Goal: Task Accomplishment & Management: Use online tool/utility

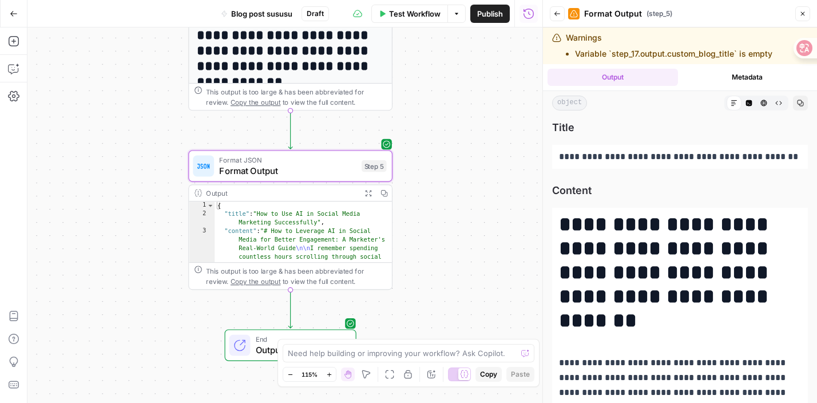
scroll to position [4900, 0]
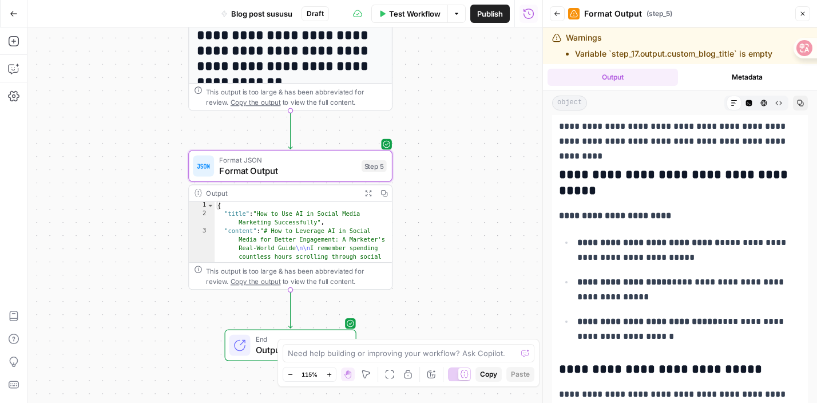
click at [330, 96] on div "This output is too large & has been abbreviated for review. Copy the output to …" at bounding box center [296, 96] width 180 height 21
click at [327, 83] on h1 "**********" at bounding box center [291, 58] width 188 height 62
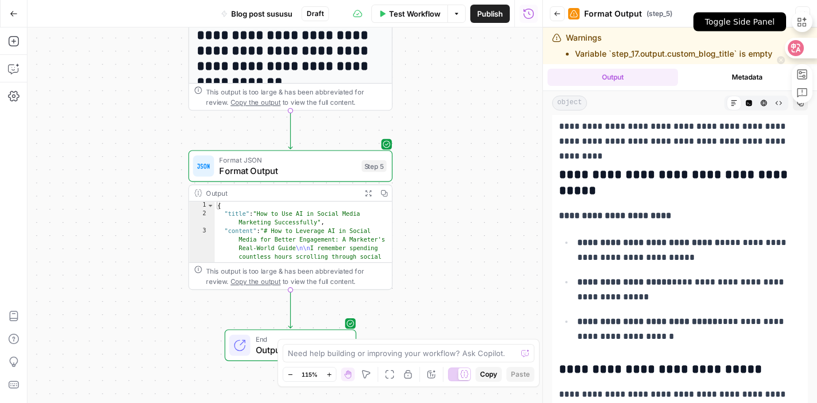
click at [804, 13] on div at bounding box center [802, 21] width 21 height 21
click at [805, 17] on button "Close" at bounding box center [802, 13] width 15 height 15
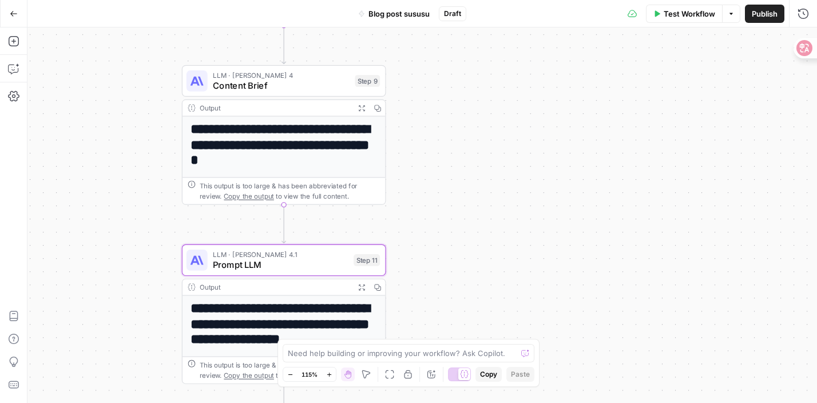
scroll to position [73, 0]
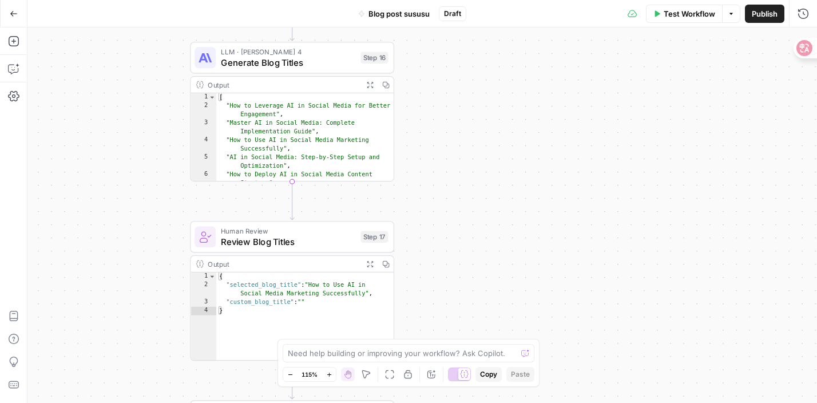
drag, startPoint x: 502, startPoint y: 216, endPoint x: 501, endPoint y: 431, distance: 215.1
click at [501, 402] on html "DomoAI New Home Browse Insights Opportunities Your Data Recent Grids Write Info…" at bounding box center [408, 201] width 817 height 403
drag, startPoint x: 475, startPoint y: 155, endPoint x: 475, endPoint y: 431, distance: 275.7
click at [475, 402] on html "DomoAI New Home Browse Insights Opportunities Your Data Recent Grids Write Info…" at bounding box center [408, 201] width 817 height 403
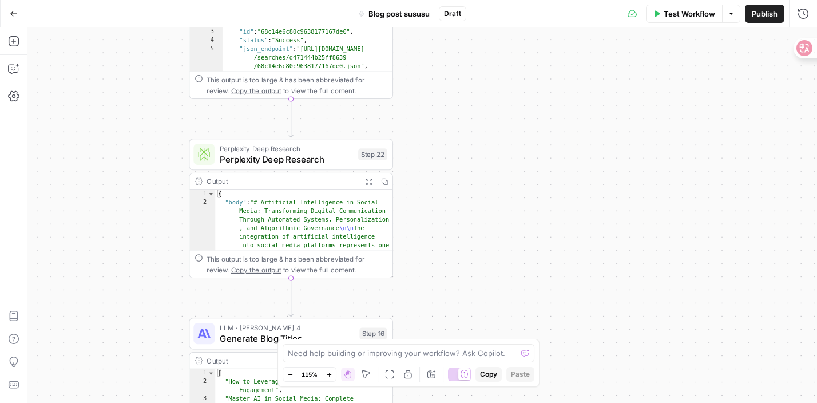
drag, startPoint x: 465, startPoint y: 216, endPoint x: 464, endPoint y: 431, distance: 214.5
click at [464, 402] on html "DomoAI New Home Browse Insights Opportunities Your Data Recent Grids Write Info…" at bounding box center [408, 201] width 817 height 403
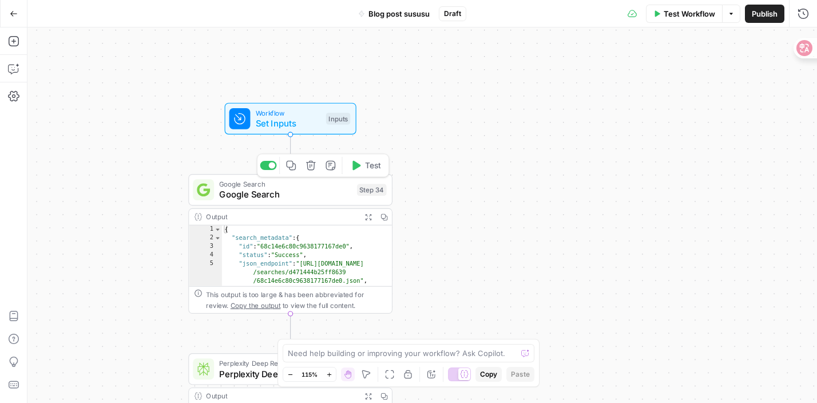
click at [331, 193] on span "Google Search" at bounding box center [285, 194] width 132 height 13
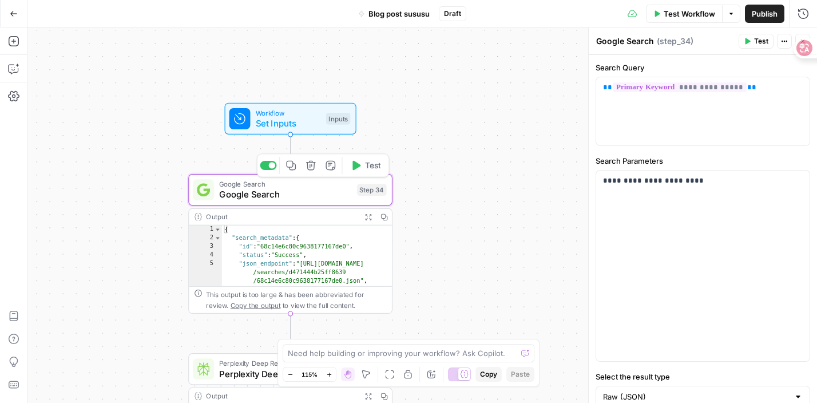
type textarea "**********"
click at [313, 233] on div "{ "search_metadata" : { "id" : "68c14e6c80c9638177167de0" , "status" : "Success…" at bounding box center [307, 281] width 170 height 113
click at [323, 210] on div "Output Expand Output Copy" at bounding box center [290, 217] width 203 height 17
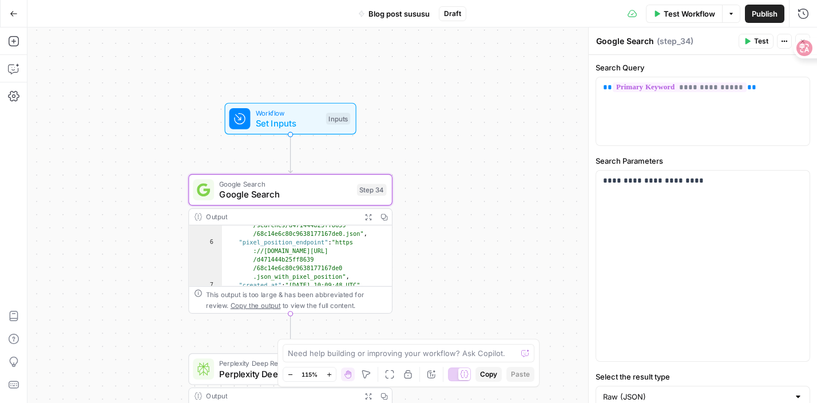
scroll to position [46, 0]
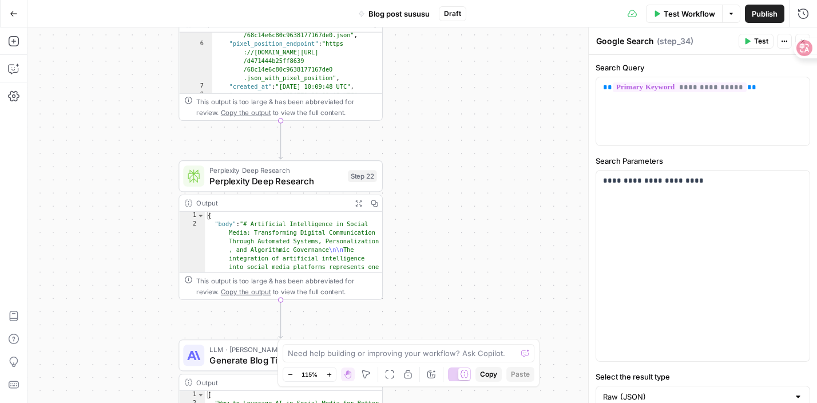
drag, startPoint x: 510, startPoint y: 248, endPoint x: 506, endPoint y: 41, distance: 207.1
click at [506, 42] on div "**********" at bounding box center [421, 214] width 789 height 375
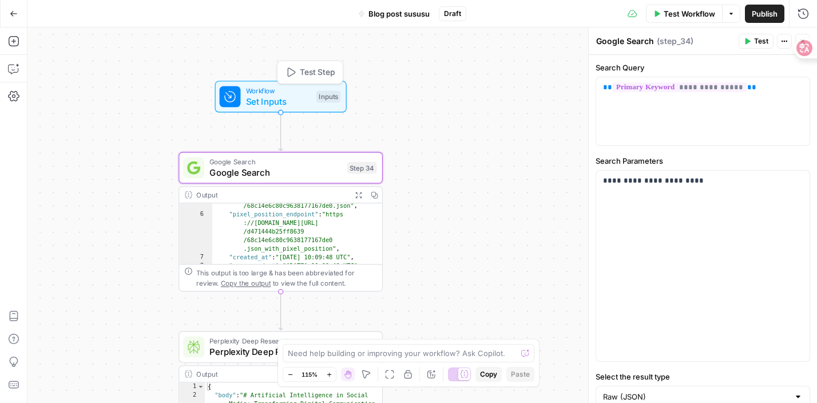
click at [300, 93] on span "Workflow" at bounding box center [278, 90] width 65 height 10
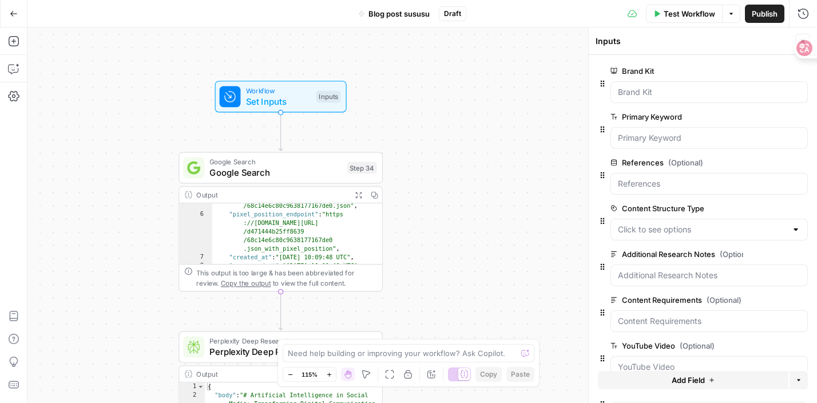
click at [281, 130] on icon "Edge from start to step_34" at bounding box center [281, 131] width 4 height 38
click at [10, 43] on icon "button" at bounding box center [13, 40] width 11 height 11
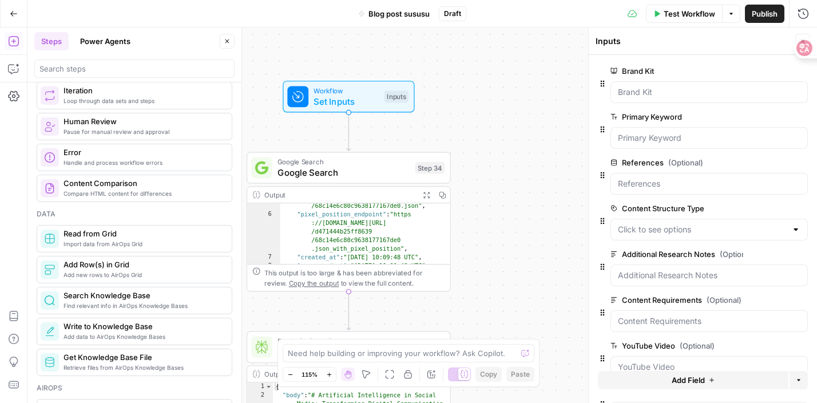
scroll to position [410, 0]
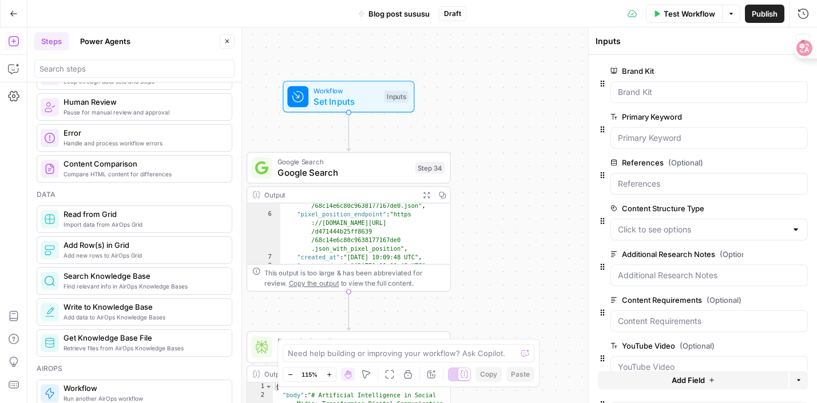
click at [70, 319] on span "Add data to AirOps Knowledge Bases" at bounding box center [143, 316] width 159 height 9
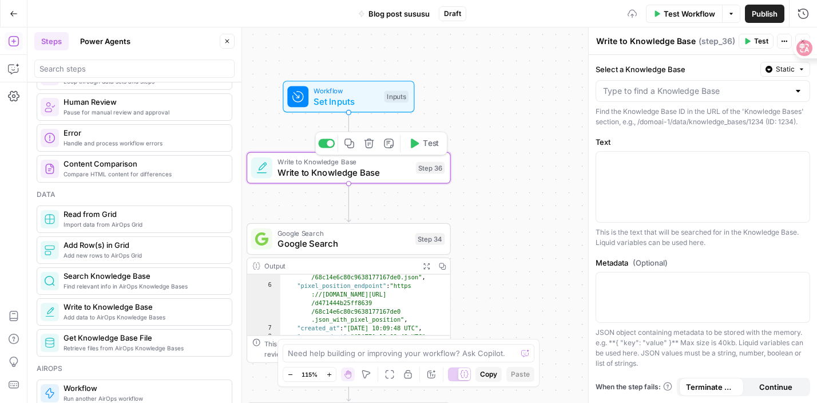
click at [315, 180] on div "Write to Knowledge Base Write to Knowledge Base Step 36 Copy step Delete step A…" at bounding box center [349, 167] width 204 height 31
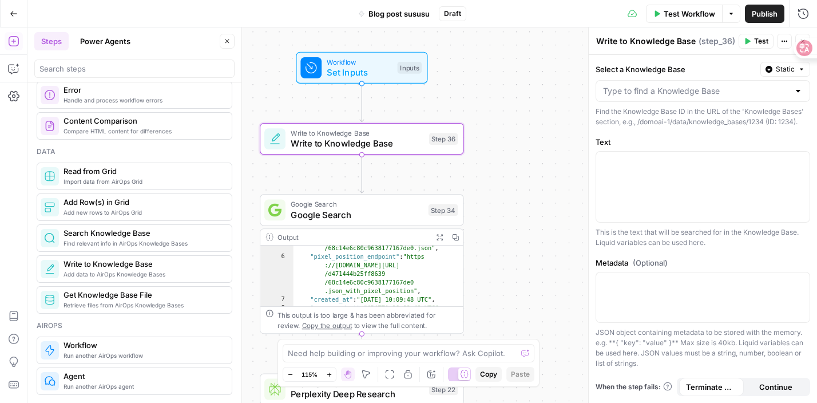
scroll to position [470, 0]
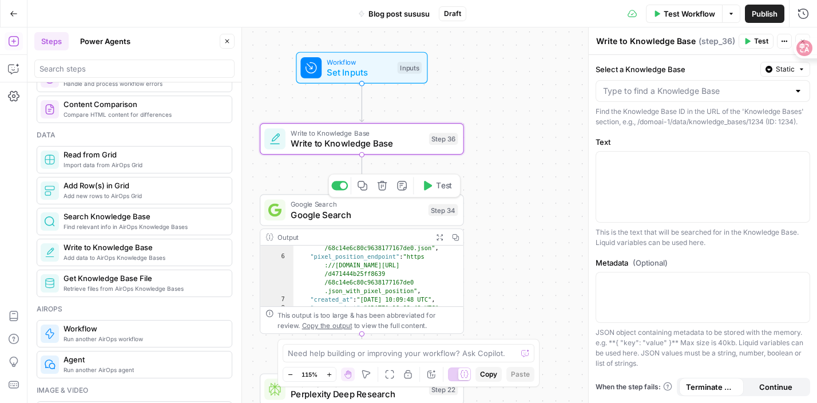
click at [322, 218] on span "Google Search" at bounding box center [357, 214] width 132 height 13
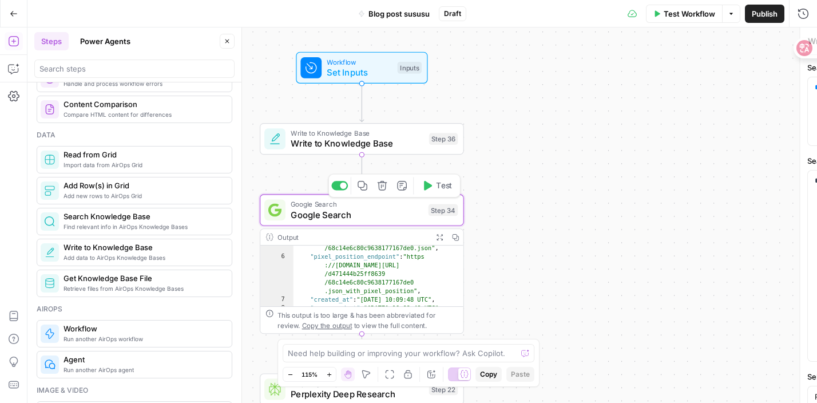
type textarea "Google Search"
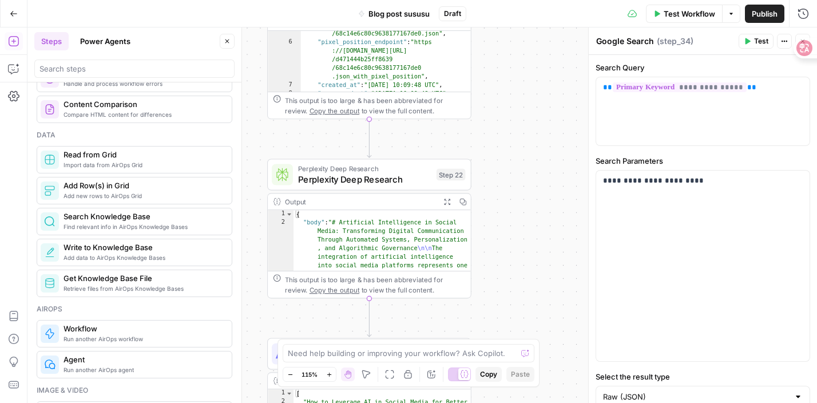
drag, startPoint x: 490, startPoint y: 263, endPoint x: 494, endPoint y: 64, distance: 199.1
click at [494, 64] on div "**********" at bounding box center [421, 214] width 789 height 375
click at [415, 168] on span "Perplexity Deep Research" at bounding box center [363, 167] width 133 height 10
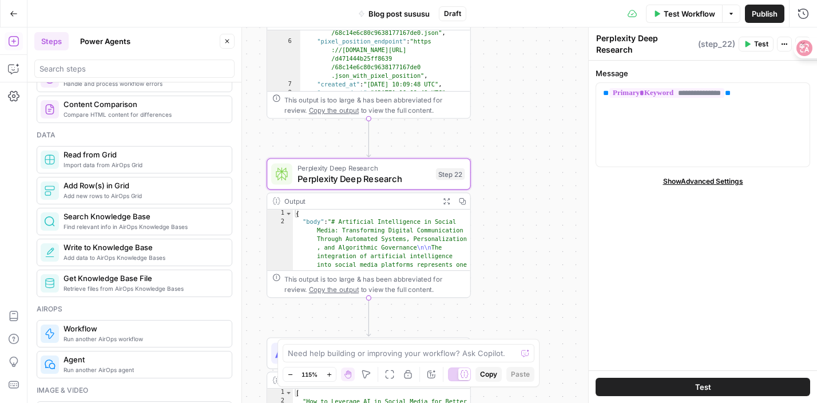
click at [482, 234] on div "**********" at bounding box center [421, 214] width 789 height 375
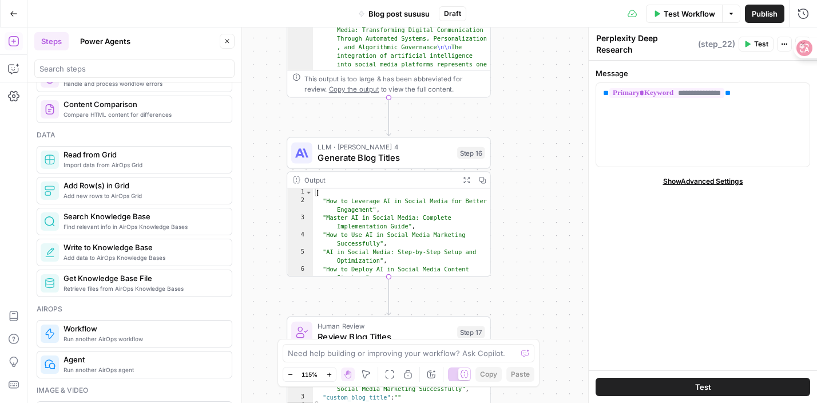
drag, startPoint x: 487, startPoint y: 233, endPoint x: 507, endPoint y: 33, distance: 201.2
click at [507, 33] on div "**********" at bounding box center [421, 214] width 789 height 375
click at [410, 151] on span "Generate Blog Titles" at bounding box center [385, 157] width 134 height 13
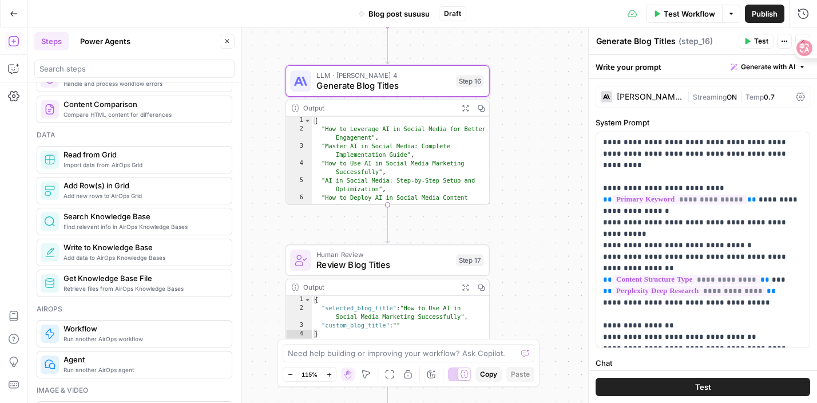
click at [417, 262] on span "Review Blog Titles" at bounding box center [383, 264] width 134 height 13
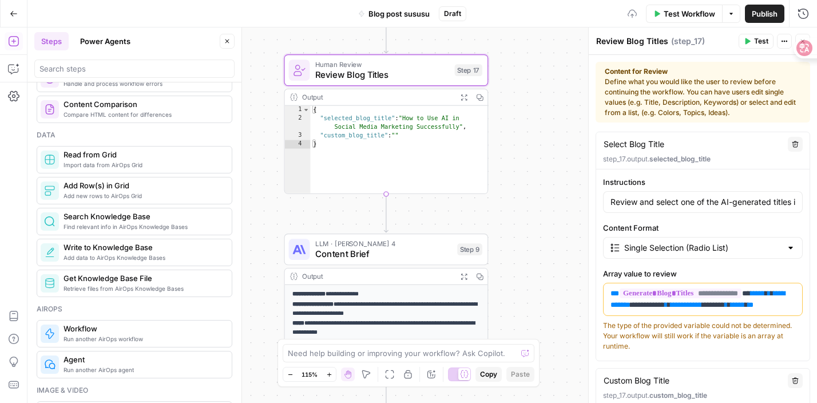
drag, startPoint x: 504, startPoint y: 269, endPoint x: 505, endPoint y: 64, distance: 205.4
click at [505, 64] on div "**********" at bounding box center [421, 214] width 789 height 375
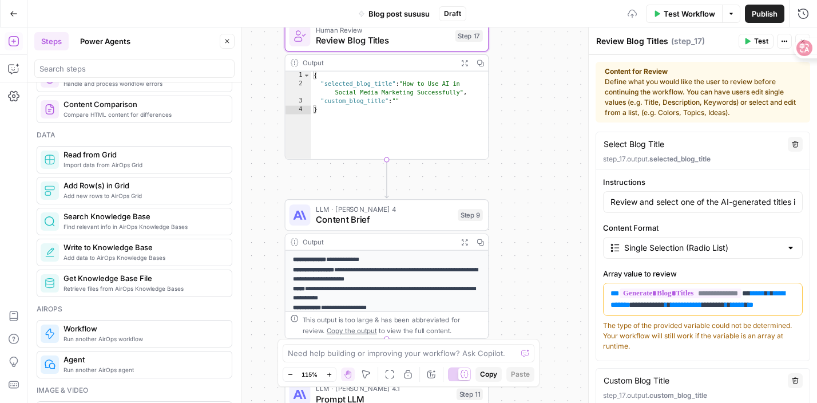
click at [366, 223] on span "Content Brief" at bounding box center [384, 219] width 137 height 13
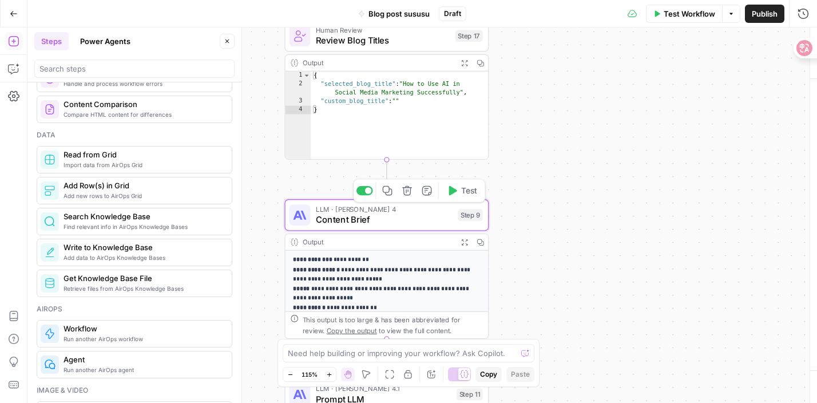
type textarea "Content Brief"
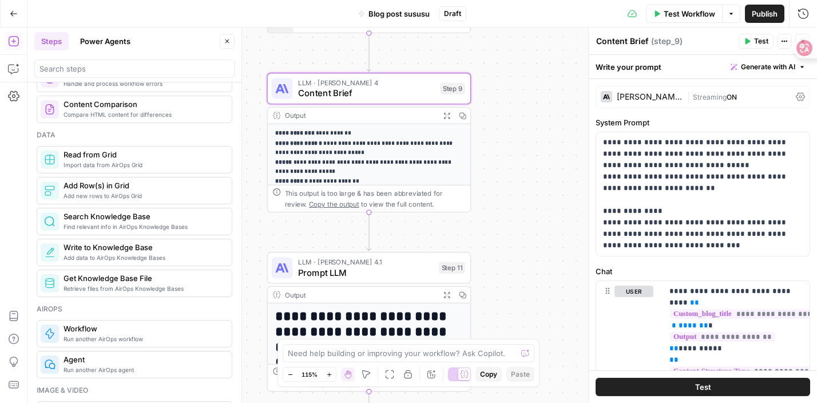
drag, startPoint x: 527, startPoint y: 238, endPoint x: 508, endPoint y: 98, distance: 141.5
click at [508, 98] on div "**********" at bounding box center [421, 214] width 789 height 375
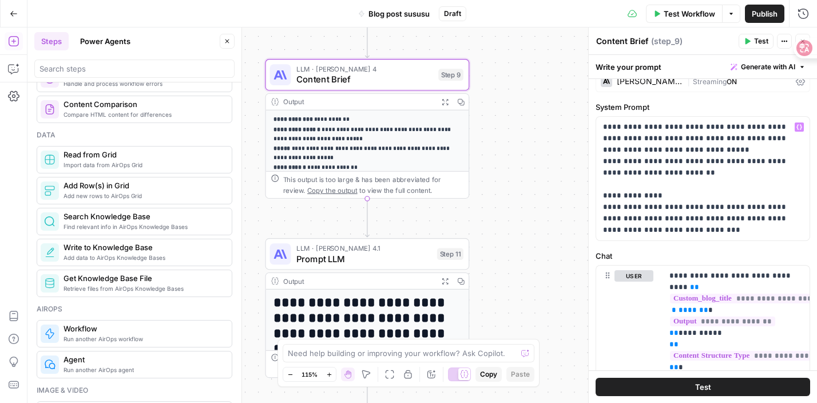
scroll to position [18, 0]
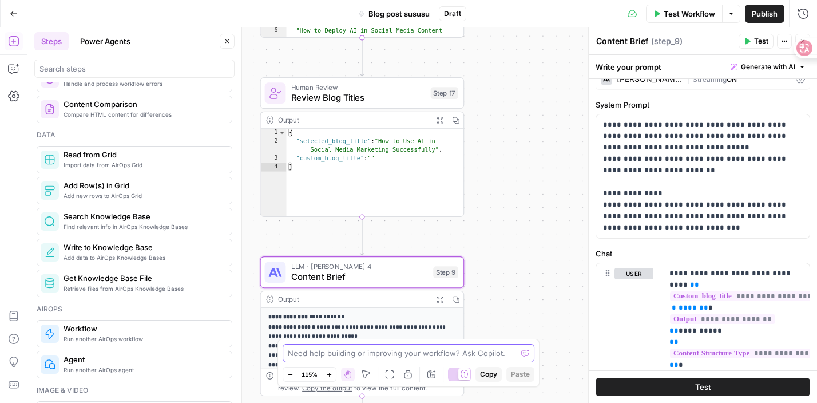
drag, startPoint x: 520, startPoint y: 166, endPoint x: 423, endPoint y: 218, distance: 110.3
click at [514, 402] on html "**********" at bounding box center [408, 201] width 817 height 403
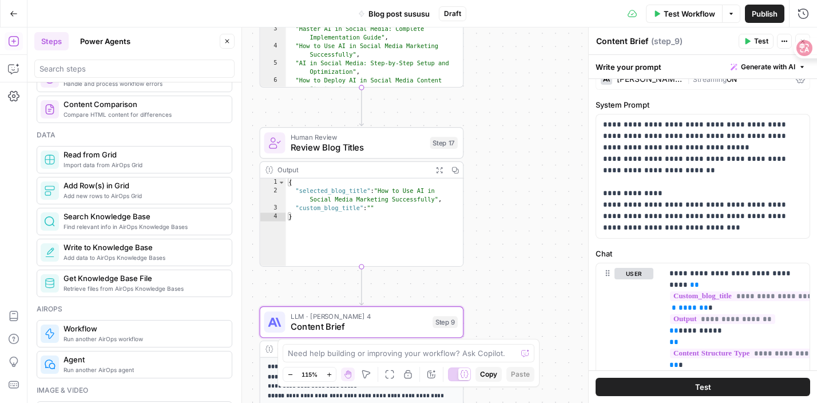
type textarea "*"
click at [420, 228] on div "{ "selected_blog_title" : "How to Use AI in Social Media Marketing Successfully…" at bounding box center [375, 231] width 178 height 106
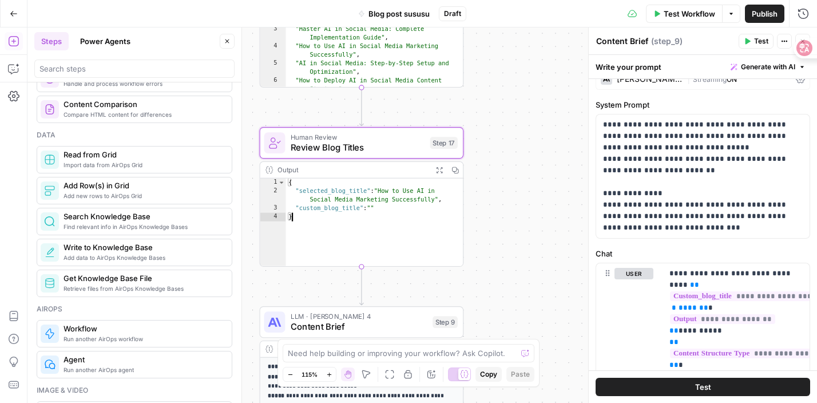
click at [405, 148] on span "Review Blog Titles" at bounding box center [358, 147] width 134 height 13
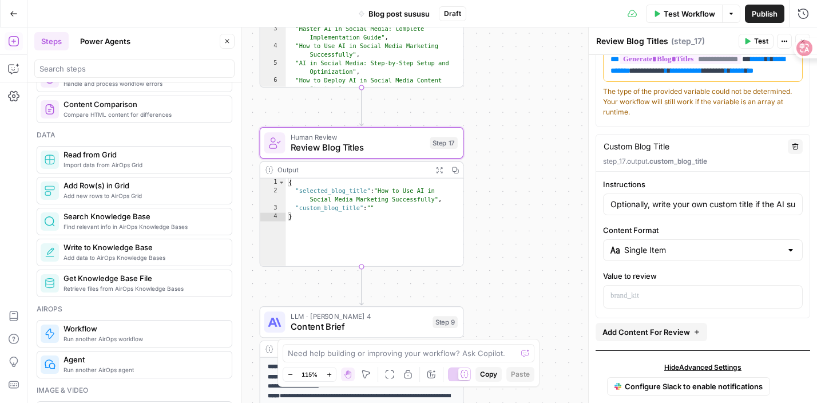
scroll to position [249, 0]
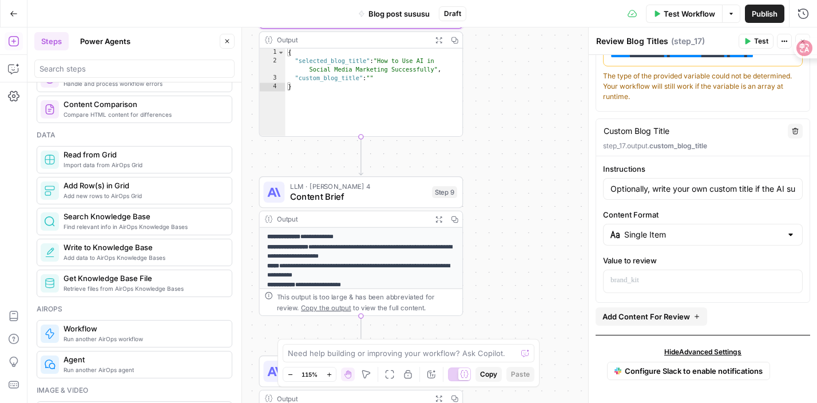
drag, startPoint x: 538, startPoint y: 263, endPoint x: 537, endPoint y: 133, distance: 129.9
click at [537, 133] on div "**********" at bounding box center [421, 214] width 789 height 375
click at [657, 185] on input "Optionally, write your own custom title if the AI suggestions don't meet your n…" at bounding box center [702, 188] width 185 height 11
drag, startPoint x: 657, startPoint y: 185, endPoint x: 816, endPoint y: 200, distance: 159.7
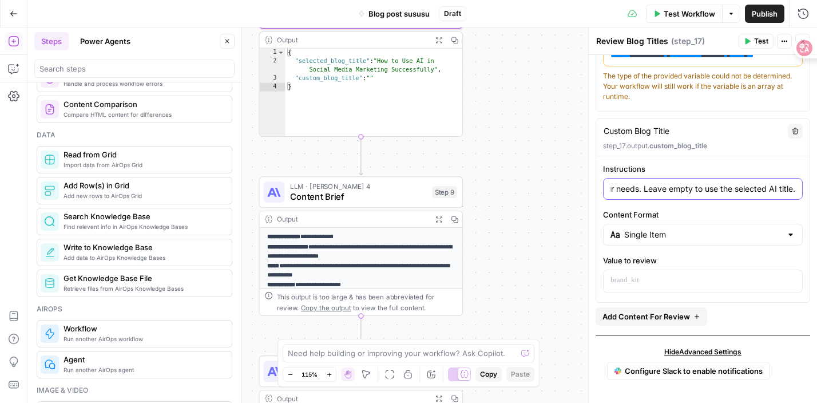
click at [816, 200] on div "**********" at bounding box center [703, 103] width 228 height 597
click at [529, 191] on div "**********" at bounding box center [421, 214] width 789 height 375
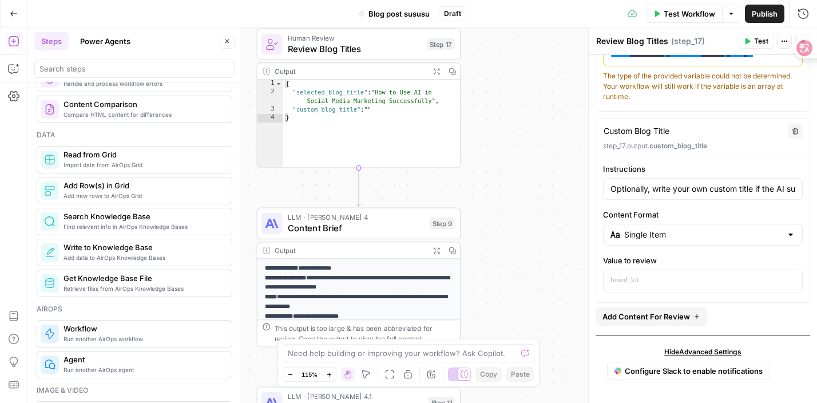
click at [395, 223] on span "Content Brief" at bounding box center [356, 227] width 137 height 13
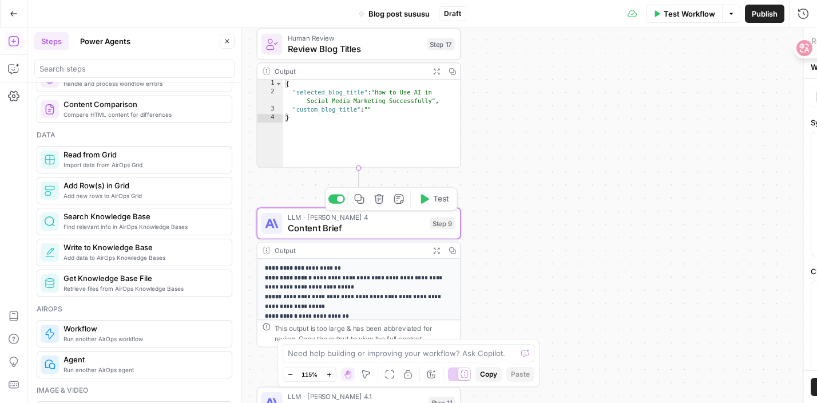
type textarea "Content Brief"
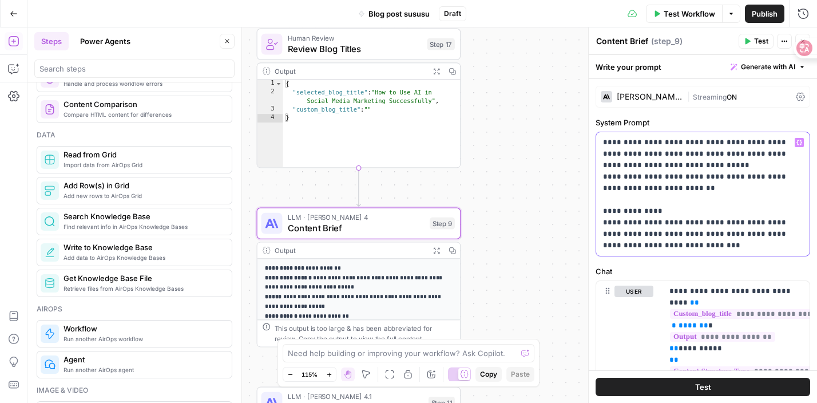
drag, startPoint x: 641, startPoint y: 145, endPoint x: 744, endPoint y: 141, distance: 103.0
click at [744, 141] on p "**********" at bounding box center [703, 194] width 200 height 114
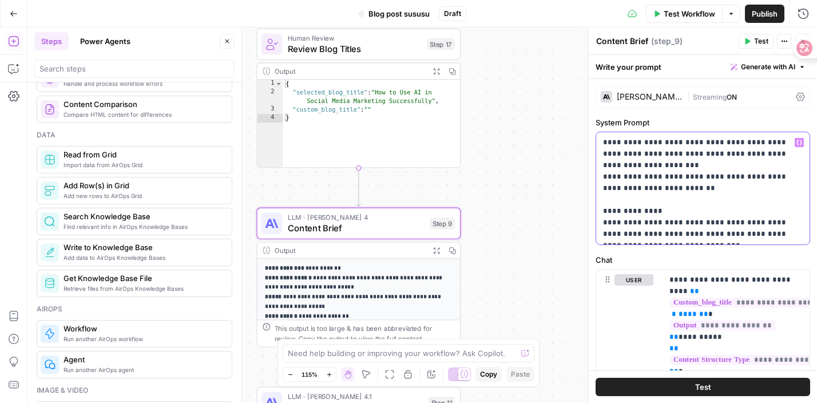
drag, startPoint x: 641, startPoint y: 144, endPoint x: 659, endPoint y: 146, distance: 17.9
click at [659, 146] on p "**********" at bounding box center [703, 188] width 200 height 103
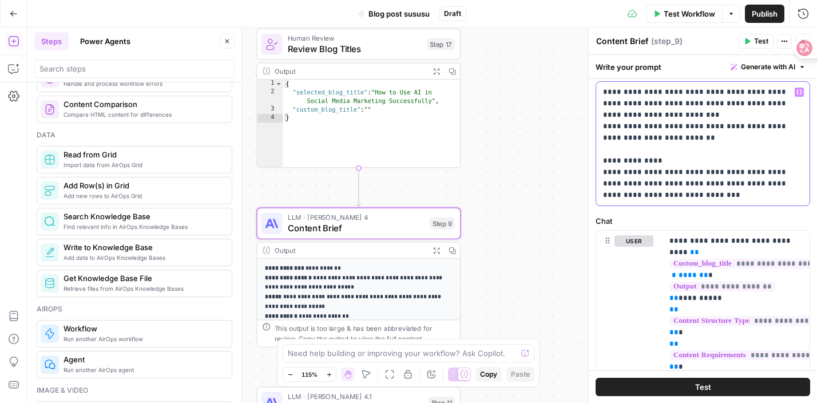
scroll to position [51, 0]
click at [684, 110] on p "**********" at bounding box center [703, 142] width 200 height 114
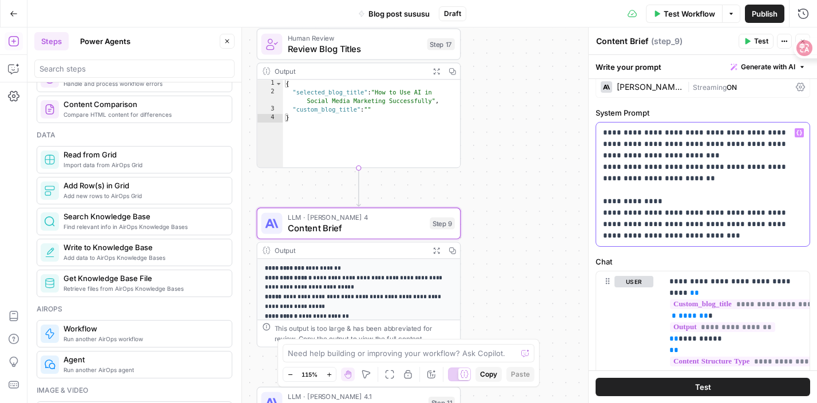
scroll to position [8, 0]
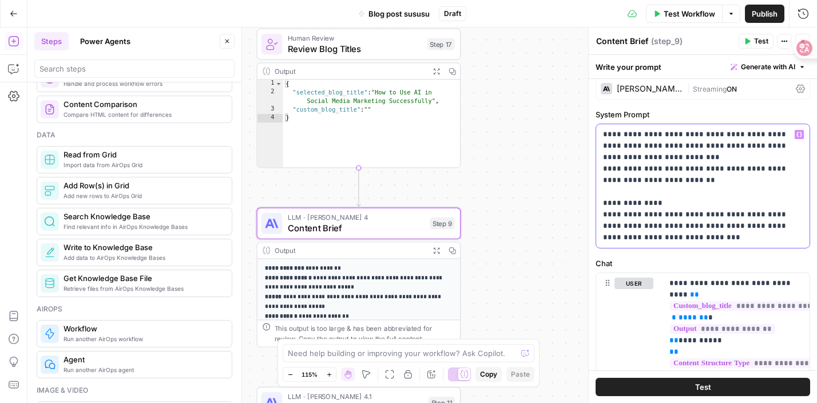
drag, startPoint x: 639, startPoint y: 134, endPoint x: 683, endPoint y: 138, distance: 44.2
click at [683, 138] on p "**********" at bounding box center [703, 186] width 200 height 114
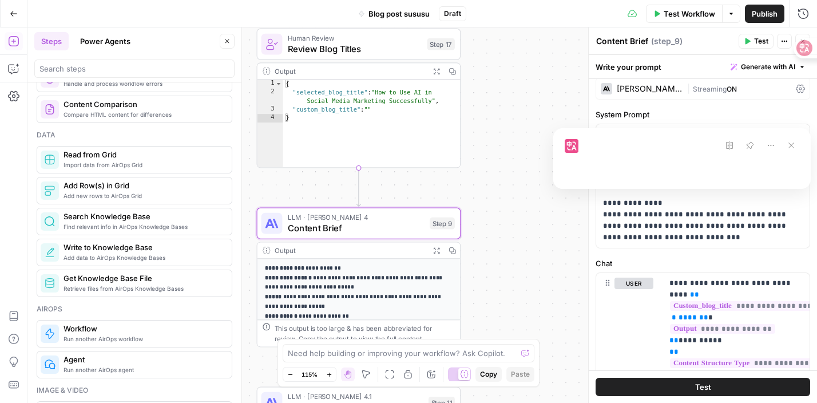
click at [689, 163] on div at bounding box center [681, 158] width 257 height 61
click at [796, 144] on icon at bounding box center [791, 145] width 16 height 16
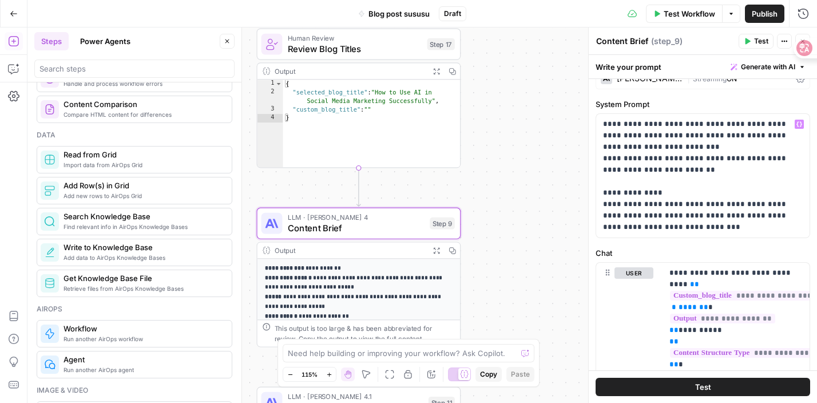
scroll to position [22, 0]
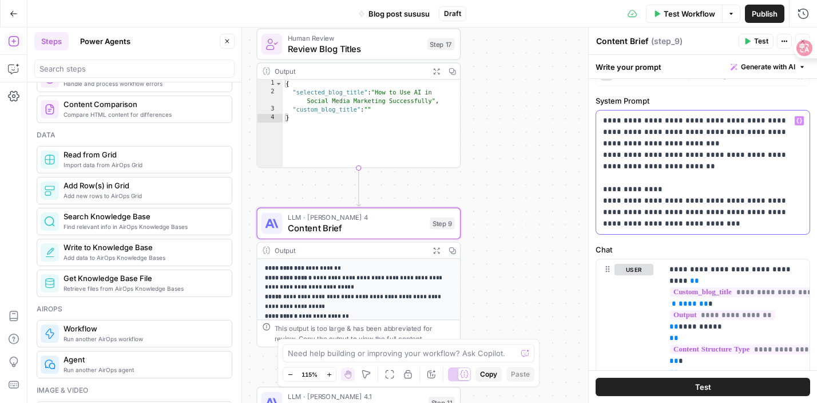
click at [618, 144] on p "**********" at bounding box center [703, 172] width 200 height 114
drag, startPoint x: 638, startPoint y: 120, endPoint x: 717, endPoint y: 121, distance: 79.0
click at [717, 121] on p "**********" at bounding box center [703, 172] width 200 height 114
click at [655, 233] on div "**********" at bounding box center [702, 172] width 213 height 124
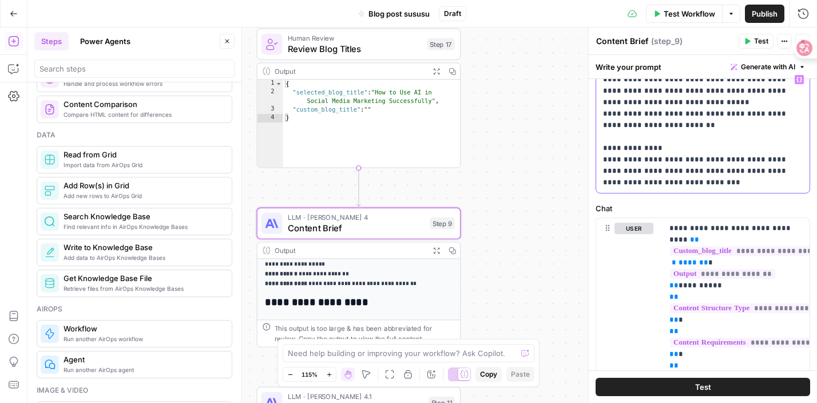
scroll to position [113, 0]
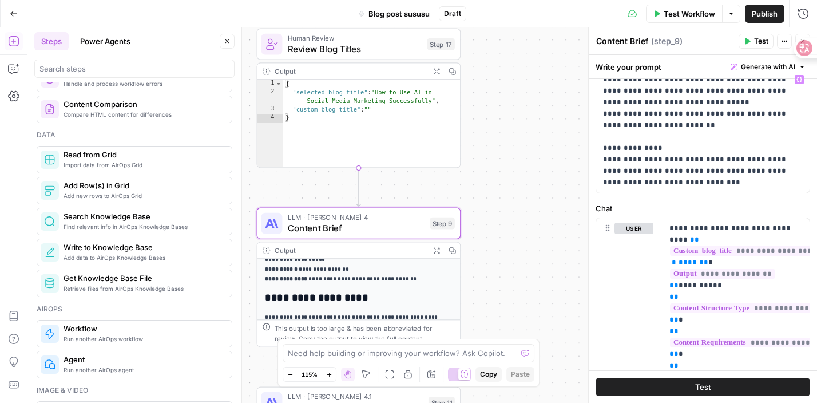
click at [383, 249] on div "Output" at bounding box center [350, 250] width 150 height 10
click at [390, 253] on div "Output" at bounding box center [350, 250] width 150 height 10
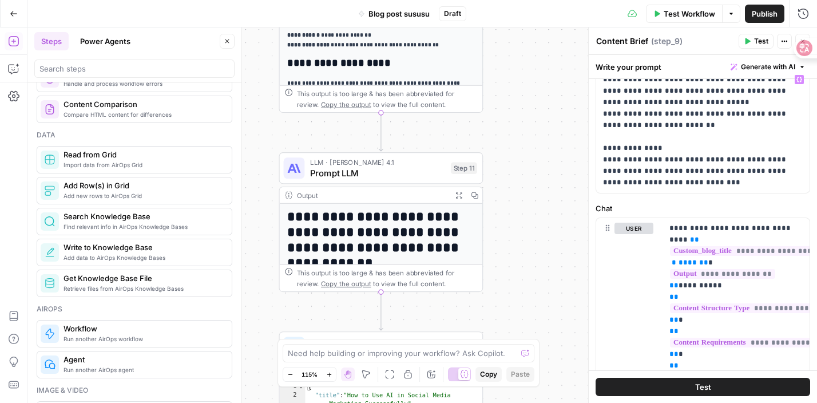
drag, startPoint x: 507, startPoint y: 204, endPoint x: 533, endPoint y: -17, distance: 222.3
click at [533, 0] on html "**********" at bounding box center [408, 201] width 817 height 403
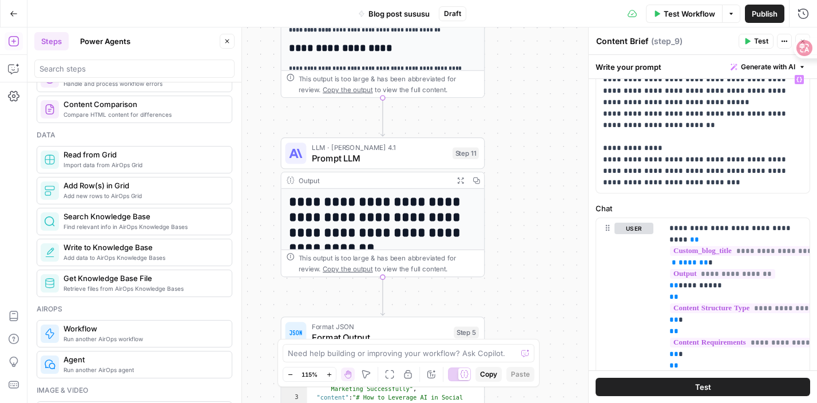
click at [346, 166] on div "LLM · Claude Opus 4.1 Prompt LLM Step 11 Copy step Delete step Add Note Test" at bounding box center [383, 152] width 204 height 31
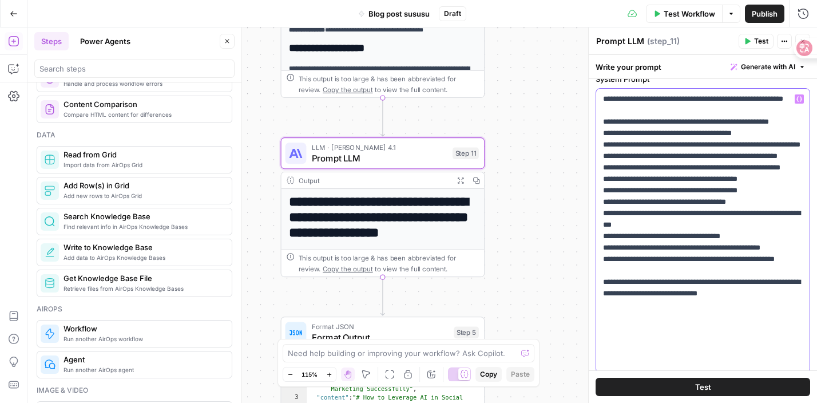
scroll to position [0, 0]
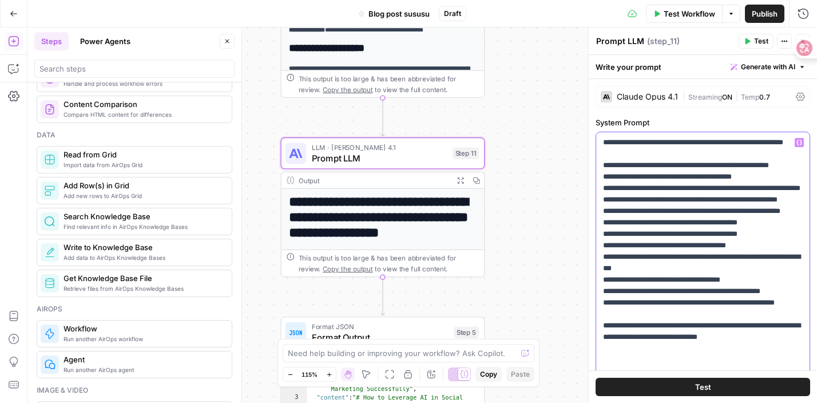
drag, startPoint x: 768, startPoint y: 273, endPoint x: 646, endPoint y: 37, distance: 265.8
click at [646, 37] on div "**********" at bounding box center [702, 214] width 229 height 375
copy p "**********"
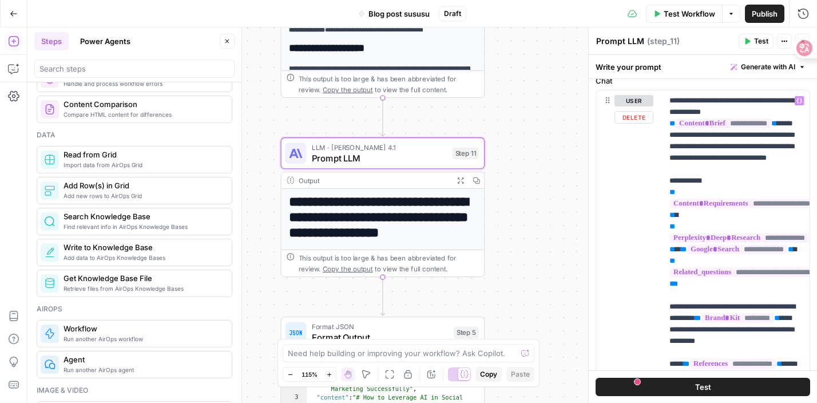
scroll to position [272, 0]
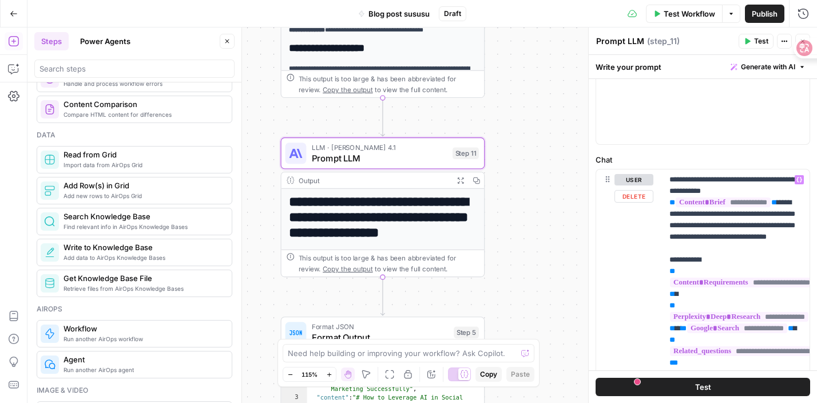
click at [523, 266] on div "**********" at bounding box center [421, 214] width 789 height 375
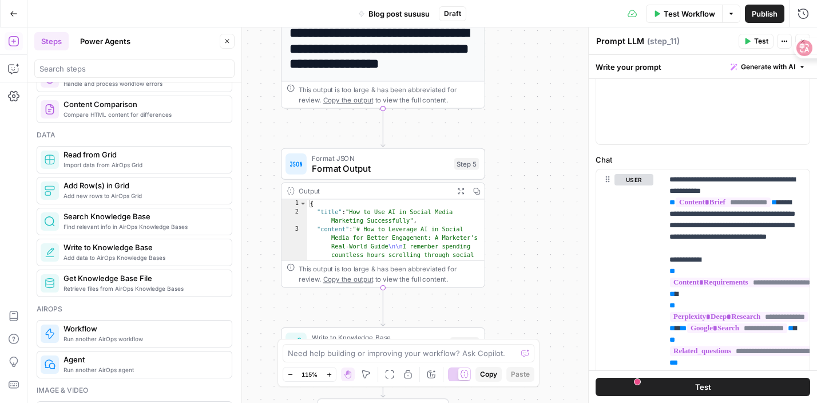
drag, startPoint x: 523, startPoint y: 267, endPoint x: 521, endPoint y: 153, distance: 113.9
click at [521, 153] on div "**********" at bounding box center [421, 214] width 789 height 375
click at [443, 165] on span "Format Output" at bounding box center [380, 168] width 137 height 13
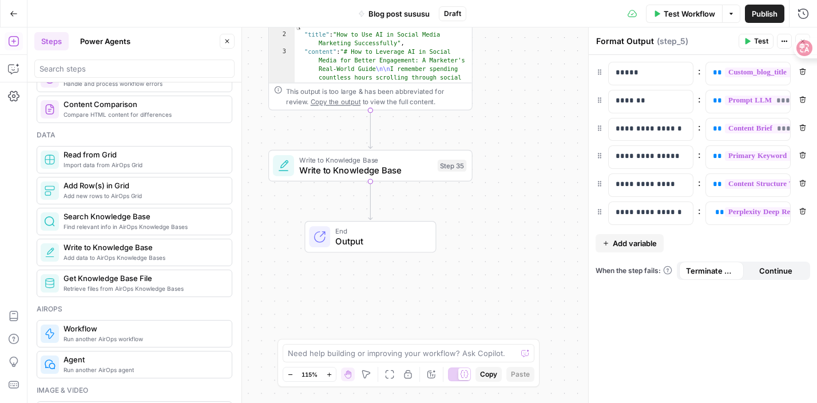
drag, startPoint x: 504, startPoint y: 261, endPoint x: 487, endPoint y: 59, distance: 202.6
click at [487, 59] on div "**********" at bounding box center [421, 214] width 789 height 375
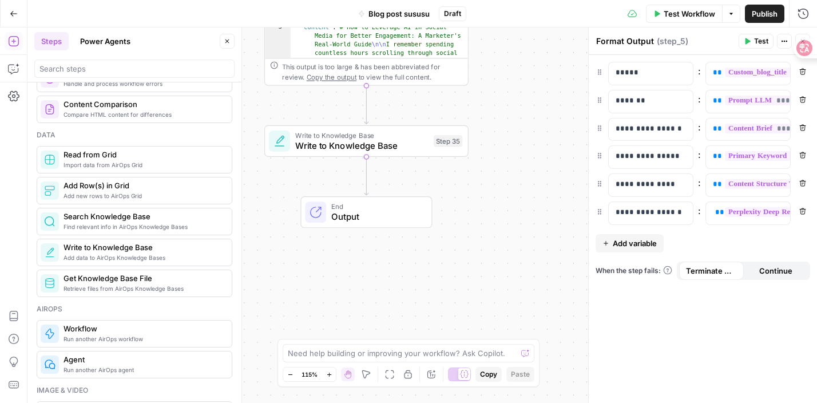
click at [370, 146] on span "Write to Knowledge Base" at bounding box center [361, 145] width 133 height 13
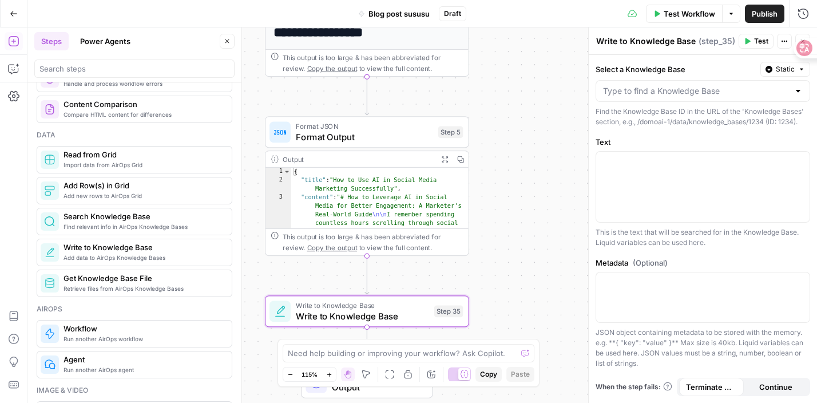
drag, startPoint x: 549, startPoint y: 86, endPoint x: 547, endPoint y: 192, distance: 105.8
click at [547, 192] on div "**********" at bounding box center [421, 214] width 789 height 375
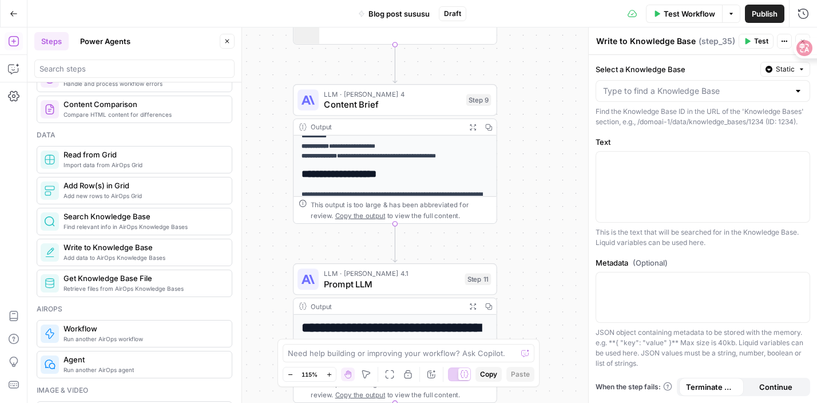
drag, startPoint x: 518, startPoint y: 106, endPoint x: 549, endPoint y: 429, distance: 324.6
click at [549, 402] on html "**********" at bounding box center [408, 201] width 817 height 403
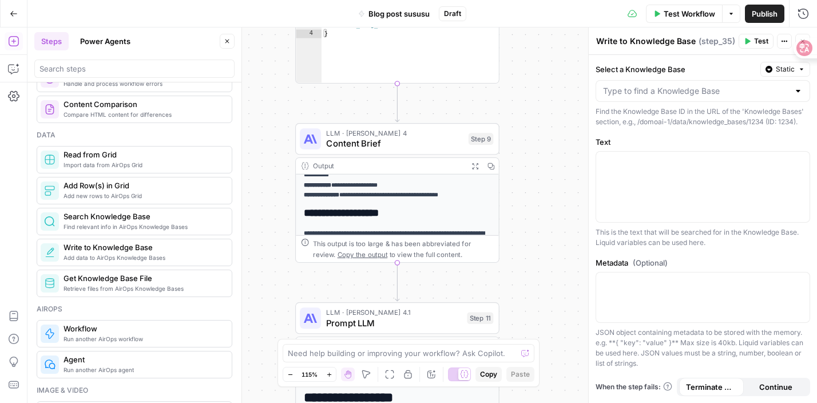
drag, startPoint x: 513, startPoint y: 180, endPoint x: 513, endPoint y: 431, distance: 250.6
click at [513, 402] on html "**********" at bounding box center [408, 201] width 817 height 403
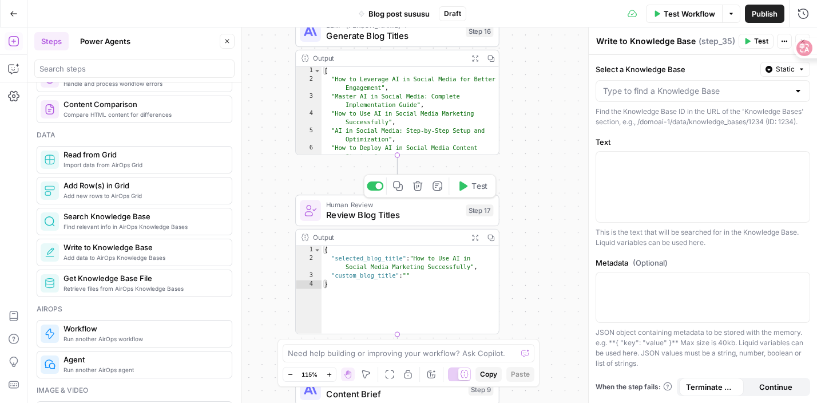
click at [483, 217] on div "Human Review Review Blog Titles Step 17 Copy step Delete step Add Note Test" at bounding box center [396, 210] width 193 height 22
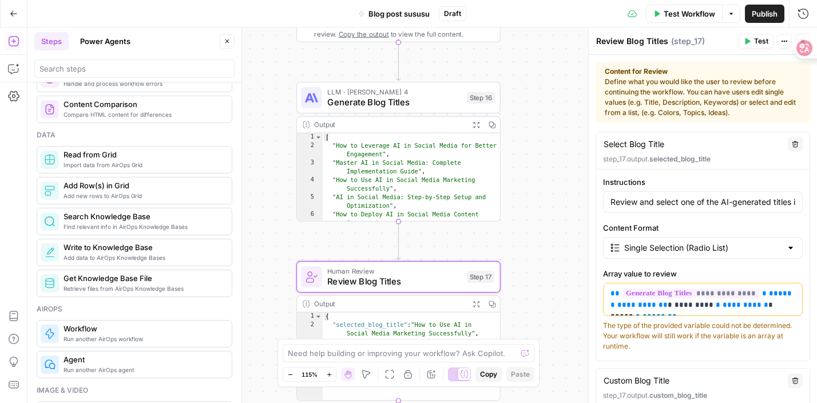
drag, startPoint x: 532, startPoint y: 194, endPoint x: 551, endPoint y: 425, distance: 231.9
click at [551, 402] on html "**********" at bounding box center [408, 201] width 817 height 403
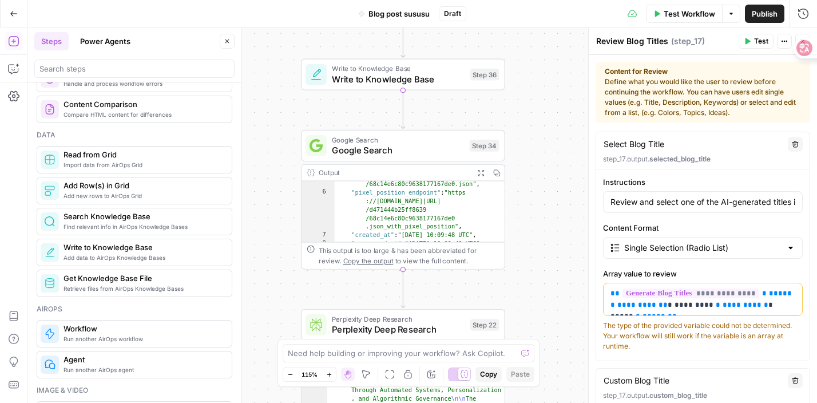
drag, startPoint x: 538, startPoint y: 189, endPoint x: 525, endPoint y: 431, distance: 241.8
click at [525, 402] on html "**********" at bounding box center [408, 201] width 817 height 403
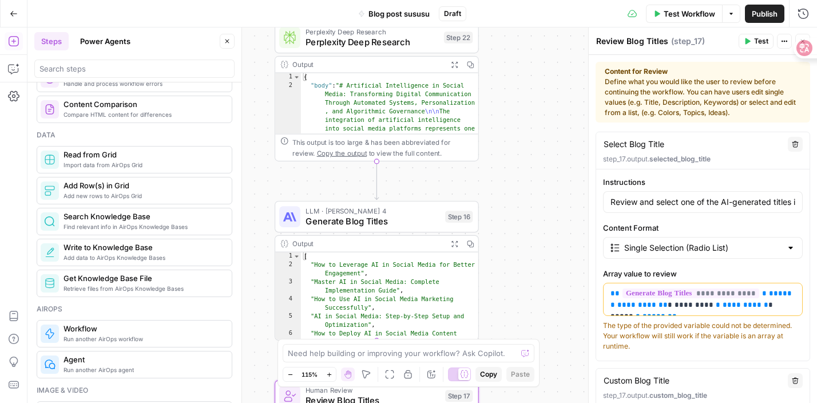
drag, startPoint x: 534, startPoint y: 204, endPoint x: 529, endPoint y: -84, distance: 287.2
click at [529, 0] on html "**********" at bounding box center [408, 201] width 817 height 403
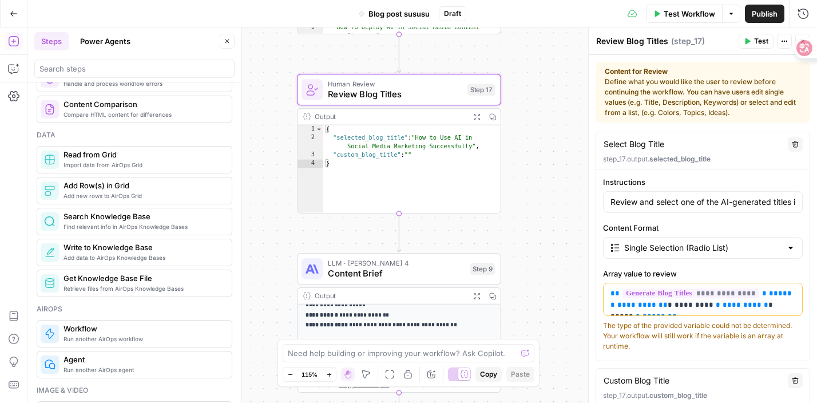
drag, startPoint x: 507, startPoint y: 252, endPoint x: 518, endPoint y: -84, distance: 336.0
click at [518, 0] on html "**********" at bounding box center [408, 201] width 817 height 403
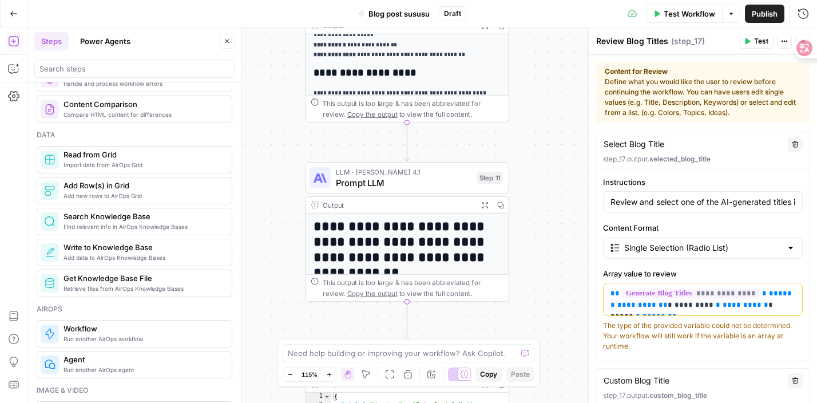
drag, startPoint x: 525, startPoint y: 172, endPoint x: 521, endPoint y: -70, distance: 241.5
click at [521, 0] on html "**********" at bounding box center [408, 201] width 817 height 403
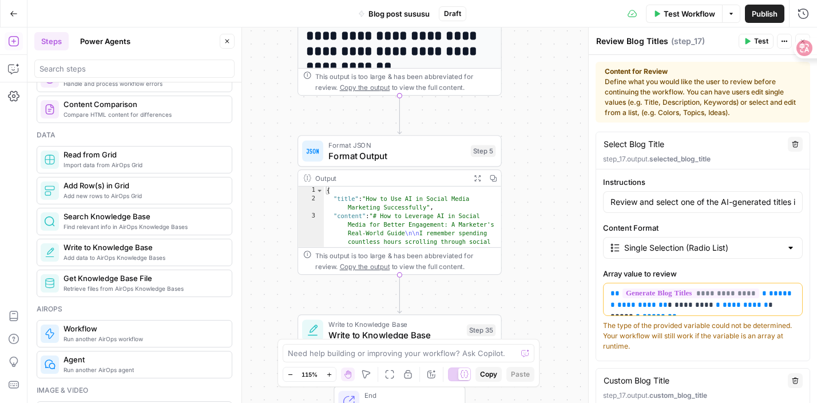
drag, startPoint x: 529, startPoint y: 49, endPoint x: 523, endPoint y: -83, distance: 131.7
click at [523, 0] on html "**********" at bounding box center [408, 201] width 817 height 403
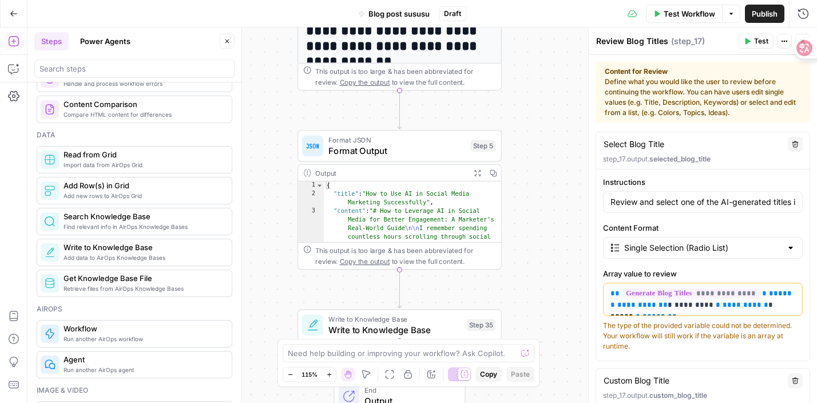
click at [451, 323] on span "Write to Knowledge Base" at bounding box center [394, 329] width 133 height 13
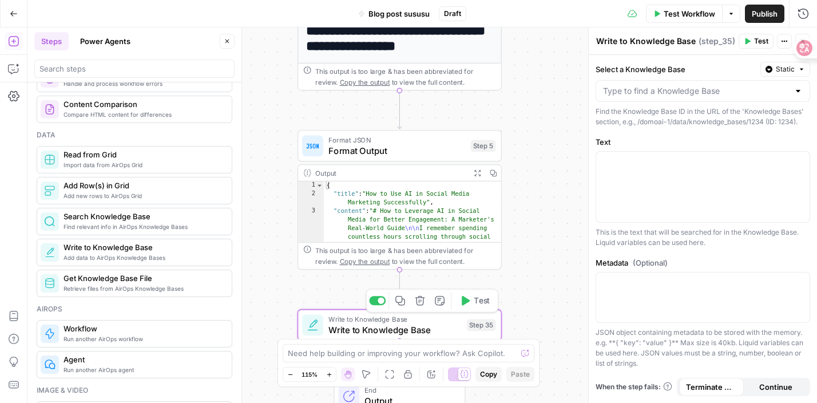
click at [424, 305] on icon "button" at bounding box center [420, 300] width 10 height 10
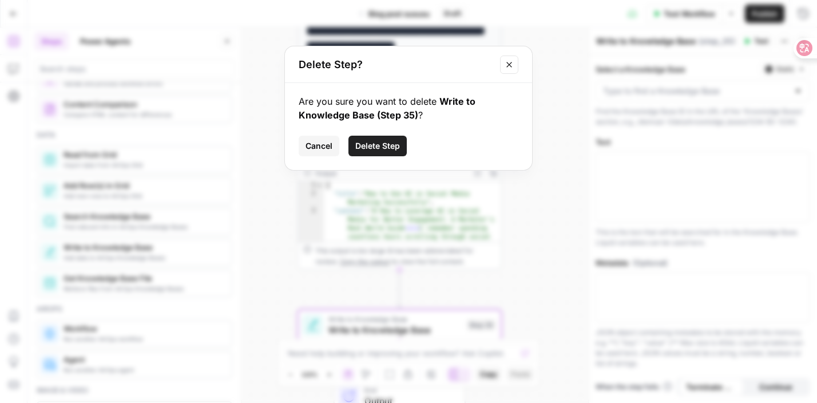
click at [388, 146] on span "Delete Step" at bounding box center [377, 145] width 45 height 11
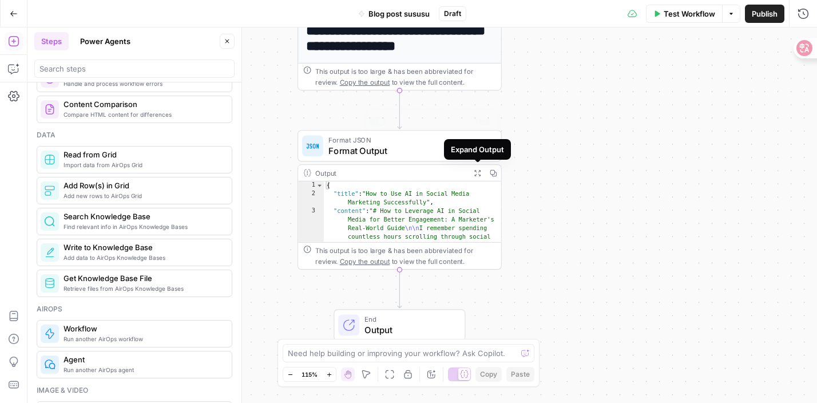
click at [463, 149] on div "Expand Output" at bounding box center [477, 149] width 53 height 11
click at [476, 174] on icon "button" at bounding box center [477, 172] width 7 height 7
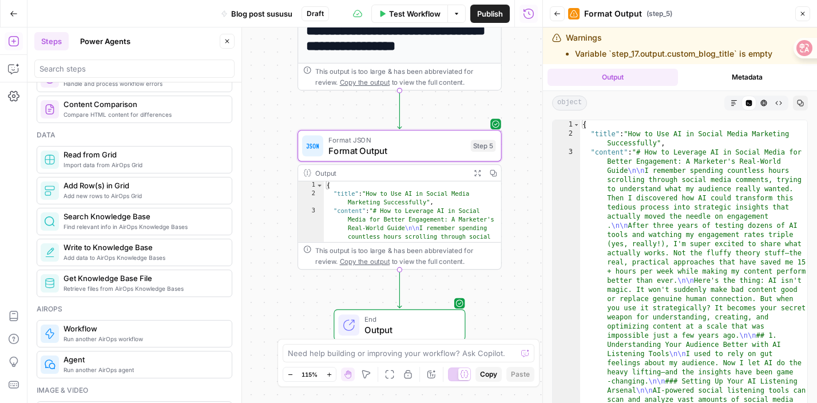
click at [730, 103] on span "Markdown" at bounding box center [730, 103] width 1 height 1
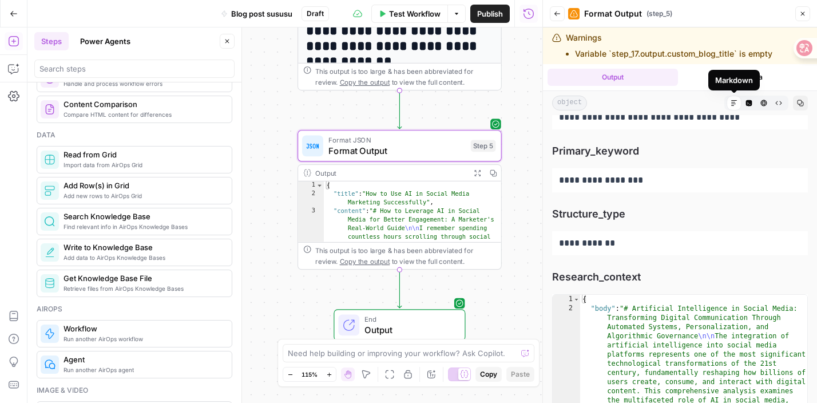
scroll to position [11781, 0]
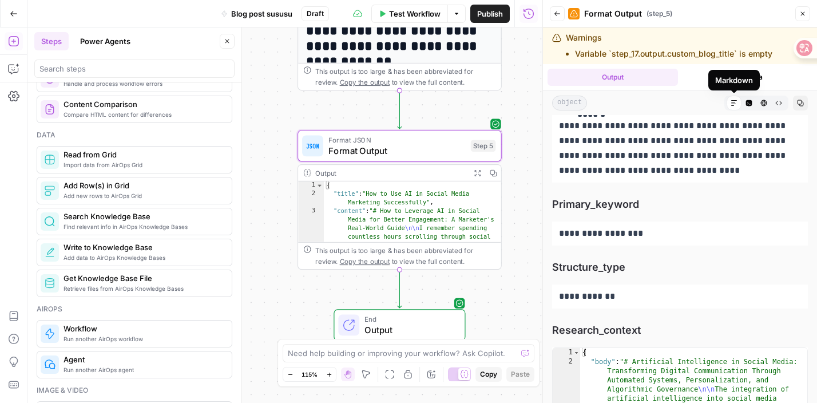
click at [421, 322] on span "End" at bounding box center [409, 319] width 90 height 10
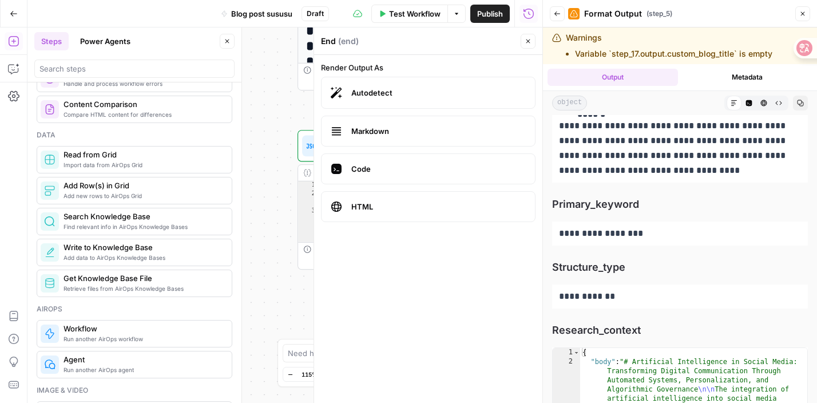
click at [249, 215] on div "**********" at bounding box center [284, 214] width 515 height 375
click at [803, 13] on icon "button" at bounding box center [802, 13] width 7 height 7
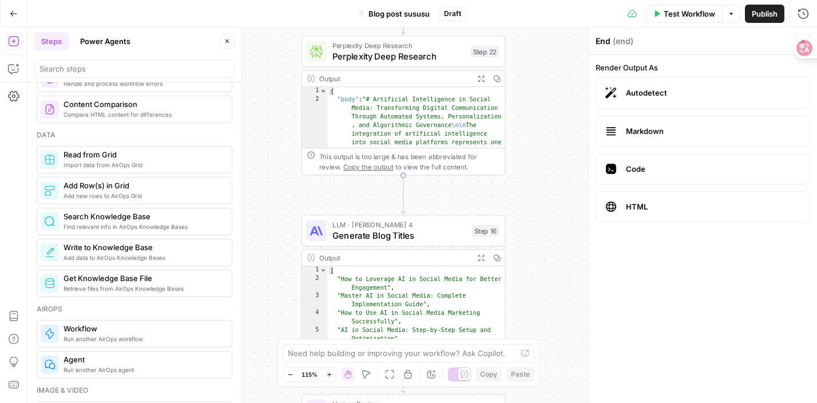
drag, startPoint x: 523, startPoint y: 134, endPoint x: 528, endPoint y: 403, distance: 268.9
click at [528, 402] on html "**********" at bounding box center [408, 201] width 817 height 403
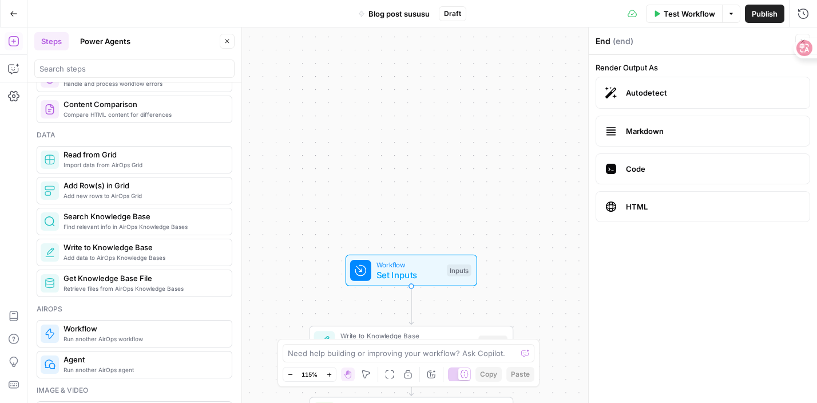
drag, startPoint x: 547, startPoint y: 116, endPoint x: 550, endPoint y: 431, distance: 315.2
click at [550, 402] on html "**********" at bounding box center [408, 201] width 817 height 403
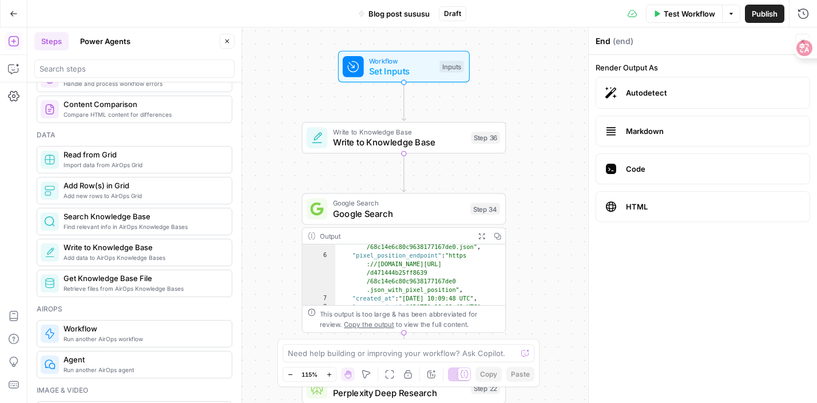
drag, startPoint x: 523, startPoint y: 190, endPoint x: 515, endPoint y: -14, distance: 203.8
click at [515, 0] on html "**********" at bounding box center [408, 201] width 817 height 403
click at [401, 77] on span "Set Inputs" at bounding box center [401, 71] width 65 height 13
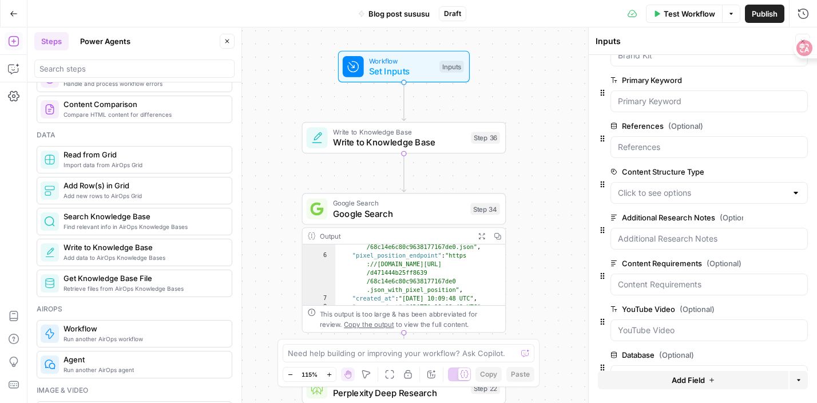
scroll to position [50, 0]
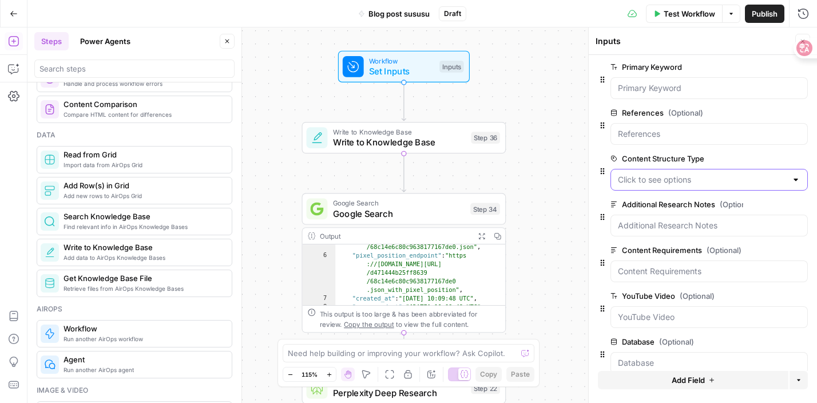
click at [651, 181] on Type "Content Structure Type" at bounding box center [702, 179] width 169 height 11
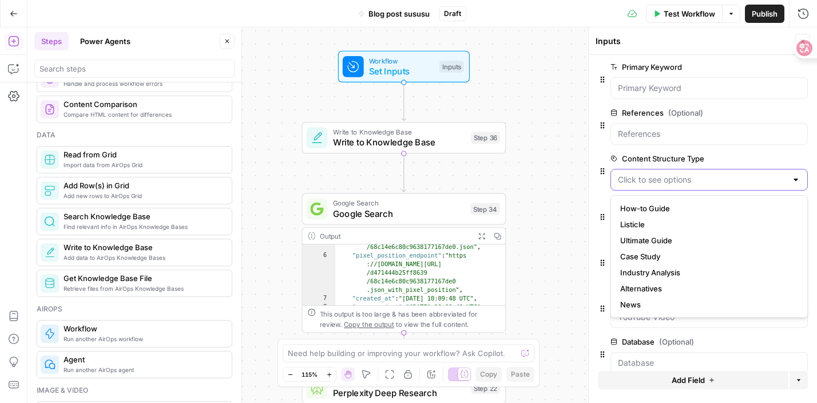
click at [679, 180] on Type "Content Structure Type" at bounding box center [702, 179] width 169 height 11
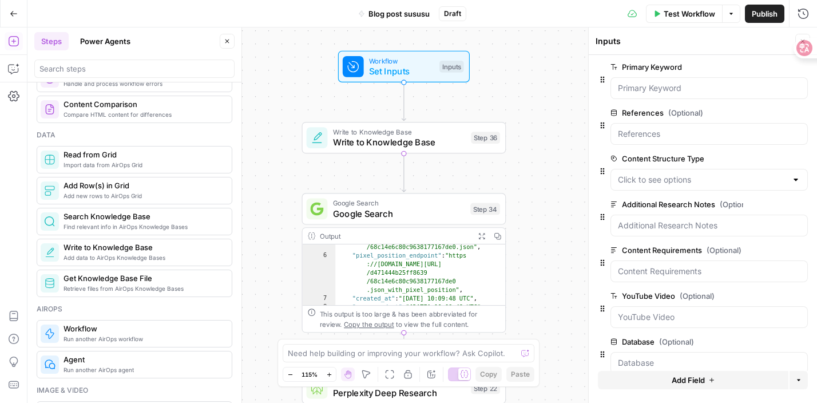
click at [694, 110] on span "(Optional)" at bounding box center [685, 112] width 35 height 11
click at [694, 128] on input "References (Optional)" at bounding box center [709, 133] width 182 height 11
click at [613, 158] on icon at bounding box center [614, 159] width 6 height 6
click at [618, 174] on Type "Content Structure Type" at bounding box center [702, 179] width 169 height 11
click at [781, 161] on icon "button" at bounding box center [784, 159] width 6 height 6
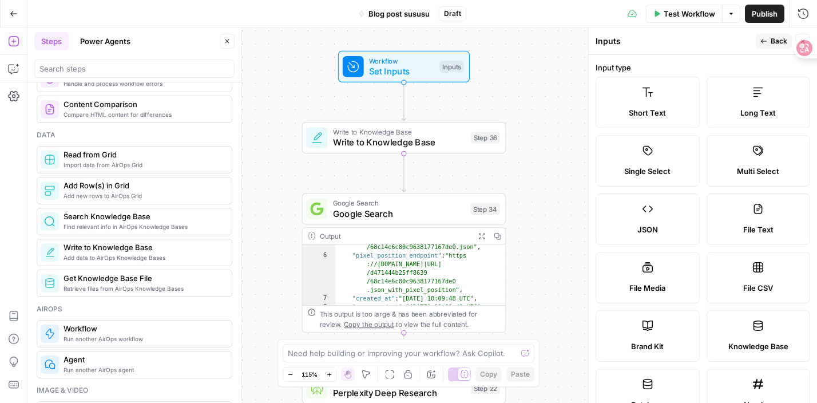
click at [558, 200] on div "**********" at bounding box center [421, 214] width 789 height 375
click at [770, 44] on button "Back" at bounding box center [774, 41] width 36 height 15
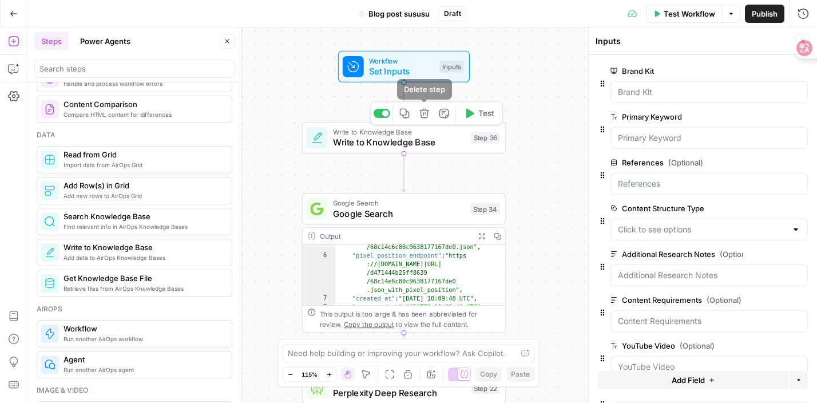
click at [406, 68] on span "Set Inputs" at bounding box center [401, 71] width 65 height 13
click at [673, 100] on div at bounding box center [708, 92] width 197 height 22
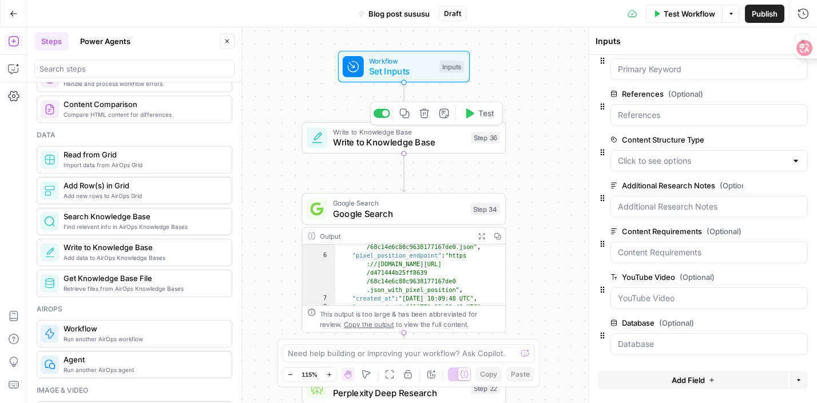
click at [432, 144] on span "Write to Knowledge Base" at bounding box center [399, 142] width 133 height 13
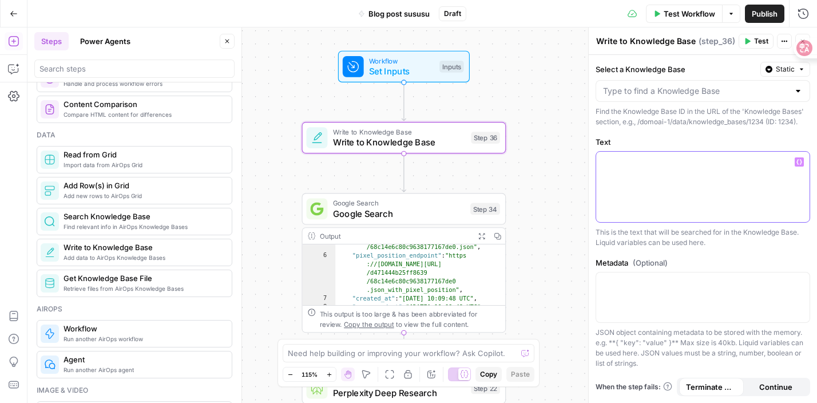
click at [632, 181] on div at bounding box center [702, 187] width 213 height 70
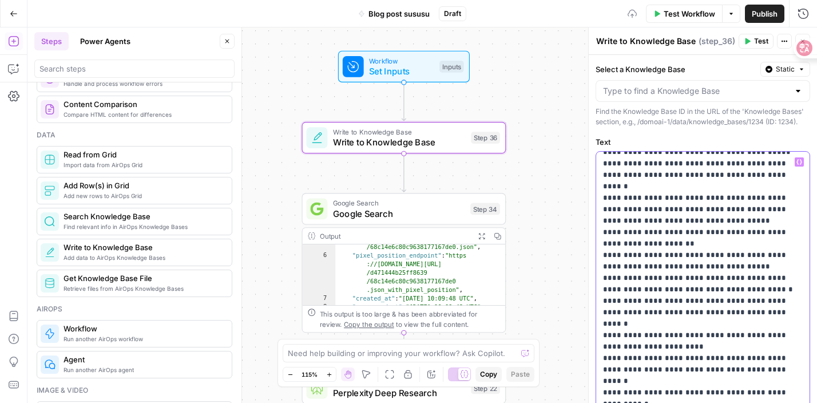
scroll to position [1729, 0]
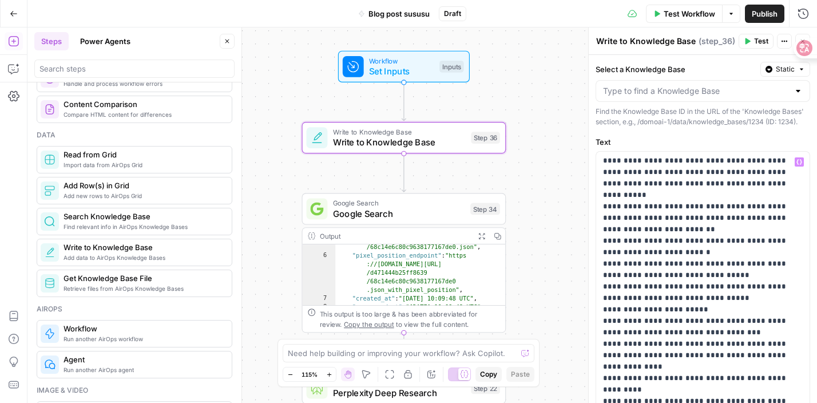
click at [640, 138] on label "Text" at bounding box center [703, 141] width 215 height 11
click at [537, 214] on div "**********" at bounding box center [421, 214] width 789 height 375
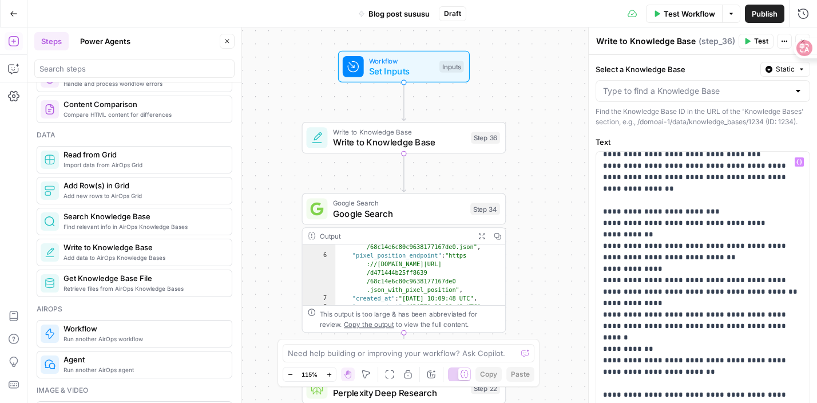
scroll to position [0, 0]
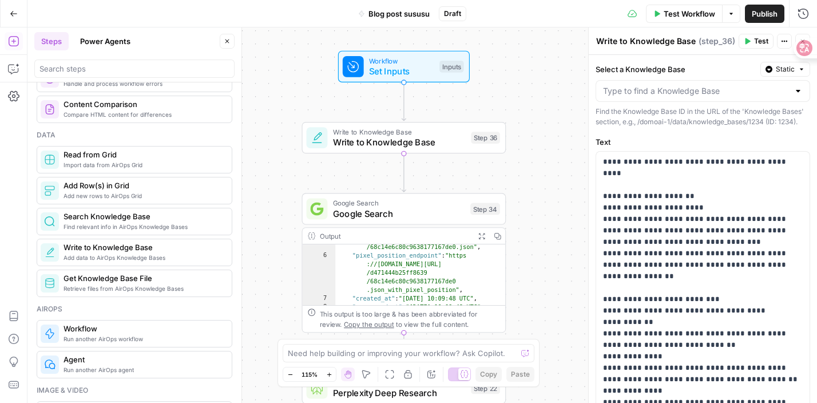
click at [637, 98] on div at bounding box center [703, 91] width 215 height 22
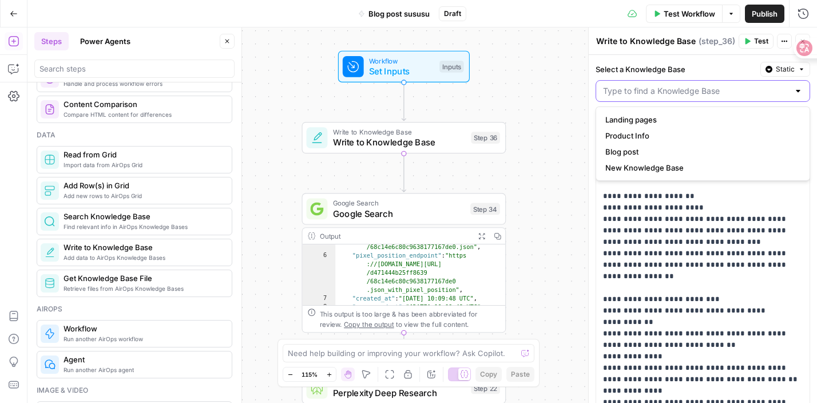
click at [636, 93] on input "Select a Knowledge Base" at bounding box center [696, 90] width 186 height 11
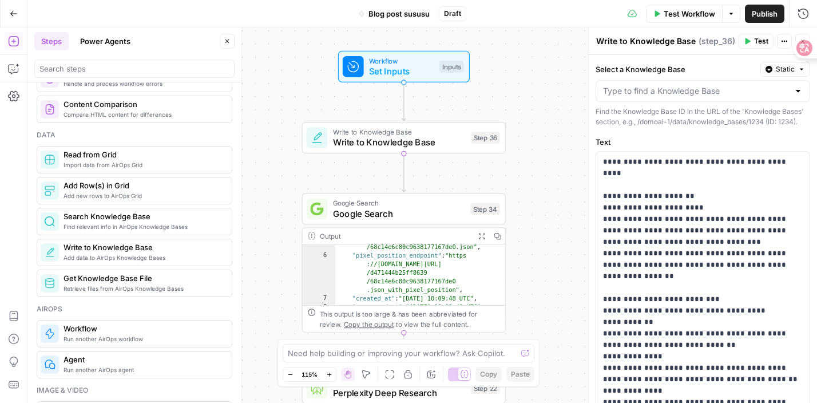
click at [558, 152] on div "**********" at bounding box center [421, 214] width 789 height 375
click at [552, 182] on div "**********" at bounding box center [421, 214] width 789 height 375
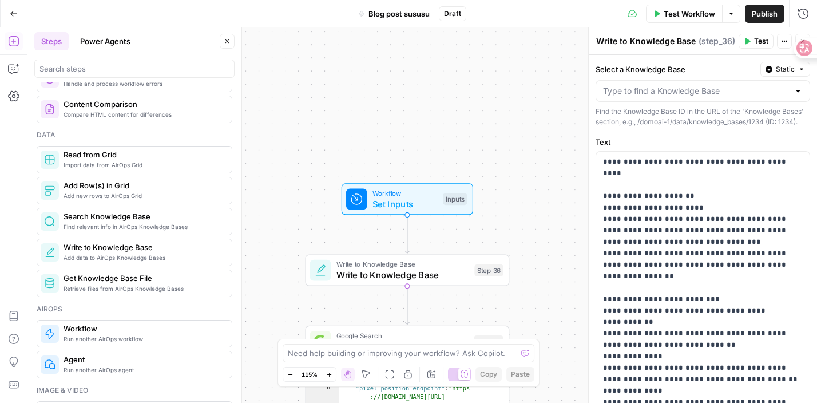
click at [674, 6] on button "Test Workflow" at bounding box center [684, 14] width 77 height 18
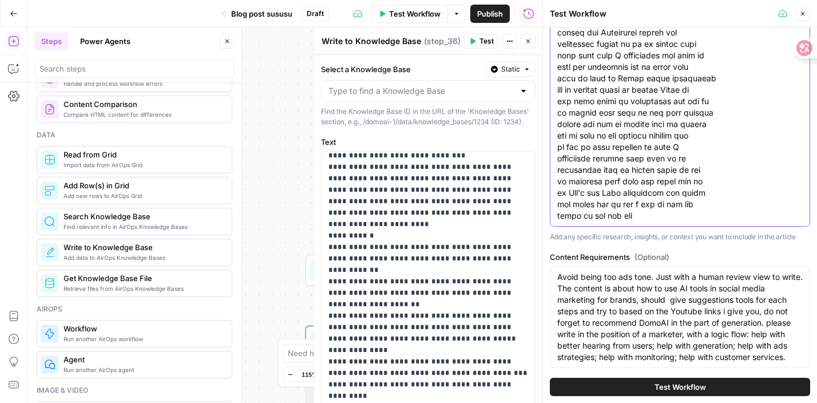
scroll to position [445, 0]
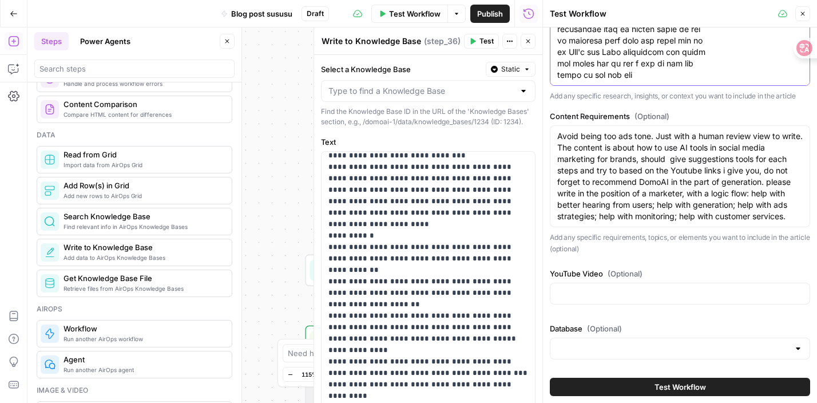
drag, startPoint x: 558, startPoint y: 195, endPoint x: 600, endPoint y: 423, distance: 231.4
click at [600, 402] on html "**********" at bounding box center [408, 201] width 817 height 403
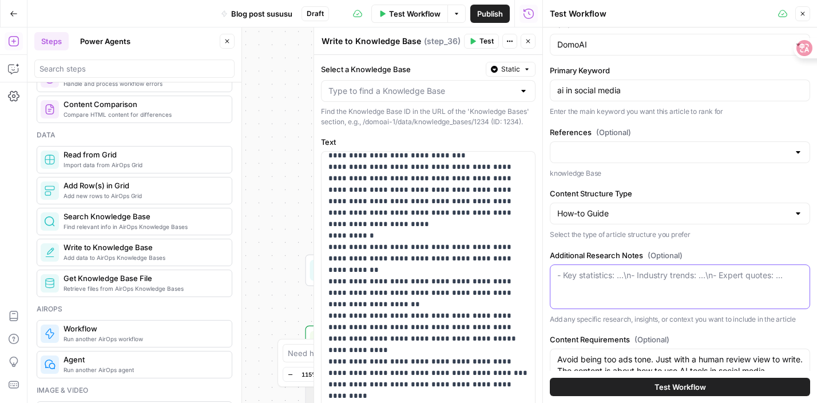
scroll to position [16, 0]
paste textarea "How AI reshape the way of social media marketing: Hearing from Customers 1. 什么是…"
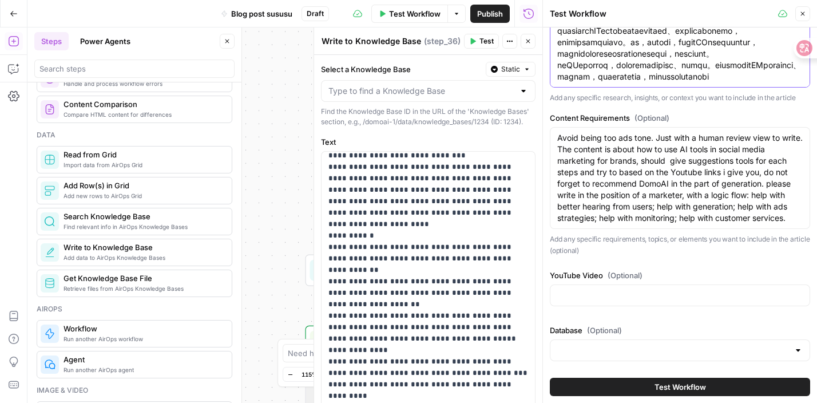
scroll to position [426, 0]
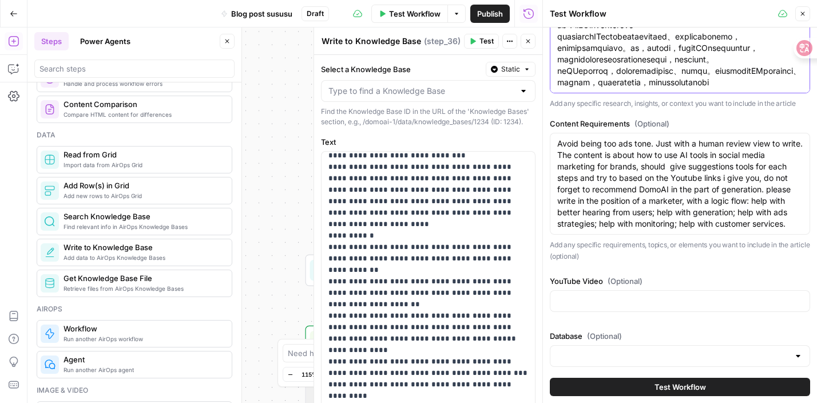
type textarea "How AI reshape the way of social media marketing: Hearing from Customers 1. 什么是…"
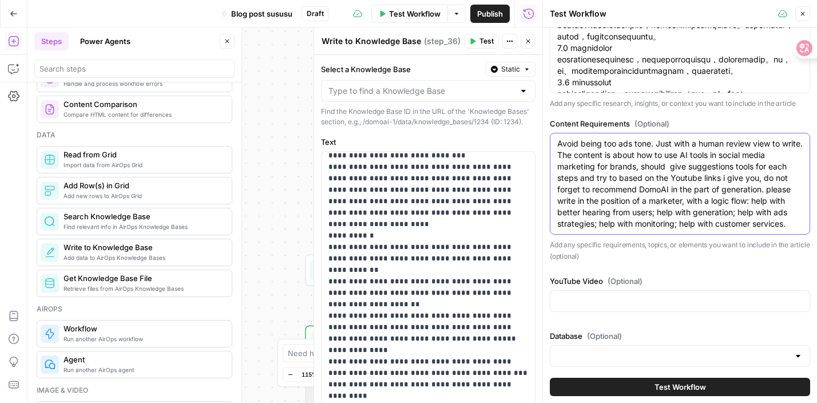
drag, startPoint x: 557, startPoint y: 167, endPoint x: 630, endPoint y: 224, distance: 92.1
click at [630, 224] on textarea "Avoid being too ads tone. Just with a human review view to write. The content i…" at bounding box center [679, 184] width 245 height 92
drag, startPoint x: 637, startPoint y: 178, endPoint x: 681, endPoint y: 242, distance: 77.8
click at [681, 235] on div "Avoid being too ads tone. Just with a human review view to write. The content i…" at bounding box center [680, 184] width 260 height 102
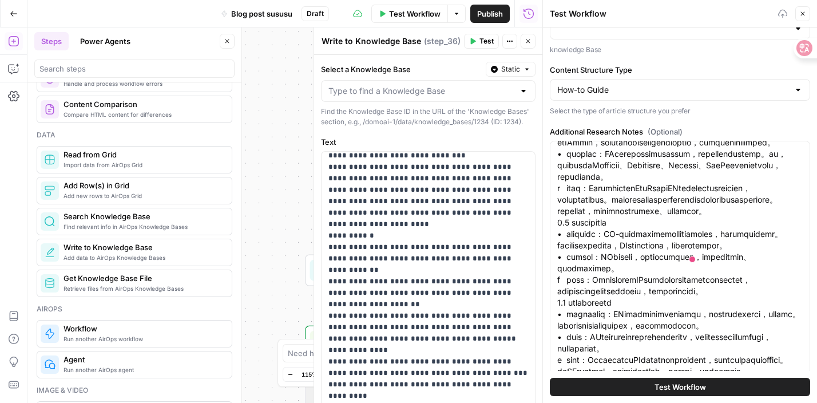
scroll to position [532, 0]
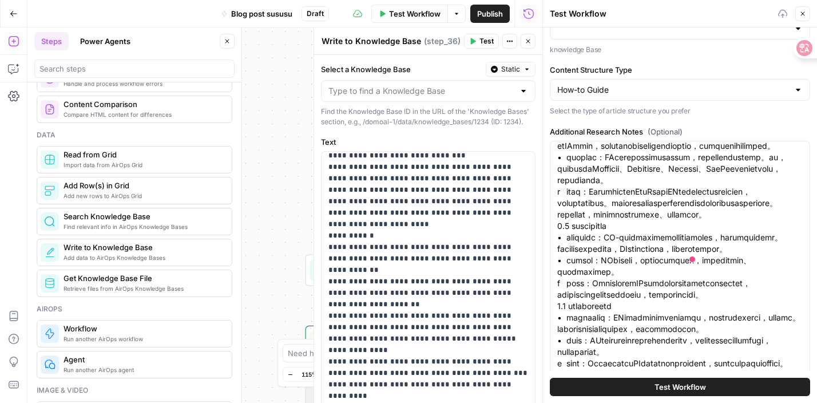
type textarea "Avoid being too ads tone. Just with a human review view to write. The content i…"
click at [648, 387] on button "Test Workflow" at bounding box center [680, 387] width 260 height 18
click at [666, 386] on span "Test Workflow" at bounding box center [679, 386] width 51 height 11
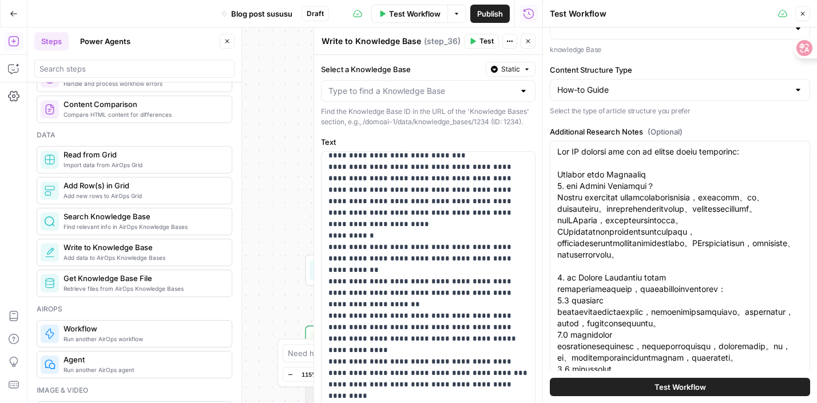
click at [642, 391] on button "Test Workflow" at bounding box center [680, 387] width 260 height 18
click at [665, 385] on span "Test Workflow" at bounding box center [679, 386] width 51 height 11
click at [311, 231] on div at bounding box center [313, 214] width 11 height 375
click at [529, 41] on icon "button" at bounding box center [528, 41] width 7 height 7
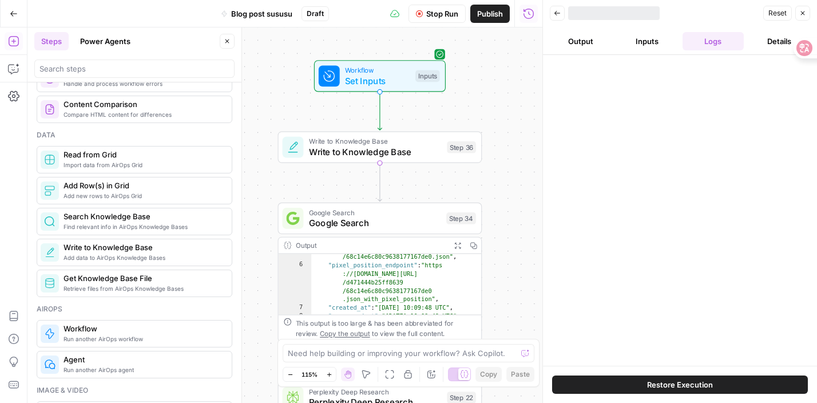
click at [577, 37] on button "Output" at bounding box center [581, 41] width 62 height 18
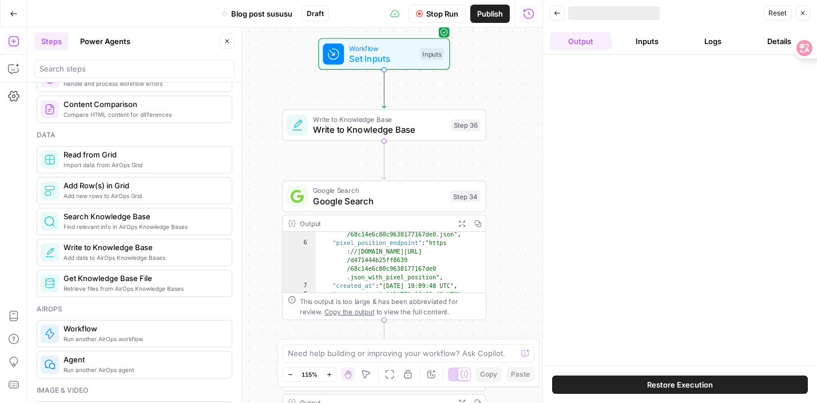
click at [412, 138] on div "Write to Knowledge Base Write to Knowledge Base Step 36 Copy step Delete step A…" at bounding box center [384, 124] width 204 height 31
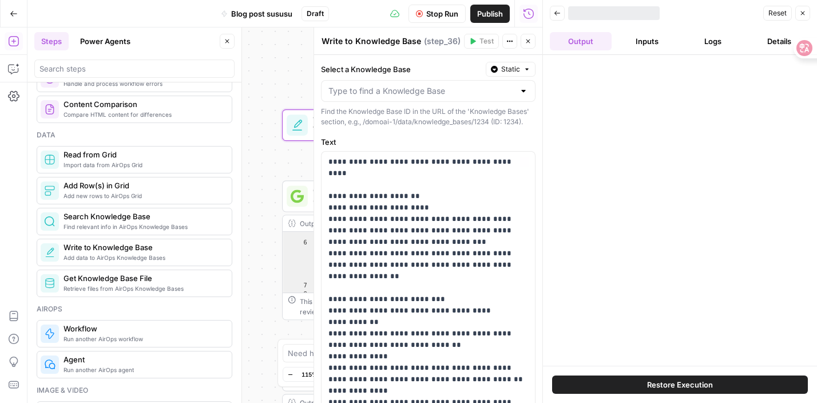
click at [281, 160] on div "**********" at bounding box center [284, 214] width 515 height 375
click at [531, 41] on icon "button" at bounding box center [528, 41] width 7 height 7
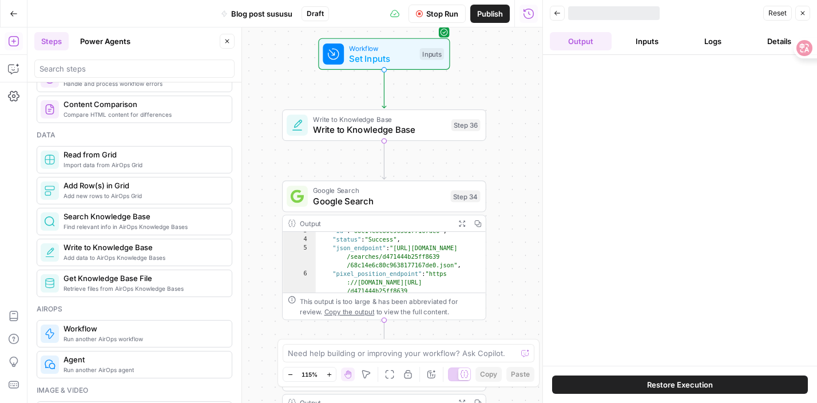
scroll to position [17, 0]
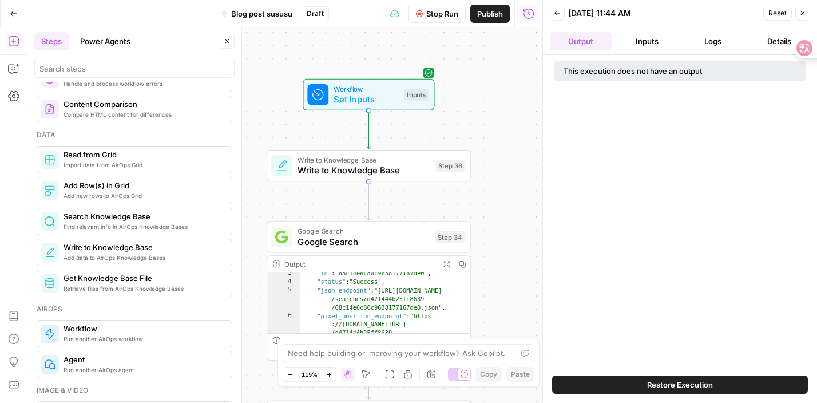
click at [618, 73] on div "This execution does not have an output" at bounding box center [657, 70] width 186 height 11
click at [559, 9] on button "Back" at bounding box center [557, 13] width 15 height 15
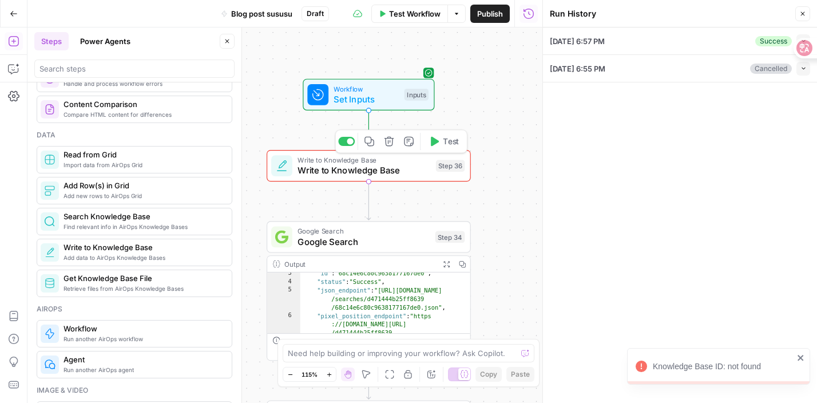
click at [465, 152] on div "Write to Knowledge Base Write to Knowledge Base Step 36 Copy step Delete step A…" at bounding box center [369, 165] width 204 height 31
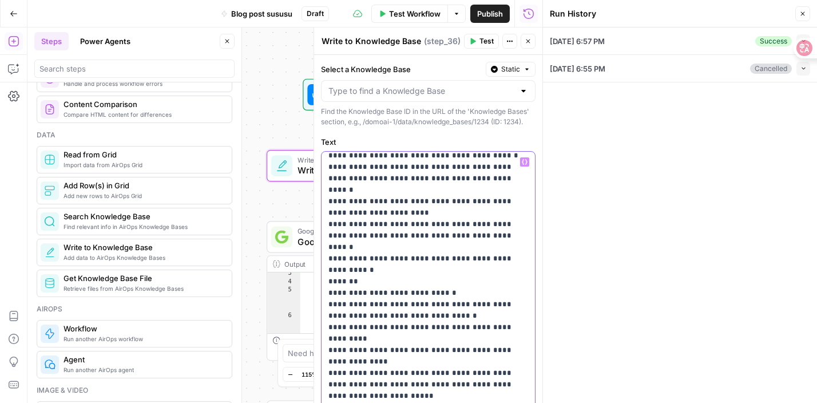
scroll to position [1412, 0]
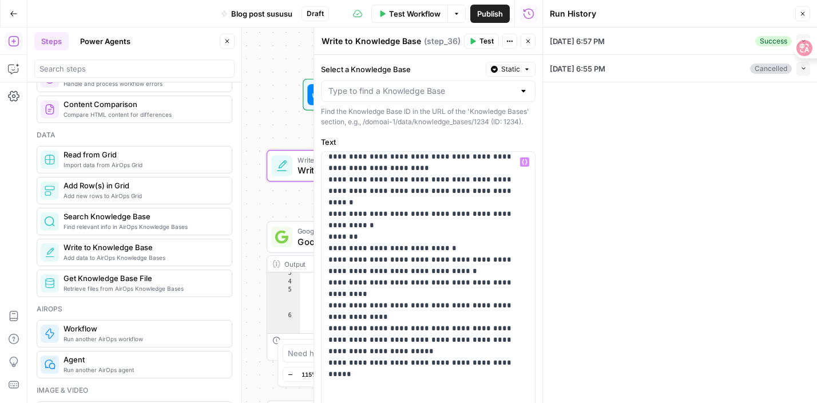
click at [625, 73] on div "09/10/25 at 6:55 PM Cancelled Collapse" at bounding box center [680, 68] width 260 height 27
click at [808, 68] on button "Collapse" at bounding box center [803, 69] width 14 height 14
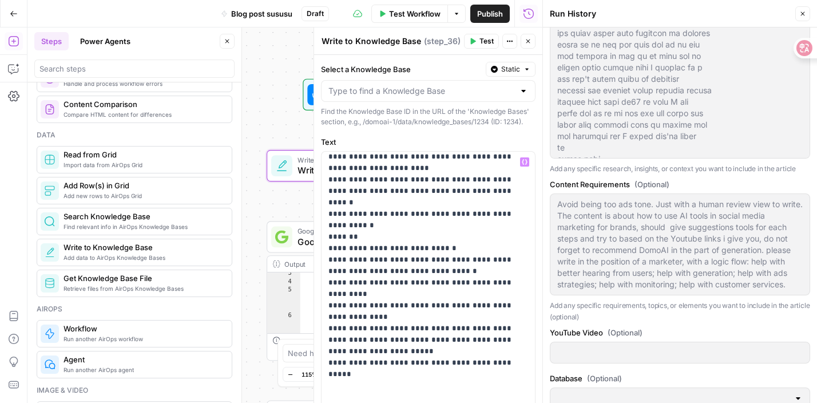
scroll to position [506, 0]
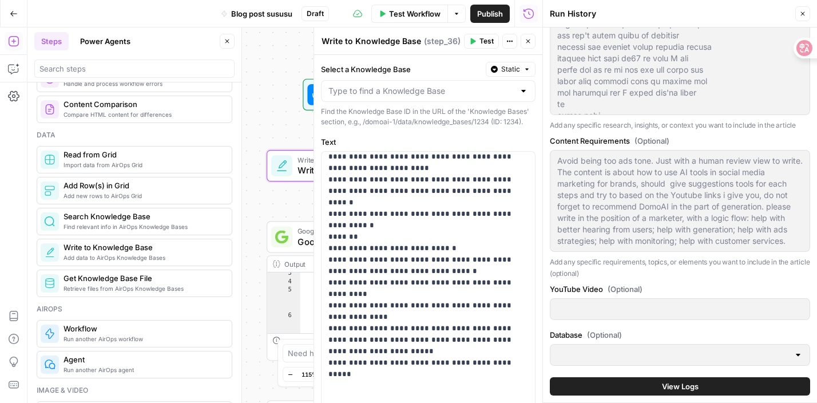
click at [628, 380] on button "View Logs" at bounding box center [680, 386] width 260 height 18
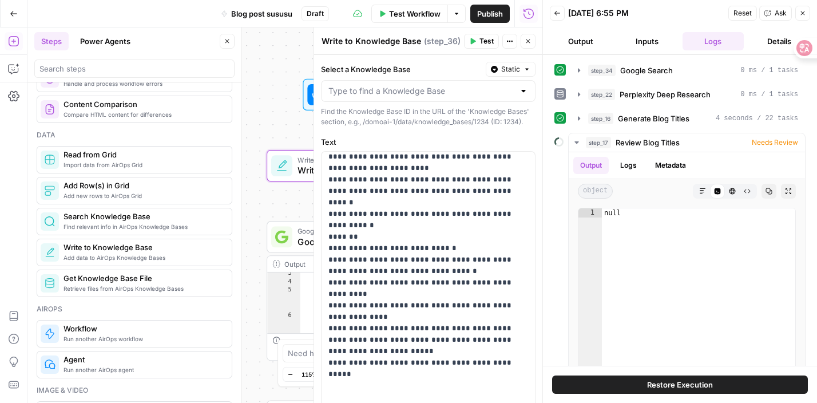
click at [293, 215] on div "**********" at bounding box center [284, 214] width 515 height 375
click at [809, 15] on button "Close" at bounding box center [802, 13] width 15 height 15
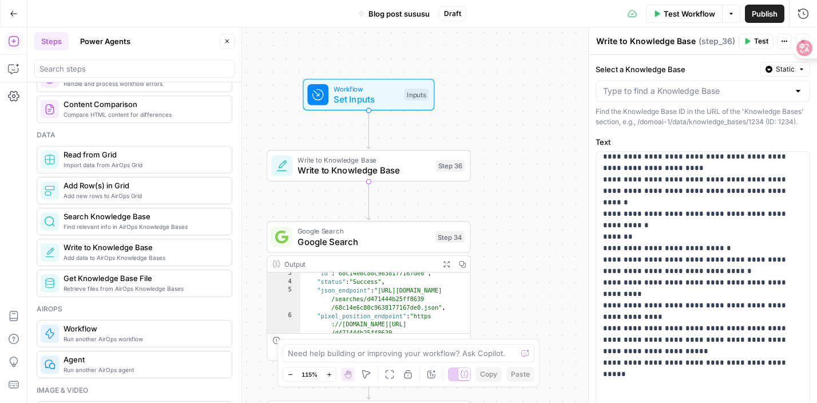
click at [422, 180] on div "Write to Knowledge Base Write to Knowledge Base Step 36" at bounding box center [369, 165] width 204 height 31
click at [435, 142] on icon "button" at bounding box center [435, 142] width 8 height 10
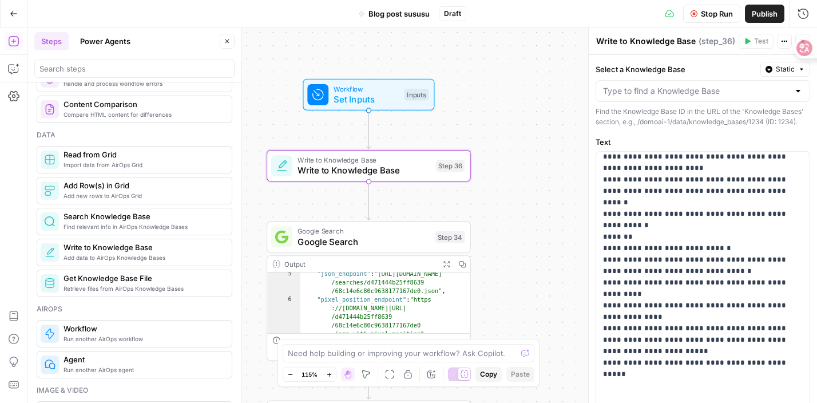
scroll to position [32, 0]
click at [391, 145] on icon "button" at bounding box center [389, 142] width 10 height 10
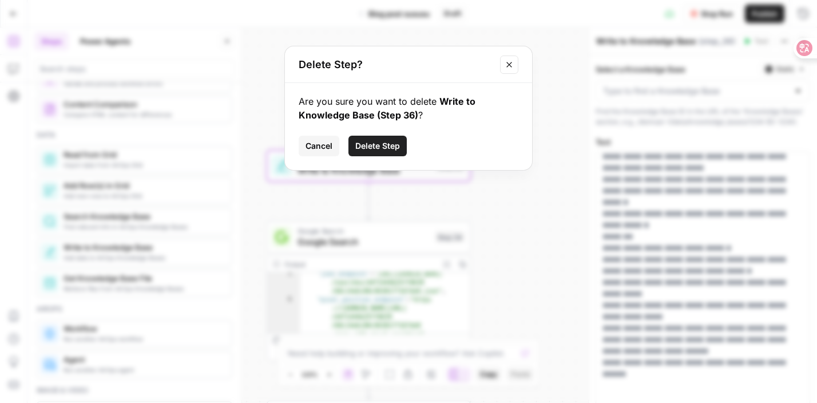
click at [376, 145] on span "Delete Step" at bounding box center [377, 145] width 45 height 11
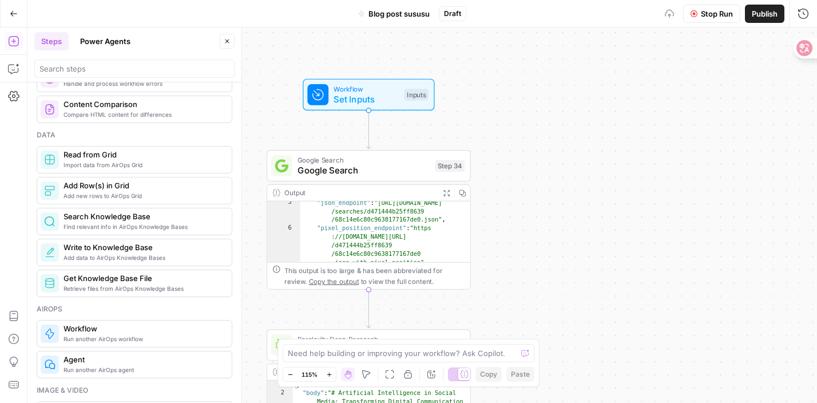
click at [711, 14] on span "Stop Run" at bounding box center [717, 13] width 32 height 11
click at [698, 12] on button "Stop Run" at bounding box center [711, 14] width 57 height 18
click at [696, 18] on button "Stop Run" at bounding box center [711, 14] width 57 height 18
click at [606, 124] on div "**********" at bounding box center [421, 214] width 789 height 375
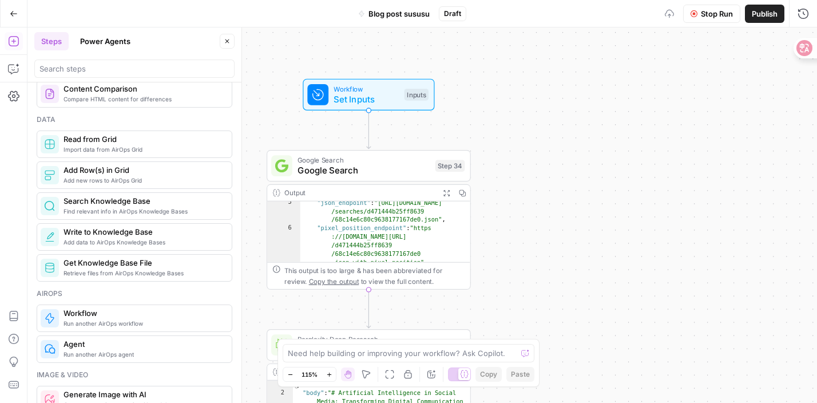
scroll to position [479, 0]
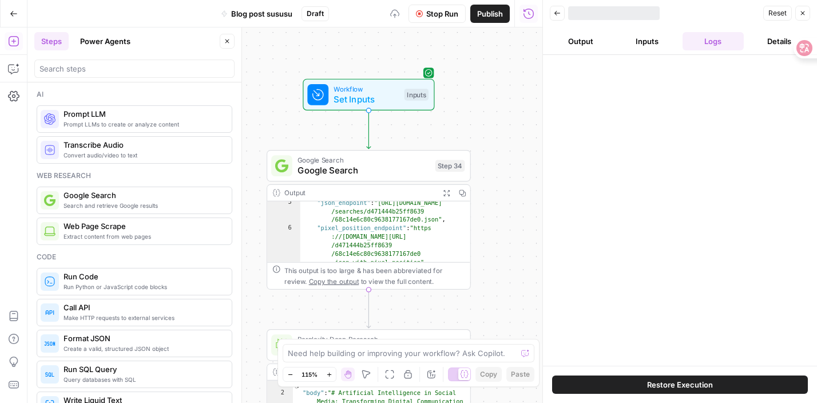
click at [588, 42] on button "Output" at bounding box center [581, 41] width 62 height 18
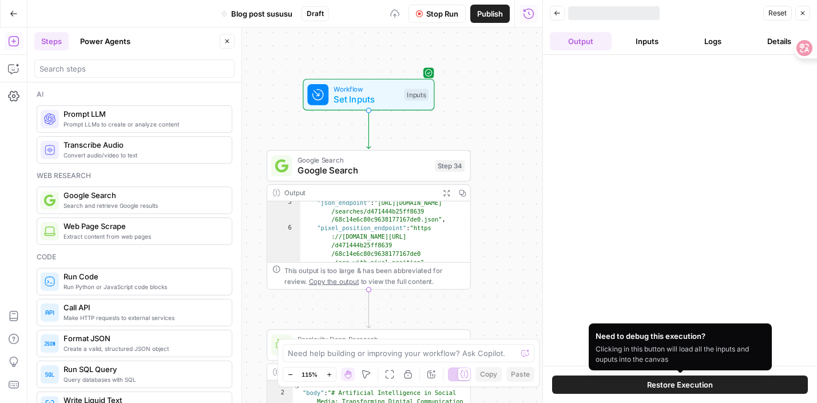
click at [662, 386] on span "Restore Execution" at bounding box center [680, 384] width 66 height 11
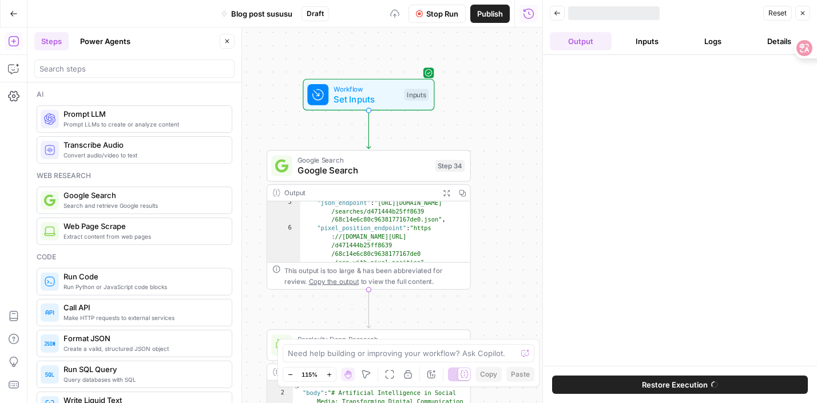
click at [441, 22] on button "Stop Run" at bounding box center [436, 14] width 57 height 18
click at [432, 9] on span "Stop Run" at bounding box center [442, 13] width 32 height 11
click at [431, 15] on span "Stop Run" at bounding box center [442, 13] width 32 height 11
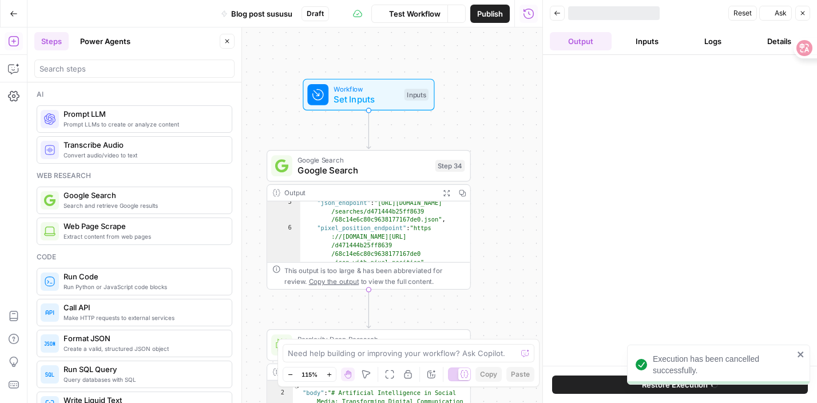
click at [805, 13] on span "Close" at bounding box center [805, 13] width 1 height 1
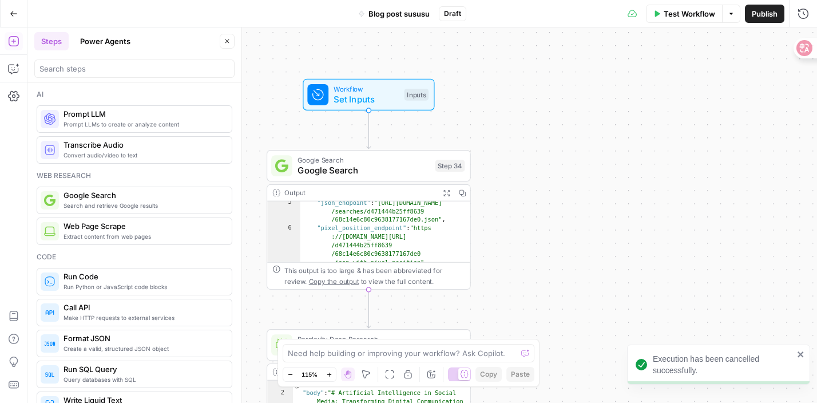
click at [658, 12] on icon "button" at bounding box center [656, 13] width 7 height 7
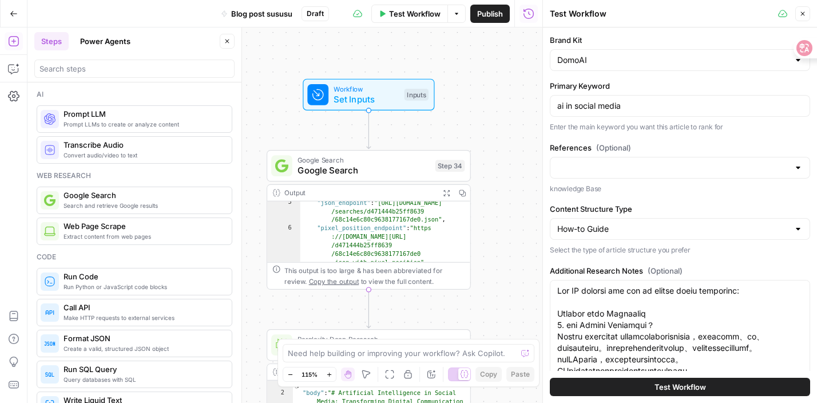
click at [608, 380] on button "Test Workflow" at bounding box center [680, 387] width 260 height 18
click at [380, 15] on icon "button" at bounding box center [382, 13] width 5 height 6
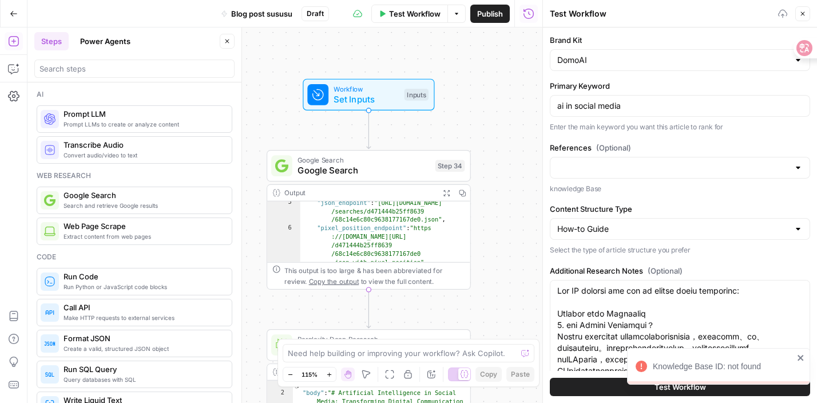
click at [392, 12] on span "Test Workflow" at bounding box center [414, 13] width 51 height 11
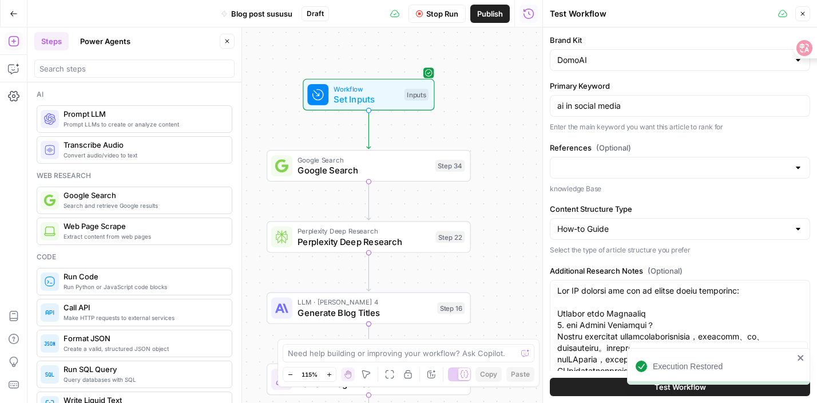
click at [393, 15] on icon at bounding box center [394, 13] width 9 height 9
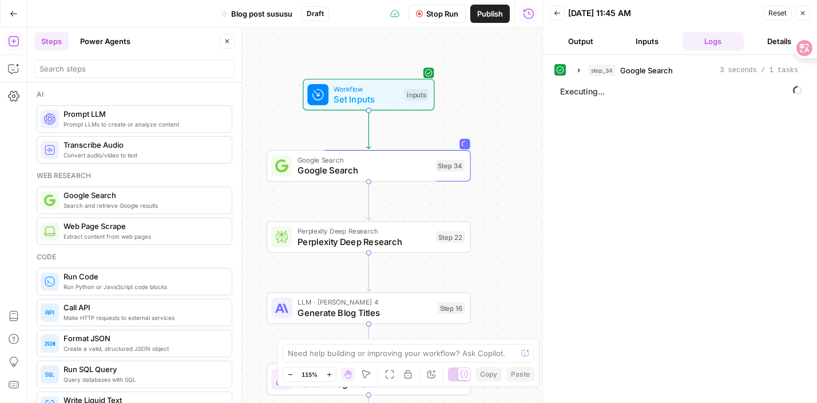
click at [580, 34] on button "Output" at bounding box center [581, 41] width 62 height 18
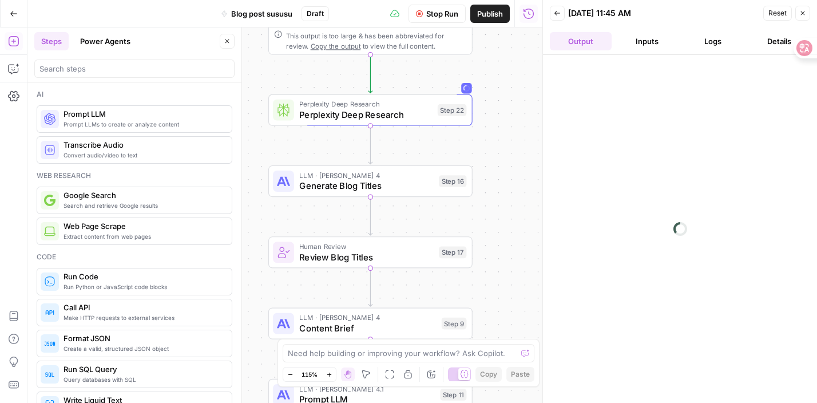
click at [559, 10] on icon "button" at bounding box center [557, 13] width 7 height 7
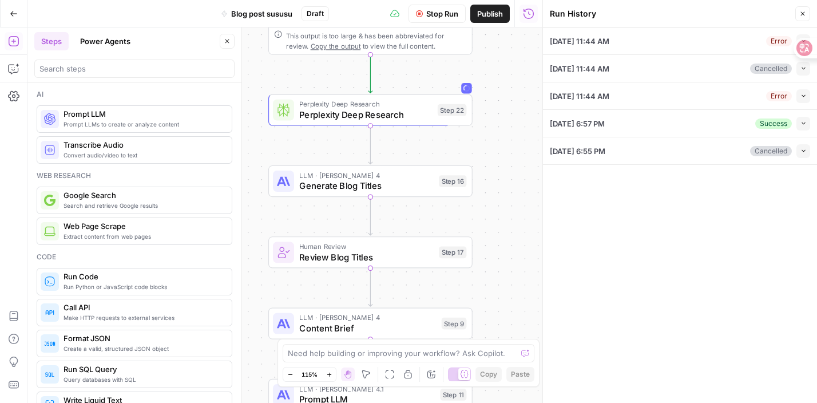
click at [802, 11] on icon "button" at bounding box center [802, 13] width 7 height 7
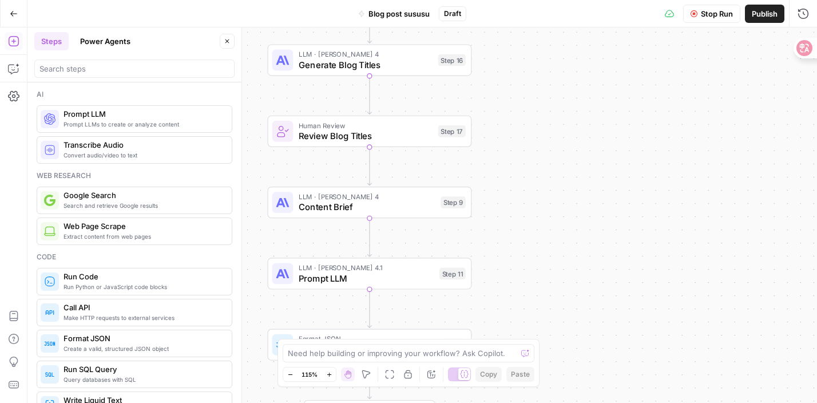
click at [15, 46] on icon "button" at bounding box center [13, 40] width 11 height 11
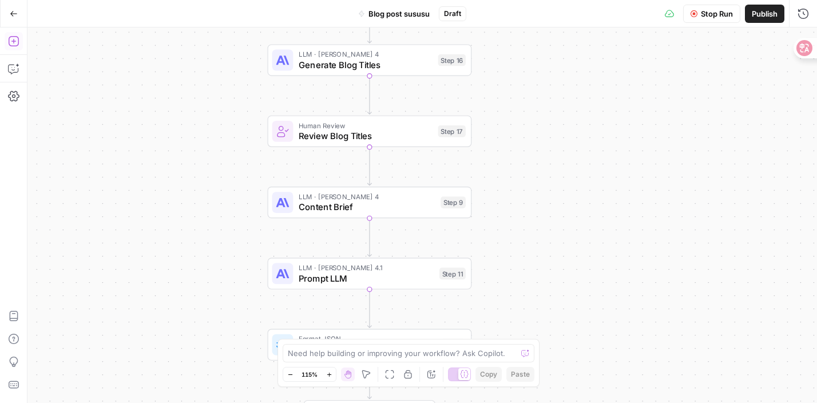
click at [15, 46] on icon "button" at bounding box center [13, 40] width 11 height 11
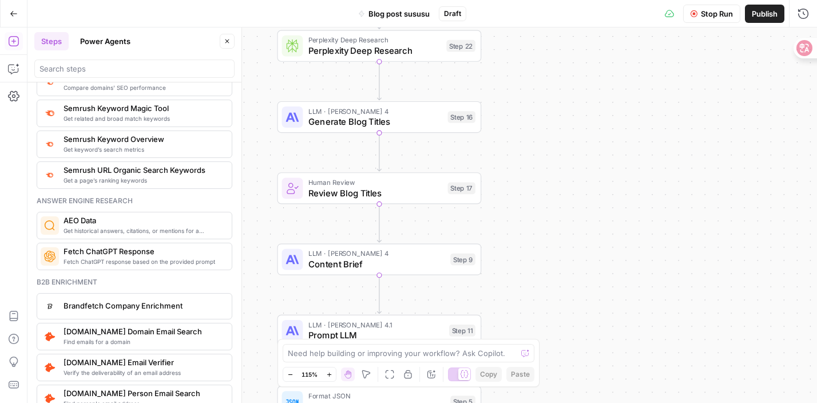
scroll to position [1389, 0]
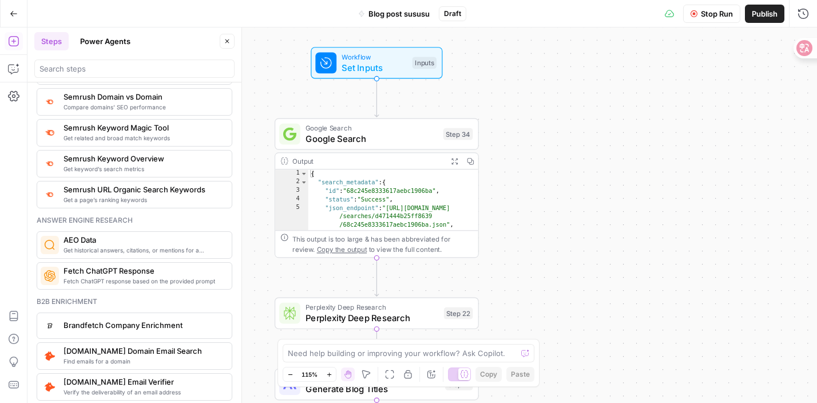
click at [483, 74] on div "Workflow Set Inputs Inputs Google Search Google Search Step 34 Output Expand Ou…" at bounding box center [421, 214] width 789 height 375
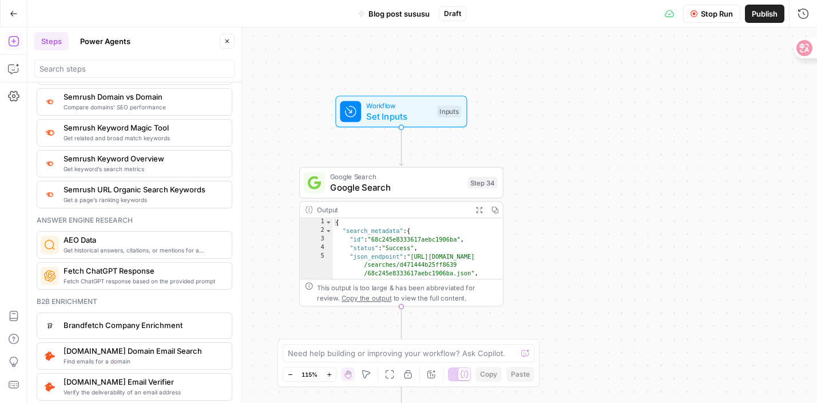
drag, startPoint x: 564, startPoint y: 140, endPoint x: 555, endPoint y: 279, distance: 139.3
click at [555, 279] on div "Workflow Set Inputs Inputs Google Search Google Search Step 34 Output Expand Ou…" at bounding box center [421, 214] width 789 height 375
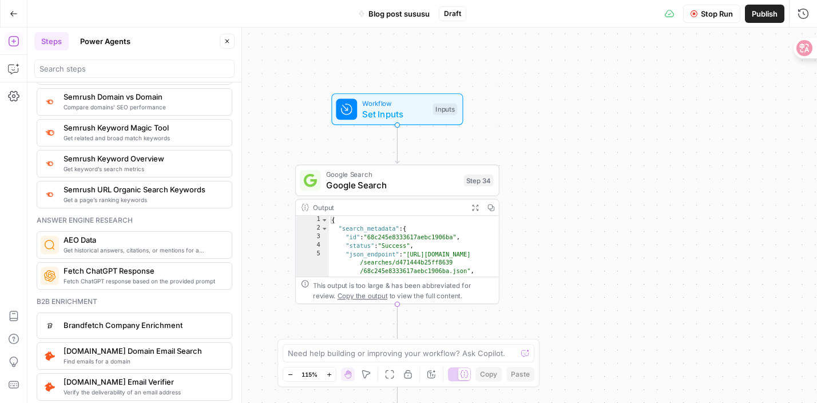
click at [717, 16] on span "Stop Run" at bounding box center [717, 13] width 32 height 11
click at [703, 13] on span "Stop Run" at bounding box center [717, 13] width 32 height 11
click at [687, 14] on button "Stop Run" at bounding box center [711, 14] width 57 height 18
click at [703, 13] on span "Stop Run" at bounding box center [717, 13] width 32 height 11
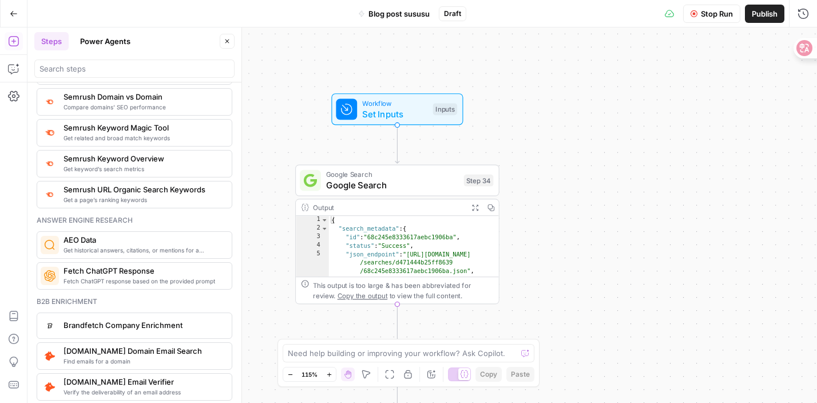
click at [703, 13] on span "Stop Run" at bounding box center [717, 13] width 32 height 11
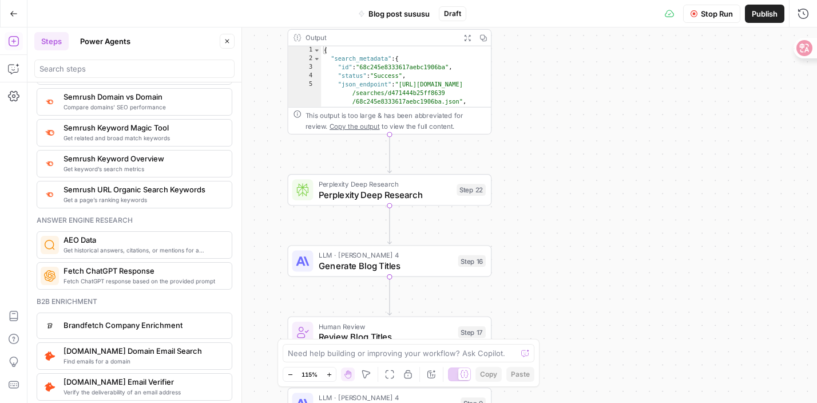
click at [757, 19] on button "Publish" at bounding box center [764, 14] width 39 height 18
click at [688, 18] on button "Stop Run" at bounding box center [701, 14] width 57 height 18
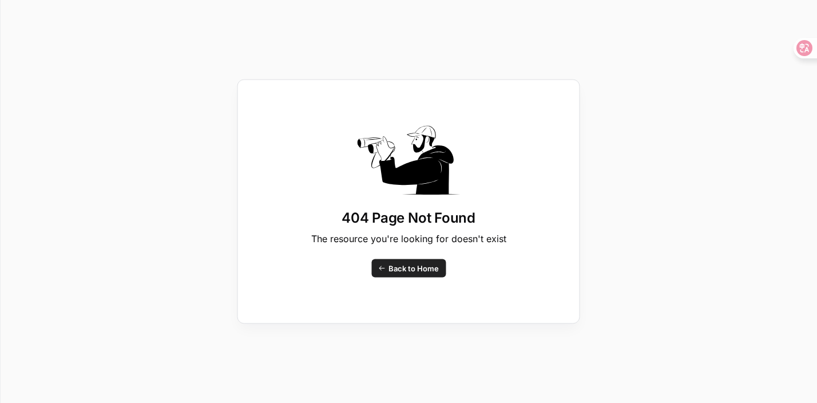
click at [402, 260] on link "Back to Home" at bounding box center [408, 268] width 74 height 18
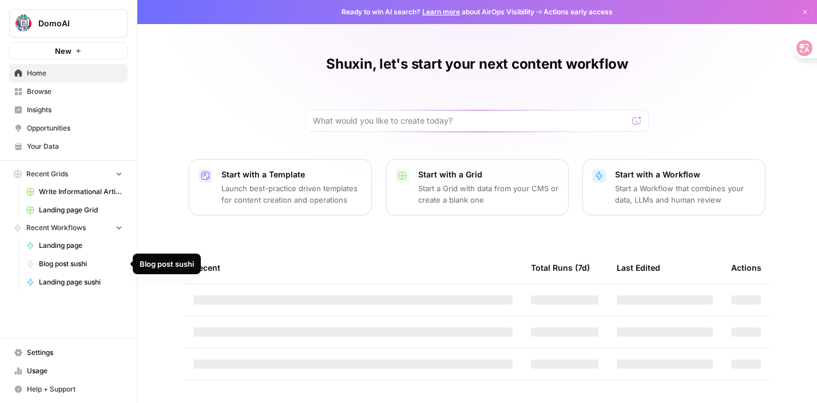
click at [92, 267] on span "Blog post sushi" at bounding box center [81, 264] width 84 height 10
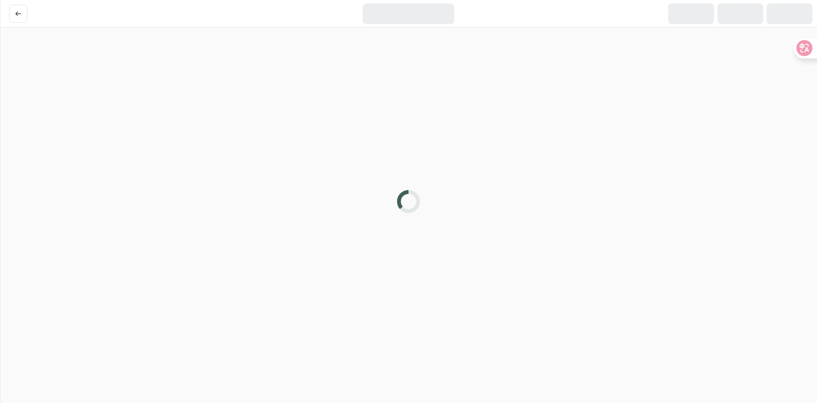
click at [404, 203] on icon at bounding box center [413, 206] width 18 height 22
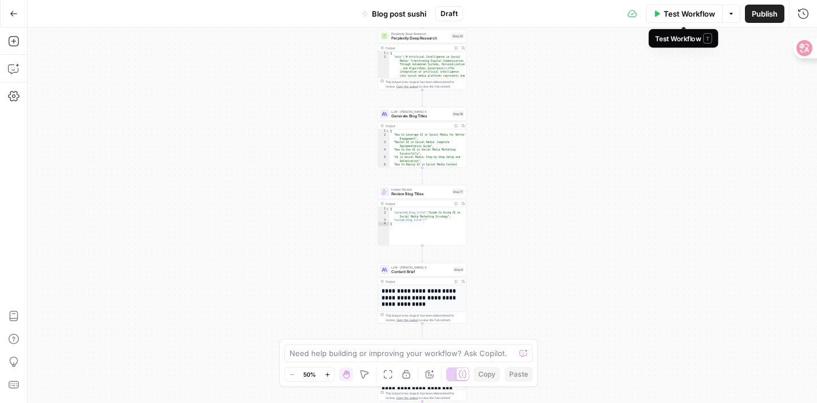
click at [701, 12] on span "Test Workflow" at bounding box center [689, 13] width 51 height 11
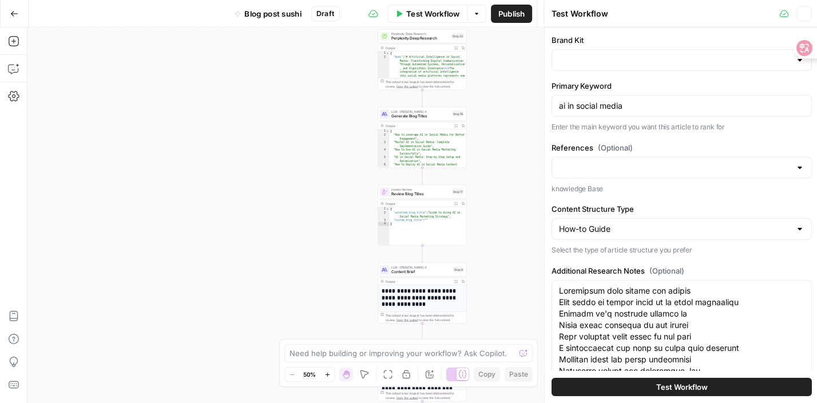
type input "DomoAI"
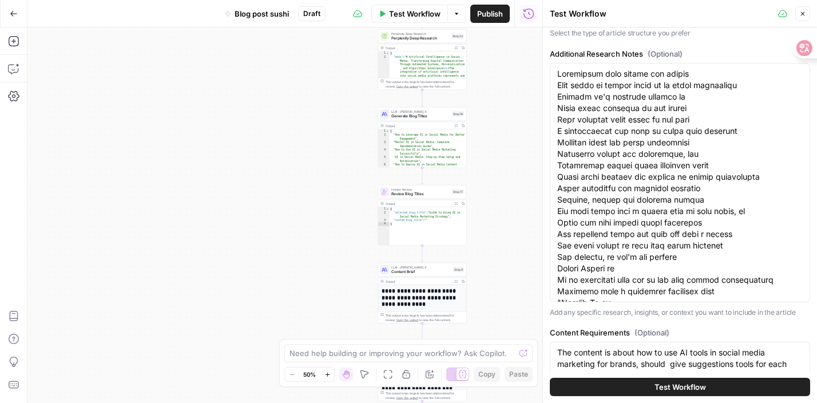
scroll to position [422, 0]
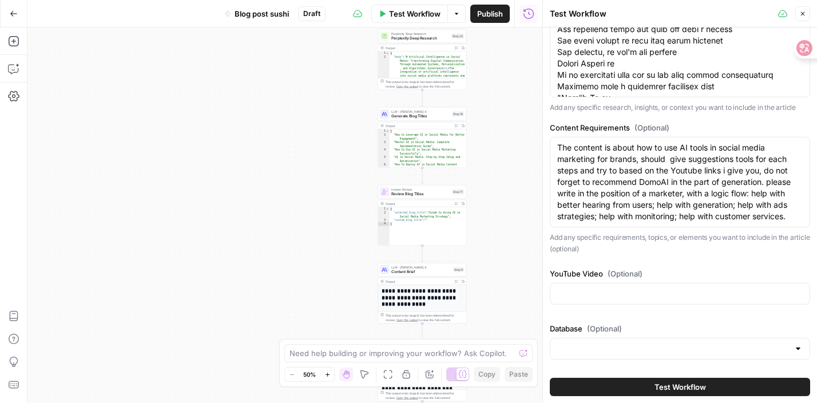
drag, startPoint x: 557, startPoint y: 72, endPoint x: 670, endPoint y: 130, distance: 127.4
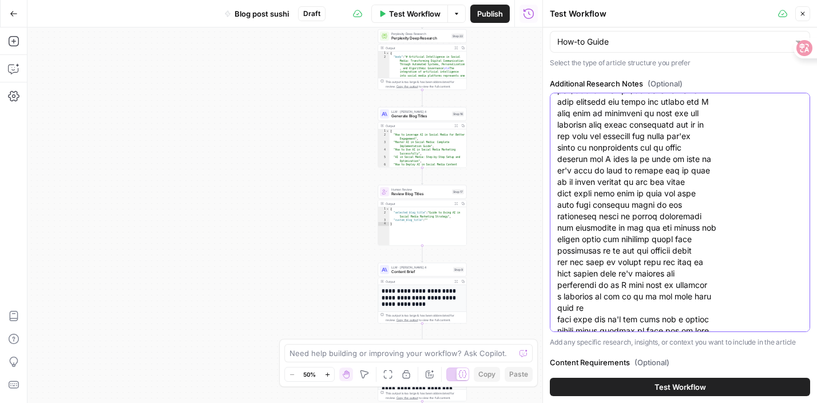
scroll to position [15641, 0]
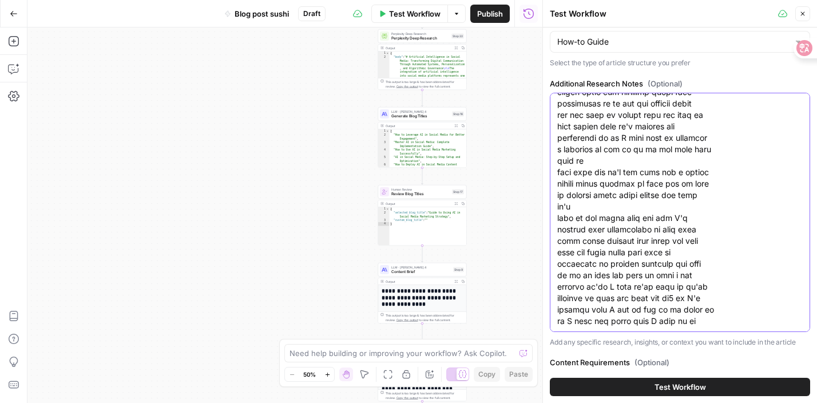
drag, startPoint x: 558, startPoint y: 102, endPoint x: 626, endPoint y: 376, distance: 282.2
click at [626, 376] on div "Brand Kit DomoAI Primary Keyword ai in social media Enter the main keyword you …" at bounding box center [680, 214] width 274 height 375
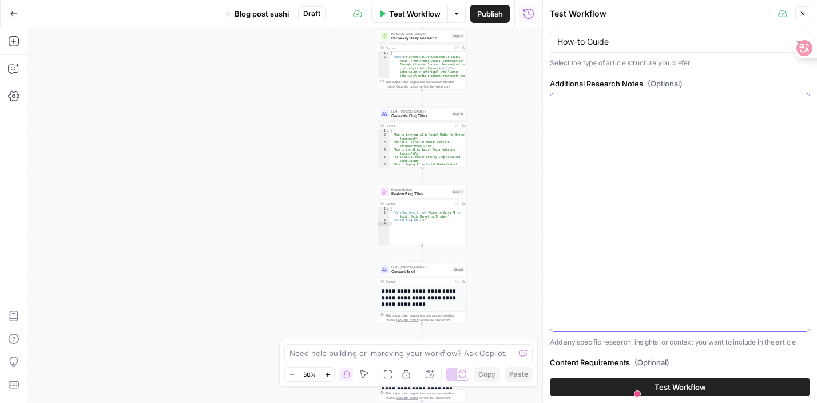
scroll to position [0, 0]
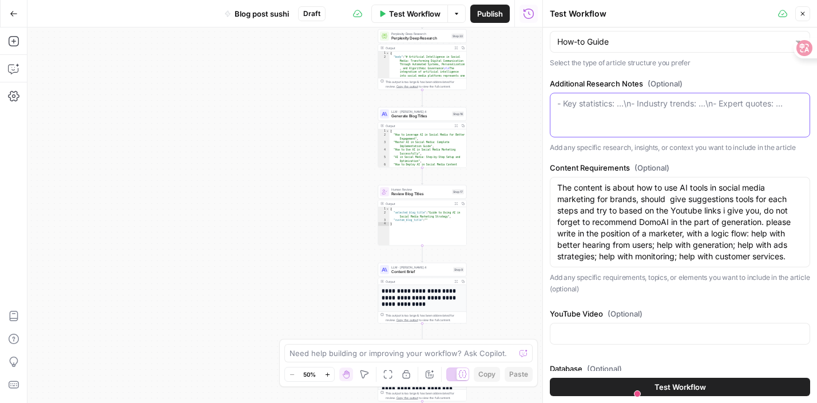
paste textarea "How AI reshape the way of social media marketing: Hearing from Customers 1. 什么是…"
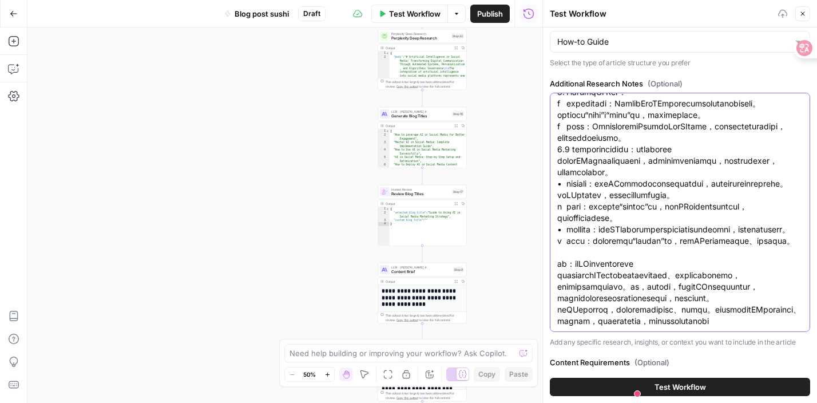
scroll to position [422, 0]
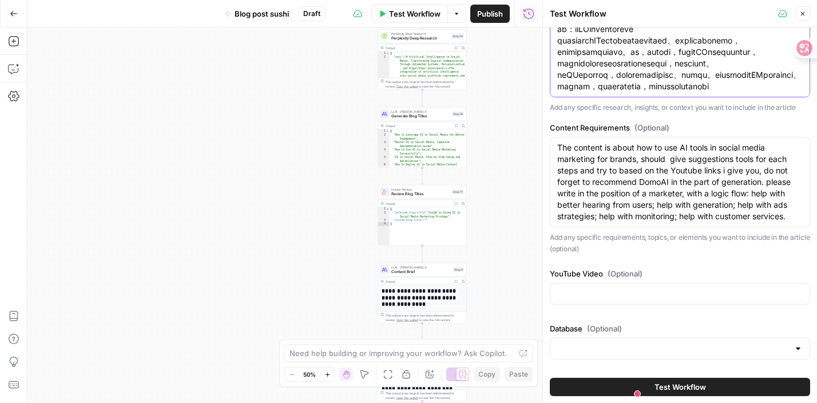
type textarea "How AI reshape the way of social media marketing: Hearing from Customers 1. 什么是…"
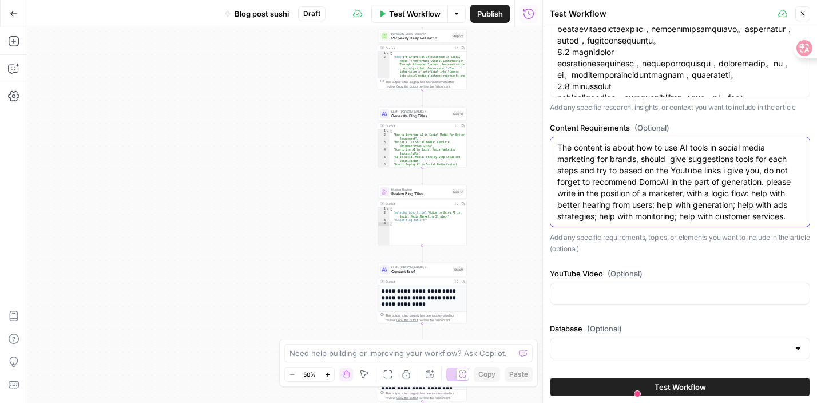
click at [621, 166] on textarea "The content is about how to use AI tools in social media marketing for brands, …" at bounding box center [679, 182] width 245 height 80
drag, startPoint x: 643, startPoint y: 160, endPoint x: 799, endPoint y: 221, distance: 167.2
click at [799, 221] on textarea "The content is about how to use AI tools in social media marketing for brands, …" at bounding box center [679, 182] width 245 height 80
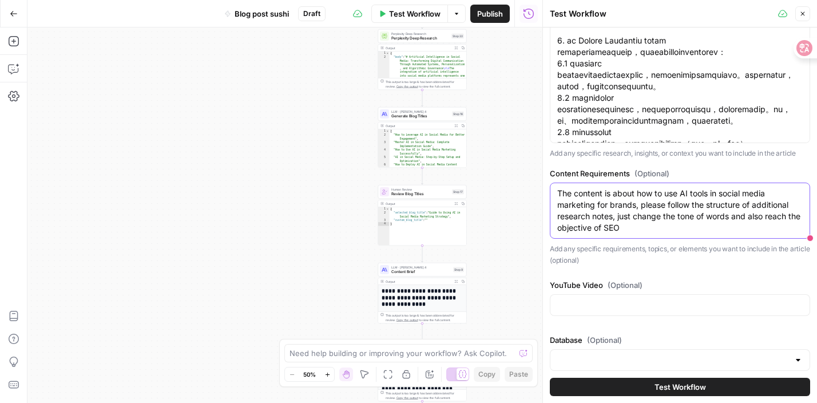
scroll to position [387, 0]
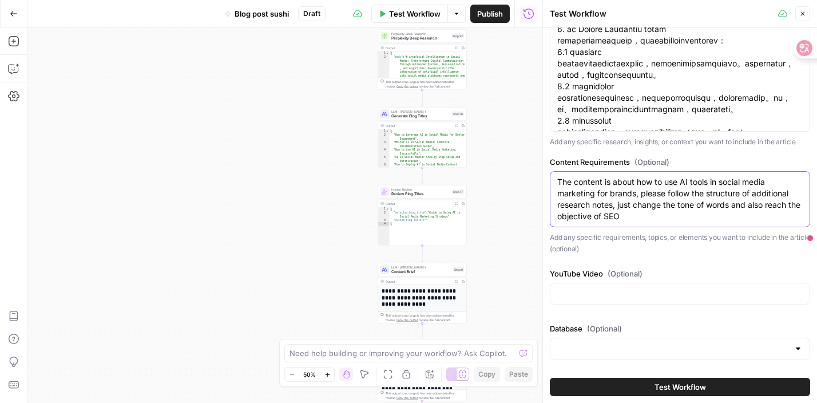
type textarea "The content is about how to use AI tools in social media marketing for brands, …"
click at [653, 390] on button "Test Workflow" at bounding box center [680, 387] width 260 height 18
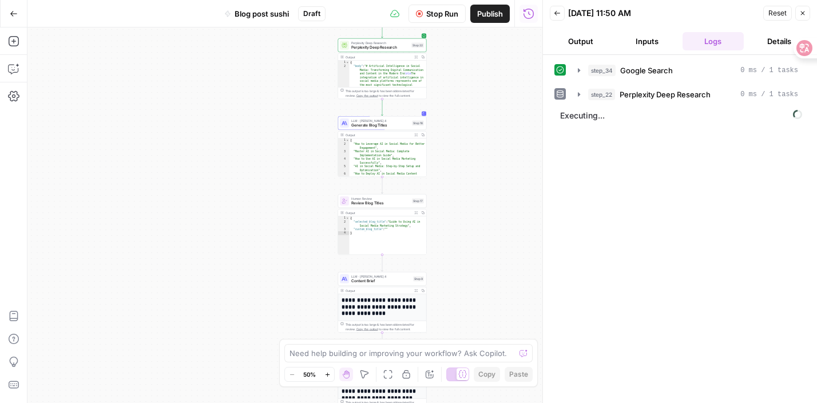
drag, startPoint x: 496, startPoint y: 121, endPoint x: 430, endPoint y: 141, distance: 69.3
click at [430, 142] on div "Workflow Set Inputs Inputs Google Search Google Search Step 34 Output Expand Ou…" at bounding box center [284, 214] width 515 height 375
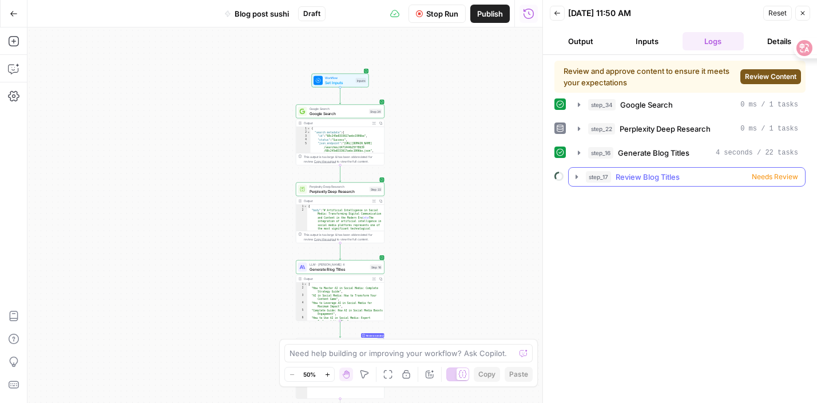
click at [784, 176] on span "Needs Review" at bounding box center [775, 177] width 46 height 10
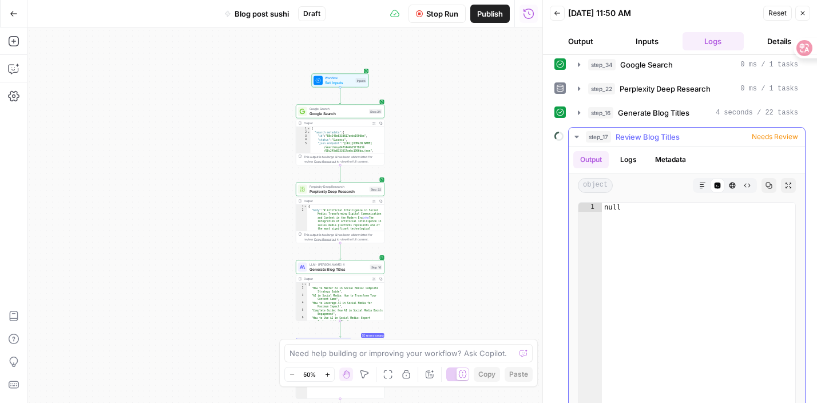
scroll to position [50, 0]
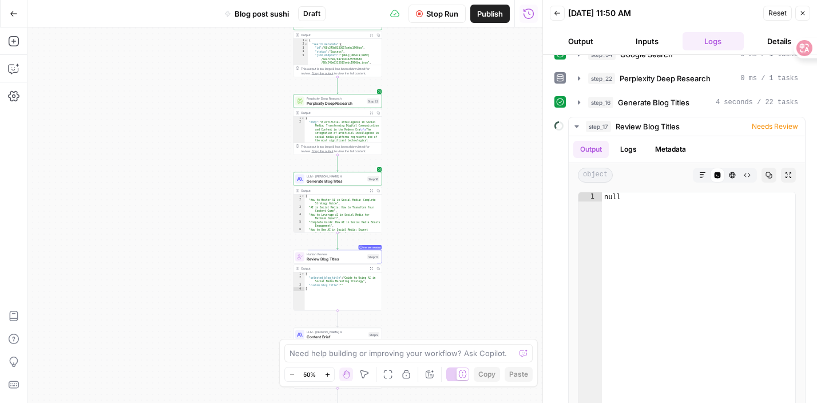
click at [474, 209] on div "Workflow Set Inputs Inputs Google Search Google Search Step 34 Output Expand Ou…" at bounding box center [284, 214] width 515 height 375
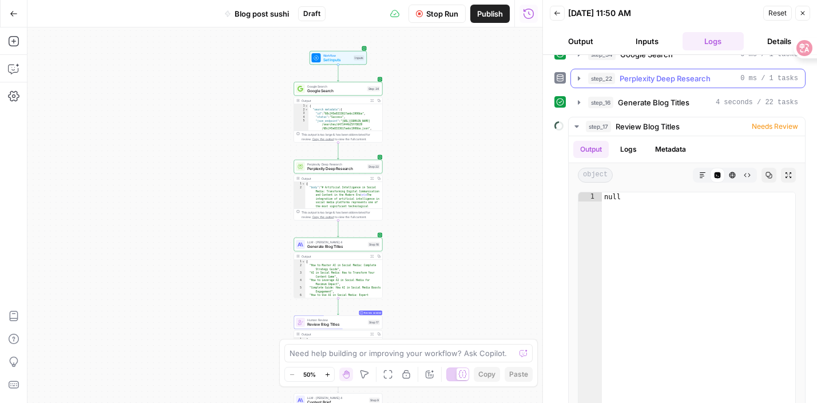
scroll to position [0, 0]
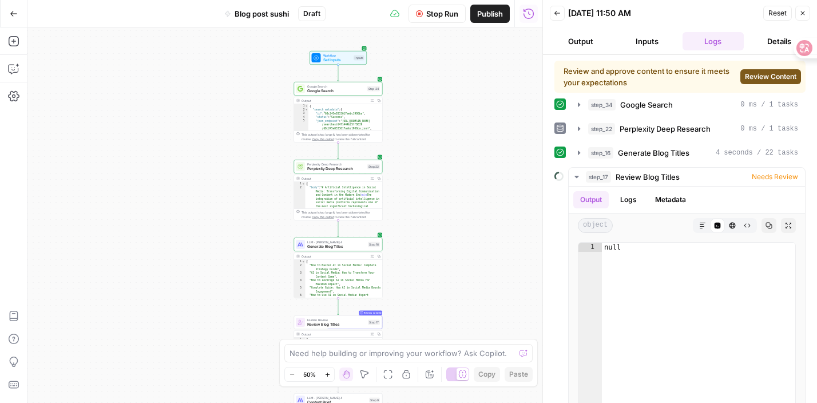
click at [745, 80] on span "Review Content" at bounding box center [770, 77] width 51 height 10
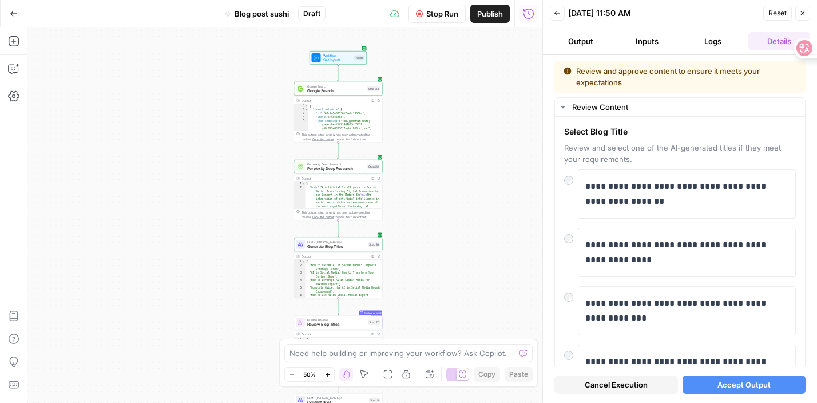
click at [642, 40] on button "Inputs" at bounding box center [647, 41] width 62 height 18
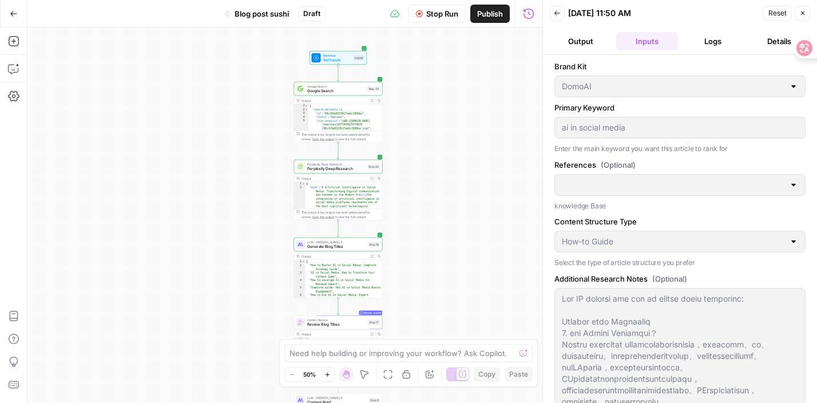
click at [712, 45] on button "Logs" at bounding box center [713, 41] width 62 height 18
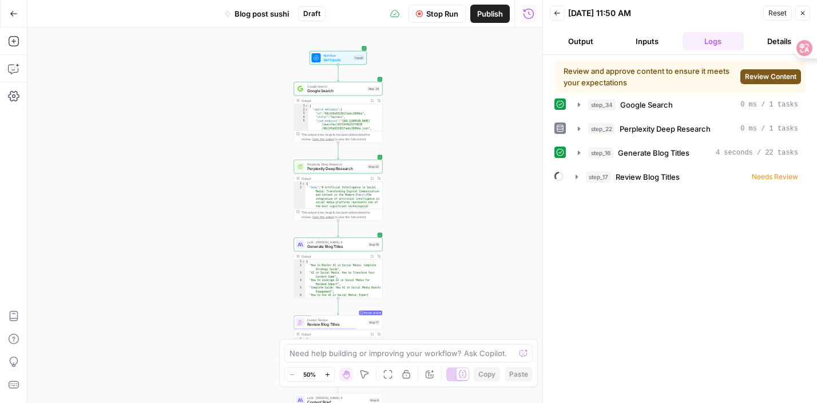
click at [756, 44] on button "Details" at bounding box center [779, 41] width 62 height 18
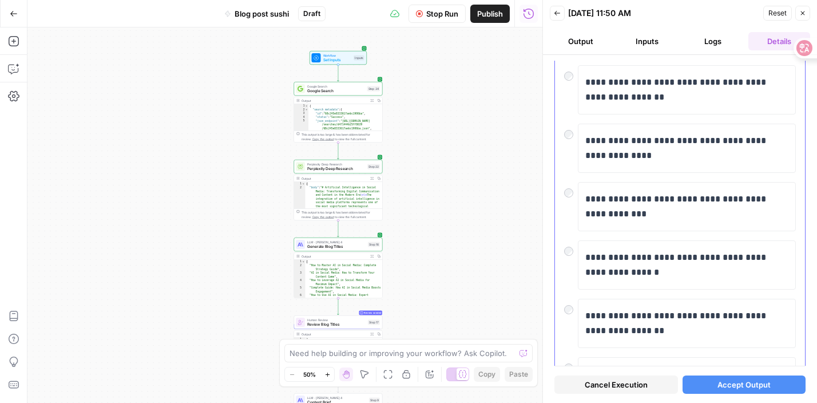
scroll to position [116, 0]
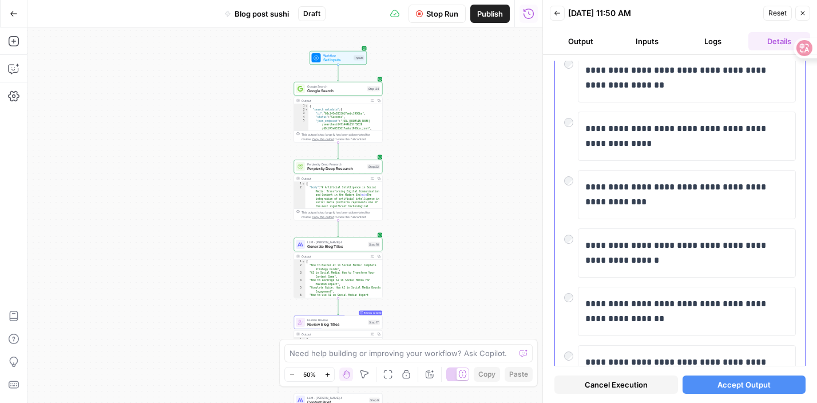
click at [567, 245] on div "**********" at bounding box center [680, 252] width 232 height 49
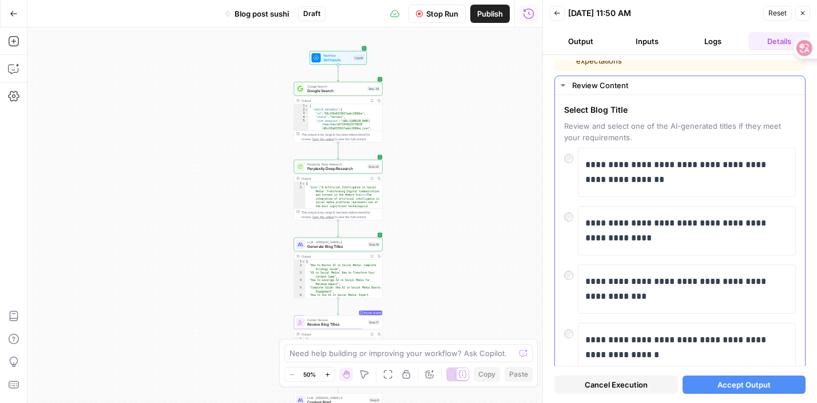
scroll to position [0, 0]
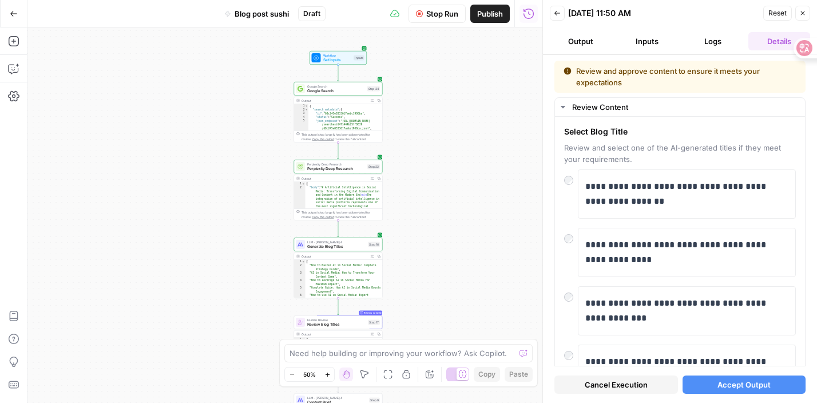
click at [752, 375] on button "Accept Output" at bounding box center [744, 384] width 124 height 18
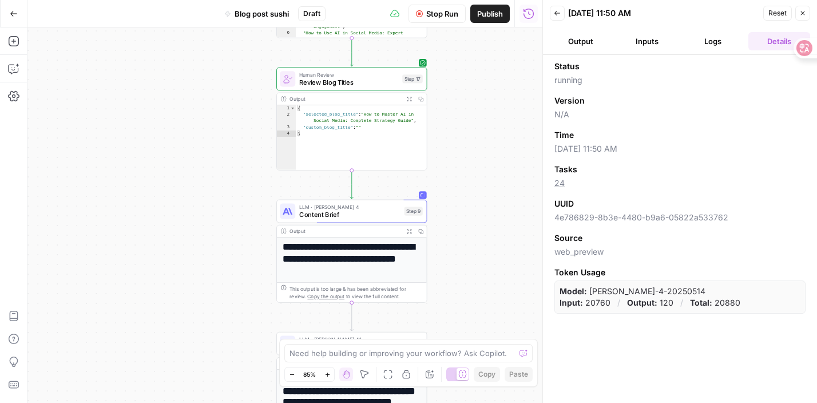
click at [408, 236] on button "Expand Output" at bounding box center [408, 230] width 11 height 11
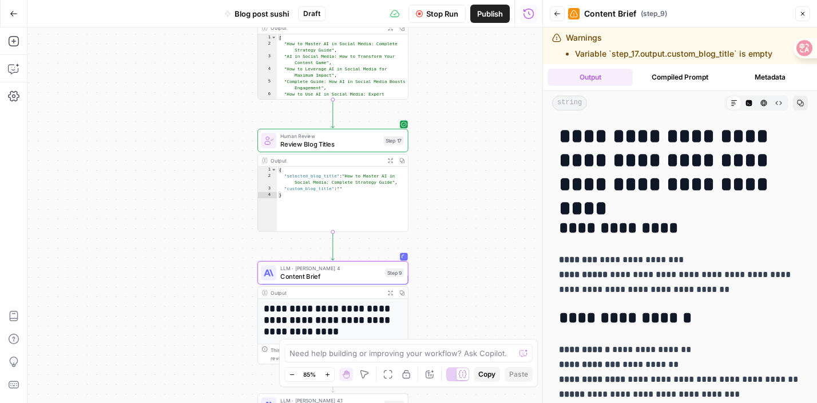
drag, startPoint x: 487, startPoint y: 208, endPoint x: 473, endPoint y: 70, distance: 139.2
click at [473, 70] on div "Workflow Set Inputs Inputs Google Search Google Search Step 34 Output Expand Ou…" at bounding box center [284, 214] width 515 height 375
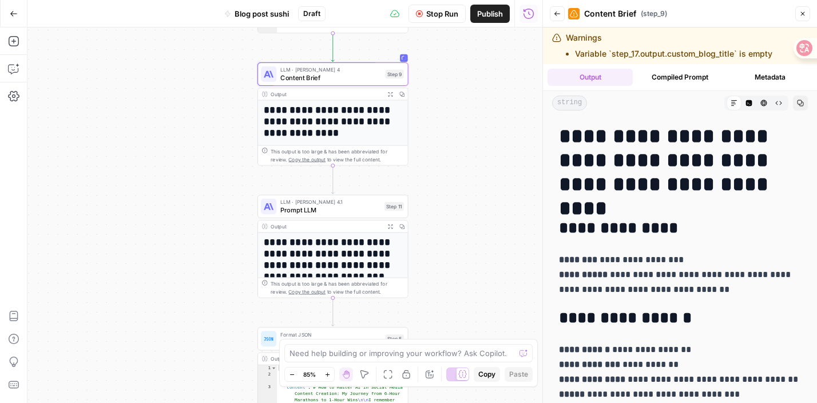
drag, startPoint x: 490, startPoint y: 164, endPoint x: 489, endPoint y: -41, distance: 205.4
click at [489, 0] on html "DomoAI New Home Browse Insights Opportunities Your Data Recent Grids Write Info…" at bounding box center [408, 201] width 817 height 403
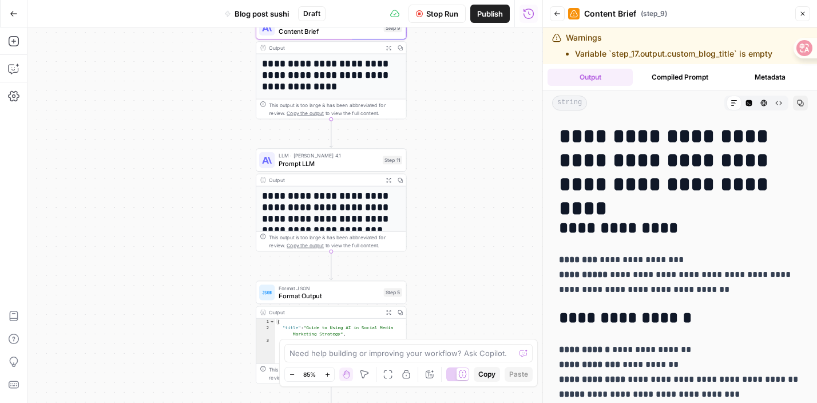
drag, startPoint x: 461, startPoint y: 132, endPoint x: 461, endPoint y: -17, distance: 148.7
click at [461, 0] on html "DomoAI New Home Browse Insights Opportunities Your Data Recent Grids Write Info…" at bounding box center [408, 201] width 817 height 403
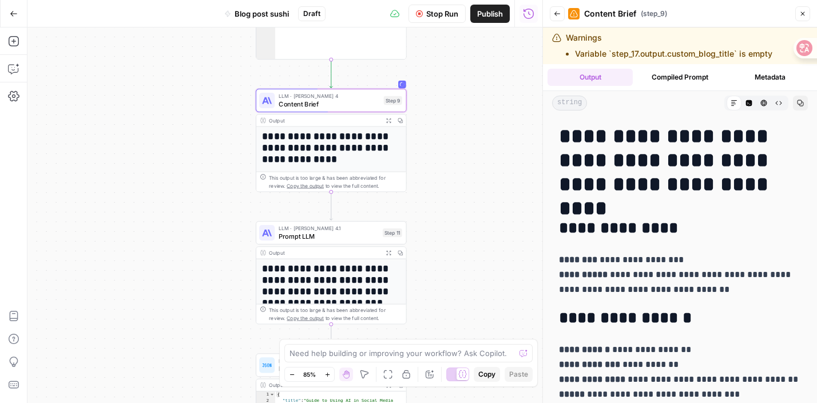
drag, startPoint x: 444, startPoint y: 102, endPoint x: 443, endPoint y: 338, distance: 236.3
click at [443, 342] on body "DomoAI New Home Browse Insights Opportunities Your Data Recent Grids Write Info…" at bounding box center [408, 201] width 817 height 403
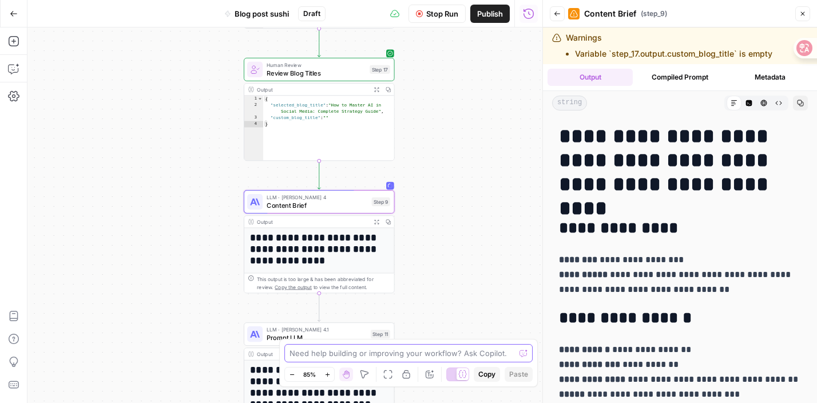
drag, startPoint x: 468, startPoint y: 172, endPoint x: 457, endPoint y: 221, distance: 50.5
click at [457, 221] on div "Workflow Set Inputs Inputs Google Search Google Search Step 34 Output Expand Ou…" at bounding box center [284, 214] width 515 height 375
click at [647, 57] on li "Variable `step_17.output.custom_blog_title` is empty" at bounding box center [673, 53] width 197 height 11
click at [570, 2] on header "Back Content Brief ( step_9 ) Close" at bounding box center [680, 13] width 274 height 27
click at [557, 14] on icon "button" at bounding box center [557, 13] width 6 height 5
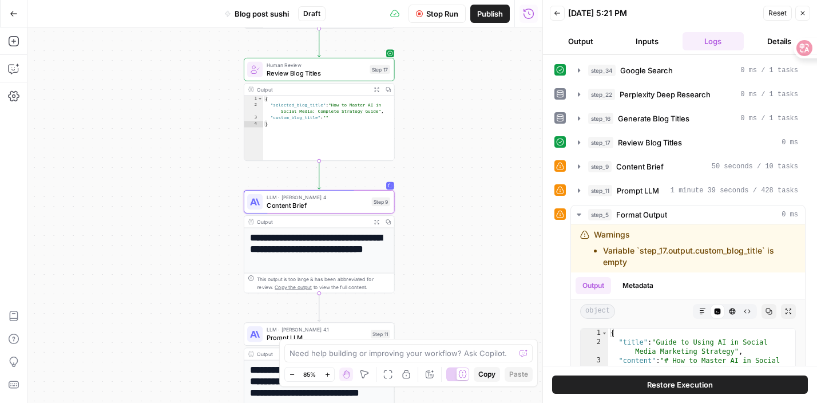
click at [478, 277] on div "Workflow Set Inputs Inputs Google Search Google Search Step 34 Output Expand Ou…" at bounding box center [284, 214] width 515 height 375
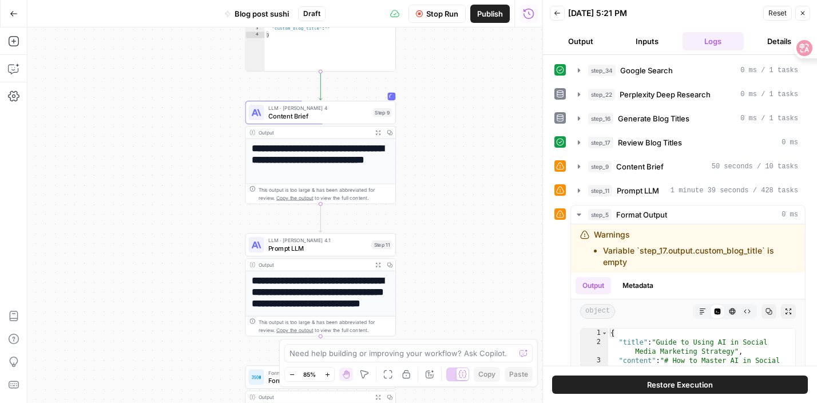
click at [561, 192] on icon at bounding box center [560, 190] width 8 height 8
click at [356, 108] on span "LLM · [PERSON_NAME] 4" at bounding box center [318, 108] width 101 height 8
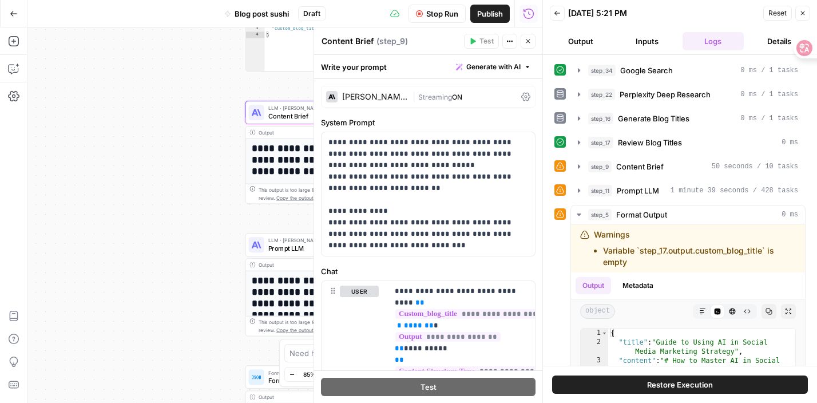
click at [255, 183] on div "**********" at bounding box center [320, 270] width 150 height 265
click at [163, 211] on div "Workflow Set Inputs Inputs Google Search Google Search Step 34 Output Expand Ou…" at bounding box center [284, 214] width 515 height 375
click at [529, 38] on icon "button" at bounding box center [528, 41] width 7 height 7
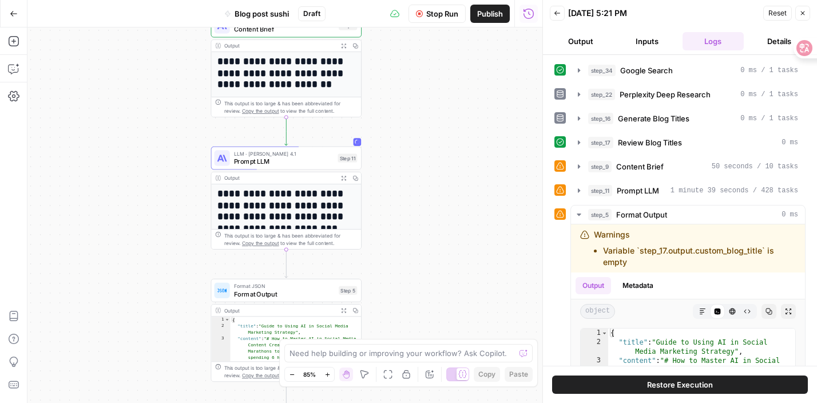
drag, startPoint x: 453, startPoint y: 277, endPoint x: 396, endPoint y: 272, distance: 56.9
click at [396, 272] on div "Workflow Set Inputs Inputs Google Search Google Search Step 34 Output Expand Ou…" at bounding box center [284, 214] width 515 height 375
click at [592, 52] on header "Back 09/10/25 at 5:21 PM Reset Close Output Inputs Logs Details" at bounding box center [680, 27] width 274 height 55
click at [587, 40] on button "Output" at bounding box center [581, 41] width 62 height 18
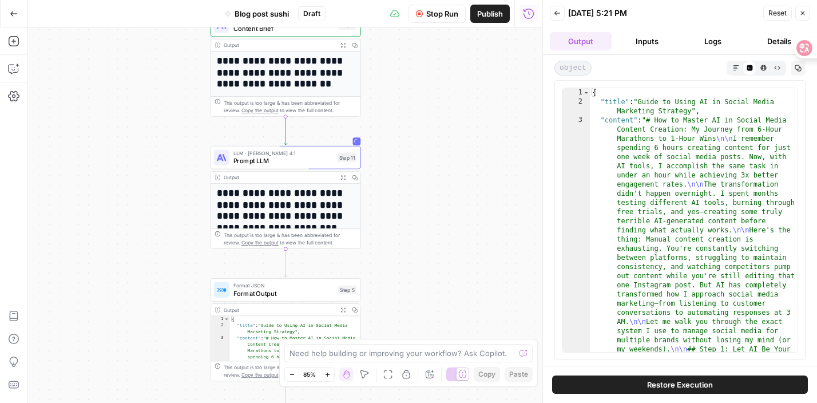
click at [644, 41] on button "Inputs" at bounding box center [647, 41] width 62 height 18
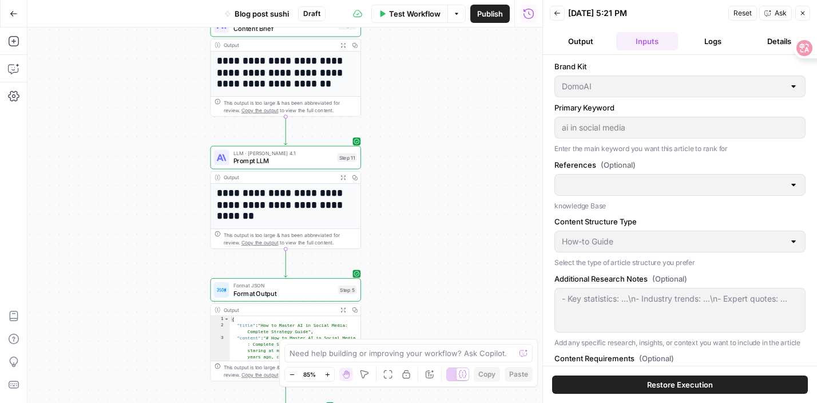
scroll to position [166, 0]
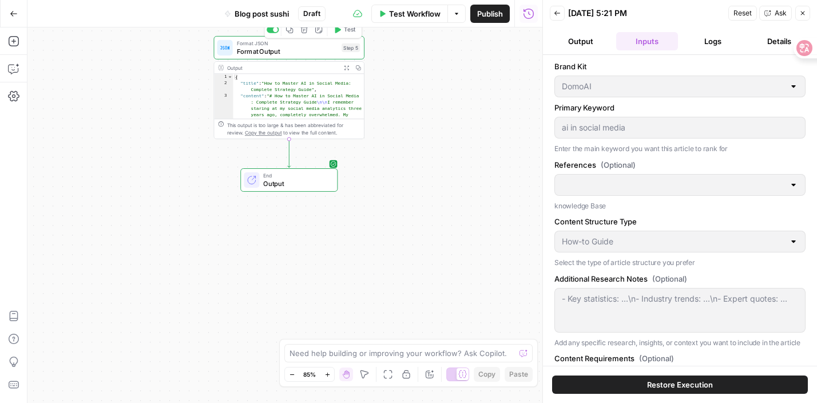
click at [349, 72] on button "Expand Output" at bounding box center [345, 67] width 11 height 11
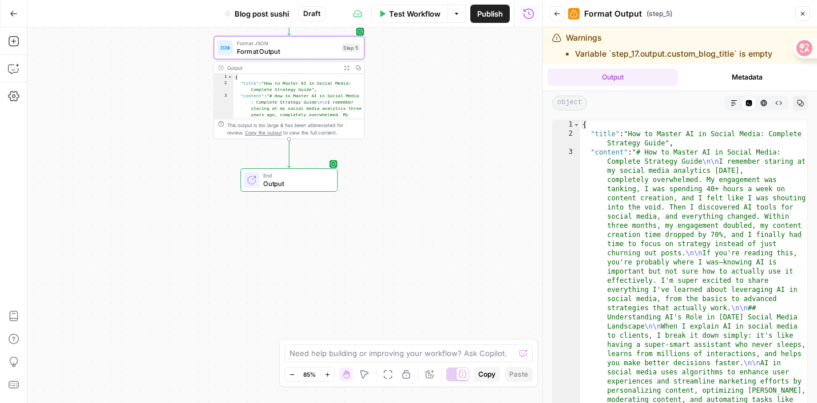
click at [736, 102] on icon "button" at bounding box center [734, 103] width 7 height 7
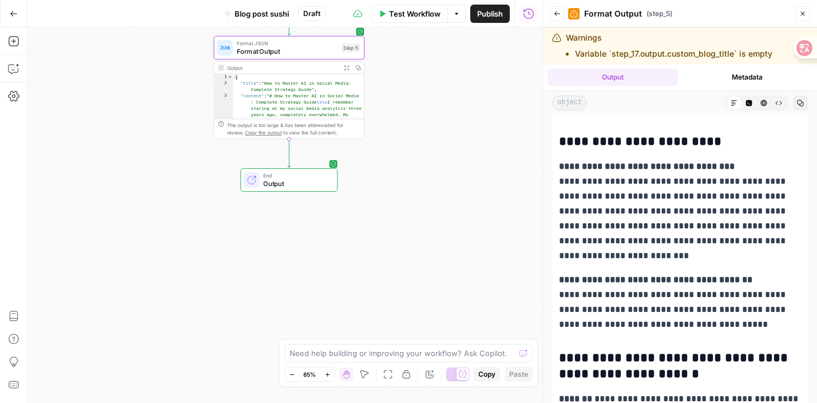
scroll to position [4517, 0]
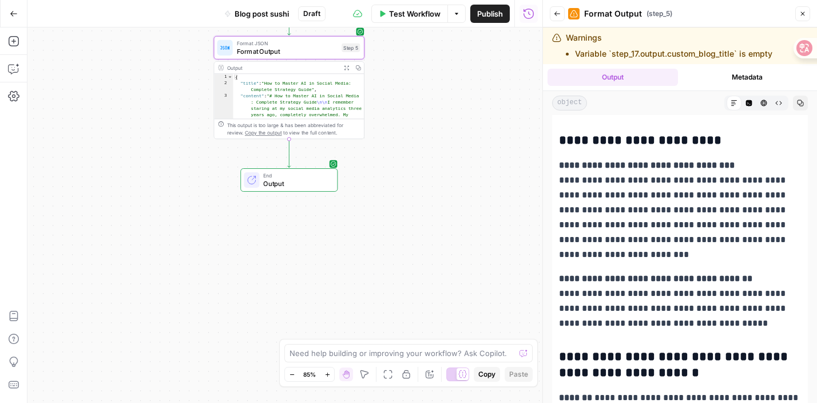
click at [799, 104] on icon "button" at bounding box center [800, 103] width 7 height 7
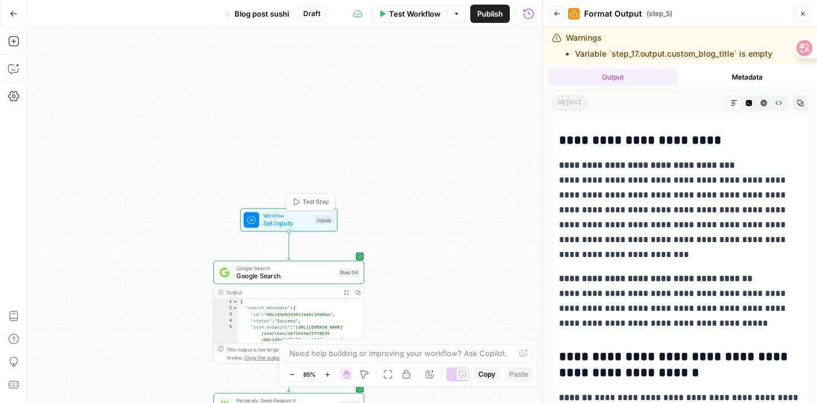
click at [283, 225] on span "Set Inputs" at bounding box center [287, 224] width 48 height 10
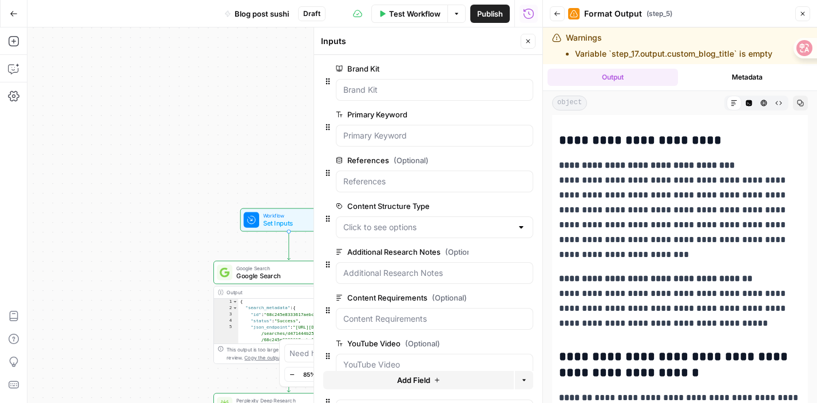
scroll to position [0, 0]
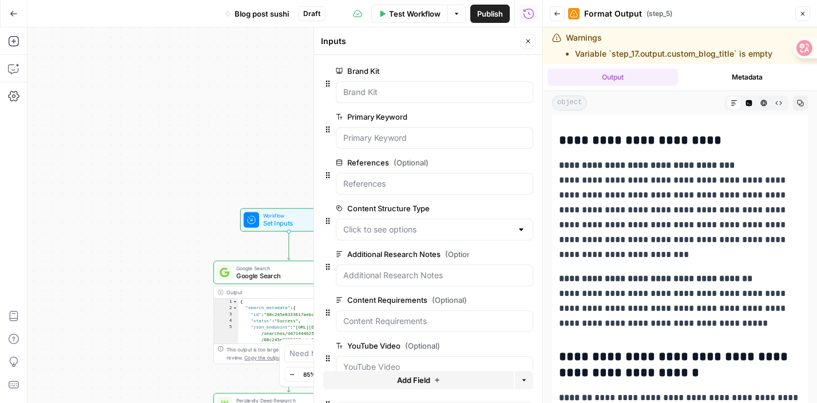
click at [409, 44] on div "Inputs" at bounding box center [419, 40] width 196 height 11
click at [525, 37] on button "Close" at bounding box center [528, 41] width 15 height 15
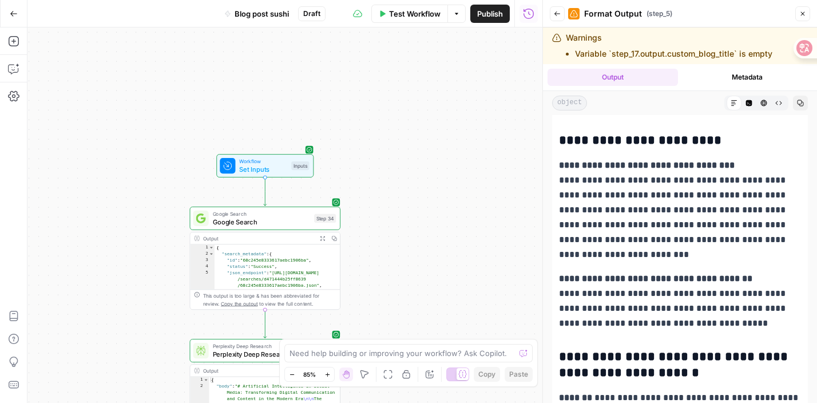
click at [14, 14] on icon "button" at bounding box center [14, 14] width 8 height 8
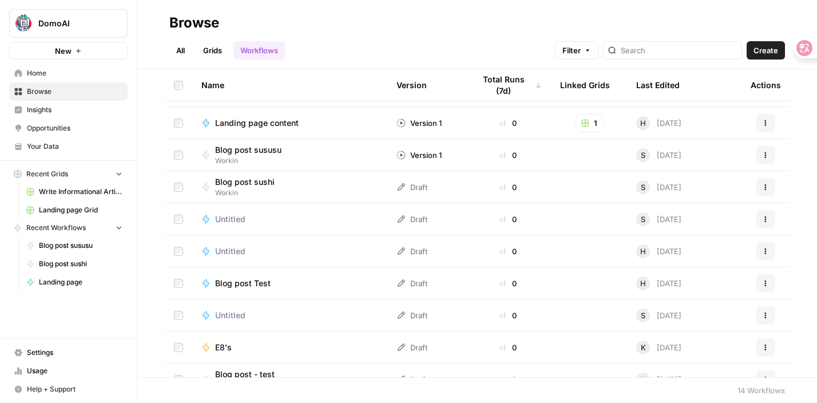
scroll to position [67, 0]
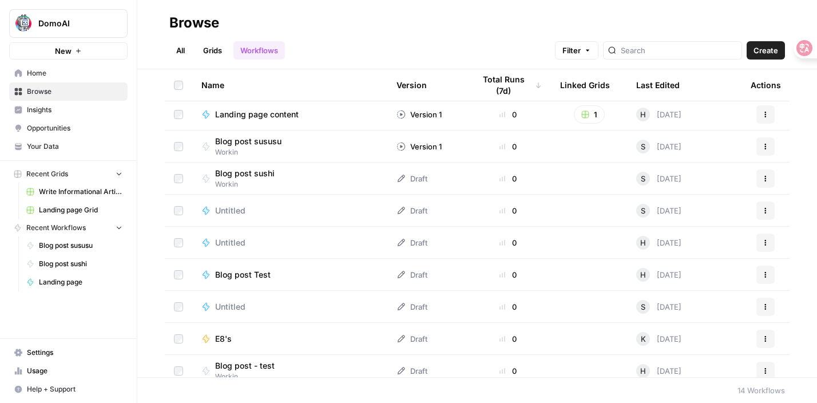
click at [760, 146] on button "Actions" at bounding box center [765, 146] width 18 height 18
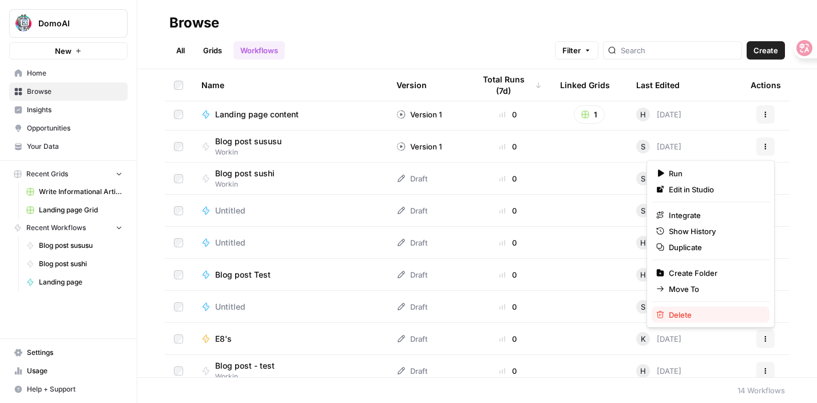
click at [681, 311] on span "Delete" at bounding box center [715, 314] width 92 height 11
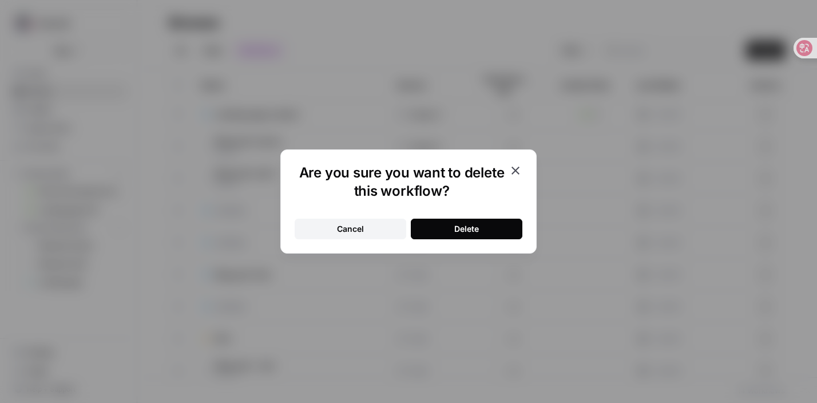
click at [495, 225] on button "Delete" at bounding box center [467, 229] width 112 height 21
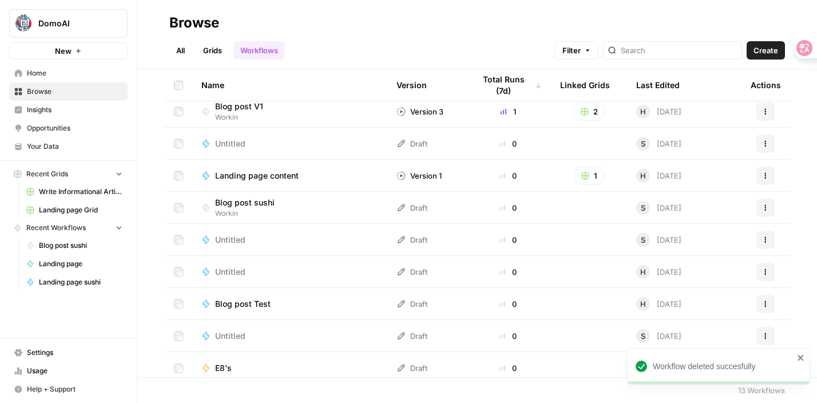
scroll to position [0, 0]
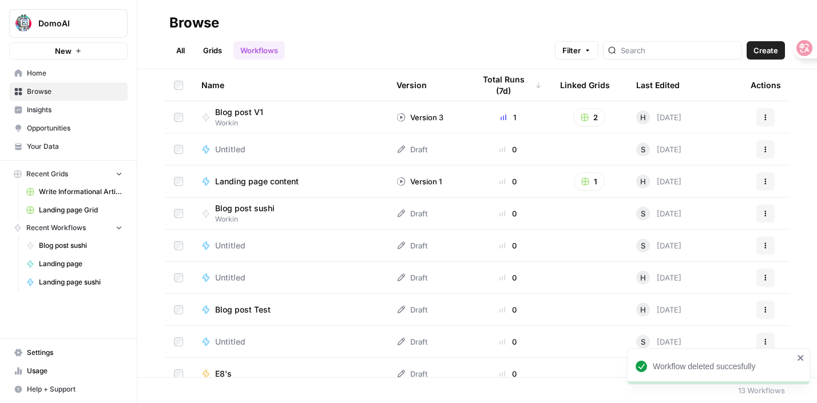
click at [768, 215] on icon "button" at bounding box center [765, 213] width 7 height 7
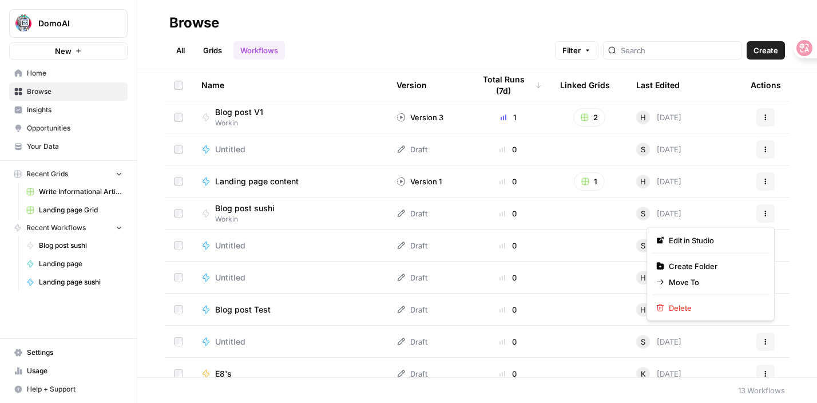
click at [316, 217] on div "Blog post sushi Workin" at bounding box center [289, 214] width 177 height 22
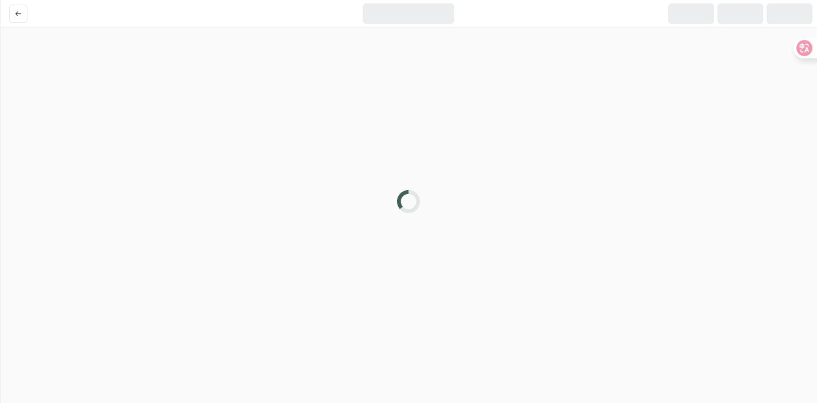
click at [316, 217] on div at bounding box center [408, 201] width 817 height 403
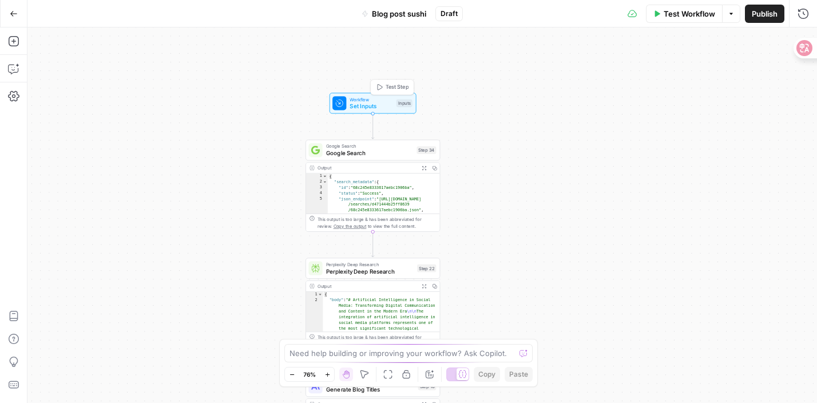
click at [386, 98] on span "Workflow" at bounding box center [371, 99] width 43 height 7
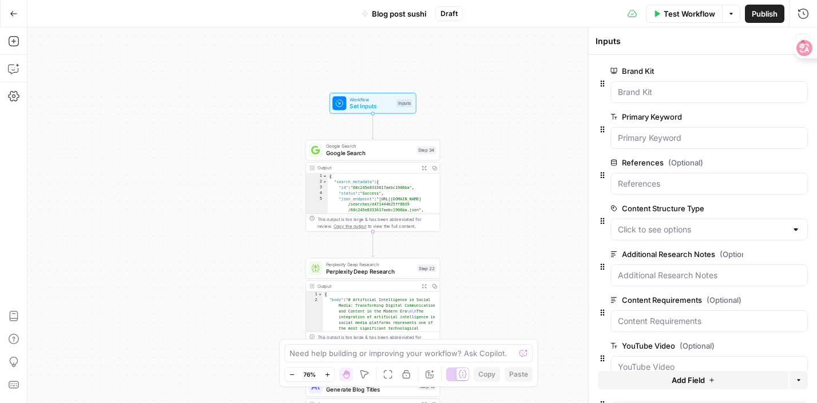
click at [682, 377] on span "Add Field" at bounding box center [688, 379] width 33 height 11
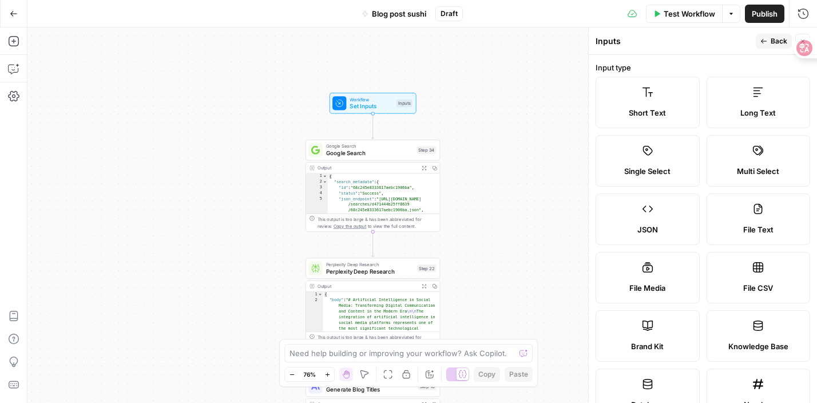
click at [745, 121] on label "Long Text" at bounding box center [759, 102] width 104 height 51
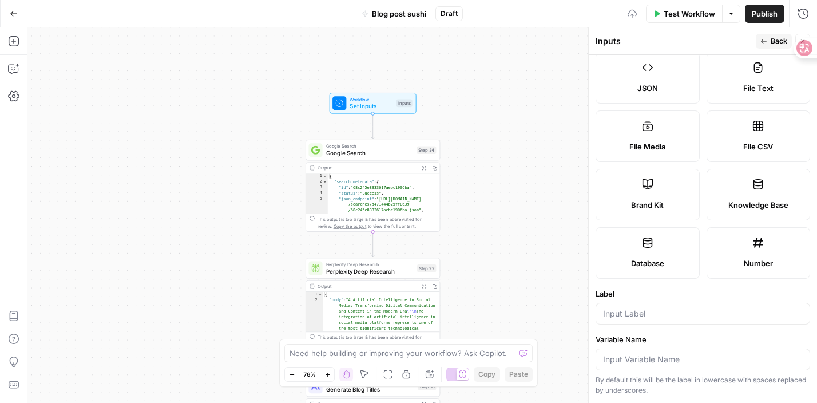
scroll to position [370, 0]
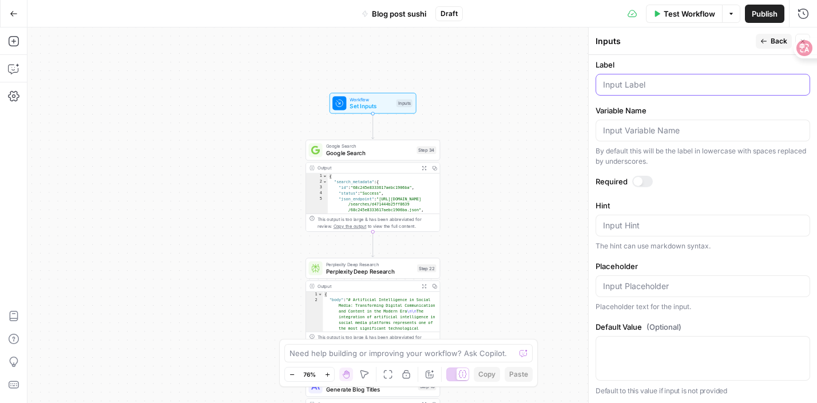
click at [670, 83] on input "Label" at bounding box center [703, 84] width 200 height 11
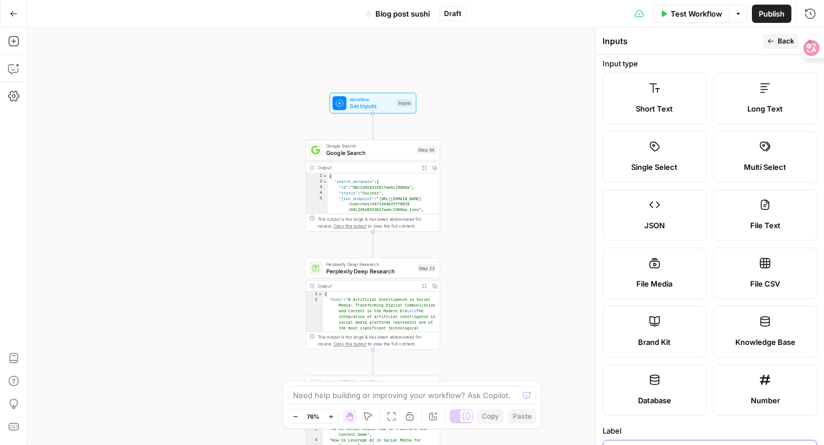
scroll to position [0, 0]
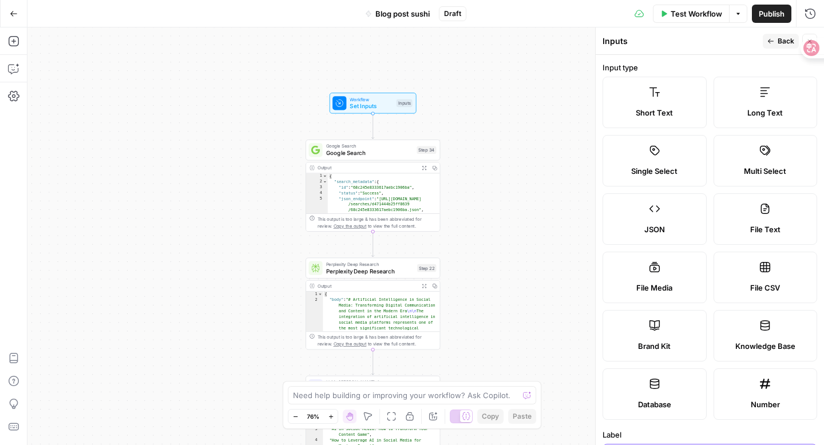
type input "Draft"
click at [780, 35] on button "Back" at bounding box center [781, 41] width 36 height 15
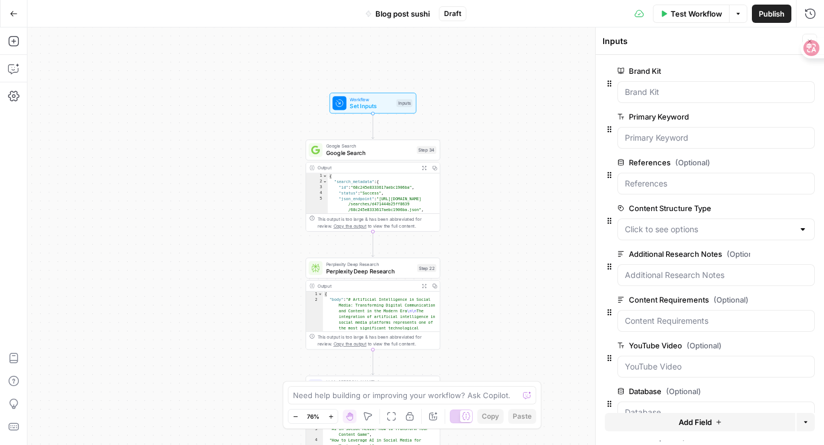
scroll to position [72, 0]
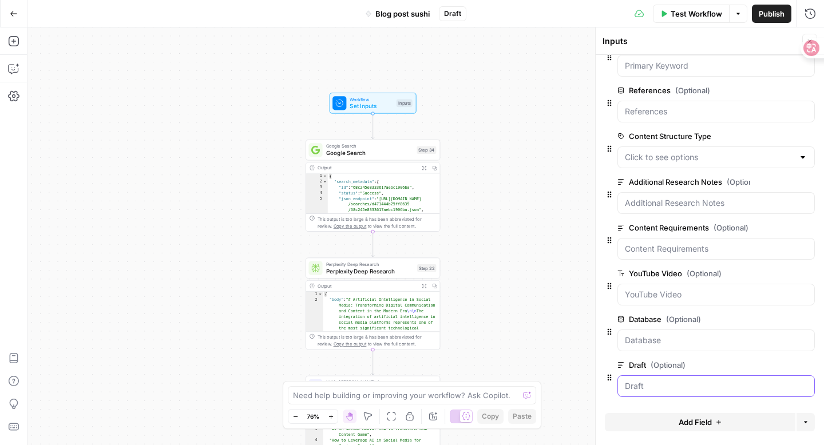
click at [655, 383] on input "Draft (Optional)" at bounding box center [716, 385] width 182 height 11
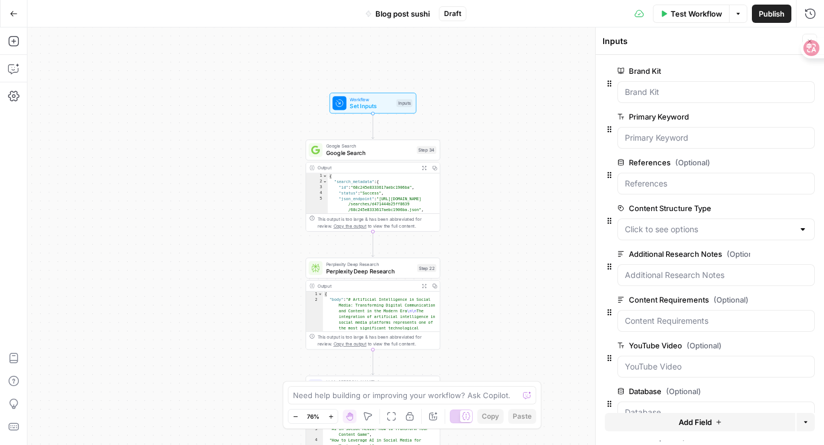
click at [680, 84] on div at bounding box center [715, 92] width 197 height 22
click at [654, 94] on Kit "Brand Kit" at bounding box center [716, 91] width 182 height 11
click at [775, 74] on span "edit field" at bounding box center [771, 70] width 25 height 9
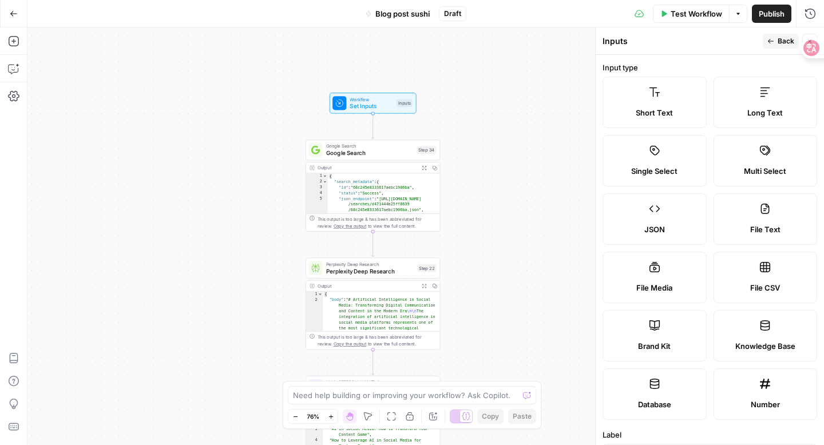
click at [779, 38] on span "Back" at bounding box center [785, 41] width 17 height 10
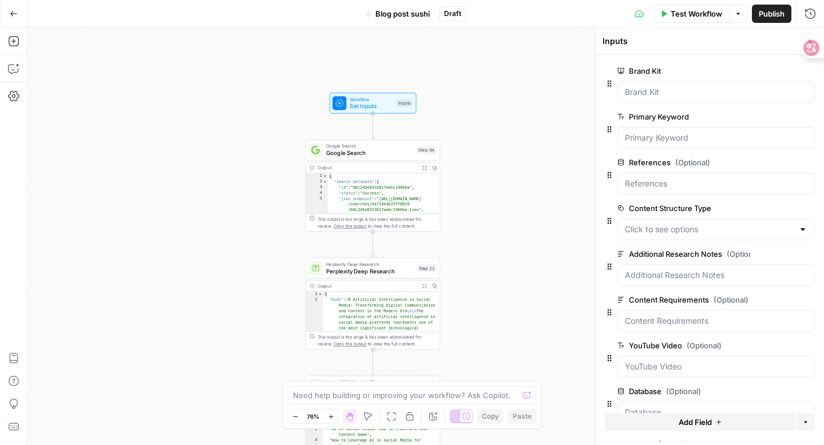
scroll to position [72, 0]
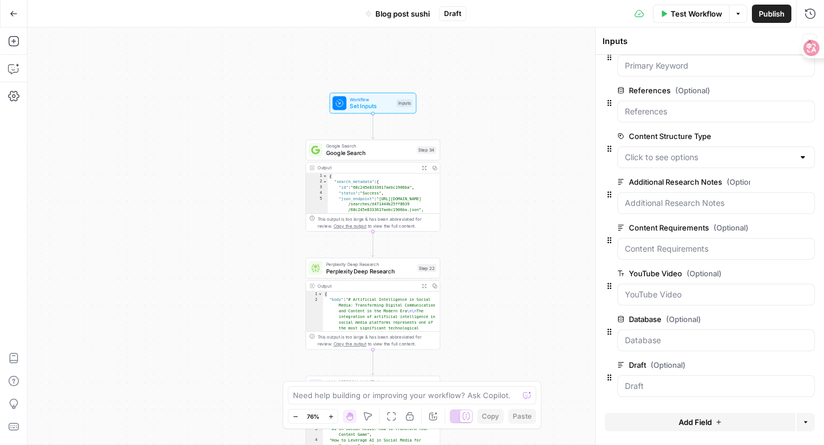
click at [807, 319] on icon "button" at bounding box center [808, 319] width 6 height 6
click at [422, 153] on div "Step 34" at bounding box center [425, 150] width 19 height 8
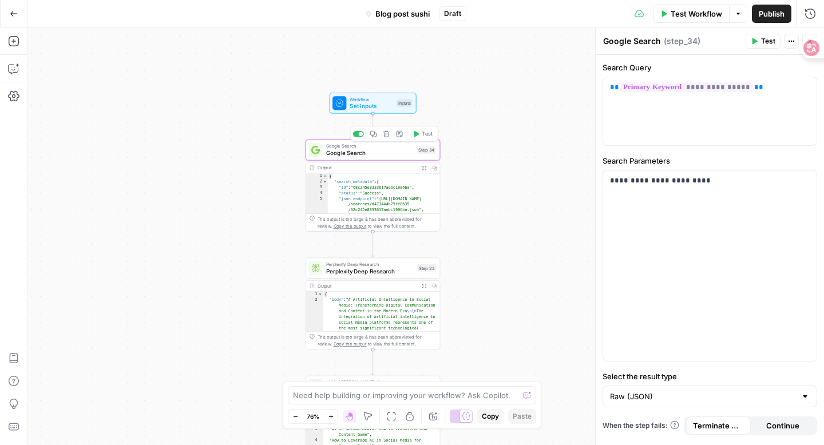
click at [385, 144] on span "Google Search" at bounding box center [370, 145] width 88 height 7
click at [385, 137] on icon "button" at bounding box center [386, 134] width 6 height 6
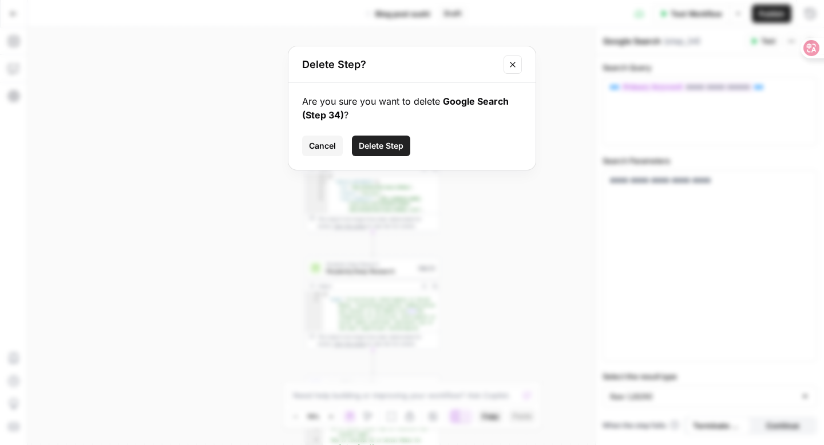
click at [386, 143] on span "Delete Step" at bounding box center [381, 145] width 45 height 11
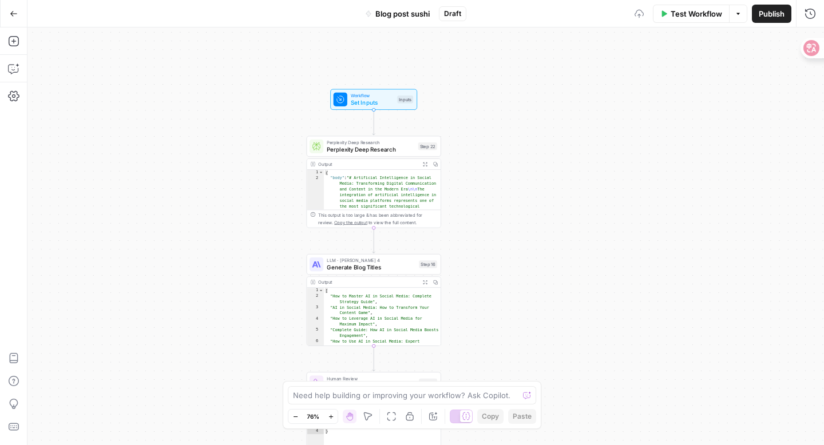
click at [386, 143] on span "Perplexity Deep Research" at bounding box center [371, 142] width 88 height 7
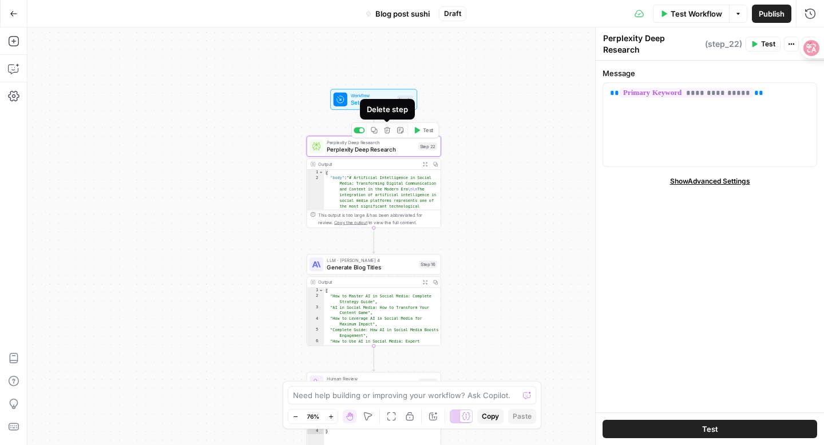
click at [387, 134] on button "Delete step" at bounding box center [387, 130] width 11 height 11
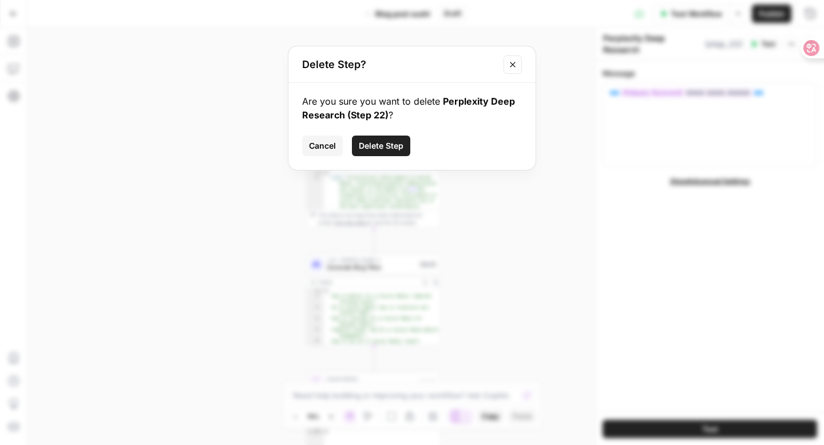
click at [391, 141] on span "Delete Step" at bounding box center [381, 145] width 45 height 11
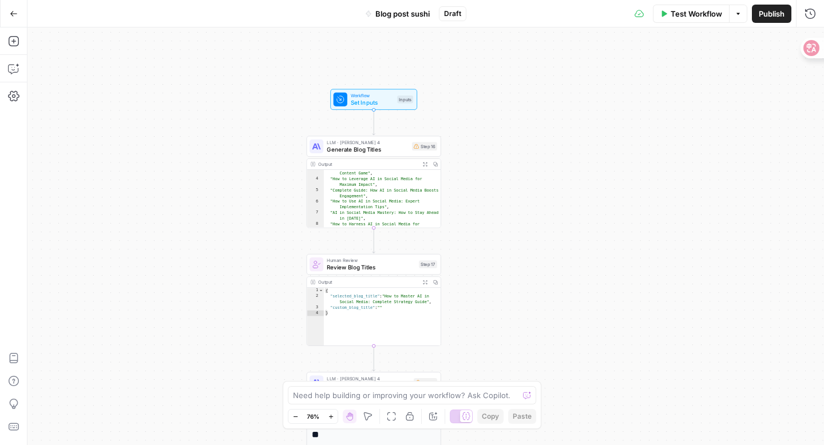
scroll to position [38, 0]
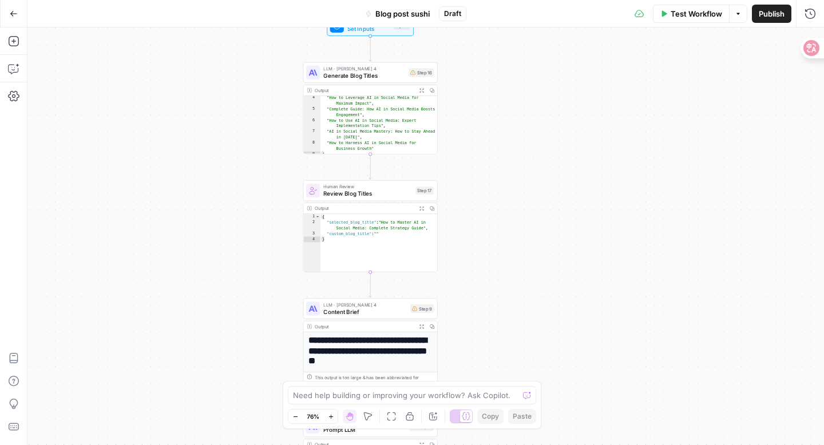
drag, startPoint x: 497, startPoint y: 226, endPoint x: 494, endPoint y: 136, distance: 89.9
click at [494, 136] on div "Workflow Set Inputs Inputs LLM · Claude Sonnet 4 Generate Blog Titles Step 16 O…" at bounding box center [425, 236] width 796 height 418
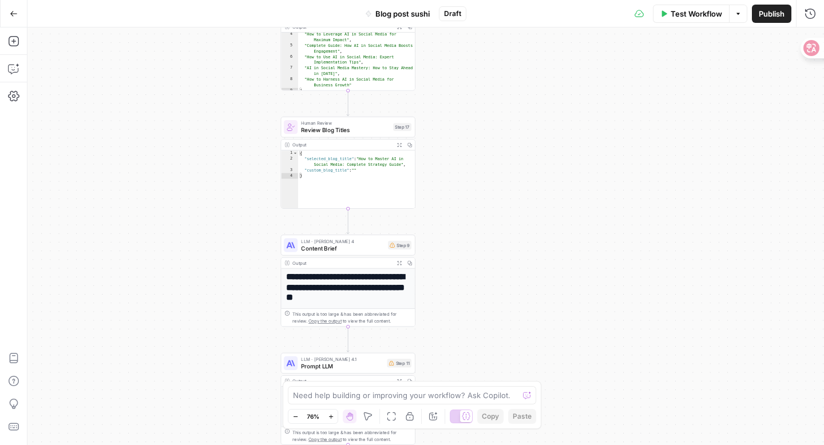
drag, startPoint x: 462, startPoint y: 281, endPoint x: 435, endPoint y: 320, distance: 47.8
click at [435, 322] on div "Workflow Set Inputs Inputs LLM · Claude Sonnet 4 Generate Blog Titles Step 16 O…" at bounding box center [425, 236] width 796 height 418
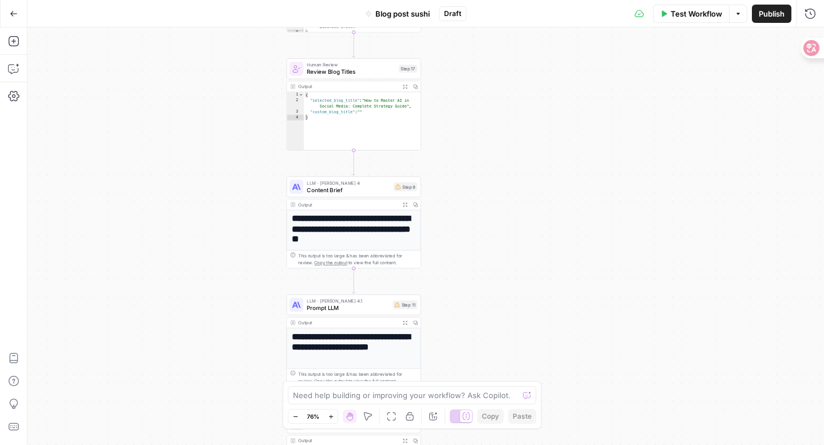
drag, startPoint x: 453, startPoint y: 281, endPoint x: 462, endPoint y: 132, distance: 149.0
click at [462, 132] on div "Workflow Set Inputs Inputs LLM · Claude Sonnet 4 Generate Blog Titles Step 16 O…" at bounding box center [425, 236] width 796 height 418
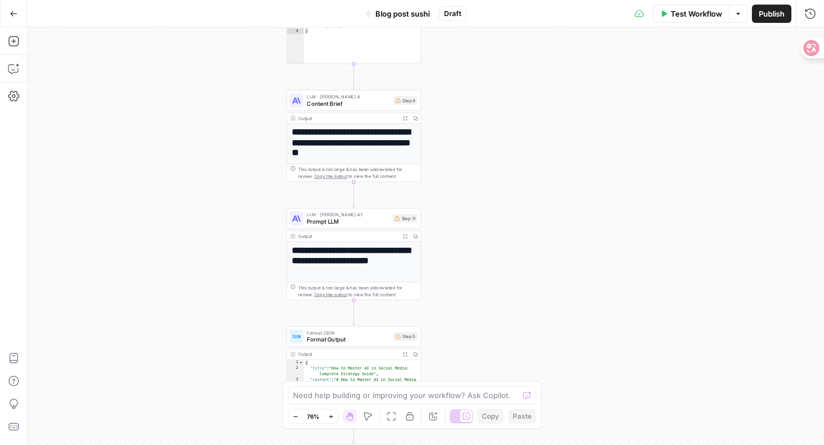
drag, startPoint x: 452, startPoint y: 231, endPoint x: 452, endPoint y: 146, distance: 84.1
click at [452, 146] on div "Workflow Set Inputs Inputs LLM · Claude Sonnet 4 Generate Blog Titles Step 16 O…" at bounding box center [425, 236] width 796 height 418
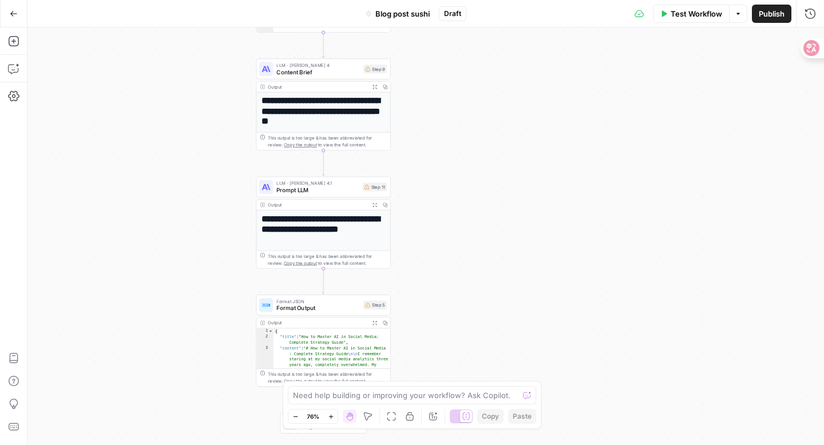
drag, startPoint x: 459, startPoint y: 207, endPoint x: 428, endPoint y: 173, distance: 45.3
click at [428, 174] on div "Workflow Set Inputs Inputs LLM · Claude Sonnet 4 Generate Blog Titles Step 16 O…" at bounding box center [425, 236] width 796 height 418
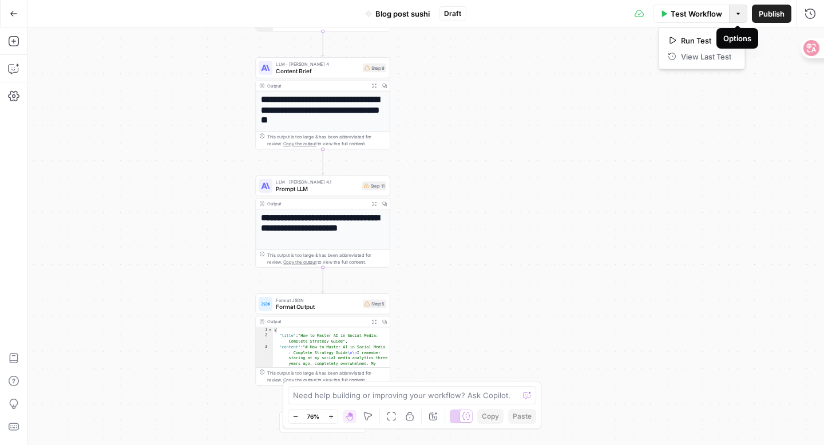
click at [737, 6] on button "Options" at bounding box center [738, 14] width 18 height 18
click at [673, 16] on span "Test Workflow" at bounding box center [695, 13] width 51 height 11
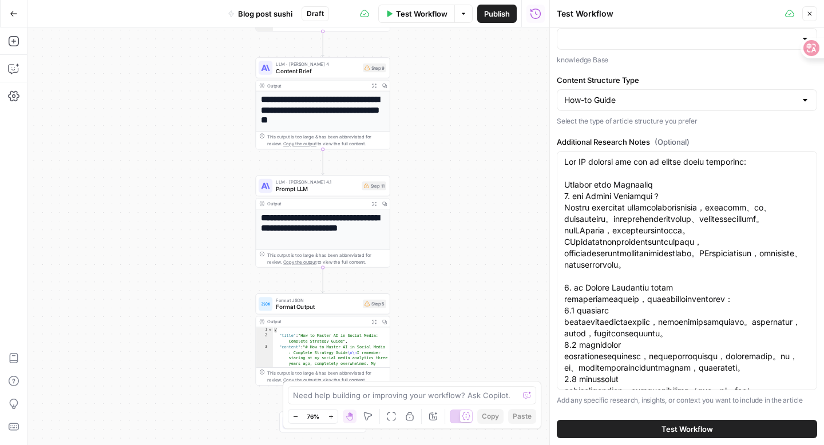
scroll to position [144, 0]
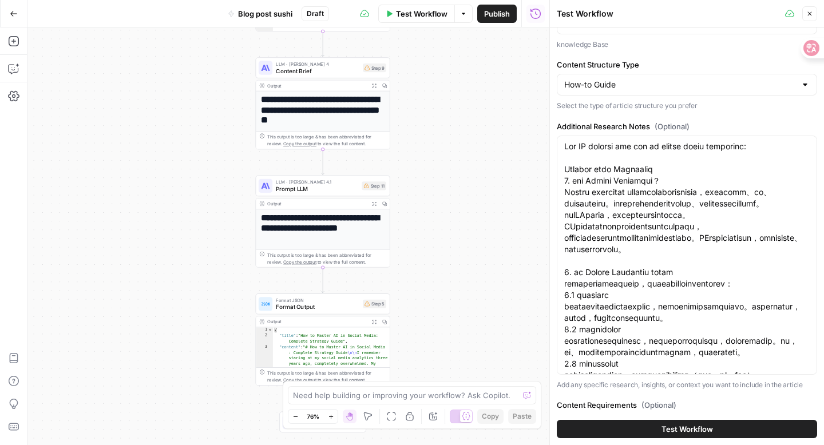
drag, startPoint x: 564, startPoint y: 143, endPoint x: 630, endPoint y: 369, distance: 235.5
click at [630, 369] on div at bounding box center [687, 255] width 260 height 239
click at [815, 13] on button "Close" at bounding box center [809, 13] width 15 height 15
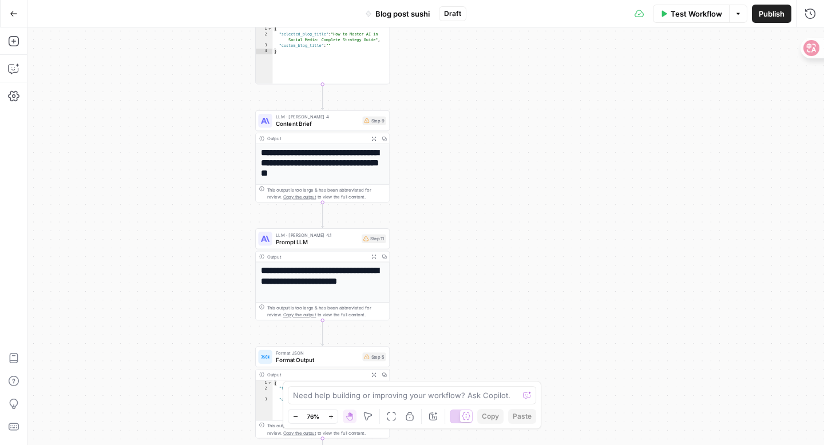
click at [367, 117] on div "Step 9" at bounding box center [373, 120] width 23 height 9
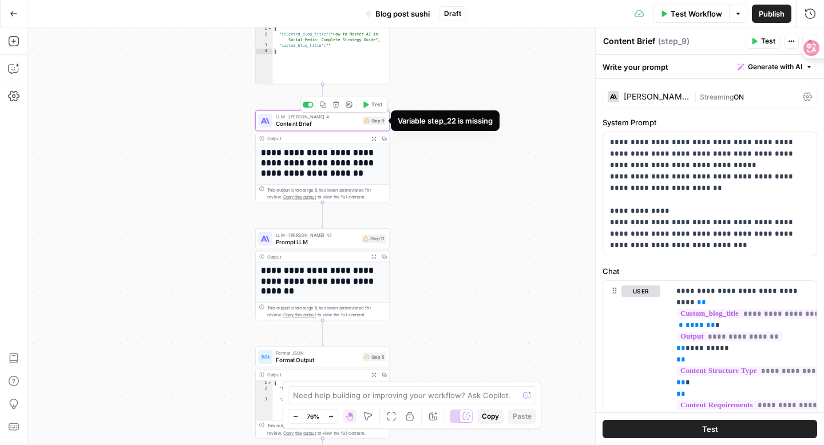
click at [376, 120] on div "Step 9" at bounding box center [373, 120] width 23 height 9
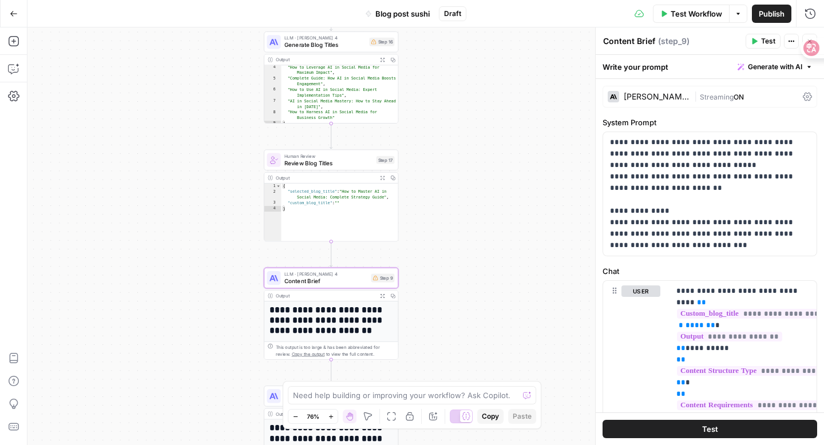
drag, startPoint x: 458, startPoint y: 195, endPoint x: 466, endPoint y: 352, distance: 157.6
click at [466, 352] on div "Workflow Set Inputs Inputs LLM · Claude Sonnet 4 Generate Blog Titles Step 16 O…" at bounding box center [425, 236] width 796 height 418
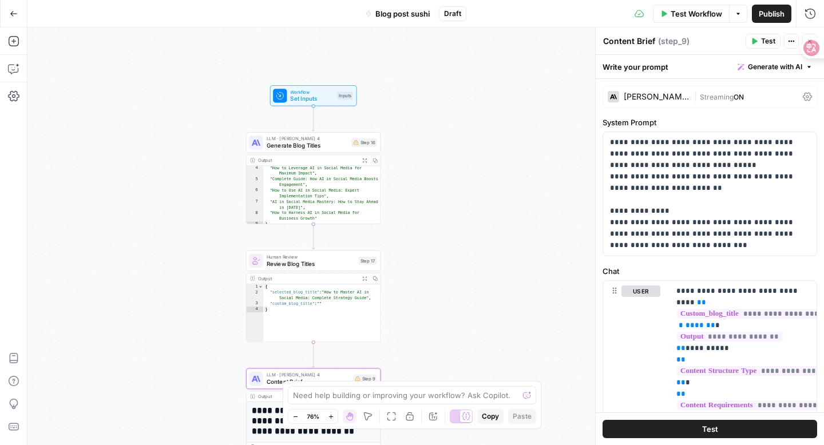
drag, startPoint x: 465, startPoint y: 194, endPoint x: 446, endPoint y: 294, distance: 101.8
click at [447, 295] on div "Workflow Set Inputs Inputs LLM · Claude Sonnet 4 Generate Blog Titles Step 16 O…" at bounding box center [425, 236] width 796 height 418
click at [337, 99] on div "Inputs" at bounding box center [345, 96] width 16 height 8
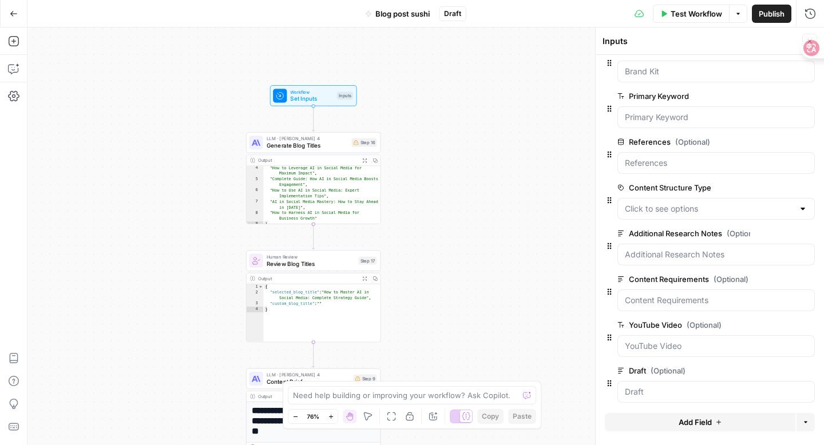
scroll to position [26, 0]
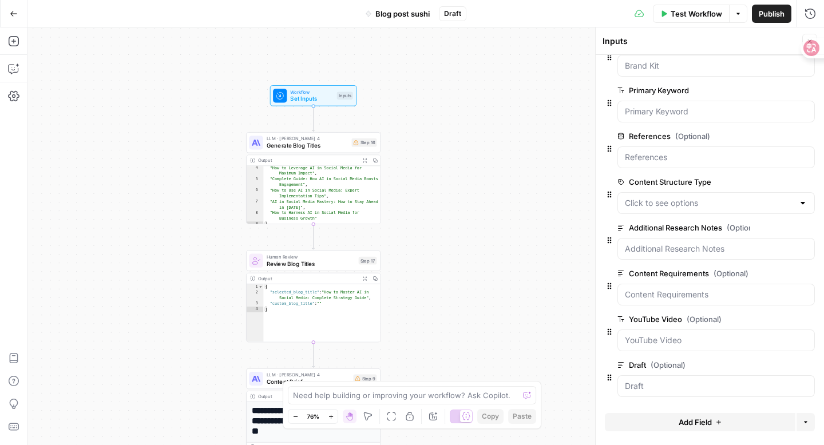
click at [674, 303] on div at bounding box center [715, 295] width 197 height 22
click at [685, 275] on label "Content Requirements (Optional)" at bounding box center [683, 273] width 133 height 11
click at [685, 289] on Requirements "Content Requirements (Optional)" at bounding box center [716, 294] width 182 height 11
click at [768, 272] on span "edit field" at bounding box center [771, 273] width 25 height 9
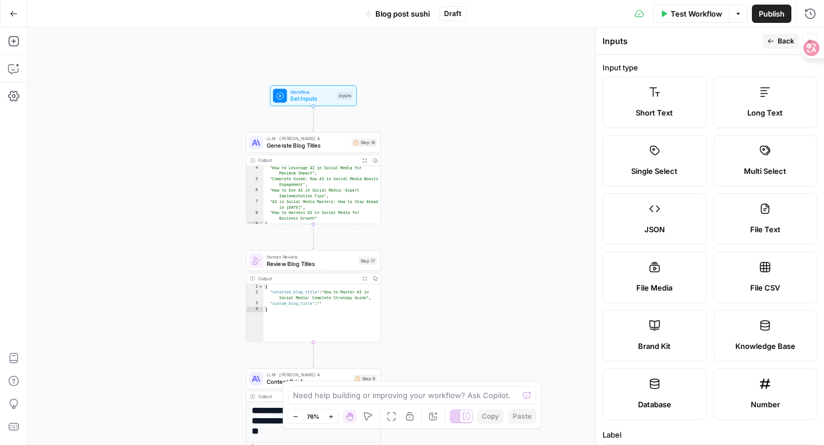
click at [810, 34] on button "Close" at bounding box center [809, 41] width 15 height 15
type input "- Must include section about: ...- Include these examples: ...- Focus on these …"
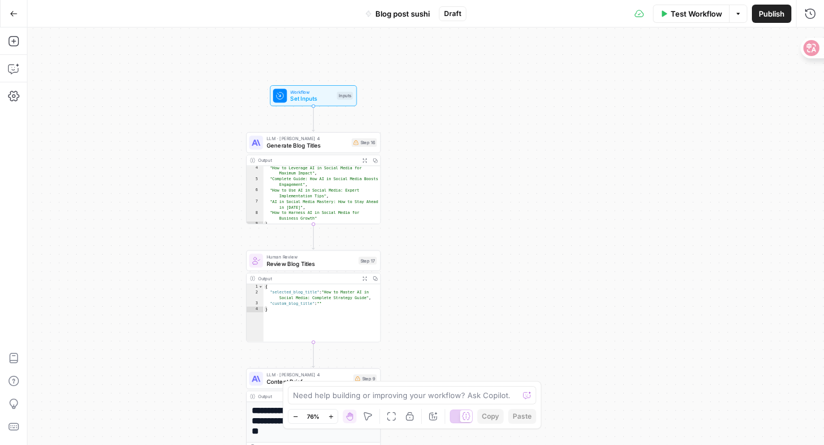
click at [324, 149] on span "Generate Blog Titles" at bounding box center [308, 145] width 82 height 9
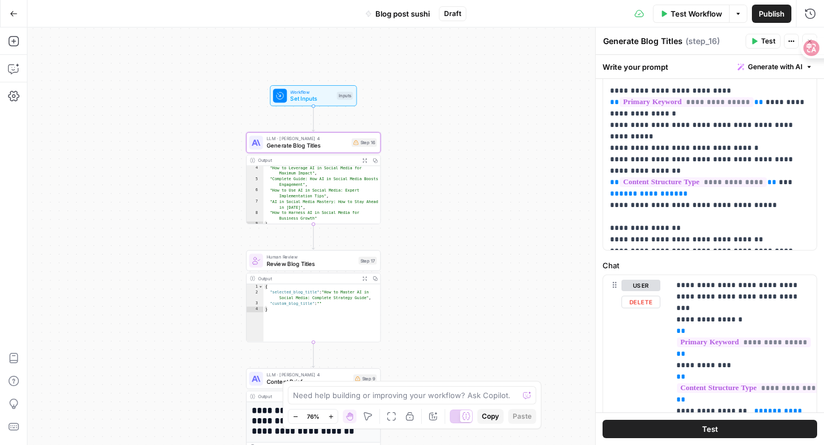
scroll to position [0, 0]
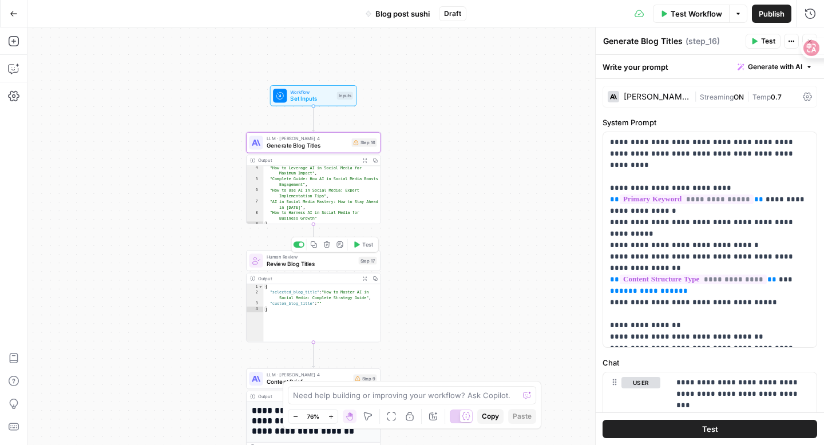
click at [316, 260] on span "Review Blog Titles" at bounding box center [311, 263] width 89 height 9
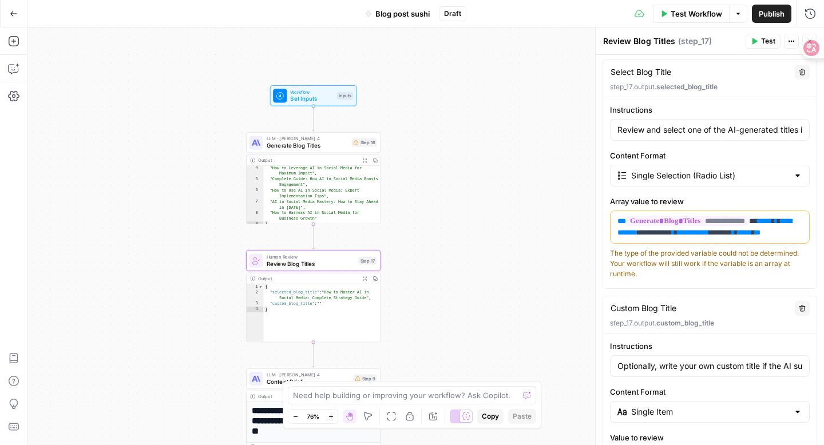
scroll to position [2, 0]
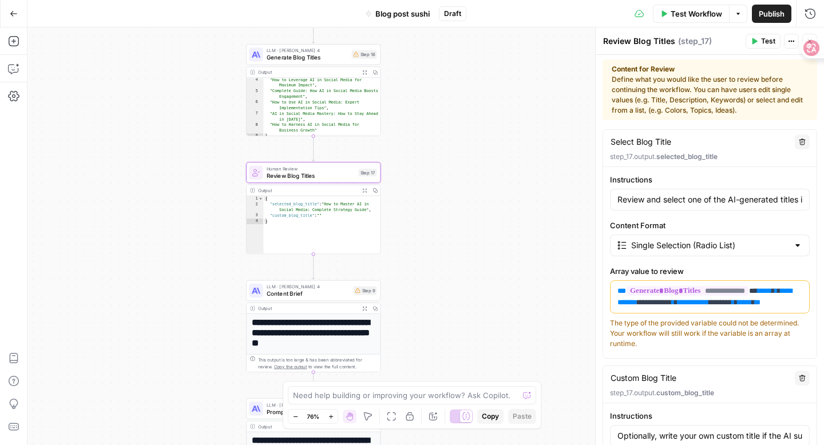
drag, startPoint x: 524, startPoint y: 281, endPoint x: 526, endPoint y: 108, distance: 173.4
click at [526, 108] on div "Workflow Set Inputs Inputs LLM · Claude Sonnet 4 Generate Blog Titles Step 16 O…" at bounding box center [425, 236] width 796 height 418
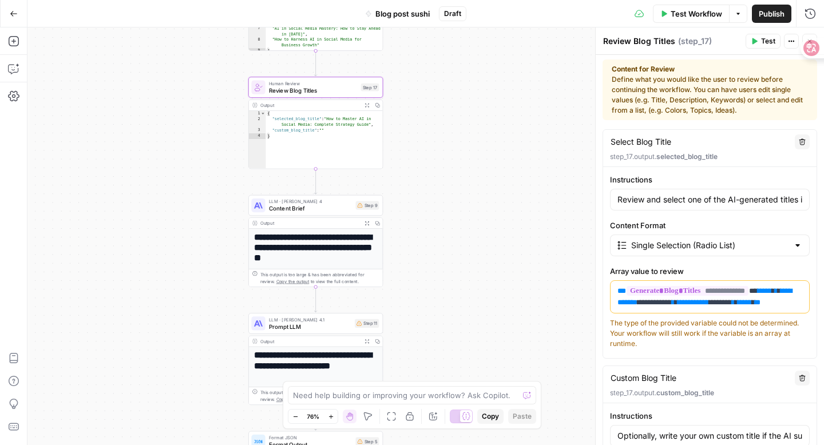
click at [340, 205] on span "Content Brief" at bounding box center [311, 208] width 84 height 9
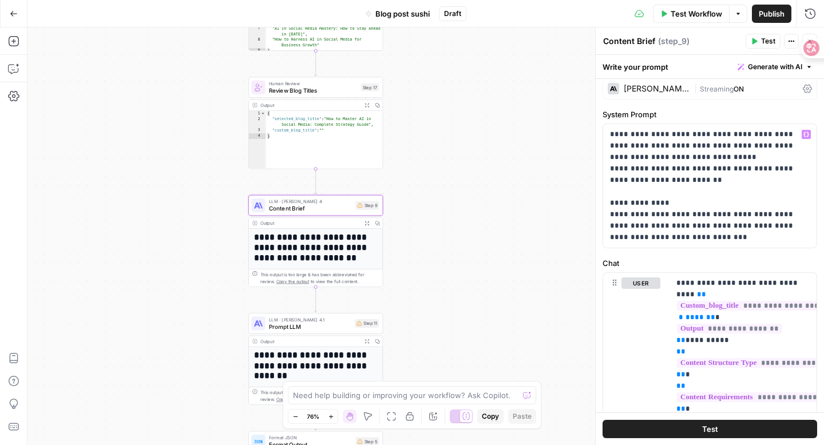
scroll to position [13, 0]
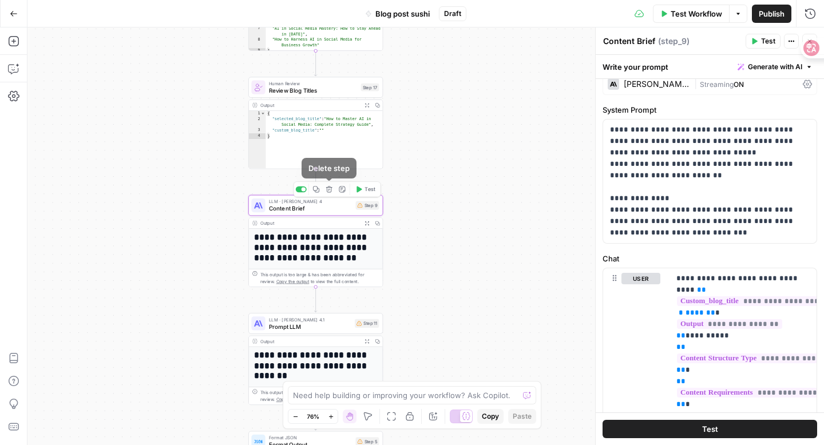
click at [330, 190] on icon "button" at bounding box center [329, 189] width 7 height 7
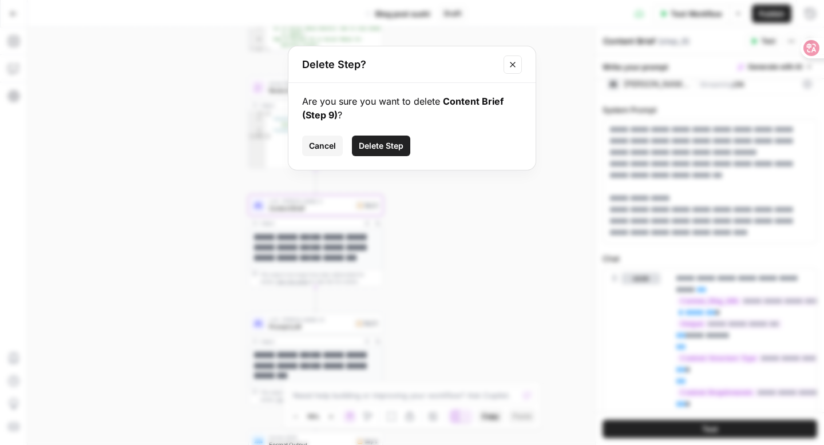
click at [395, 143] on span "Delete Step" at bounding box center [381, 145] width 45 height 11
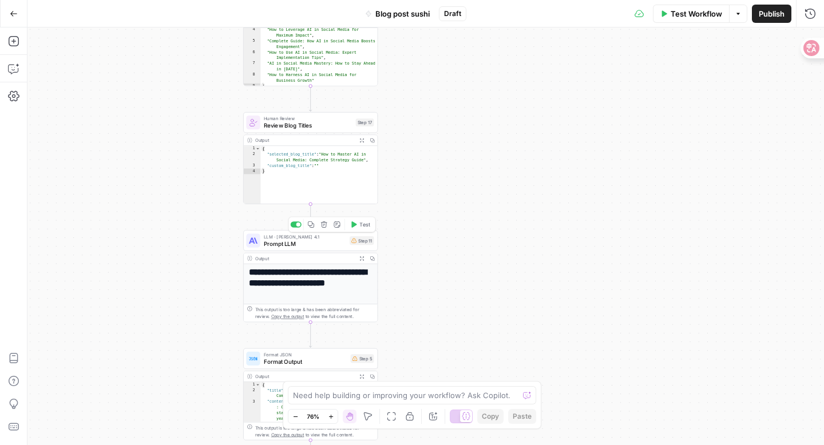
click at [303, 241] on span "Prompt LLM" at bounding box center [305, 243] width 82 height 9
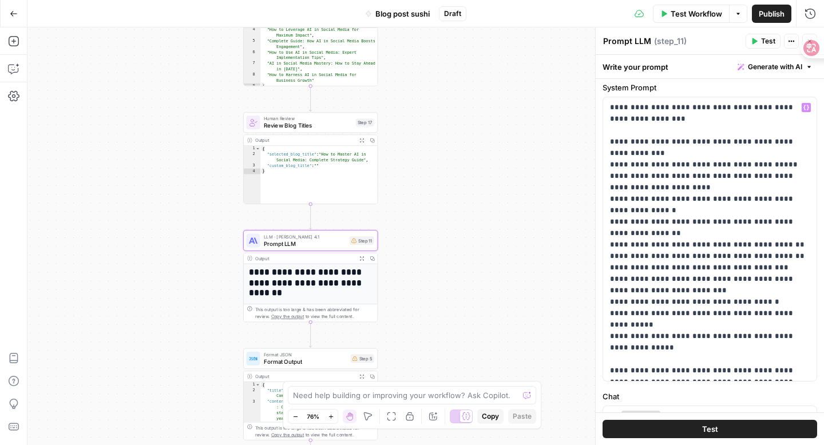
scroll to position [0, 0]
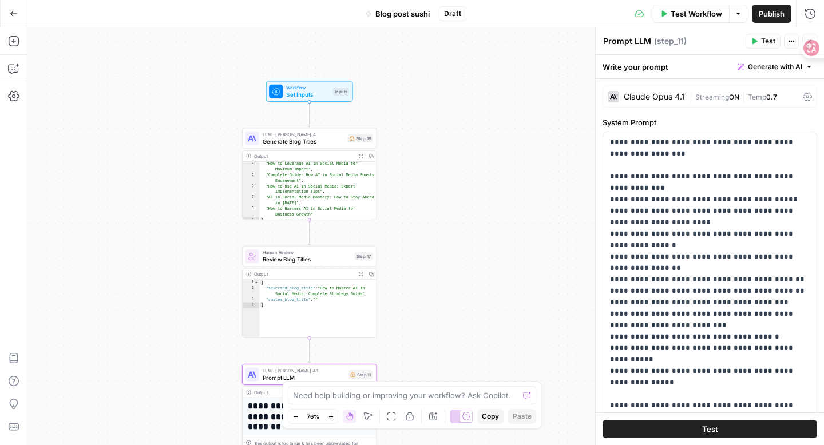
drag, startPoint x: 443, startPoint y: 209, endPoint x: 438, endPoint y: 302, distance: 92.8
click at [439, 303] on div "Workflow Set Inputs Inputs LLM · Claude Sonnet 4 Generate Blog Titles Step 16 O…" at bounding box center [425, 236] width 796 height 418
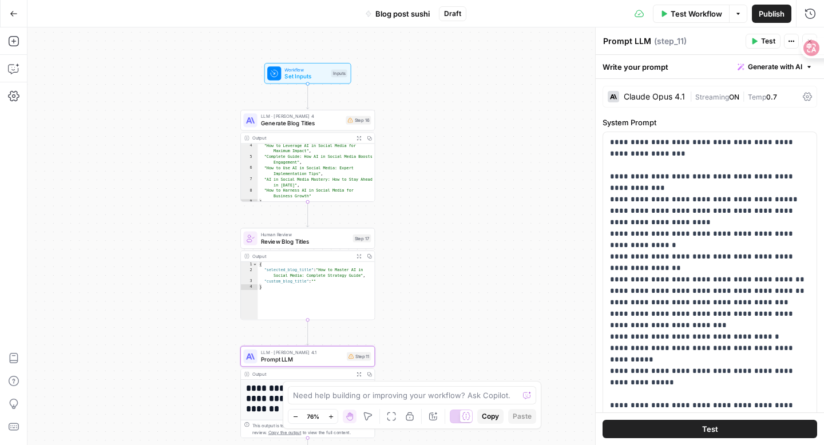
click at [311, 128] on div "LLM · Claude Sonnet 4 Generate Blog Titles Step 16 Copy step Delete step Add No…" at bounding box center [307, 120] width 134 height 21
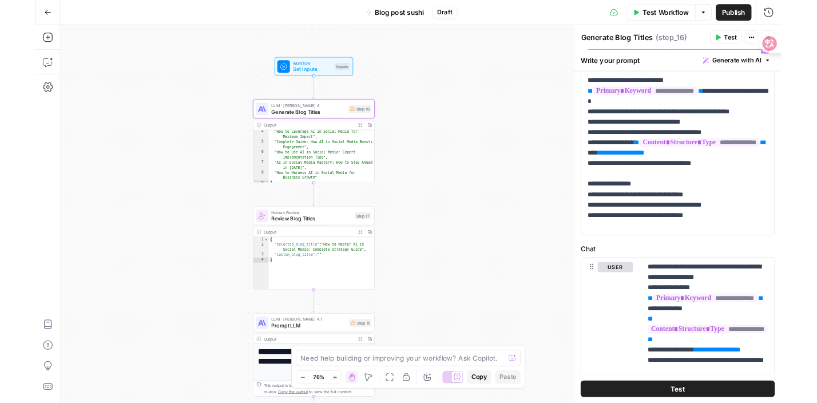
scroll to position [103, 0]
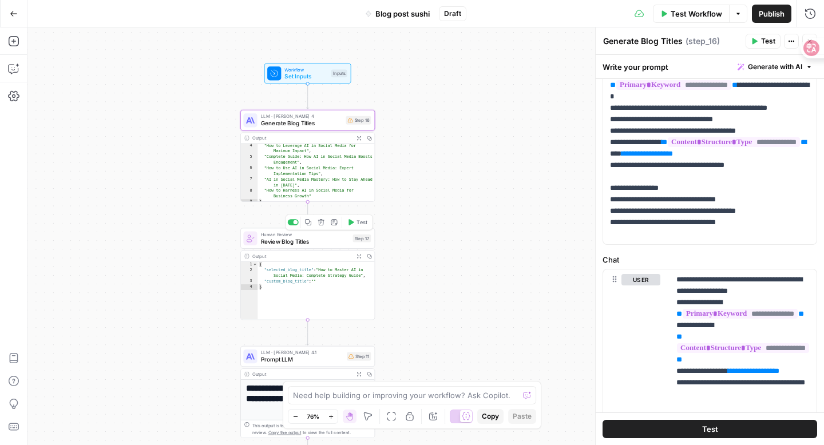
click at [328, 240] on span "Review Blog Titles" at bounding box center [305, 241] width 89 height 9
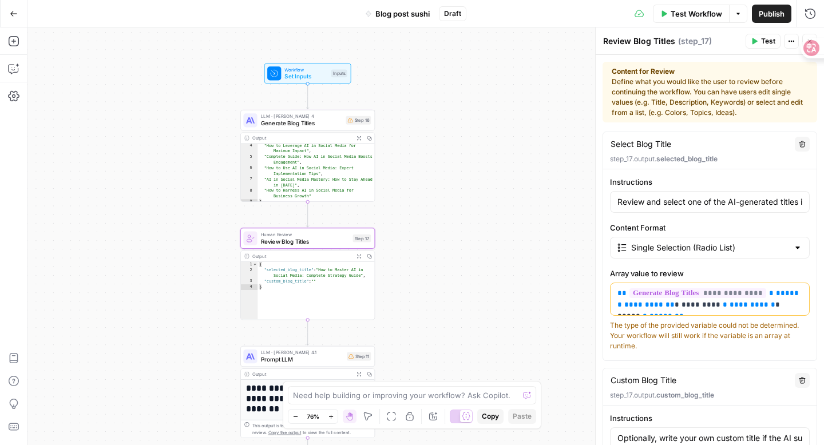
click at [327, 356] on span "Prompt LLM" at bounding box center [302, 359] width 82 height 9
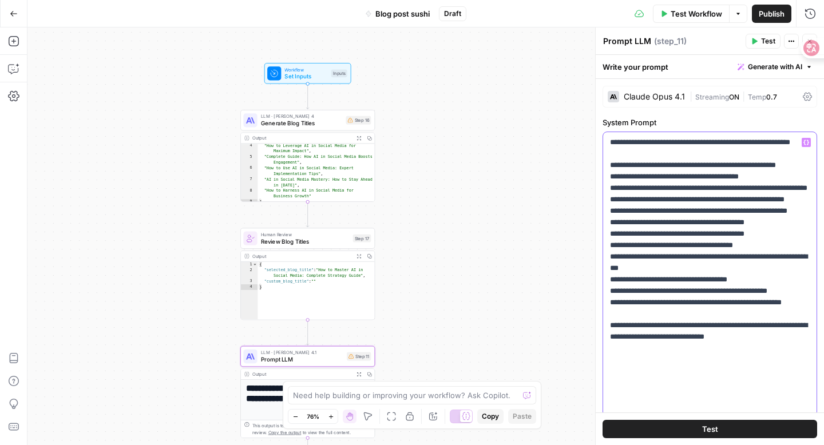
drag, startPoint x: 776, startPoint y: 407, endPoint x: 599, endPoint y: 122, distance: 335.8
click at [599, 122] on div "**********" at bounding box center [709, 236] width 229 height 418
copy p "**********"
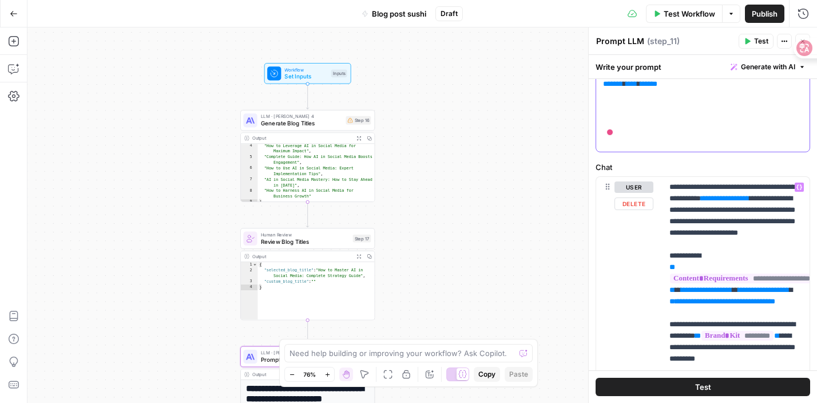
scroll to position [455, 0]
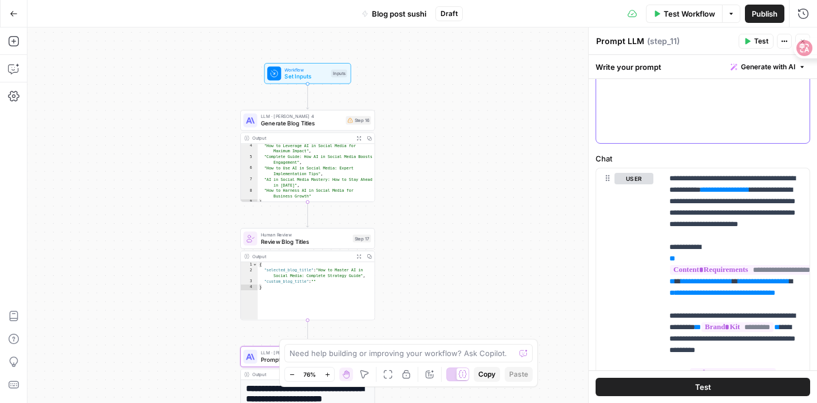
drag, startPoint x: 685, startPoint y: 129, endPoint x: 600, endPoint y: 126, distance: 85.9
drag, startPoint x: 602, startPoint y: 124, endPoint x: 694, endPoint y: 138, distance: 92.6
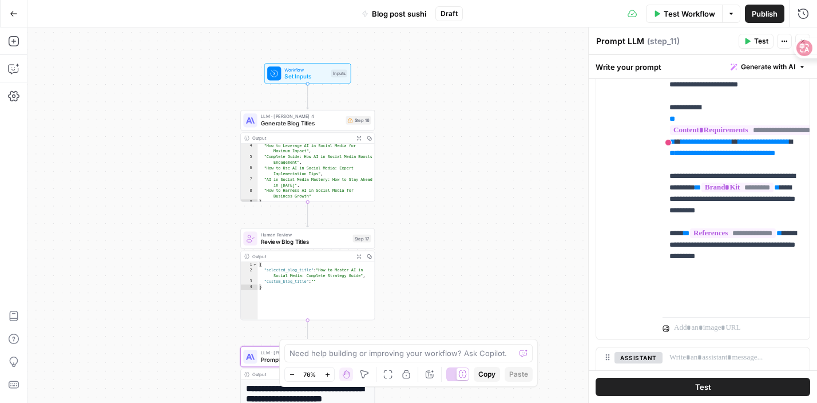
scroll to position [588, 0]
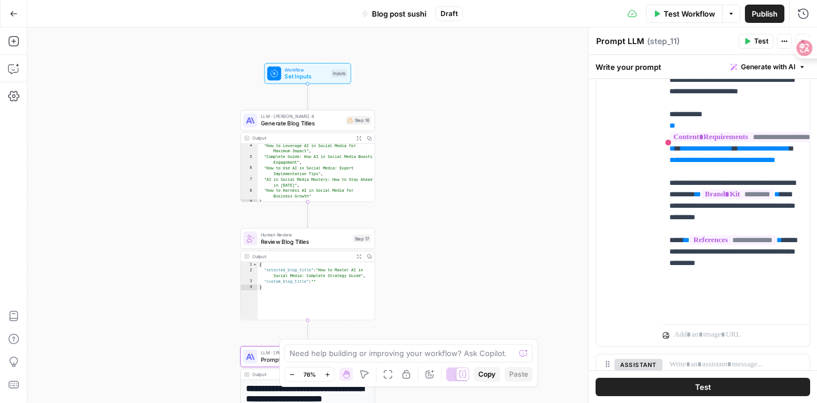
click at [696, 386] on span "Test" at bounding box center [703, 386] width 16 height 11
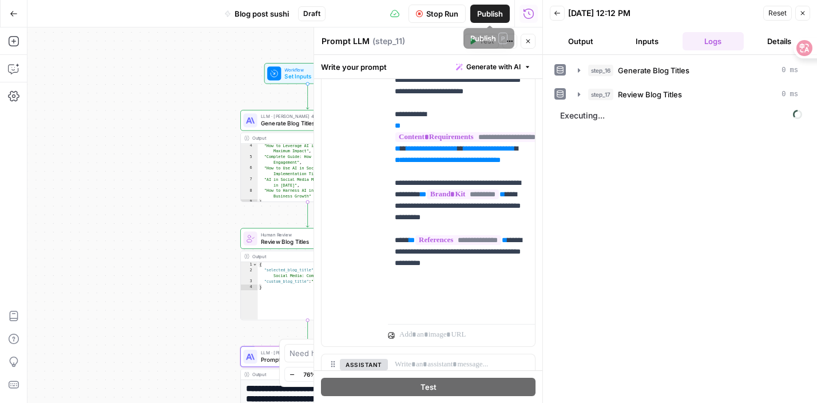
click at [446, 11] on span "Stop Run" at bounding box center [442, 13] width 32 height 11
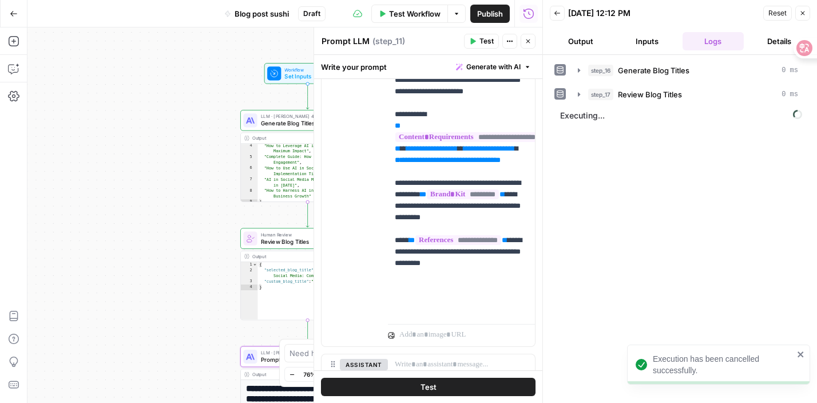
click at [524, 37] on button "Close" at bounding box center [528, 41] width 15 height 15
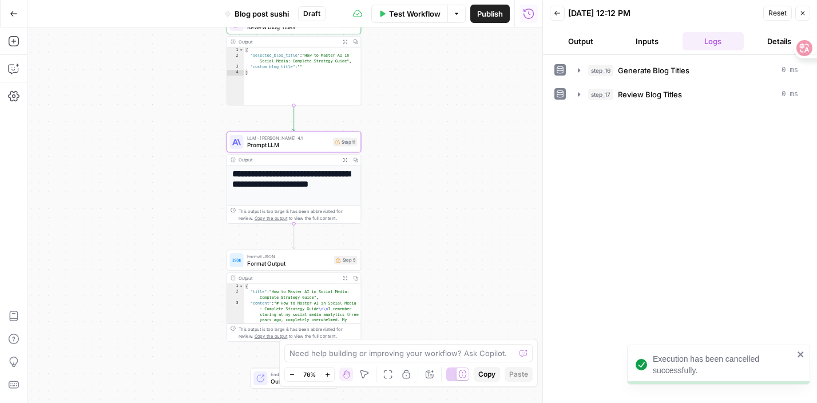
drag, startPoint x: 432, startPoint y: 233, endPoint x: 416, endPoint y: 50, distance: 183.8
click at [416, 50] on div "Workflow Set Inputs Inputs LLM · Claude Sonnet 4 Generate Blog Titles Step 16 O…" at bounding box center [284, 214] width 515 height 375
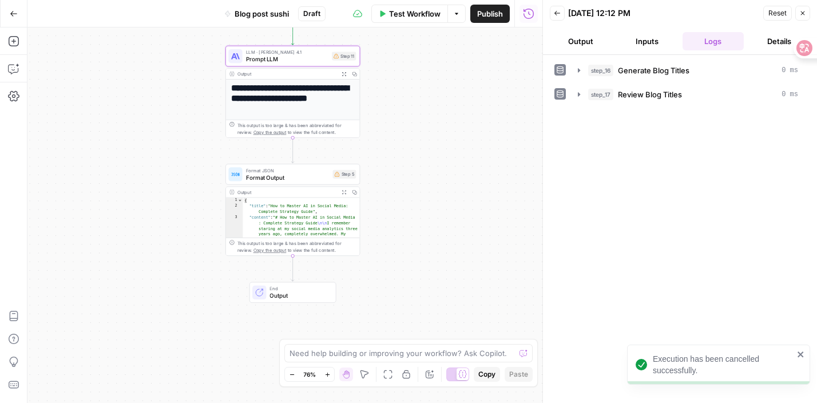
drag, startPoint x: 405, startPoint y: 222, endPoint x: 404, endPoint y: 136, distance: 85.8
click at [404, 136] on div "Workflow Set Inputs Inputs LLM · Claude Sonnet 4 Generate Blog Titles Step 16 O…" at bounding box center [284, 214] width 515 height 375
click at [321, 168] on span "Format JSON" at bounding box center [288, 170] width 84 height 7
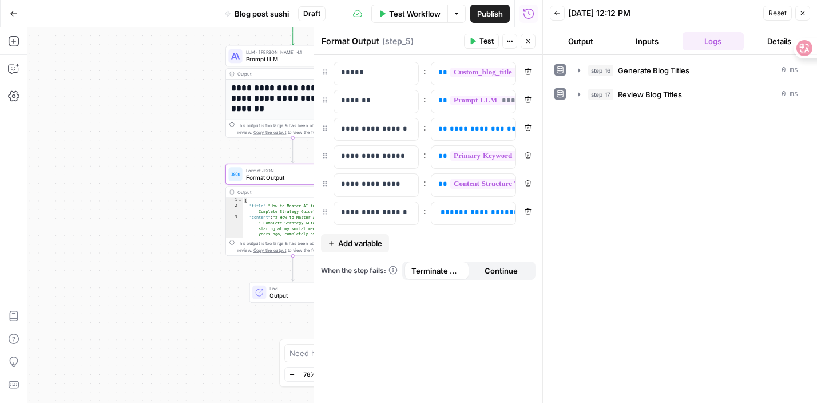
click at [566, 42] on button "Output" at bounding box center [581, 41] width 62 height 18
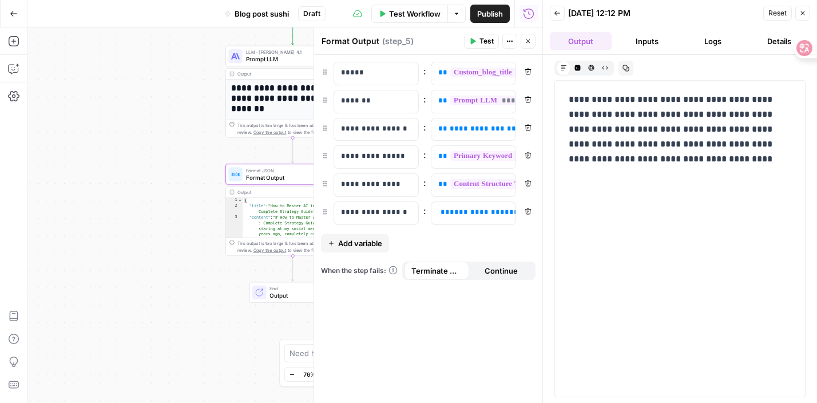
click at [556, 15] on icon "button" at bounding box center [557, 13] width 7 height 7
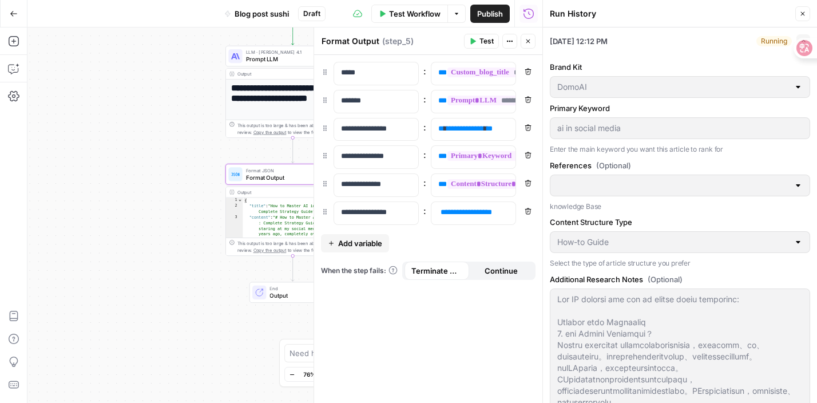
click at [401, 20] on button "Test Workflow" at bounding box center [409, 14] width 77 height 18
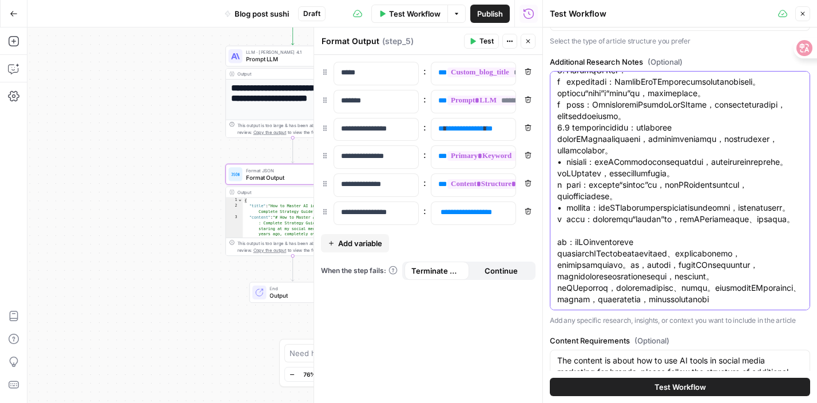
scroll to position [2929, 0]
drag, startPoint x: 558, startPoint y: 103, endPoint x: 713, endPoint y: 356, distance: 297.1
click at [713, 356] on div "Brand Kit DomoAI Primary Keyword ai in social media Enter the main keyword you …" at bounding box center [680, 129] width 260 height 607
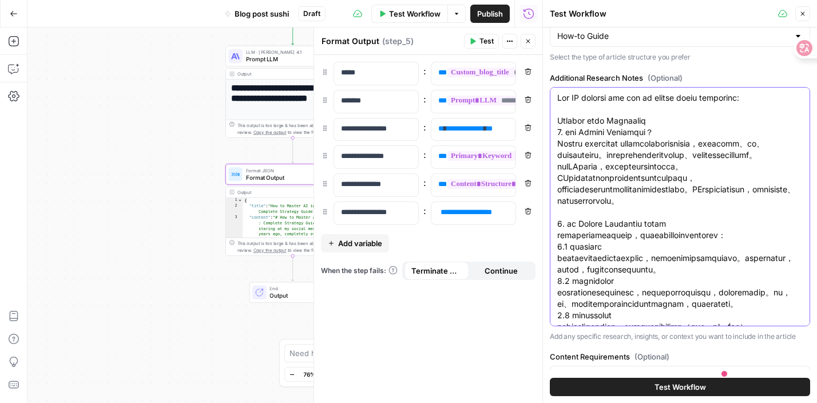
scroll to position [192, 0]
type textarea "How AI reshape the way of social media marketing:"
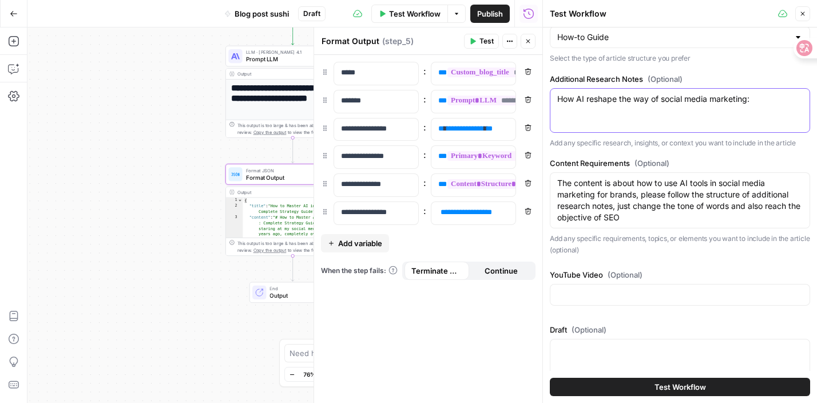
drag, startPoint x: 752, startPoint y: 101, endPoint x: 540, endPoint y: 90, distance: 212.5
click at [535, 94] on body "DomoAI New Home Browse Insights Opportunities Your Data Recent Grids Write Info…" at bounding box center [408, 201] width 817 height 403
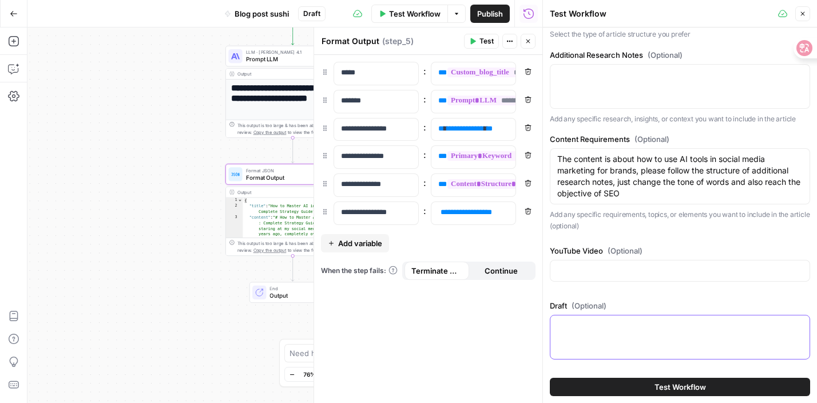
click at [573, 327] on textarea "Draft (Optional)" at bounding box center [679, 325] width 245 height 11
paste textarea "Hearing from Customers 1. 什么是 Social Listening？ Social listening 是品牌通过分析社交媒体平台上…"
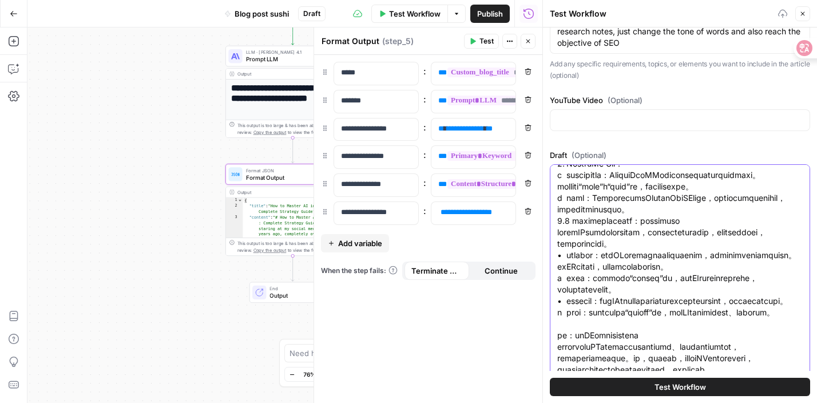
scroll to position [410, 0]
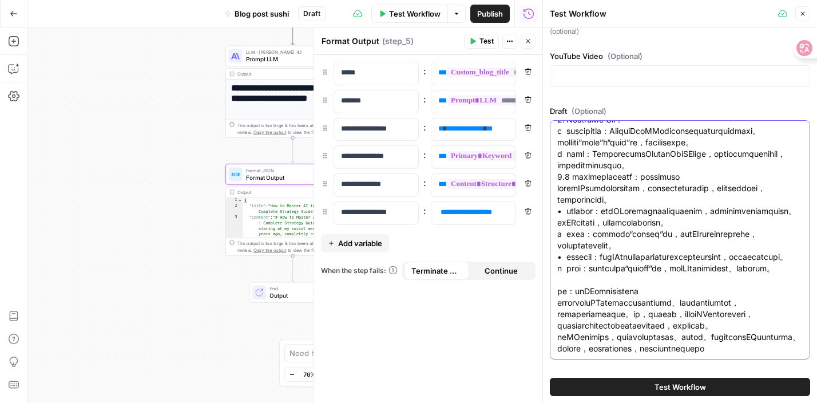
type textarea "Hearing from Customers 1. 什么是 Social Listening？ Social listening 是品牌通过分析社交媒体平台上…"
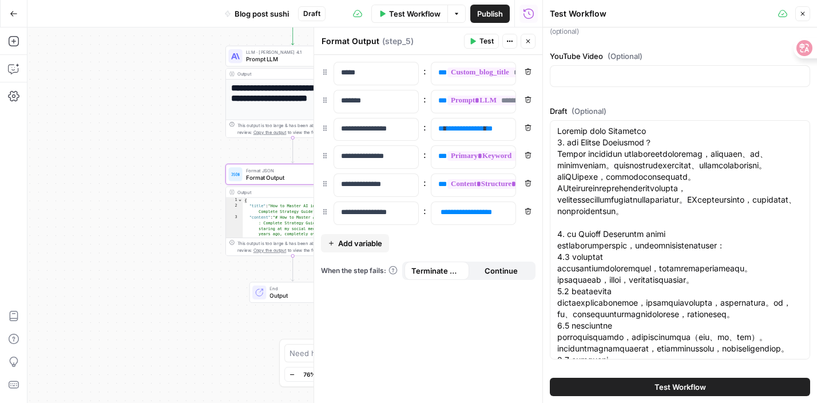
click at [600, 380] on button "Test Workflow" at bounding box center [680, 387] width 260 height 18
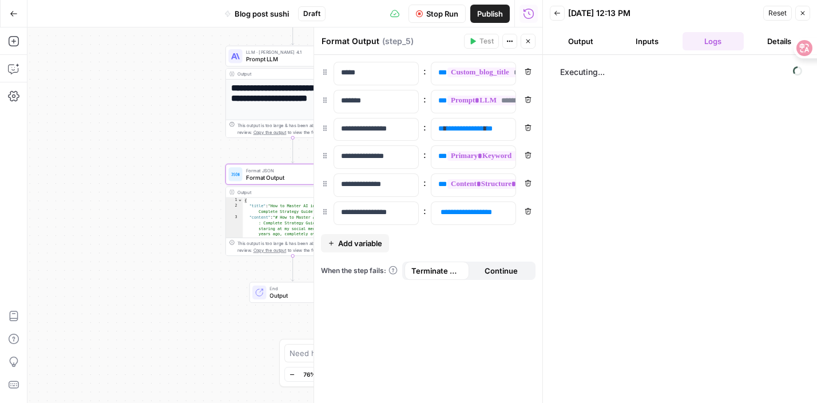
click at [221, 286] on div "Workflow Set Inputs Inputs LLM · Claude Sonnet 4 Generate Blog Titles Step 16 O…" at bounding box center [284, 214] width 515 height 375
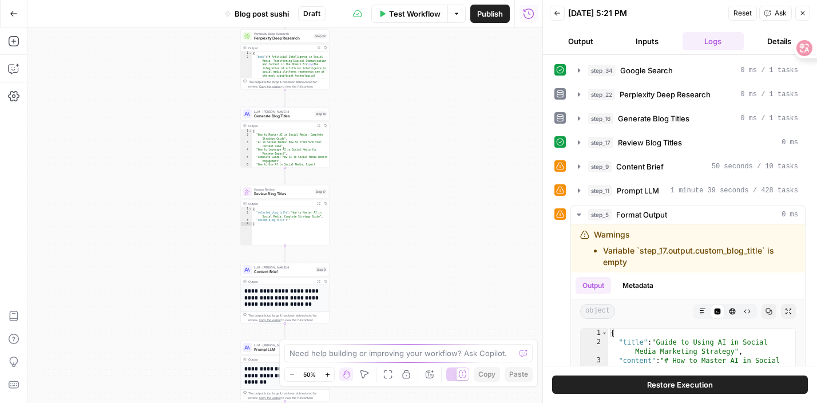
click at [14, 13] on icon "button" at bounding box center [14, 14] width 8 height 8
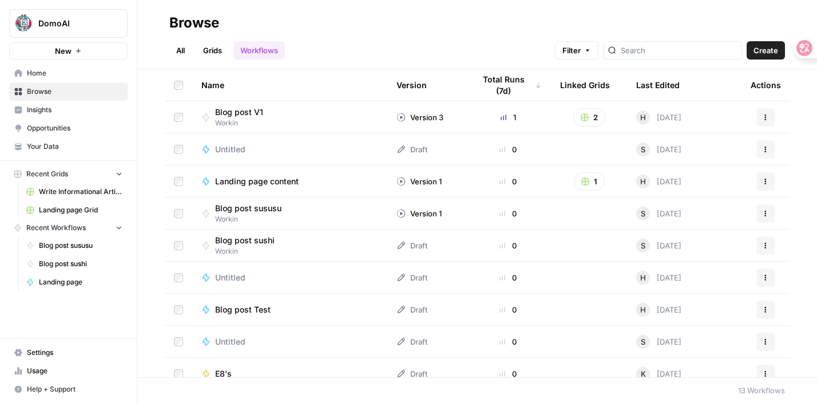
click at [74, 55] on button "New" at bounding box center [68, 50] width 118 height 17
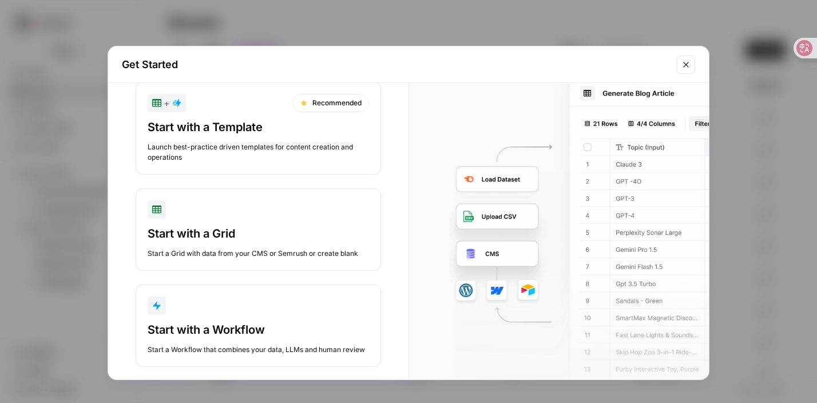
scroll to position [43, 0]
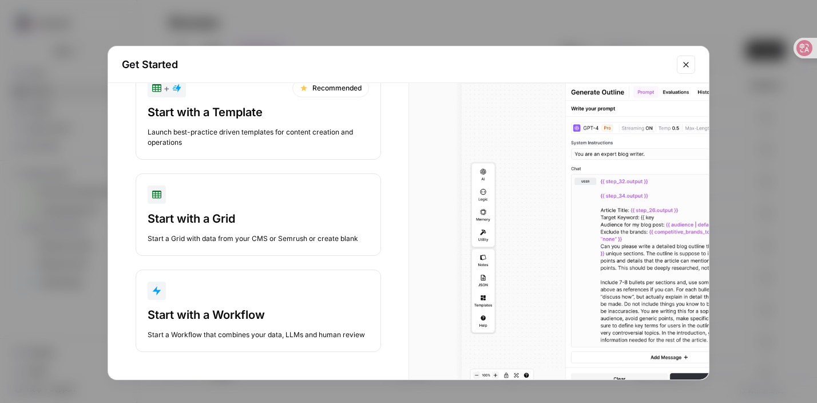
click at [216, 321] on div "Start with a Workflow" at bounding box center [258, 315] width 221 height 16
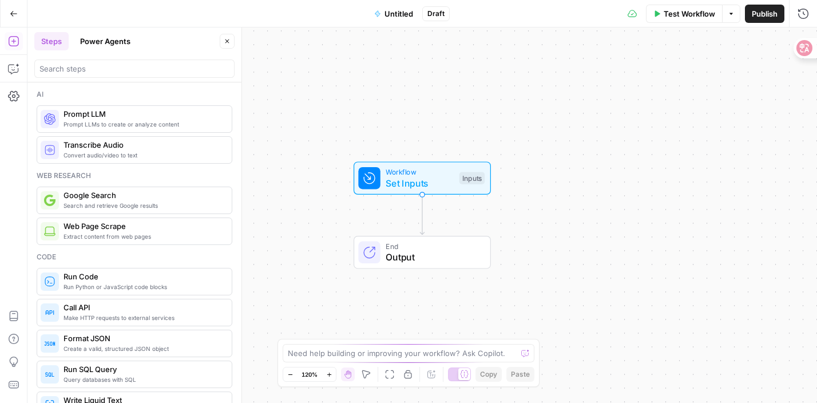
click at [367, 178] on icon at bounding box center [369, 178] width 11 height 11
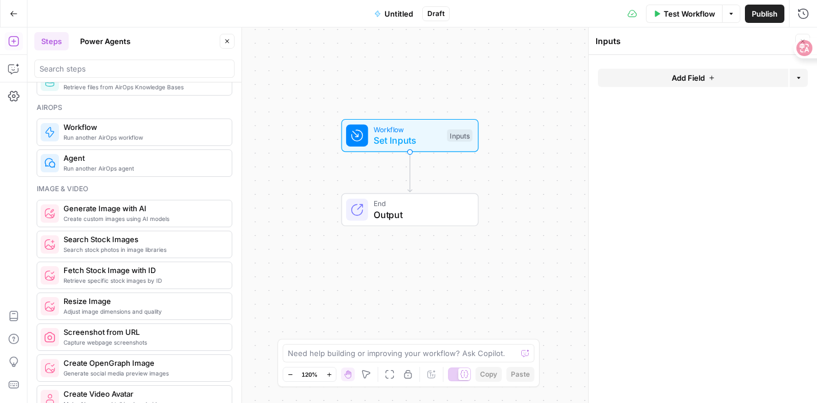
scroll to position [740, 0]
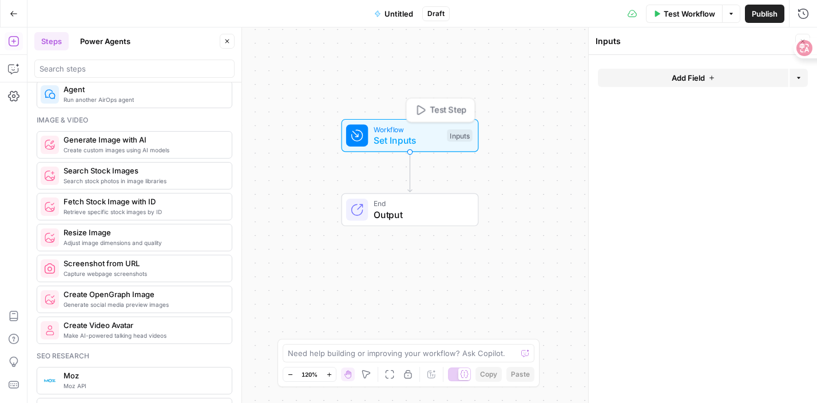
click at [433, 138] on span "Set Inputs" at bounding box center [408, 140] width 68 height 14
click at [723, 74] on button "Add Field" at bounding box center [693, 78] width 191 height 18
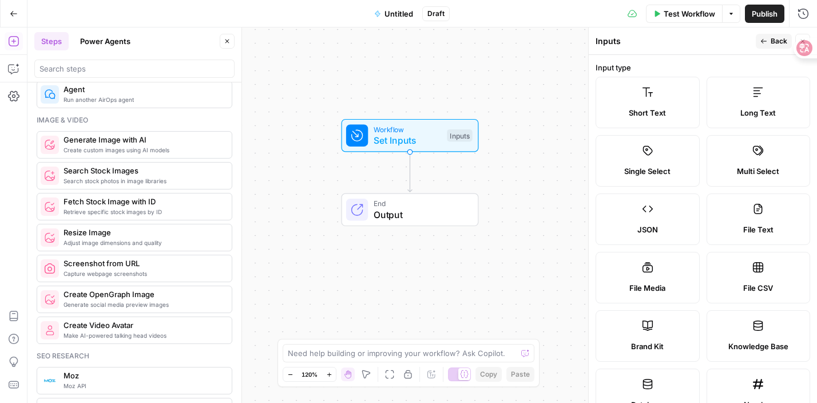
click at [763, 103] on label "Long Text" at bounding box center [759, 102] width 104 height 51
click at [763, 96] on icon at bounding box center [757, 91] width 11 height 11
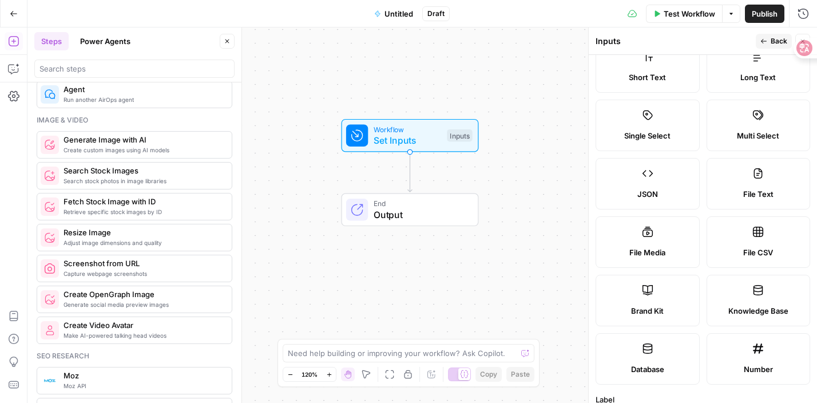
scroll to position [0, 0]
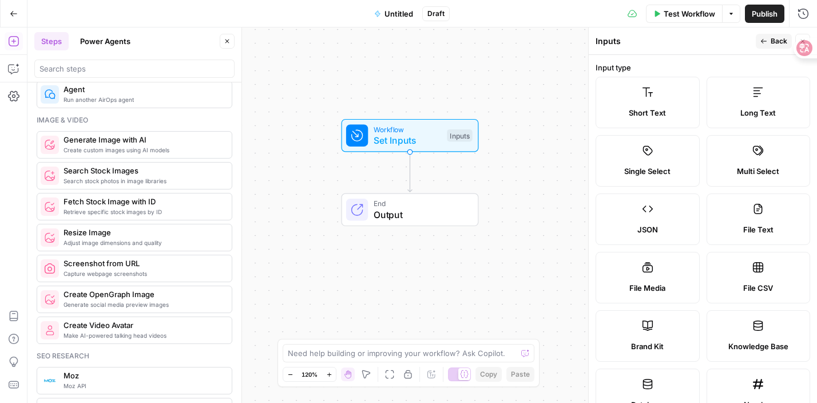
click at [653, 91] on label "Short Text" at bounding box center [648, 102] width 104 height 51
click at [720, 98] on label "Long Text" at bounding box center [759, 102] width 104 height 51
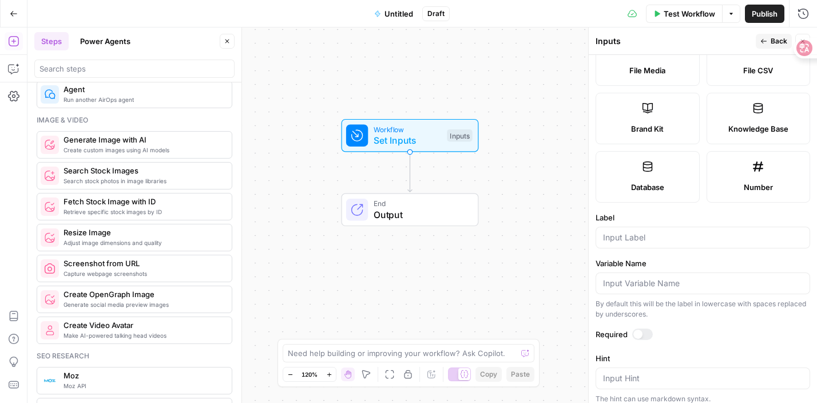
scroll to position [202, 0]
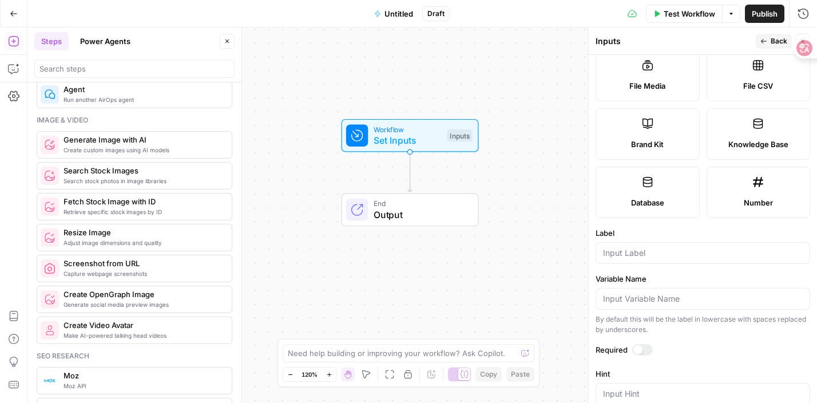
click at [708, 260] on div at bounding box center [703, 253] width 215 height 22
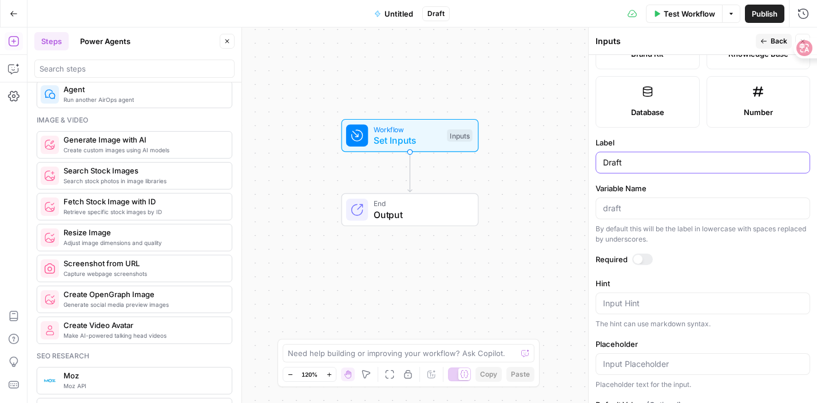
scroll to position [370, 0]
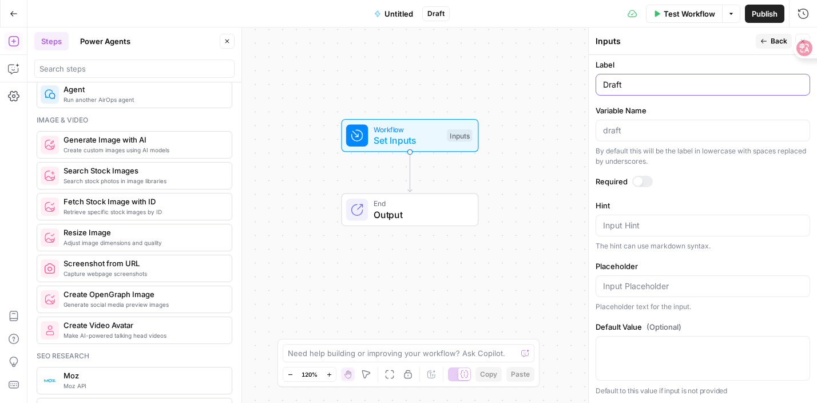
type input "Draft"
click at [647, 222] on textarea "Hint" at bounding box center [703, 225] width 200 height 11
click at [769, 43] on div "Publish P" at bounding box center [763, 38] width 51 height 21
click at [765, 41] on icon "button" at bounding box center [764, 41] width 6 height 5
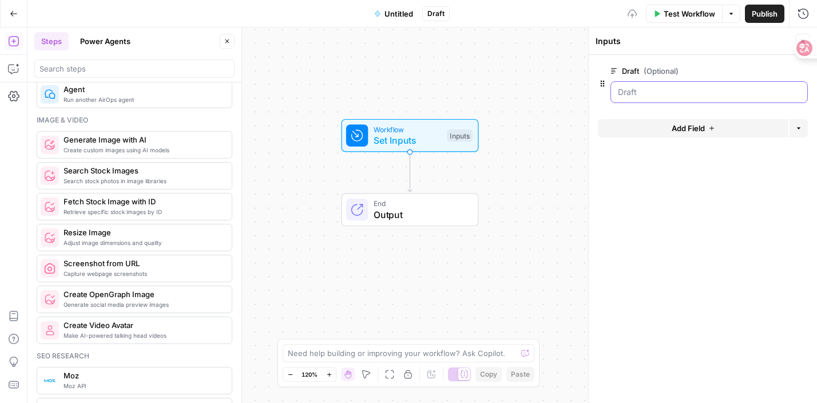
click at [668, 94] on input "Draft (Optional)" at bounding box center [709, 91] width 182 height 11
click at [702, 90] on input "Draft (Optional)" at bounding box center [709, 91] width 182 height 11
click at [704, 129] on span "Add Field" at bounding box center [688, 127] width 33 height 11
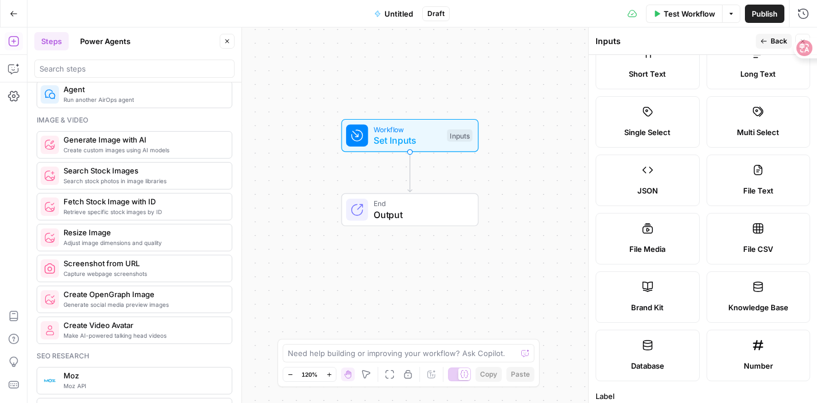
scroll to position [0, 0]
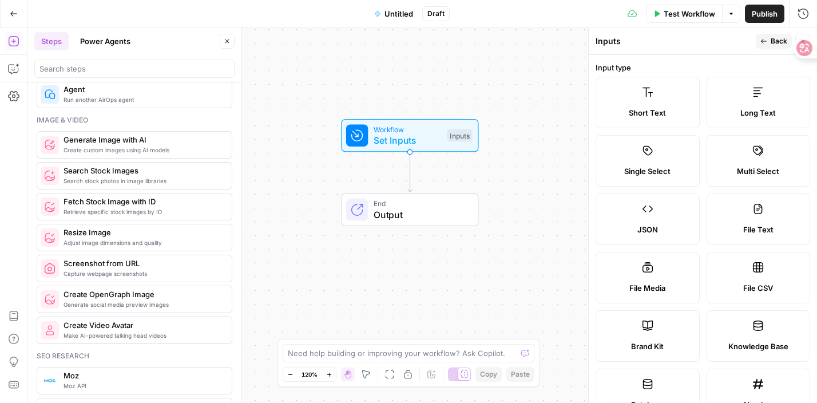
click at [552, 199] on div "Workflow Set Inputs Inputs End Output" at bounding box center [421, 214] width 789 height 375
drag, startPoint x: 800, startPoint y: 47, endPoint x: 815, endPoint y: 86, distance: 41.6
click at [815, 86] on div at bounding box center [806, 87] width 21 height 21
click at [806, 39] on button "Close" at bounding box center [802, 41] width 15 height 15
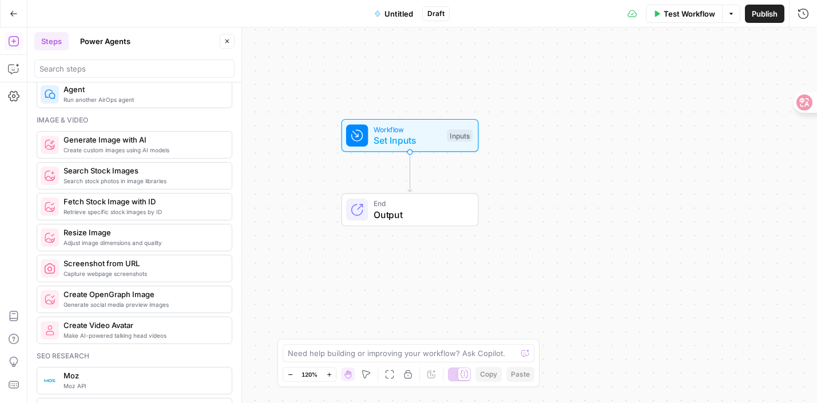
click at [396, 125] on span "Workflow" at bounding box center [408, 129] width 68 height 11
click at [801, 124] on button "Options" at bounding box center [798, 128] width 18 height 18
click at [693, 139] on div "Add Field Options" at bounding box center [703, 132] width 210 height 27
click at [708, 125] on icon "button" at bounding box center [711, 128] width 7 height 7
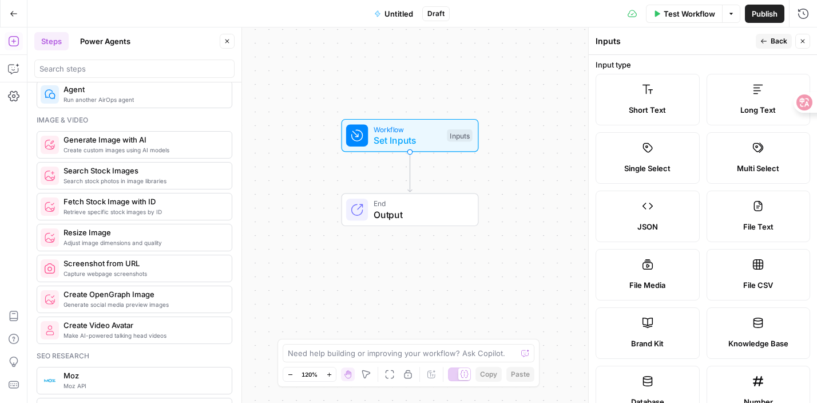
scroll to position [4, 0]
click at [682, 166] on div "Single Select" at bounding box center [647, 166] width 85 height 11
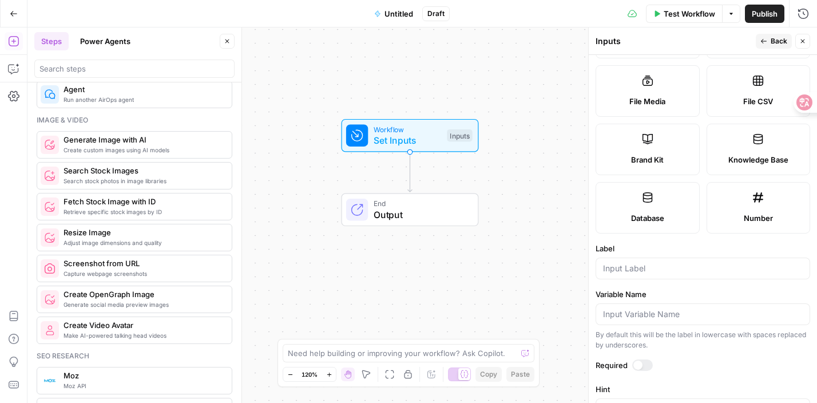
scroll to position [0, 0]
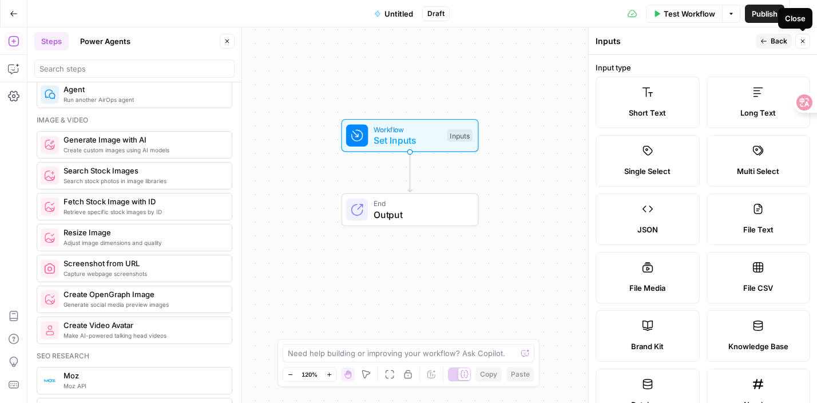
click at [804, 41] on icon "button" at bounding box center [802, 41] width 7 height 7
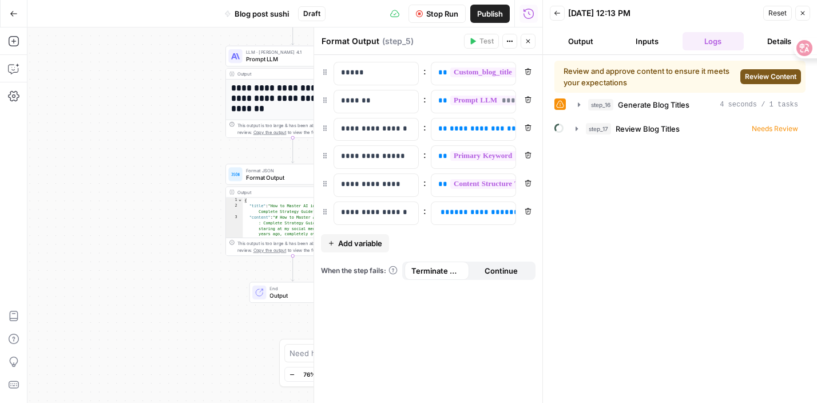
click at [751, 82] on button "Review Content" at bounding box center [770, 76] width 61 height 15
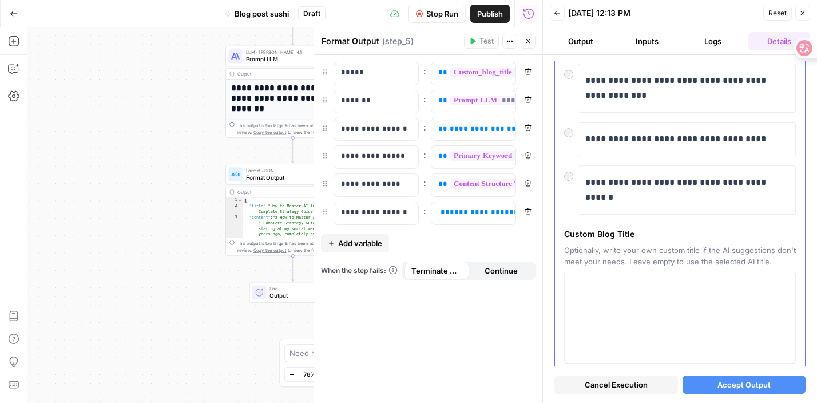
scroll to position [371, 0]
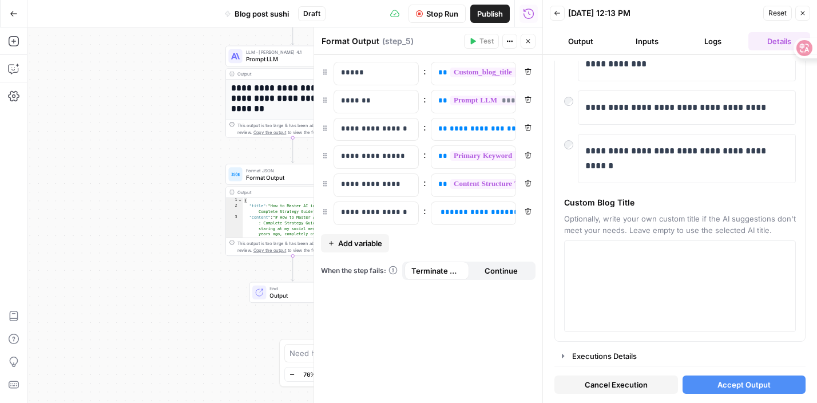
click at [649, 45] on button "Inputs" at bounding box center [647, 41] width 62 height 18
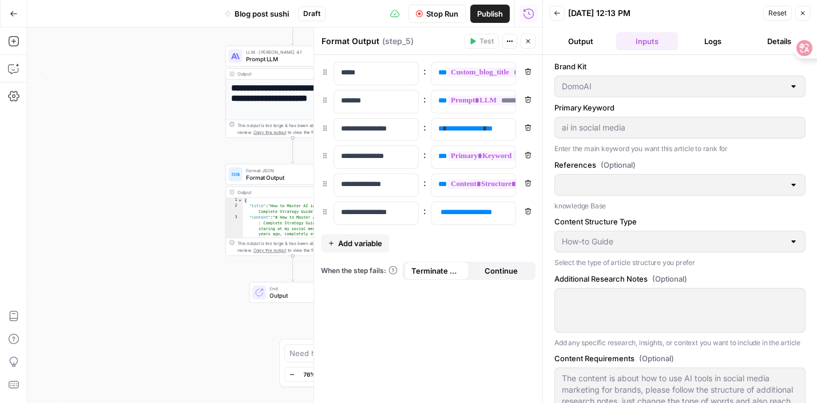
scroll to position [37, 0]
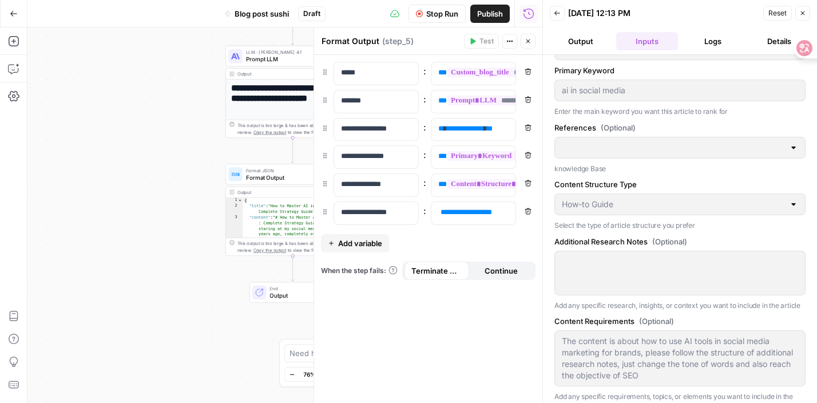
click at [427, 12] on span "Stop Run" at bounding box center [442, 13] width 32 height 11
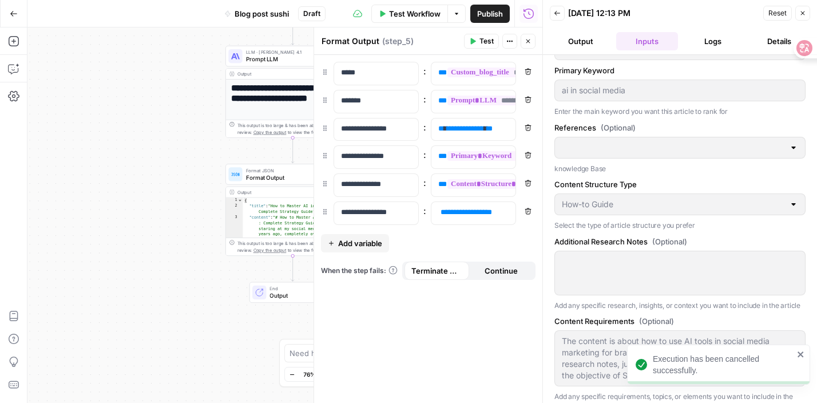
click at [622, 197] on div "How-to Guide" at bounding box center [679, 204] width 251 height 22
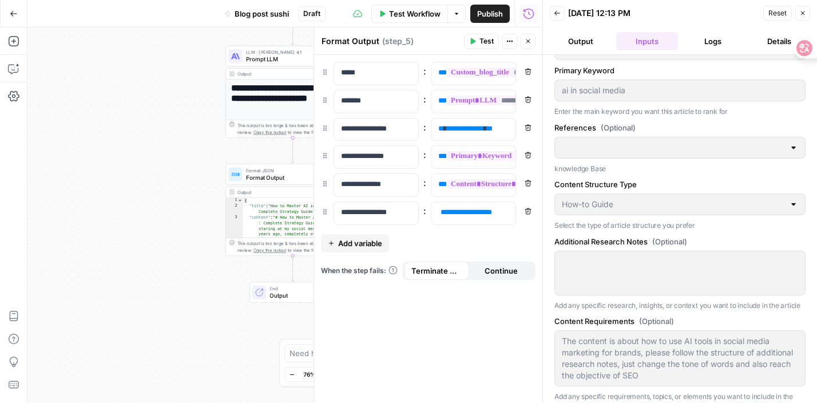
click at [640, 43] on button "Inputs" at bounding box center [647, 41] width 62 height 18
click at [531, 45] on button "Close" at bounding box center [528, 41] width 15 height 15
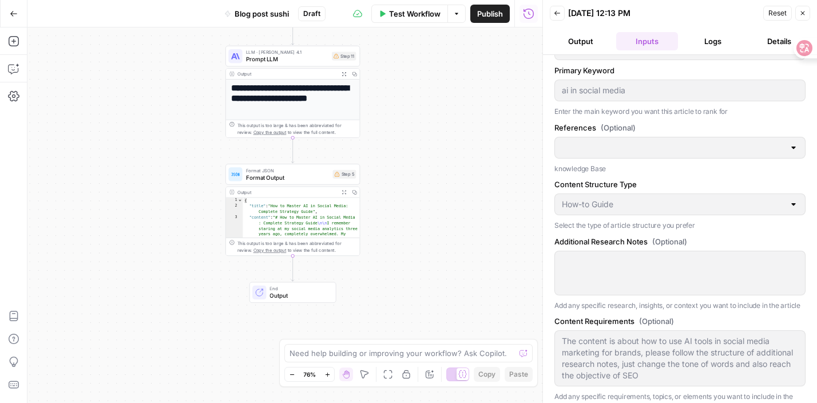
scroll to position [0, 0]
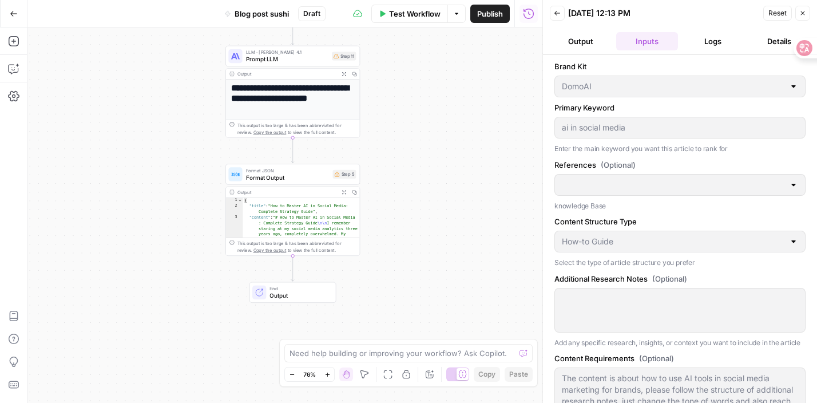
click at [616, 153] on p "Enter the main keyword you want this article to rank for" at bounding box center [679, 148] width 251 height 11
click at [570, 42] on button "Output" at bounding box center [581, 41] width 62 height 18
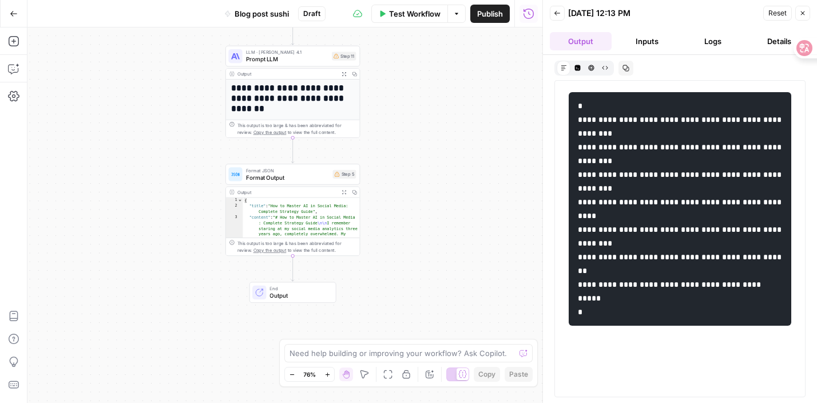
click at [646, 45] on button "Inputs" at bounding box center [647, 41] width 62 height 18
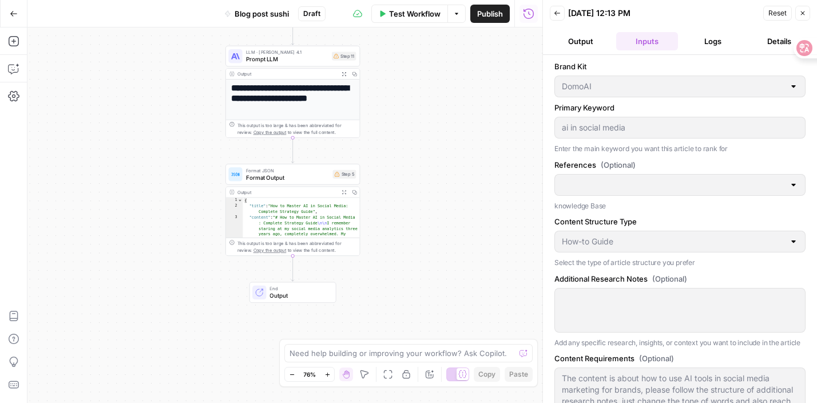
click at [562, 9] on button "Back" at bounding box center [557, 13] width 15 height 15
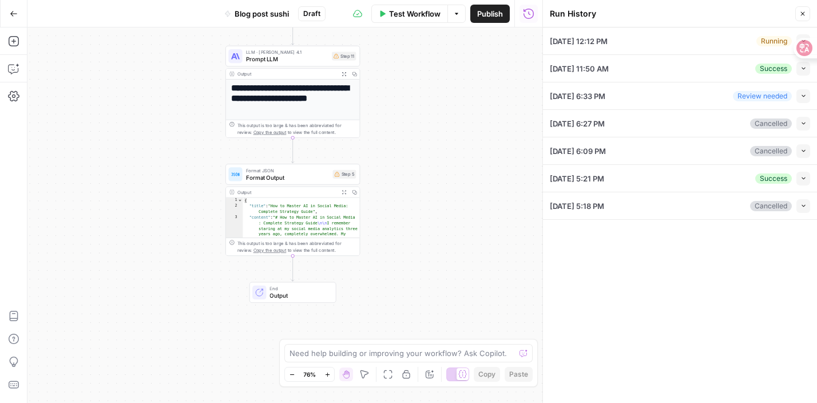
click at [803, 16] on icon "button" at bounding box center [802, 13] width 7 height 7
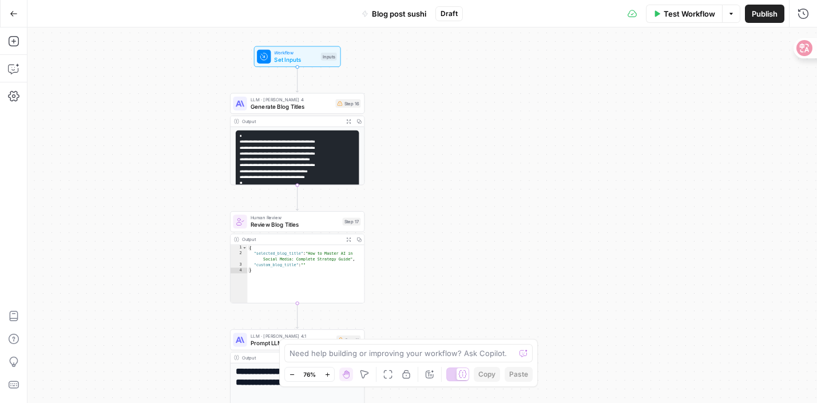
click at [288, 54] on span "Workflow" at bounding box center [295, 52] width 43 height 7
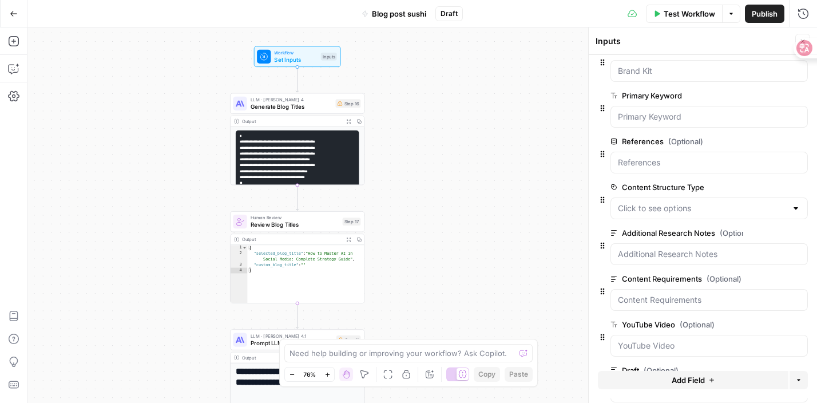
scroll to position [20, 0]
click at [800, 188] on icon "button" at bounding box center [801, 188] width 6 height 6
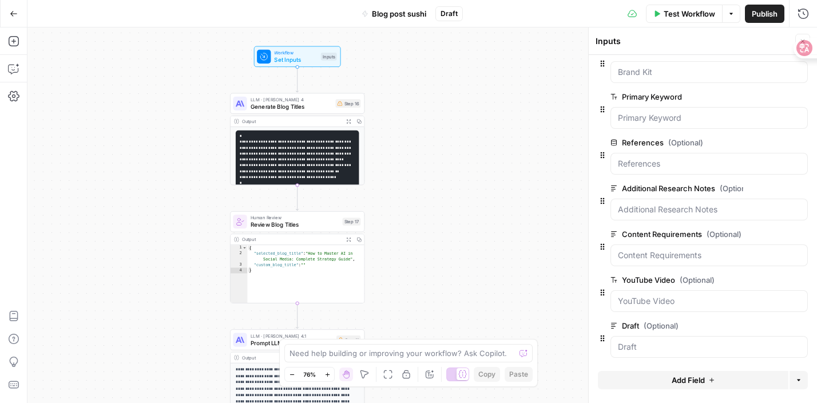
click at [688, 15] on span "Test Workflow" at bounding box center [689, 13] width 51 height 11
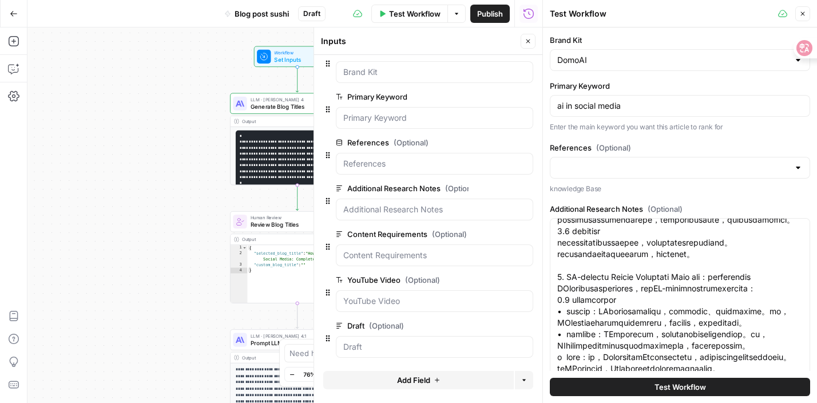
scroll to position [330, 0]
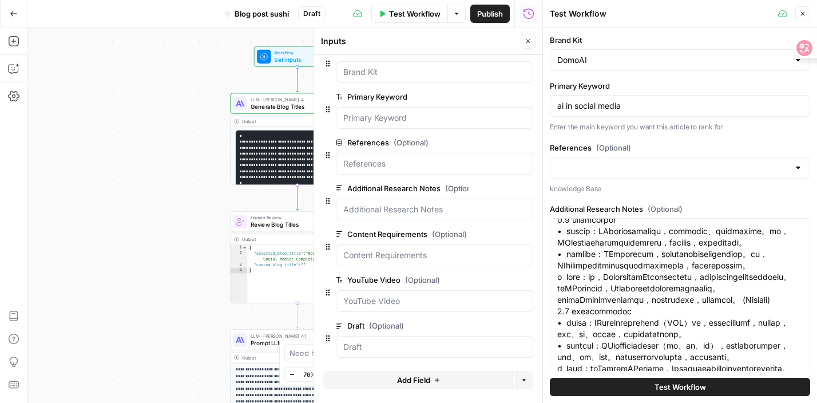
click at [640, 383] on button "Test Workflow" at bounding box center [680, 387] width 260 height 18
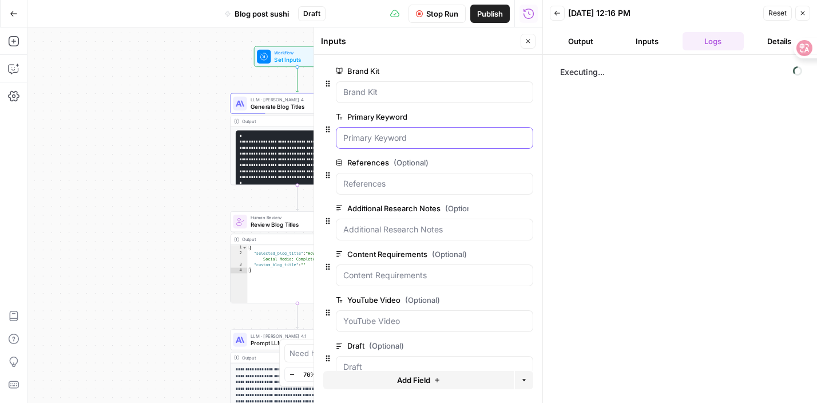
click at [510, 141] on Keyword "Primary Keyword" at bounding box center [434, 137] width 182 height 11
click at [279, 62] on span "Set Inputs" at bounding box center [295, 59] width 43 height 9
click at [280, 57] on span "Set Inputs" at bounding box center [295, 59] width 43 height 9
click at [801, 13] on icon "button" at bounding box center [802, 13] width 7 height 7
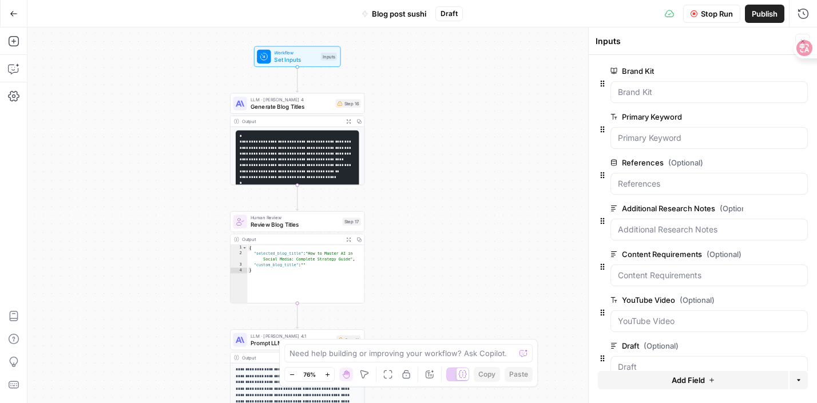
click at [710, 11] on span "Stop Run" at bounding box center [717, 13] width 32 height 11
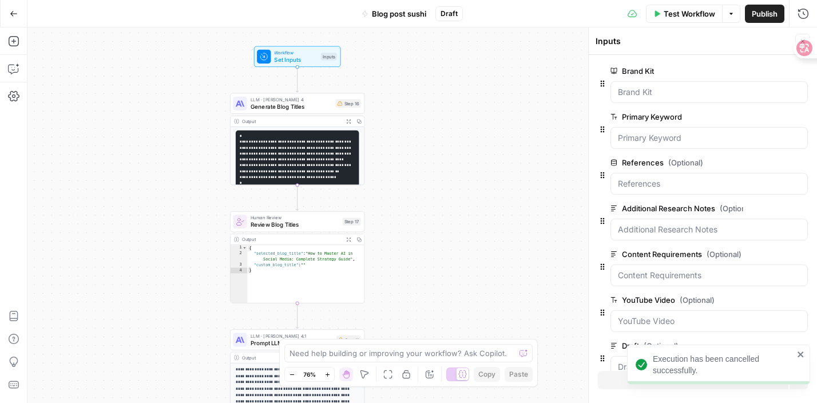
click at [699, 13] on span "Test Workflow" at bounding box center [689, 13] width 51 height 11
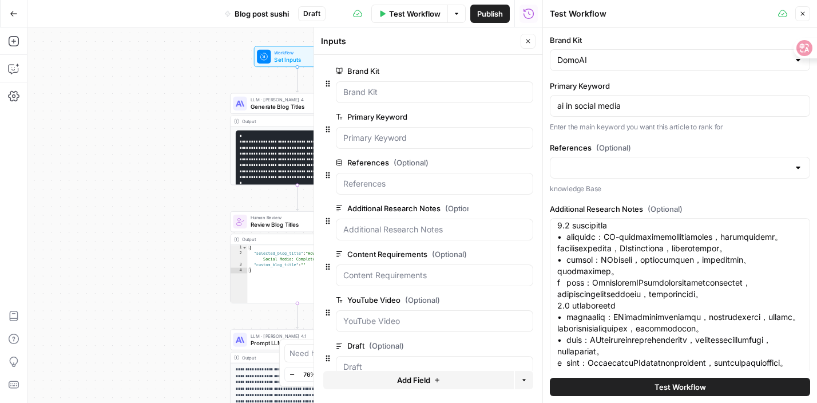
scroll to position [675, 0]
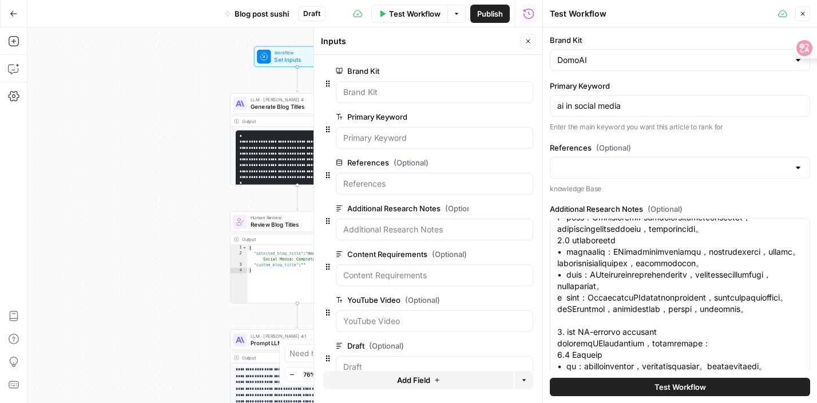
click at [626, 381] on button "Test Workflow" at bounding box center [680, 387] width 260 height 18
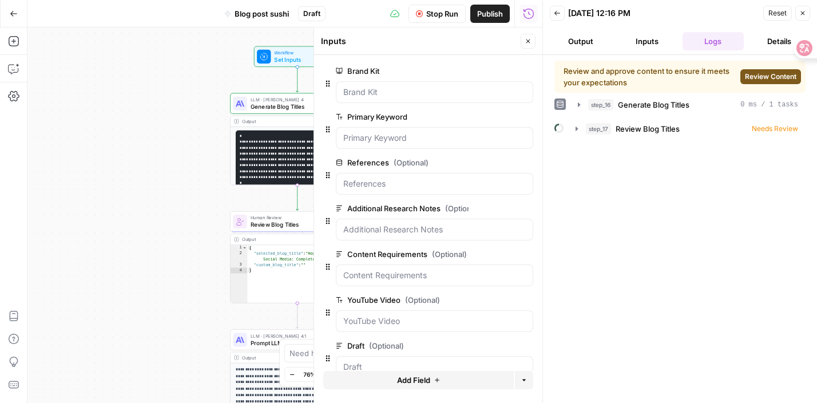
click at [133, 215] on div "**********" at bounding box center [284, 214] width 515 height 375
click at [764, 75] on span "Review Content" at bounding box center [770, 77] width 51 height 10
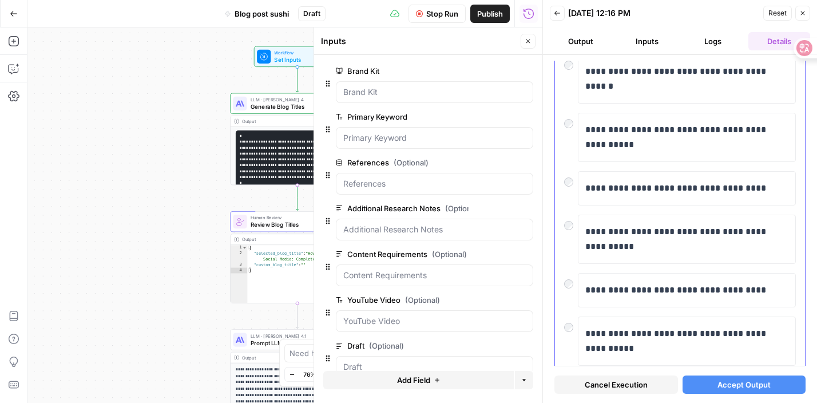
scroll to position [275, 0]
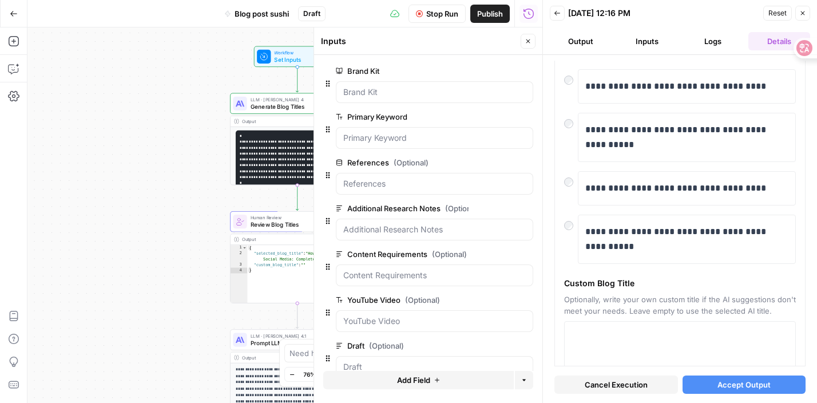
click at [713, 383] on button "Accept Output" at bounding box center [744, 384] width 124 height 18
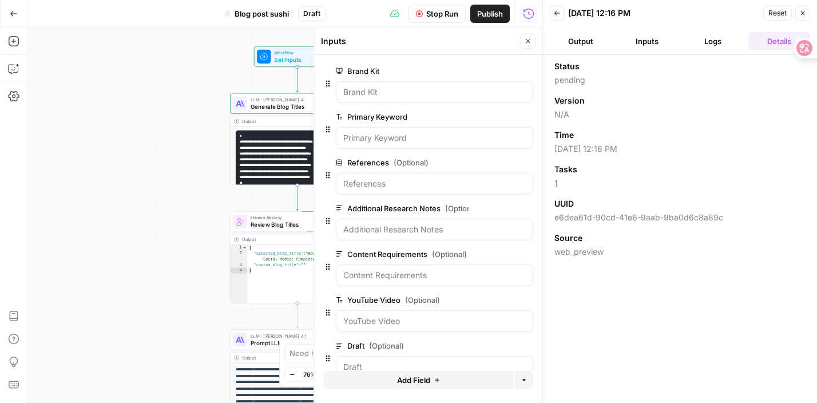
click at [197, 228] on div "**********" at bounding box center [284, 214] width 515 height 375
click at [529, 42] on icon "button" at bounding box center [528, 41] width 7 height 7
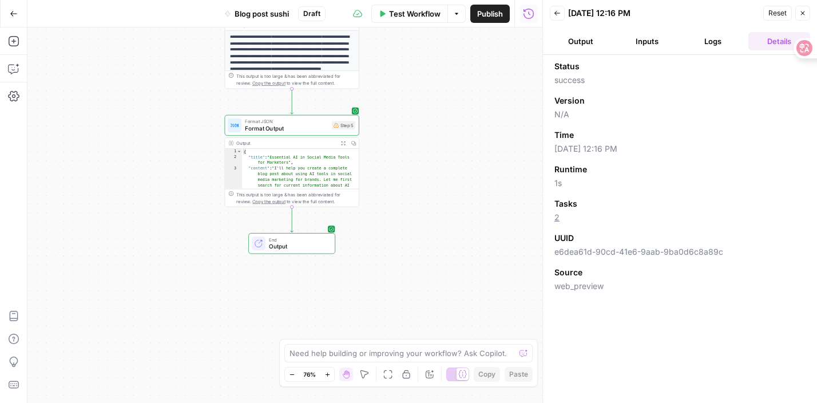
click at [320, 242] on span "Output" at bounding box center [298, 246] width 59 height 9
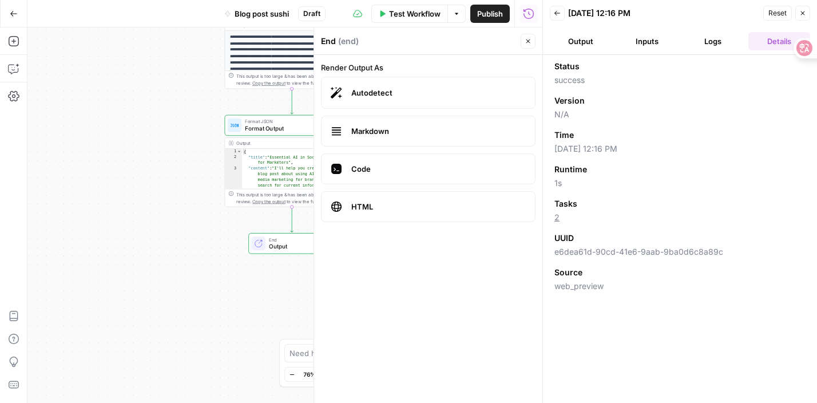
click at [279, 239] on span "End" at bounding box center [298, 239] width 59 height 7
click at [284, 250] on span "Output" at bounding box center [298, 246] width 59 height 9
click at [285, 131] on span "Format Output" at bounding box center [287, 128] width 84 height 9
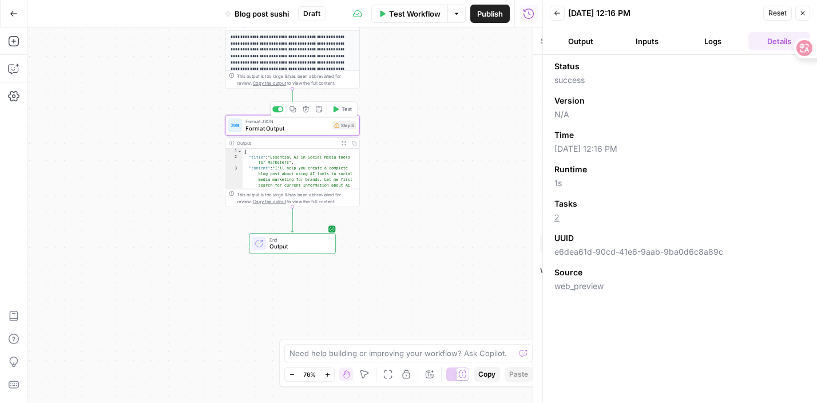
type textarea "Format Output"
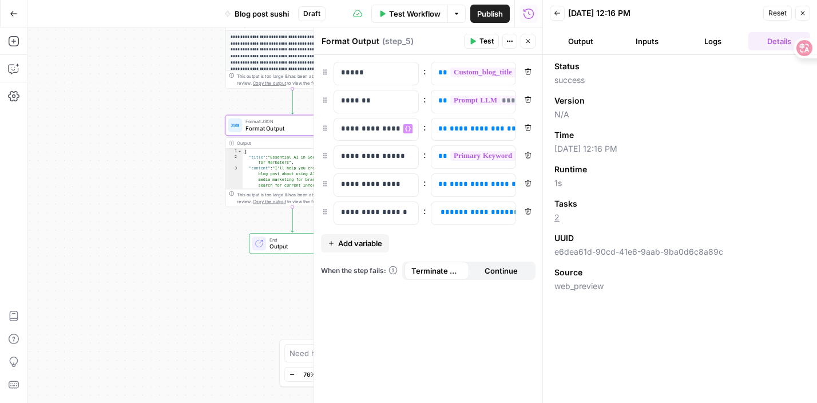
click at [273, 132] on span "Format Output" at bounding box center [287, 128] width 84 height 9
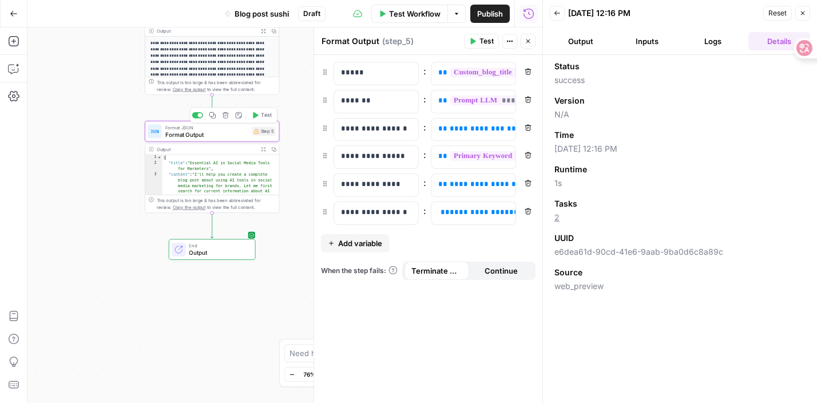
click at [247, 137] on span "Format Output" at bounding box center [207, 134] width 84 height 9
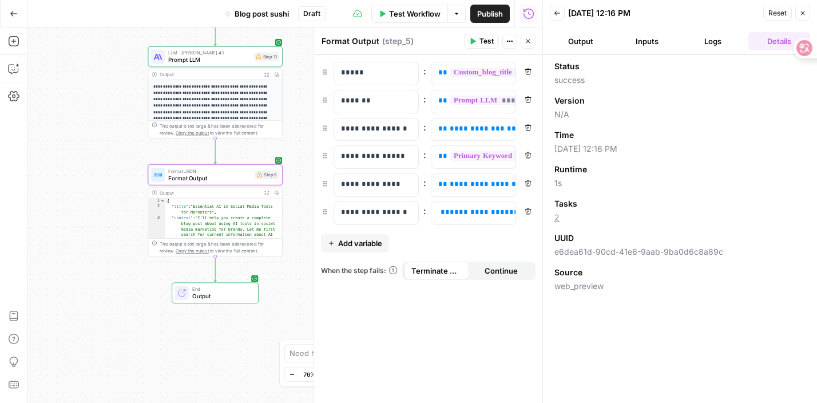
click at [588, 40] on button "Output" at bounding box center [581, 41] width 62 height 18
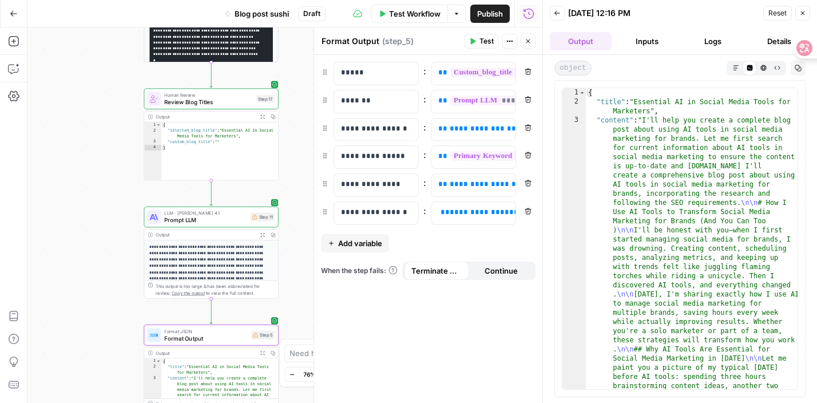
drag, startPoint x: 298, startPoint y: 138, endPoint x: 293, endPoint y: 298, distance: 159.7
click at [294, 299] on div "**********" at bounding box center [284, 214] width 515 height 375
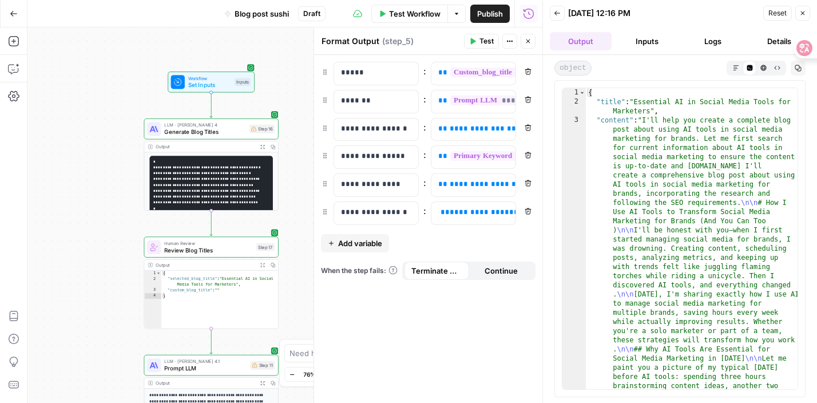
drag, startPoint x: 294, startPoint y: 135, endPoint x: 293, endPoint y: 281, distance: 146.5
click at [293, 281] on div "**********" at bounding box center [284, 214] width 515 height 375
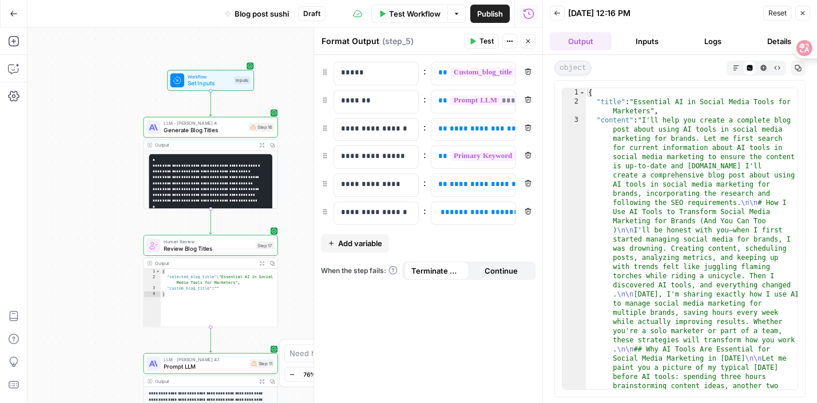
click at [254, 179] on code "**********" at bounding box center [206, 183] width 107 height 50
click at [384, 14] on button "Test Workflow" at bounding box center [409, 14] width 77 height 18
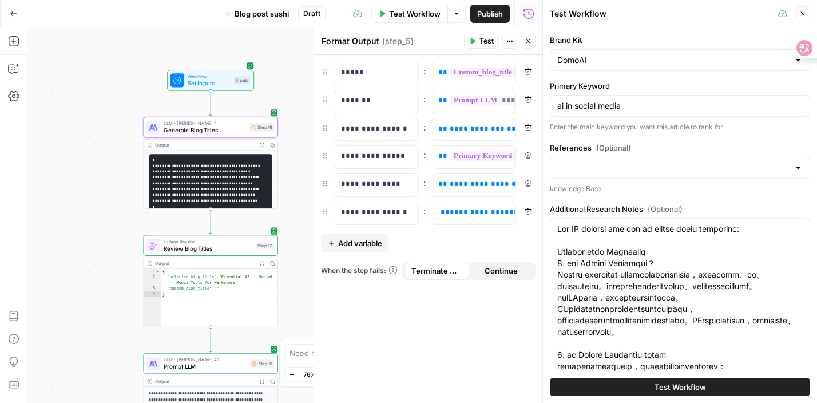
click at [634, 379] on button "Test Workflow" at bounding box center [680, 387] width 260 height 18
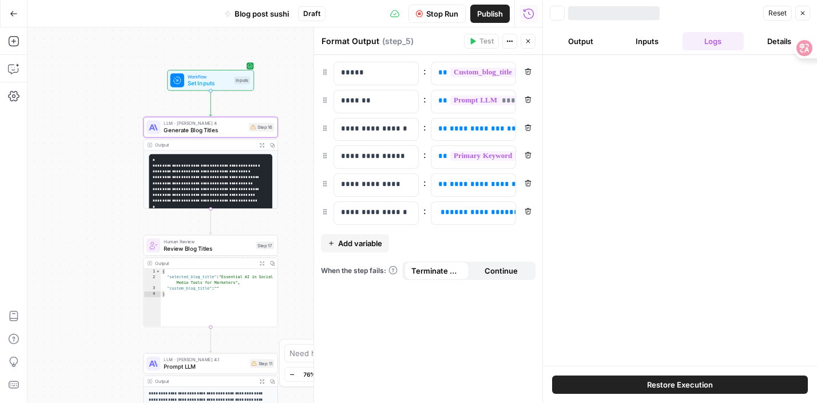
click at [529, 42] on icon "button" at bounding box center [528, 41] width 4 height 4
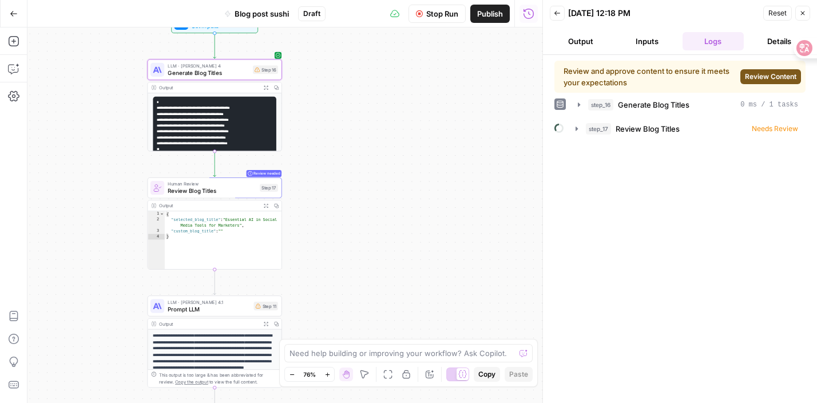
click at [764, 72] on span "Review Content" at bounding box center [770, 77] width 51 height 10
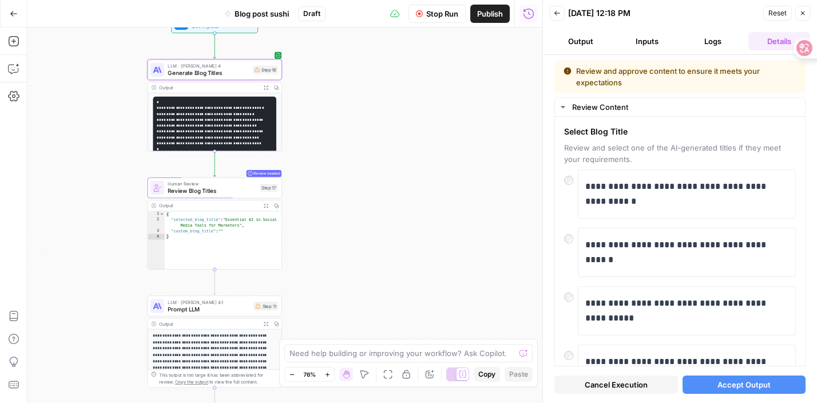
click at [731, 375] on button "Accept Output" at bounding box center [744, 384] width 124 height 18
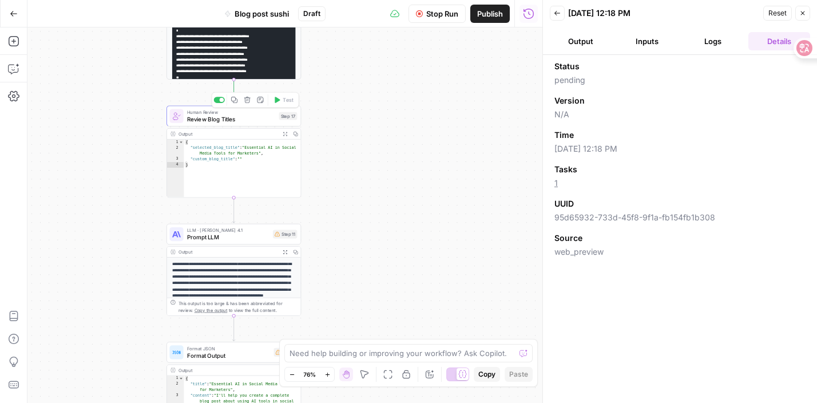
click at [271, 119] on span "Review Blog Titles" at bounding box center [231, 118] width 89 height 9
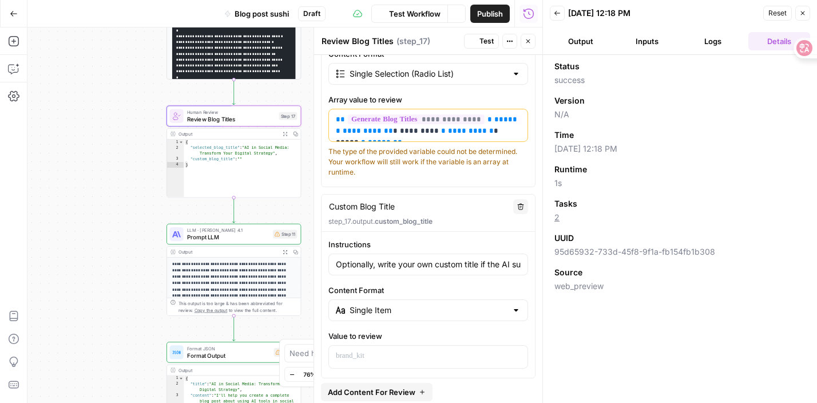
scroll to position [249, 0]
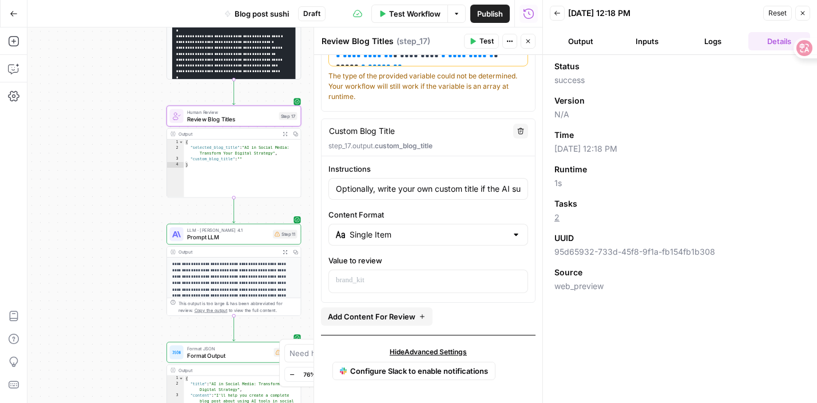
click at [113, 257] on div "**********" at bounding box center [284, 214] width 515 height 375
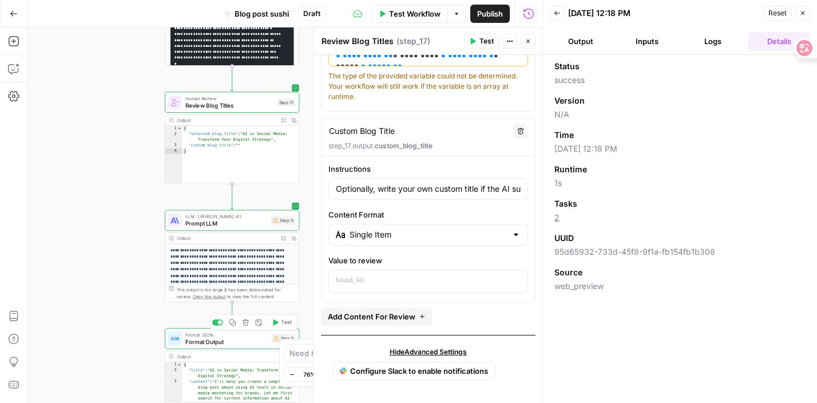
click at [220, 348] on div "Format JSON Format Output Step 5 Copy step Delete step Add Note Test" at bounding box center [232, 338] width 134 height 21
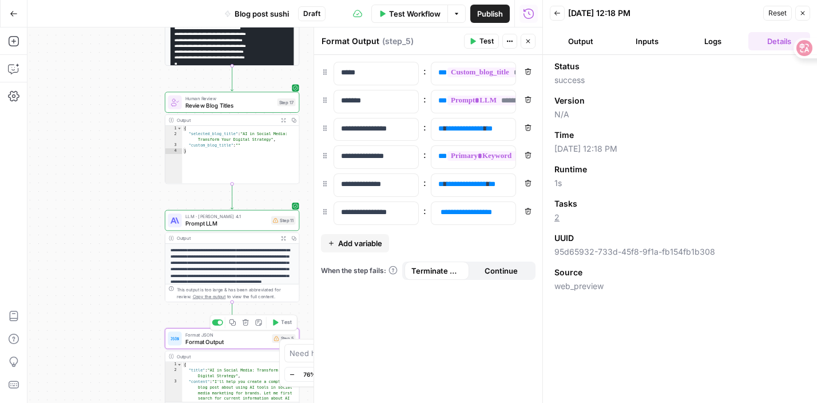
click at [226, 344] on span "Format Output" at bounding box center [227, 341] width 84 height 9
click at [575, 45] on button "Output" at bounding box center [581, 41] width 62 height 18
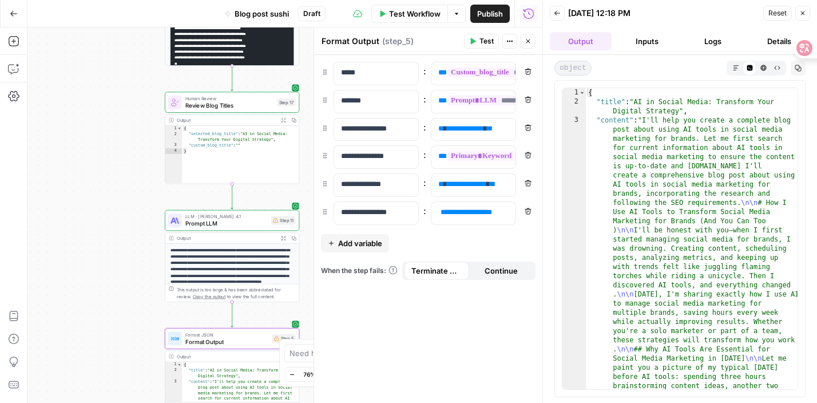
click at [733, 69] on icon "button" at bounding box center [736, 68] width 6 height 6
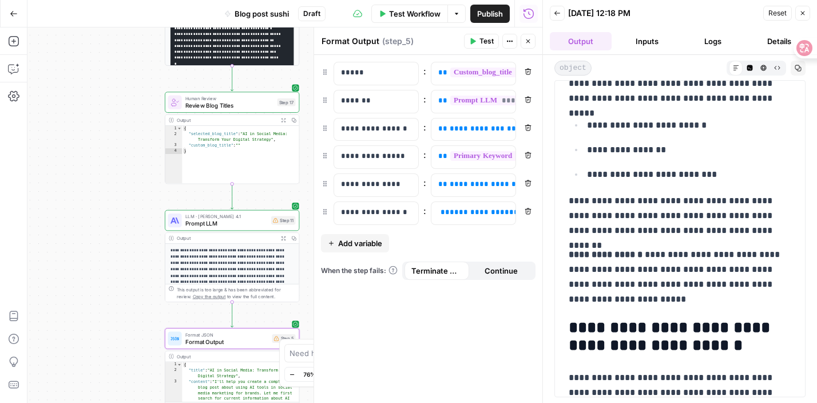
scroll to position [1720, 0]
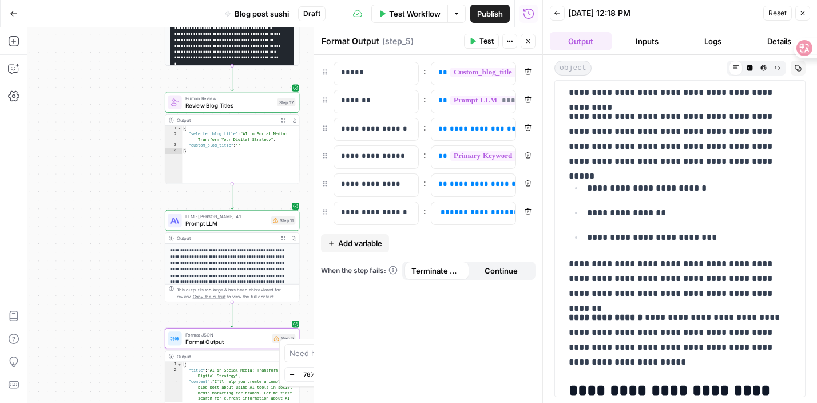
type textarea "**********"
click at [245, 133] on div "{ "selected_blog_title" : "AI in Social Media: Transform Your Digital Strategy"…" at bounding box center [240, 161] width 117 height 70
click at [639, 45] on button "Inputs" at bounding box center [647, 41] width 62 height 18
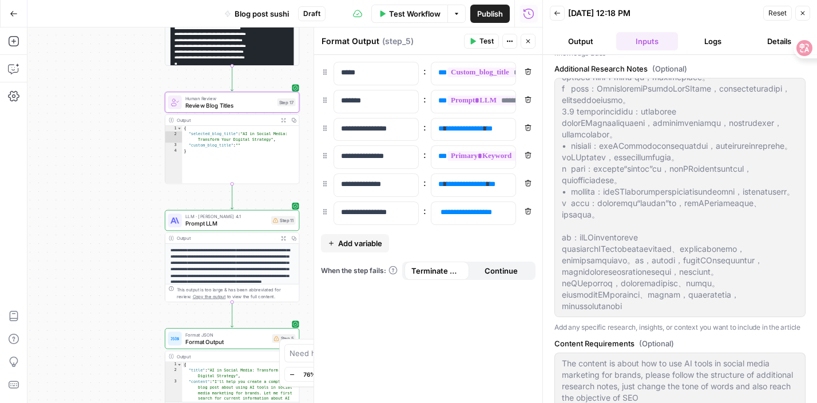
scroll to position [305, 0]
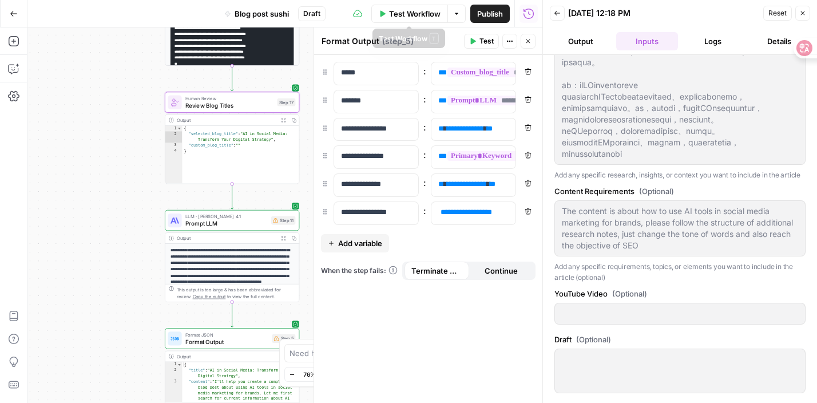
click at [430, 18] on span "Test Workflow" at bounding box center [414, 13] width 51 height 11
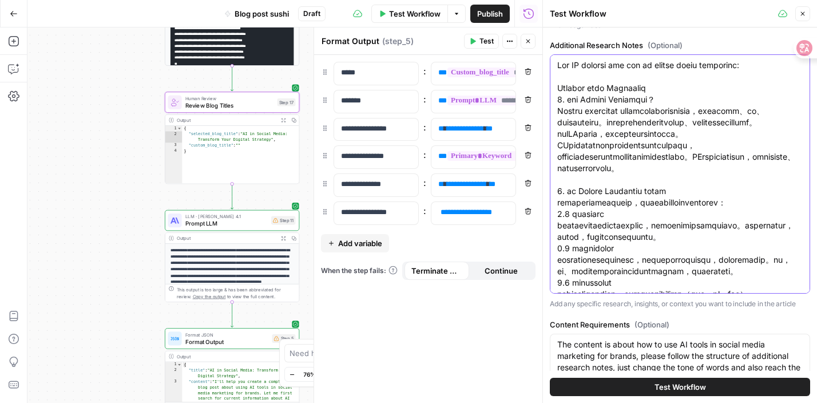
scroll to position [0, 0]
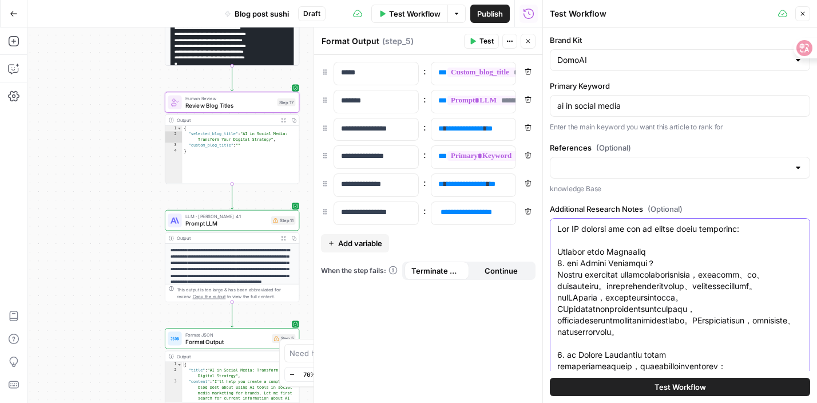
drag, startPoint x: 767, startPoint y: 271, endPoint x: 550, endPoint y: 212, distance: 224.8
click at [550, 212] on div "Additional Research Notes (Optional) Add any specific research, insights, or co…" at bounding box center [680, 338] width 260 height 270
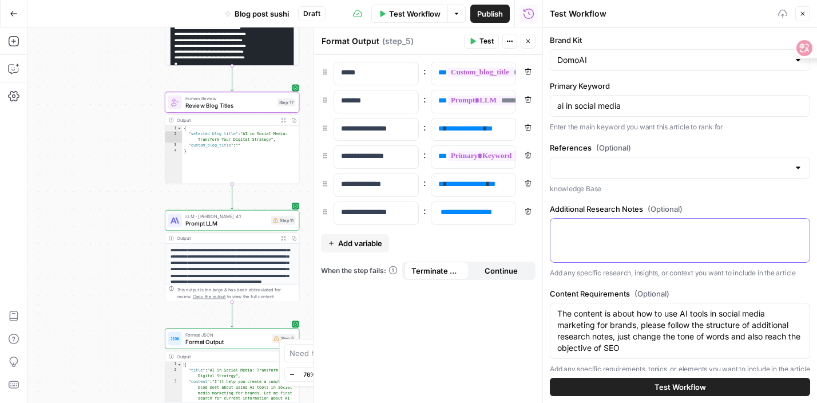
scroll to position [154, 0]
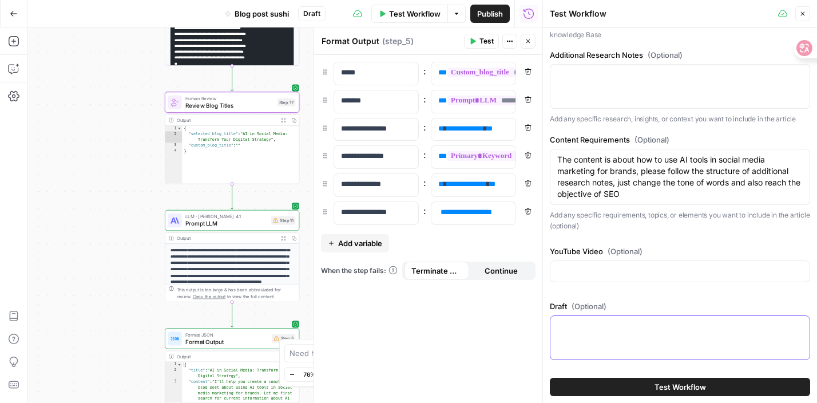
click at [573, 330] on textarea "Draft (Optional)" at bounding box center [679, 325] width 245 height 11
paste textarea "How AI reshape the way of social media marketing: Hearing from Customers 1. 什么是…"
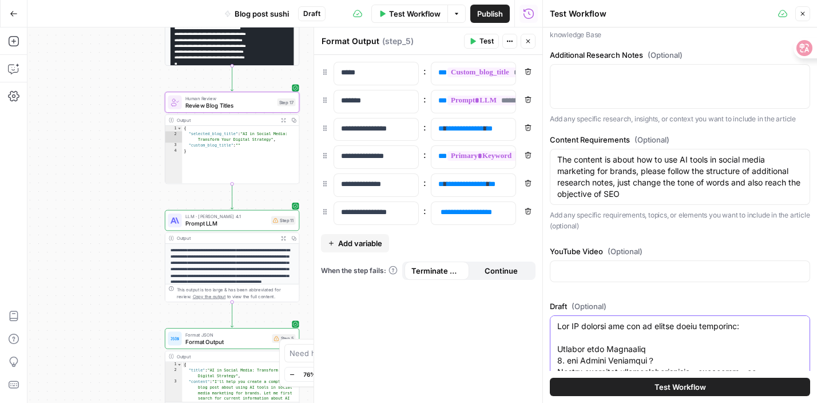
scroll to position [304, 0]
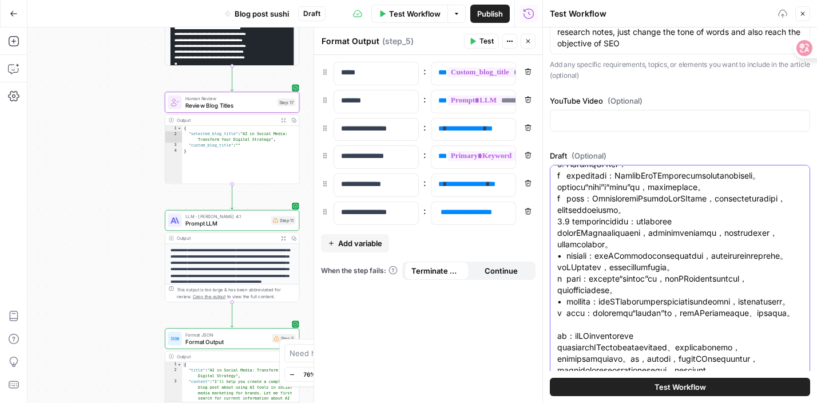
type textarea "How AI reshape the way of social media marketing: Hearing from Customers 1. 什么是…"
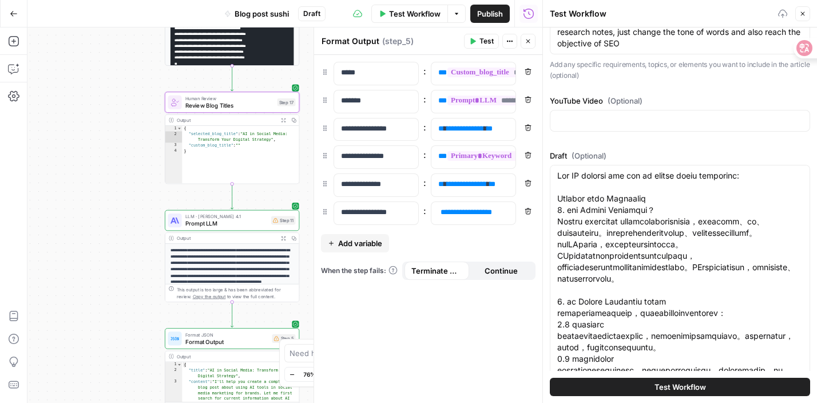
click at [585, 380] on button "Test Workflow" at bounding box center [680, 387] width 260 height 18
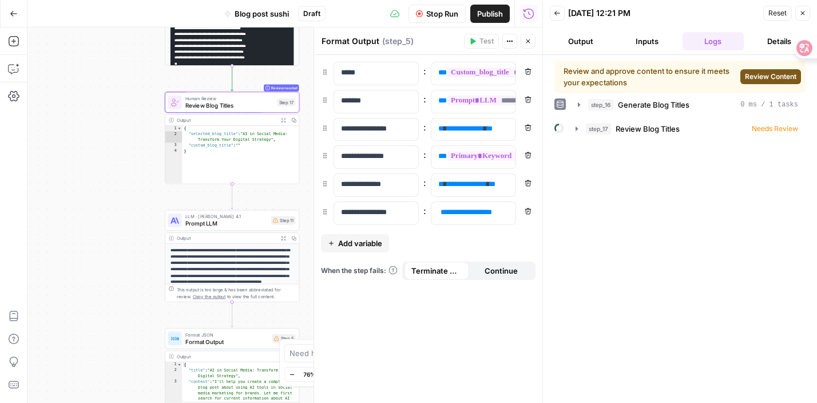
click at [755, 77] on span "Review Content" at bounding box center [770, 77] width 51 height 10
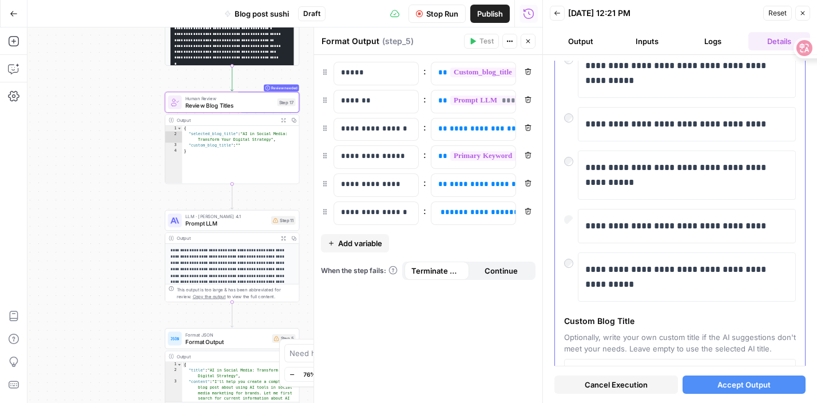
scroll to position [239, 0]
click at [749, 383] on span "Accept Output" at bounding box center [743, 384] width 53 height 11
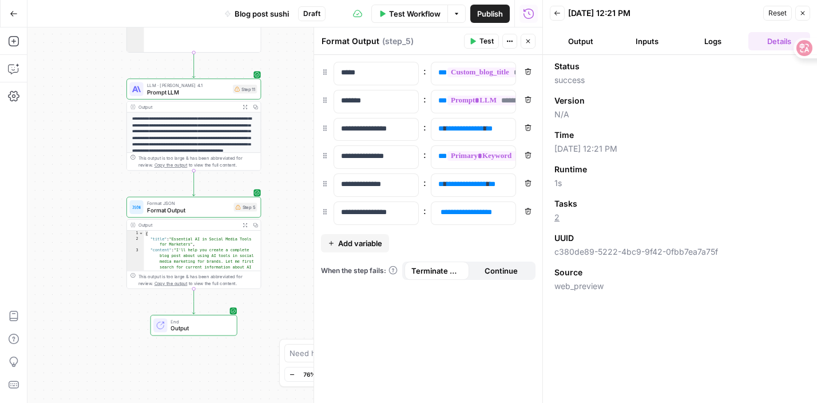
drag, startPoint x: 140, startPoint y: 288, endPoint x: 102, endPoint y: 172, distance: 121.8
click at [101, 172] on div "**********" at bounding box center [284, 214] width 515 height 375
type textarea "**********"
click at [247, 224] on icon "button" at bounding box center [245, 225] width 5 height 5
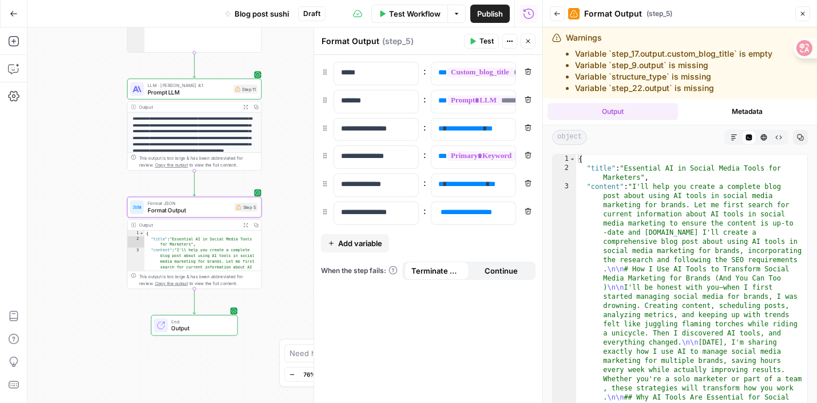
click at [733, 138] on icon "button" at bounding box center [734, 137] width 6 height 6
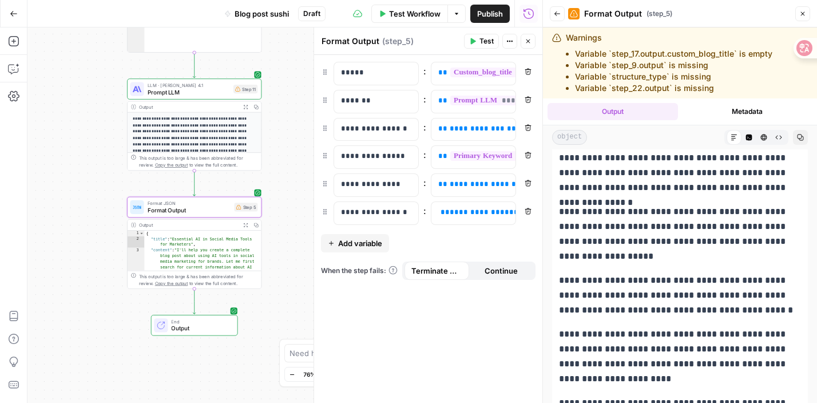
scroll to position [5399, 0]
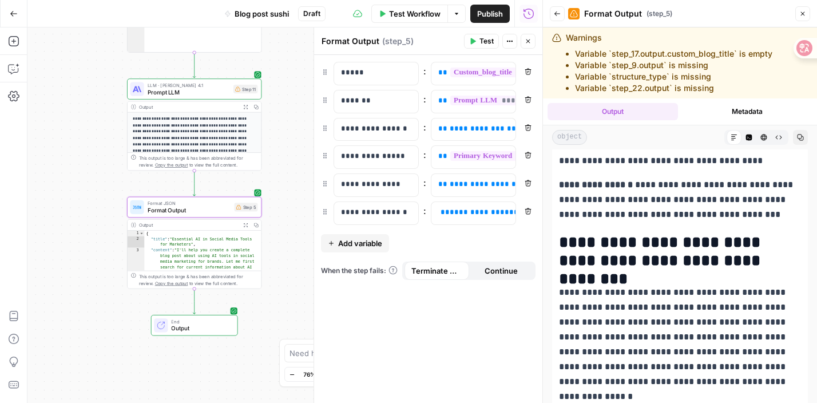
click at [804, 8] on button "Close" at bounding box center [802, 13] width 15 height 15
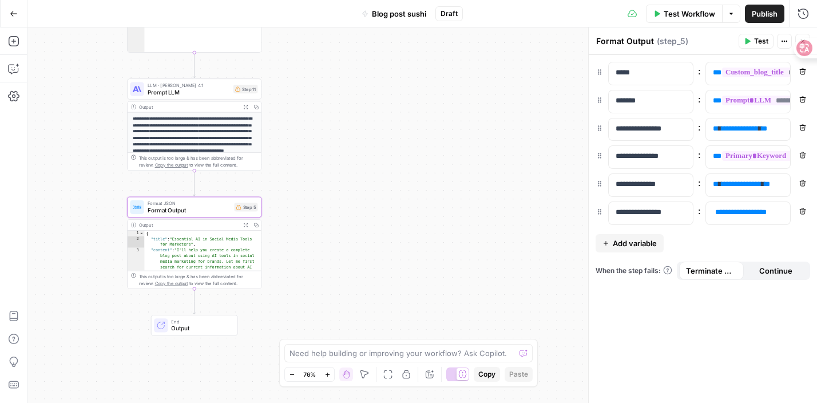
click at [517, 137] on div "**********" at bounding box center [421, 214] width 789 height 375
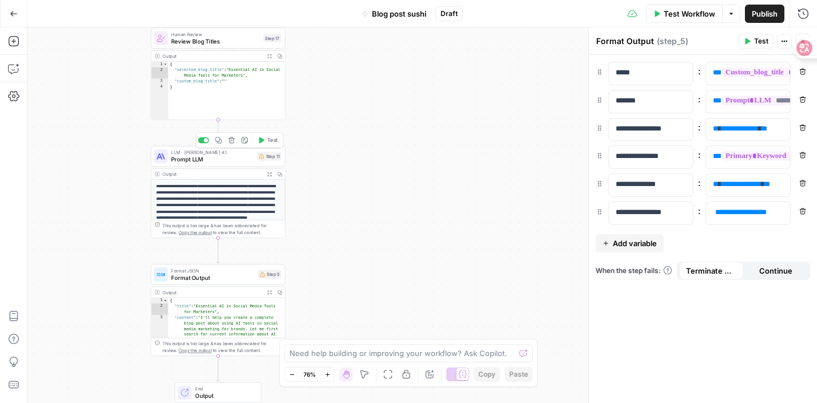
click at [274, 161] on div "LLM · Claude Opus 4.1 Prompt LLM Step 11 Copy step Delete step Add Note Test" at bounding box center [218, 156] width 128 height 15
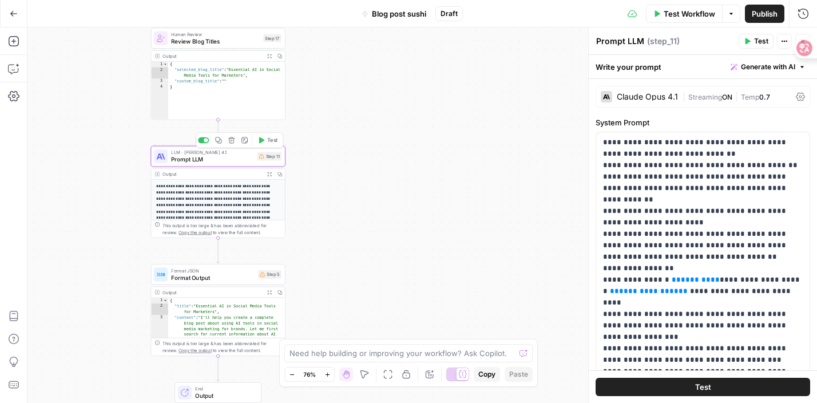
click at [274, 161] on div "LLM · Claude Opus 4.1 Prompt LLM Step 11 Copy step Delete step Add Note Test" at bounding box center [218, 156] width 128 height 15
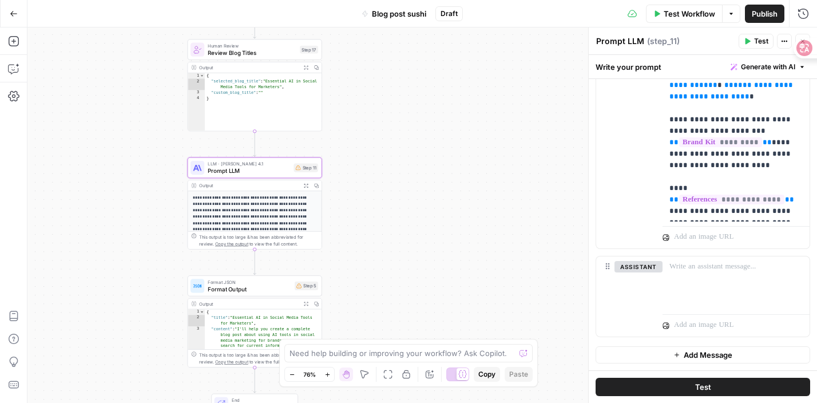
scroll to position [0, 0]
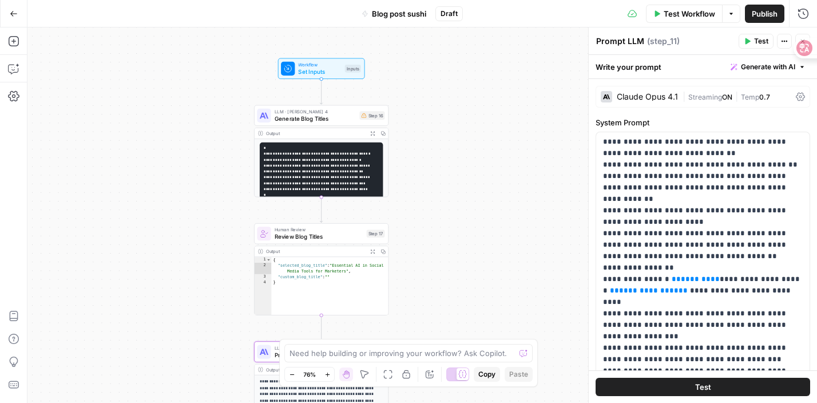
click at [337, 117] on span "Generate Blog Titles" at bounding box center [316, 118] width 82 height 9
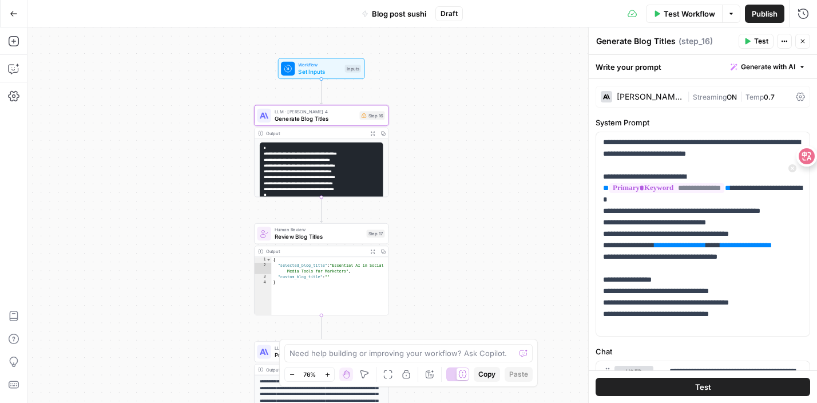
drag, startPoint x: 805, startPoint y: 47, endPoint x: 821, endPoint y: 158, distance: 112.1
click at [816, 158] on html "**********" at bounding box center [408, 201] width 817 height 403
click at [348, 77] on div "Workflow Set Inputs Inputs Test Step" at bounding box center [321, 68] width 87 height 21
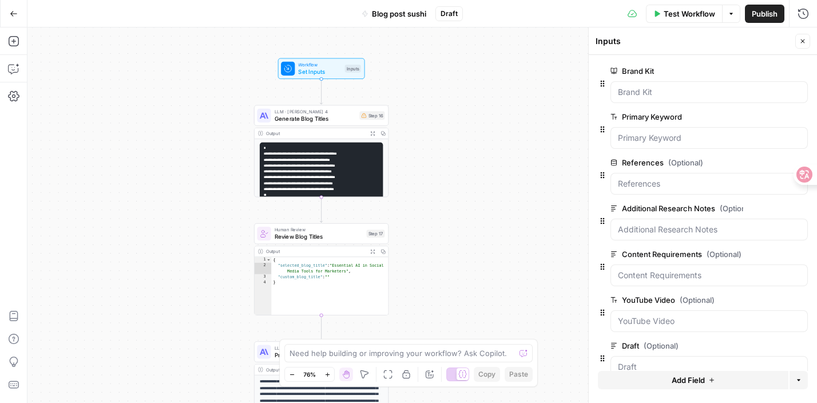
scroll to position [23, 0]
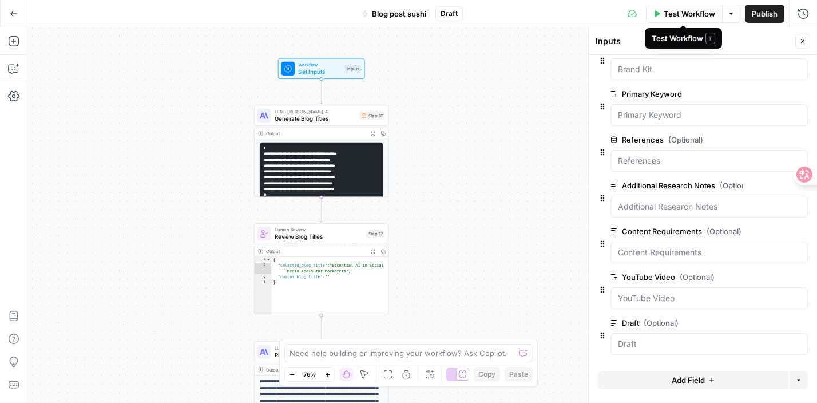
click at [680, 14] on span "Test Workflow" at bounding box center [689, 13] width 51 height 11
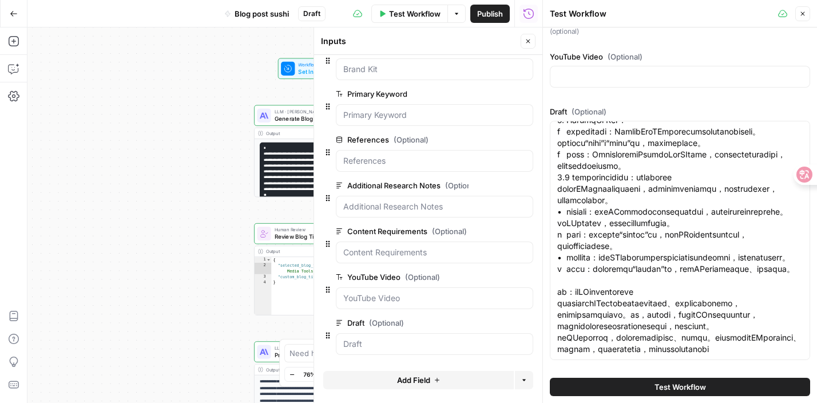
scroll to position [2918, 0]
type textarea "*"
click at [281, 287] on div "{ "selected_blog_title" : "Essential AI in Social Media Tools for Marketers" , …" at bounding box center [329, 292] width 117 height 70
click at [211, 204] on div "**********" at bounding box center [284, 214] width 515 height 375
click at [808, 10] on button "Close" at bounding box center [802, 13] width 15 height 15
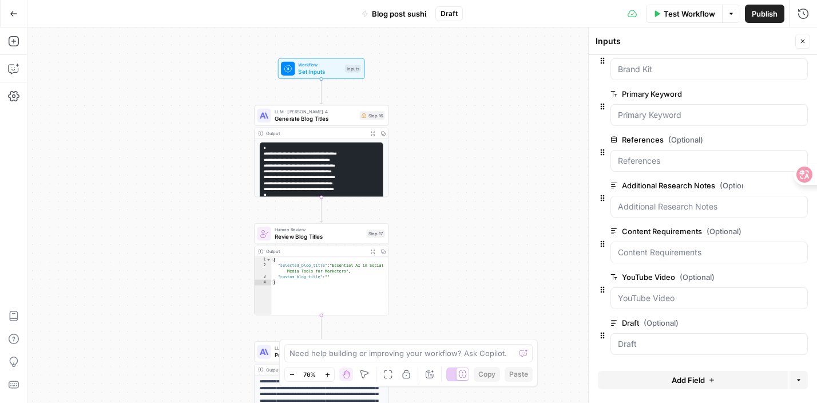
click at [342, 232] on span "Review Blog Titles" at bounding box center [319, 236] width 89 height 9
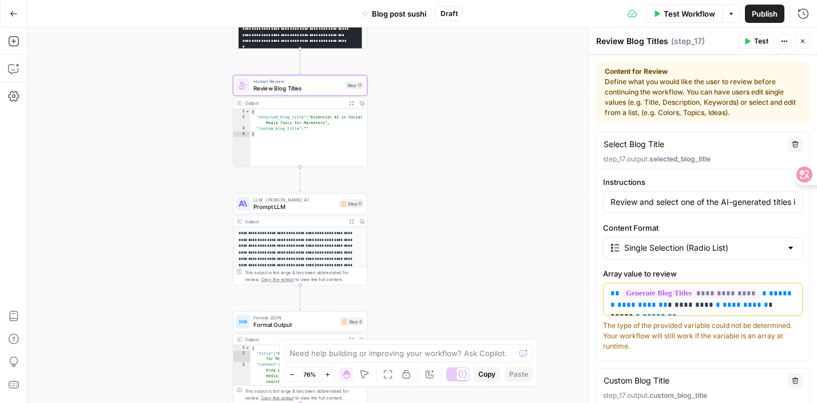
drag, startPoint x: 437, startPoint y: 246, endPoint x: 416, endPoint y: 98, distance: 149.7
click at [416, 98] on div "**********" at bounding box center [421, 214] width 789 height 375
click at [272, 193] on div "LLM · Claude Opus 4.1 Prompt LLM Step 11 Copy step Delete step Add Note Test" at bounding box center [300, 203] width 134 height 21
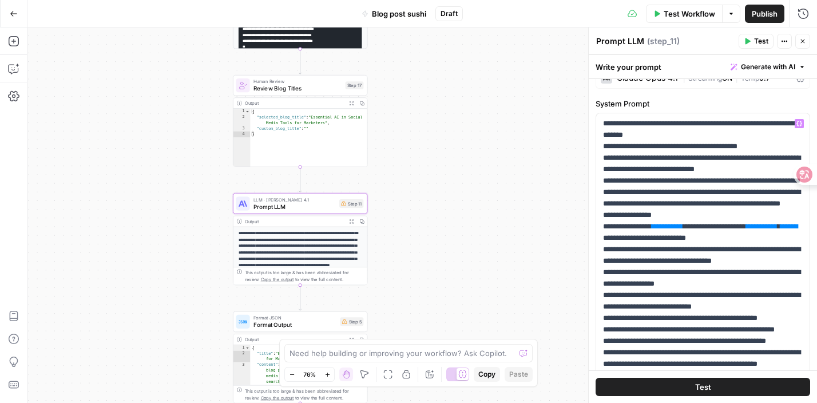
scroll to position [15, 0]
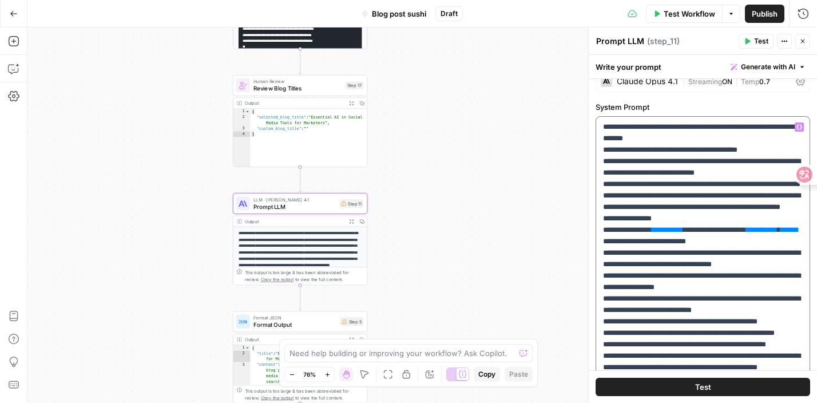
click at [700, 137] on p "**********" at bounding box center [703, 350] width 200 height 458
drag, startPoint x: 700, startPoint y: 138, endPoint x: 600, endPoint y: 113, distance: 102.8
click at [600, 113] on div "**********" at bounding box center [703, 342] width 215 height 482
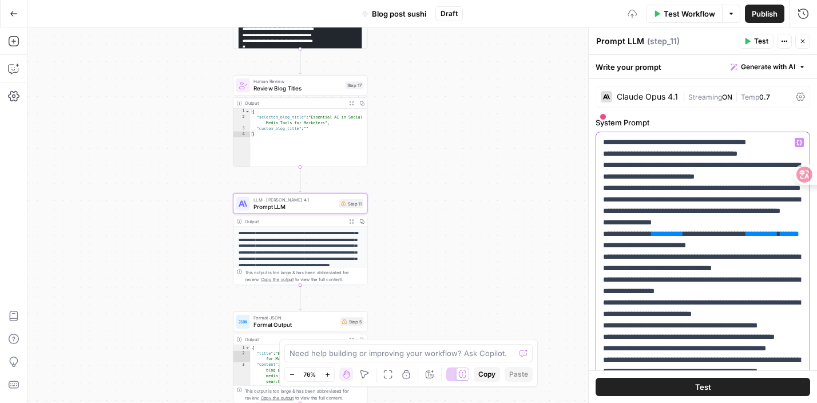
scroll to position [47, 0]
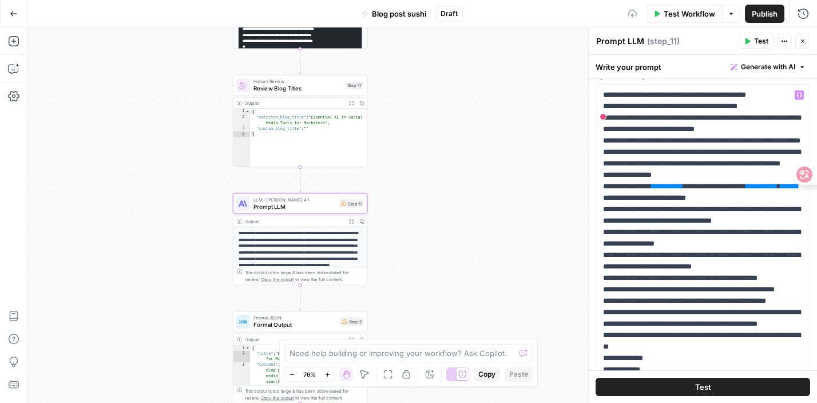
click at [701, 387] on span "Test" at bounding box center [703, 386] width 16 height 11
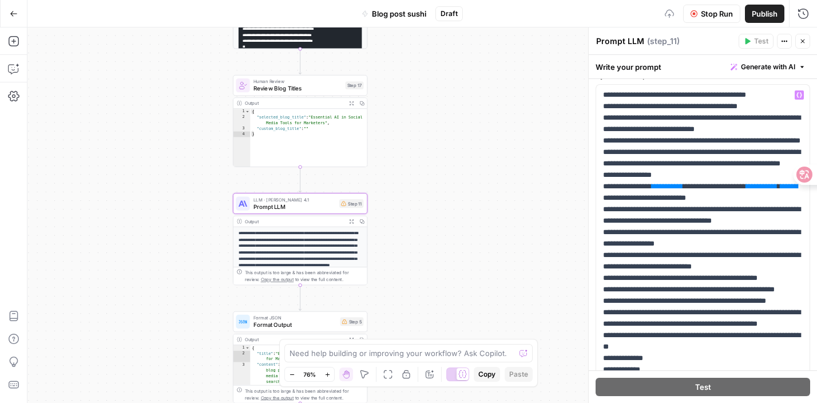
scroll to position [0, 0]
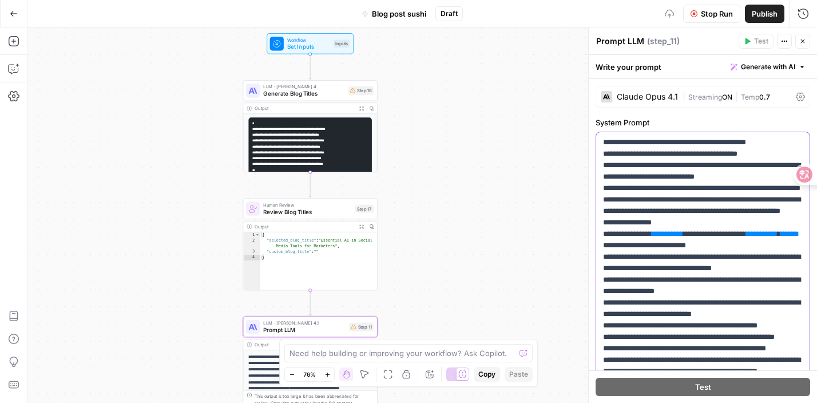
click at [737, 291] on p "**********" at bounding box center [703, 360] width 200 height 446
click at [352, 39] on div "Workflow Set Inputs Inputs Test Step" at bounding box center [310, 43] width 87 height 21
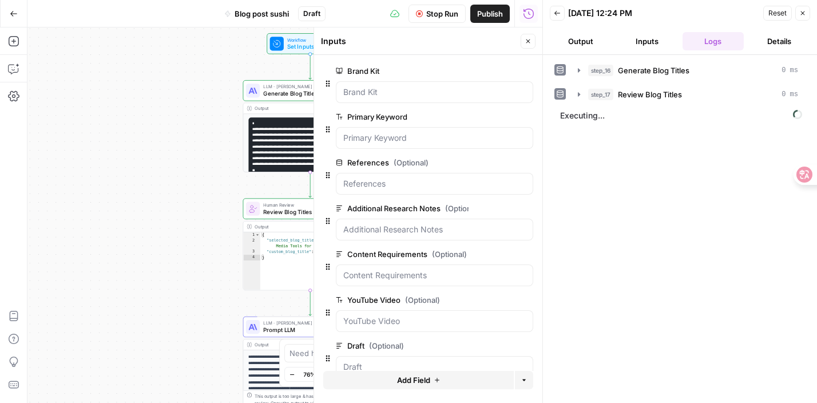
click at [216, 251] on div "**********" at bounding box center [284, 214] width 515 height 375
click at [526, 37] on button "Close" at bounding box center [528, 41] width 15 height 15
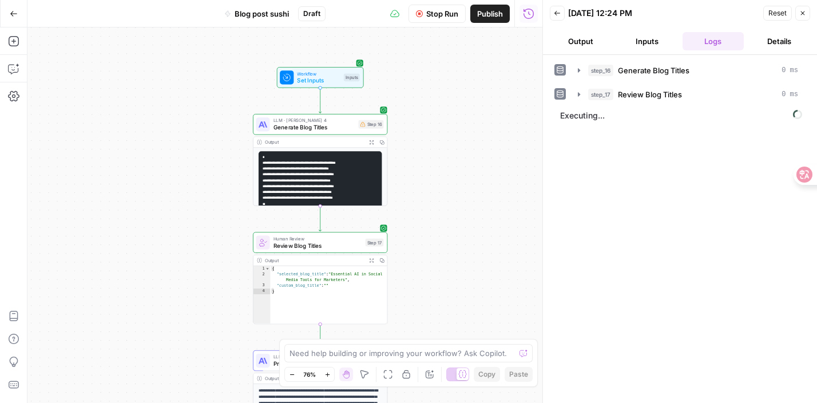
click at [586, 46] on button "Output" at bounding box center [581, 41] width 62 height 18
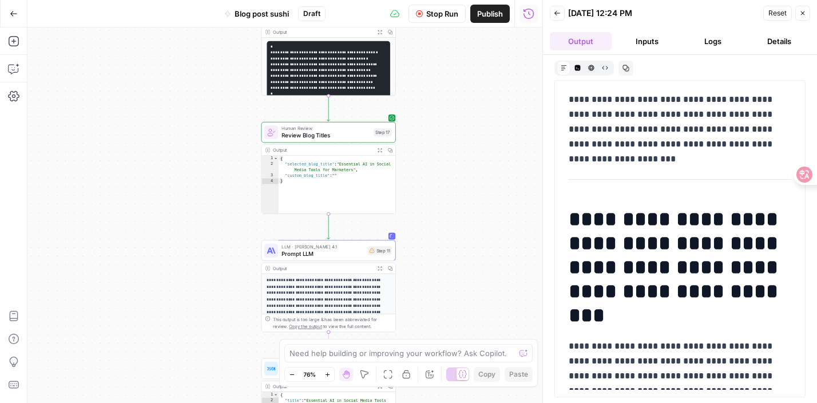
drag, startPoint x: 475, startPoint y: 228, endPoint x: 434, endPoint y: 283, distance: 68.7
click at [434, 283] on div "**********" at bounding box center [284, 214] width 515 height 375
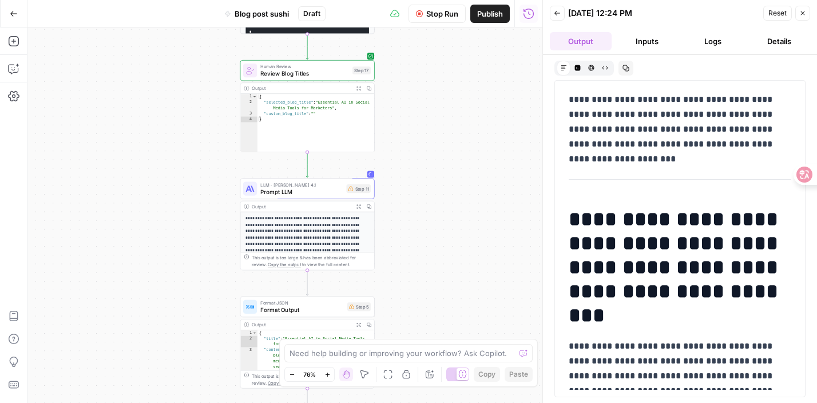
drag, startPoint x: 434, startPoint y: 283, endPoint x: 411, endPoint y: 218, distance: 68.4
click at [411, 219] on div "**********" at bounding box center [284, 214] width 515 height 375
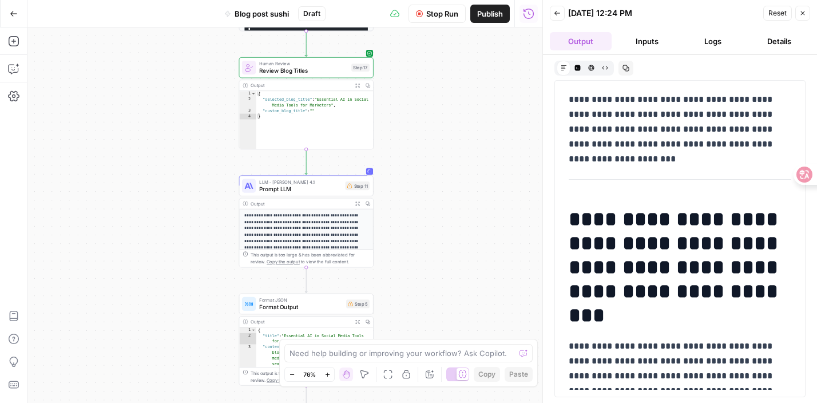
click at [354, 223] on p "**********" at bounding box center [306, 235] width 124 height 45
click at [478, 197] on div "**********" at bounding box center [284, 214] width 515 height 375
click at [809, 14] on button "Close" at bounding box center [802, 13] width 15 height 15
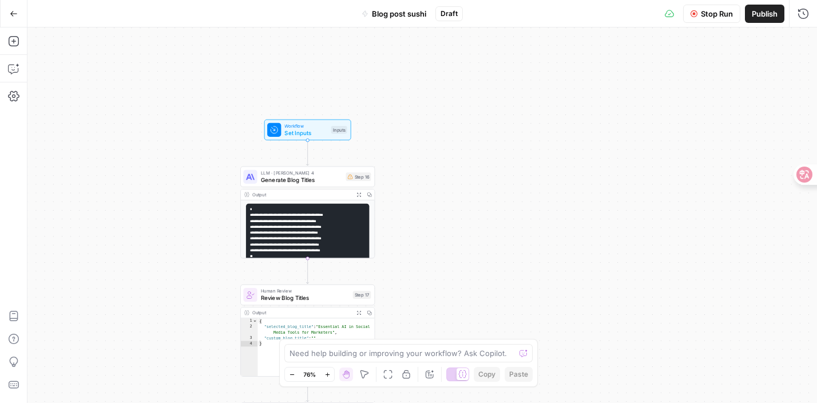
click at [324, 126] on span "Workflow" at bounding box center [305, 125] width 43 height 7
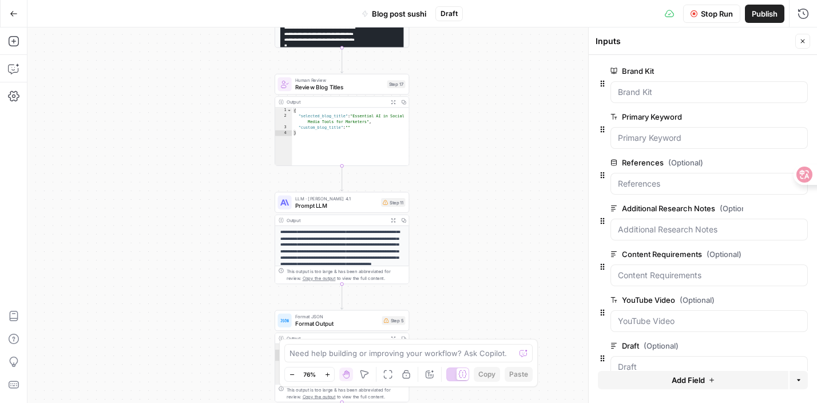
click at [801, 43] on icon "button" at bounding box center [802, 41] width 7 height 7
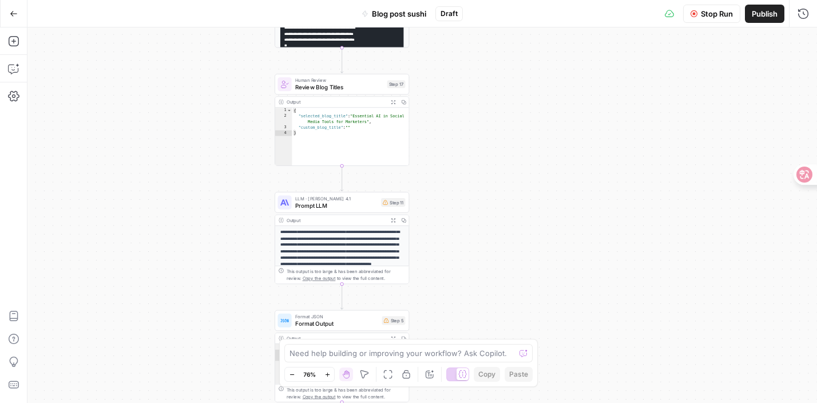
click at [707, 19] on span "Stop Run" at bounding box center [717, 13] width 32 height 11
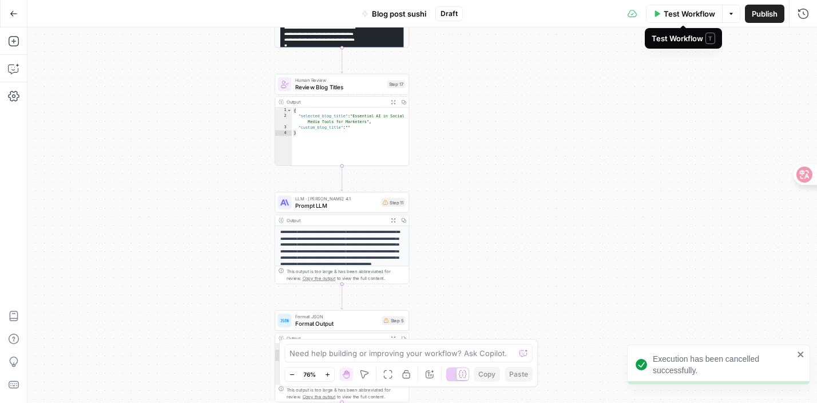
click at [684, 15] on span "Test Workflow" at bounding box center [689, 13] width 51 height 11
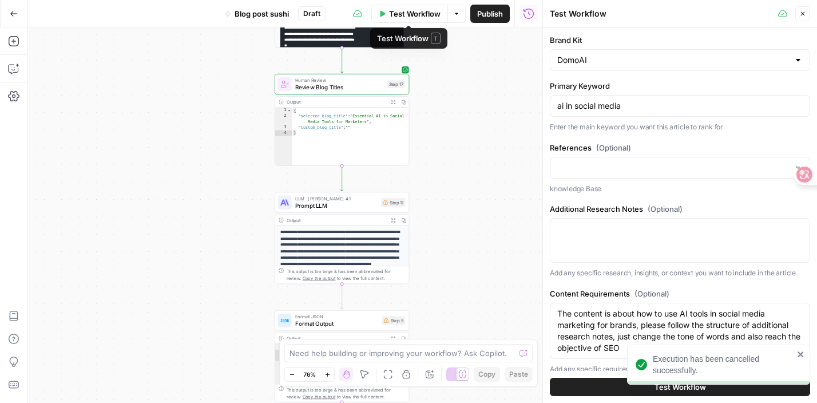
click at [381, 19] on button "Test Workflow" at bounding box center [409, 14] width 77 height 18
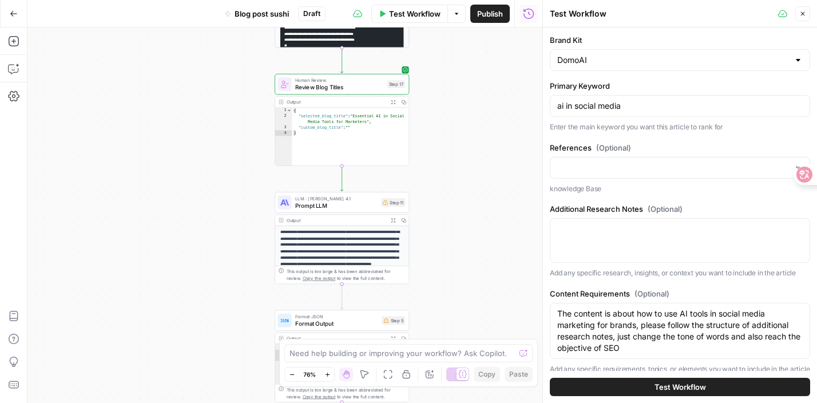
click at [381, 19] on button "Test Workflow" at bounding box center [409, 14] width 77 height 18
click at [380, 11] on icon "button" at bounding box center [382, 13] width 5 height 6
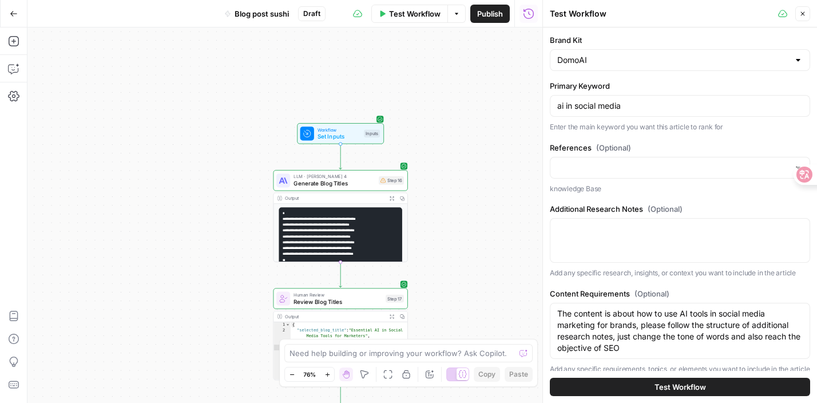
click at [395, 12] on span "Test Workflow" at bounding box center [414, 13] width 51 height 11
click at [691, 384] on span "Test Workflow" at bounding box center [679, 386] width 51 height 11
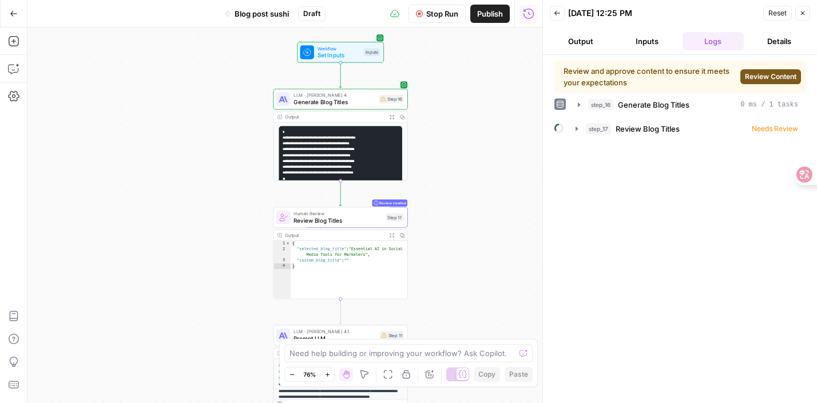
click at [781, 74] on span "Review Content" at bounding box center [770, 77] width 51 height 10
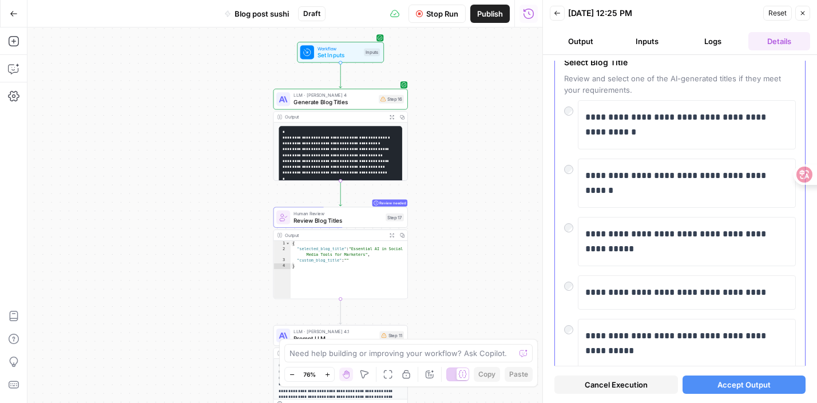
scroll to position [72, 0]
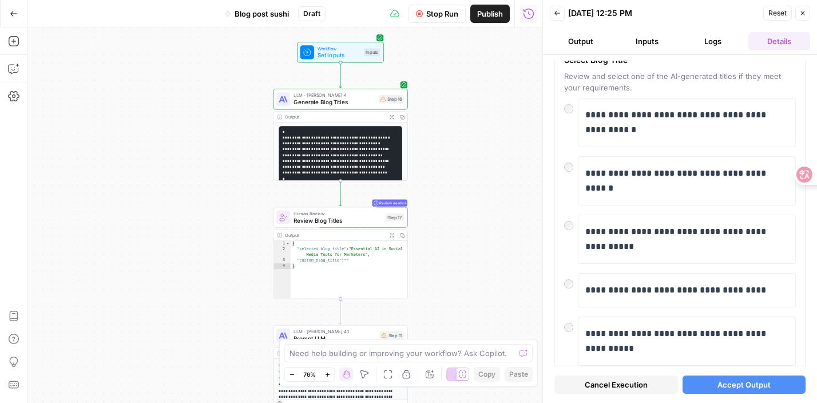
click at [741, 379] on span "Accept Output" at bounding box center [743, 384] width 53 height 11
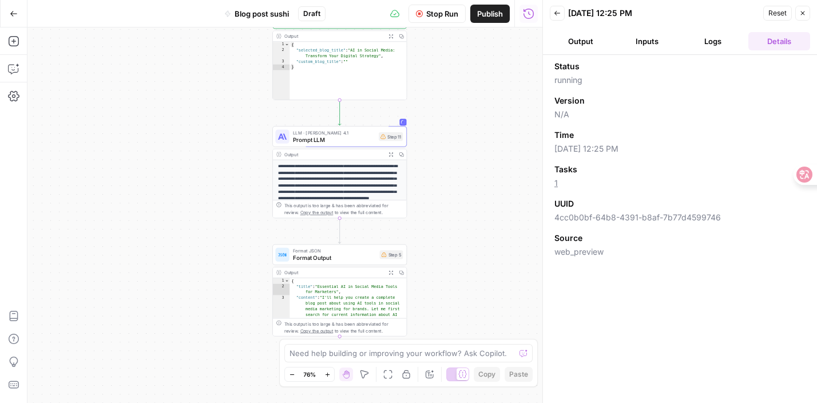
click at [379, 190] on p "**********" at bounding box center [340, 186] width 124 height 45
click at [644, 43] on button "Inputs" at bounding box center [647, 41] width 62 height 18
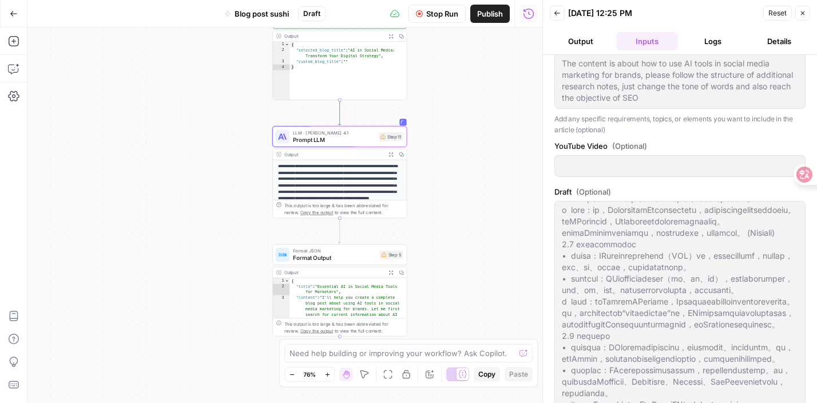
scroll to position [305, 0]
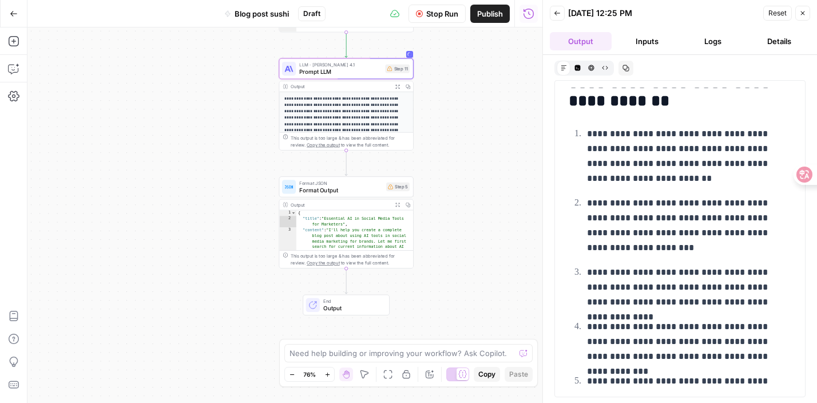
scroll to position [442, 0]
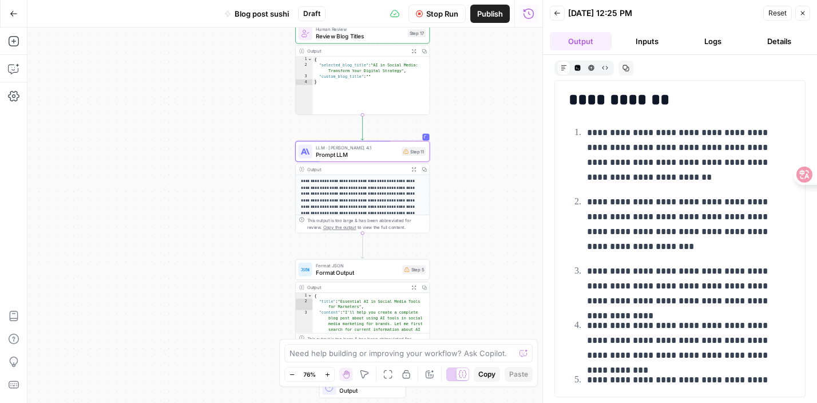
drag, startPoint x: 504, startPoint y: 226, endPoint x: 522, endPoint y: 270, distance: 47.5
click at [522, 271] on div "**********" at bounding box center [284, 214] width 515 height 375
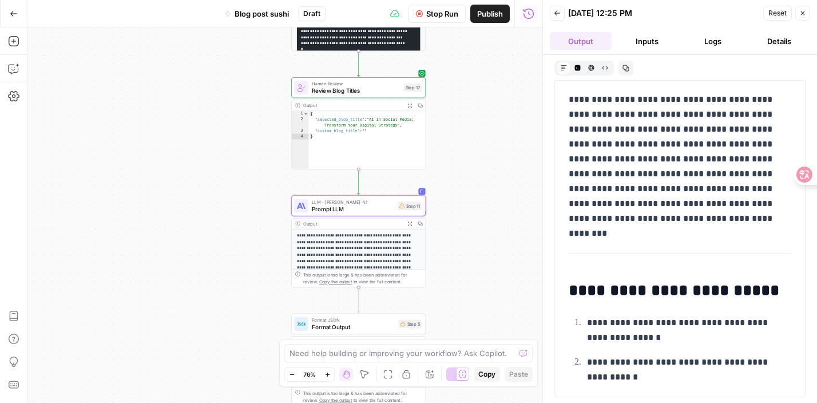
drag, startPoint x: 471, startPoint y: 216, endPoint x: 469, endPoint y: 272, distance: 56.1
click at [469, 272] on div "**********" at bounding box center [284, 214] width 515 height 375
click at [354, 257] on p "**********" at bounding box center [359, 255] width 124 height 45
click at [408, 223] on icon "button" at bounding box center [409, 223] width 5 height 5
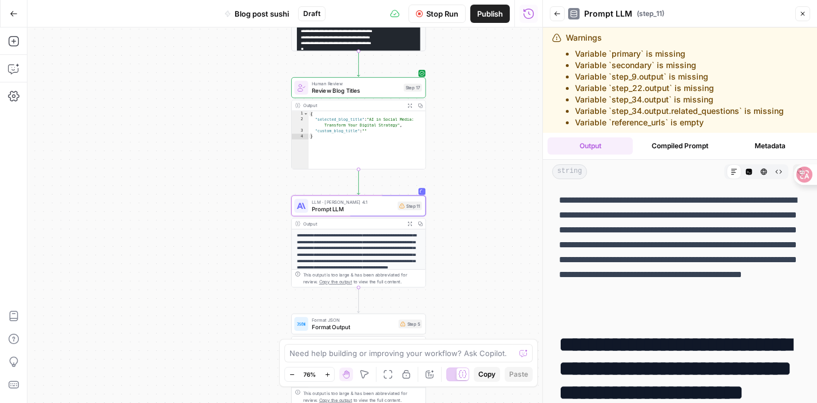
click at [643, 114] on li "Variable `step_34.output.related_questions` is missing" at bounding box center [679, 110] width 209 height 11
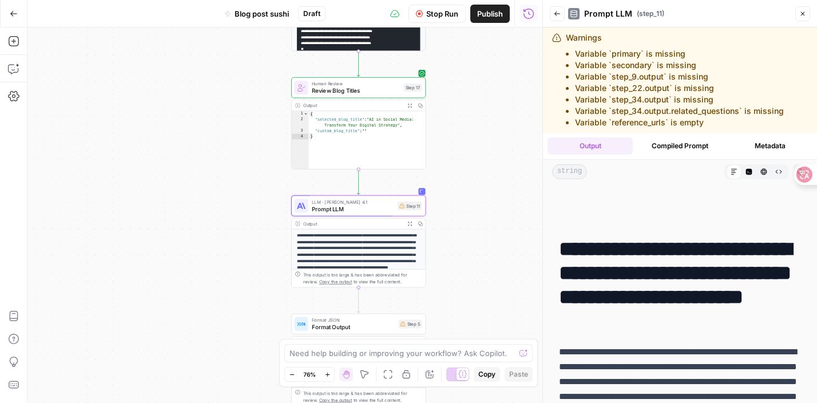
scroll to position [122, 0]
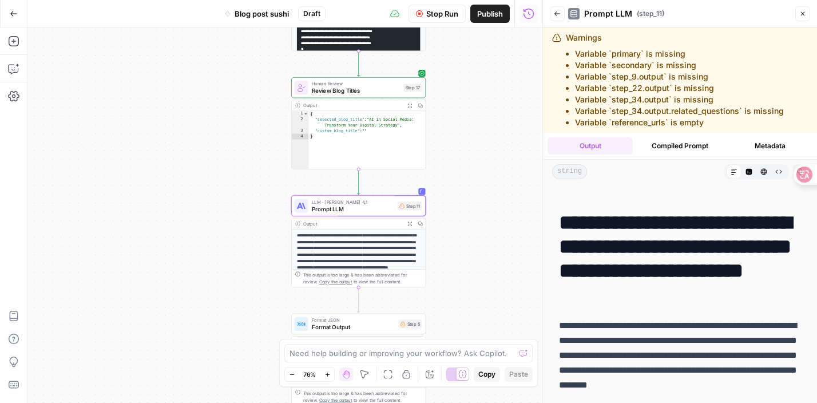
click at [561, 13] on button "Back" at bounding box center [557, 13] width 15 height 15
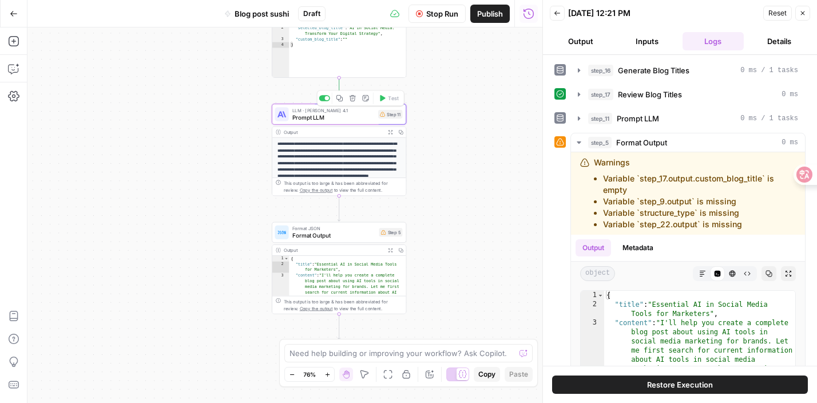
click at [363, 117] on span "Prompt LLM" at bounding box center [333, 117] width 82 height 9
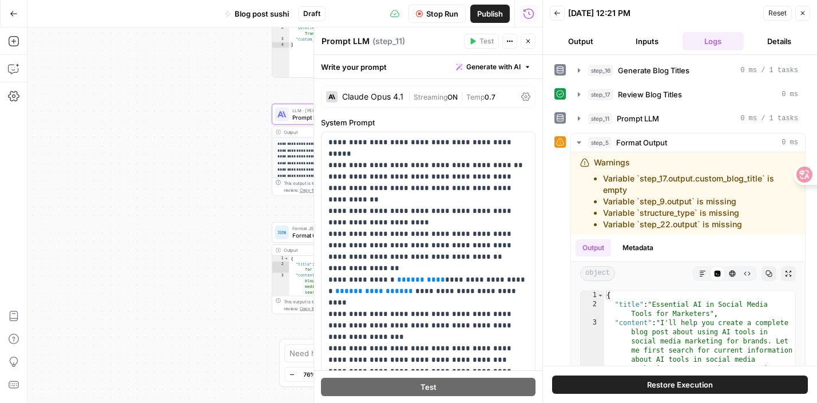
click at [285, 163] on p "**********" at bounding box center [339, 163] width 124 height 45
click at [127, 284] on div "**********" at bounding box center [284, 214] width 515 height 375
click at [528, 41] on icon "button" at bounding box center [528, 41] width 4 height 4
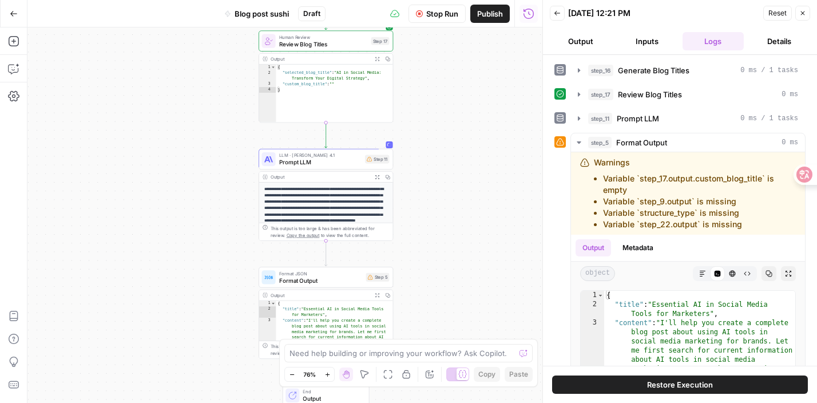
click at [375, 177] on icon "button" at bounding box center [377, 176] width 5 height 5
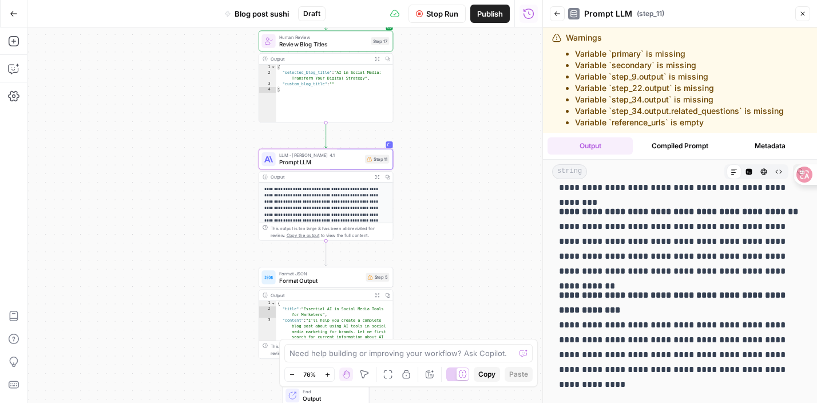
scroll to position [7235, 0]
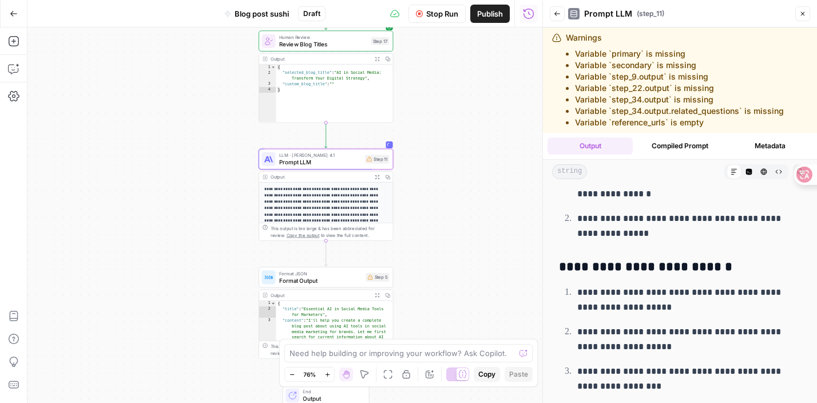
click at [445, 248] on div "**********" at bounding box center [284, 214] width 515 height 375
click at [332, 158] on span "Prompt LLM" at bounding box center [320, 162] width 82 height 9
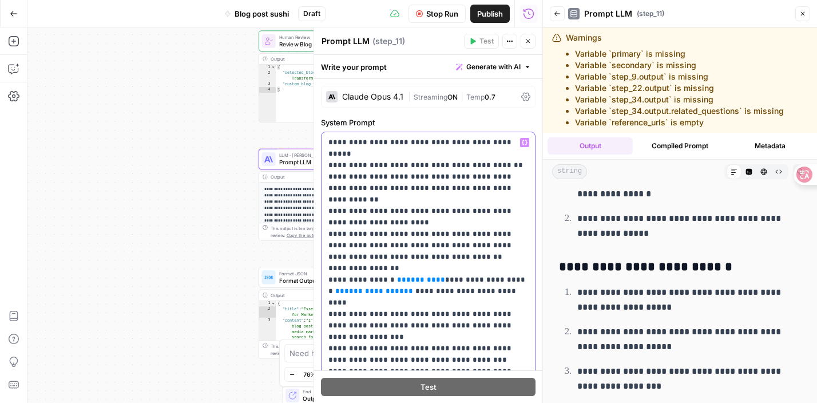
click at [400, 159] on p "**********" at bounding box center [428, 360] width 200 height 446
click at [511, 146] on p "**********" at bounding box center [428, 360] width 200 height 446
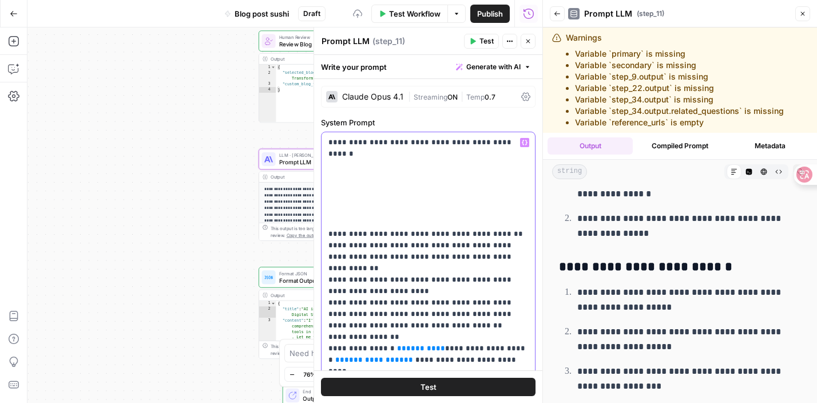
click at [326, 157] on div "**********" at bounding box center [428, 365] width 213 height 466
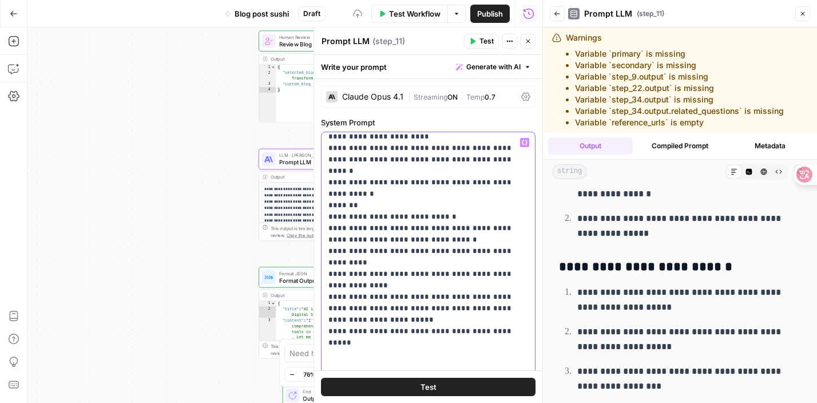
scroll to position [1492, 0]
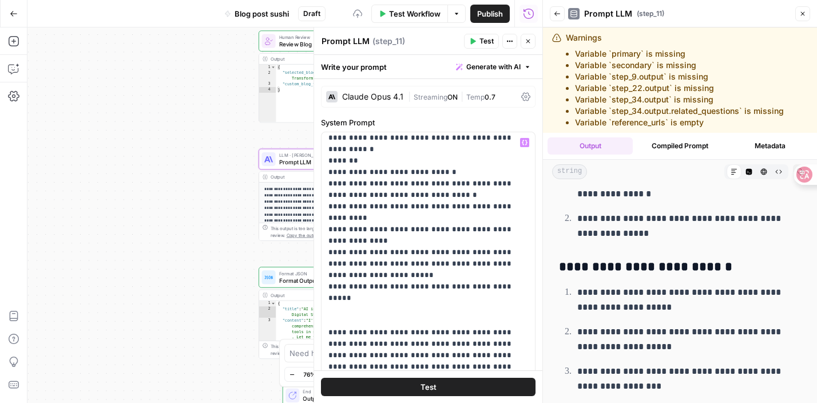
click at [416, 381] on button "Test" at bounding box center [428, 387] width 215 height 18
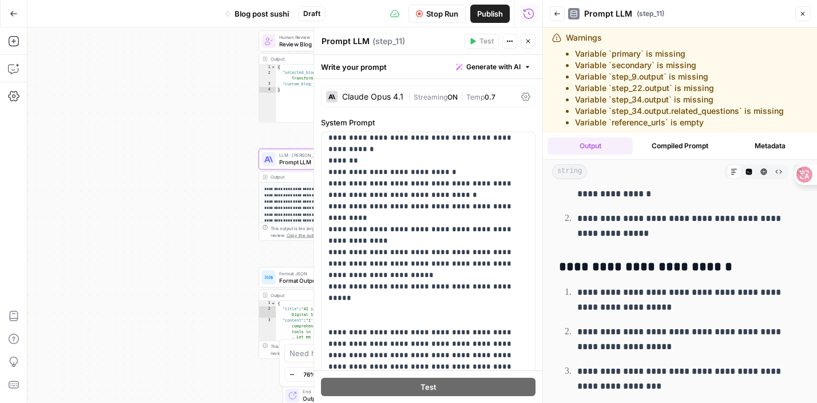
click at [437, 15] on span "Stop Run" at bounding box center [442, 13] width 32 height 11
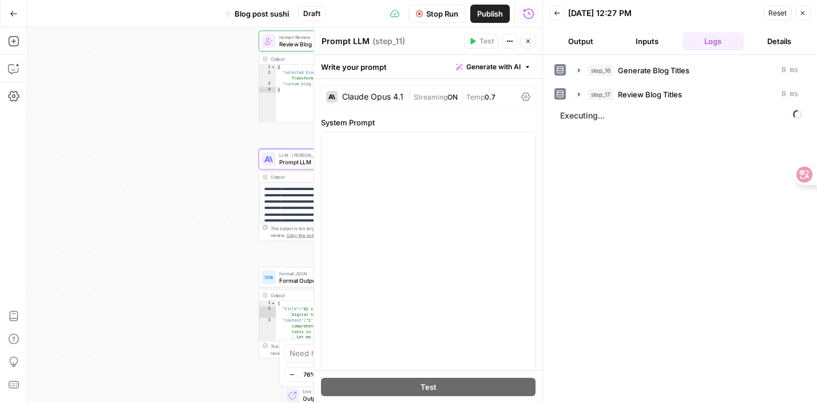
click at [233, 217] on div "**********" at bounding box center [284, 214] width 515 height 375
click at [532, 40] on button "Close" at bounding box center [528, 41] width 15 height 15
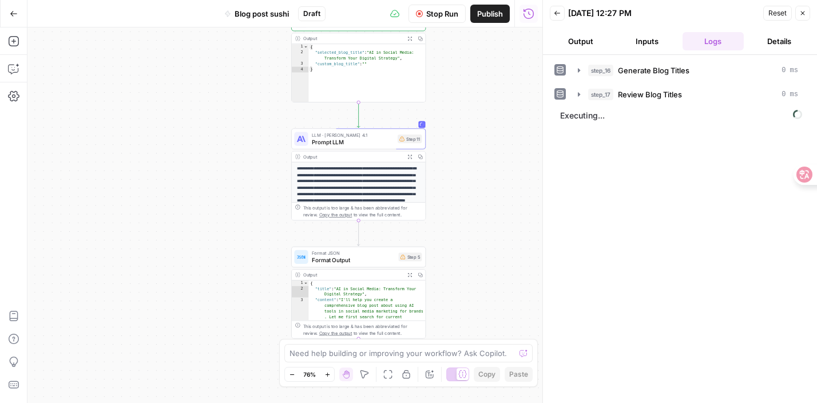
click at [449, 10] on span "Stop Run" at bounding box center [442, 13] width 32 height 11
click at [419, 14] on icon "button" at bounding box center [419, 13] width 7 height 7
click at [420, 10] on icon "button" at bounding box center [419, 13] width 7 height 7
click at [811, 13] on header "Back [DATE] 12:27 PM Reset Close Output Inputs Logs Details" at bounding box center [680, 27] width 274 height 55
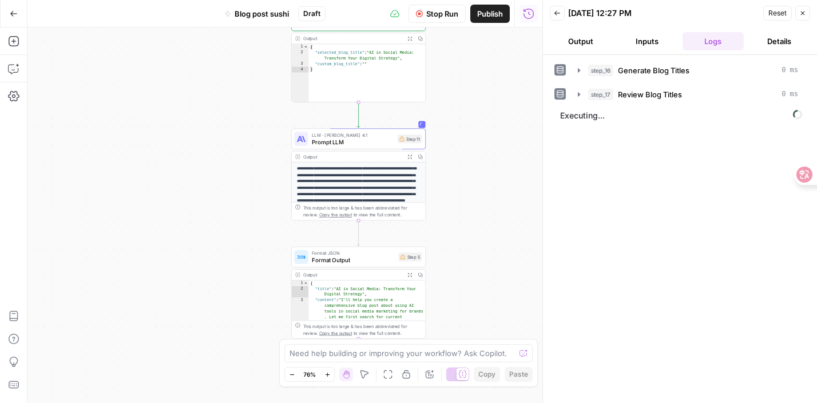
click at [430, 16] on span "Stop Run" at bounding box center [442, 13] width 32 height 11
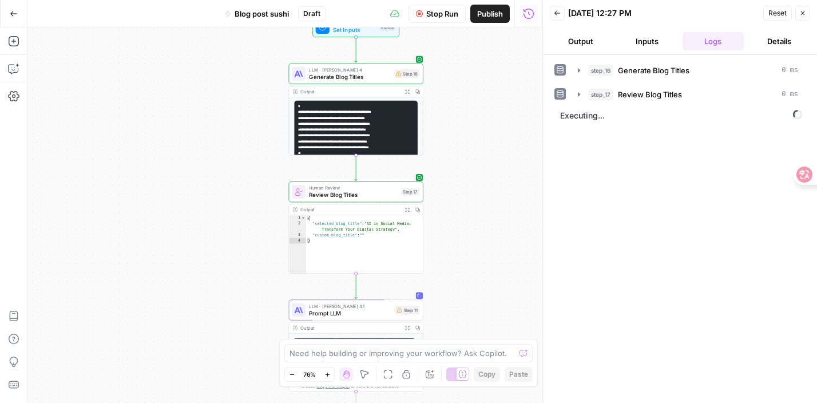
click at [445, 15] on span "Stop Run" at bounding box center [442, 13] width 32 height 11
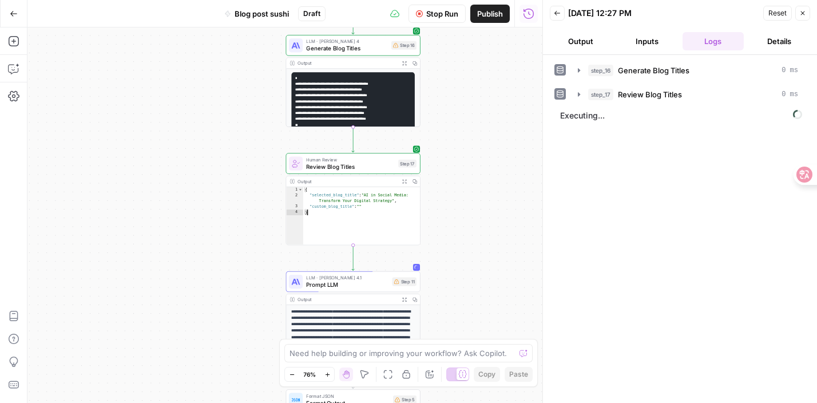
click at [391, 223] on div "{ "selected_blog_title" : "AI in Social Media: Transform Your Digital Strategy"…" at bounding box center [361, 222] width 117 height 70
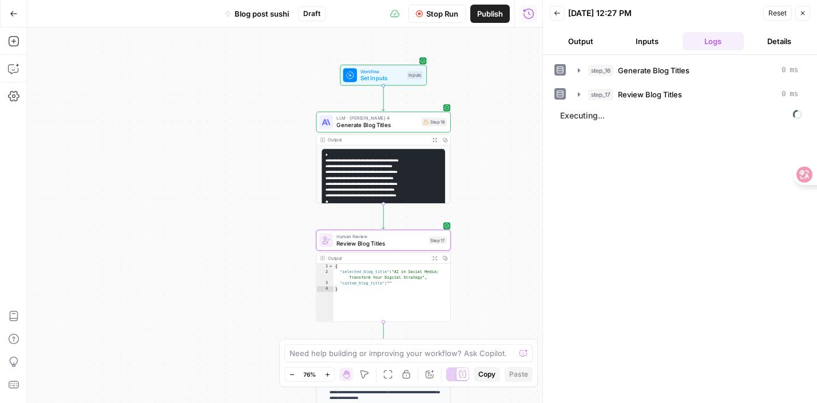
drag, startPoint x: 456, startPoint y: 283, endPoint x: 491, endPoint y: 414, distance: 135.7
click at [491, 402] on html "**********" at bounding box center [408, 201] width 817 height 403
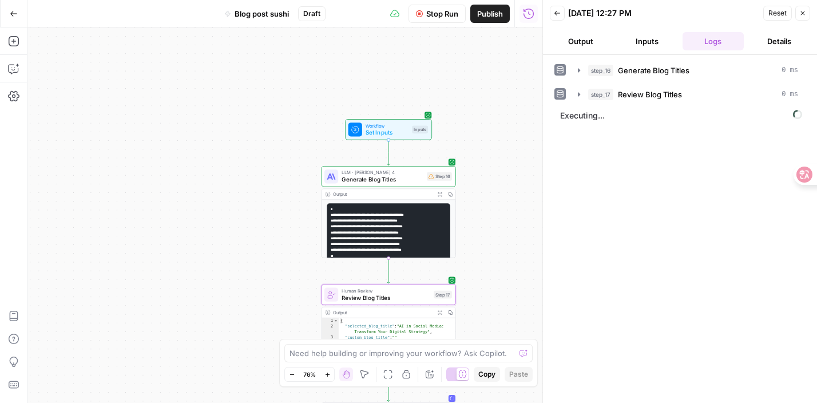
click at [403, 239] on code "**********" at bounding box center [367, 232] width 73 height 50
click at [402, 123] on span "Workflow" at bounding box center [387, 125] width 43 height 7
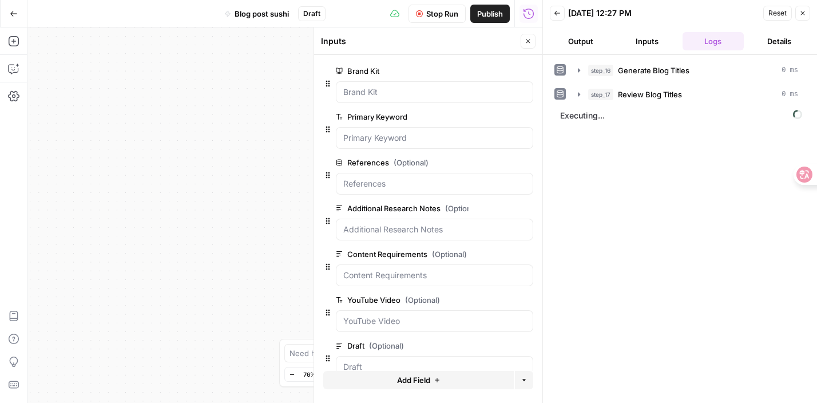
click at [296, 148] on div "**********" at bounding box center [284, 214] width 515 height 375
click at [810, 14] on header "Back [DATE] 12:27 PM Reset Close Output Inputs Logs Details" at bounding box center [680, 27] width 274 height 55
click at [804, 11] on icon "button" at bounding box center [802, 13] width 7 height 7
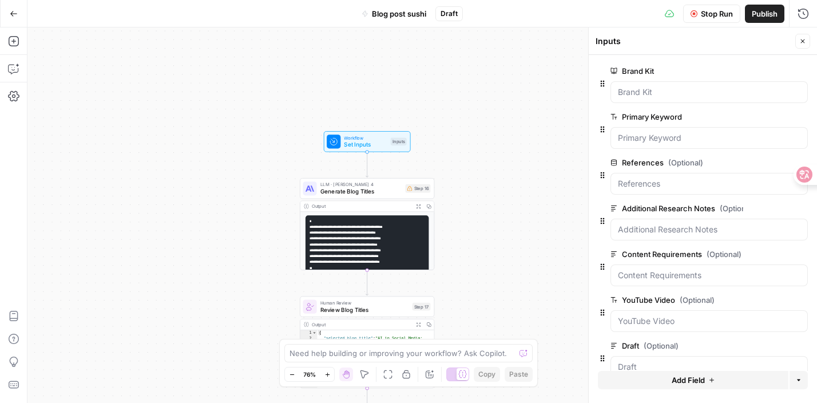
drag, startPoint x: 483, startPoint y: 169, endPoint x: 484, endPoint y: -83, distance: 251.7
click at [484, 0] on html "**********" at bounding box center [408, 201] width 817 height 403
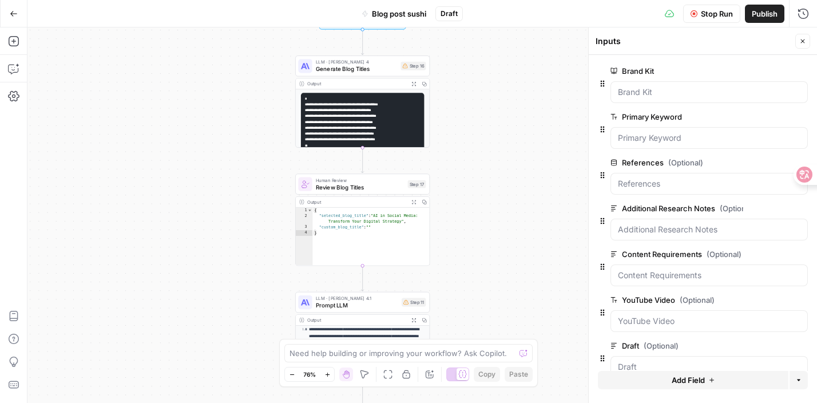
drag, startPoint x: 504, startPoint y: 41, endPoint x: 498, endPoint y: -57, distance: 98.0
click at [498, 0] on html "**********" at bounding box center [408, 201] width 817 height 403
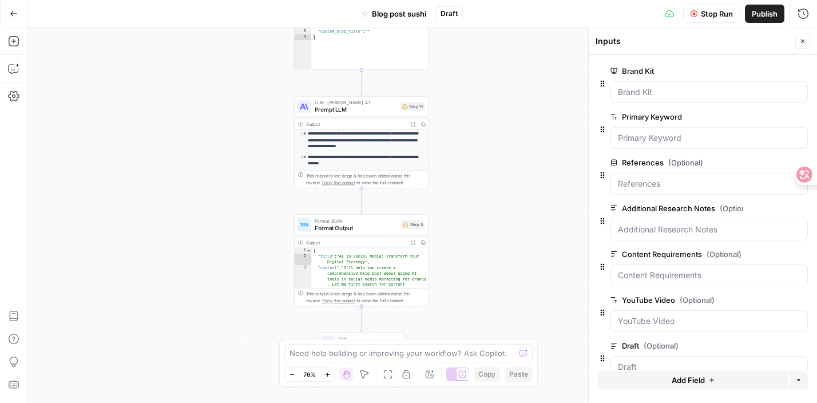
drag, startPoint x: 500, startPoint y: 223, endPoint x: 497, endPoint y: 71, distance: 151.6
click at [497, 71] on div "**********" at bounding box center [421, 214] width 789 height 375
click at [695, 12] on icon "button" at bounding box center [694, 13] width 7 height 7
click at [694, 12] on icon "button" at bounding box center [694, 13] width 7 height 7
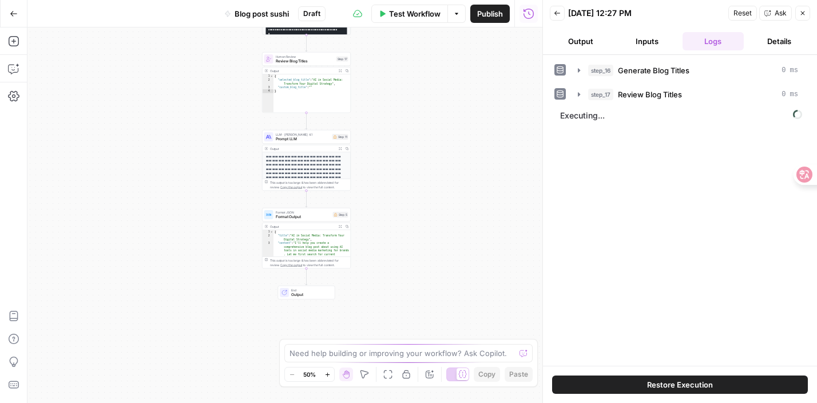
click at [412, 15] on span "Test Workflow" at bounding box center [414, 13] width 51 height 11
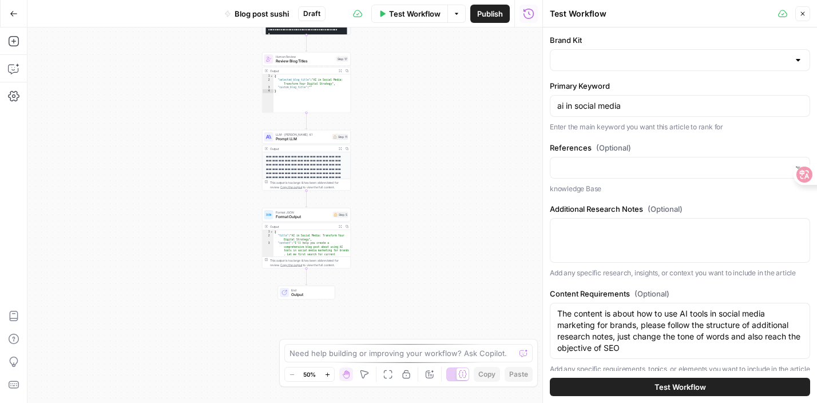
click at [389, 14] on span "Test Workflow" at bounding box center [414, 13] width 51 height 11
type input "DomoAI"
click at [651, 388] on button "Test Workflow" at bounding box center [680, 387] width 260 height 18
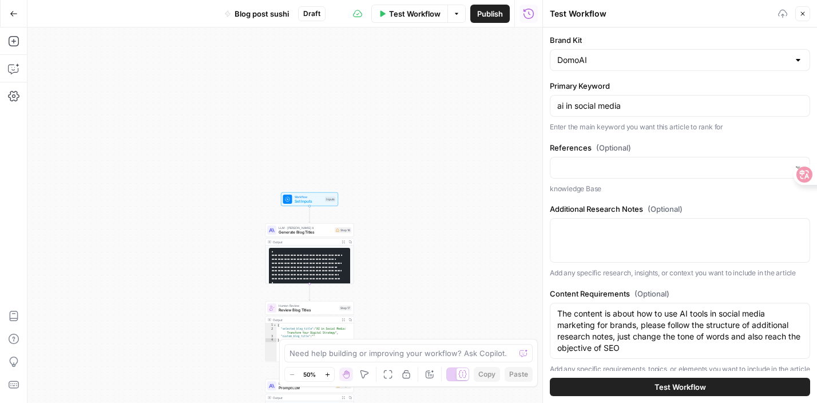
click at [454, 164] on div "**********" at bounding box center [284, 214] width 515 height 375
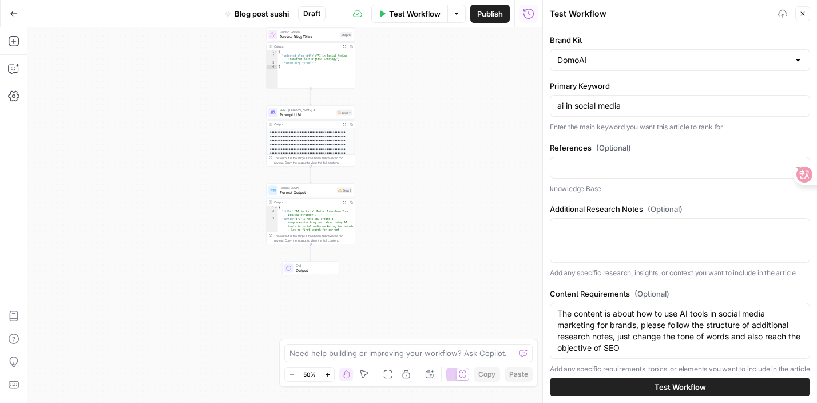
click at [441, 11] on button "Test Workflow" at bounding box center [409, 14] width 77 height 18
click at [420, 11] on icon "button" at bounding box center [419, 13] width 7 height 7
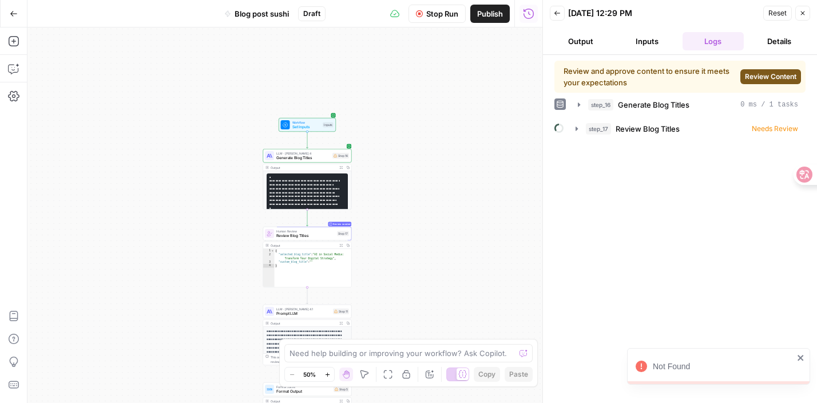
click at [800, 356] on icon "close" at bounding box center [801, 357] width 8 height 9
click at [776, 78] on span "Review Content" at bounding box center [770, 77] width 51 height 10
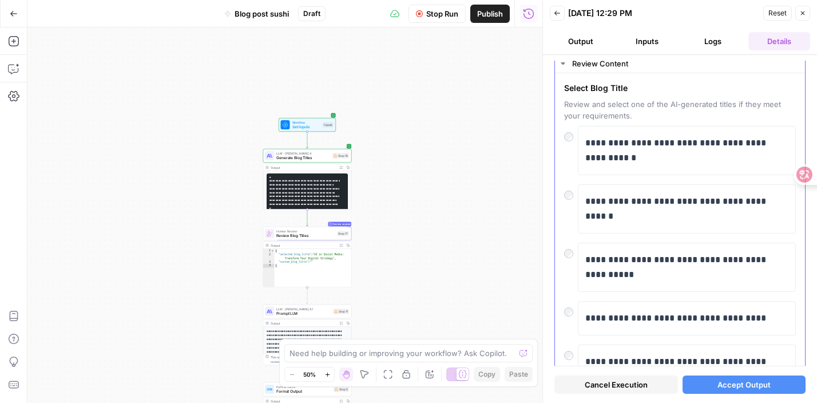
scroll to position [46, 0]
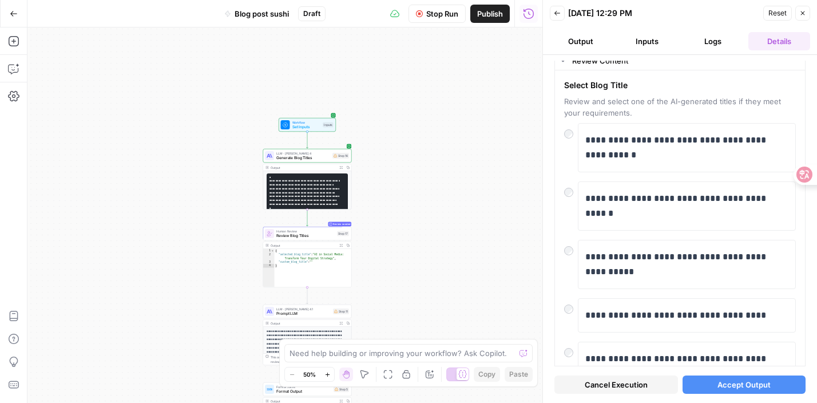
click at [738, 379] on span "Accept Output" at bounding box center [743, 384] width 53 height 11
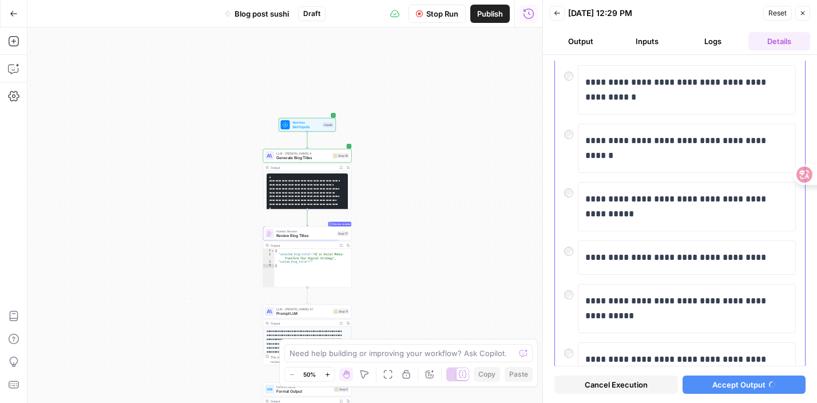
scroll to position [0, 0]
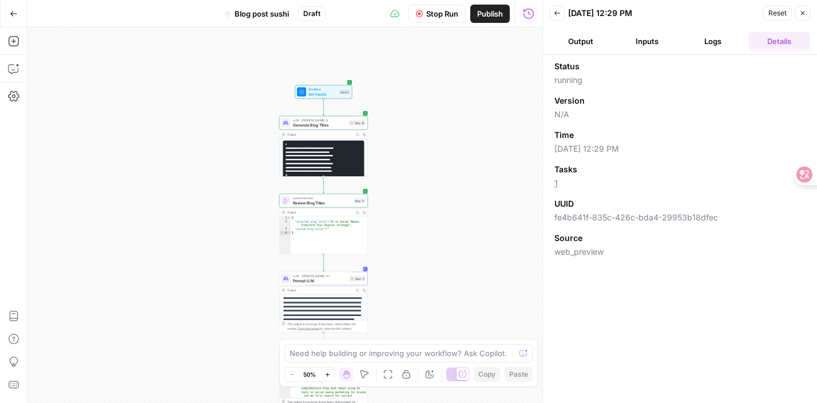
click at [577, 41] on button "Output" at bounding box center [581, 41] width 62 height 18
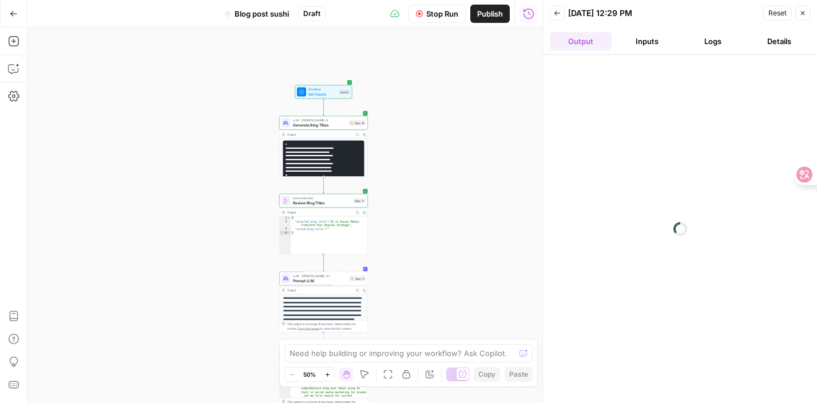
click at [557, 20] on button "Back" at bounding box center [557, 13] width 15 height 15
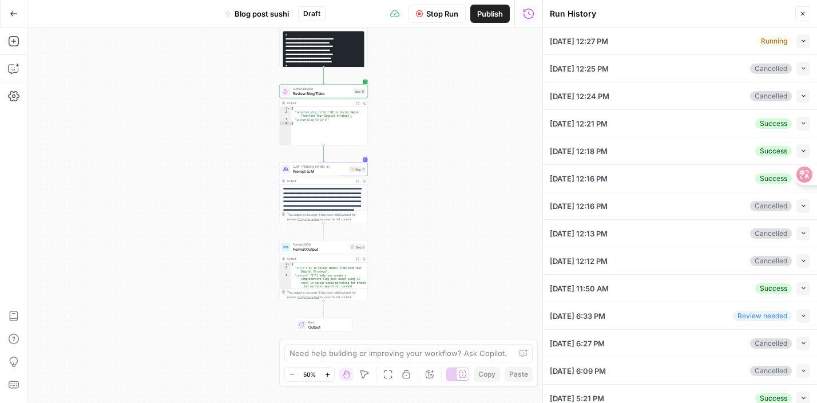
drag, startPoint x: 415, startPoint y: 297, endPoint x: 414, endPoint y: 188, distance: 109.8
click at [414, 188] on div "**********" at bounding box center [284, 214] width 515 height 375
click at [426, 194] on div "**********" at bounding box center [284, 214] width 515 height 375
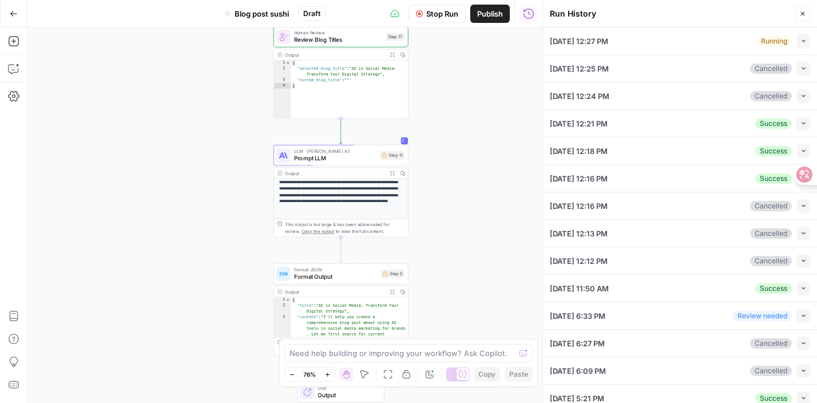
drag, startPoint x: 426, startPoint y: 194, endPoint x: 498, endPoint y: 193, distance: 72.1
click at [499, 193] on div "**********" at bounding box center [284, 214] width 515 height 375
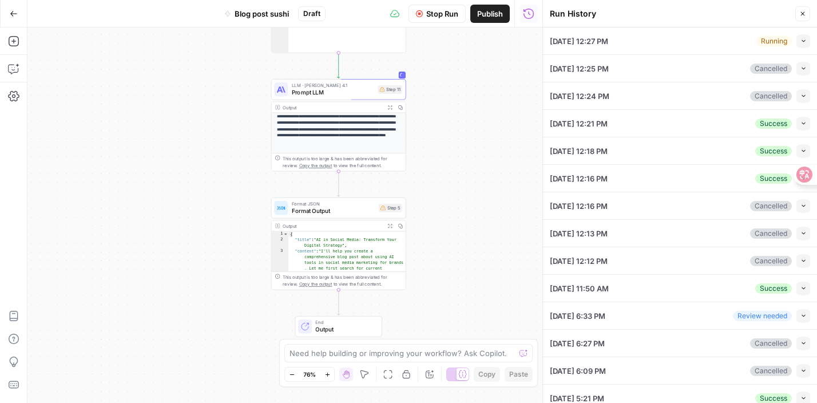
drag, startPoint x: 477, startPoint y: 260, endPoint x: 474, endPoint y: 187, distance: 73.3
click at [474, 187] on div "**********" at bounding box center [284, 214] width 515 height 375
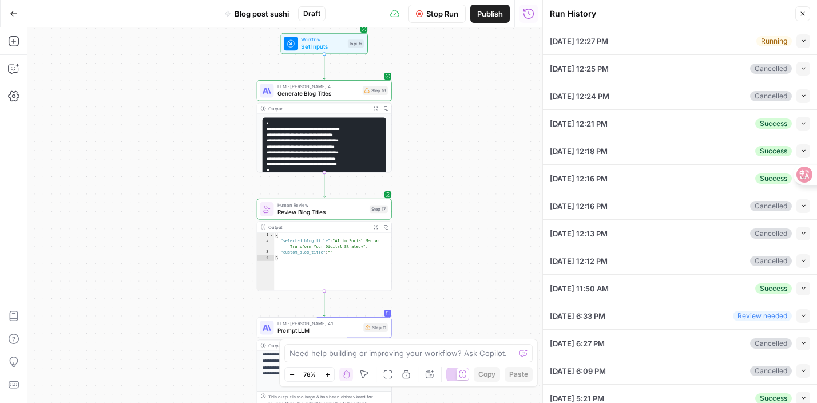
click at [803, 14] on icon "button" at bounding box center [803, 14] width 4 height 4
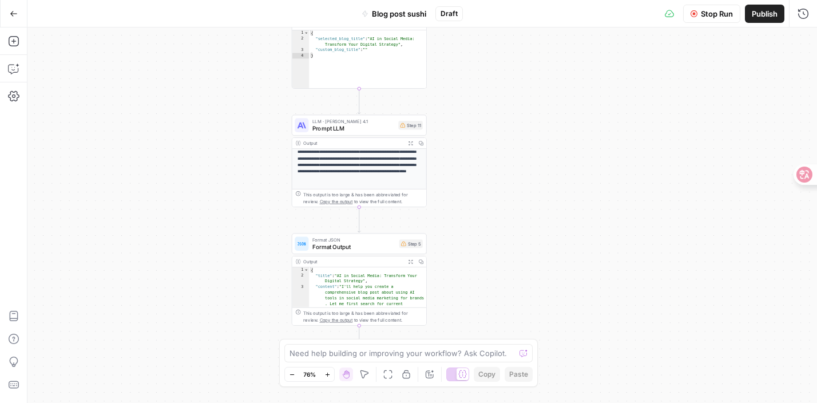
click at [723, 13] on span "Stop Run" at bounding box center [717, 13] width 32 height 11
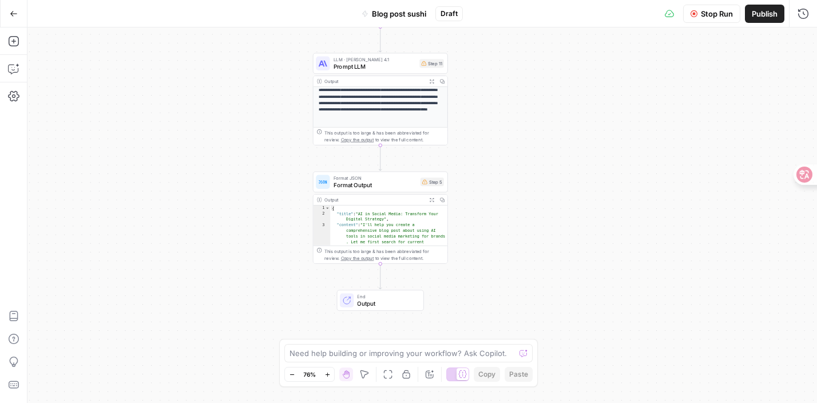
type textarea "**********"
click at [391, 186] on span "Format Output" at bounding box center [376, 184] width 84 height 9
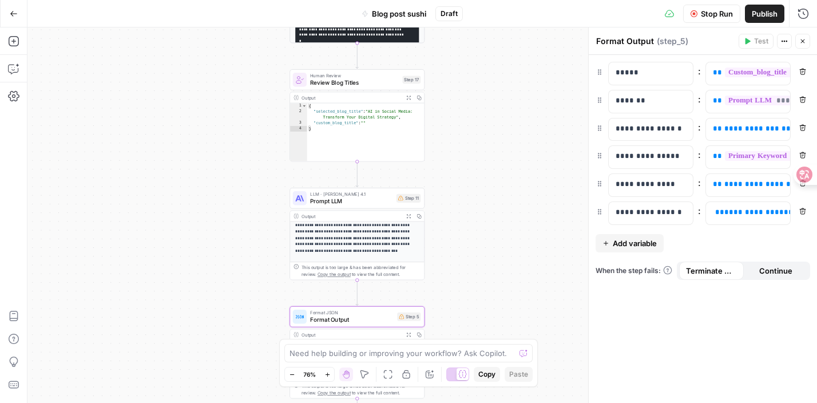
click at [803, 45] on button "Close" at bounding box center [802, 41] width 15 height 15
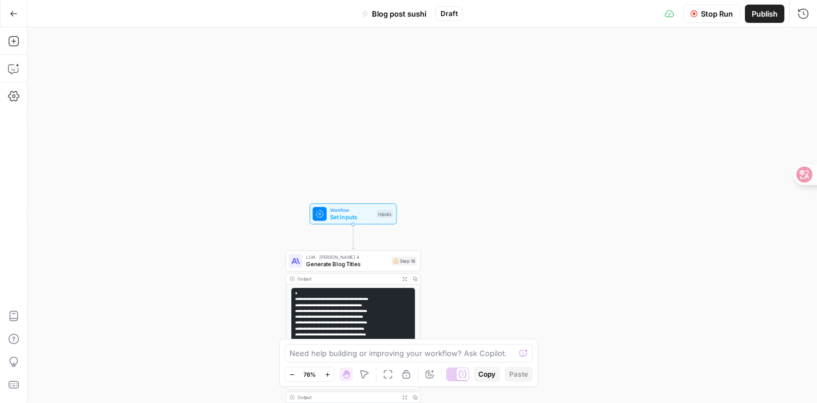
click at [351, 207] on span "Workflow" at bounding box center [351, 210] width 43 height 7
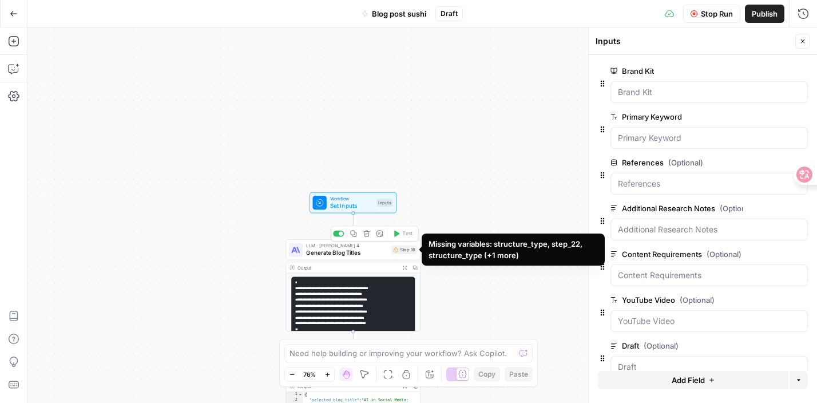
drag, startPoint x: 465, startPoint y: 236, endPoint x: 452, endPoint y: 119, distance: 117.4
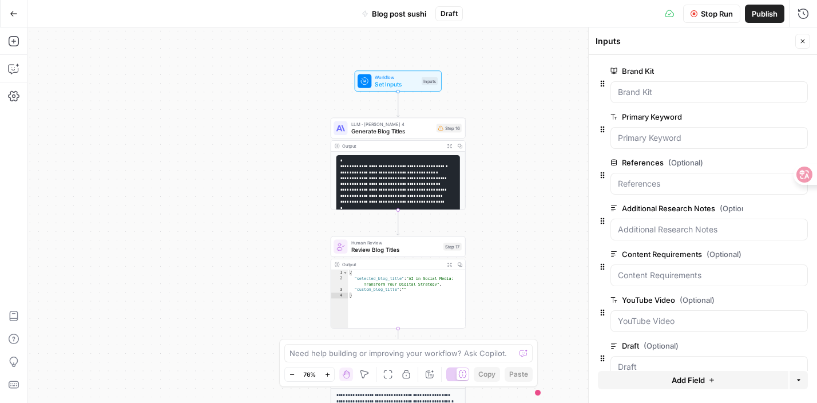
scroll to position [17, 0]
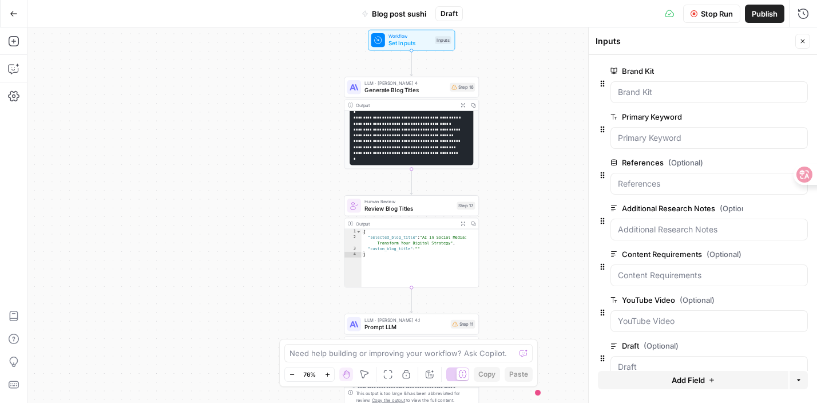
click at [499, 255] on div "**********" at bounding box center [421, 214] width 789 height 375
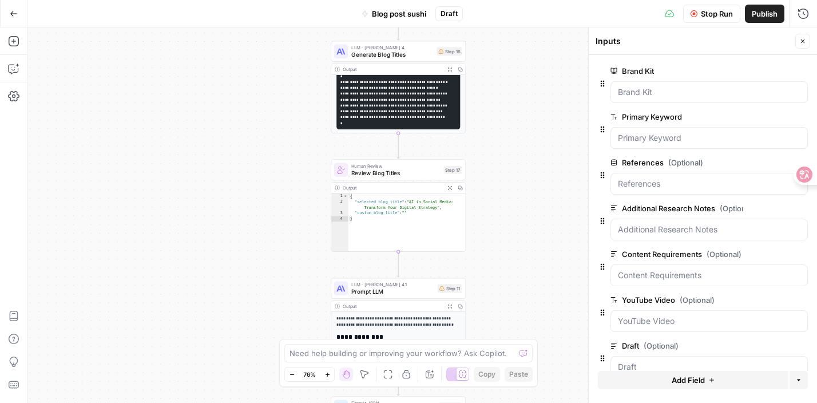
click at [449, 189] on icon "button" at bounding box center [450, 188] width 4 height 4
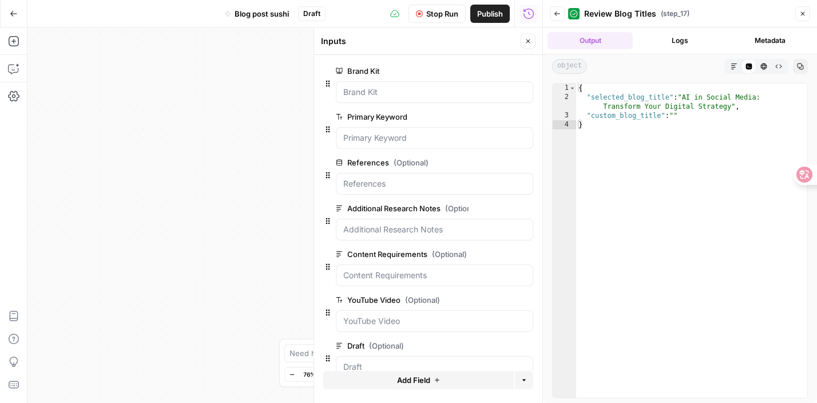
click at [281, 149] on div "**********" at bounding box center [284, 214] width 515 height 375
click at [804, 13] on icon "button" at bounding box center [802, 13] width 7 height 7
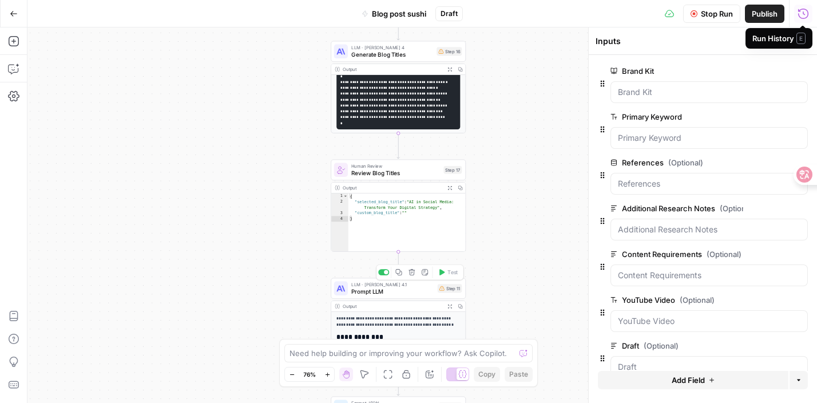
click at [455, 293] on div "LLM · Claude Opus 4.1 Prompt LLM Step 11 Copy step Delete step Add Note Test" at bounding box center [398, 288] width 128 height 15
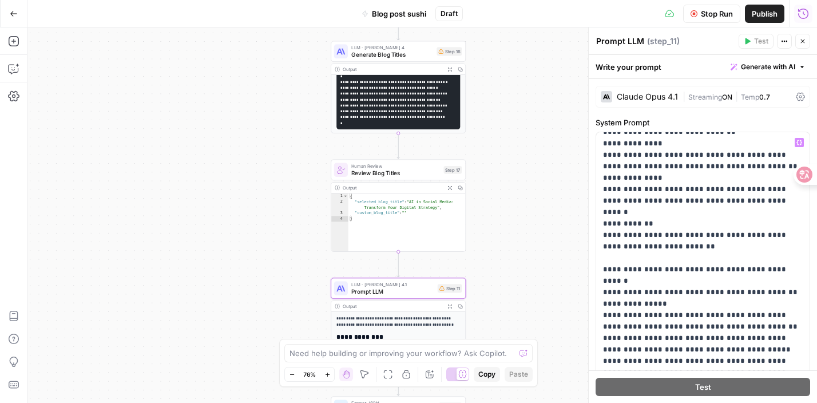
scroll to position [227, 0]
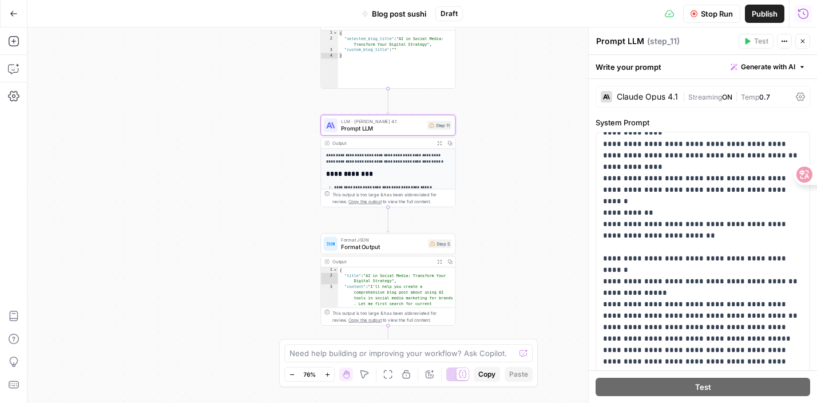
drag, startPoint x: 532, startPoint y: 285, endPoint x: 522, endPoint y: 126, distance: 159.3
click at [522, 126] on div "**********" at bounding box center [421, 214] width 789 height 375
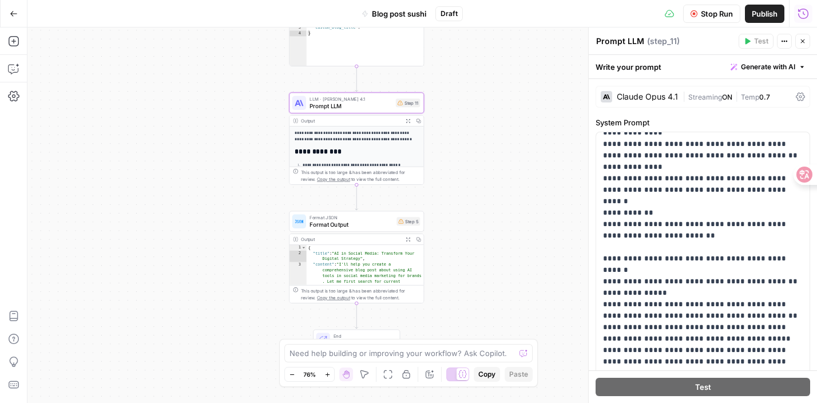
drag, startPoint x: 507, startPoint y: 107, endPoint x: 475, endPoint y: 86, distance: 37.9
click at [475, 86] on div "**********" at bounding box center [421, 214] width 789 height 375
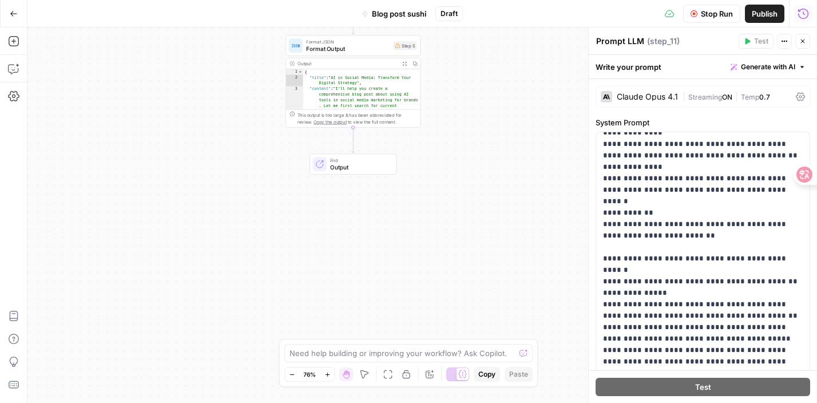
drag, startPoint x: 455, startPoint y: 199, endPoint x: 451, endPoint y: 21, distance: 177.4
click at [451, 21] on div "**********" at bounding box center [408, 201] width 817 height 403
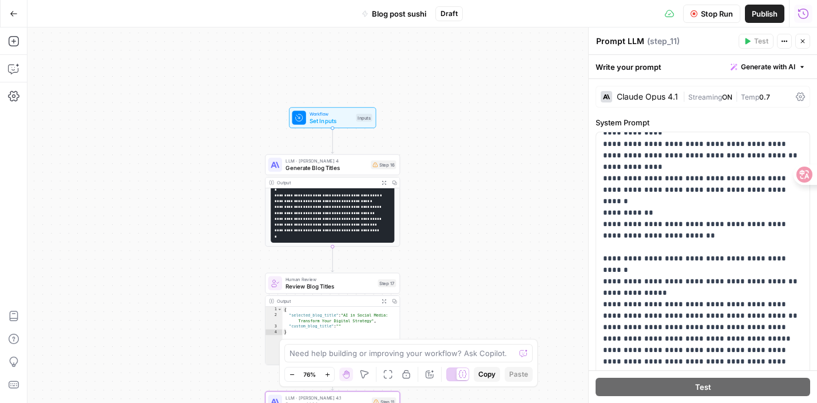
click at [721, 14] on span "Stop Run" at bounding box center [717, 13] width 32 height 11
click at [695, 11] on icon "button" at bounding box center [694, 13] width 7 height 7
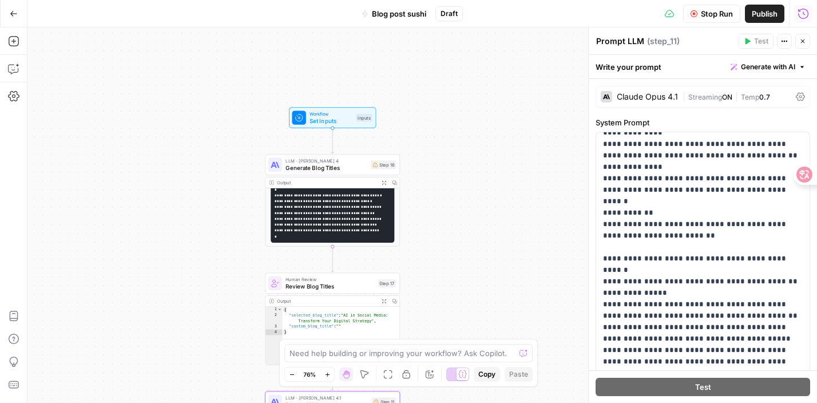
click at [807, 45] on button "Close" at bounding box center [802, 41] width 15 height 15
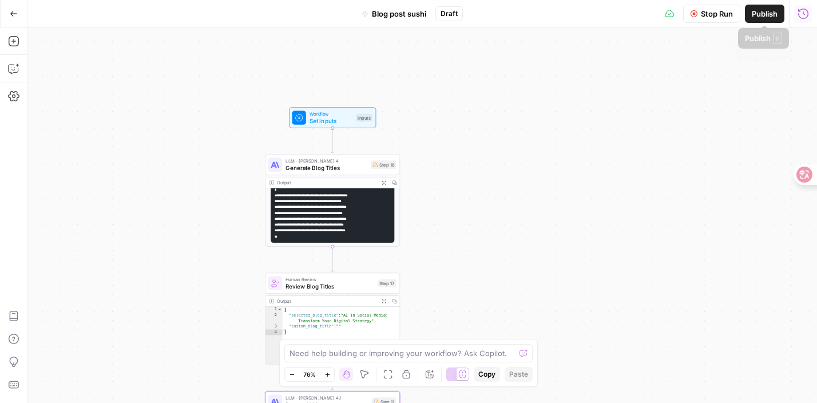
click at [713, 15] on span "Stop Run" at bounding box center [717, 13] width 32 height 11
click at [527, 200] on div "**********" at bounding box center [421, 214] width 789 height 375
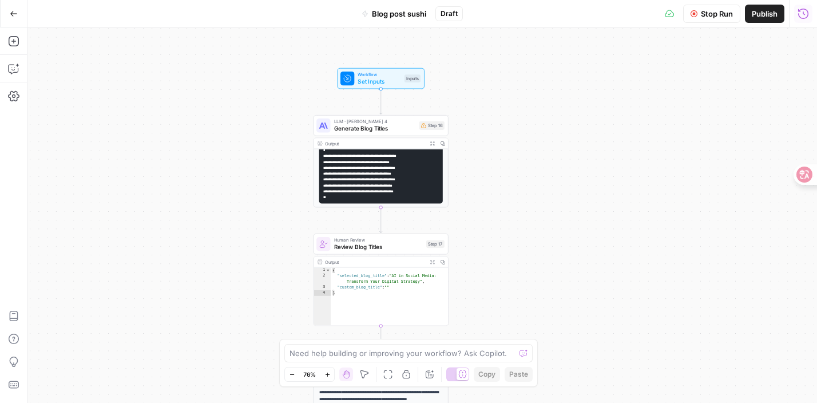
click at [397, 122] on span "LLM · [PERSON_NAME] 4" at bounding box center [375, 121] width 82 height 7
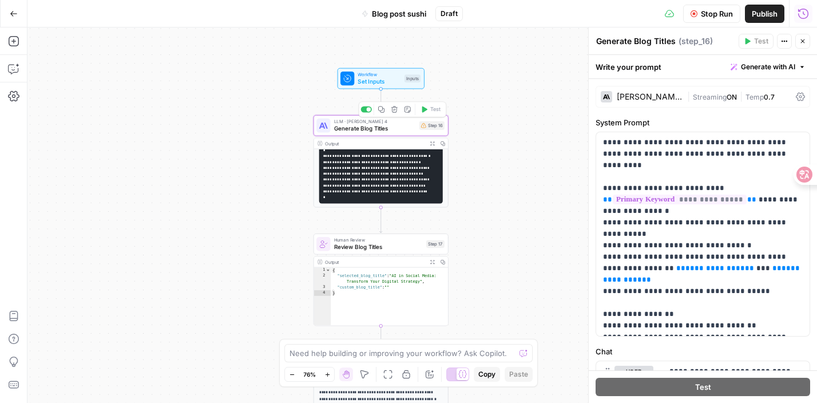
click at [396, 112] on icon "button" at bounding box center [394, 109] width 7 height 7
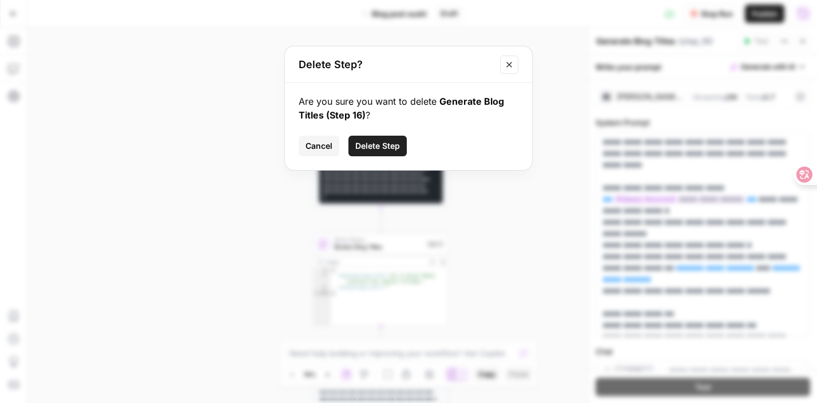
click at [379, 143] on span "Delete Step" at bounding box center [377, 145] width 45 height 11
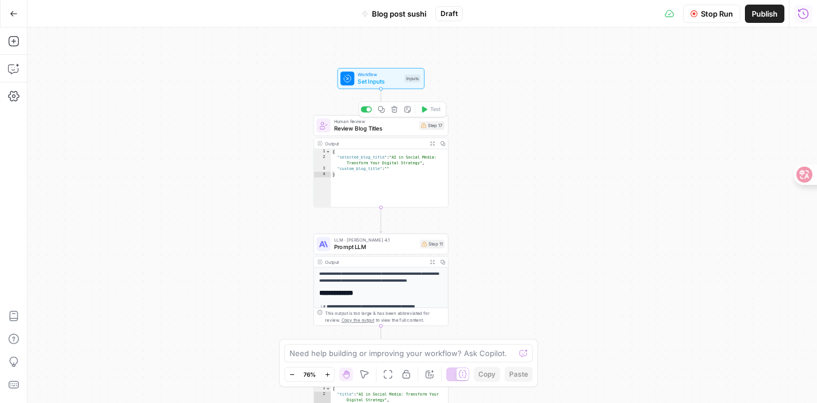
click at [396, 108] on icon "button" at bounding box center [394, 109] width 6 height 6
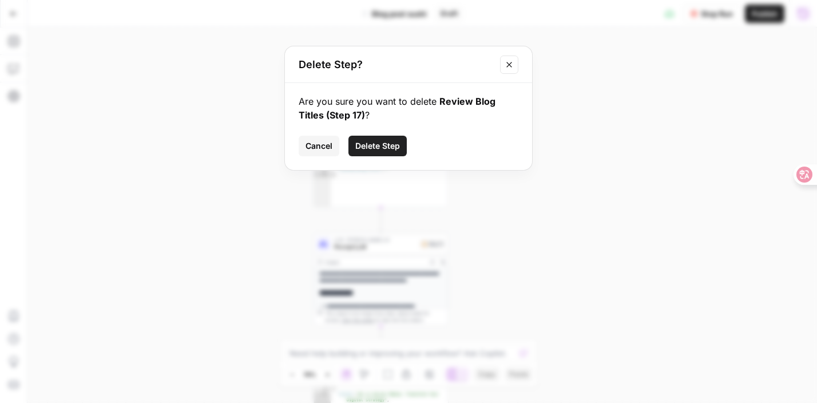
click at [377, 146] on span "Delete Step" at bounding box center [377, 145] width 45 height 11
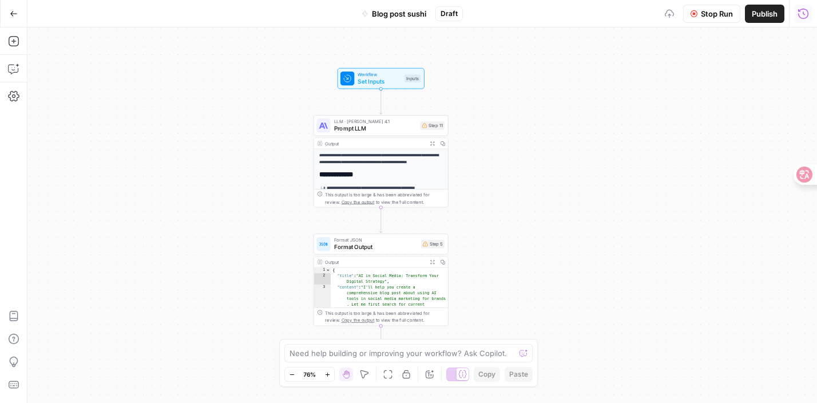
click at [378, 122] on span "LLM · Claude Opus 4.1" at bounding box center [375, 121] width 83 height 7
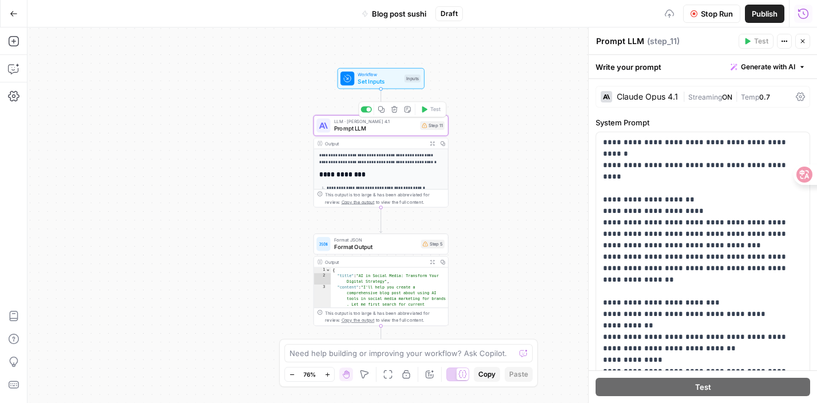
click at [391, 116] on div "Copy step Delete step Add Note Test" at bounding box center [403, 108] width 88 height 15
click at [394, 112] on icon "button" at bounding box center [394, 109] width 6 height 6
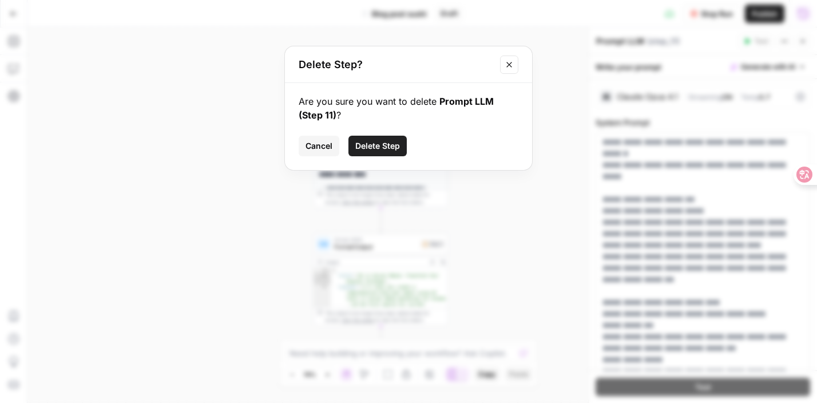
click at [391, 148] on span "Delete Step" at bounding box center [377, 145] width 45 height 11
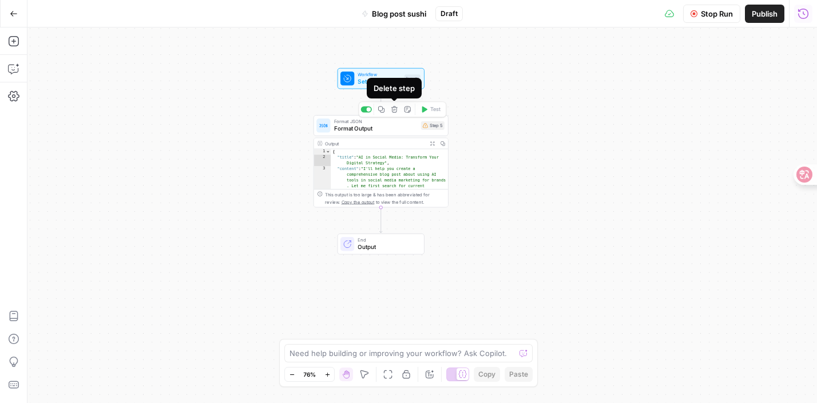
click at [395, 112] on icon "button" at bounding box center [394, 109] width 6 height 6
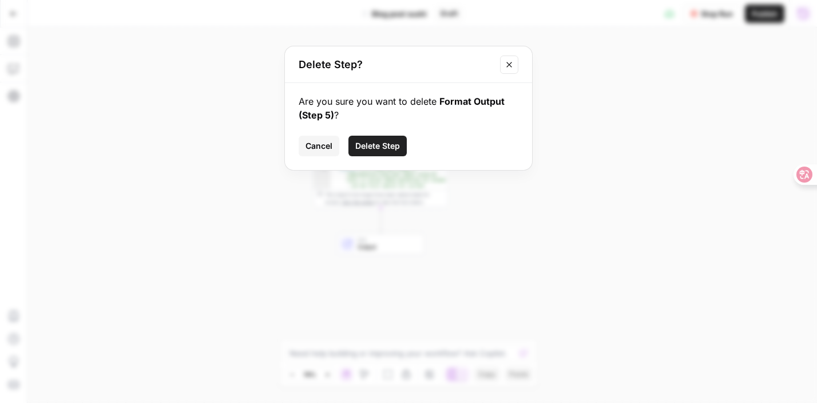
click at [388, 144] on span "Delete Step" at bounding box center [377, 145] width 45 height 11
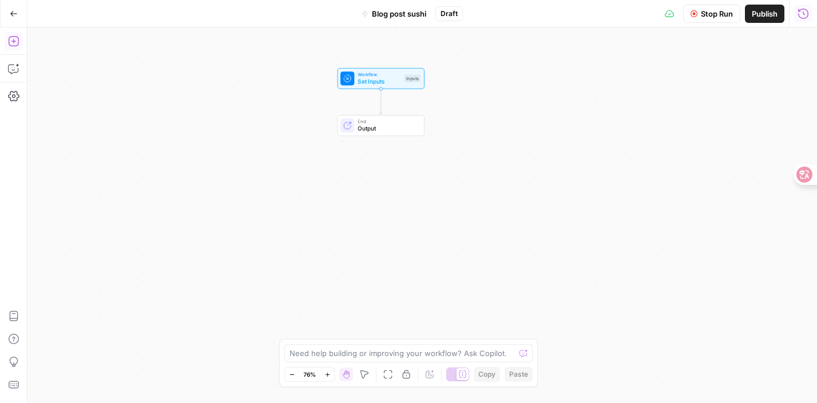
click at [8, 38] on icon "button" at bounding box center [13, 40] width 11 height 11
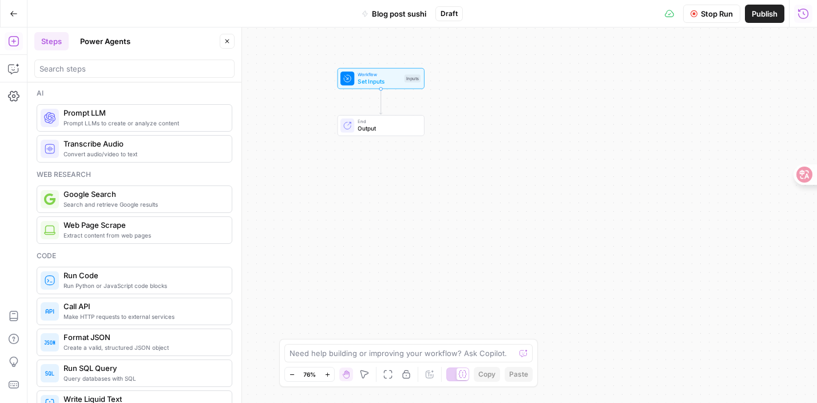
scroll to position [0, 0]
click at [384, 84] on span "Set Inputs" at bounding box center [379, 81] width 43 height 9
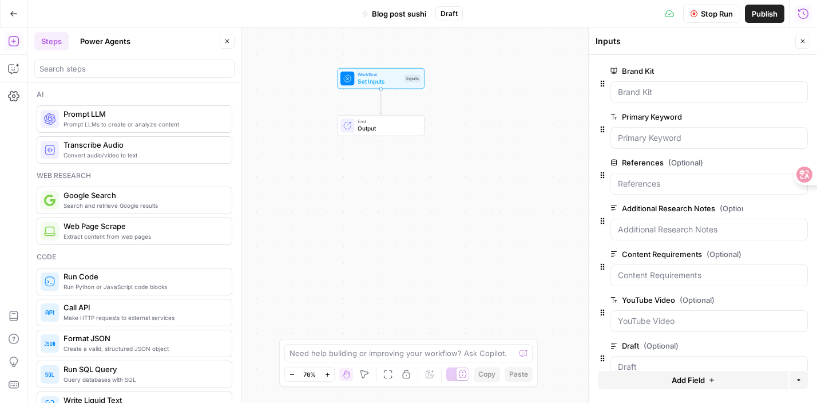
scroll to position [23, 0]
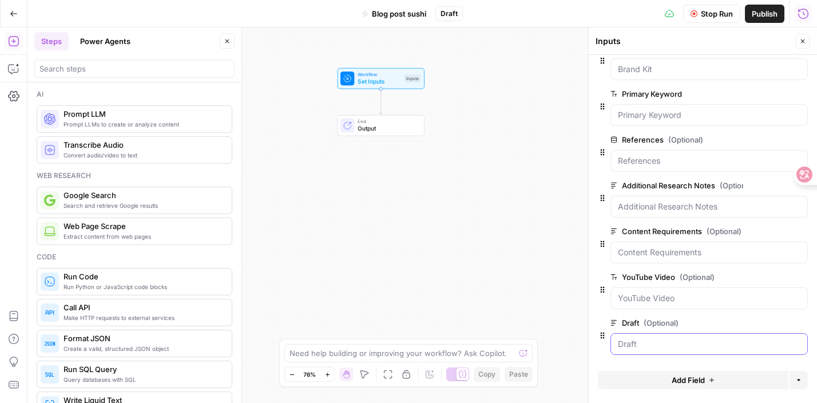
click at [638, 341] on input "Draft (Optional)" at bounding box center [709, 343] width 182 height 11
click at [638, 342] on input "Draft (Optional)" at bounding box center [709, 343] width 182 height 11
click at [635, 351] on div at bounding box center [708, 344] width 197 height 22
click at [367, 130] on span "Output" at bounding box center [387, 128] width 59 height 9
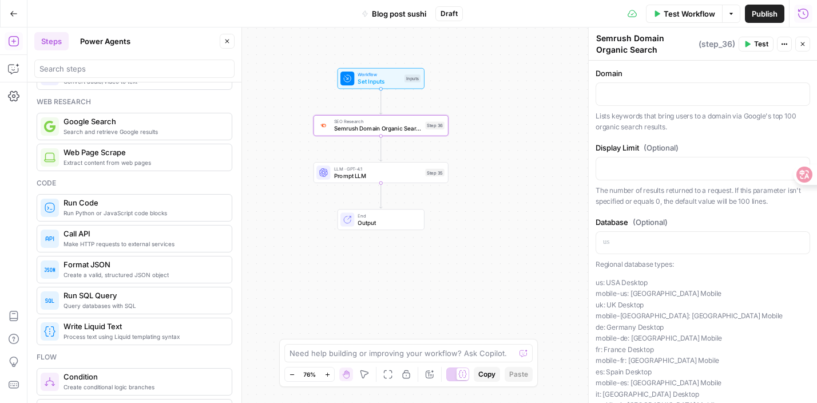
scroll to position [0, 0]
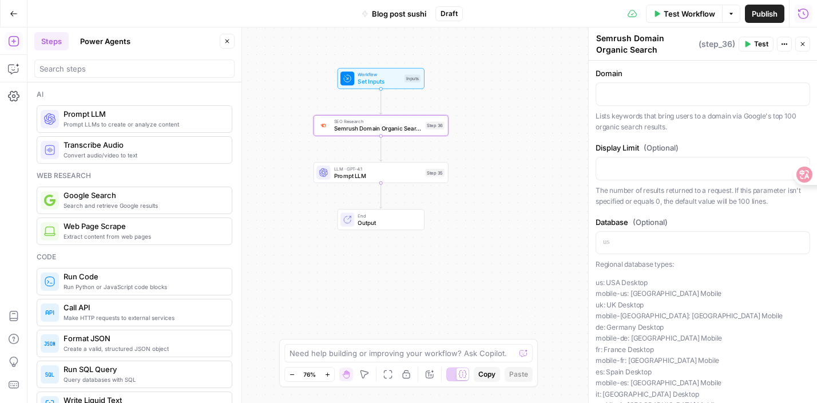
click at [276, 122] on div "Workflow Set Inputs Inputs SEO Research Semrush Domain Organic Search Keywords …" at bounding box center [421, 214] width 789 height 375
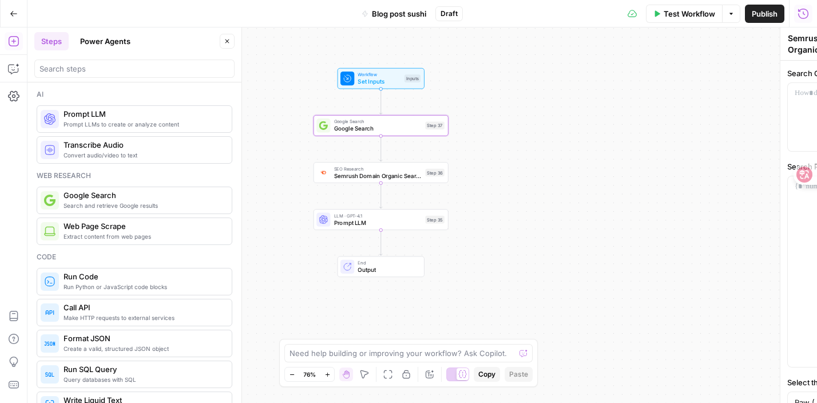
type textarea "Google Search"
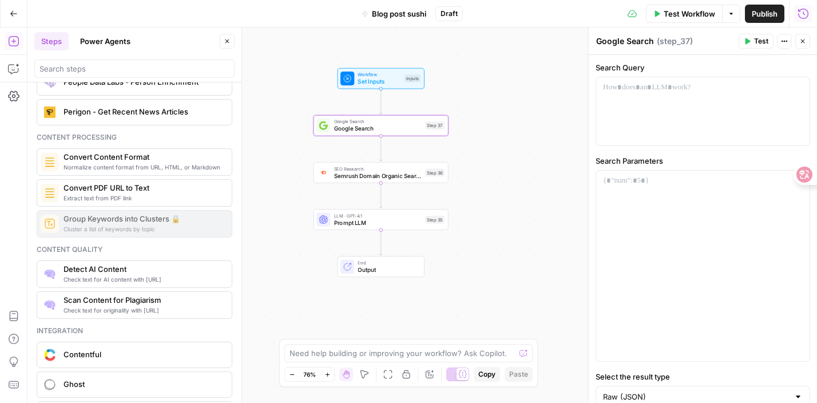
scroll to position [1785, 0]
drag, startPoint x: 136, startPoint y: 197, endPoint x: 184, endPoint y: 6, distance: 197.2
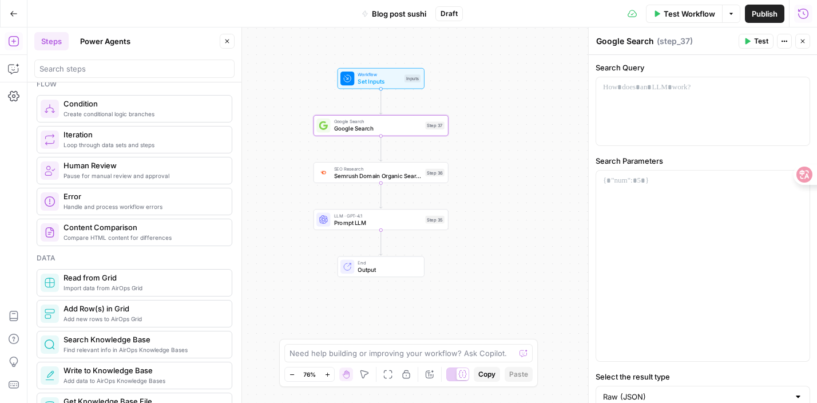
scroll to position [0, 0]
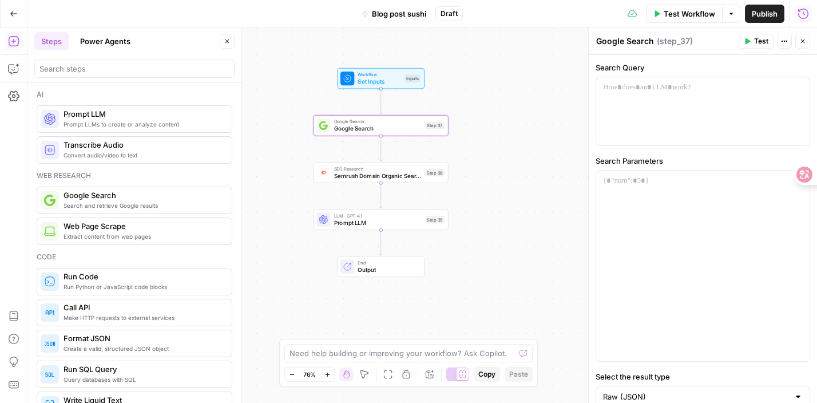
click at [126, 41] on button "Power Agents" at bounding box center [105, 41] width 64 height 18
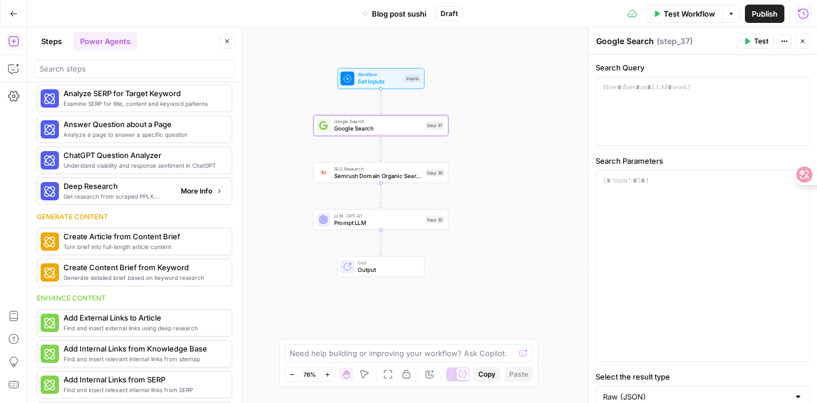
scroll to position [26, 0]
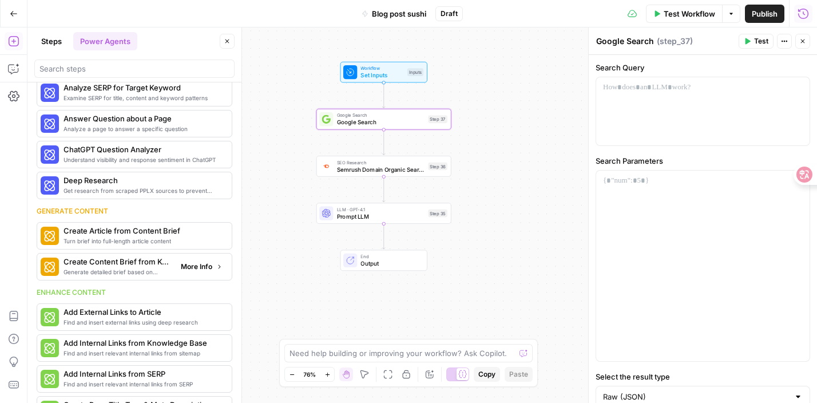
drag, startPoint x: 126, startPoint y: 270, endPoint x: 303, endPoint y: 103, distance: 243.2
click at [303, 103] on div "Workflow Set Inputs Inputs Google Search Google Search Step 37 SEO Research Sem…" at bounding box center [421, 214] width 789 height 375
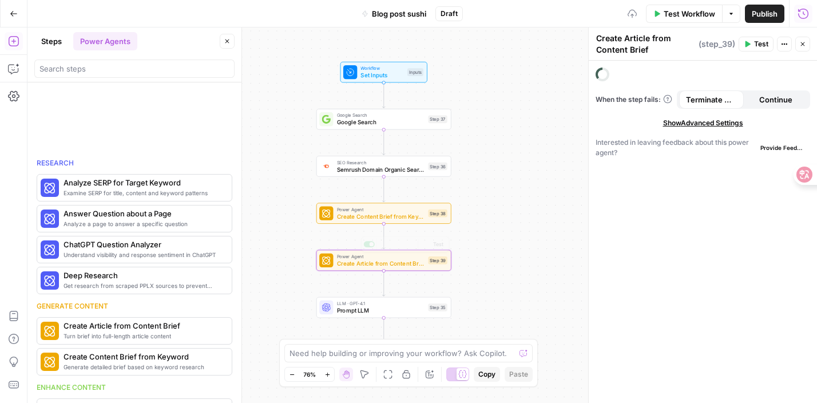
scroll to position [121, 0]
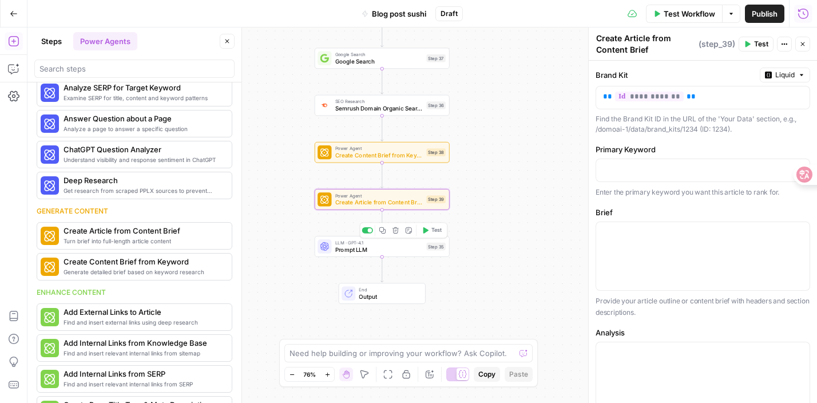
click at [371, 255] on div "LLM · GPT-4.1 Prompt LLM Step 35 Copy step Delete step Add Note Test" at bounding box center [382, 246] width 135 height 21
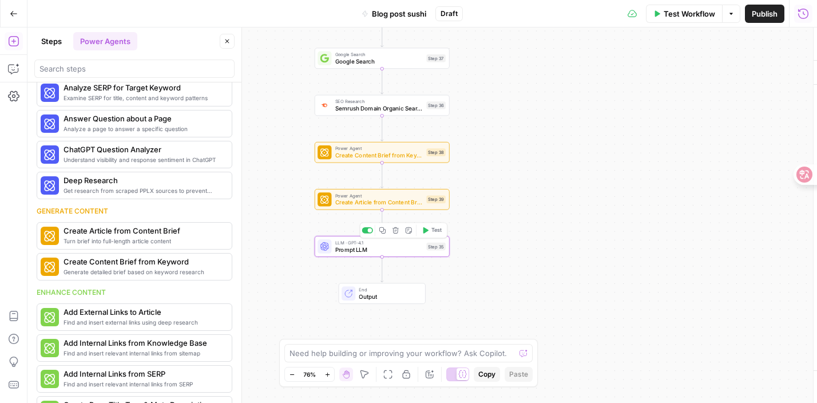
type textarea "Prompt LLM"
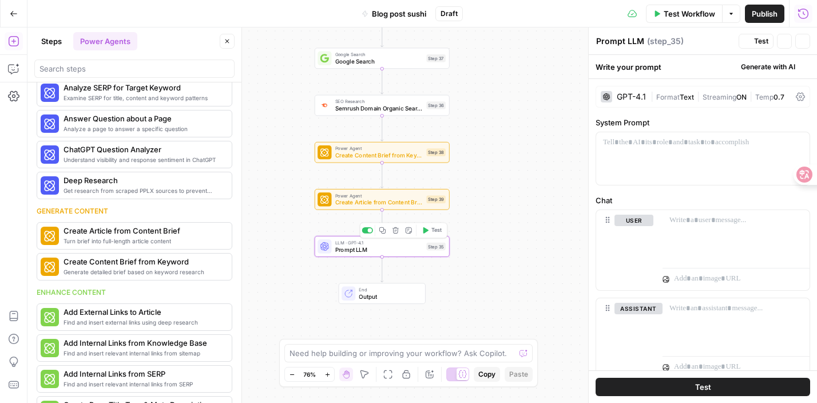
scroll to position [26, 0]
click at [372, 296] on span "Output" at bounding box center [388, 296] width 59 height 9
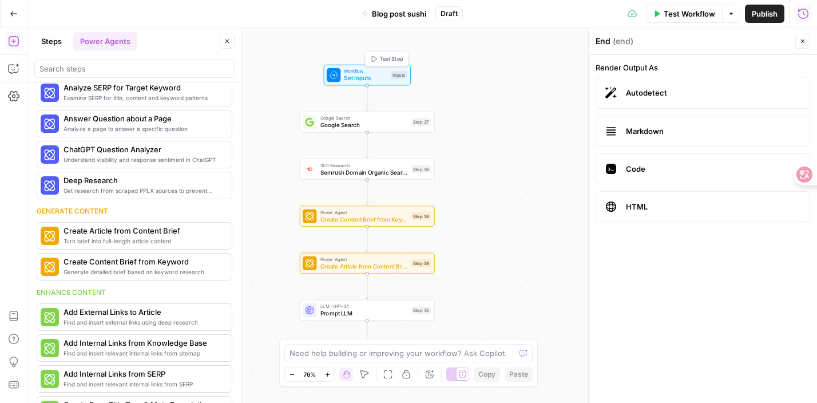
click at [376, 72] on span "Workflow" at bounding box center [365, 71] width 43 height 7
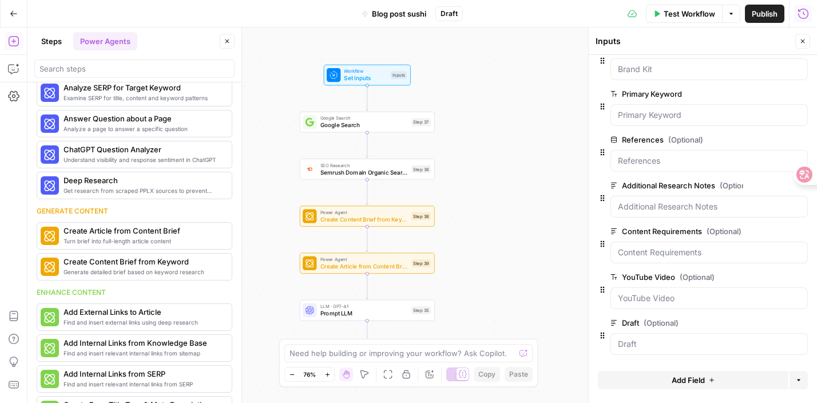
scroll to position [0, 0]
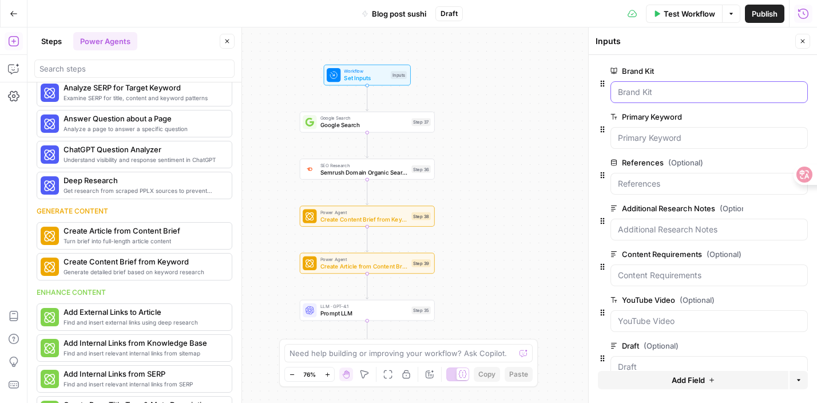
click at [662, 96] on Kit "Brand Kit" at bounding box center [709, 91] width 182 height 11
click at [598, 80] on icon "button" at bounding box center [602, 83] width 9 height 9
click at [803, 69] on icon "button" at bounding box center [801, 71] width 6 height 6
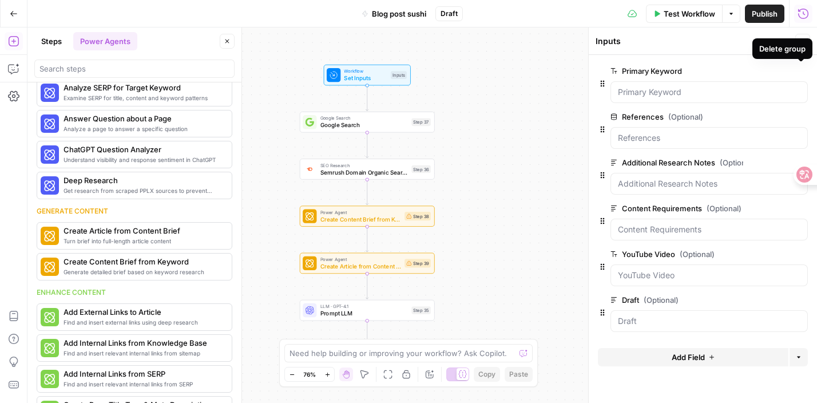
click at [802, 69] on icon "button" at bounding box center [801, 71] width 6 height 6
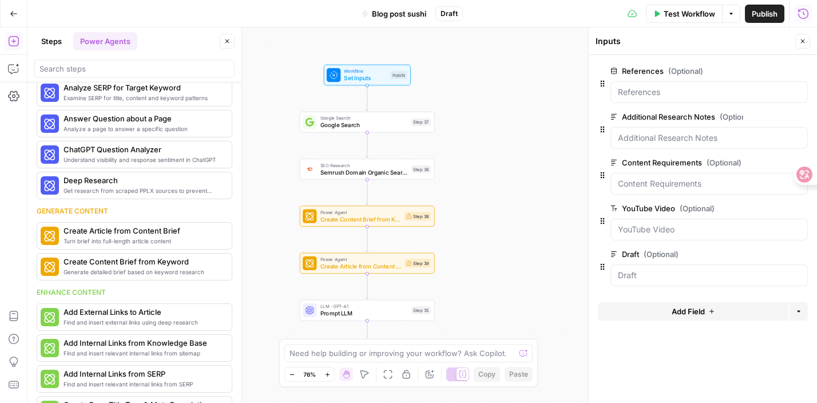
drag, startPoint x: 802, startPoint y: 70, endPoint x: 767, endPoint y: 154, distance: 91.6
click at [767, 155] on div "References (Optional) edit field Delete group Additional Research Notes (Option…" at bounding box center [703, 129] width 210 height 130
click at [723, 138] on Notes "Additional Research Notes (Optional)" at bounding box center [709, 137] width 182 height 11
click at [709, 186] on Requirements "Content Requirements (Optional)" at bounding box center [709, 183] width 182 height 11
click at [688, 17] on span "Test Workflow" at bounding box center [689, 13] width 51 height 11
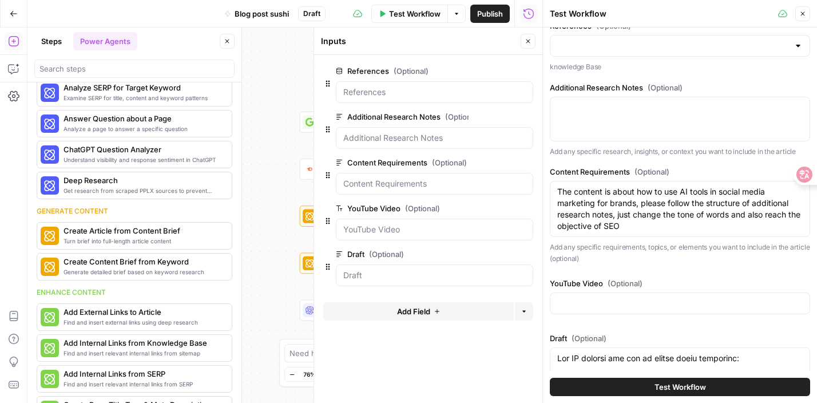
scroll to position [1, 0]
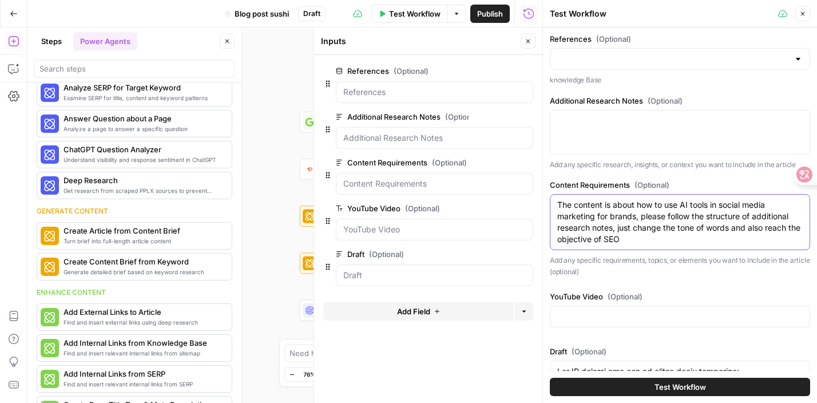
click at [648, 238] on textarea "The content is about how to use AI tools in social media marketing for brands, …" at bounding box center [679, 222] width 245 height 46
drag, startPoint x: 648, startPoint y: 238, endPoint x: 552, endPoint y: 185, distance: 109.9
click at [552, 185] on div "Content Requirements (Optional) The content is about how to use AI tools in soc…" at bounding box center [680, 228] width 260 height 98
type textarea "\"
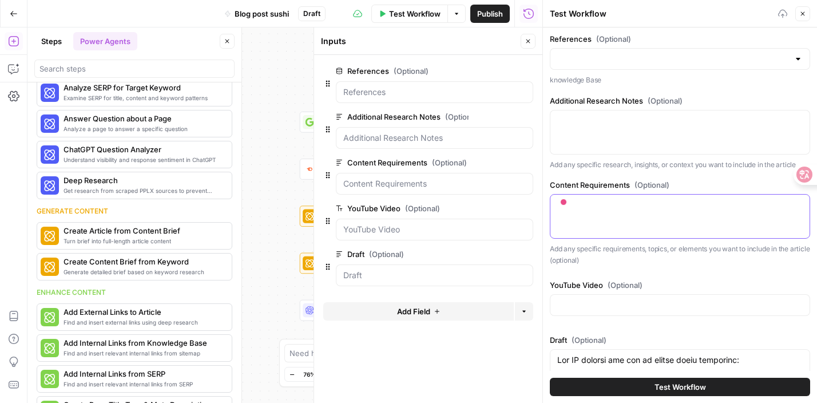
type textarea "P"
type textarea "T"
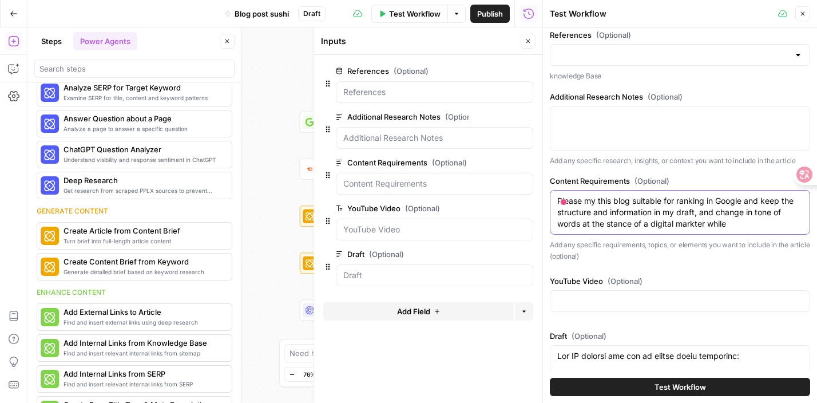
scroll to position [0, 0]
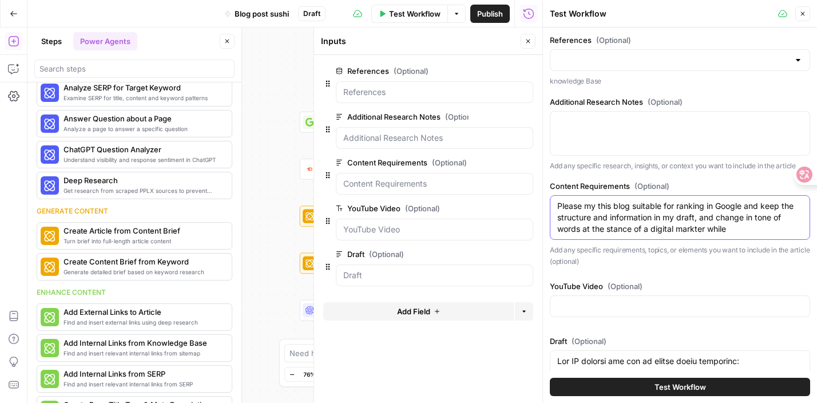
drag, startPoint x: 732, startPoint y: 227, endPoint x: 709, endPoint y: 226, distance: 23.5
click at [709, 226] on textarea "Please my this blog suitable for ranking in Google and keep the structure and i…" at bounding box center [679, 217] width 245 height 34
paste textarea "Role: Senior social media marketing specialist. Goal: Improve tone and readabil…"
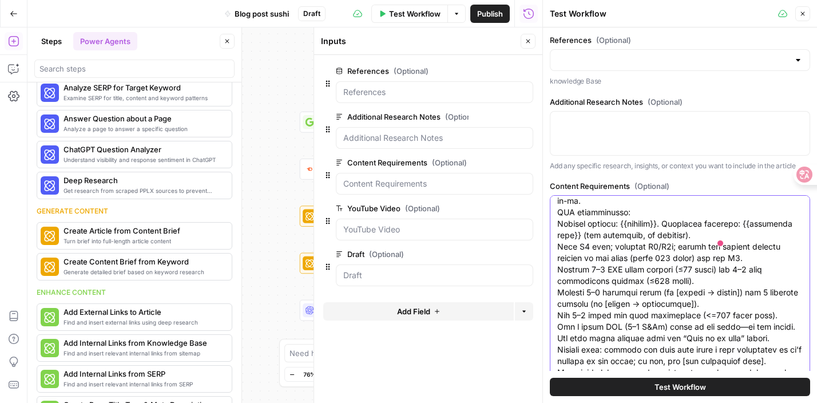
scroll to position [206, 0]
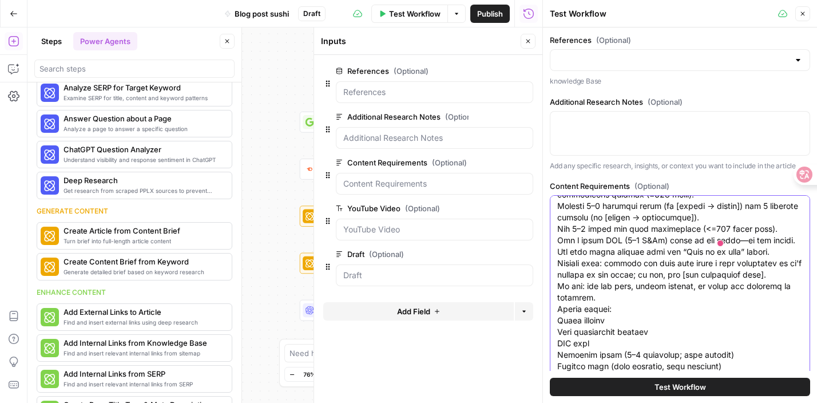
type textarea "Please my this blog suitable for ranking in Google and keep the structure and i…"
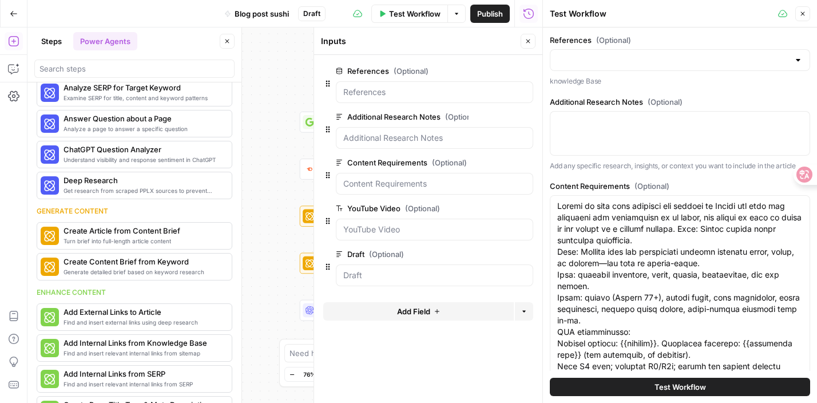
click at [682, 390] on span "Test Workflow" at bounding box center [679, 386] width 51 height 11
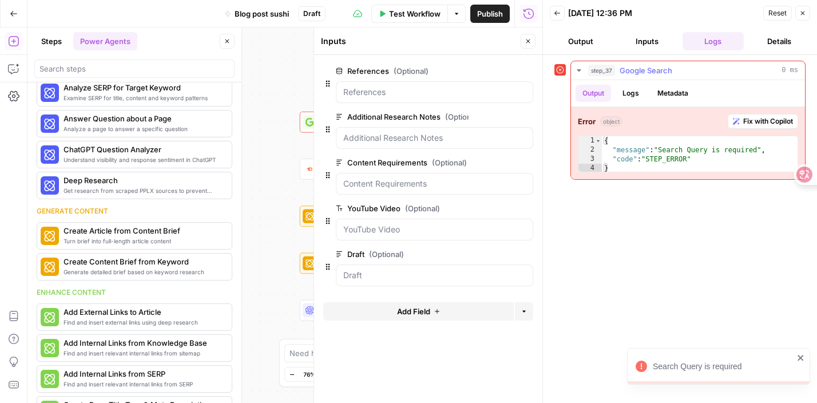
type textarea "**********"
click at [662, 158] on div "{ "message" : "Search Query is required" , "code" : "STEP_ERROR" }" at bounding box center [700, 163] width 196 height 55
click at [776, 93] on div "Output Logs Metadata" at bounding box center [688, 93] width 234 height 26
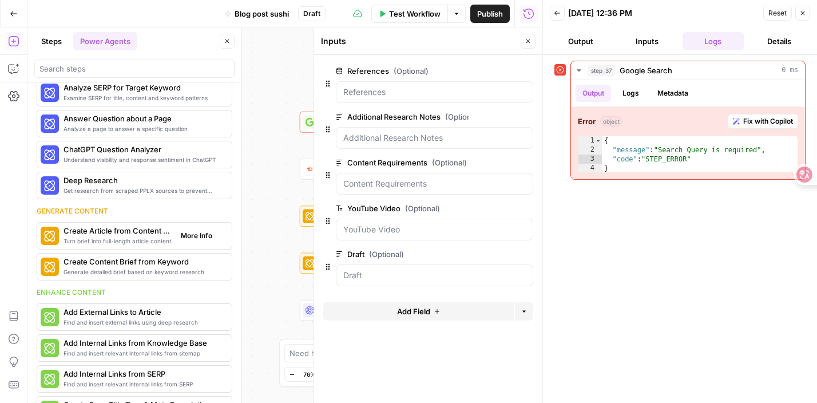
click at [227, 246] on div "Turn brief into full-length article content Create Article from Content Brief M…" at bounding box center [135, 235] width 196 height 27
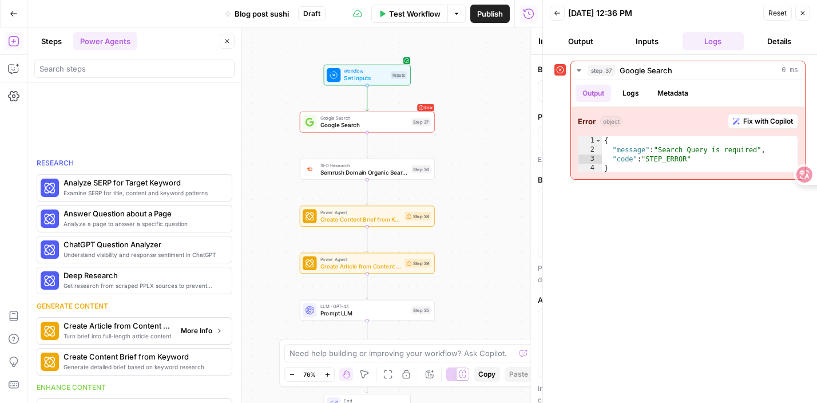
type textarea "Create Article from Content Brief"
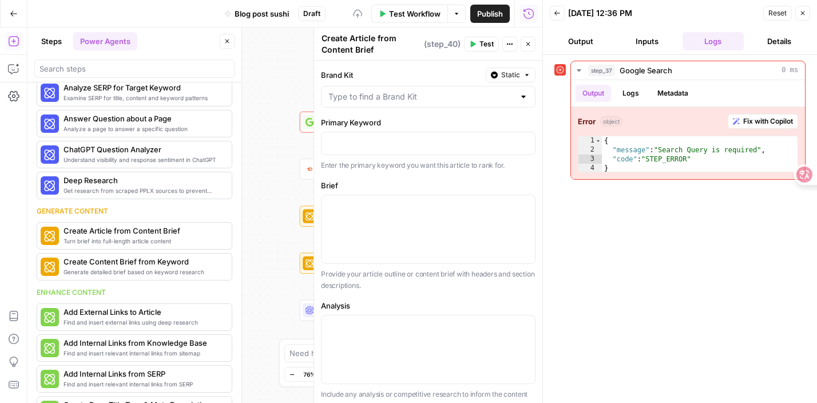
click at [280, 188] on div "Workflow Set Inputs Inputs Error Google Search Google Search Step 37 SEO Resear…" at bounding box center [284, 214] width 515 height 375
click at [529, 44] on icon "button" at bounding box center [528, 44] width 4 height 4
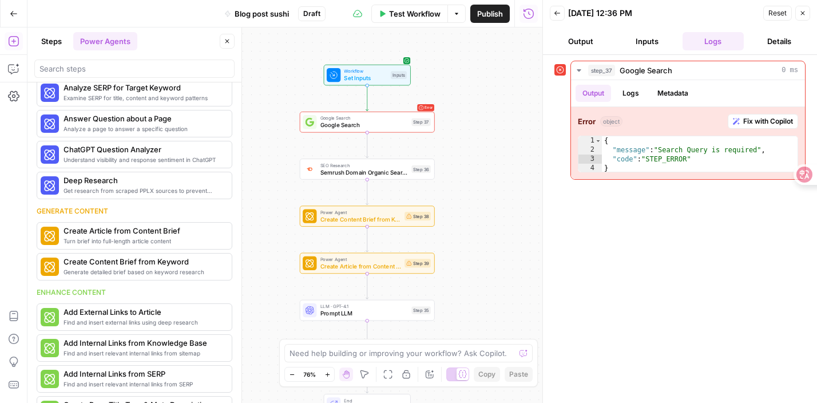
click at [421, 129] on div "Error Google Search Google Search Step 37 Copy step Delete step Add Note Test" at bounding box center [367, 121] width 128 height 15
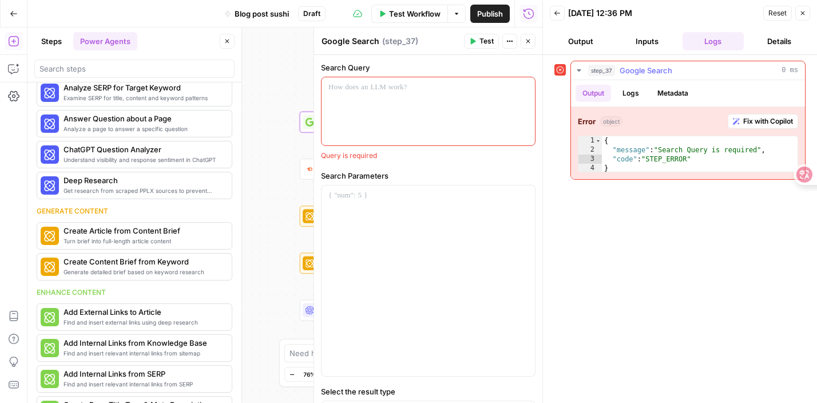
click at [736, 121] on icon "button" at bounding box center [736, 121] width 7 height 7
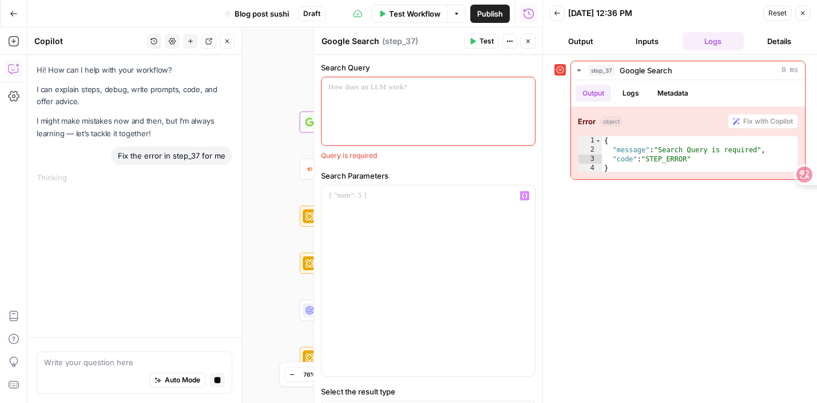
click at [266, 231] on div "Workflow Set Inputs Inputs Error Google Search Google Search Step 37 SEO Resear…" at bounding box center [284, 214] width 515 height 375
click at [525, 45] on button "Close" at bounding box center [528, 41] width 15 height 15
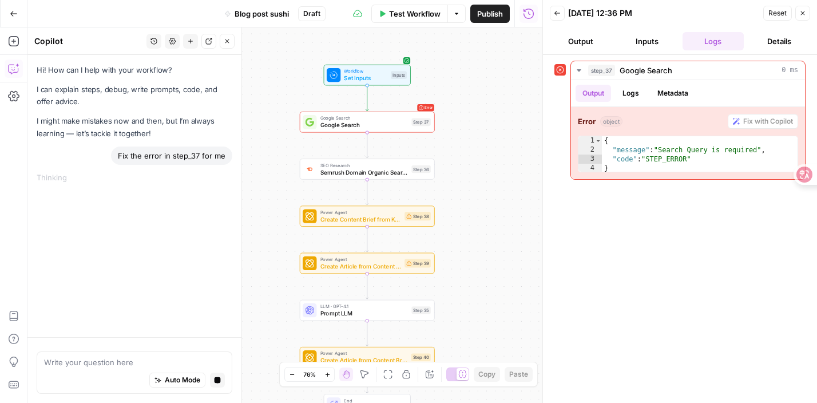
click at [128, 369] on div "Auto Mode Stop generating" at bounding box center [134, 380] width 181 height 25
type textarea "can you make a workflow suitable for me"
click at [213, 384] on button "Stop generating" at bounding box center [217, 379] width 15 height 15
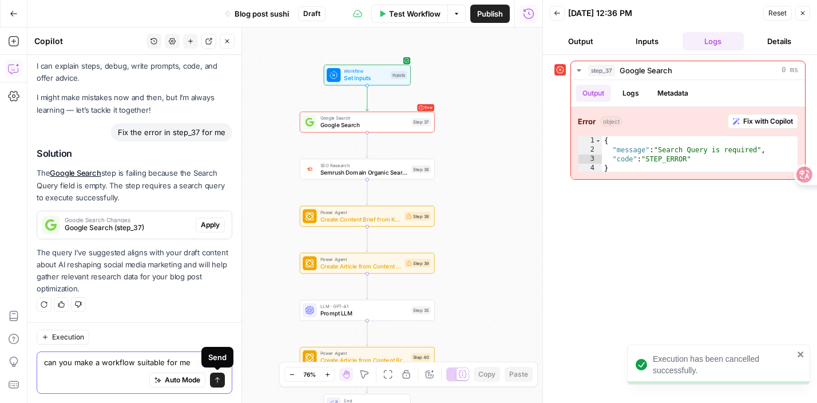
click at [217, 376] on icon "submit" at bounding box center [217, 379] width 7 height 7
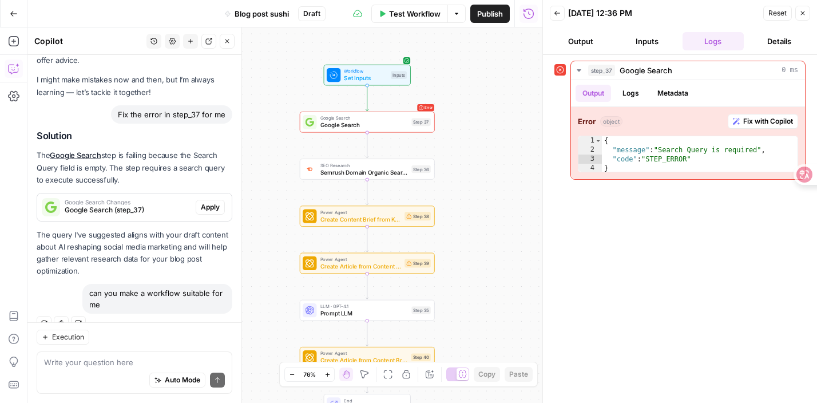
scroll to position [60, 0]
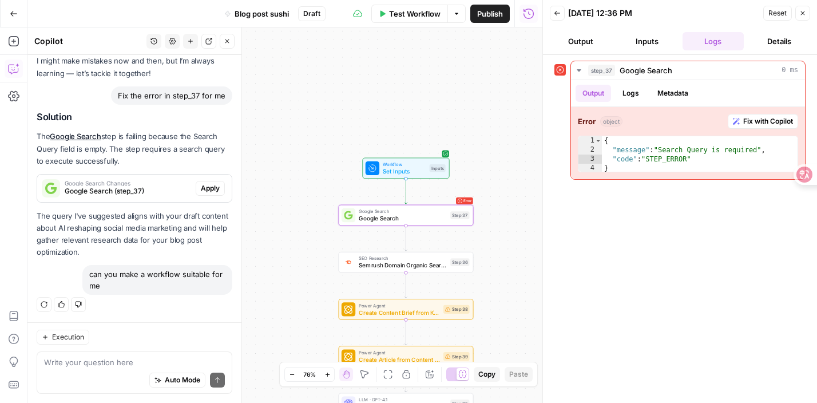
click at [212, 185] on span "Apply" at bounding box center [210, 188] width 19 height 10
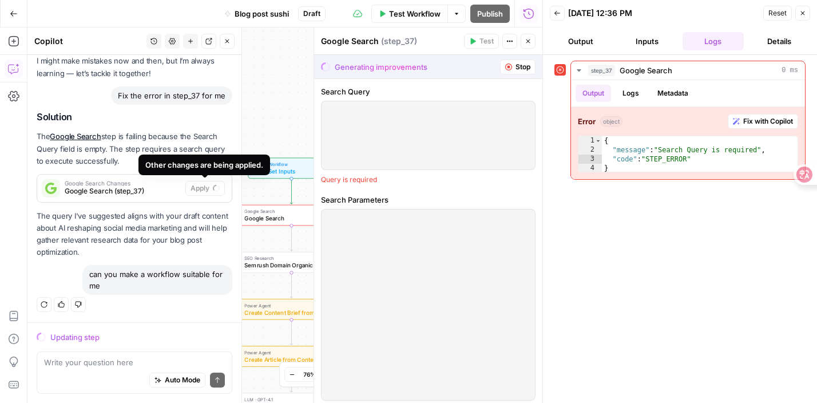
click at [281, 114] on div "Workflow Set Inputs Inputs Error Google Search Google Search Step 37 SEO Resear…" at bounding box center [284, 214] width 515 height 375
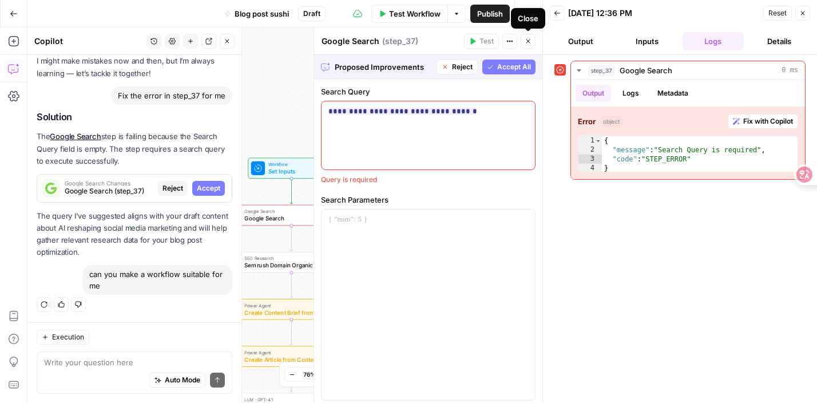
click at [526, 43] on icon "button" at bounding box center [528, 41] width 7 height 7
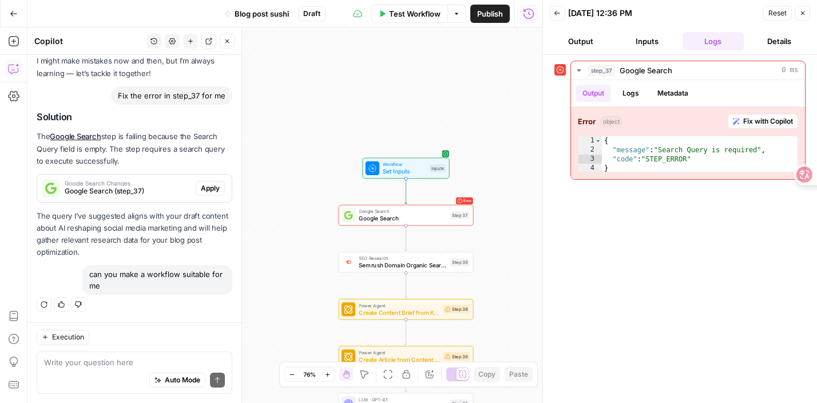
click at [805, 10] on icon "button" at bounding box center [802, 13] width 7 height 7
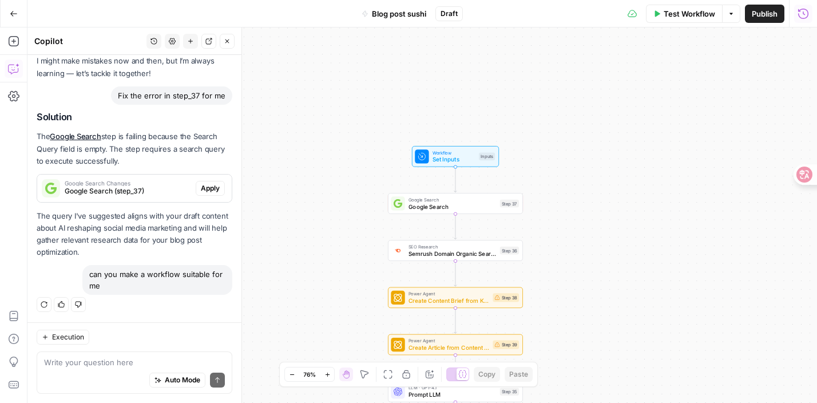
click at [383, 11] on span "Blog post sushi" at bounding box center [399, 13] width 54 height 11
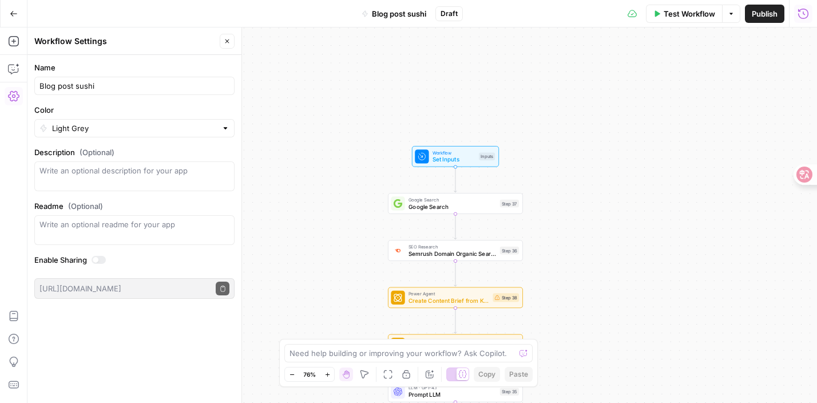
click at [227, 44] on icon "button" at bounding box center [227, 41] width 7 height 7
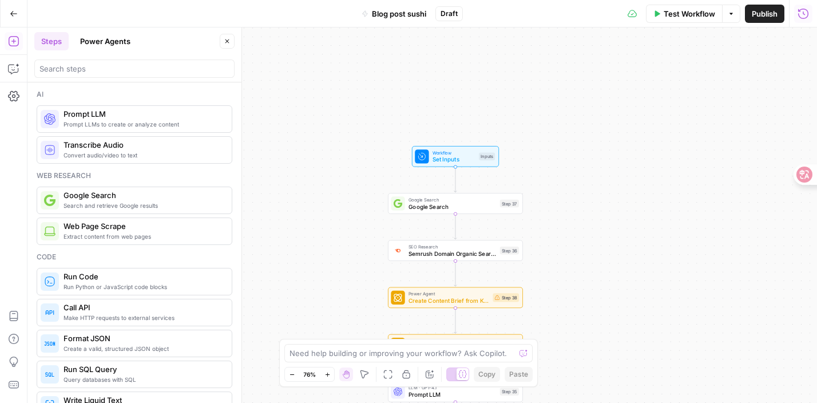
click at [18, 45] on icon "button" at bounding box center [13, 40] width 11 height 11
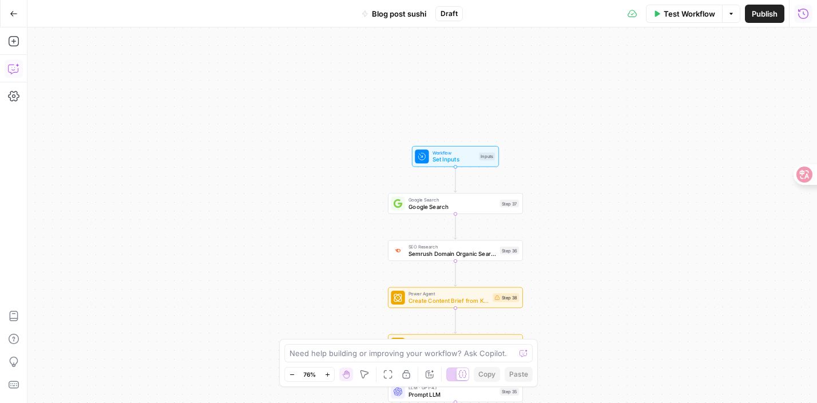
click at [15, 61] on button "Copilot" at bounding box center [14, 68] width 18 height 18
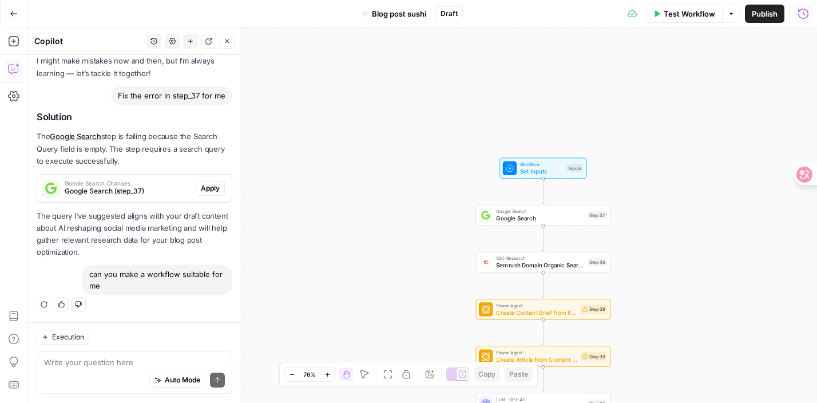
drag, startPoint x: 91, startPoint y: 271, endPoint x: 117, endPoint y: 289, distance: 31.3
click at [117, 289] on div "can you make a workflow suitable for me" at bounding box center [157, 280] width 150 height 30
copy div "can you make a workflow suitable for me"
click at [77, 374] on div "Auto Mode Send" at bounding box center [134, 380] width 181 height 25
paste textarea "can you make a workflow suitable for me"
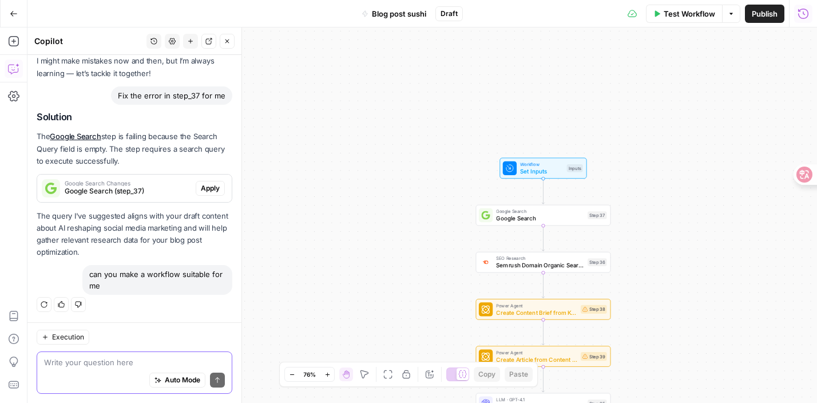
type textarea "can you make a workflow suitable for me"
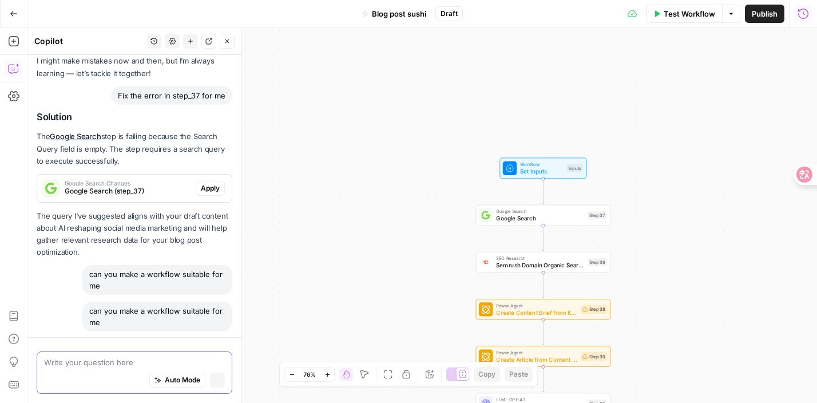
scroll to position [82, 0]
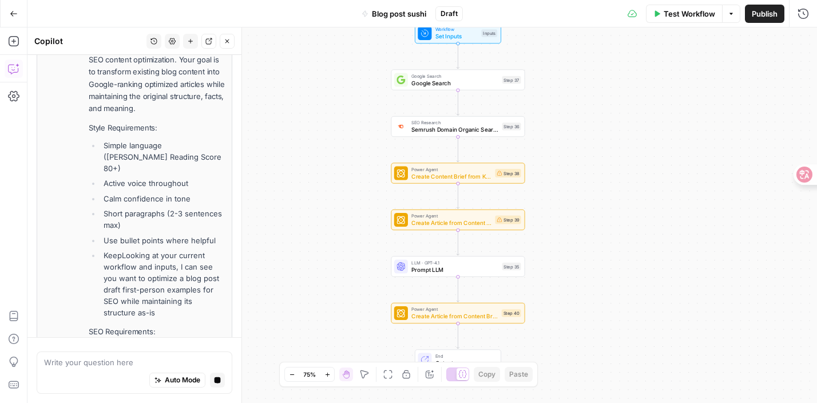
drag, startPoint x: 368, startPoint y: 231, endPoint x: 295, endPoint y: 178, distance: 89.7
click at [295, 178] on div "Workflow Set Inputs Inputs Google Search Google Search Step 37 SEO Research Sem…" at bounding box center [421, 214] width 789 height 375
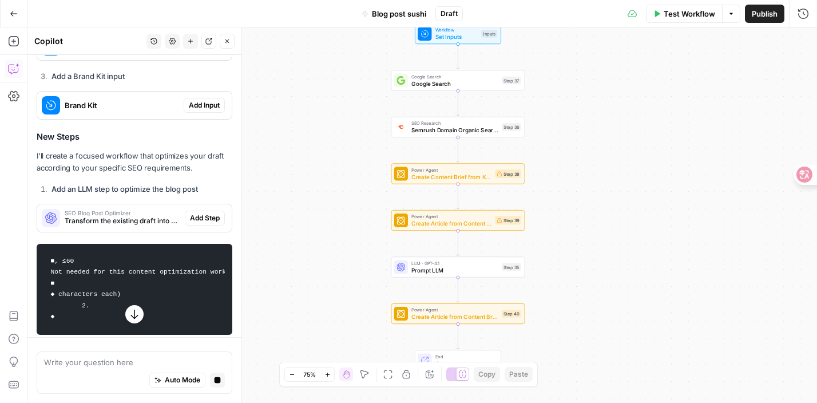
scroll to position [875, 0]
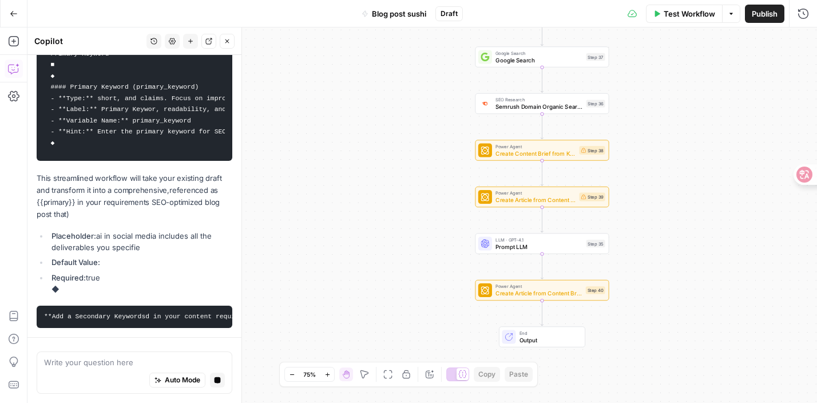
drag, startPoint x: 335, startPoint y: 168, endPoint x: 332, endPoint y: -43, distance: 211.1
click at [332, 0] on html "DomoAI New Home Browse Insights Opportunities Your Data Recent Grids Write Info…" at bounding box center [408, 201] width 817 height 403
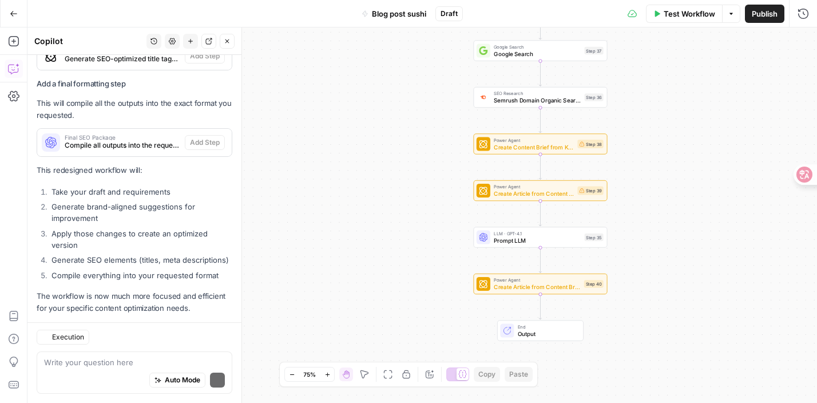
scroll to position [2895, 0]
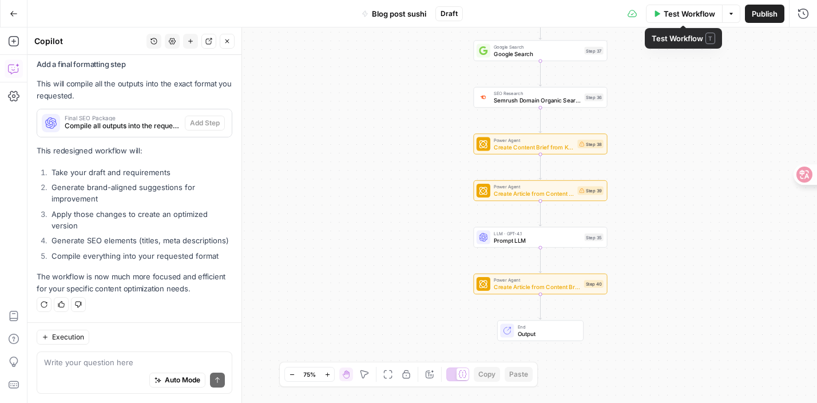
click at [676, 17] on span "Test Workflow" at bounding box center [689, 13] width 51 height 11
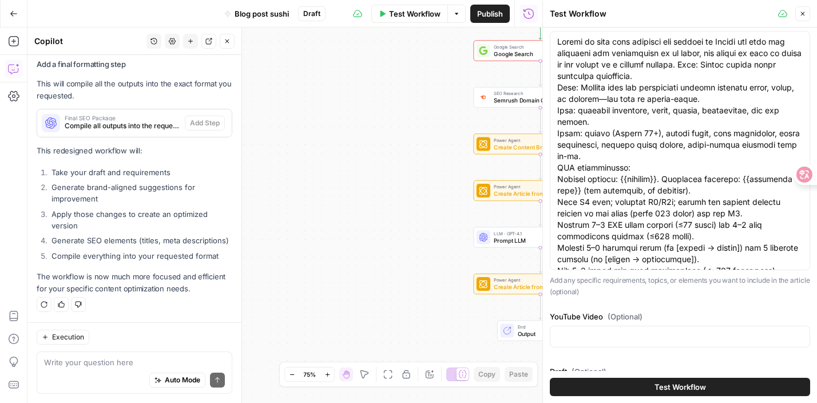
scroll to position [424, 0]
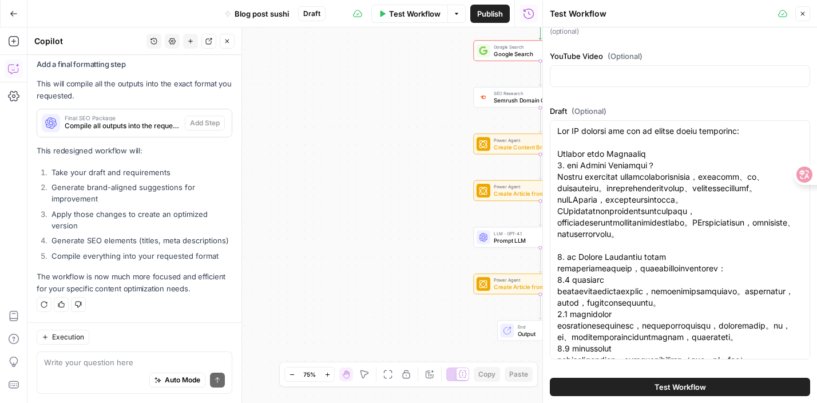
click at [801, 16] on icon "button" at bounding box center [802, 13] width 7 height 7
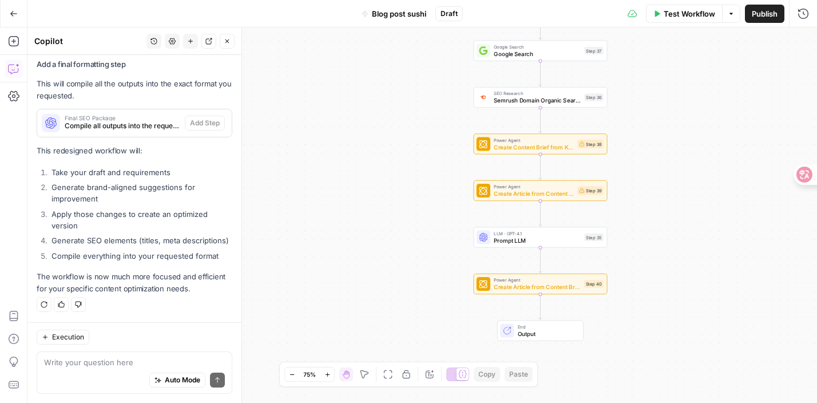
click at [89, 368] on div "Auto Mode Send" at bounding box center [134, 380] width 181 height 25
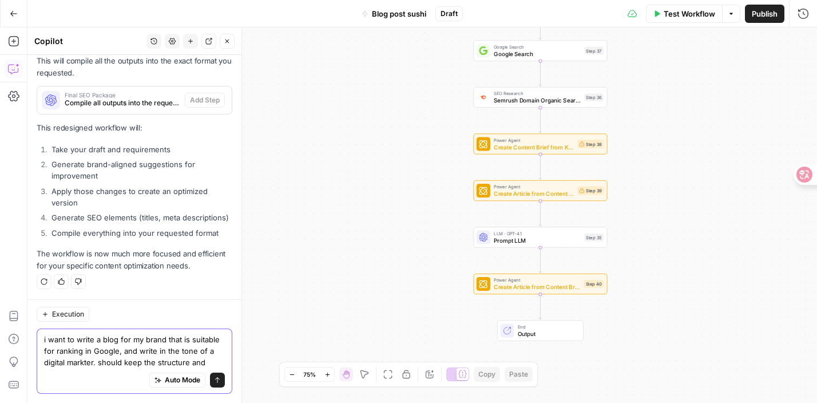
scroll to position [2930, 0]
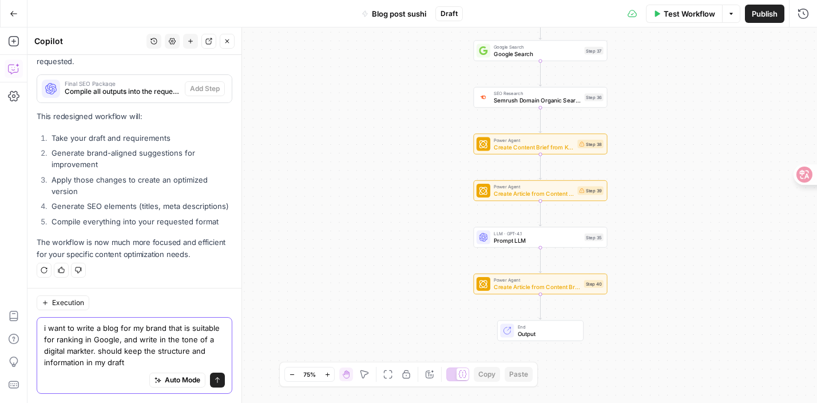
type textarea "i want to write a blog for my brand that is suitable for ranking in Google, and…"
click at [214, 383] on icon "submit" at bounding box center [217, 379] width 7 height 7
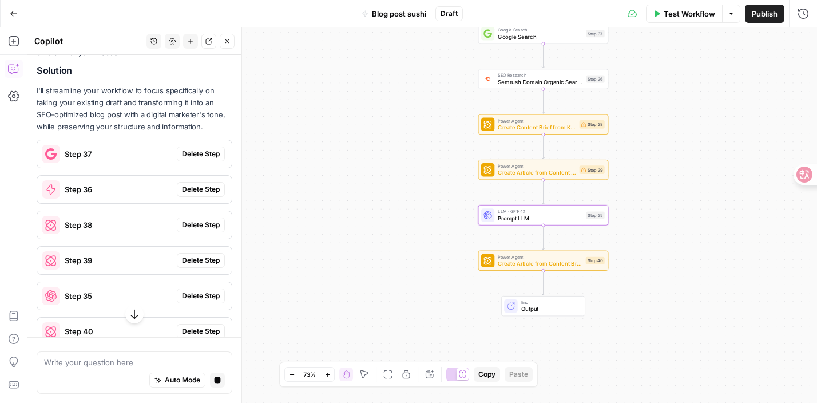
scroll to position [3248, 0]
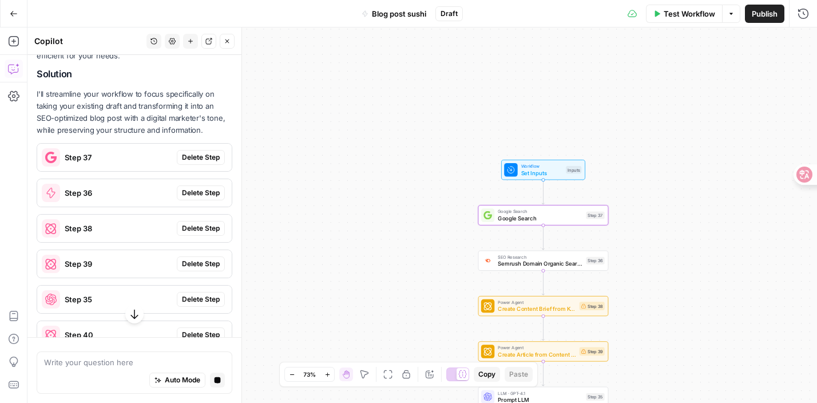
click at [192, 162] on span "Delete Step" at bounding box center [201, 157] width 38 height 10
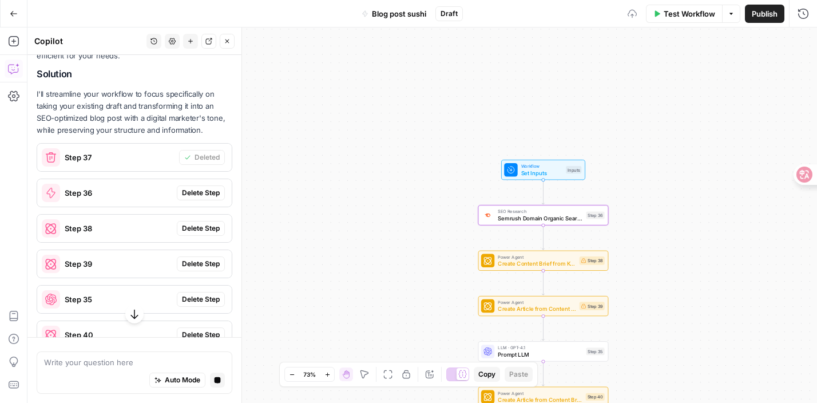
click at [195, 198] on span "Delete Step" at bounding box center [201, 193] width 38 height 10
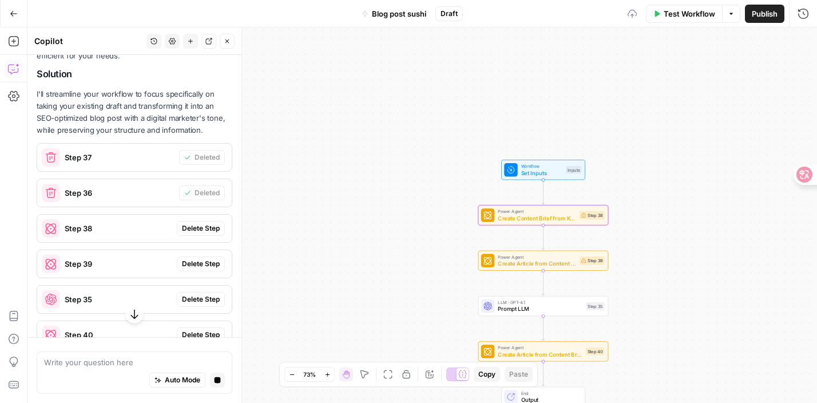
click at [204, 233] on span "Delete Step" at bounding box center [201, 228] width 38 height 10
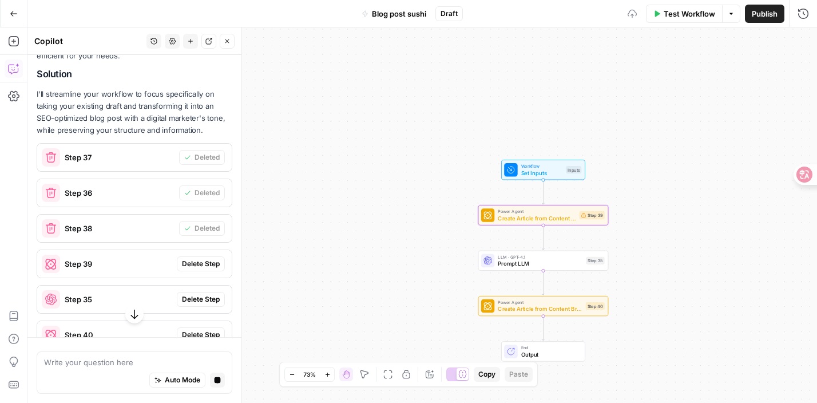
click at [209, 271] on button "Delete Step" at bounding box center [201, 263] width 48 height 15
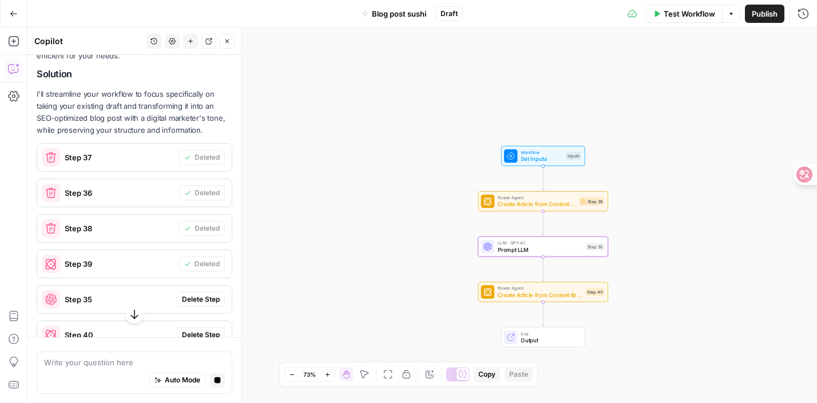
click at [212, 304] on span "Delete Step" at bounding box center [201, 299] width 38 height 10
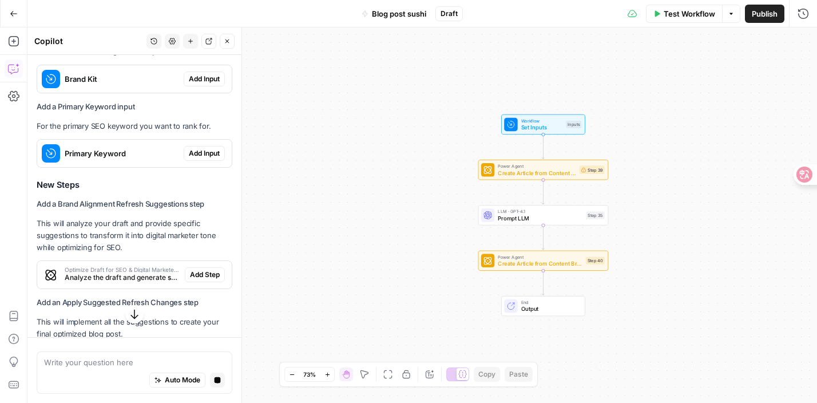
scroll to position [3481, 0]
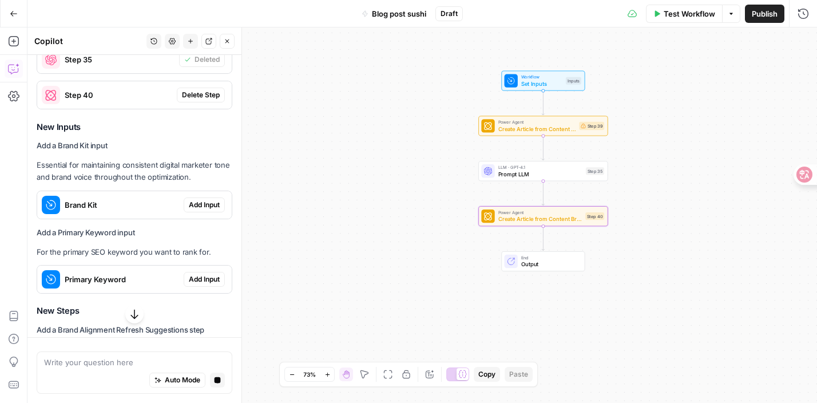
click at [205, 100] on span "Delete Step" at bounding box center [201, 95] width 38 height 10
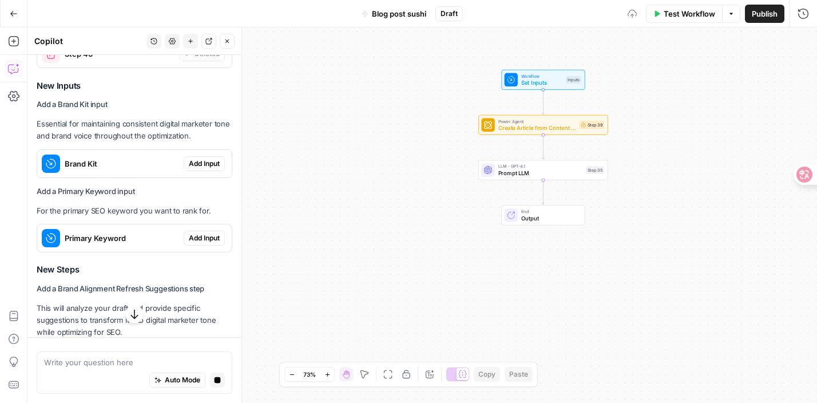
scroll to position [3556, 0]
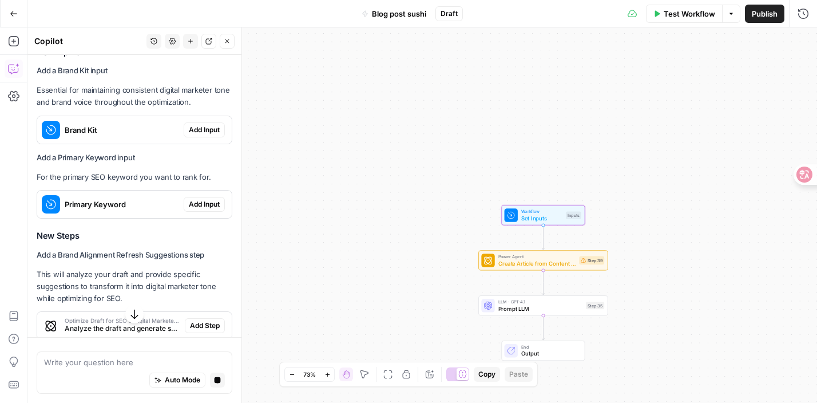
click at [209, 135] on span "Add Input" at bounding box center [204, 130] width 31 height 10
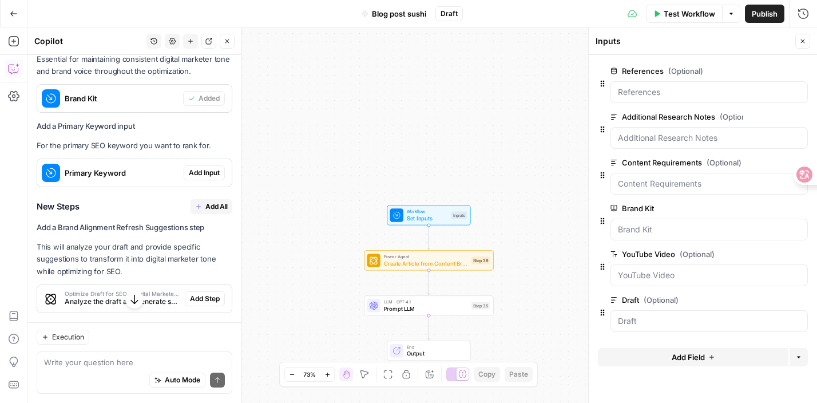
scroll to position [3693, 0]
click at [202, 176] on span "Add Input" at bounding box center [204, 171] width 31 height 10
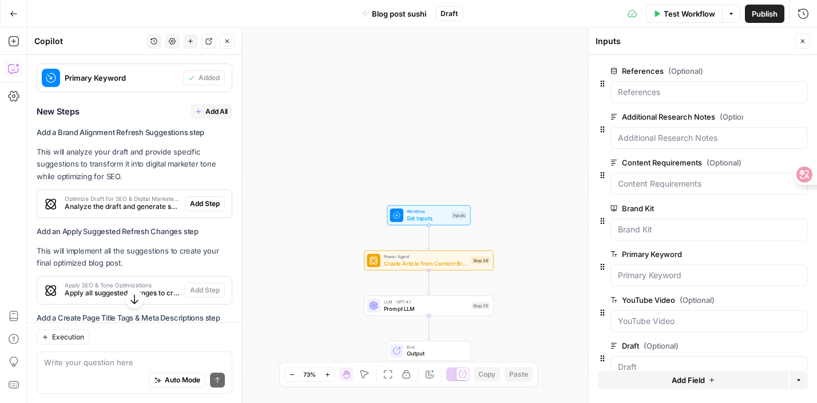
scroll to position [3800, 0]
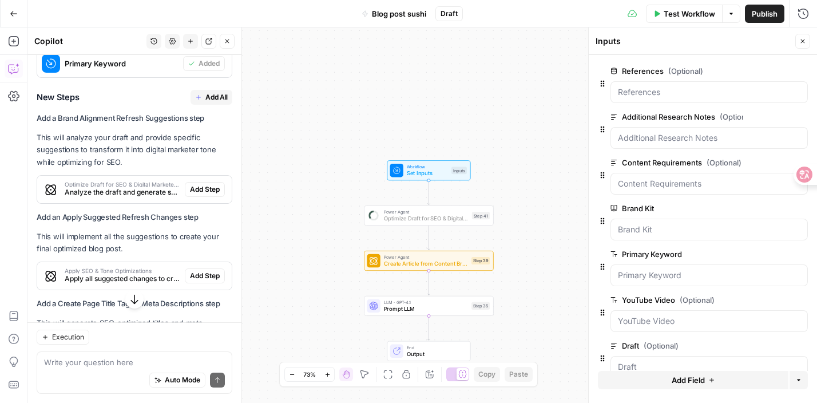
click at [206, 195] on span "Add Step" at bounding box center [205, 189] width 30 height 10
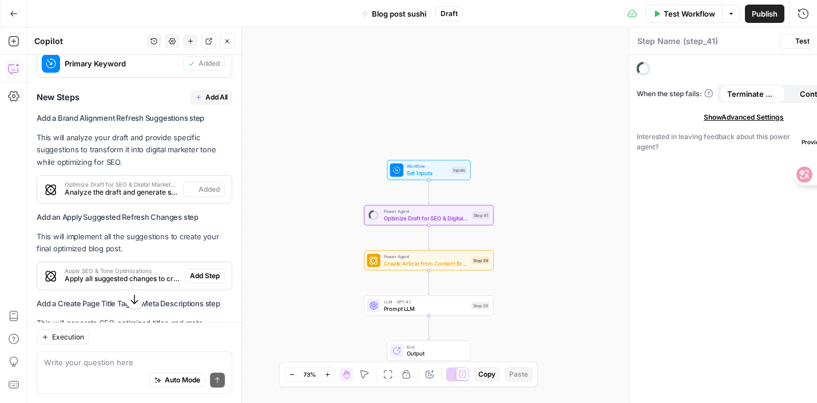
type textarea "Optimize Draft for SEO & Digital Marketer Tone"
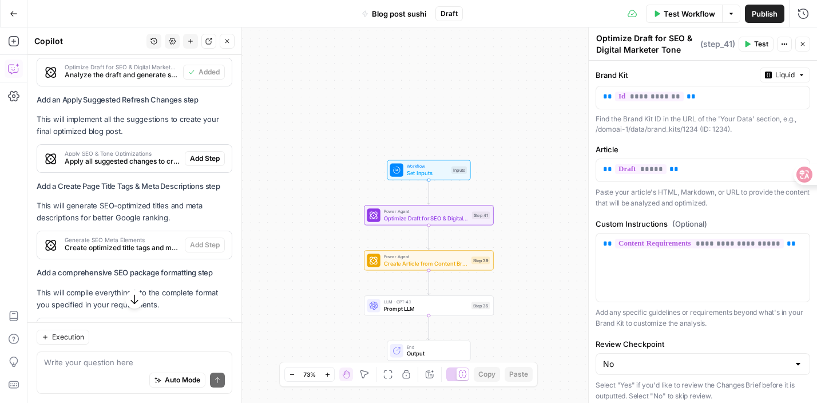
scroll to position [3919, 0]
click at [207, 171] on div "Apply SEO & Tone Optimizations Apply all suggested changes to create the final …" at bounding box center [134, 157] width 195 height 27
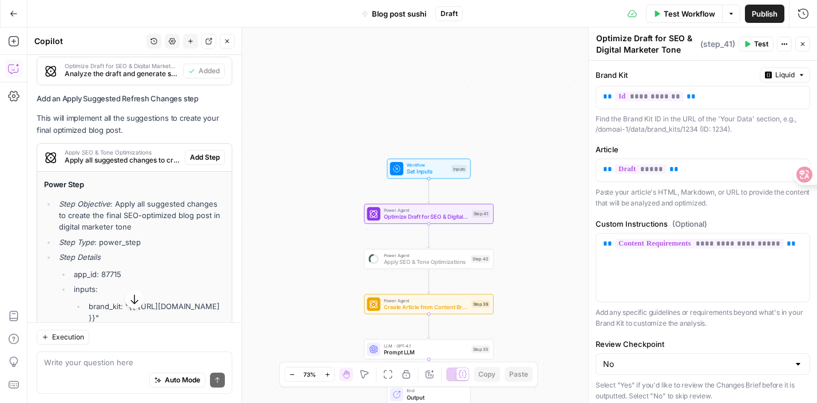
click at [204, 162] on span "Add Step" at bounding box center [205, 157] width 30 height 10
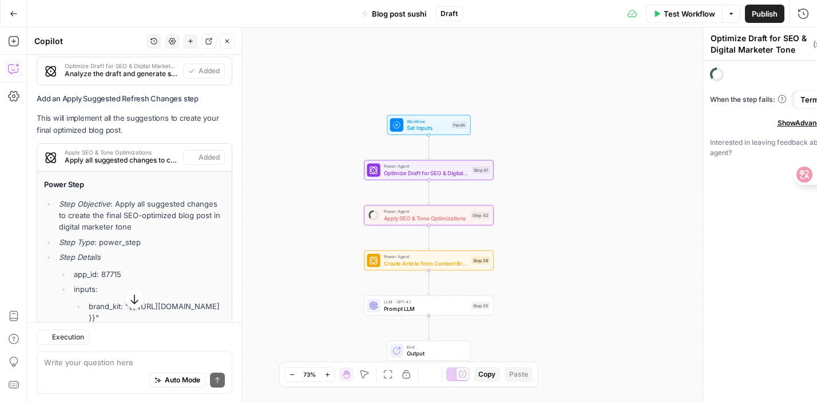
type textarea "Apply SEO & Tone Optimizations"
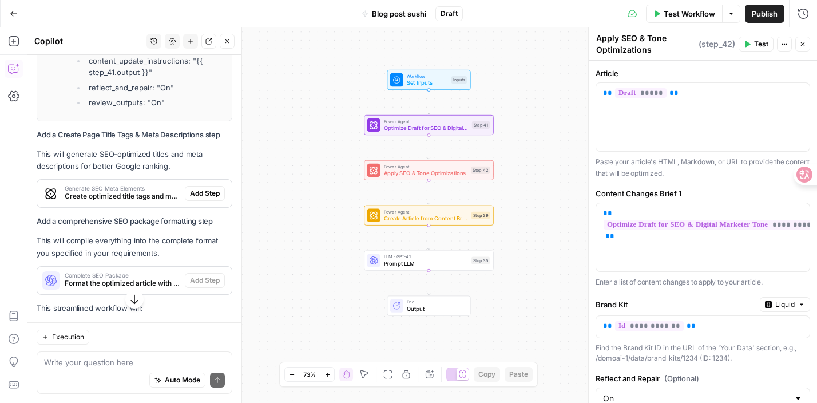
scroll to position [4207, 0]
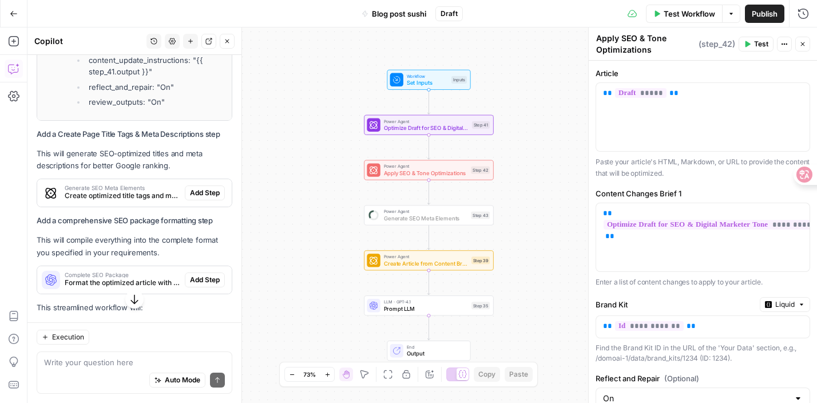
click at [208, 200] on button "Add Step" at bounding box center [205, 192] width 40 height 15
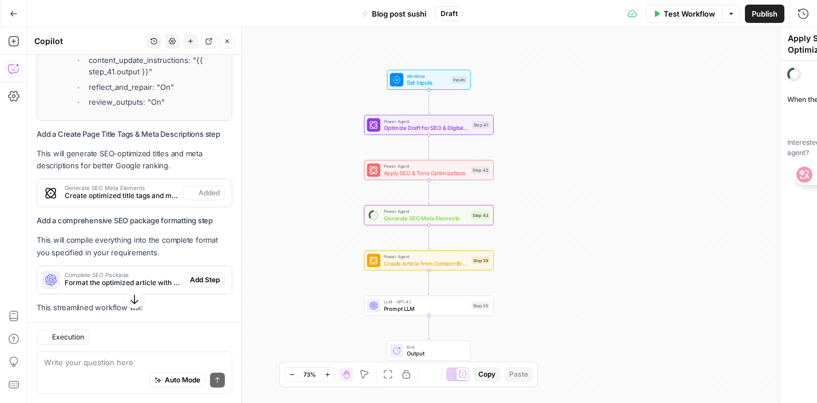
type textarea "Generate SEO Meta Elements"
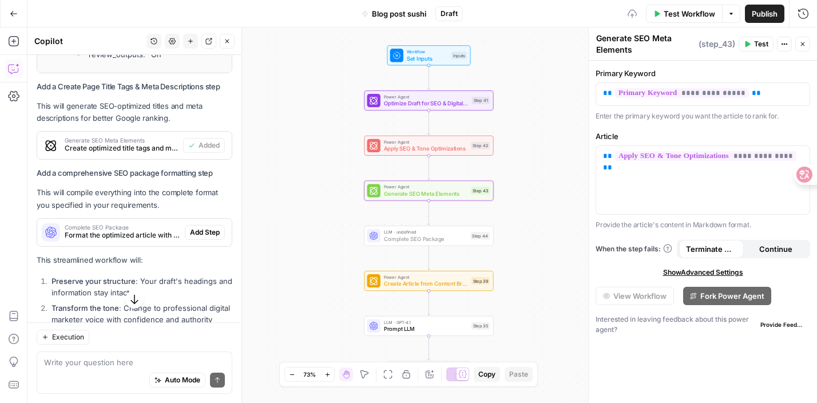
click at [202, 237] on span "Add Step" at bounding box center [205, 232] width 30 height 10
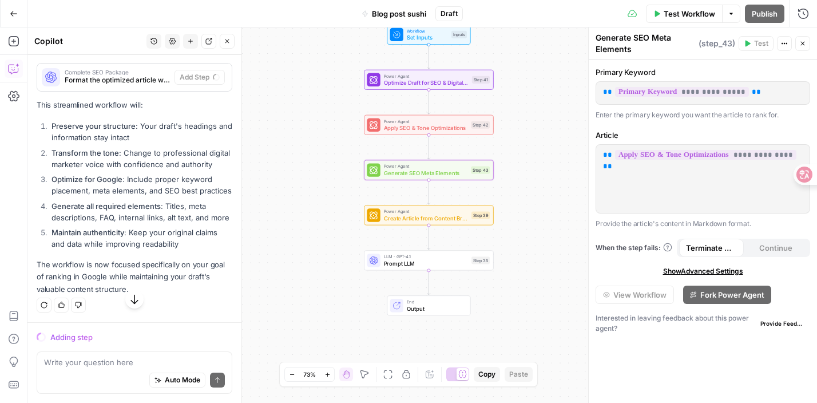
scroll to position [4329, 0]
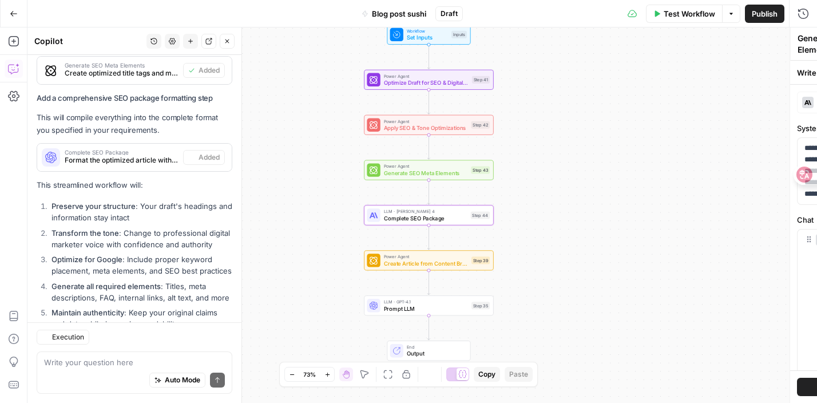
type textarea "Complete SEO Package"
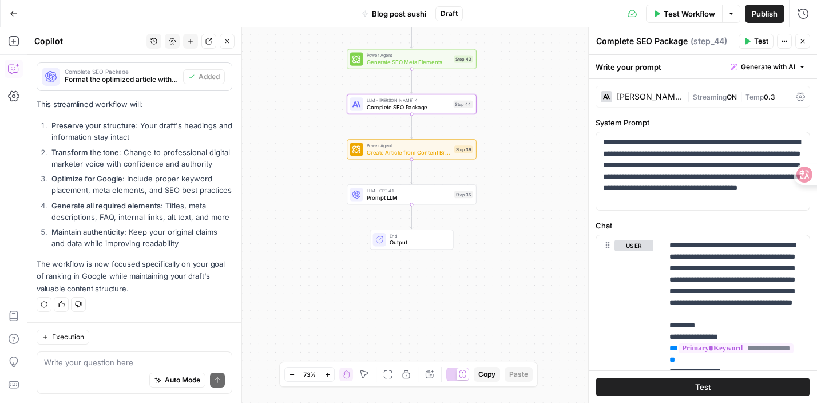
click at [514, 263] on div "Workflow Set Inputs Inputs Power Agent Optimize Draft for SEO & Digital Markete…" at bounding box center [421, 214] width 789 height 375
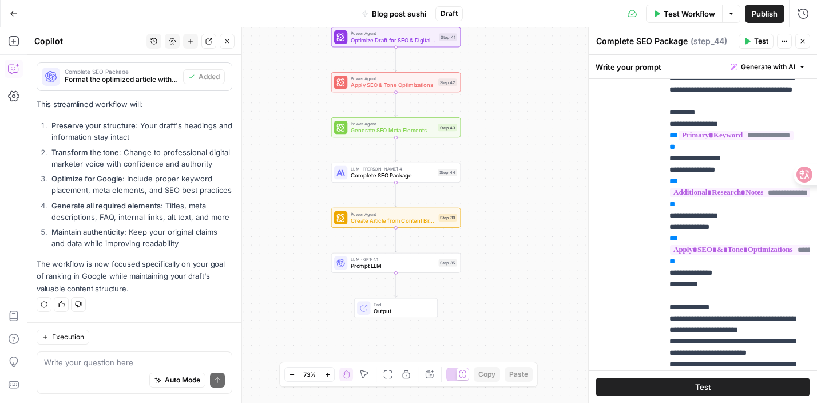
scroll to position [0, 0]
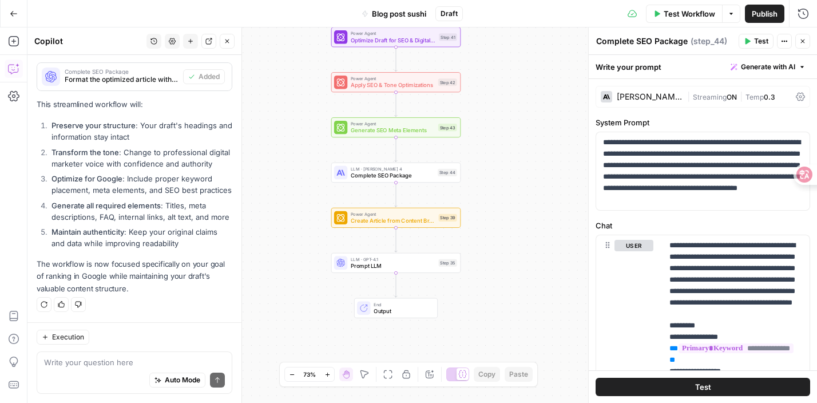
click at [811, 41] on header "Complete SEO Package Complete SEO Package ( step_44 ) Test Actions Close" at bounding box center [703, 40] width 228 height 27
click at [148, 362] on textarea at bounding box center [134, 361] width 181 height 11
type textarea "where should i put my draft"
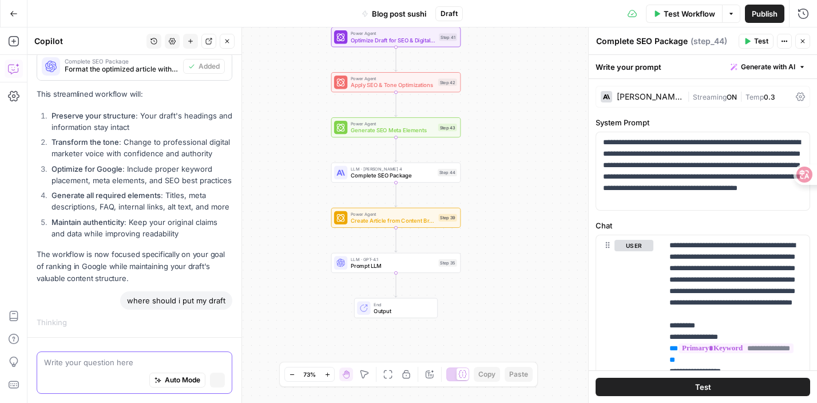
scroll to position [4322, 0]
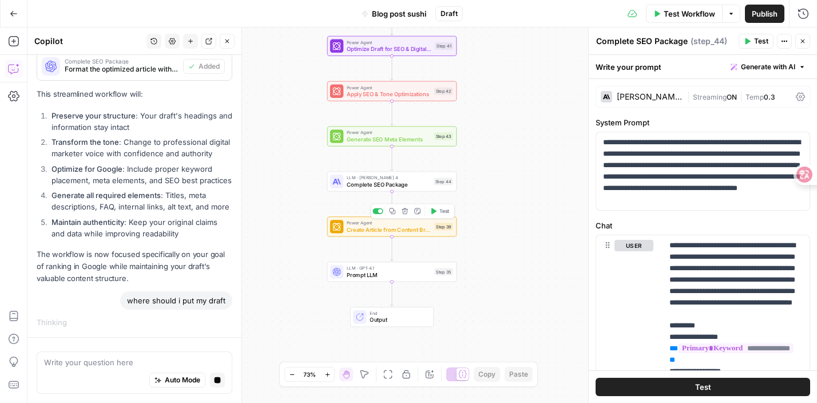
click at [373, 232] on span "Create Article from Content Brief" at bounding box center [389, 229] width 85 height 9
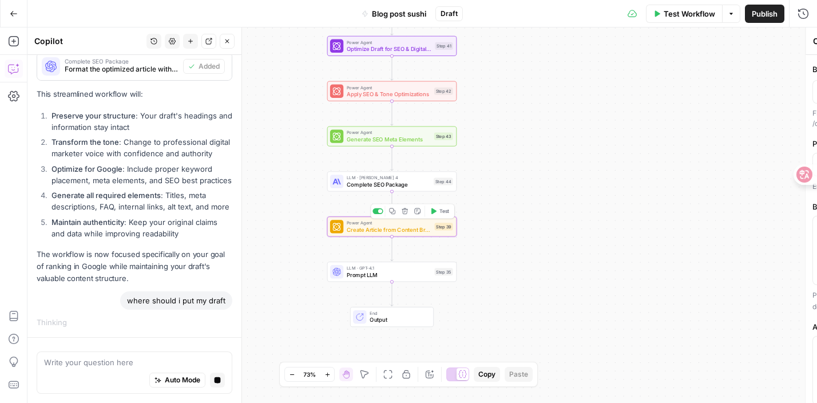
type textarea "Create Article from Content Brief"
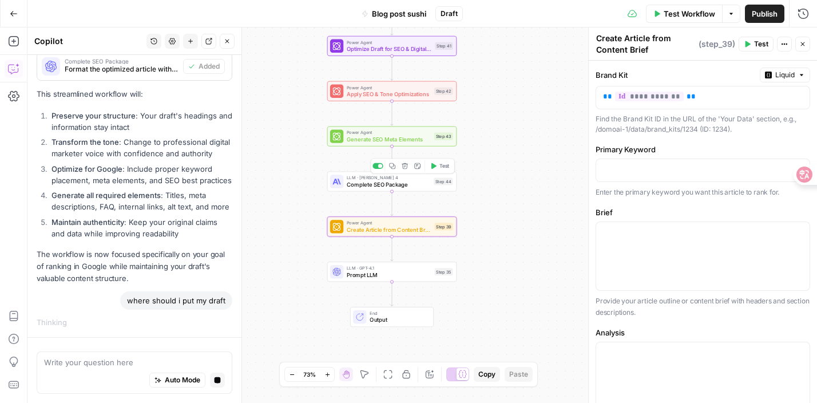
click at [380, 186] on span "Complete SEO Package" at bounding box center [389, 184] width 84 height 9
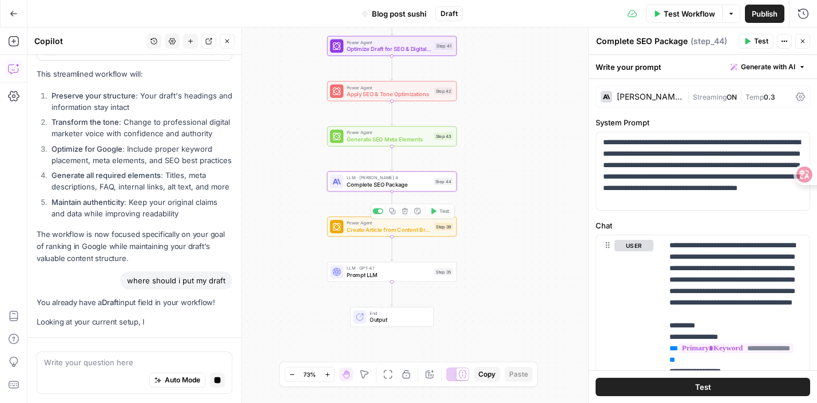
click at [372, 236] on div "Workflow Set Inputs Inputs Power Agent Optimize Draft for SEO & Digital Markete…" at bounding box center [421, 214] width 789 height 375
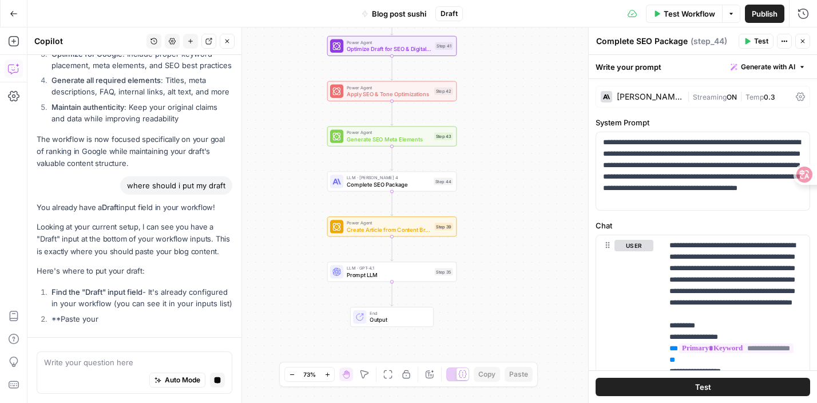
click at [360, 281] on div "Workflow Set Inputs Inputs Power Agent Optimize Draft for SEO & Digital Markete…" at bounding box center [421, 214] width 789 height 375
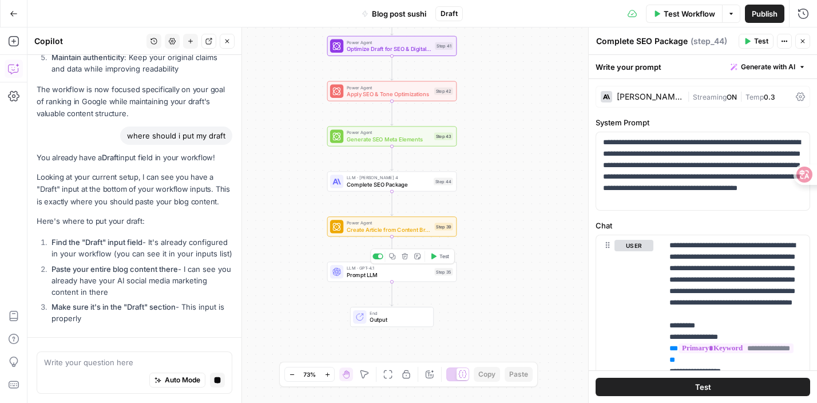
click at [363, 274] on span "Prompt LLM" at bounding box center [389, 275] width 85 height 9
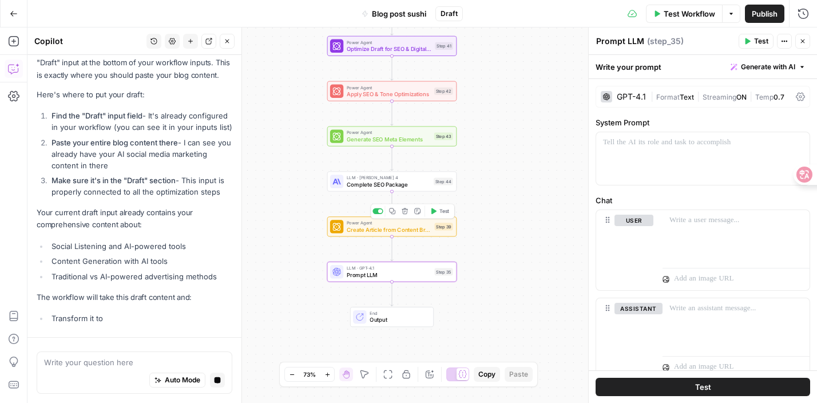
click at [375, 231] on span "Create Article from Content Brief" at bounding box center [389, 229] width 85 height 9
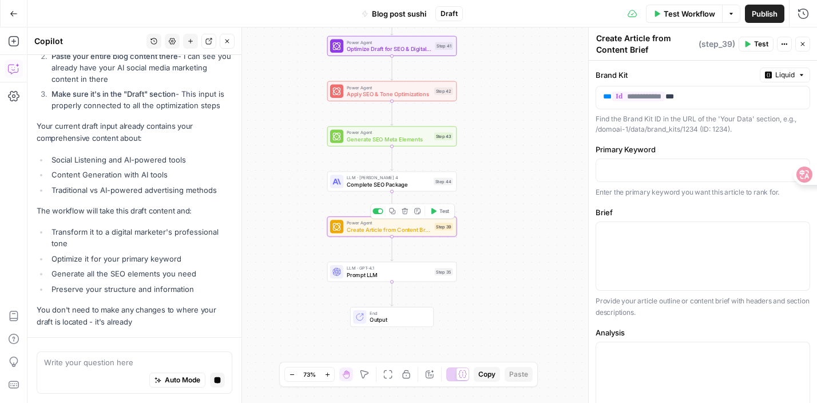
click at [390, 138] on span "Generate SEO Meta Elements" at bounding box center [389, 139] width 84 height 9
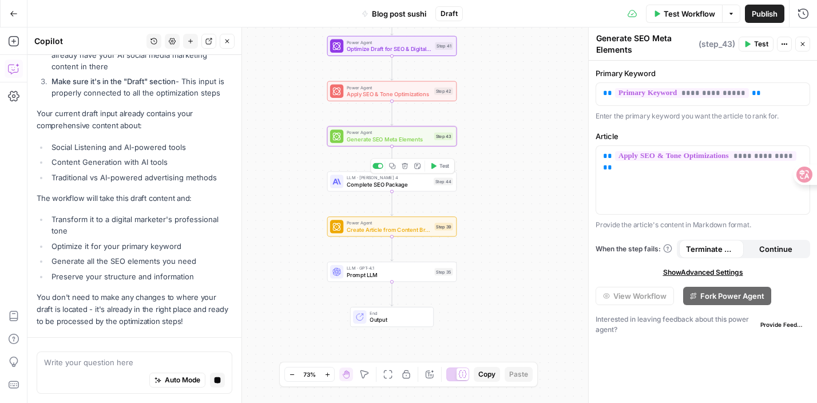
click at [385, 187] on span "Complete SEO Package" at bounding box center [389, 184] width 84 height 9
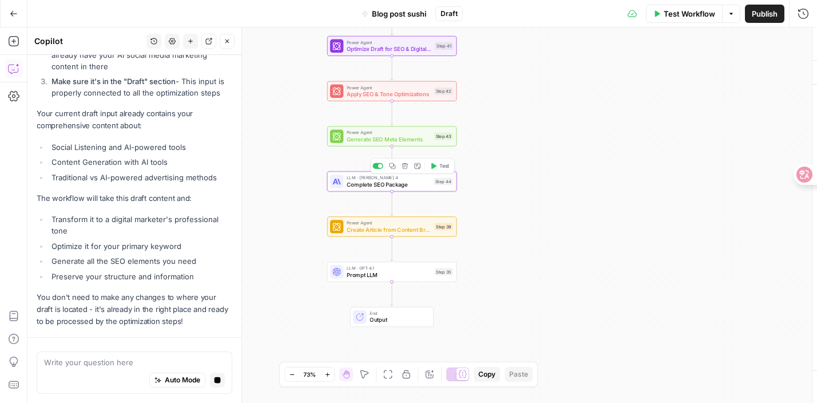
type textarea "Complete SEO Package"
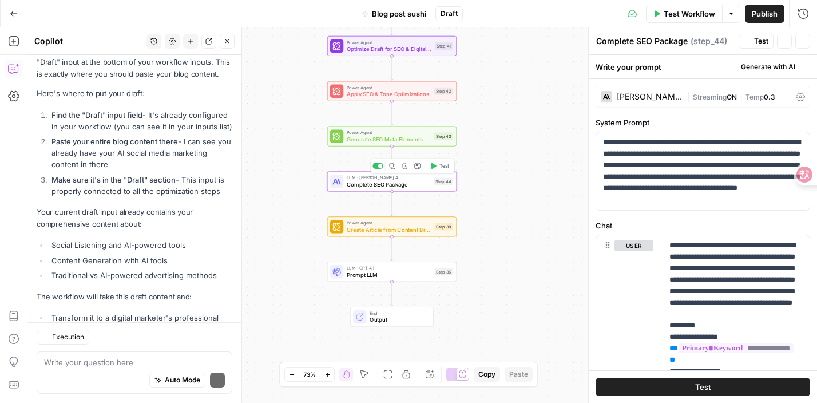
scroll to position [4854, 0]
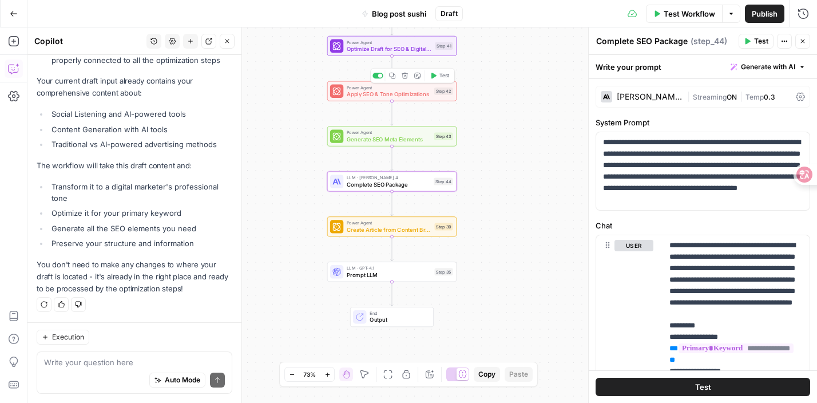
click at [370, 98] on span "Apply SEO & Tone Optimizations" at bounding box center [389, 94] width 84 height 9
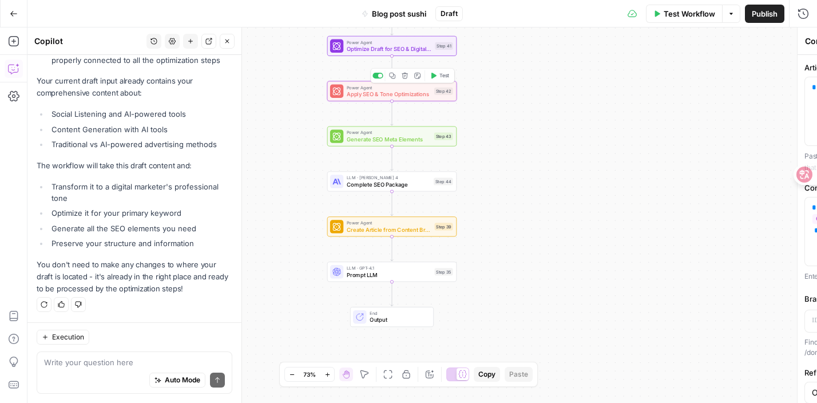
type textarea "Apply SEO & Tone Optimizations"
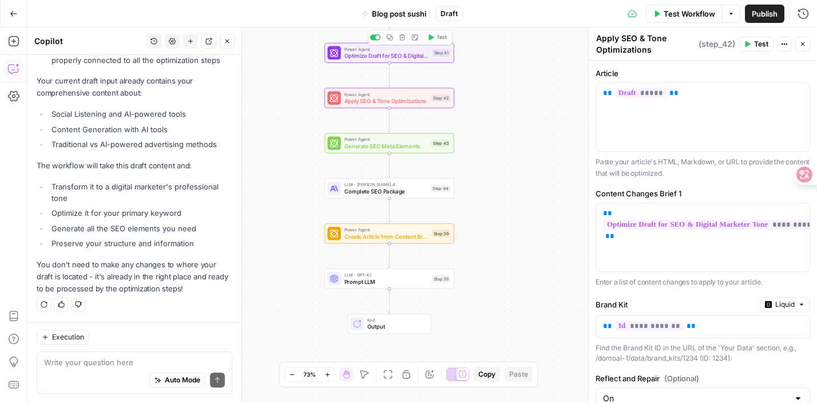
click at [374, 51] on span "Optimize Draft for SEO & Digital Marketer Tone" at bounding box center [386, 55] width 85 height 9
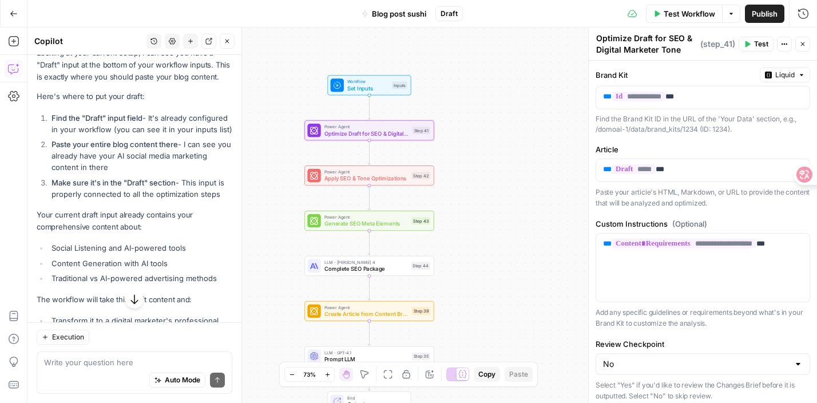
scroll to position [4700, 0]
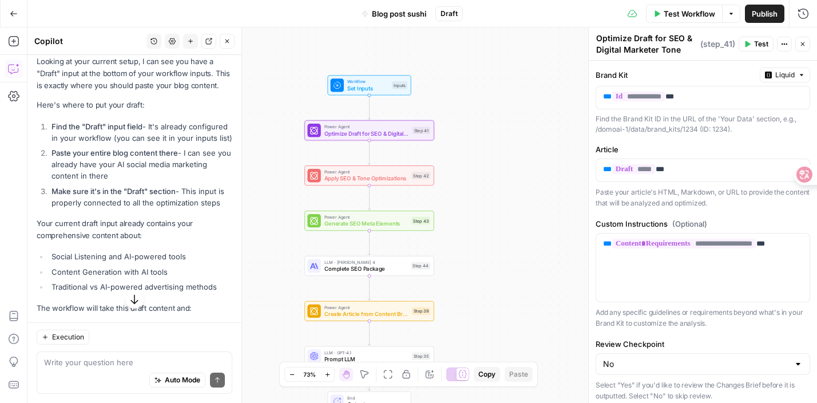
click at [803, 42] on icon "button" at bounding box center [802, 44] width 7 height 7
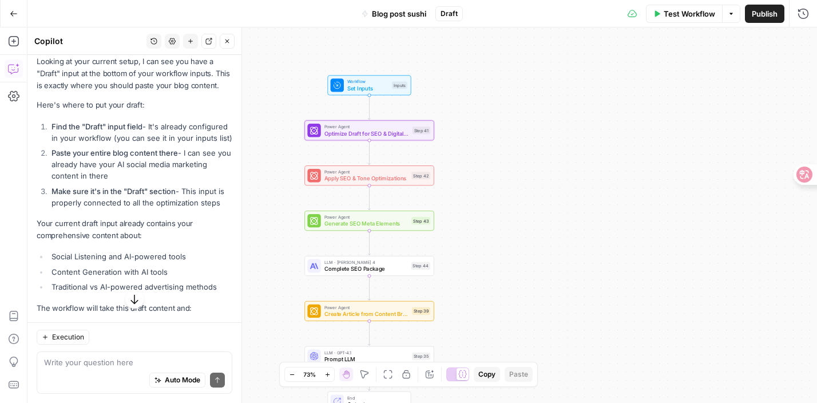
click at [453, 9] on span "Draft" at bounding box center [449, 14] width 17 height 10
click at [688, 13] on span "Test Workflow" at bounding box center [689, 13] width 51 height 11
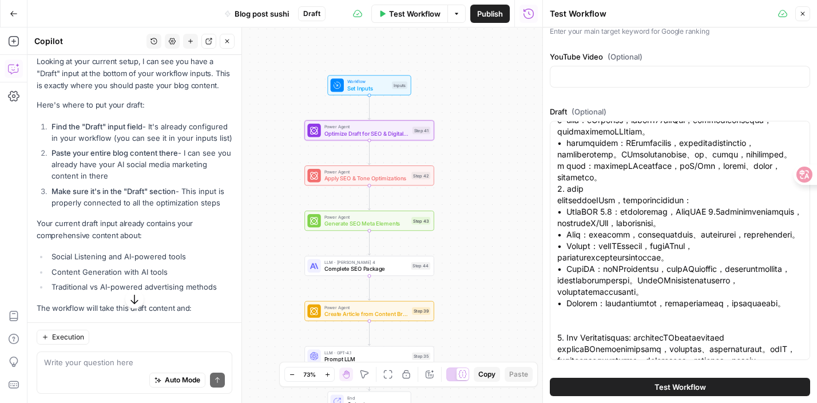
scroll to position [1499, 0]
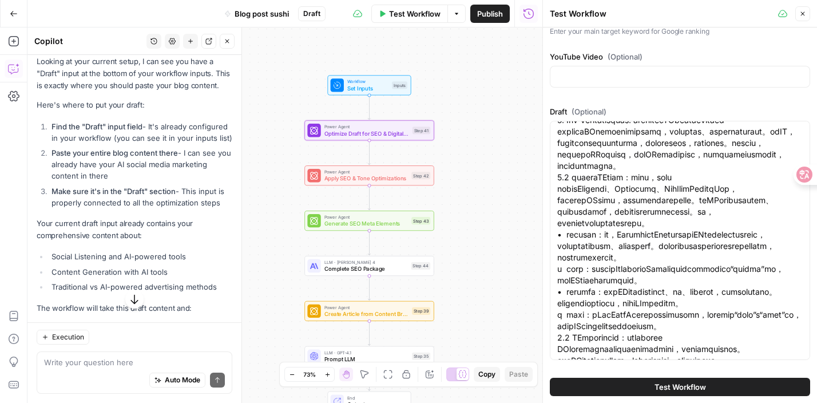
click at [620, 384] on button "Test Workflow" at bounding box center [680, 387] width 260 height 18
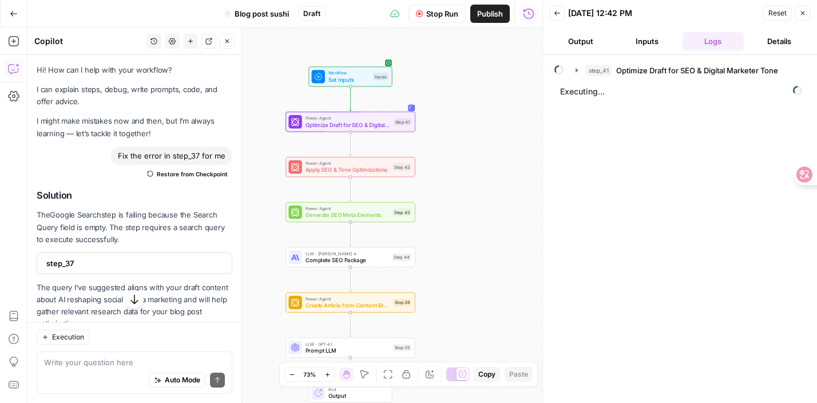
scroll to position [4700, 0]
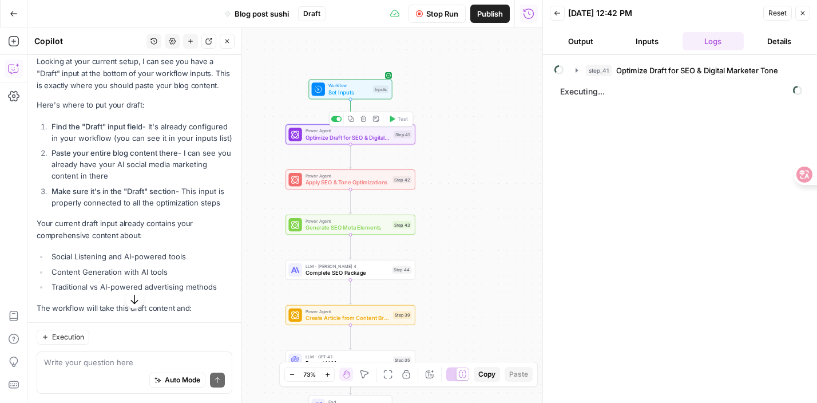
click at [404, 137] on div "Step 41" at bounding box center [403, 133] width 18 height 7
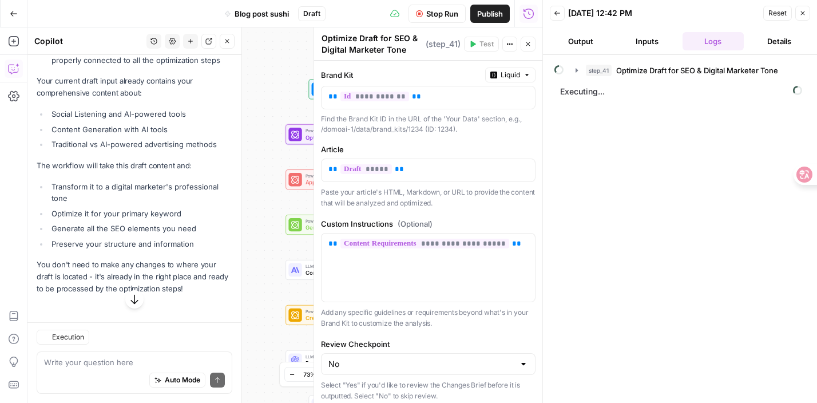
scroll to position [4475, 0]
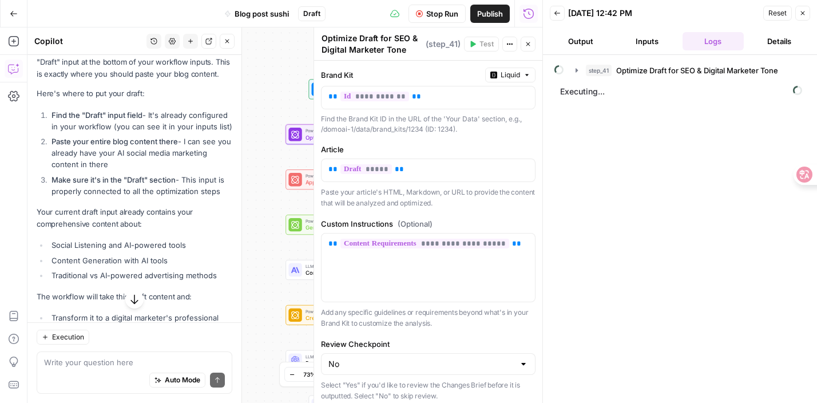
click at [268, 97] on div "Workflow Set Inputs Inputs Power Agent Optimize Draft for SEO & Digital Markete…" at bounding box center [284, 214] width 515 height 375
click at [804, 14] on icon "button" at bounding box center [803, 13] width 4 height 4
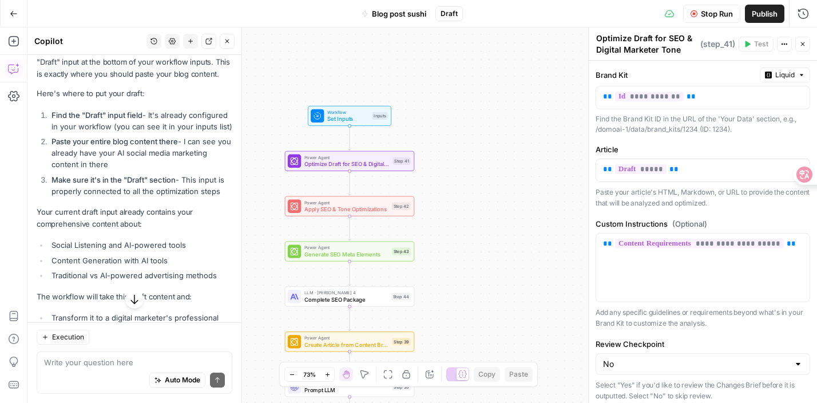
click at [695, 14] on icon "button" at bounding box center [694, 13] width 7 height 7
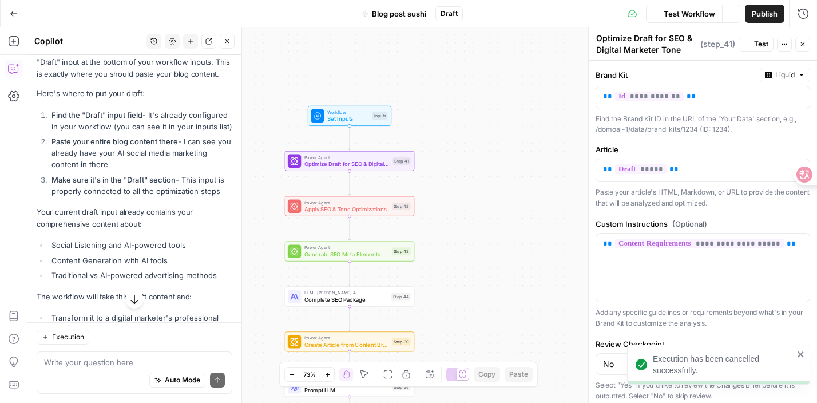
click at [697, 14] on span "Test Workflow" at bounding box center [689, 13] width 51 height 11
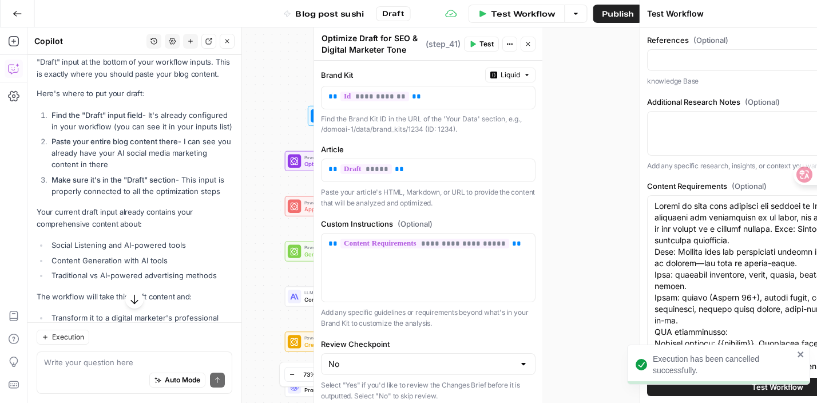
click at [697, 14] on div "Test Workflow" at bounding box center [759, 13] width 225 height 11
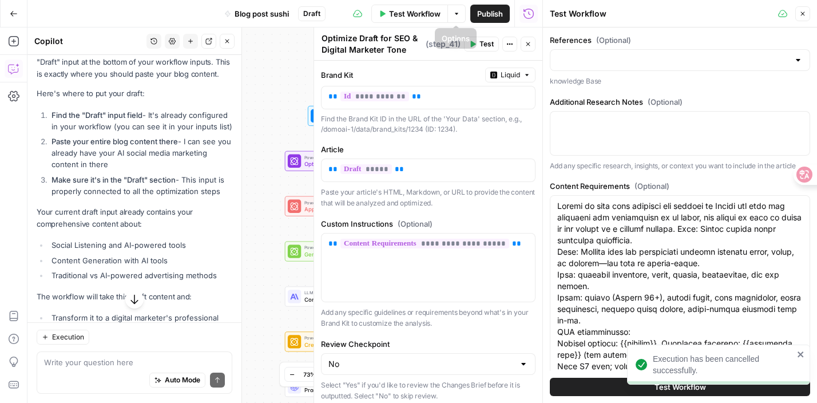
click at [423, 13] on span "Test Workflow" at bounding box center [414, 13] width 51 height 11
click at [382, 16] on icon "button" at bounding box center [382, 13] width 7 height 7
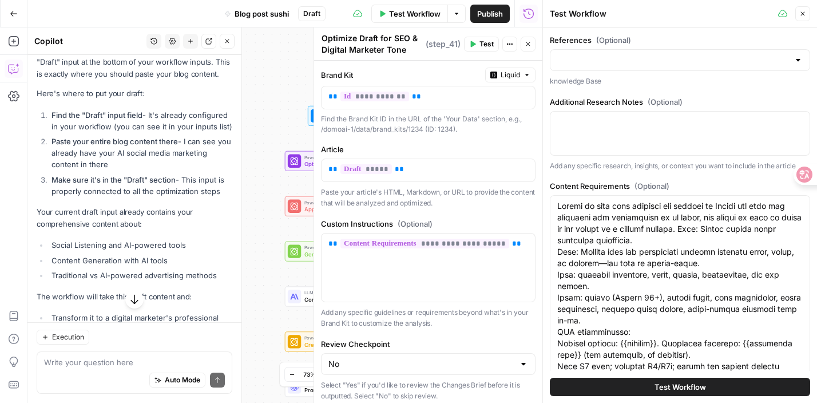
click at [575, 390] on button "Test Workflow" at bounding box center [680, 387] width 260 height 18
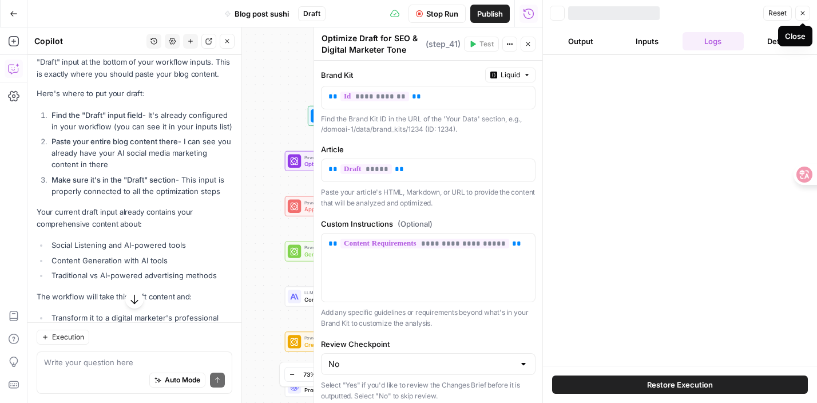
click at [801, 13] on icon "button" at bounding box center [802, 13] width 7 height 7
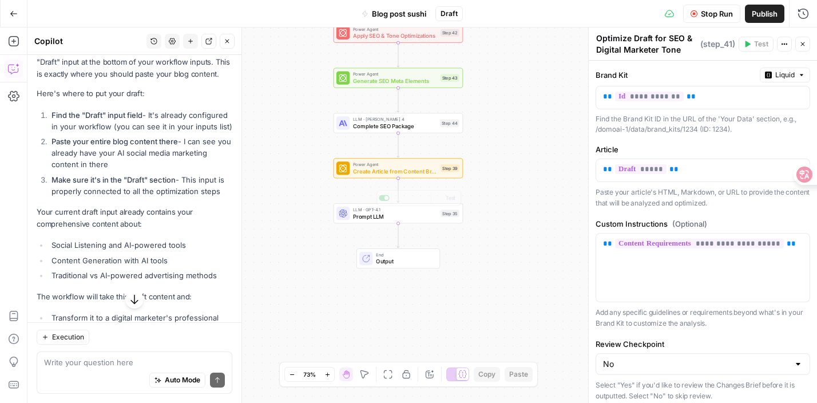
click at [422, 225] on div "Workflow Set Inputs Inputs Power Agent Optimize Draft for SEO & Digital Markete…" at bounding box center [421, 214] width 789 height 375
click at [416, 266] on div "End Output" at bounding box center [398, 258] width 84 height 20
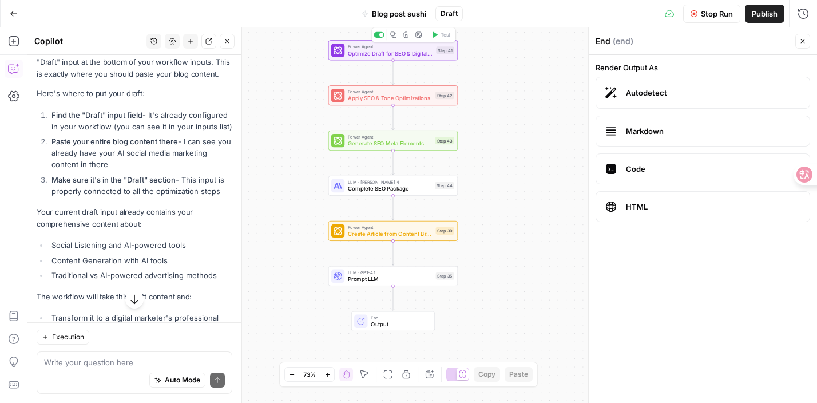
click at [431, 46] on span "Power Agent" at bounding box center [390, 46] width 85 height 7
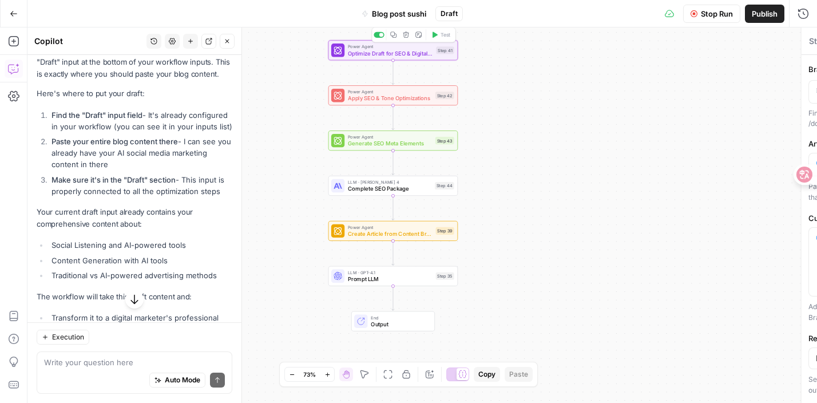
type textarea "Optimize Draft for SEO & Digital Marketer Tone"
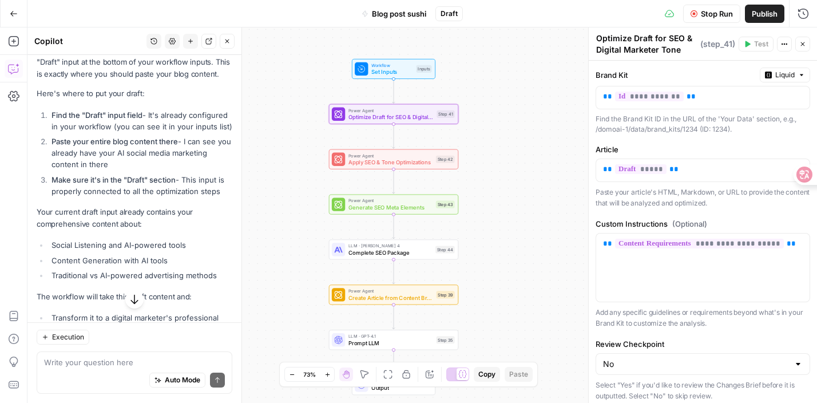
click at [420, 69] on div "Inputs" at bounding box center [423, 68] width 15 height 7
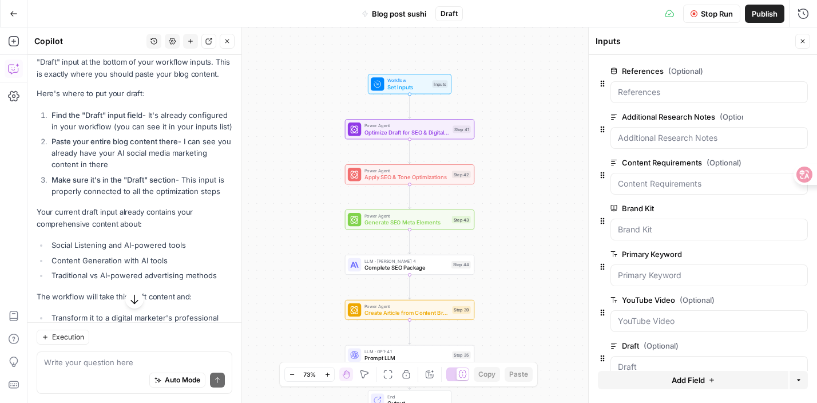
click at [797, 36] on button "Close" at bounding box center [802, 41] width 15 height 15
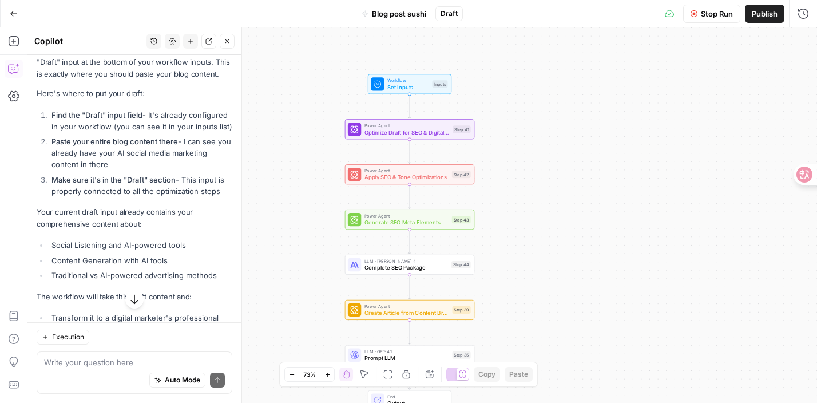
click at [669, 18] on div "Stop Run Publish Run History" at bounding box center [640, 13] width 355 height 27
click at [666, 14] on icon at bounding box center [669, 13] width 9 height 9
click at [672, 10] on icon at bounding box center [669, 13] width 9 height 9
click at [672, 18] on div "Stop Run Publish Run History" at bounding box center [640, 13] width 355 height 27
click at [444, 17] on span "Draft" at bounding box center [449, 14] width 17 height 10
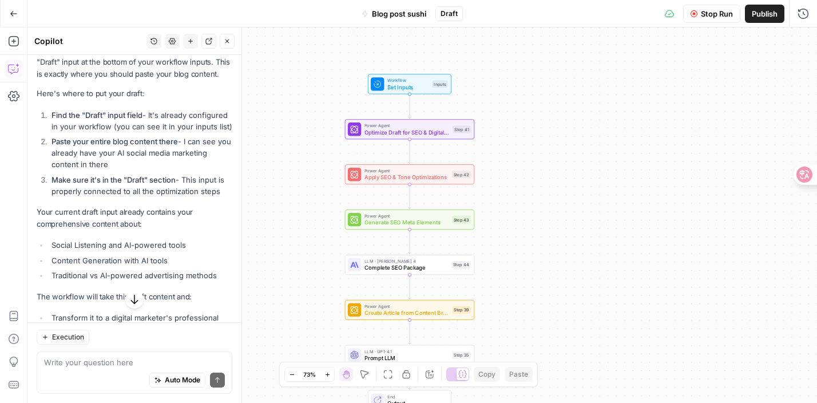
click at [666, 13] on icon at bounding box center [669, 13] width 9 height 9
click at [813, 11] on div "Stop Run Publish Run History" at bounding box center [640, 13] width 355 height 27
click at [807, 13] on icon "button" at bounding box center [802, 13] width 11 height 11
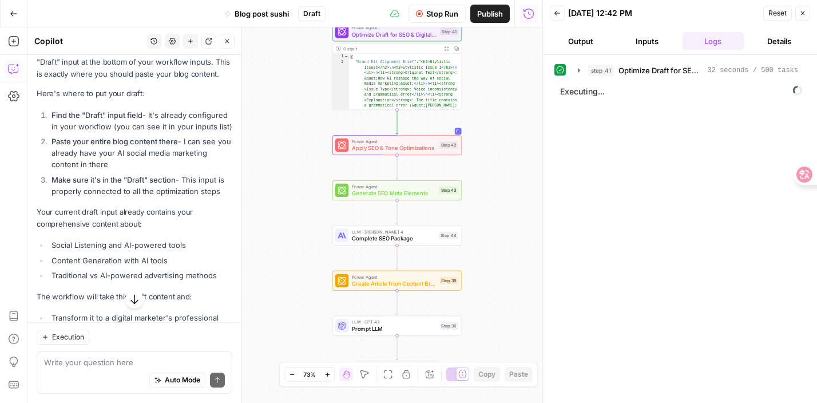
click at [652, 43] on button "Inputs" at bounding box center [647, 41] width 62 height 18
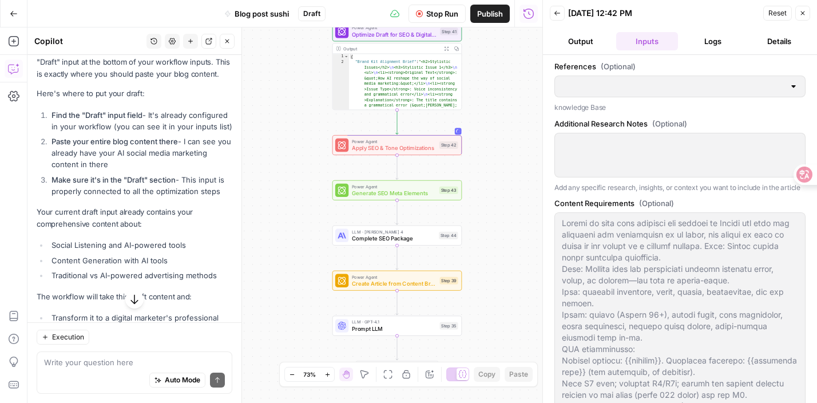
drag, startPoint x: 630, startPoint y: 112, endPoint x: 634, endPoint y: 188, distance: 75.6
click at [638, 165] on div at bounding box center [679, 155] width 251 height 45
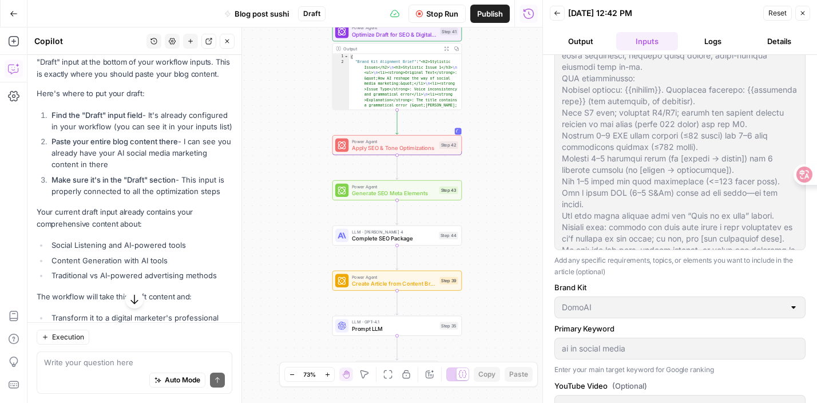
scroll to position [82, 0]
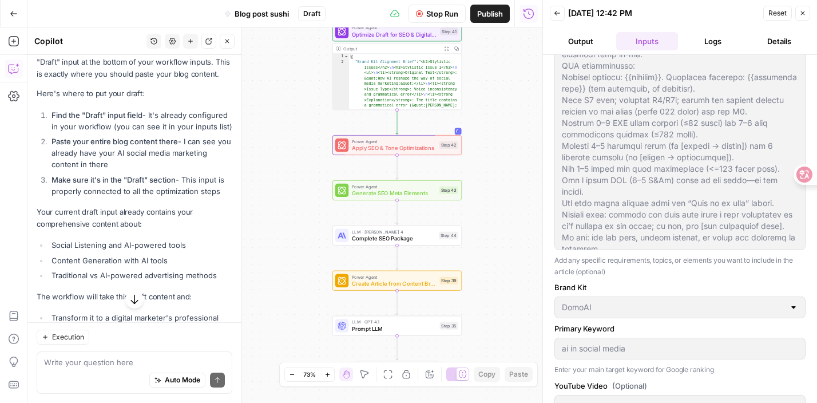
click at [623, 73] on div "References (Optional) knowledge Base Additional Research Notes (Optional) Add a…" at bounding box center [679, 271] width 251 height 825
click at [538, 165] on div at bounding box center [542, 201] width 11 height 403
click at [519, 189] on div "Workflow Set Inputs Inputs Power Agent Optimize Draft for SEO & Digital Markete…" at bounding box center [284, 214] width 515 height 375
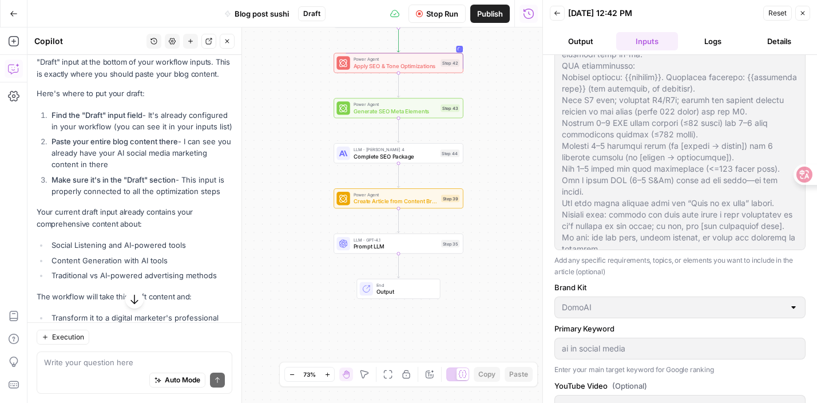
click at [519, 189] on div "Workflow Set Inputs Inputs Power Agent Optimize Draft for SEO & Digital Markete…" at bounding box center [284, 214] width 515 height 375
click at [621, 312] on div "DomoAI" at bounding box center [679, 307] width 251 height 22
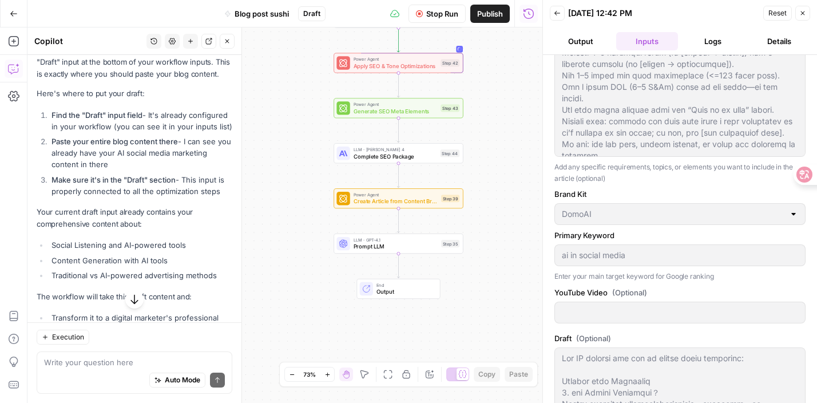
scroll to position [328, 0]
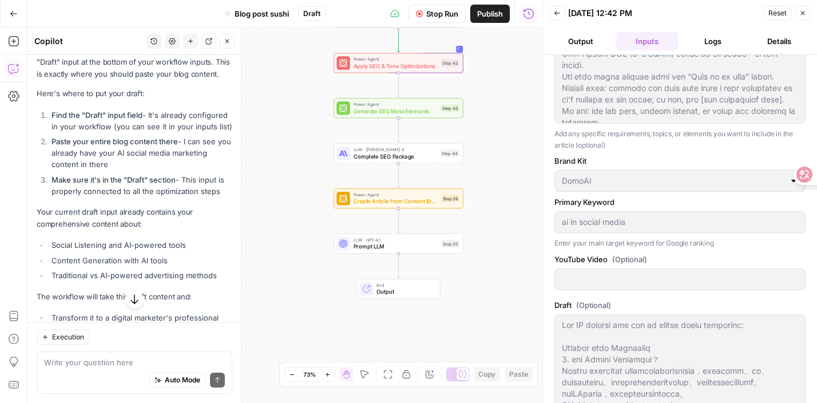
click at [507, 277] on div "Workflow Set Inputs Inputs Power Agent Optimize Draft for SEO & Digital Markete…" at bounding box center [284, 214] width 515 height 375
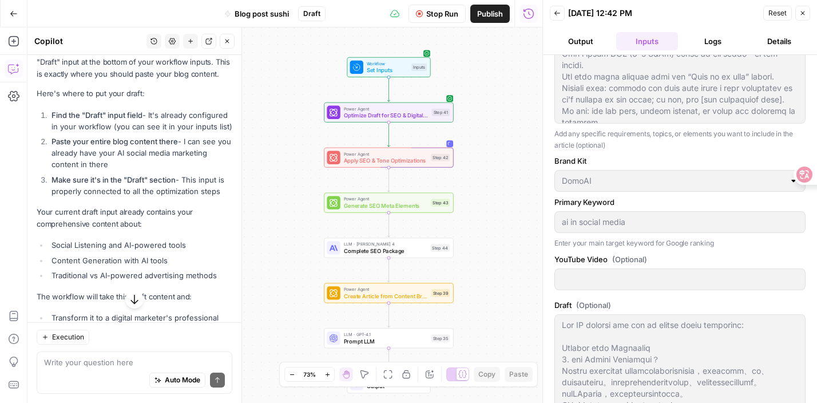
click at [709, 45] on button "Logs" at bounding box center [713, 41] width 62 height 18
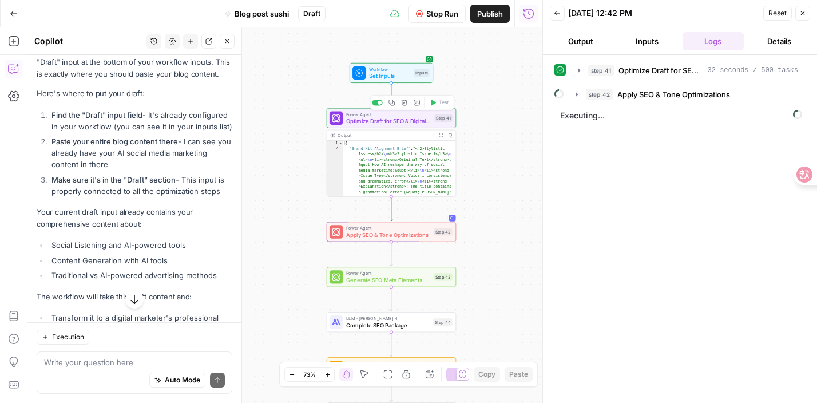
click at [441, 139] on button "Expand Output" at bounding box center [440, 135] width 10 height 10
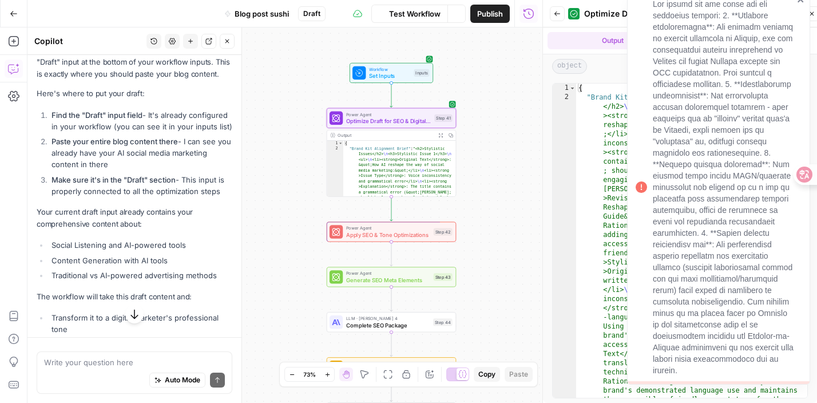
scroll to position [4475, 0]
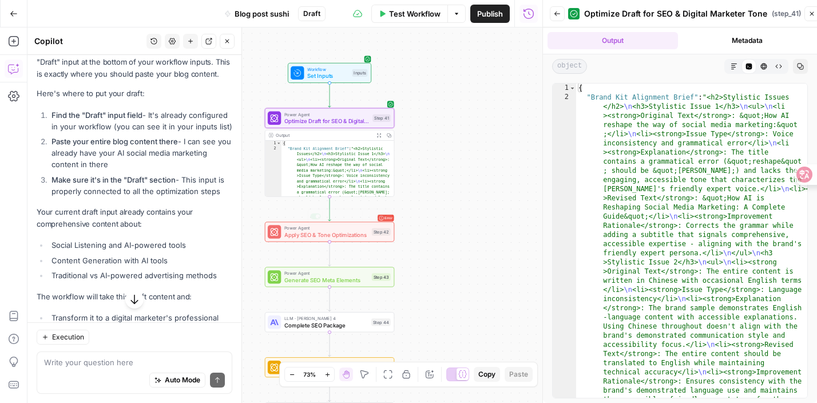
drag, startPoint x: 447, startPoint y: 219, endPoint x: 391, endPoint y: 220, distance: 56.1
click at [391, 220] on div "Copy step Delete step Add Note Test" at bounding box center [350, 216] width 84 height 15
click at [365, 241] on div "Error Power Agent Apply SEO & Tone Optimizations Step 42 Copy step Delete step …" at bounding box center [329, 231] width 129 height 20
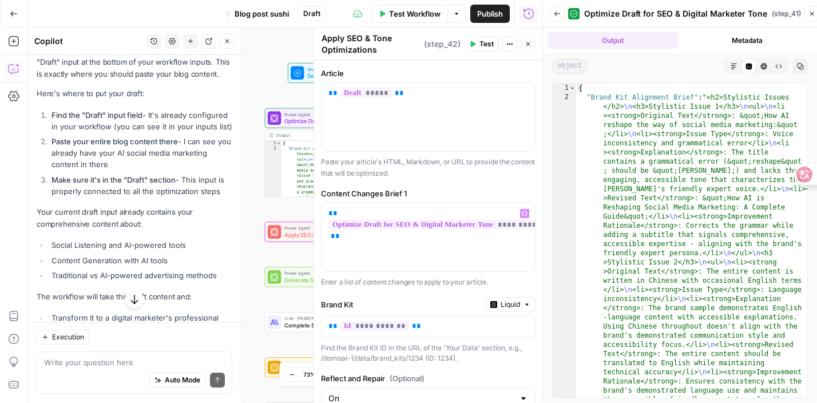
click at [294, 233] on span "Apply SEO & Tone Optimizations" at bounding box center [326, 235] width 84 height 9
click at [283, 221] on div "Workflow Set Inputs Inputs Power Agent Optimize Draft for SEO & Digital Markete…" at bounding box center [284, 214] width 515 height 375
click at [521, 47] on button "Close" at bounding box center [528, 44] width 15 height 15
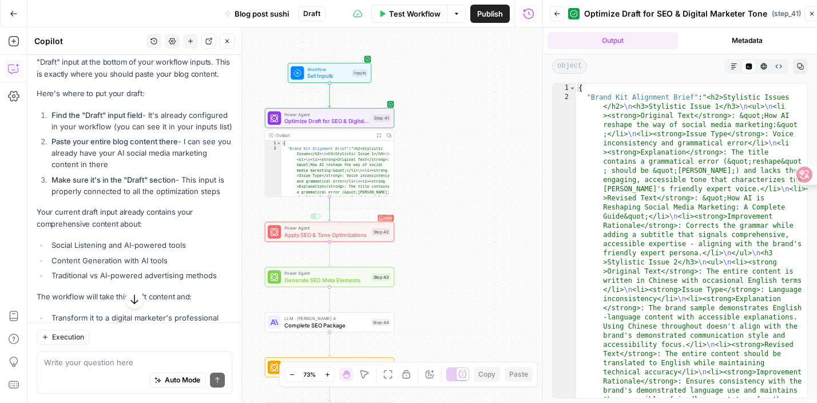
click at [392, 217] on span "Error" at bounding box center [388, 218] width 8 height 10
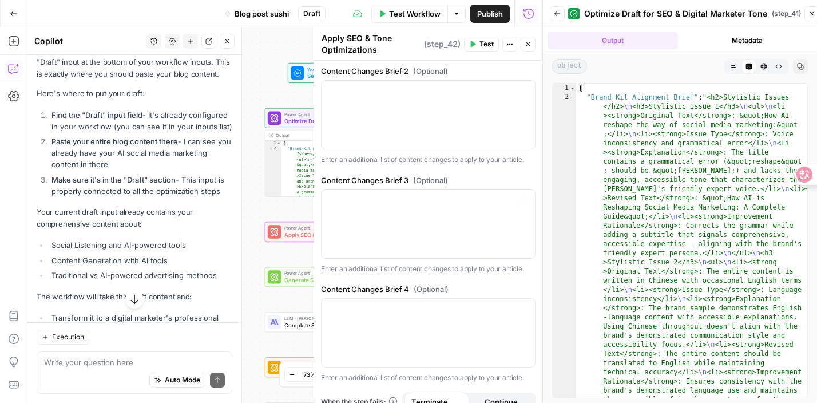
scroll to position [544, 0]
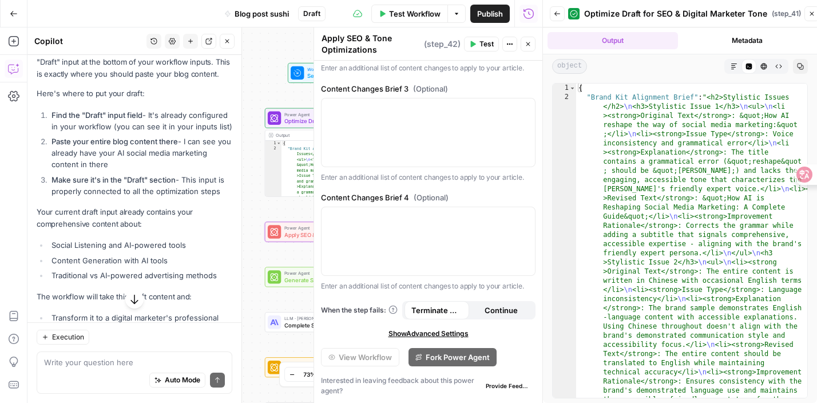
click at [269, 312] on div "LLM · Claude Sonnet 4 Complete SEO Package Step 44 Copy step Delete step Add No…" at bounding box center [329, 322] width 129 height 20
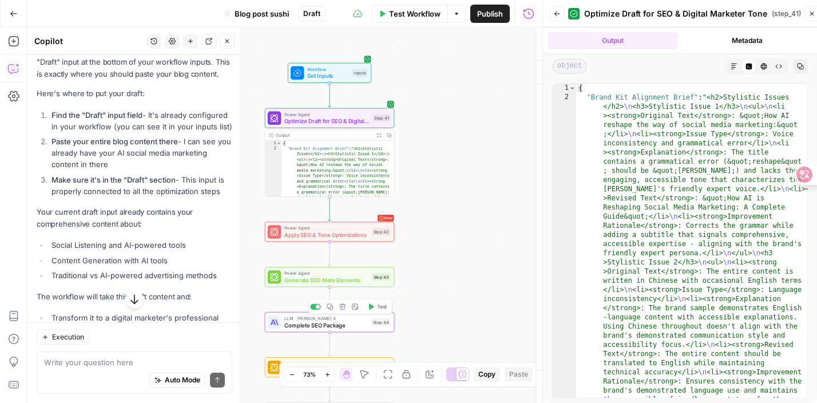
type textarea "Complete SEO Package"
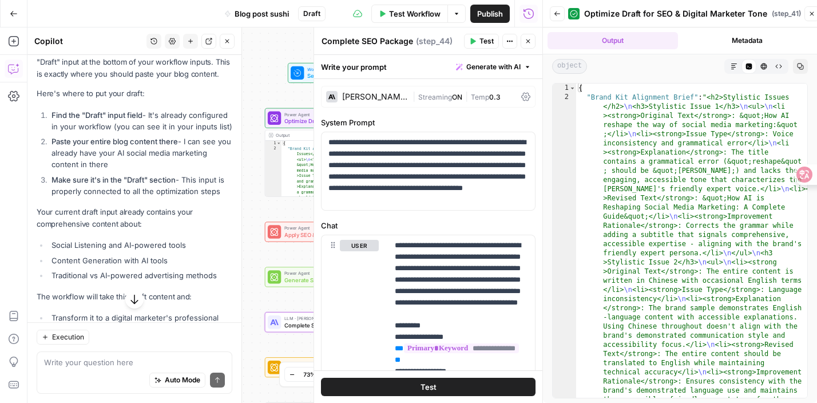
click at [526, 40] on icon "button" at bounding box center [528, 41] width 7 height 7
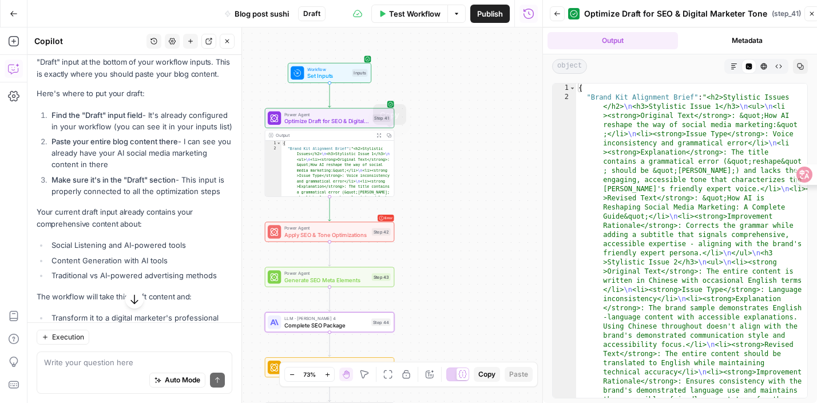
click at [379, 135] on icon "button" at bounding box center [379, 135] width 4 height 4
click at [733, 64] on icon "button" at bounding box center [734, 67] width 6 height 6
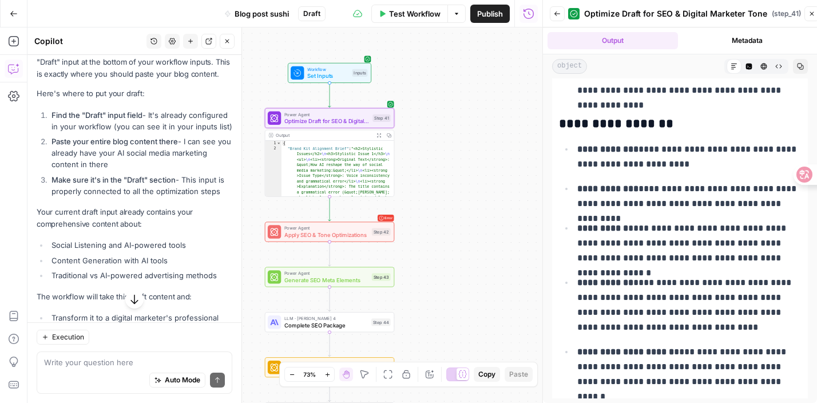
scroll to position [5031, 0]
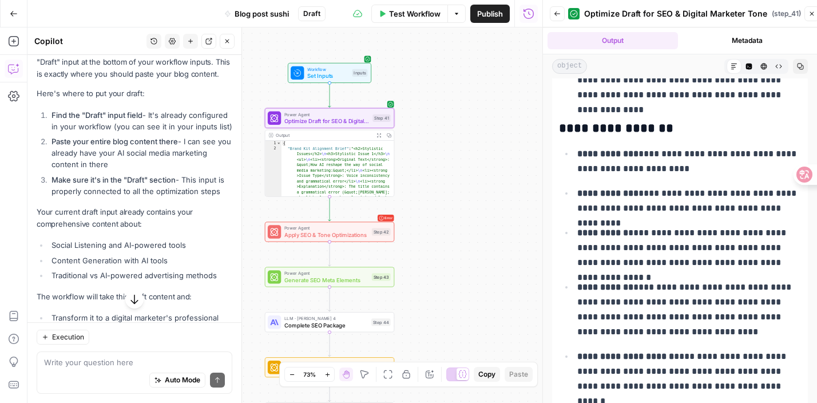
click at [462, 311] on div "Workflow Set Inputs Inputs Power Agent Optimize Draft for SEO & Digital Markete…" at bounding box center [284, 214] width 515 height 375
click at [379, 222] on div "Copy step Delete step Add Note Test" at bounding box center [350, 216] width 84 height 15
click at [374, 217] on button "Test" at bounding box center [377, 216] width 26 height 11
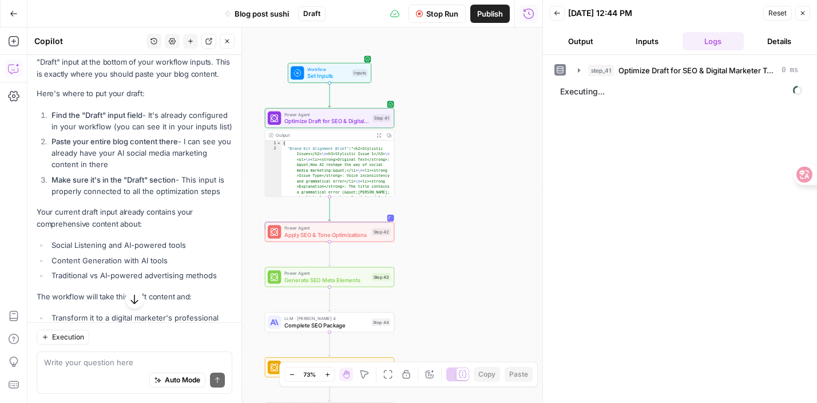
click at [771, 41] on button "Details" at bounding box center [779, 41] width 62 height 18
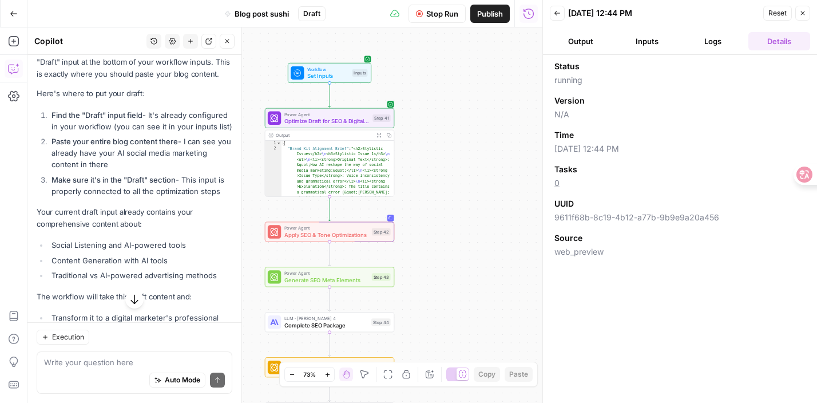
click at [719, 42] on button "Logs" at bounding box center [713, 41] width 62 height 18
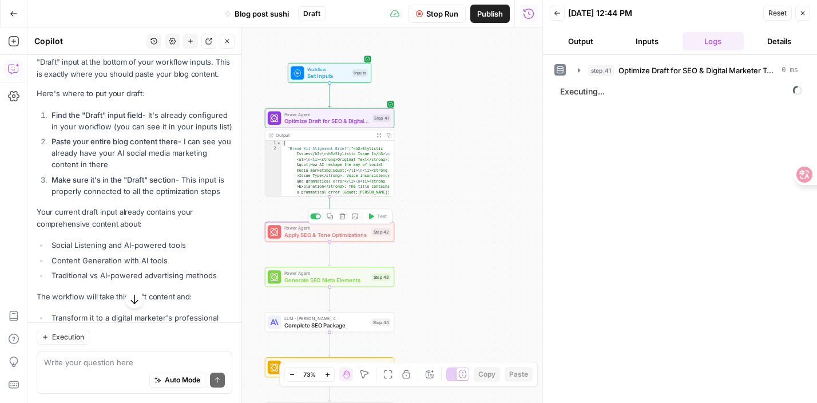
click at [351, 236] on span "Apply SEO & Tone Optimizations" at bounding box center [326, 235] width 84 height 9
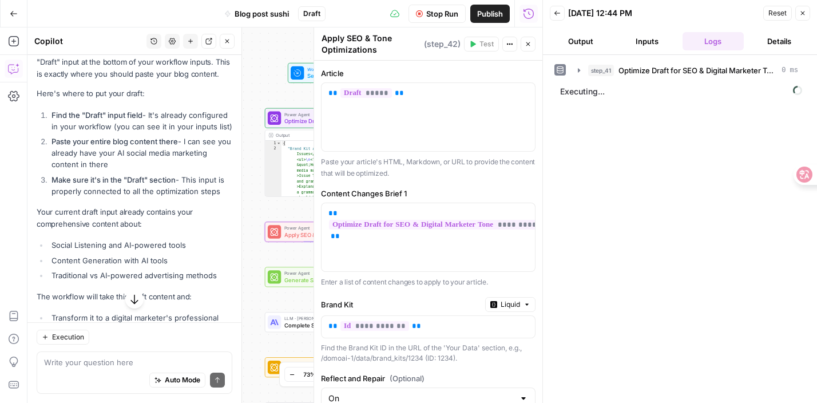
click at [274, 263] on div "Workflow Set Inputs Inputs Power Agent Optimize Draft for SEO & Digital Markete…" at bounding box center [284, 214] width 515 height 375
click at [525, 46] on icon "button" at bounding box center [528, 44] width 7 height 7
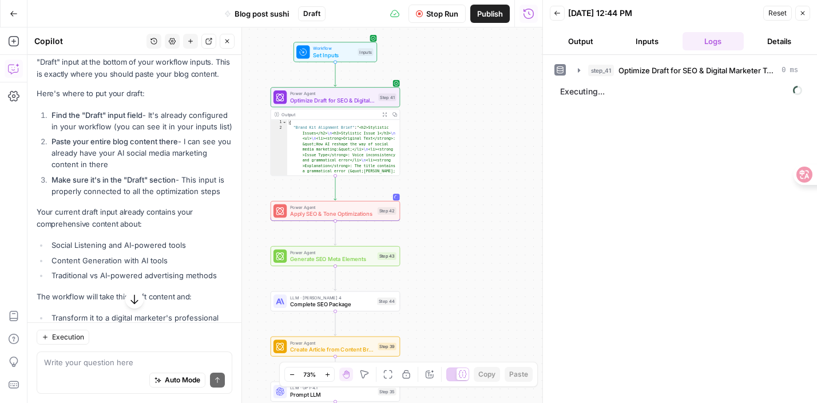
click at [370, 252] on span "Power Agent" at bounding box center [332, 252] width 84 height 7
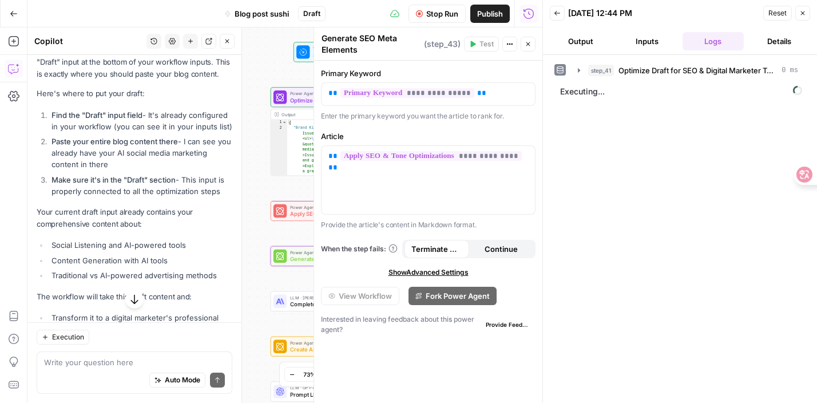
click at [264, 195] on div "Workflow Set Inputs Inputs Power Agent Optimize Draft for SEO & Digital Markete…" at bounding box center [284, 214] width 515 height 375
click at [807, 13] on button "Close" at bounding box center [802, 13] width 15 height 15
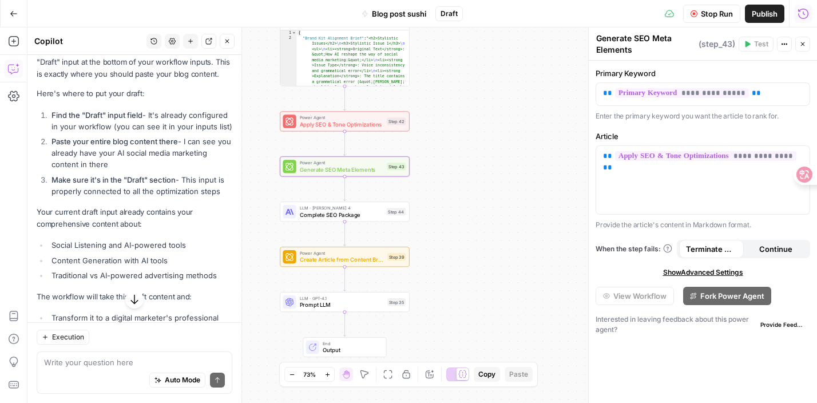
drag, startPoint x: 473, startPoint y: 203, endPoint x: 462, endPoint y: 72, distance: 132.1
click at [462, 72] on div "Workflow Set Inputs Inputs Power Agent Optimize Draft for SEO & Digital Markete…" at bounding box center [421, 214] width 789 height 375
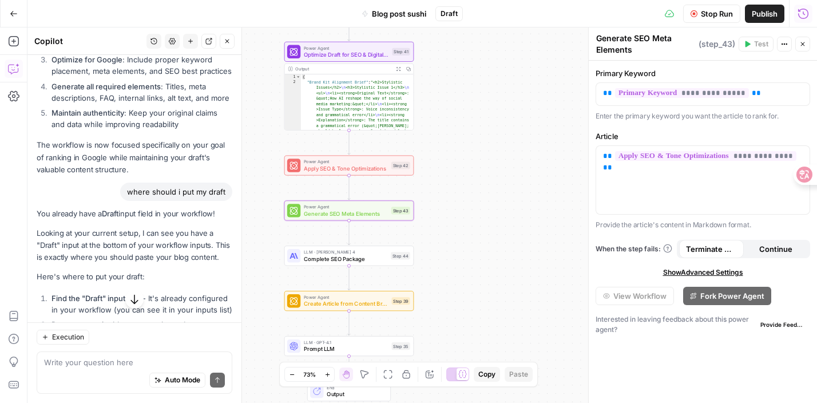
scroll to position [4218, 0]
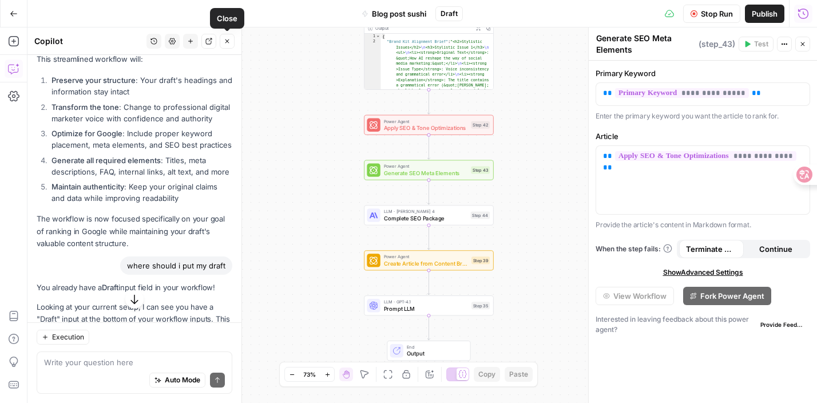
drag, startPoint x: 227, startPoint y: 38, endPoint x: 341, endPoint y: 132, distance: 148.3
click at [342, 132] on body "DomoAI New Home Browse Insights Opportunities Your Data Recent Grids Write Info…" at bounding box center [408, 201] width 817 height 403
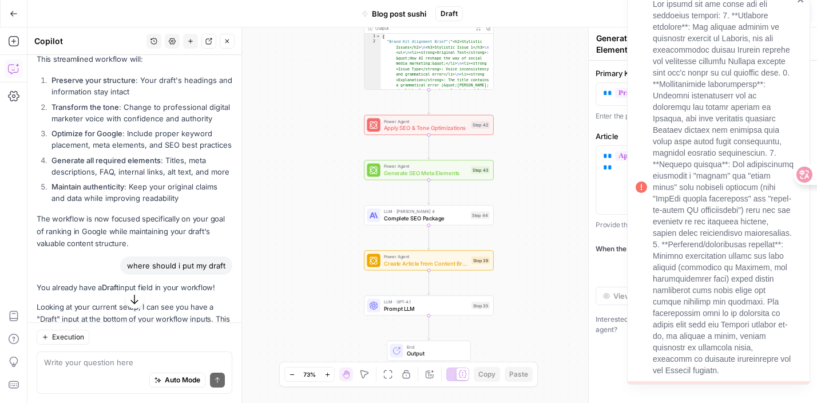
type textarea "**********"
click at [644, 181] on icon at bounding box center [641, 186] width 11 height 11
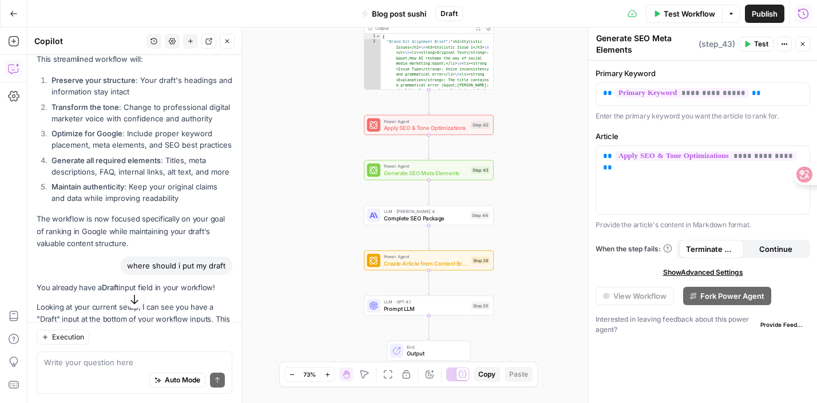
click at [489, 130] on div "Power Agent Apply SEO & Tone Optimizations Step 42 Copy step Delete step Add No…" at bounding box center [428, 125] width 123 height 14
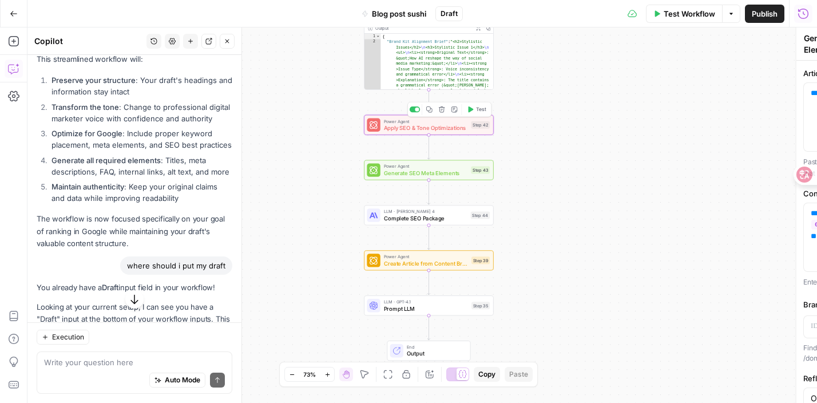
type textarea "Apply SEO & Tone Optimizations"
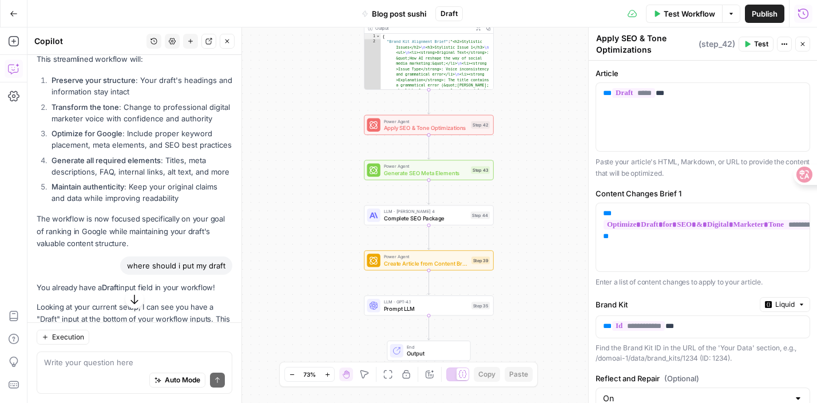
click at [14, 6] on button "Go Back" at bounding box center [13, 13] width 21 height 21
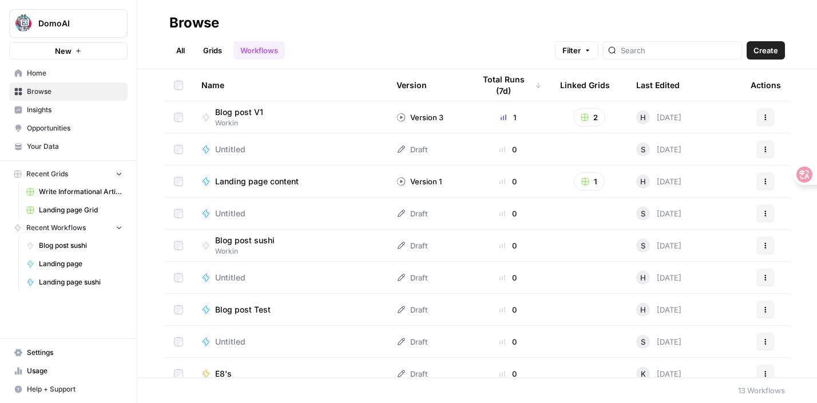
click at [771, 46] on span "Create" at bounding box center [765, 50] width 25 height 11
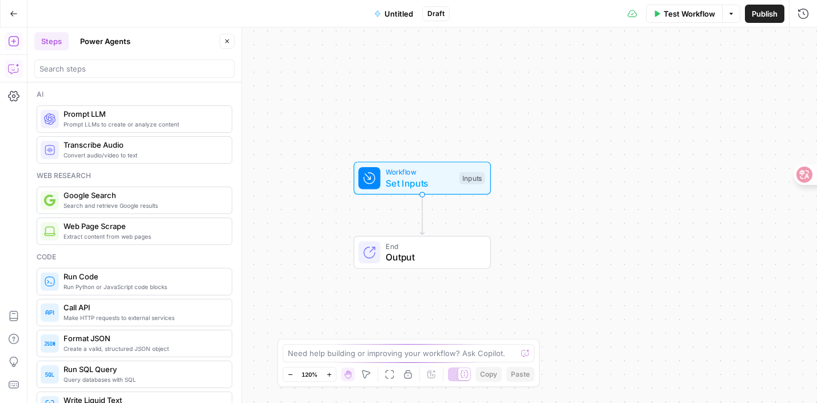
click at [14, 66] on icon "button" at bounding box center [13, 68] width 11 height 11
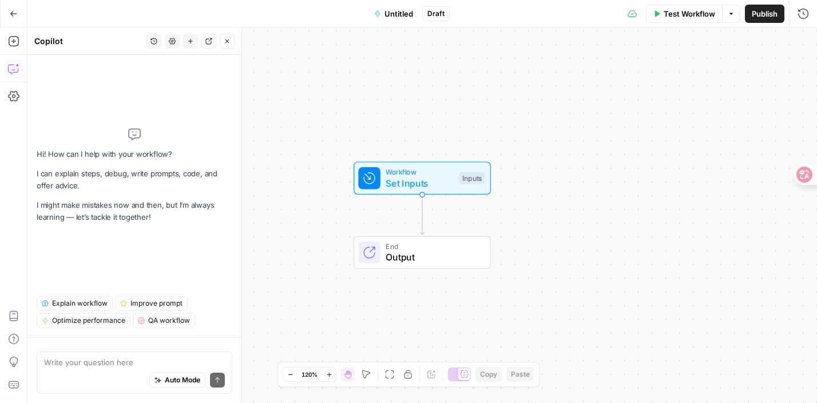
click at [116, 356] on textarea at bounding box center [134, 361] width 181 height 11
click at [114, 363] on textarea at bounding box center [134, 361] width 181 height 11
click at [115, 364] on textarea at bounding box center [134, 361] width 181 height 11
type textarea "I"
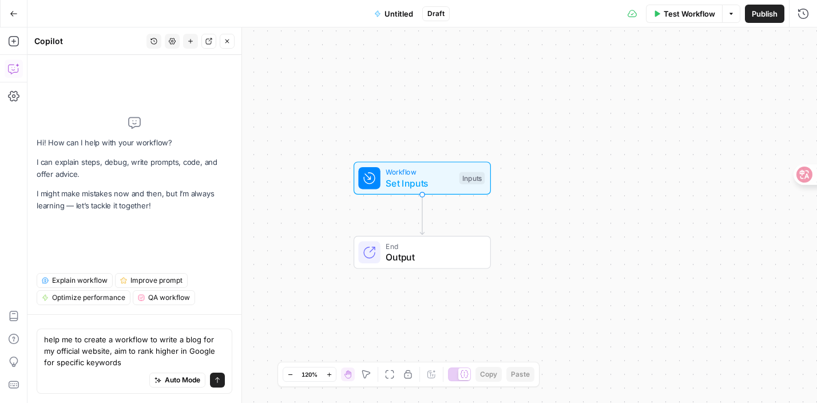
type textarea "help me to create a workflow to write a blog for my official website, aim to ra…"
click at [223, 376] on button "Send" at bounding box center [217, 379] width 15 height 15
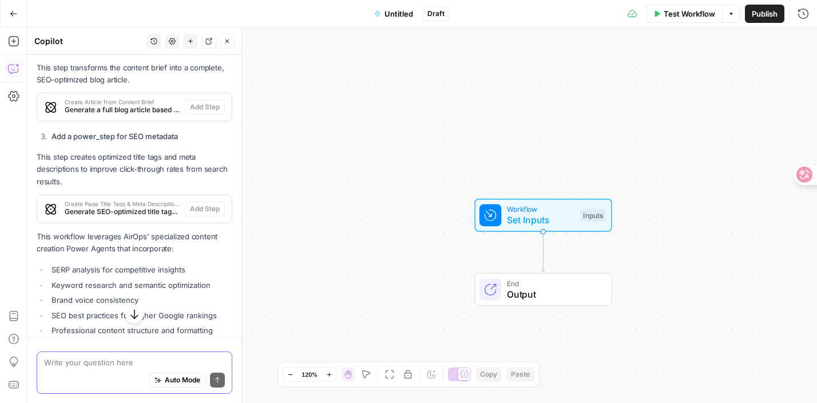
scroll to position [731, 0]
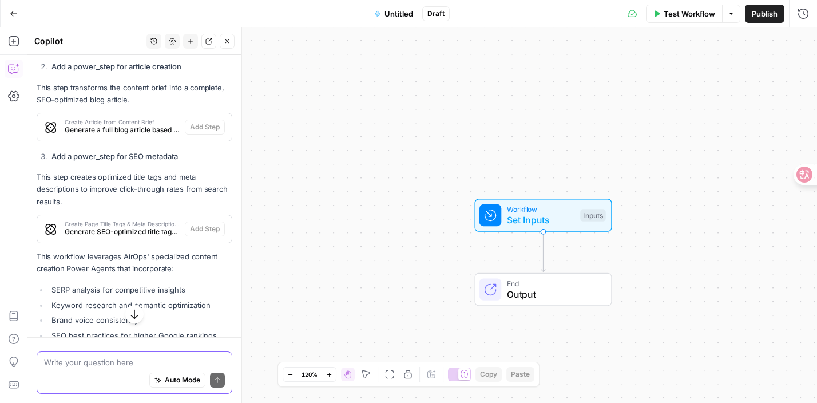
click at [107, 362] on textarea at bounding box center [134, 361] width 181 height 11
type textarea "a"
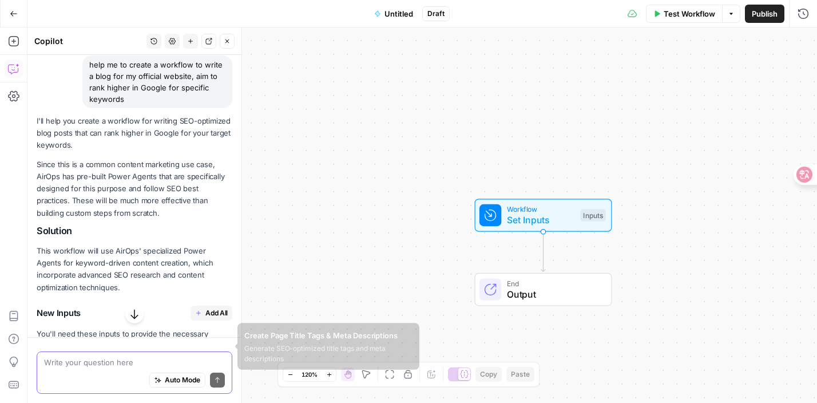
scroll to position [0, 0]
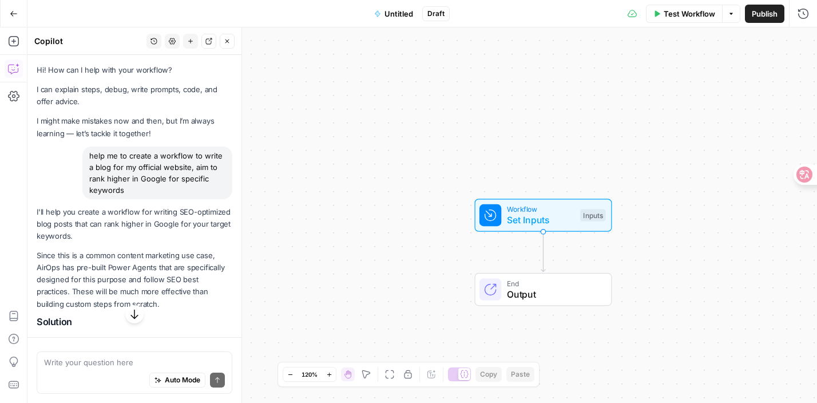
click at [92, 152] on div "help me to create a workflow to write a blog for my official website, aim to ra…" at bounding box center [157, 172] width 150 height 53
drag, startPoint x: 88, startPoint y: 153, endPoint x: 130, endPoint y: 193, distance: 58.3
click at [130, 193] on div "help me to create a workflow to write a blog for my official website, aim to ra…" at bounding box center [157, 172] width 150 height 53
copy div "help me to create a workflow to write a blog for my official website, aim to ra…"
click at [92, 373] on div "Auto Mode Send" at bounding box center [134, 380] width 181 height 25
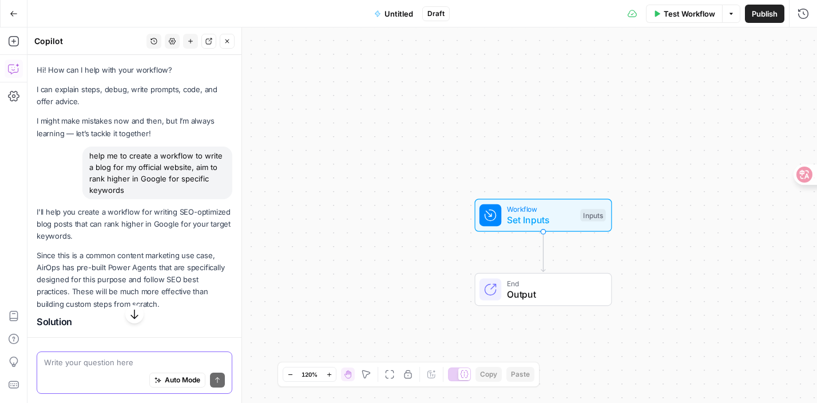
paste textarea "help me to create a workflow to write a blog for my official website, aim to ra…"
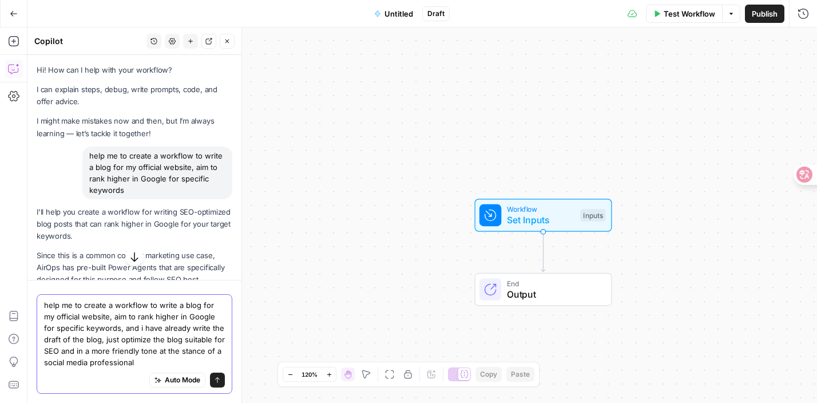
type textarea "help me to create a workflow to write a blog for my official website, aim to ra…"
click at [212, 388] on div "Auto Mode Send" at bounding box center [134, 380] width 181 height 25
click at [216, 384] on button "Send" at bounding box center [217, 379] width 15 height 15
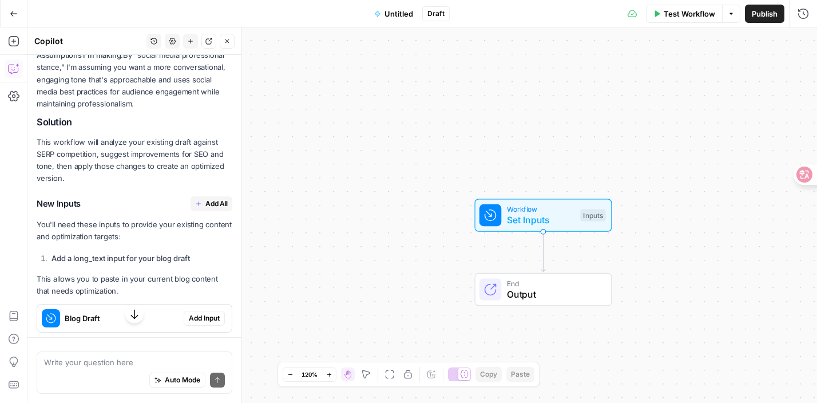
scroll to position [1254, 0]
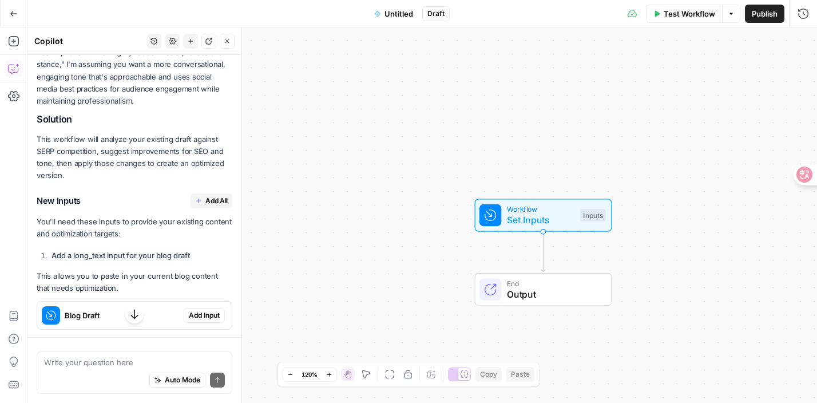
click at [193, 193] on button "Add All" at bounding box center [212, 200] width 42 height 15
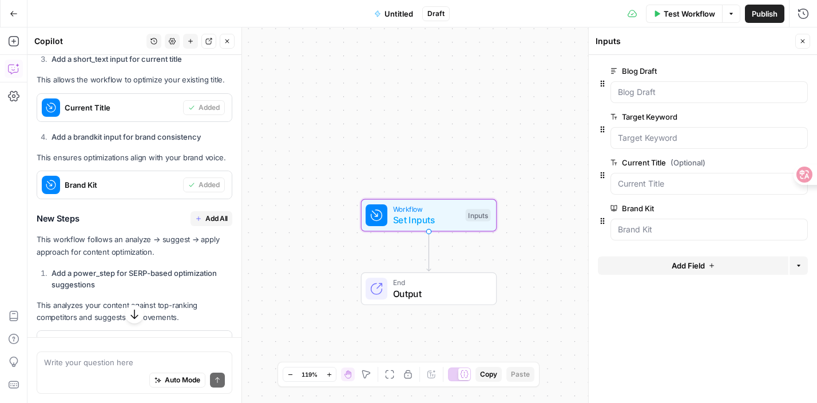
scroll to position [1666, 0]
click at [215, 213] on span "Add All" at bounding box center [216, 218] width 22 height 10
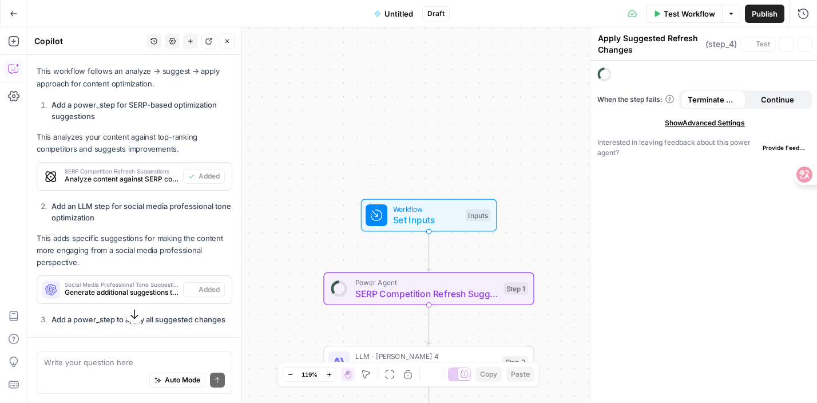
type textarea "Refresh Meta Tags"
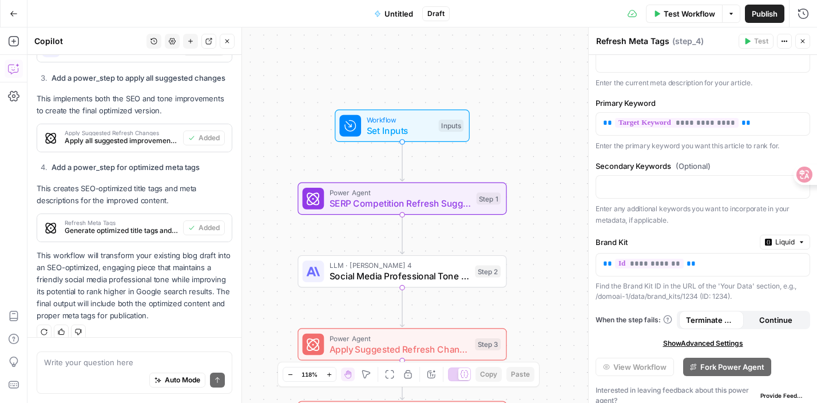
scroll to position [196, 0]
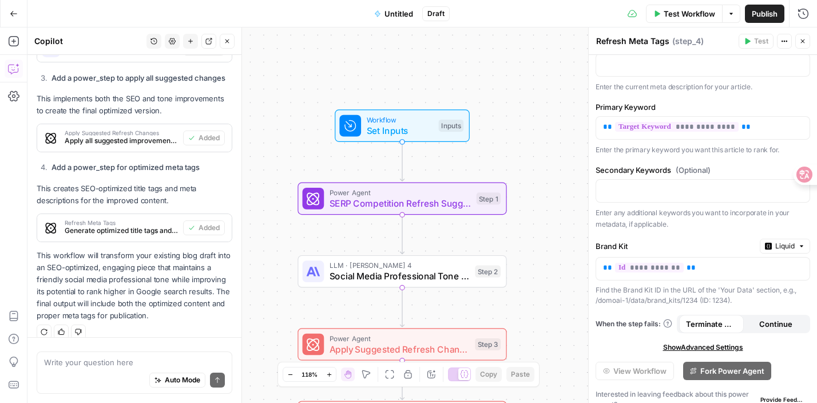
click at [672, 13] on span "Test Workflow" at bounding box center [689, 13] width 51 height 11
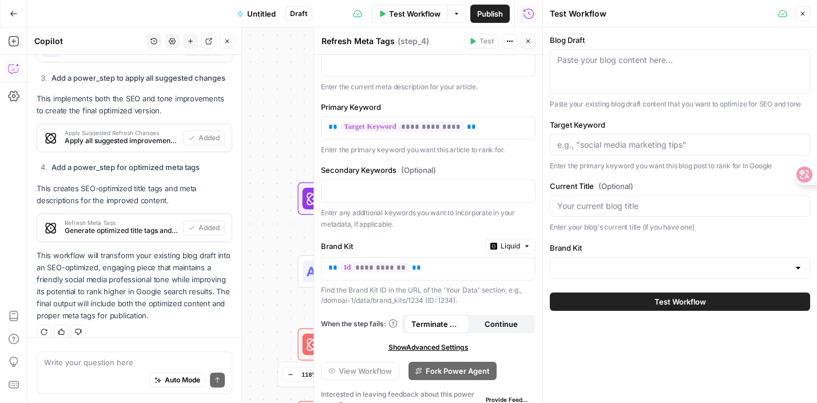
click at [639, 73] on div "Paste your blog content here..." at bounding box center [680, 71] width 260 height 45
paste textarea "How AI reshape the way of social media marketing: Hearing from Customers 1. 什么是…"
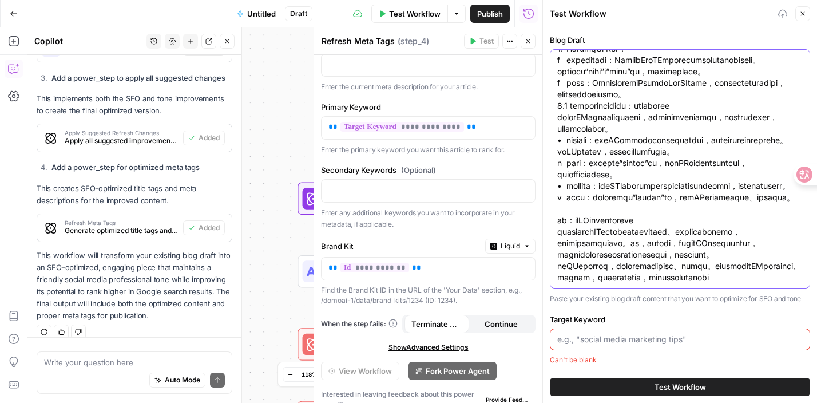
scroll to position [123, 0]
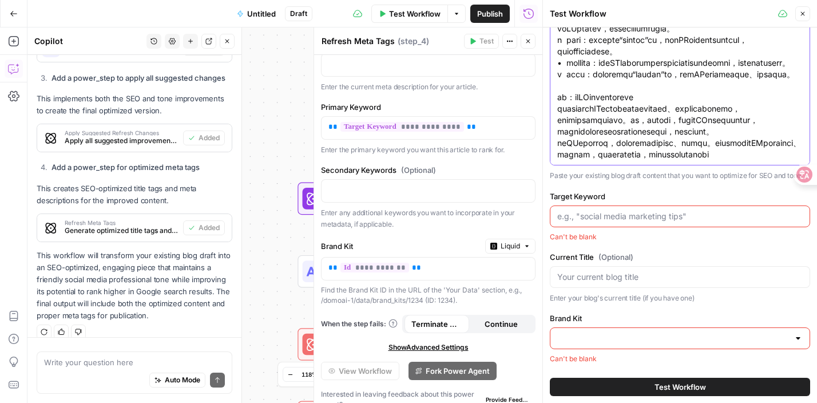
type textarea "How AI reshape the way of social media marketing: Hearing from Customers 1. 什么是…"
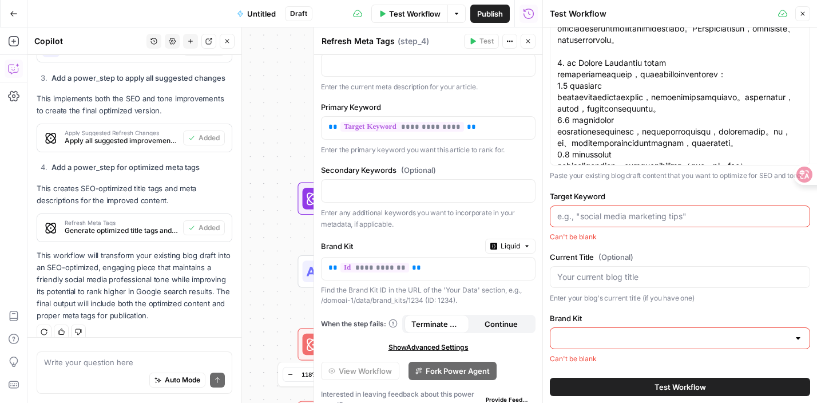
click at [619, 215] on input "Target Keyword" at bounding box center [679, 216] width 245 height 11
click at [618, 207] on div at bounding box center [680, 216] width 260 height 22
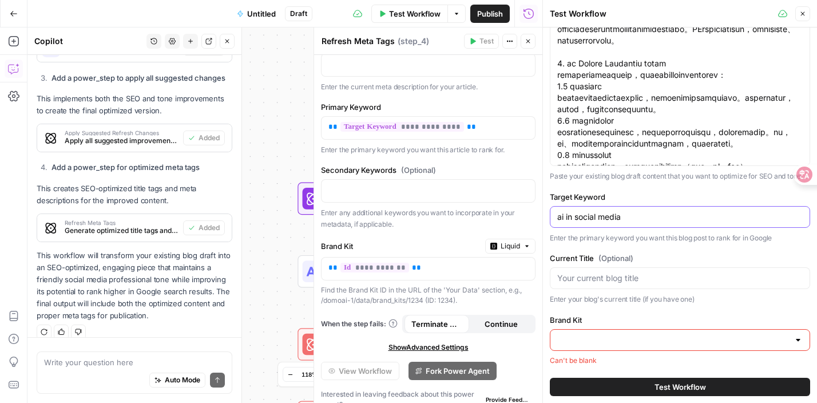
scroll to position [124, 0]
type input "ai in social media"
click at [605, 334] on input "Brand Kit" at bounding box center [673, 338] width 232 height 11
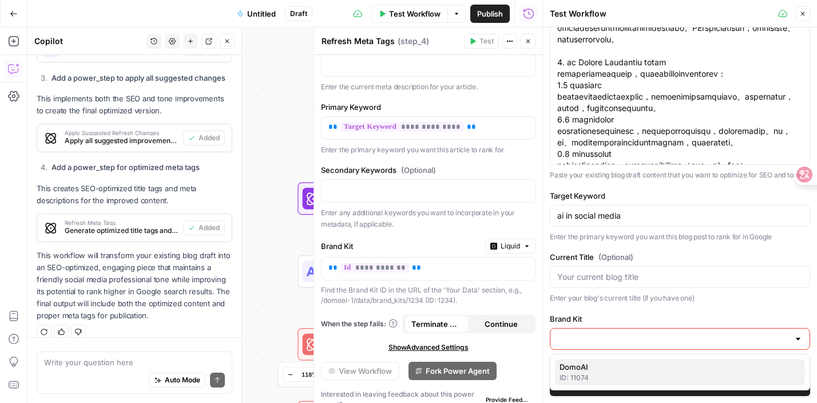
click at [667, 364] on span "DomoAI" at bounding box center [678, 366] width 236 height 11
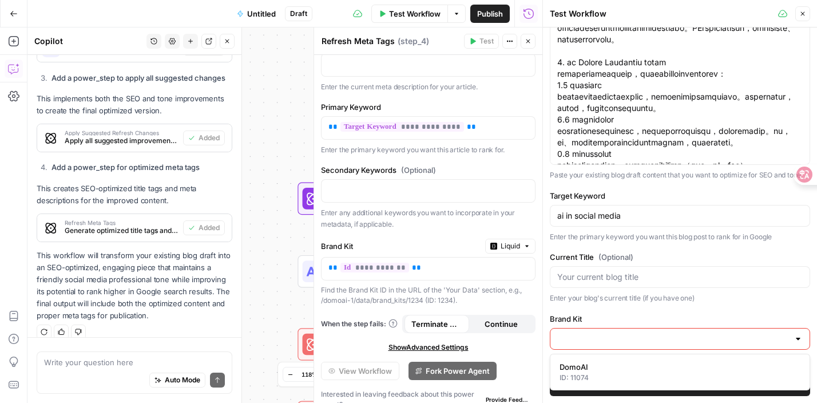
type input "DomoAI"
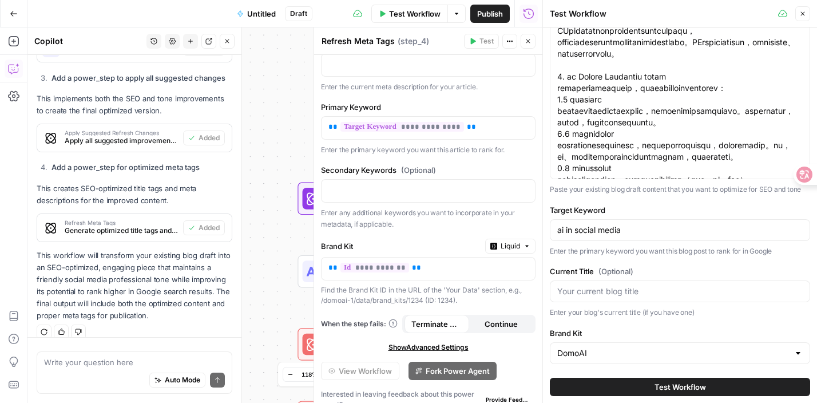
scroll to position [109, 0]
click at [664, 384] on span "Test Workflow" at bounding box center [679, 386] width 51 height 11
click at [663, 387] on span "Test Workflow" at bounding box center [679, 386] width 51 height 11
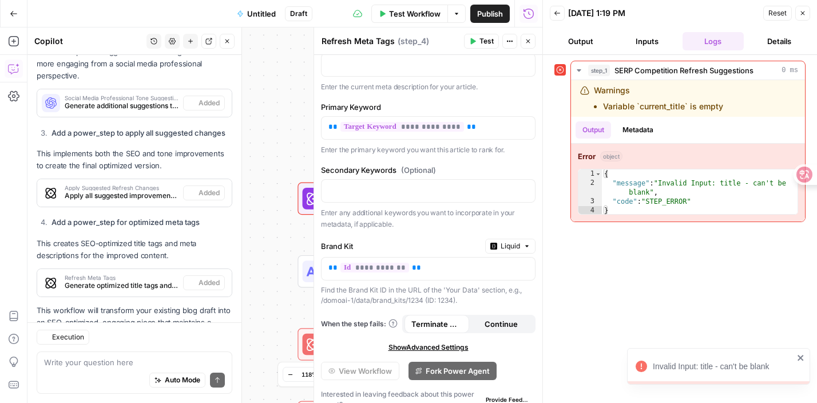
scroll to position [2090, 0]
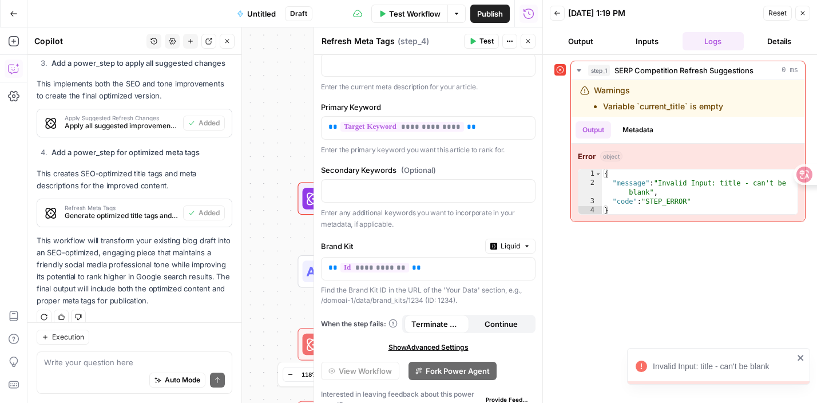
click at [0, 0] on div "[DATE] 1:19 PM" at bounding box center [0, 0] width 0 height 0
click at [635, 45] on button "Inputs" at bounding box center [647, 41] width 62 height 18
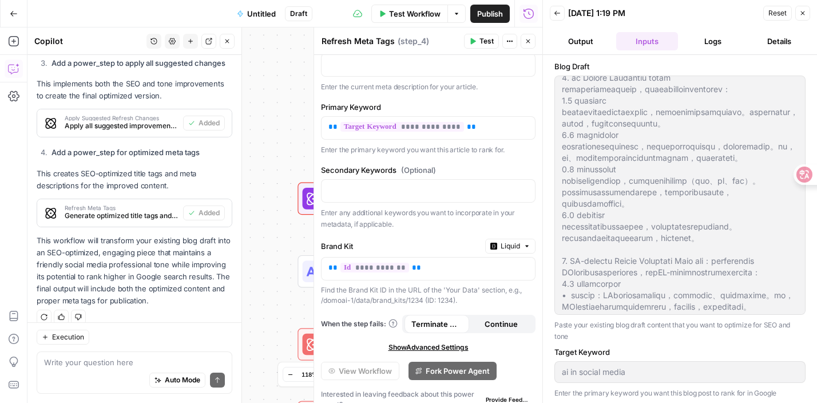
scroll to position [209, 0]
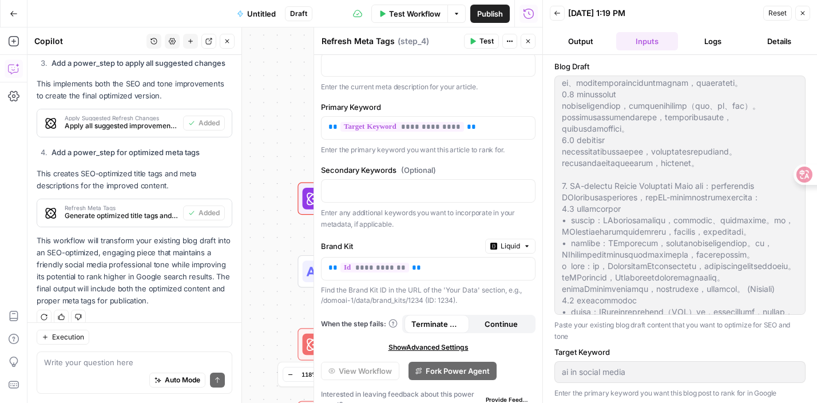
click at [430, 17] on span "Test Workflow" at bounding box center [414, 13] width 51 height 11
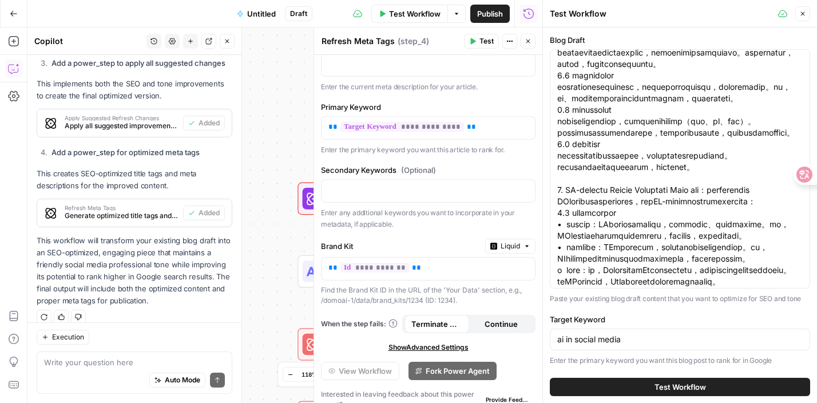
scroll to position [109, 0]
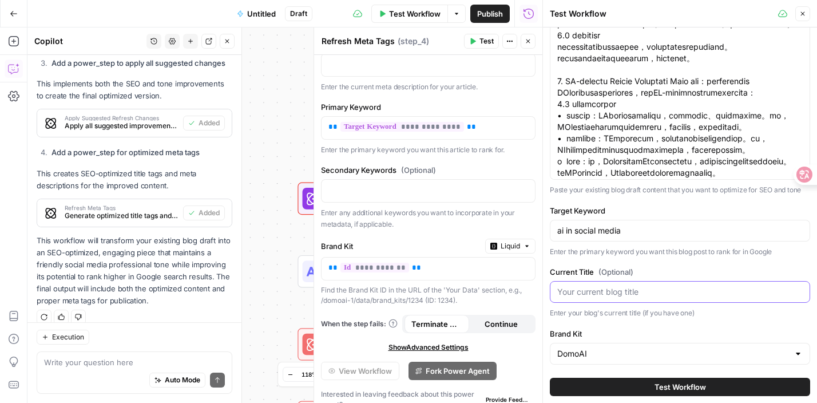
click at [615, 286] on input "Current Title (Optional)" at bounding box center [679, 291] width 245 height 11
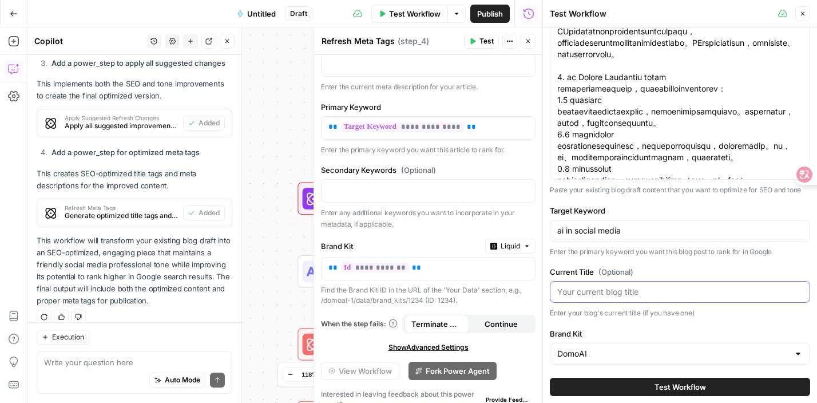
scroll to position [0, 0]
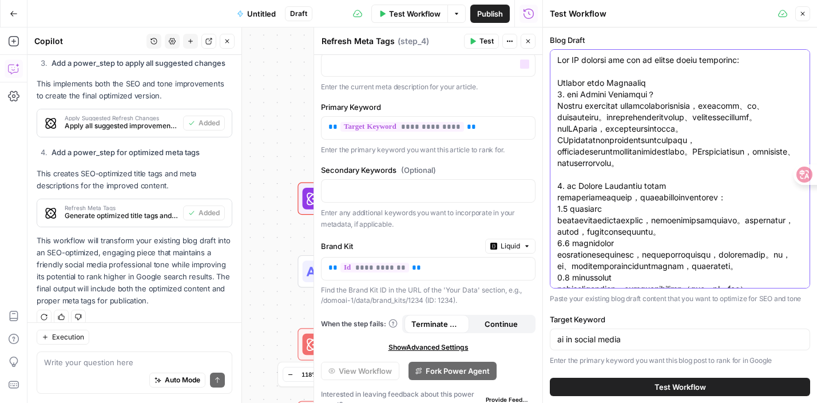
drag, startPoint x: 756, startPoint y: 60, endPoint x: 482, endPoint y: 51, distance: 273.6
click at [482, 51] on body "DomoAI New Home Browse Insights Opportunities Your Data Recent Grids Write Info…" at bounding box center [408, 201] width 817 height 403
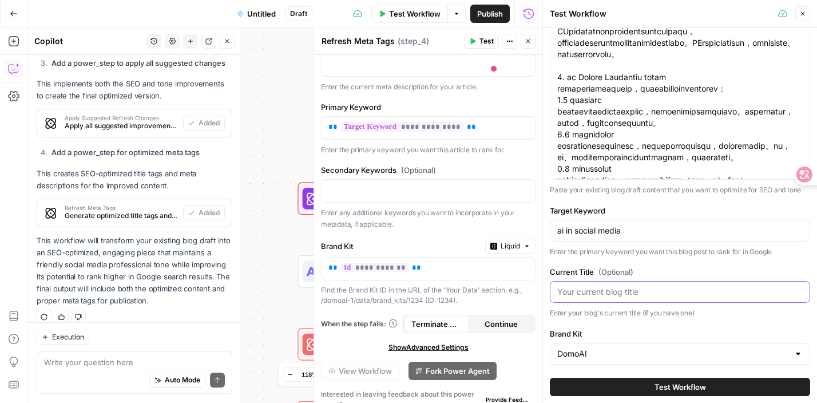
click at [599, 292] on input "Current Title (Optional)" at bounding box center [679, 291] width 245 height 11
paste input "How AI reshape the way of social media marketing:"
type input "How AI reshape the way of social media marketing"
click at [640, 380] on button "Test Workflow" at bounding box center [680, 387] width 260 height 18
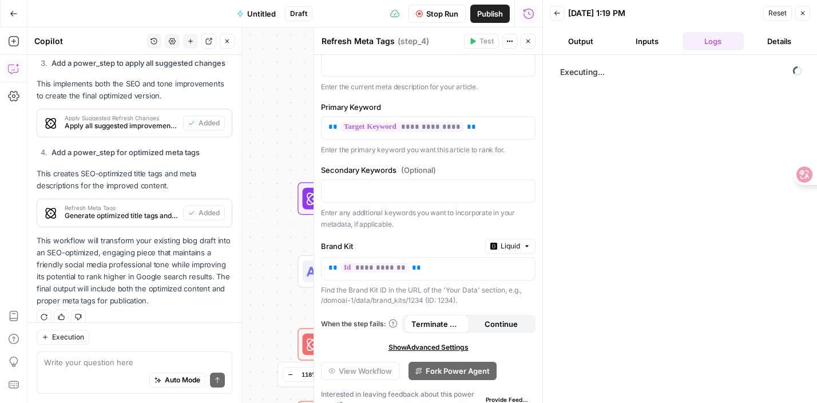
click at [527, 45] on button "Close" at bounding box center [528, 41] width 15 height 15
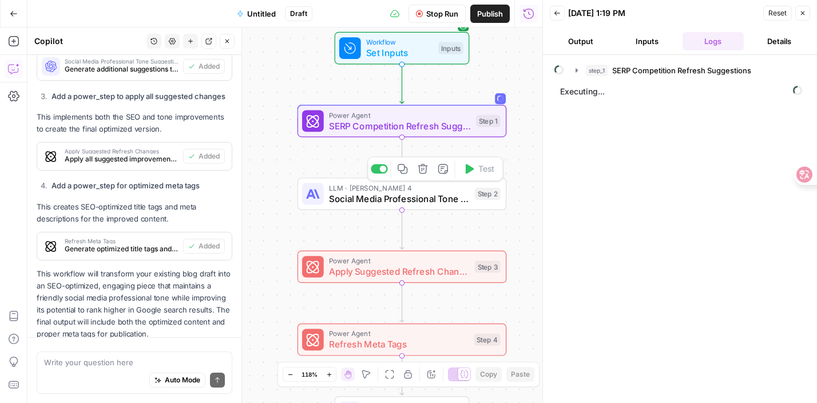
scroll to position [2090, 0]
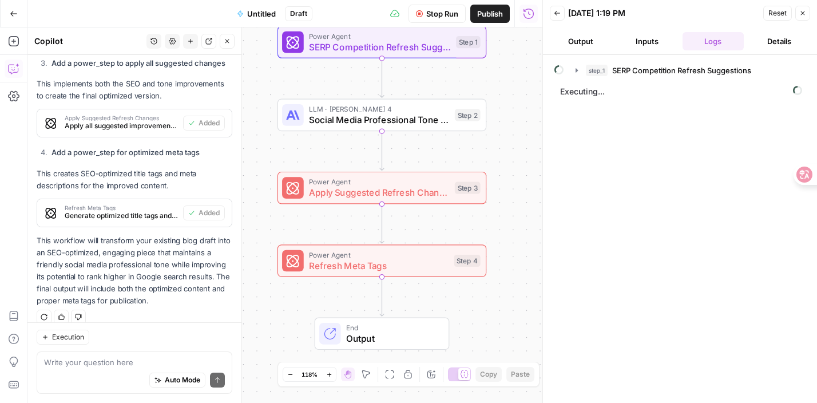
click at [599, 34] on button "Output" at bounding box center [581, 41] width 62 height 18
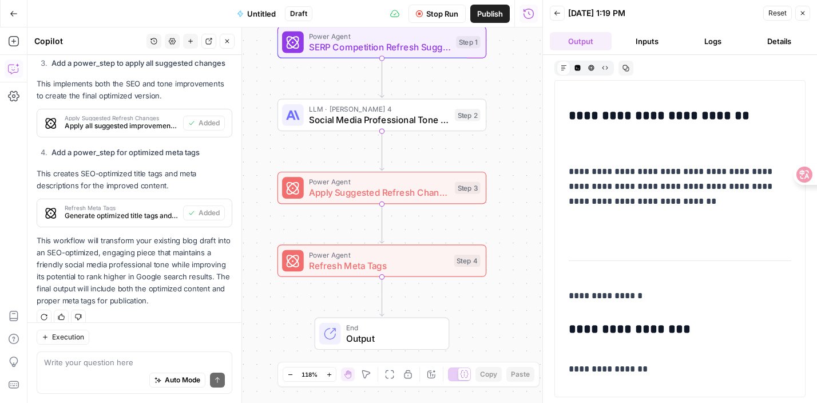
scroll to position [4197, 0]
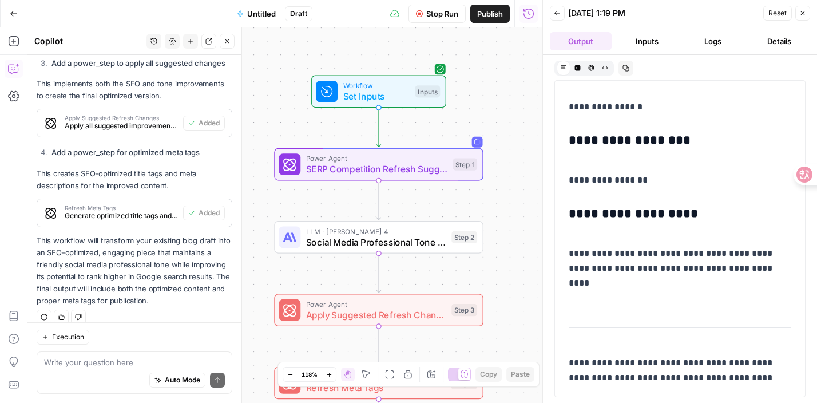
click at [653, 43] on button "Inputs" at bounding box center [647, 41] width 62 height 18
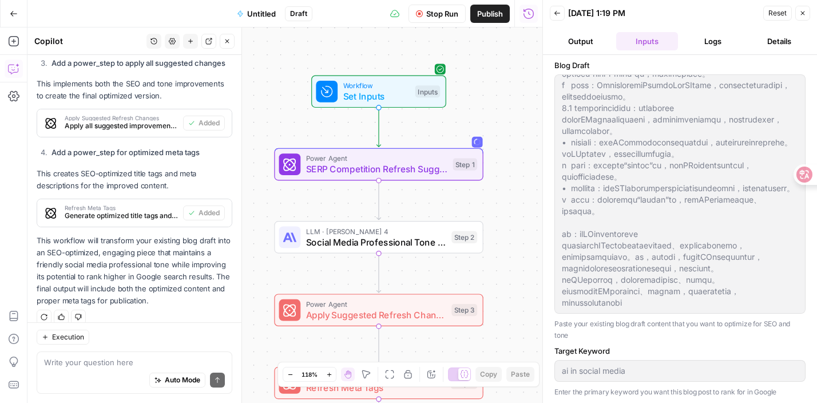
scroll to position [0, 0]
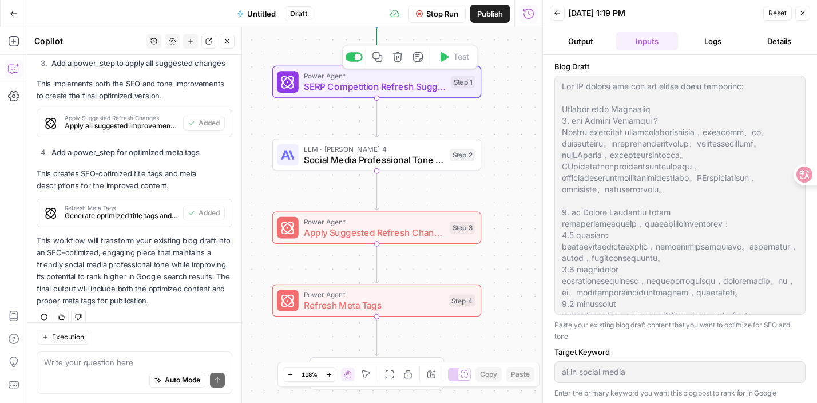
click at [478, 86] on div "Power Agent SERP Competition Refresh Suggestions Step 1 Copy step Delete step A…" at bounding box center [376, 82] width 209 height 33
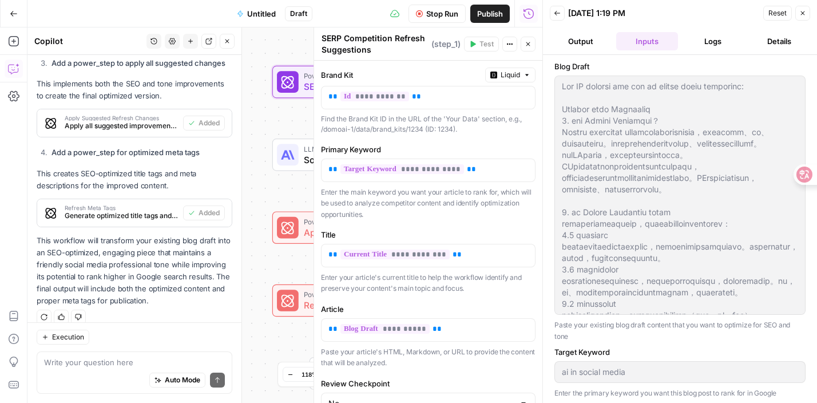
click at [301, 124] on div "Workflow Set Inputs Inputs Power Agent SERP Competition Refresh Suggestions Ste…" at bounding box center [284, 214] width 515 height 375
click at [304, 157] on span "Social Media Professional Tone Suggestions" at bounding box center [374, 160] width 140 height 14
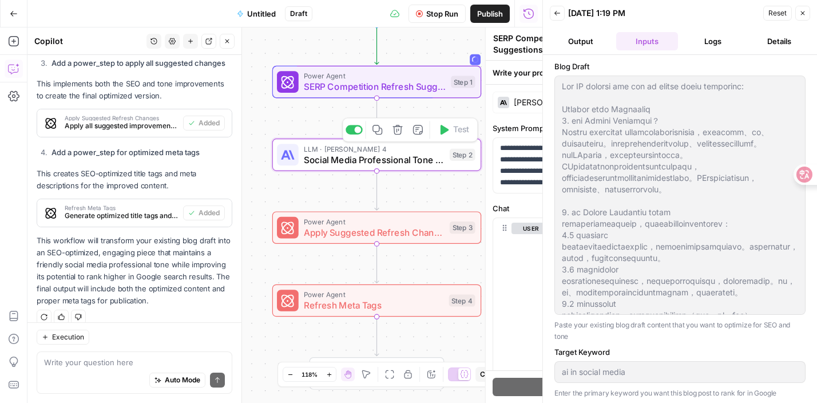
type textarea "Social Media Professional Tone Suggestions"
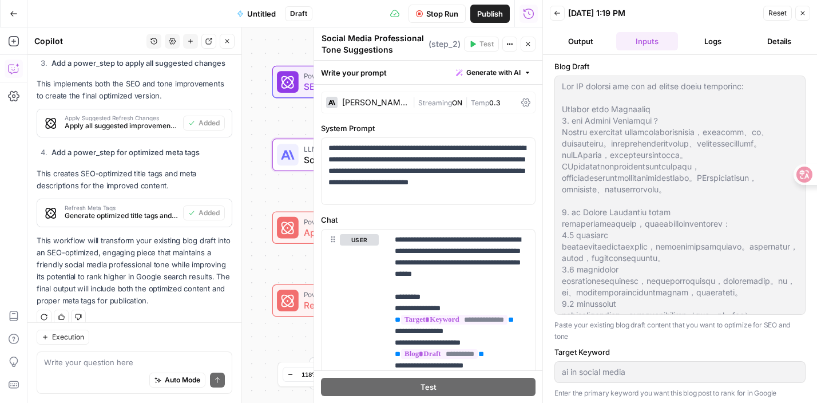
click at [275, 132] on div "Workflow Set Inputs Inputs Power Agent SERP Competition Refresh Suggestions Ste…" at bounding box center [284, 214] width 515 height 375
click at [530, 39] on button "Close" at bounding box center [528, 44] width 15 height 15
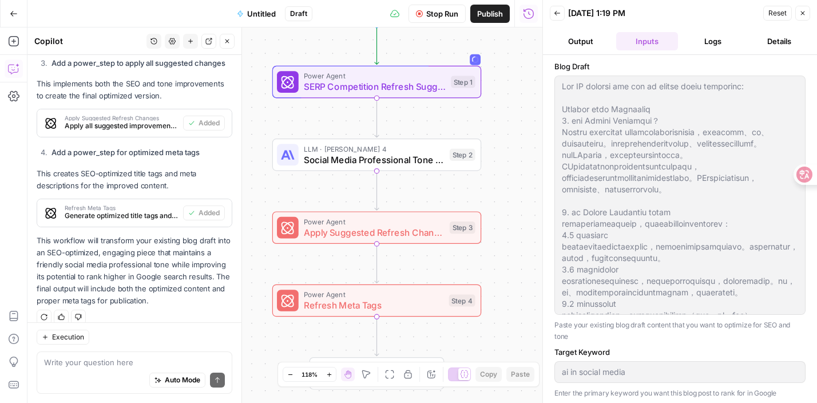
click at [554, 16] on icon "button" at bounding box center [557, 13] width 7 height 7
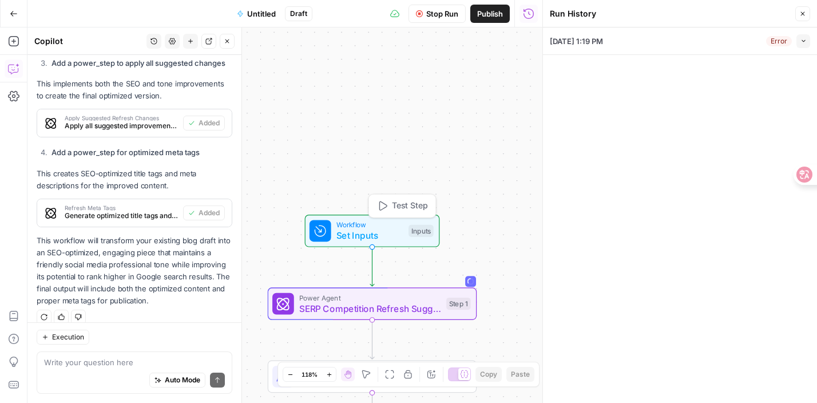
click at [399, 236] on span "Set Inputs" at bounding box center [369, 236] width 67 height 14
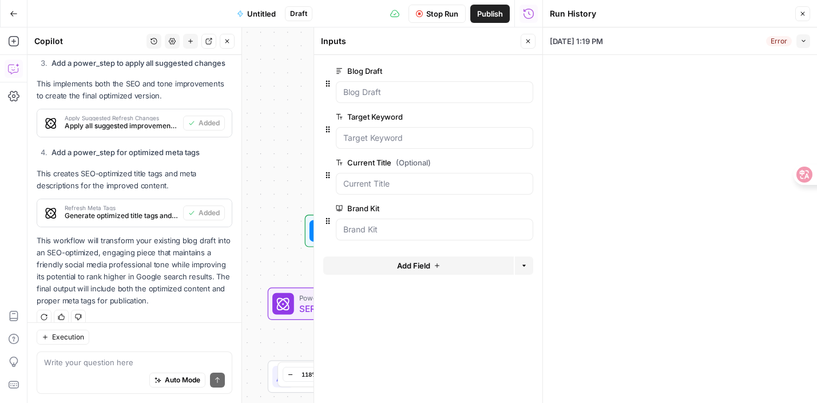
click at [770, 41] on div "Error" at bounding box center [779, 41] width 26 height 10
click at [802, 41] on icon "button" at bounding box center [802, 41] width 3 height 2
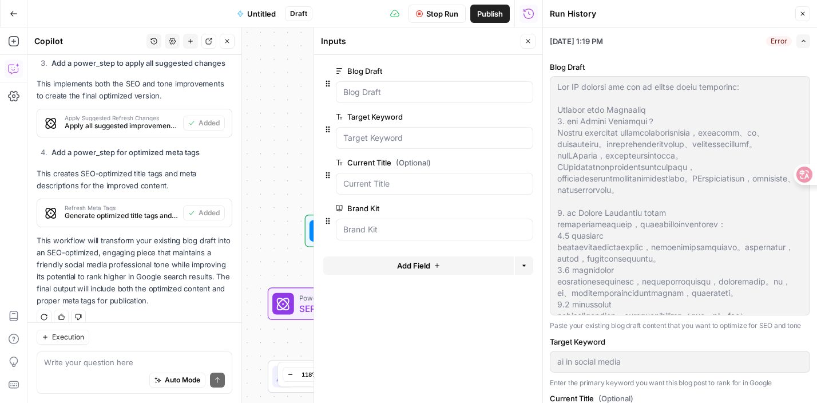
click at [779, 40] on div "Error" at bounding box center [779, 41] width 26 height 10
click at [805, 18] on button "Close" at bounding box center [802, 13] width 15 height 15
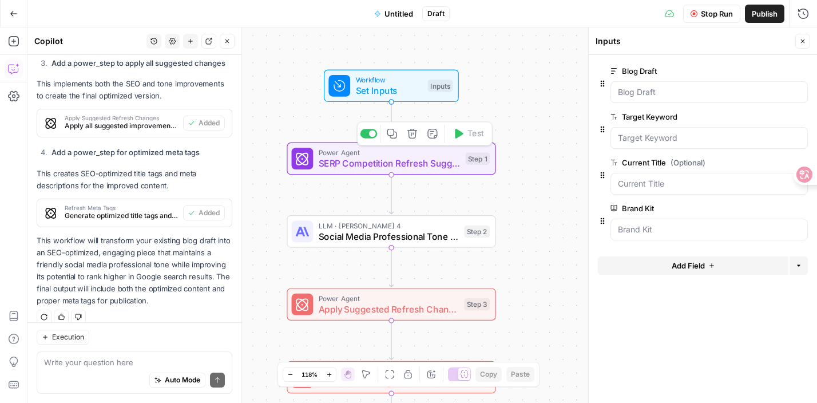
click at [482, 169] on div "Power Agent SERP Competition Refresh Suggestions Step 1 Copy step Delete step A…" at bounding box center [391, 158] width 199 height 23
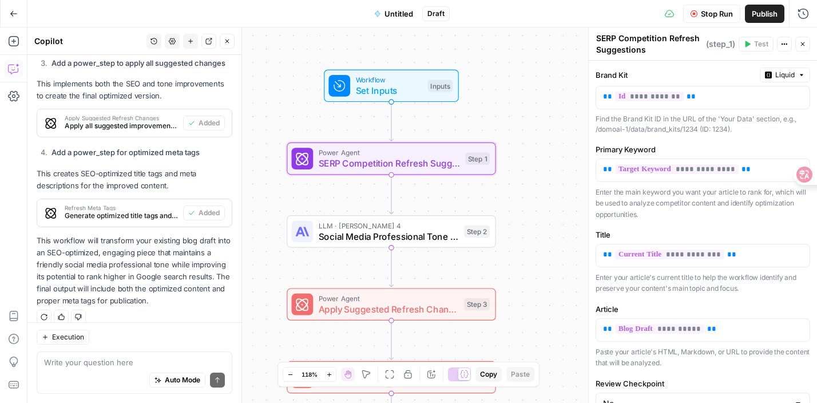
click at [161, 371] on div "Auto Mode Send" at bounding box center [134, 380] width 181 height 25
type textarea "s"
type textarea "it can not run"
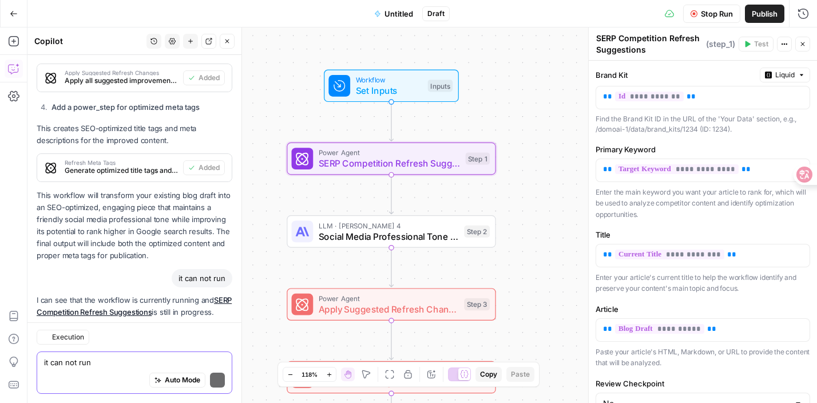
scroll to position [2222, 0]
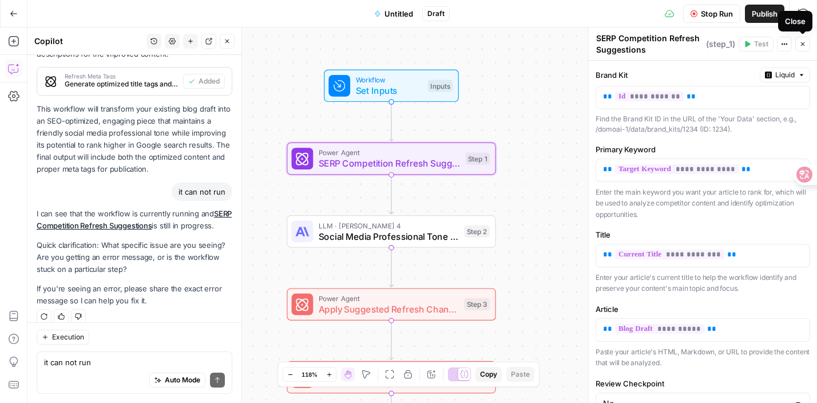
click at [810, 47] on button "Close" at bounding box center [802, 44] width 15 height 15
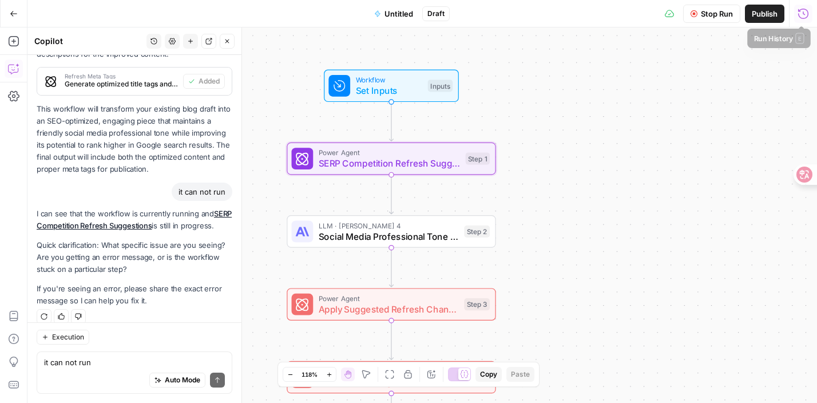
click at [807, 14] on icon "button" at bounding box center [802, 13] width 11 height 11
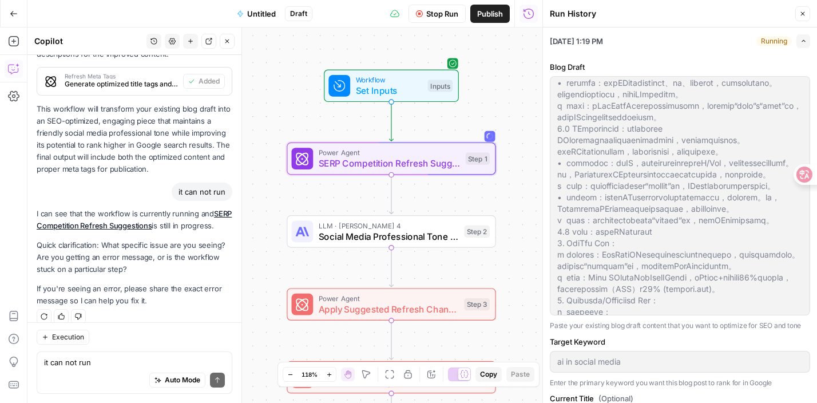
scroll to position [143, 0]
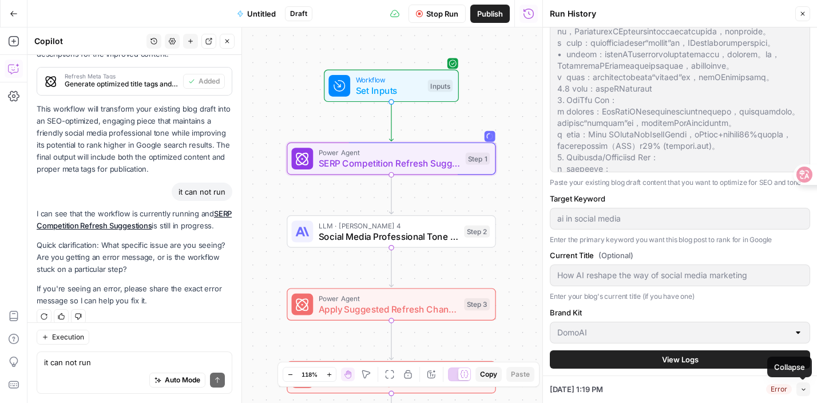
click at [805, 391] on icon "button" at bounding box center [803, 389] width 6 height 6
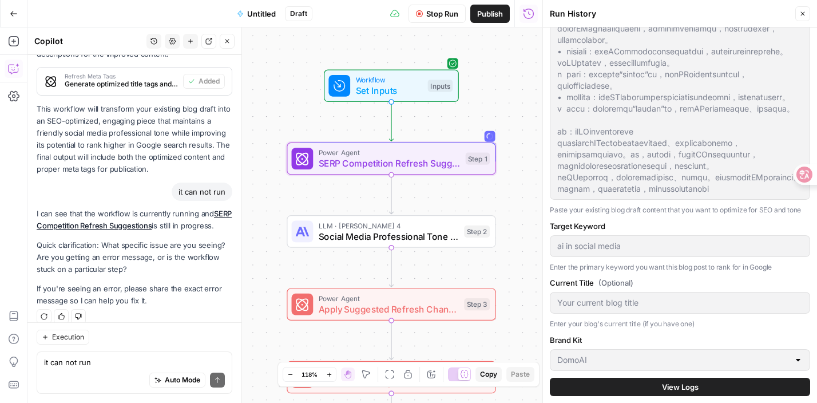
click at [152, 370] on div "Auto Mode Send" at bounding box center [134, 380] width 181 height 25
type textarea "why is it so slow"
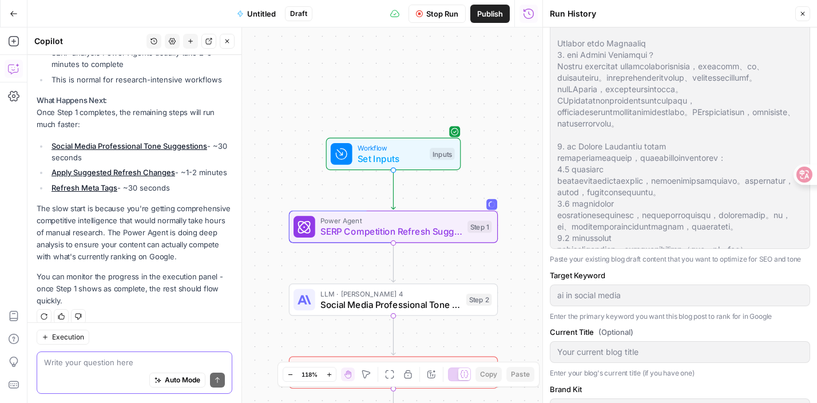
scroll to position [0, 0]
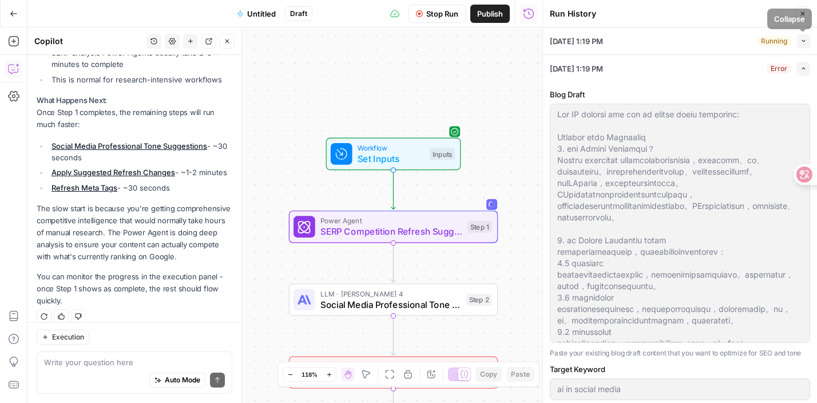
click at [807, 42] on button "Collapse" at bounding box center [803, 41] width 14 height 14
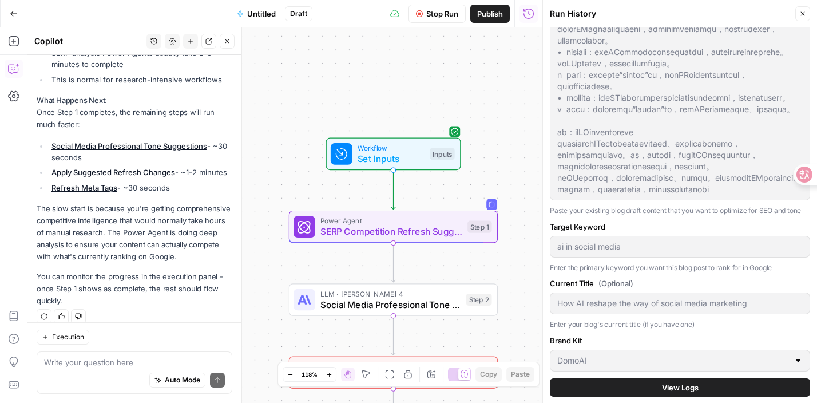
scroll to position [143, 0]
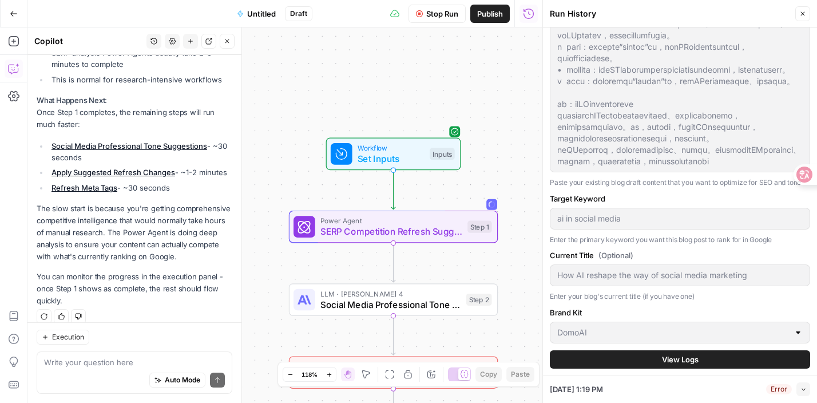
click at [695, 355] on span "View Logs" at bounding box center [680, 359] width 37 height 11
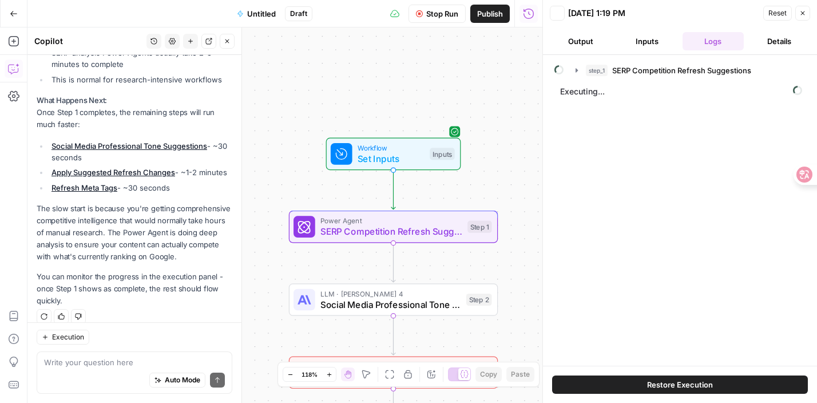
scroll to position [0, 0]
click at [672, 66] on span "SERP Competition Refresh Suggestions" at bounding box center [681, 70] width 139 height 11
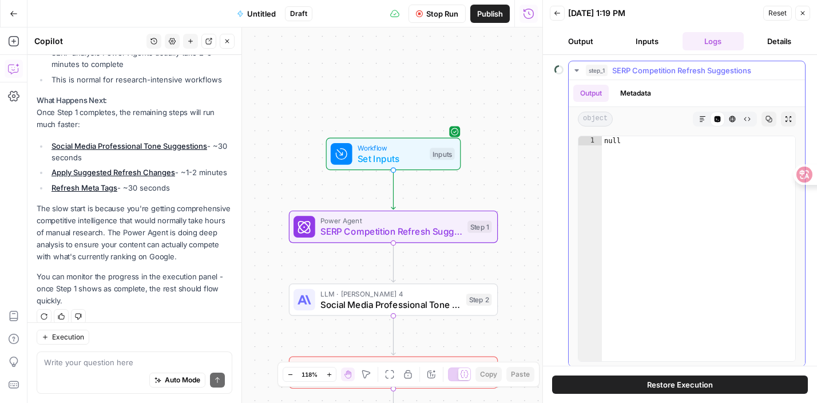
click at [673, 67] on span "SERP Competition Refresh Suggestions" at bounding box center [681, 70] width 139 height 11
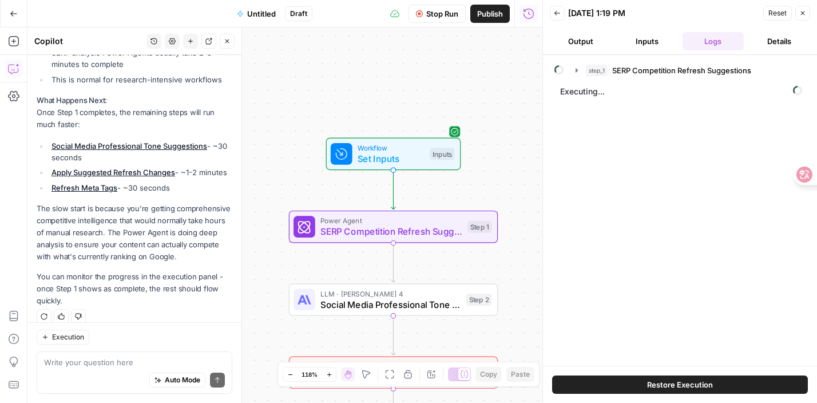
click at [662, 42] on button "Inputs" at bounding box center [647, 41] width 62 height 18
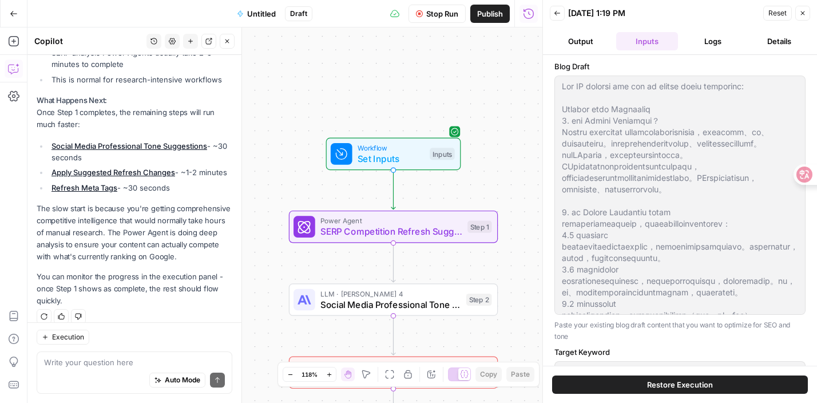
click at [600, 34] on button "Output" at bounding box center [581, 41] width 62 height 18
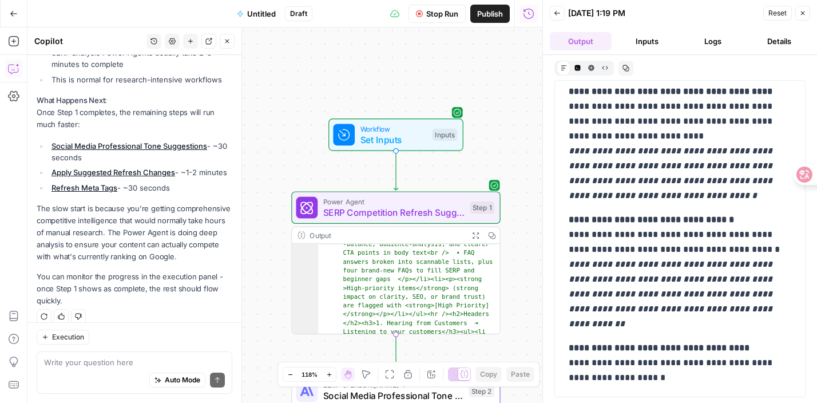
scroll to position [130, 0]
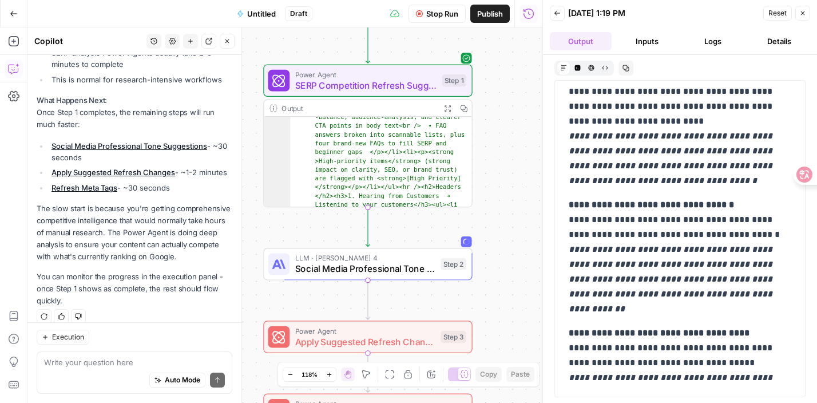
drag, startPoint x: 533, startPoint y: 176, endPoint x: 505, endPoint y: 50, distance: 129.5
click at [505, 50] on div "Workflow Set Inputs Inputs Power Agent SERP Competition Refresh Suggestions Ste…" at bounding box center [284, 214] width 515 height 375
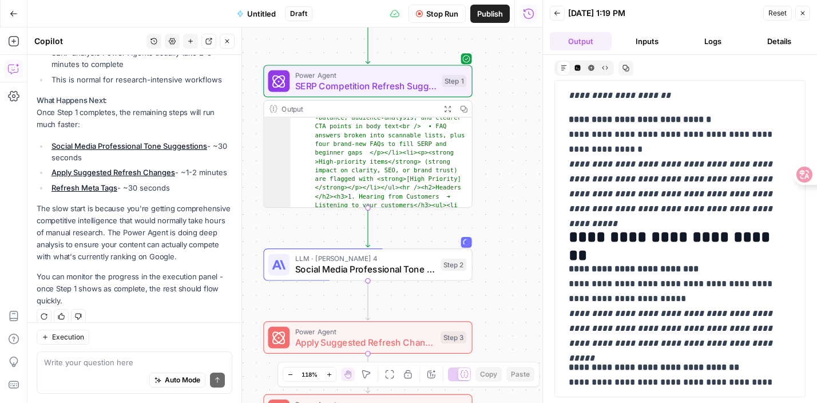
scroll to position [2164, 0]
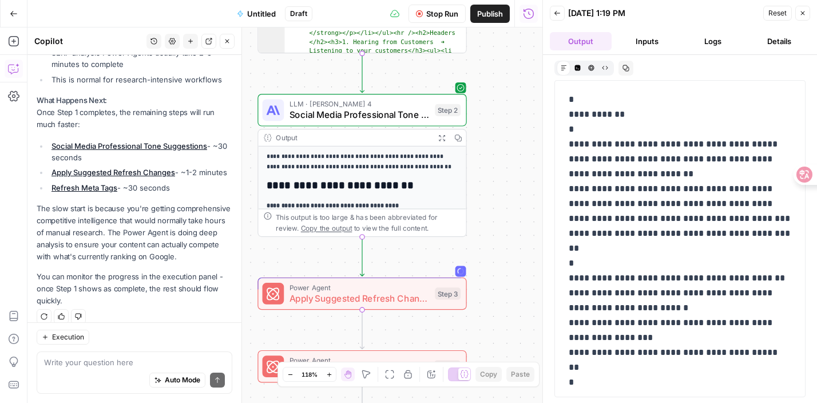
drag, startPoint x: 485, startPoint y: 301, endPoint x: 479, endPoint y: 147, distance: 154.0
click at [479, 147] on div "Workflow Set Inputs Inputs Power Agent SERP Competition Refresh Suggestions Ste…" at bounding box center [284, 214] width 515 height 375
click at [426, 117] on span "Social Media Professional Tone Suggestions" at bounding box center [359, 116] width 140 height 14
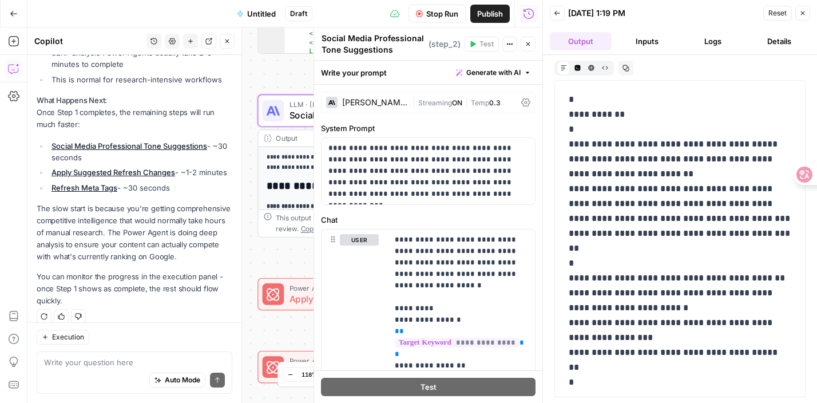
click at [308, 107] on div at bounding box center [313, 214] width 11 height 375
click at [535, 43] on button "Close" at bounding box center [528, 44] width 15 height 15
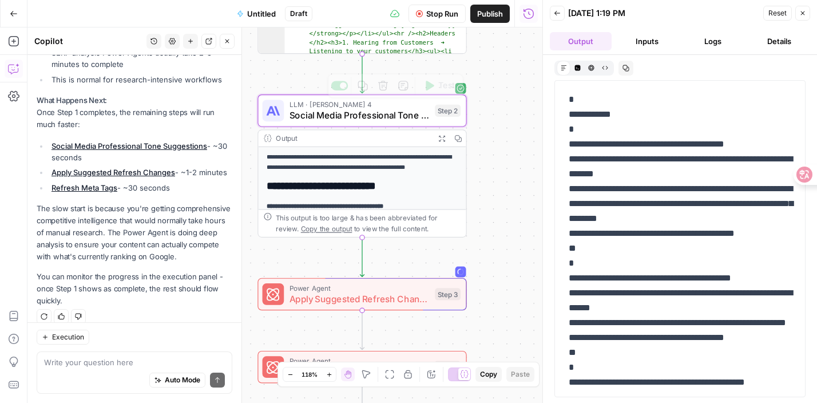
click at [443, 140] on icon "button" at bounding box center [442, 138] width 6 height 6
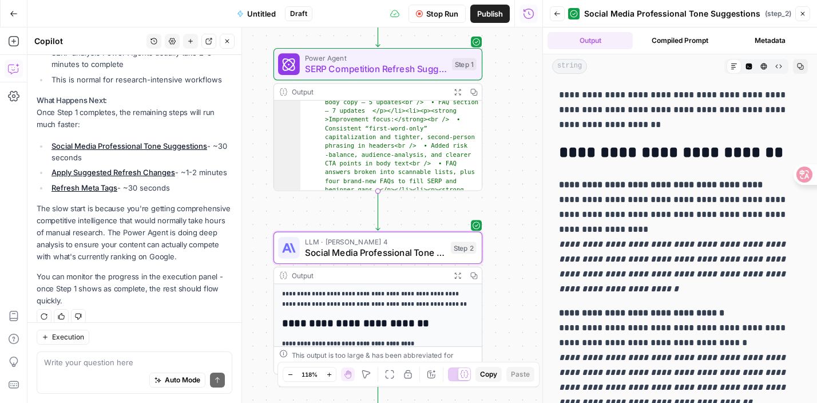
scroll to position [39, 0]
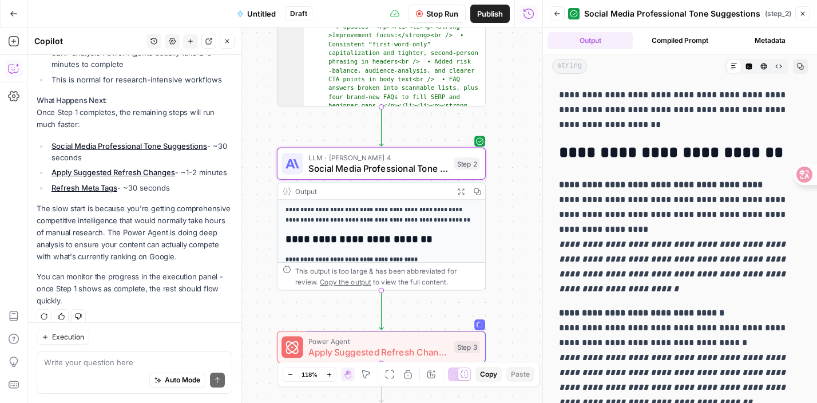
drag, startPoint x: 491, startPoint y: 144, endPoint x: 478, endPoint y: 27, distance: 118.0
click at [487, 45] on div "Workflow Set Inputs Inputs Power Agent SERP Competition Refresh Suggestions Ste…" at bounding box center [284, 214] width 515 height 375
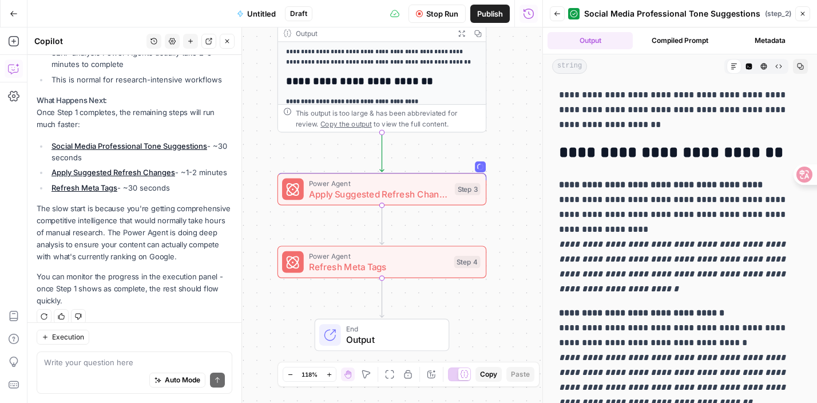
drag, startPoint x: 496, startPoint y: 232, endPoint x: 490, endPoint y: 45, distance: 187.2
click at [491, 47] on div "Workflow Set Inputs Inputs Power Agent SERP Competition Refresh Suggestions Ste…" at bounding box center [284, 214] width 515 height 375
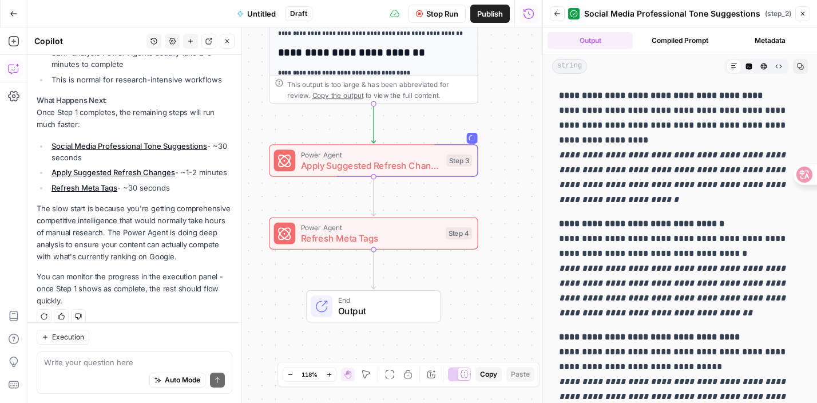
scroll to position [0, 0]
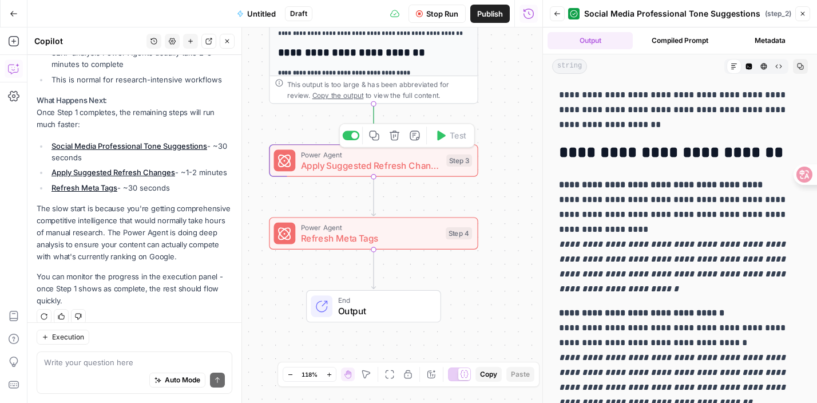
click at [441, 166] on div "Power Agent Apply Suggested Refresh Changes Step 3 Copy step Delete step Add No…" at bounding box center [373, 160] width 199 height 23
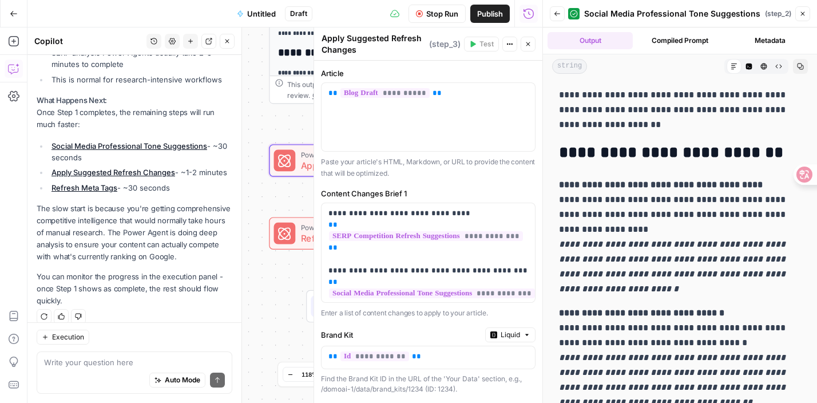
click at [288, 295] on div "End Output" at bounding box center [373, 306] width 209 height 33
click at [529, 45] on icon "button" at bounding box center [528, 44] width 7 height 7
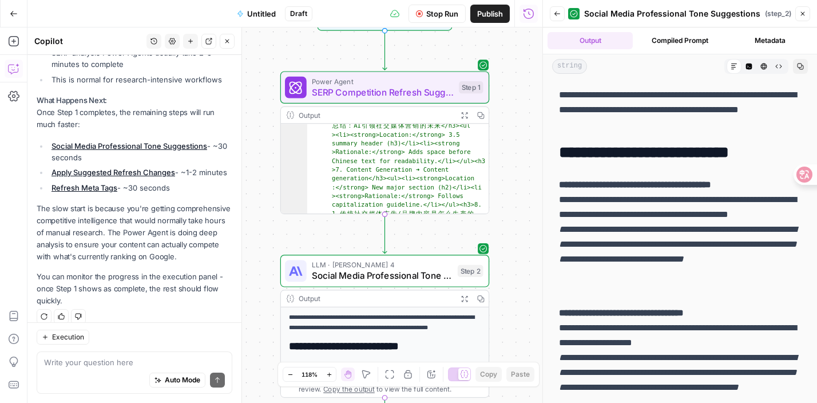
scroll to position [346, 0]
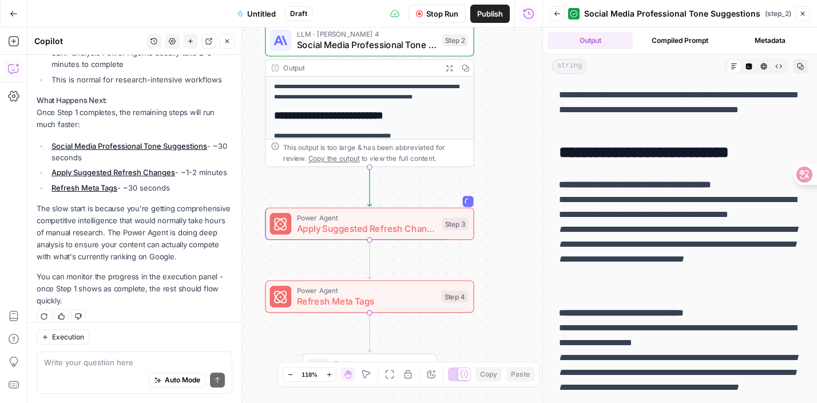
drag, startPoint x: 511, startPoint y: 257, endPoint x: 495, endPoint y: 68, distance: 190.6
click at [495, 68] on div "Workflow Set Inputs Inputs Power Agent SERP Competition Refresh Suggestions Ste…" at bounding box center [284, 214] width 515 height 375
click at [555, 11] on icon "button" at bounding box center [557, 13] width 7 height 7
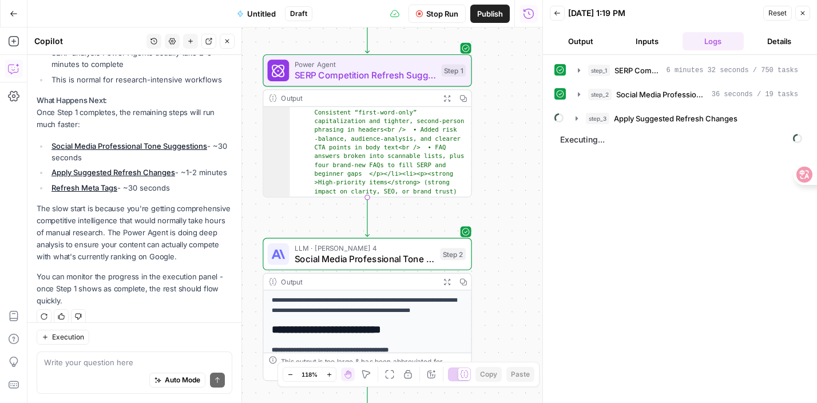
scroll to position [0, 0]
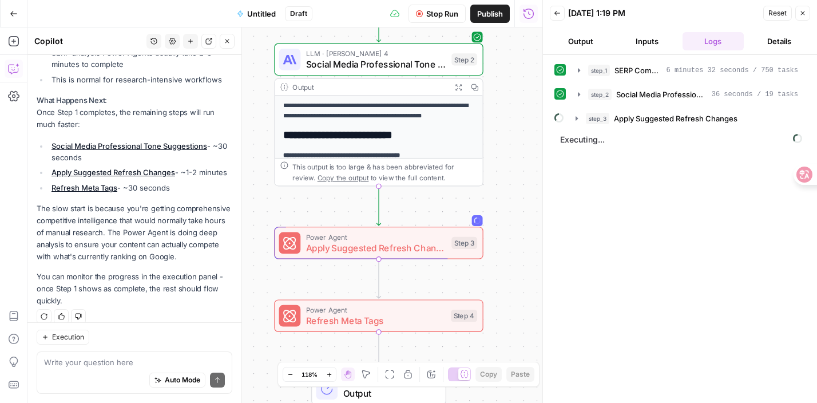
drag, startPoint x: 494, startPoint y: 204, endPoint x: 503, endPoint y: 2, distance: 201.6
click at [503, 2] on div "Go Back Untitled Draft Stop Run Publish Run History Add Steps Copilot Settings …" at bounding box center [271, 201] width 542 height 403
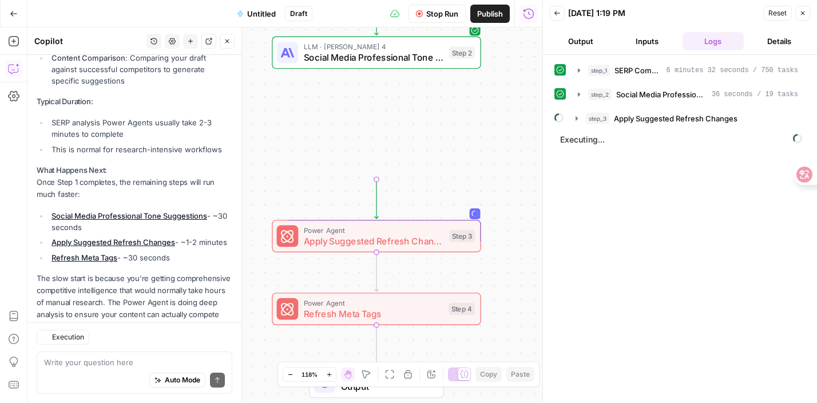
scroll to position [2747, 0]
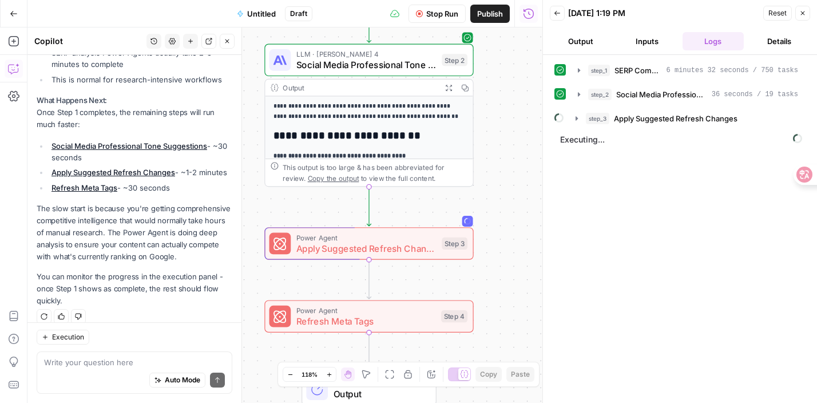
drag, startPoint x: 510, startPoint y: 126, endPoint x: 502, endPoint y: 133, distance: 10.1
click at [502, 133] on div "Workflow Set Inputs Inputs Power Agent SERP Competition Refresh Suggestions Ste…" at bounding box center [284, 214] width 515 height 375
click at [428, 249] on span "Apply Suggested Refresh Changes" at bounding box center [366, 248] width 140 height 14
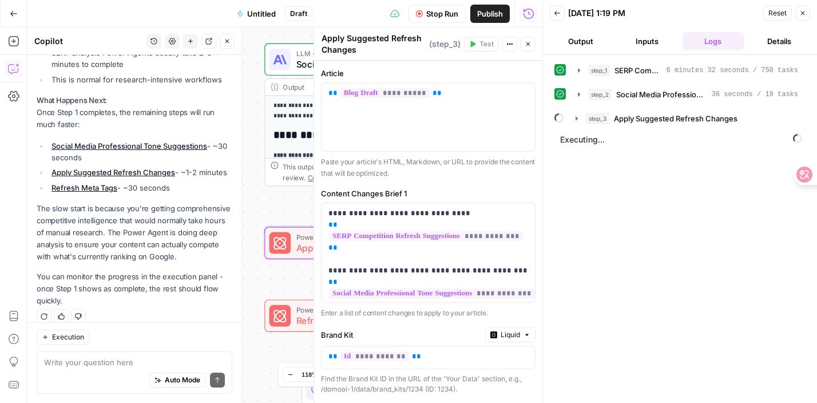
click at [292, 201] on div "Workflow Set Inputs Inputs Power Agent SERP Competition Refresh Suggestions Ste…" at bounding box center [284, 214] width 515 height 375
click at [527, 40] on button "Close" at bounding box center [528, 44] width 15 height 15
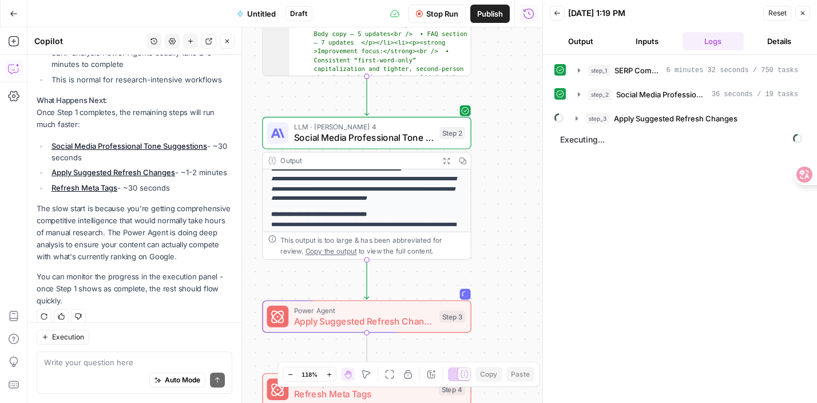
scroll to position [97, 0]
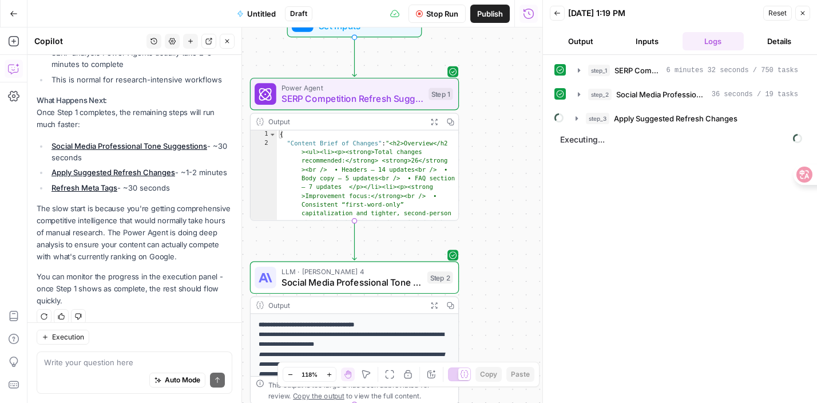
drag, startPoint x: 535, startPoint y: 252, endPoint x: 497, endPoint y: 95, distance: 161.9
click at [496, 94] on div "Workflow Set Inputs Inputs Power Agent SERP Competition Refresh Suggestions Ste…" at bounding box center [284, 214] width 515 height 375
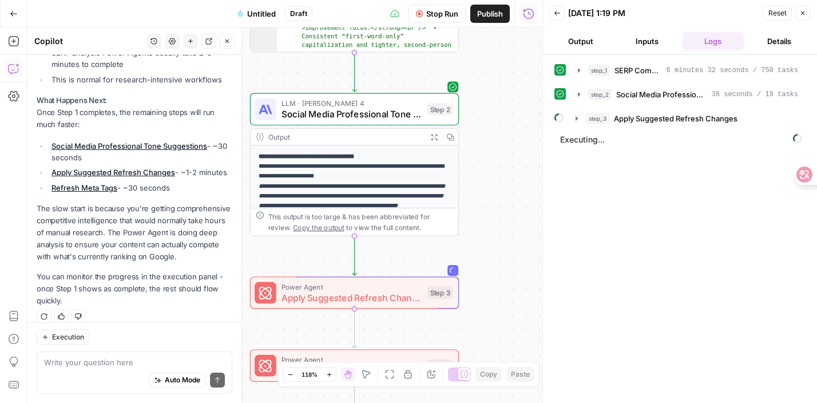
drag, startPoint x: 500, startPoint y: 155, endPoint x: 499, endPoint y: -1, distance: 155.6
click at [499, 0] on div "Go Back Untitled Draft Stop Run Publish Run History Add Steps Copilot Settings …" at bounding box center [271, 201] width 542 height 403
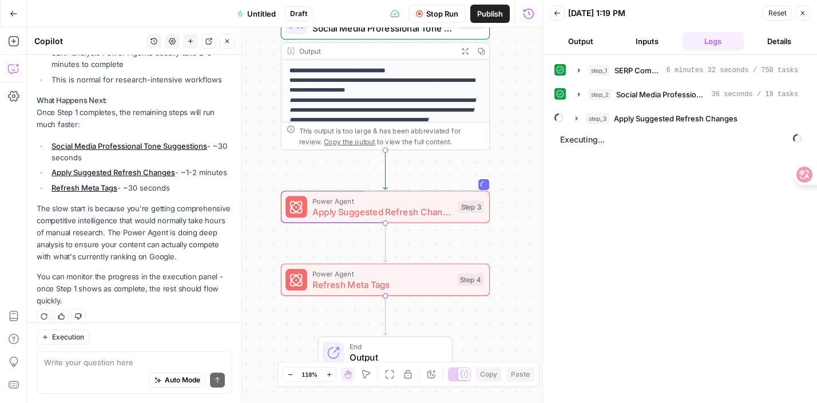
drag, startPoint x: 466, startPoint y: 223, endPoint x: 495, endPoint y: 137, distance: 90.5
click at [496, 137] on div "Workflow Set Inputs Inputs Power Agent SERP Competition Refresh Suggestions Ste…" at bounding box center [284, 214] width 515 height 375
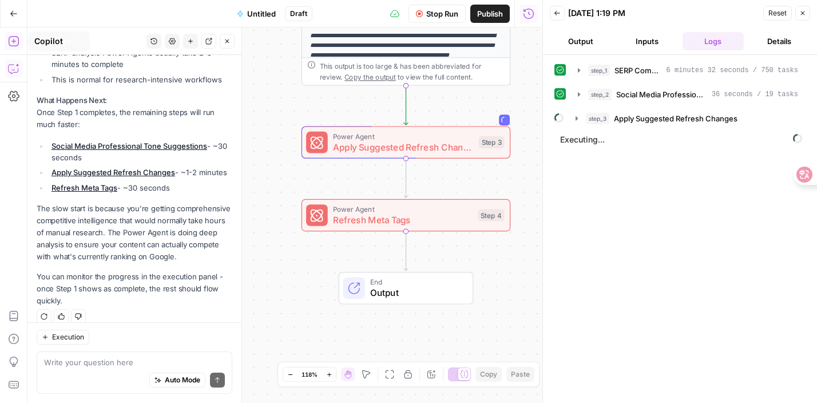
click at [11, 42] on icon "button" at bounding box center [13, 40] width 11 height 11
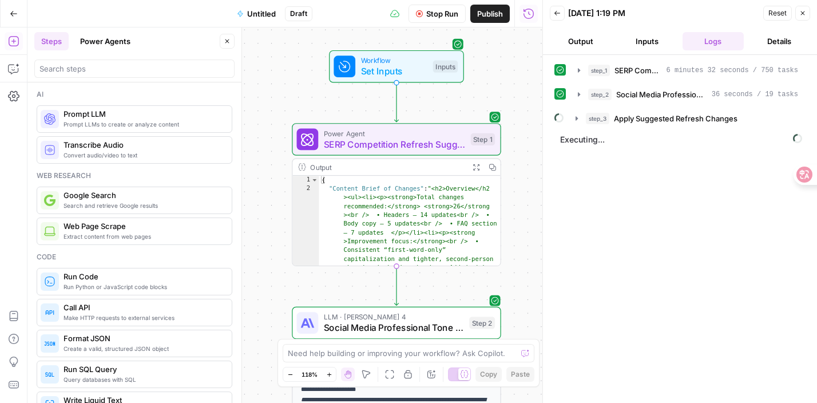
drag, startPoint x: 264, startPoint y: 171, endPoint x: 259, endPoint y: 339, distance: 167.7
click at [260, 340] on div "Workflow Set Inputs Inputs Power Agent SERP Competition Refresh Suggestions Ste…" at bounding box center [284, 214] width 515 height 375
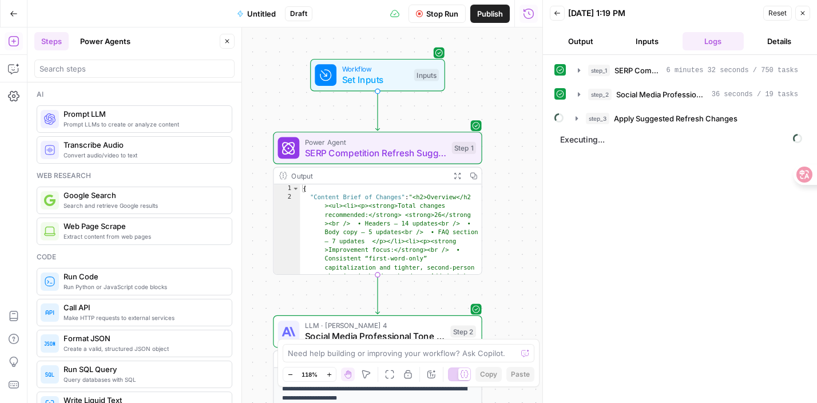
drag, startPoint x: 503, startPoint y: 89, endPoint x: 478, endPoint y: 92, distance: 24.8
click at [478, 93] on div "Workflow Set Inputs Inputs Power Agent SERP Competition Refresh Suggestions Ste…" at bounding box center [284, 214] width 515 height 375
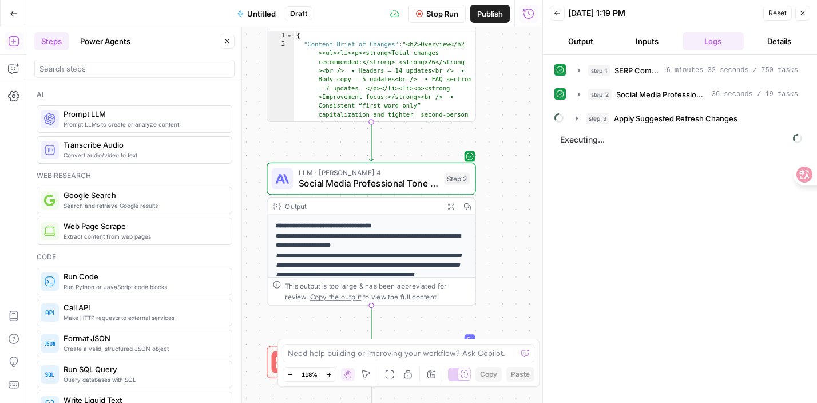
drag, startPoint x: 508, startPoint y: 225, endPoint x: 508, endPoint y: 76, distance: 149.3
click at [508, 77] on div "Workflow Set Inputs Inputs Power Agent SERP Competition Refresh Suggestions Ste…" at bounding box center [284, 214] width 515 height 375
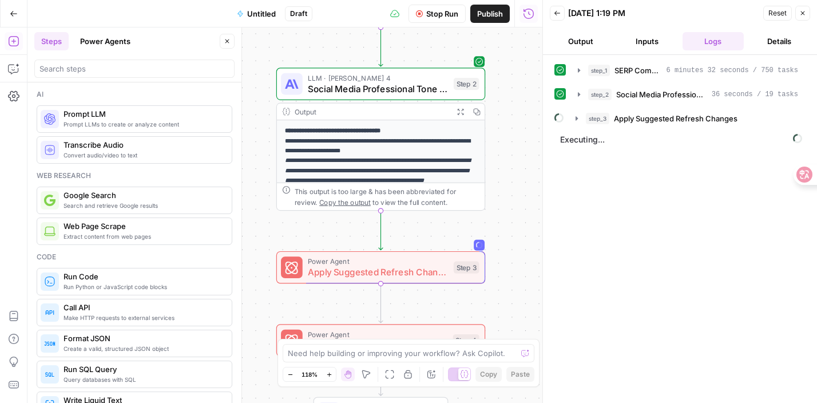
drag, startPoint x: 293, startPoint y: 202, endPoint x: 260, endPoint y: 74, distance: 131.8
click at [260, 74] on div "Workflow Set Inputs Inputs Power Agent SERP Competition Refresh Suggestions Ste…" at bounding box center [284, 214] width 515 height 375
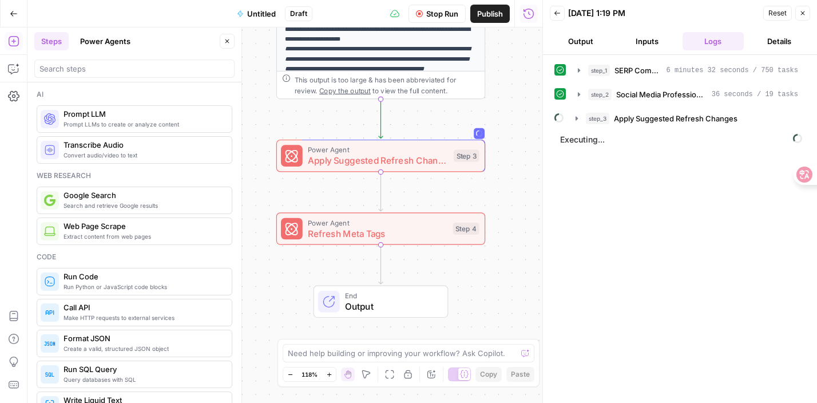
drag, startPoint x: 267, startPoint y: 226, endPoint x: 265, endPoint y: 113, distance: 113.3
click at [265, 113] on div "Workflow Set Inputs Inputs Power Agent SERP Competition Refresh Suggestions Ste…" at bounding box center [284, 214] width 515 height 375
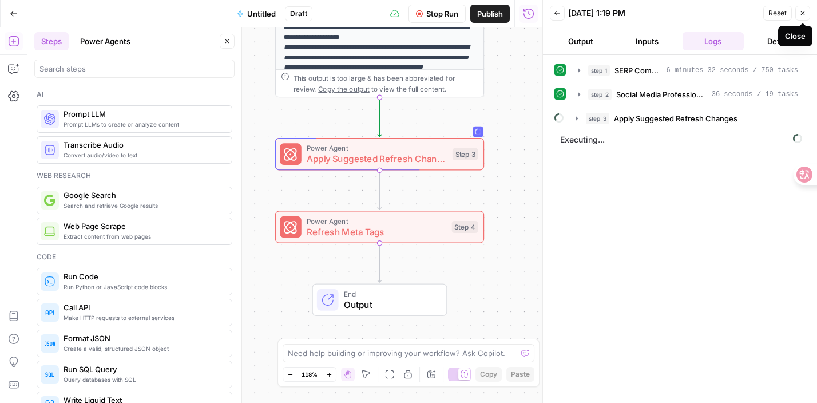
click at [779, 11] on span "Reset" at bounding box center [777, 13] width 18 height 10
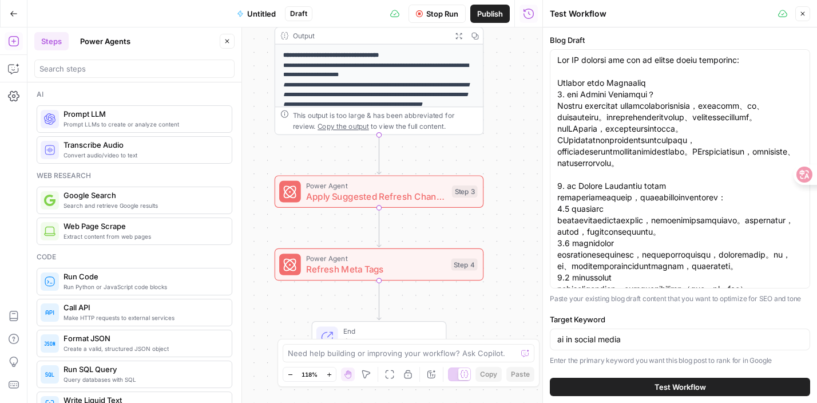
click at [452, 190] on div "Step 3" at bounding box center [465, 191] width 26 height 12
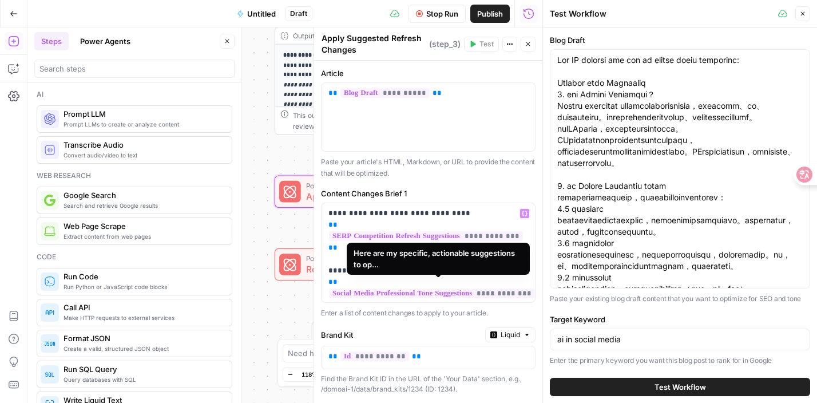
scroll to position [13, 0]
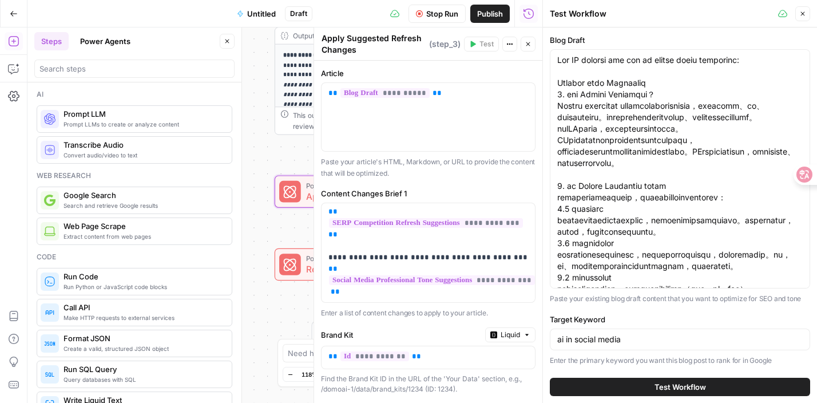
click at [230, 33] on div "Steps Power Agents Close" at bounding box center [134, 41] width 200 height 18
click at [229, 39] on icon "button" at bounding box center [227, 41] width 7 height 7
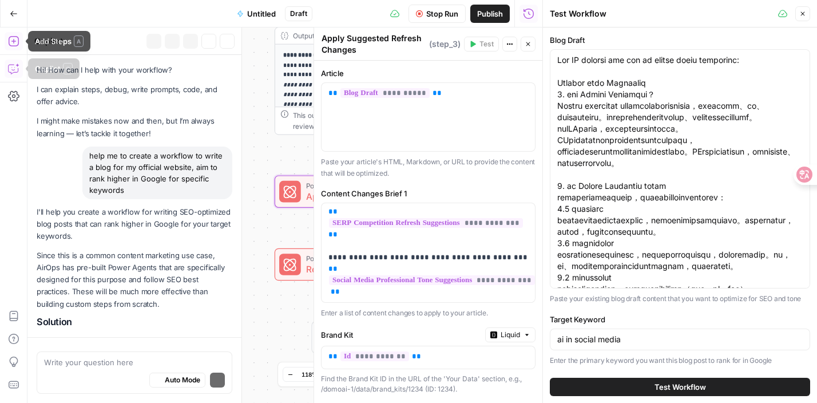
scroll to position [2677, 0]
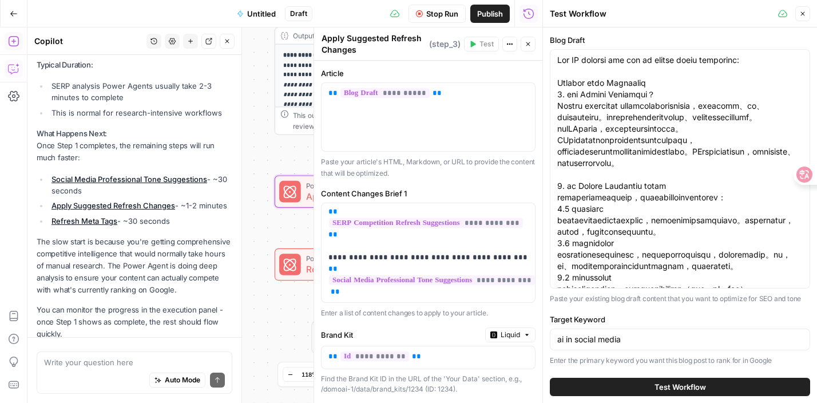
click at [529, 39] on button "Close" at bounding box center [528, 44] width 15 height 15
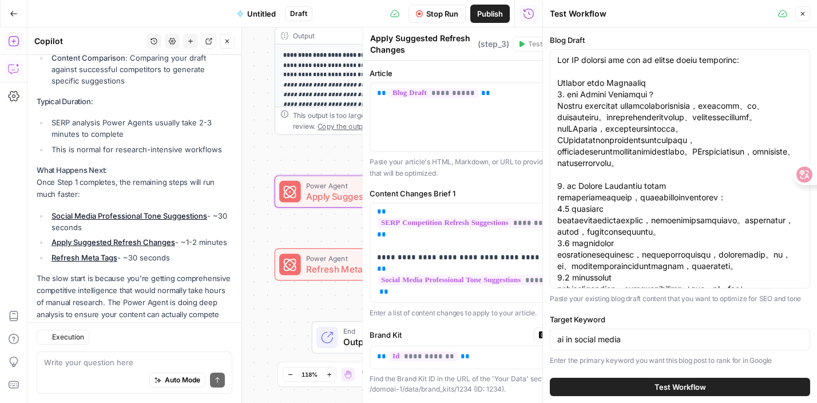
scroll to position [2747, 0]
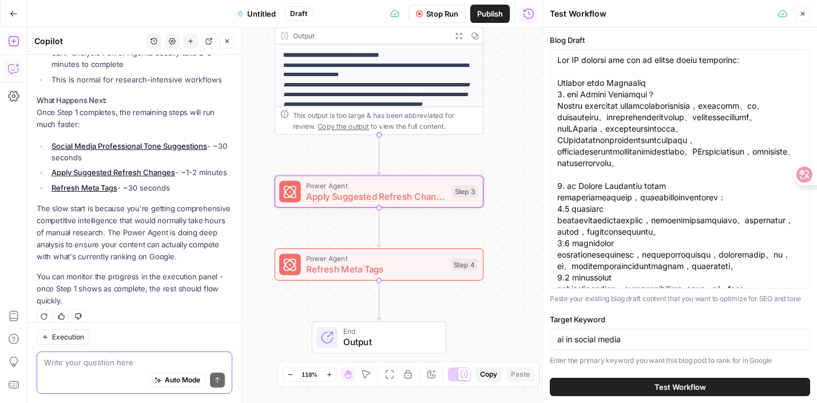
click at [139, 366] on textarea at bounding box center [134, 361] width 181 height 11
click at [16, 33] on button "Add Steps" at bounding box center [14, 41] width 18 height 18
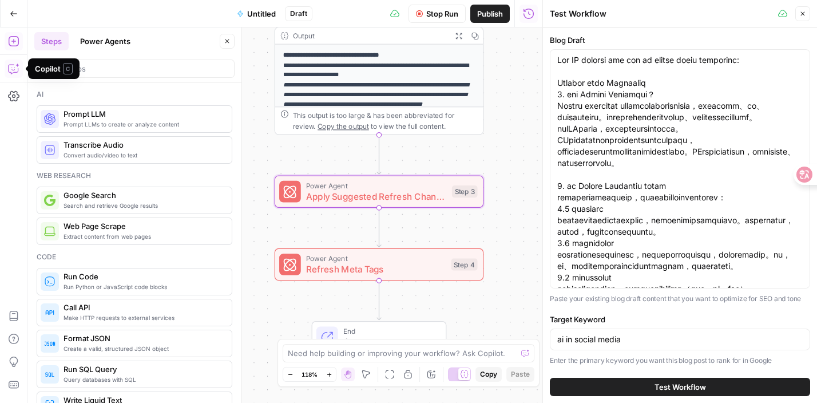
click at [13, 61] on button "Copilot" at bounding box center [14, 68] width 18 height 18
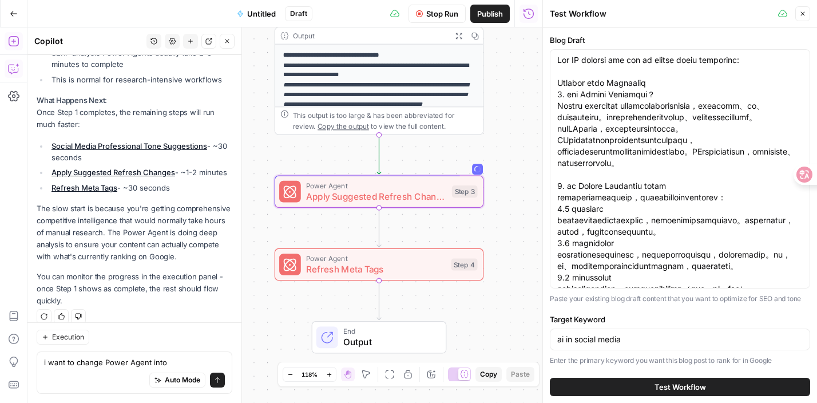
type textarea "i want to change Power Agent into"
click at [11, 32] on button "Add Steps" at bounding box center [14, 41] width 18 height 18
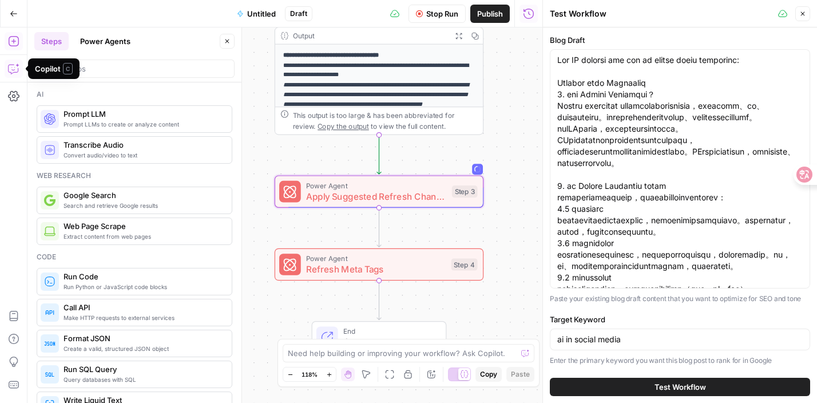
click at [11, 67] on icon "button" at bounding box center [13, 68] width 11 height 11
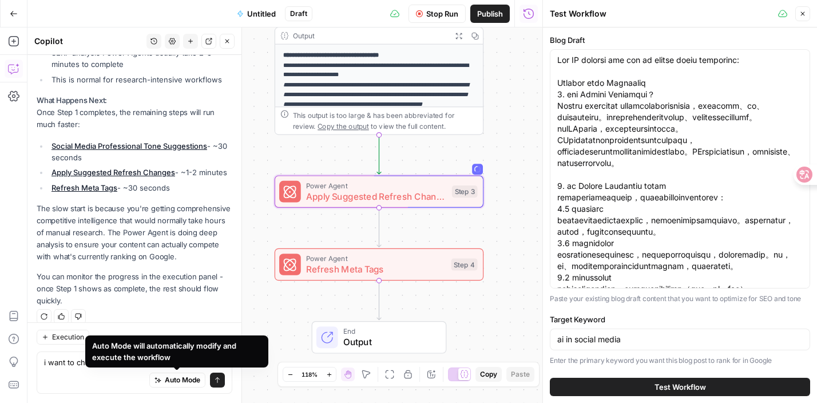
click at [172, 362] on div "Auto Mode will automatically modify and execute the workflow" at bounding box center [176, 351] width 169 height 23
click at [100, 391] on div "Auto Mode Send" at bounding box center [134, 380] width 181 height 25
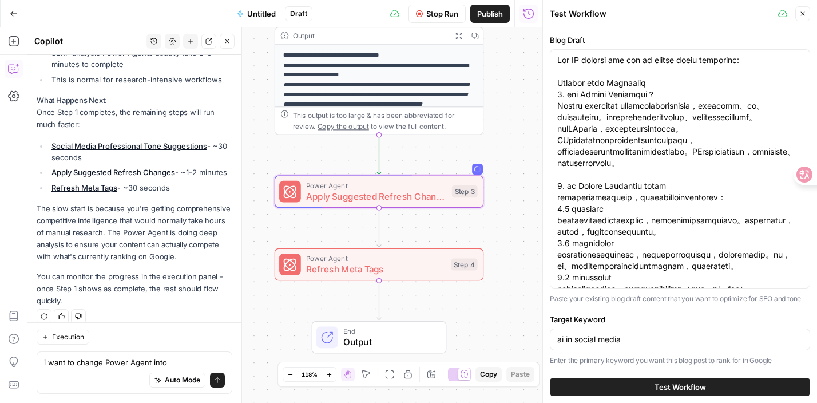
click at [174, 358] on div "Auto Mode will automatically modify and execute the workflow" at bounding box center [177, 350] width 158 height 21
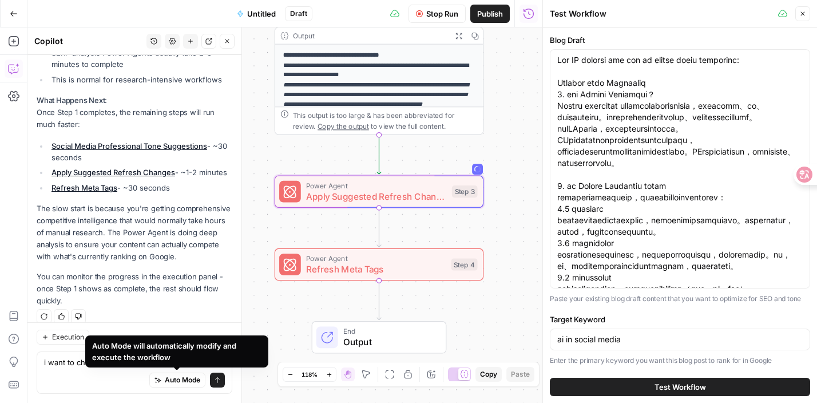
click at [114, 374] on div "Auto Mode Send" at bounding box center [134, 380] width 181 height 25
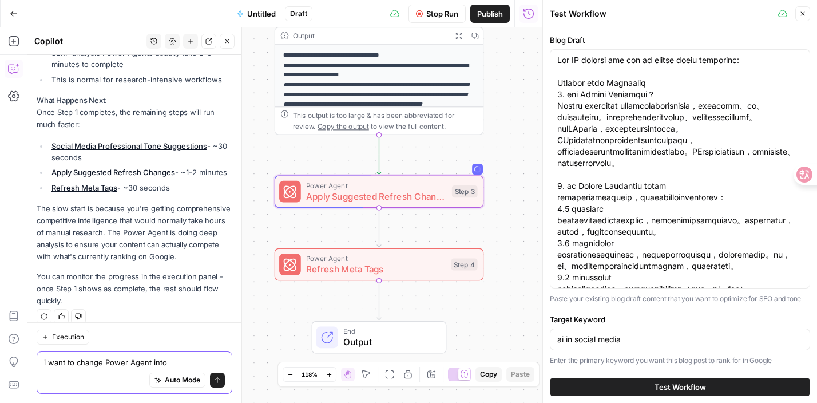
click at [169, 358] on textarea "i want to change Power Agent into" at bounding box center [134, 361] width 181 height 11
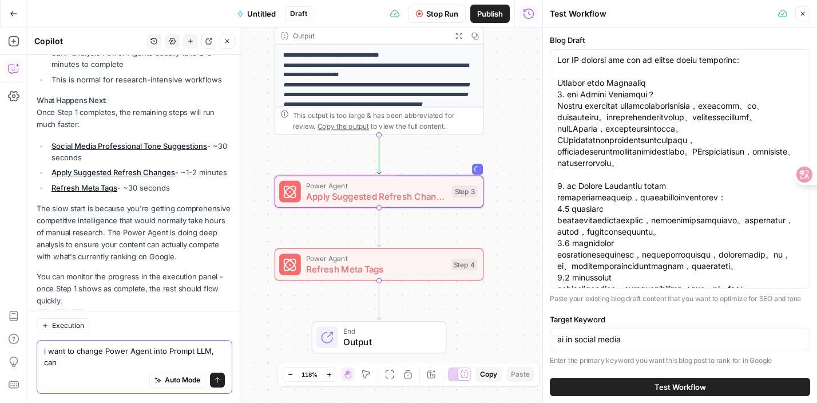
scroll to position [2758, 0]
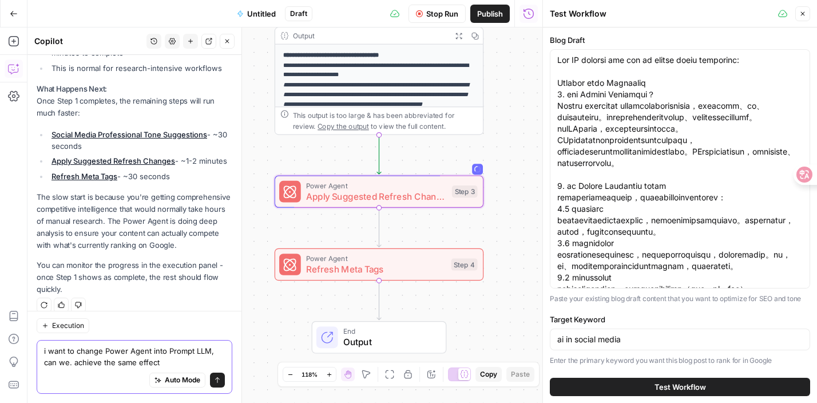
type textarea "i want to change Power Agent into Prompt LLM, can we. achieve the same effect?"
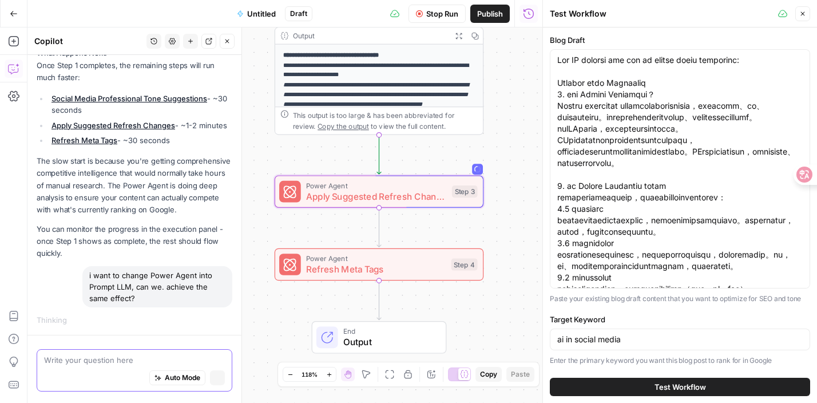
scroll to position [2726, 0]
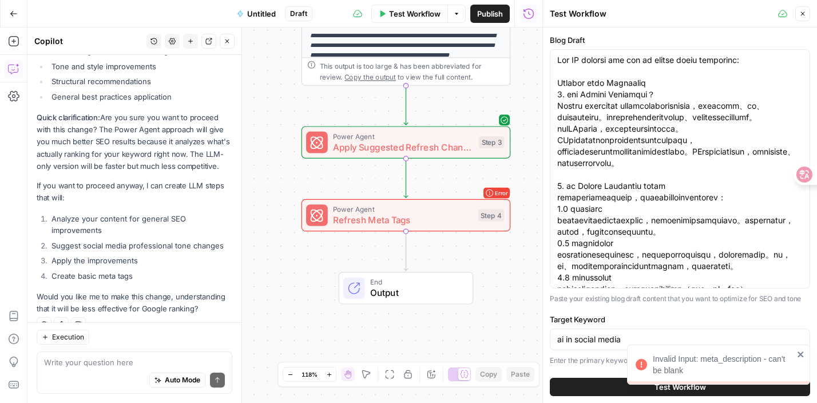
scroll to position [3262, 0]
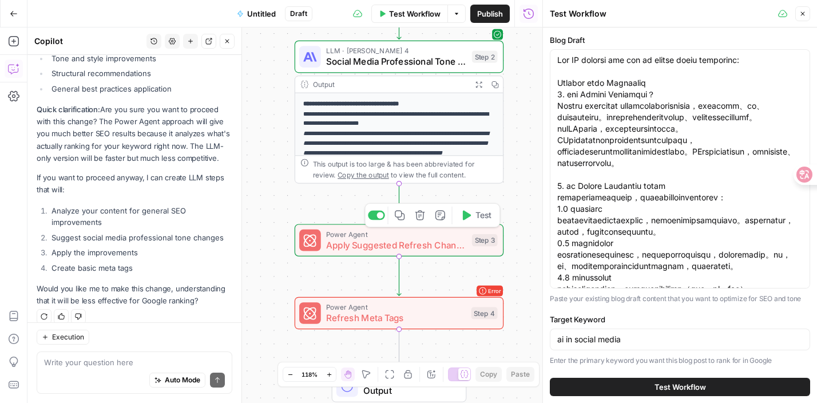
click at [454, 245] on span "Apply Suggested Refresh Changes" at bounding box center [396, 245] width 140 height 14
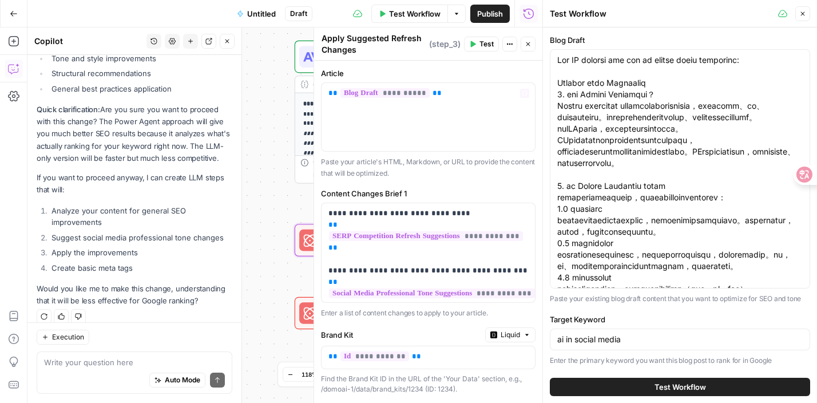
click at [255, 239] on div "Workflow Set Inputs Inputs Power Agent SERP Competition Refresh Suggestions Ste…" at bounding box center [284, 214] width 515 height 375
click at [296, 243] on div "Power Agent Apply Suggested Refresh Changes Step 3 Copy step Delete step Add No…" at bounding box center [399, 240] width 209 height 33
click at [805, 14] on span "Close" at bounding box center [805, 14] width 1 height 1
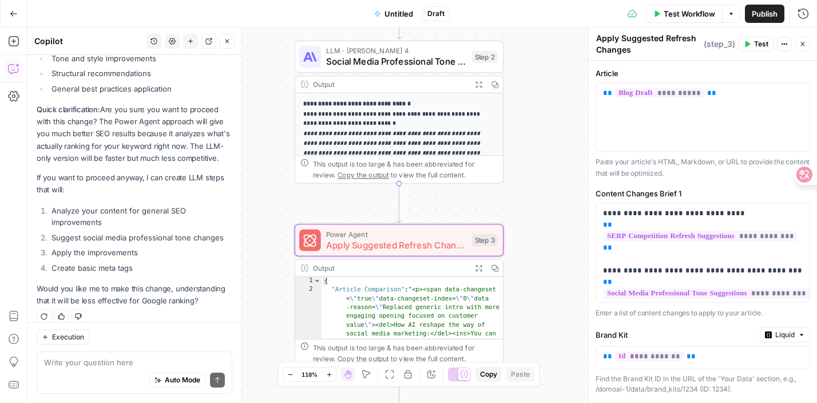
scroll to position [81, 0]
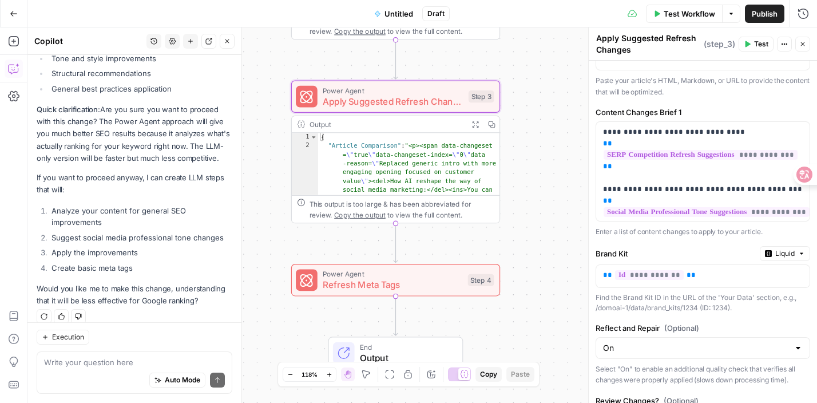
type textarea "**********"
click at [473, 119] on button "Expand Output" at bounding box center [475, 124] width 16 height 16
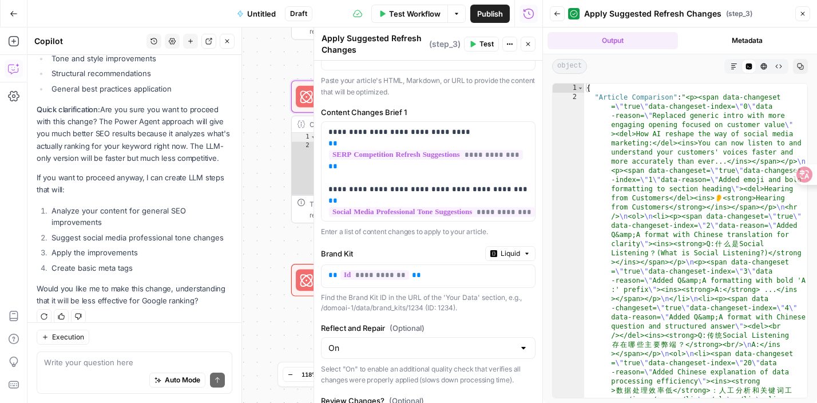
click at [739, 68] on button "Markdown" at bounding box center [734, 66] width 15 height 15
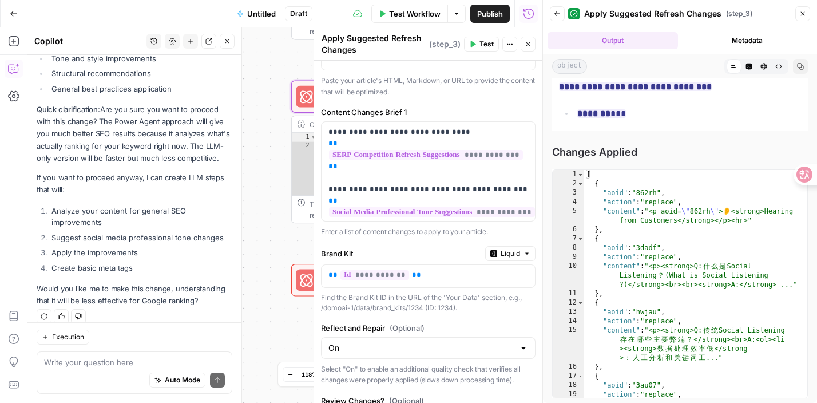
scroll to position [6258, 0]
click at [258, 329] on div "Workflow Set Inputs Inputs Power Agent SERP Competition Refresh Suggestions Ste…" at bounding box center [284, 214] width 515 height 375
click at [805, 15] on icon "button" at bounding box center [802, 13] width 7 height 7
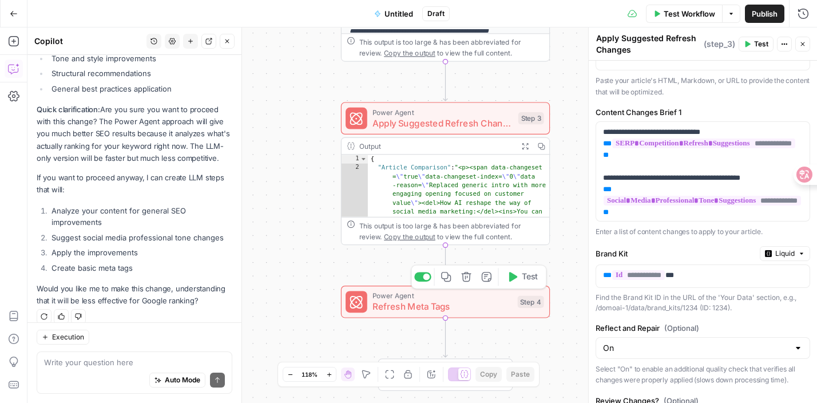
click at [513, 283] on button "Test" at bounding box center [522, 277] width 42 height 18
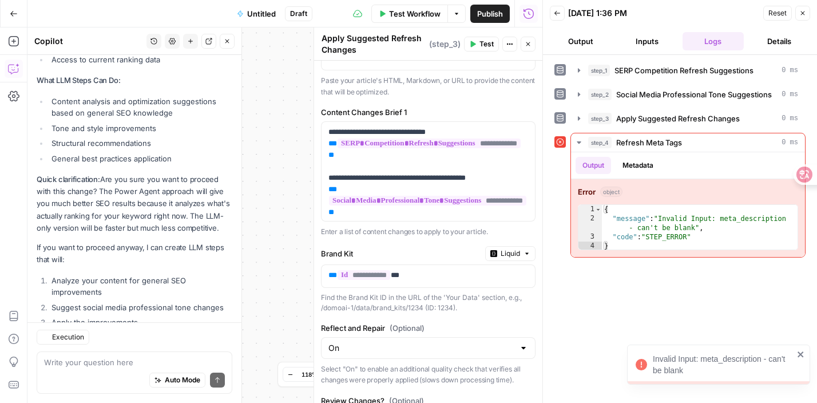
scroll to position [3262, 0]
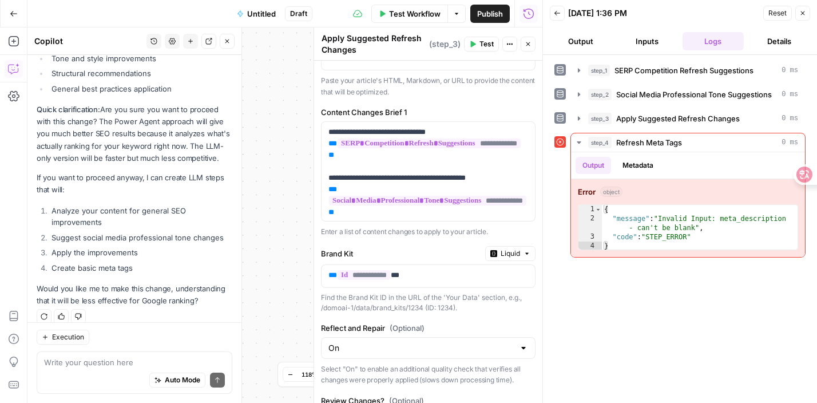
click at [412, 18] on button "Test Workflow" at bounding box center [409, 14] width 77 height 18
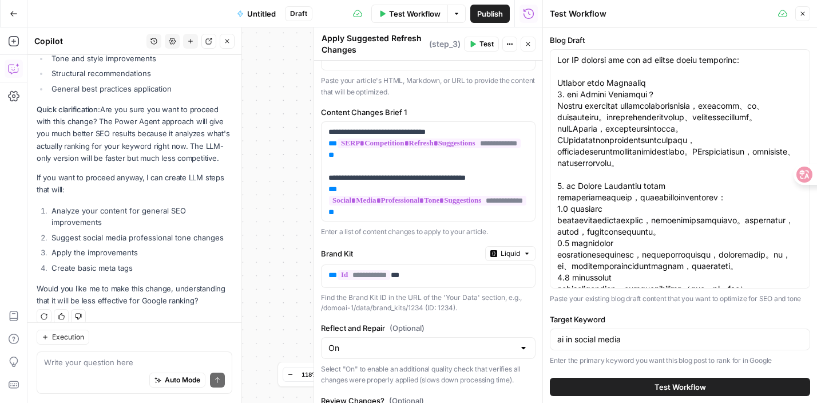
click at [525, 45] on icon "button" at bounding box center [528, 44] width 7 height 7
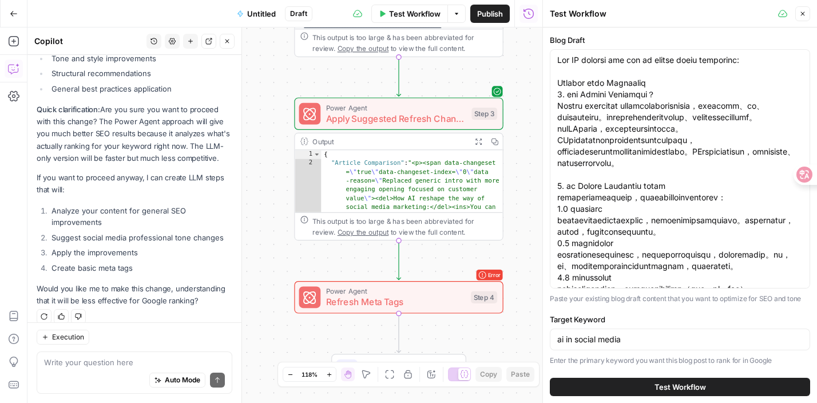
click at [477, 144] on icon "button" at bounding box center [478, 141] width 6 height 6
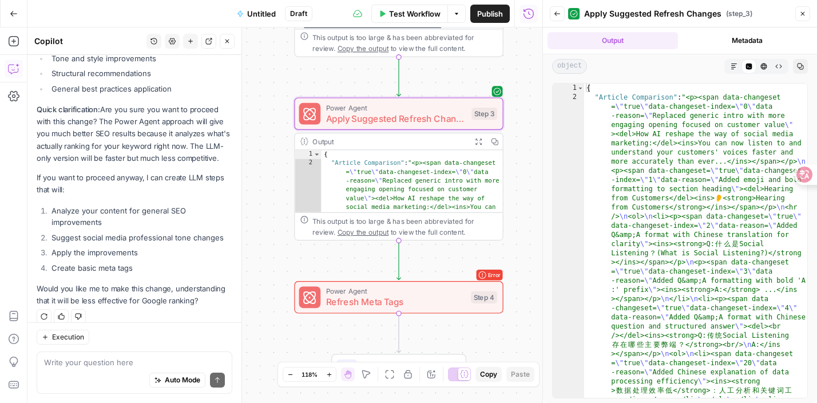
click at [732, 68] on icon "button" at bounding box center [734, 66] width 7 height 7
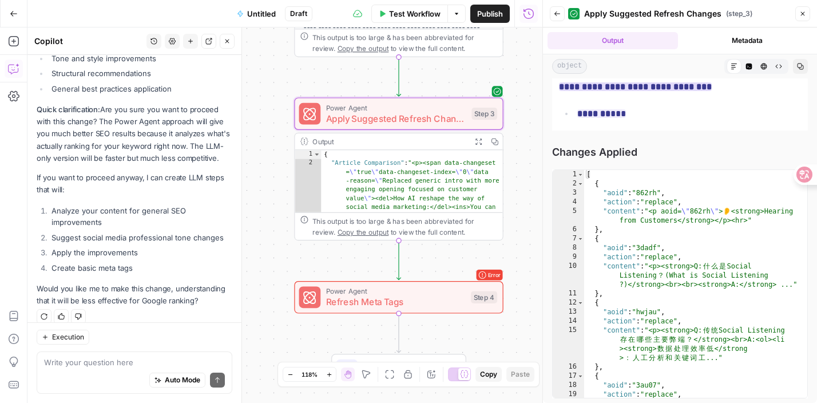
scroll to position [6258, 0]
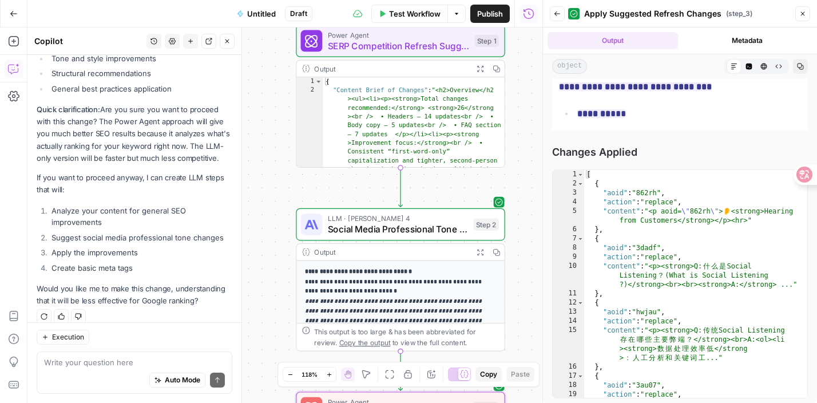
drag, startPoint x: 330, startPoint y: 106, endPoint x: 338, endPoint y: 415, distance: 309.6
click at [338, 402] on html "DomoAI New Home Browse Insights Opportunities Your Data Recent Grids Write Info…" at bounding box center [408, 201] width 817 height 403
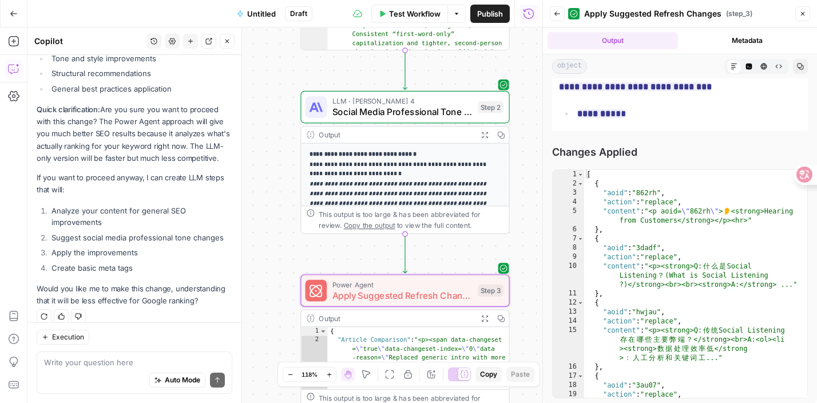
drag, startPoint x: 297, startPoint y: 215, endPoint x: 290, endPoint y: 70, distance: 144.9
click at [292, 59] on div "Workflow Set Inputs Inputs Power Agent SERP Competition Refresh Suggestions Ste…" at bounding box center [284, 214] width 515 height 375
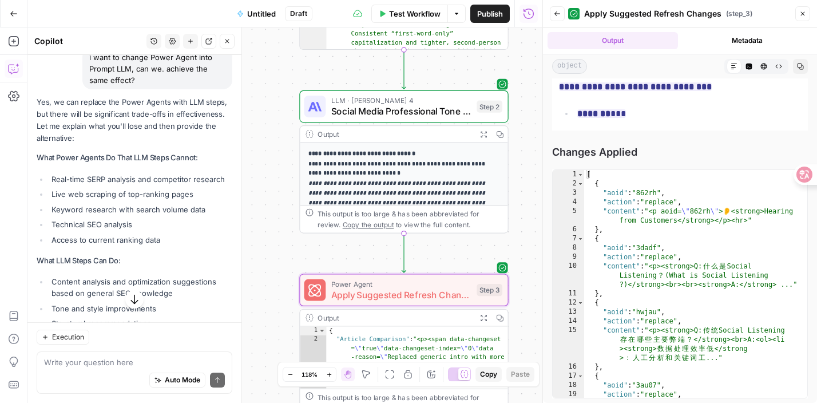
scroll to position [3017, 0]
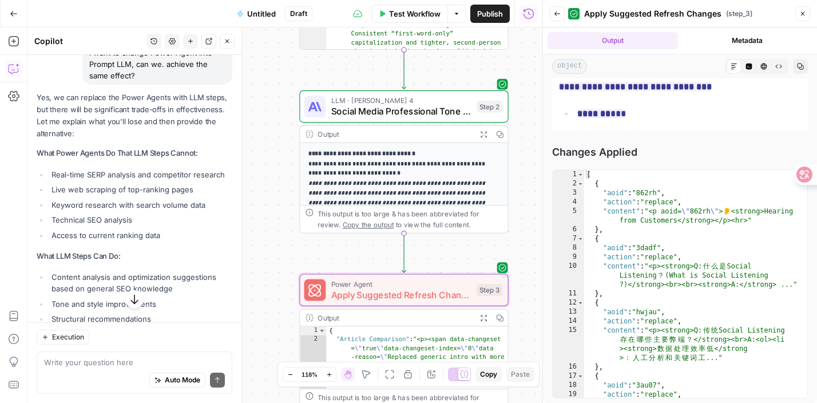
drag, startPoint x: 189, startPoint y: 221, endPoint x: 183, endPoint y: 127, distance: 94.6
click at [183, 127] on div "Yes, we can replace the Power Agents with LLM steps, but there will be signific…" at bounding box center [135, 322] width 196 height 461
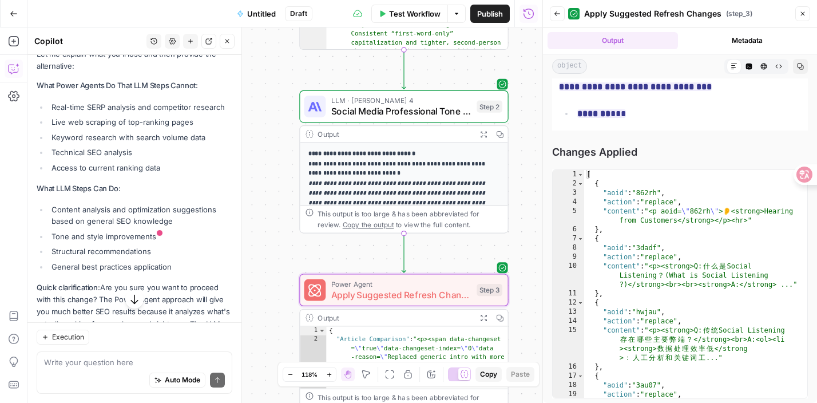
scroll to position [3262, 0]
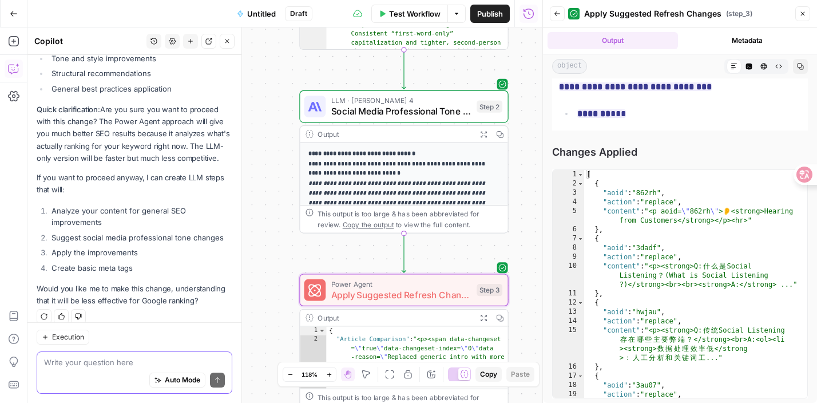
click at [160, 361] on textarea at bounding box center [134, 361] width 181 height 11
type textarea "o"
type textarea "please replace"
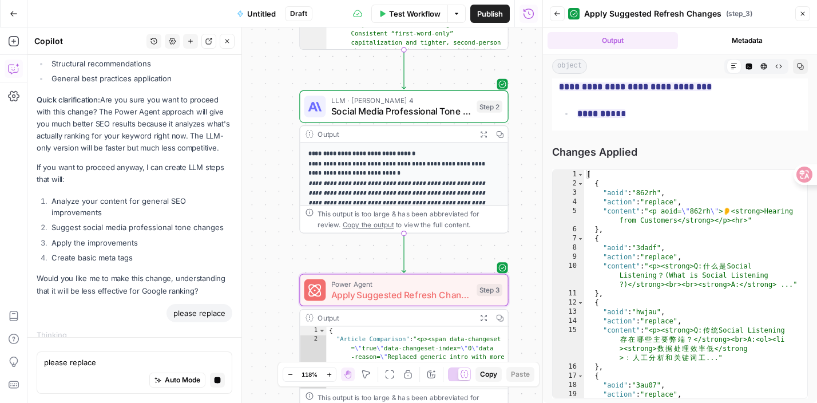
click at [803, 16] on icon "button" at bounding box center [802, 13] width 7 height 7
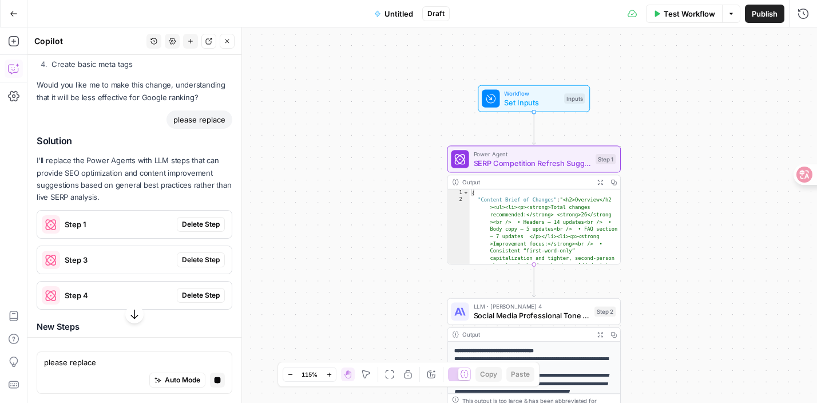
scroll to position [3451, 0]
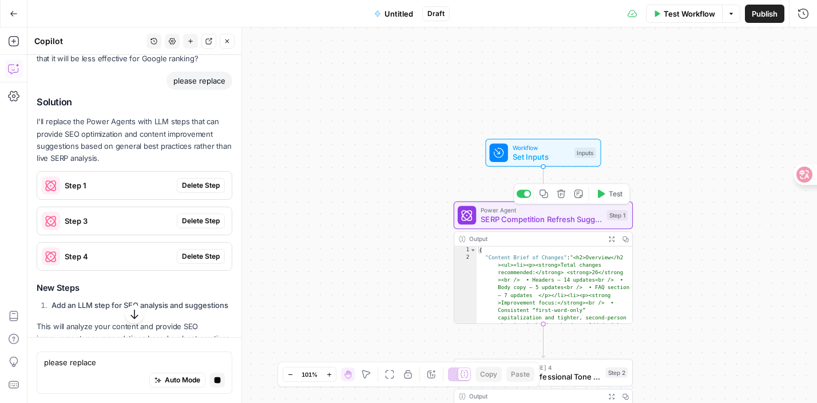
click at [534, 214] on span "SERP Competition Refresh Suggestions" at bounding box center [541, 218] width 121 height 11
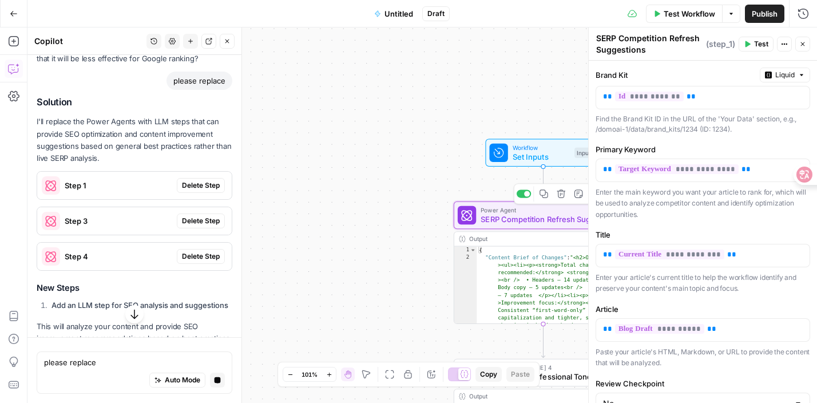
scroll to position [3504, 0]
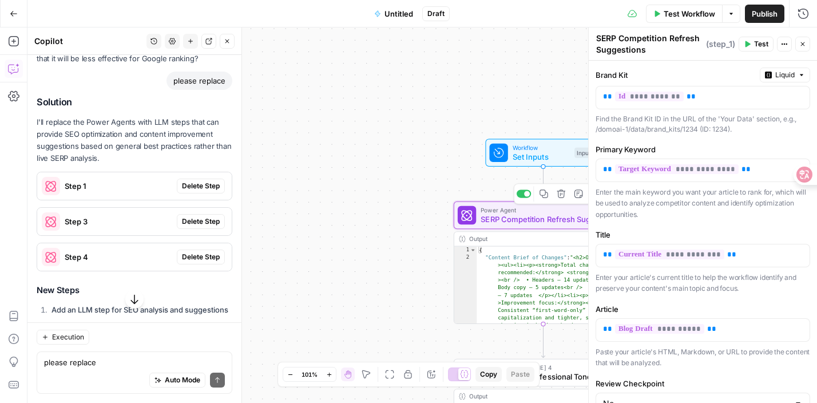
click at [535, 229] on div "Power Agent SERP Competition Refresh Suggestions Step 1 Copy step Delete step A…" at bounding box center [543, 262] width 179 height 122
click at [529, 223] on span "SERP Competition Refresh Suggestions" at bounding box center [541, 218] width 121 height 11
click at [389, 311] on div "Workflow Set Inputs Inputs Power Agent SERP Competition Refresh Suggestions Ste…" at bounding box center [421, 214] width 789 height 375
click at [804, 42] on icon "button" at bounding box center [802, 44] width 7 height 7
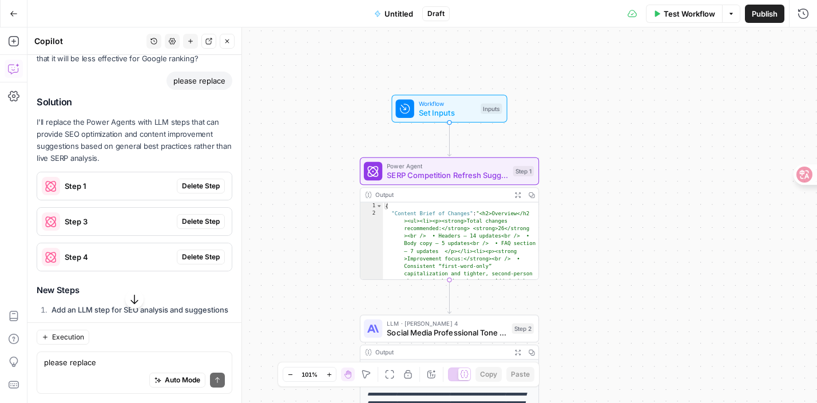
drag, startPoint x: 699, startPoint y: 233, endPoint x: 605, endPoint y: 188, distance: 104.1
click at [605, 188] on div "Workflow Set Inputs Inputs Power Agent SERP Competition Refresh Suggestions Ste…" at bounding box center [421, 214] width 789 height 375
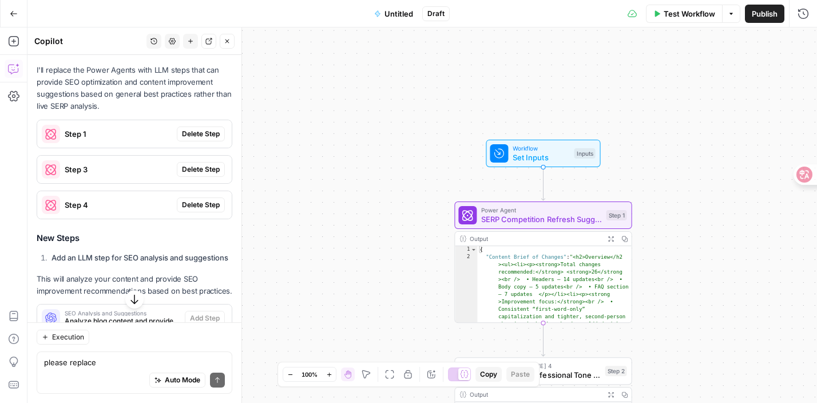
scroll to position [3542, 0]
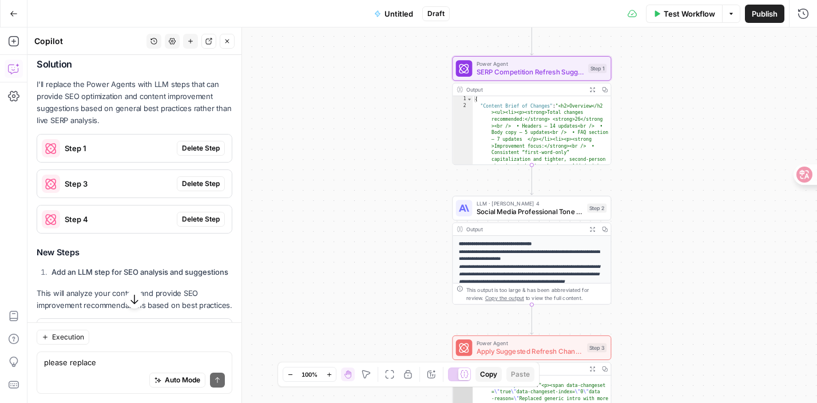
click at [202, 143] on span "Delete Step" at bounding box center [201, 148] width 38 height 10
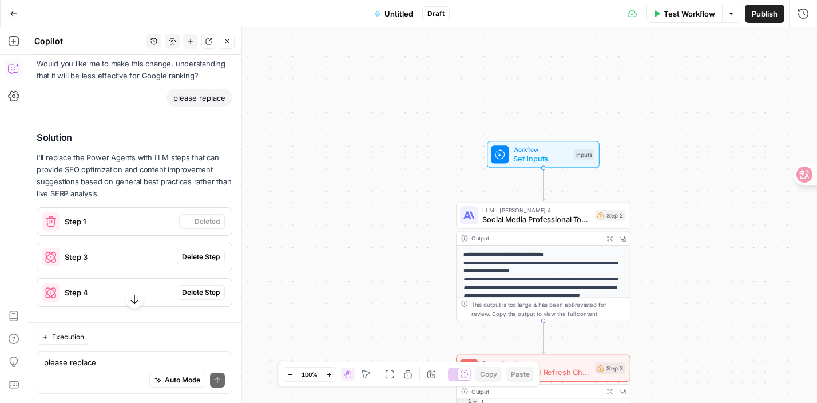
scroll to position [3615, 0]
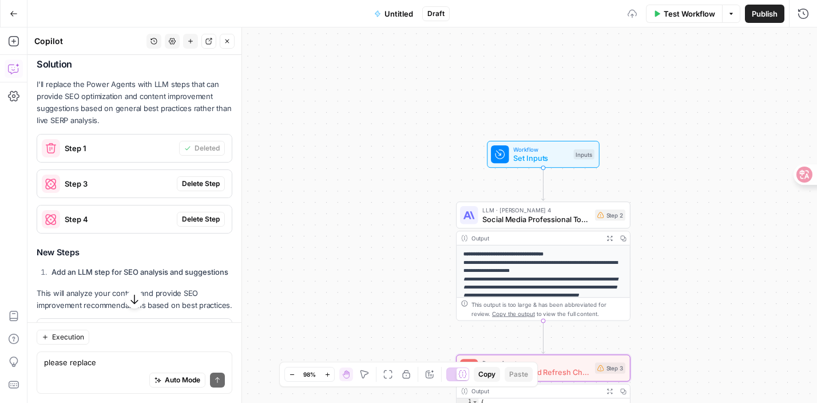
click at [199, 178] on span "Delete Step" at bounding box center [201, 183] width 38 height 10
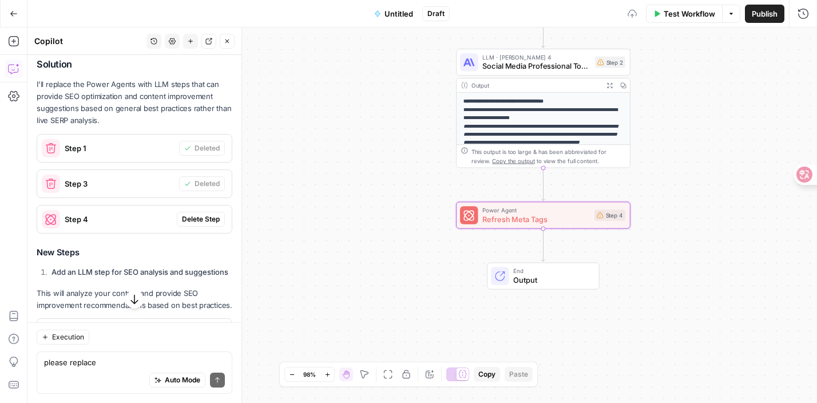
click at [204, 214] on span "Delete Step" at bounding box center [201, 219] width 38 height 10
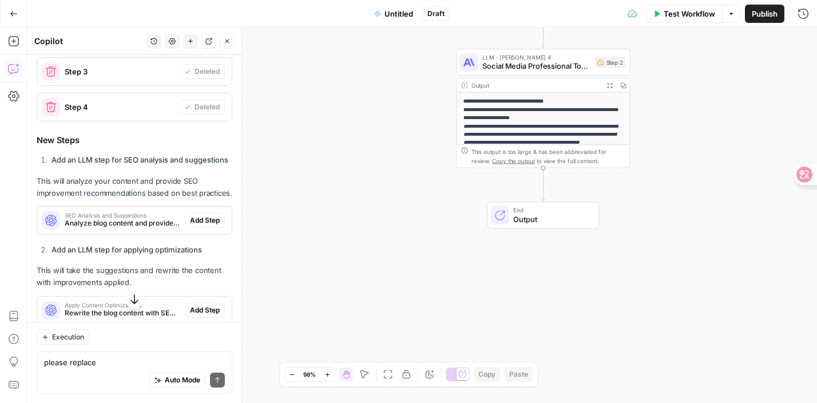
click at [208, 215] on span "Add Step" at bounding box center [205, 220] width 30 height 10
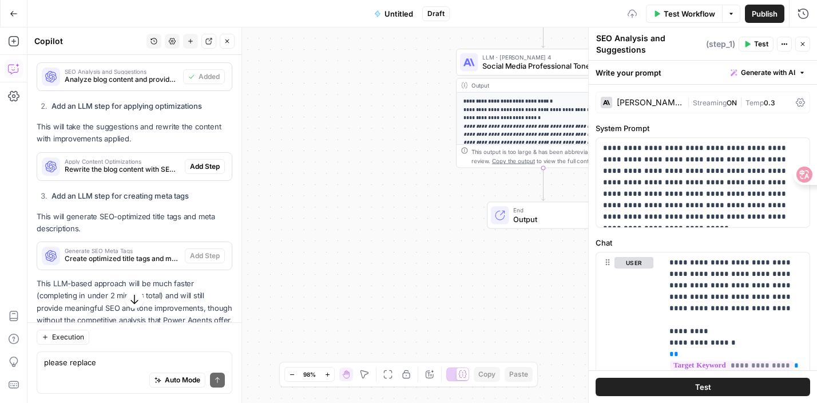
scroll to position [3864, 0]
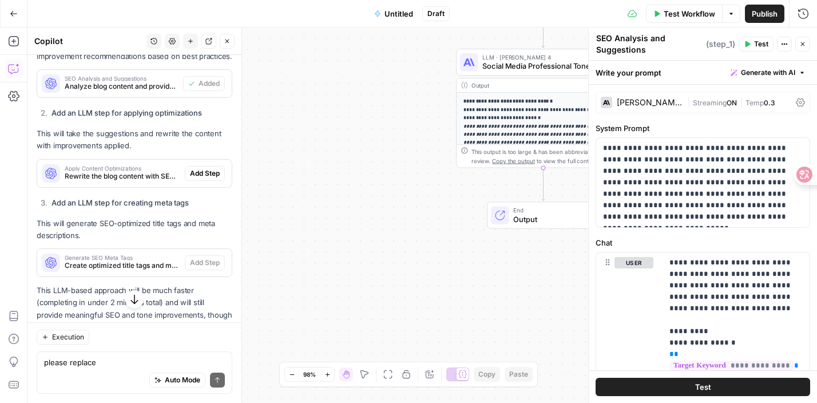
click at [205, 169] on div "Apply Content Optimizations Rewrite the blog content with SEO and tone improvem…" at bounding box center [134, 173] width 195 height 18
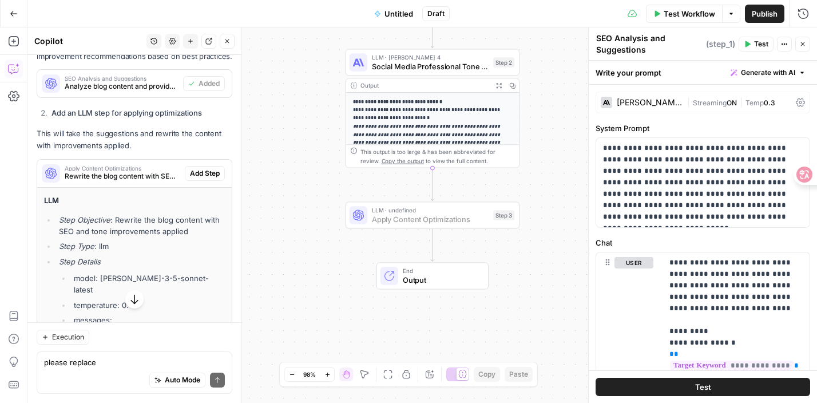
click at [197, 168] on span "Add Step" at bounding box center [205, 173] width 30 height 10
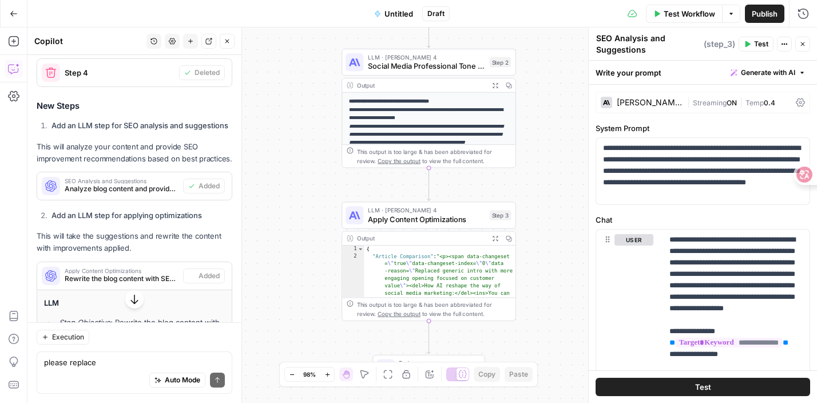
type textarea "Apply Content Optimizations"
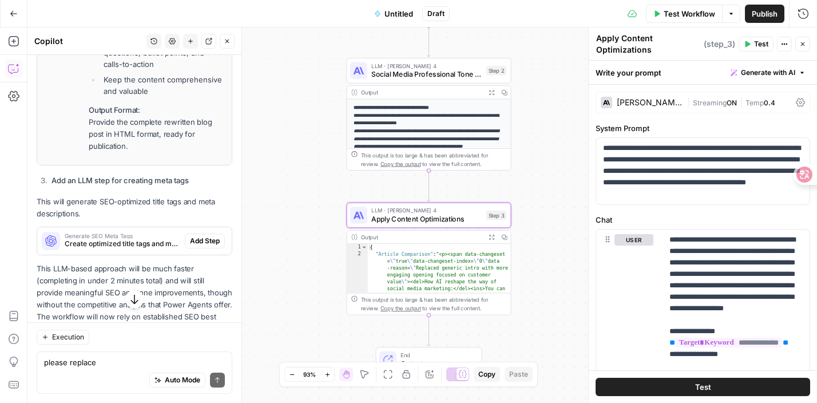
scroll to position [4604, 0]
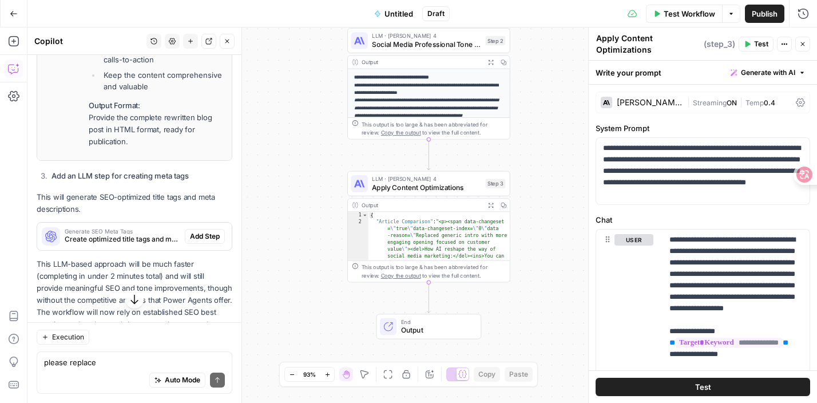
click at [195, 227] on div "Generate SEO Meta Tags Create optimized title tags and meta descriptions Add St…" at bounding box center [134, 236] width 195 height 18
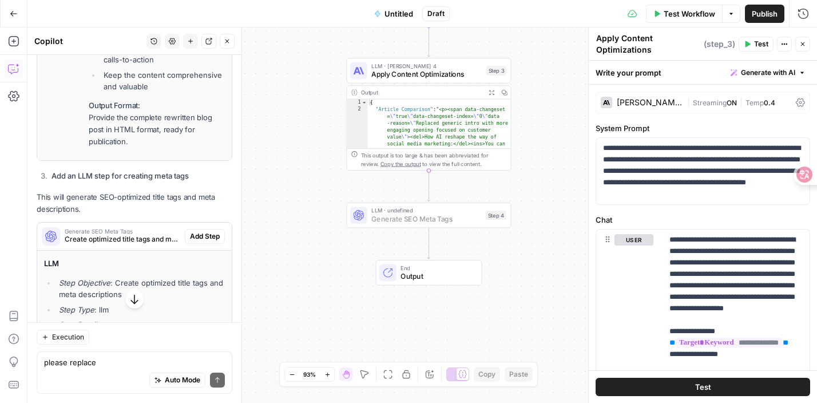
click at [198, 231] on span "Add Step" at bounding box center [205, 236] width 30 height 10
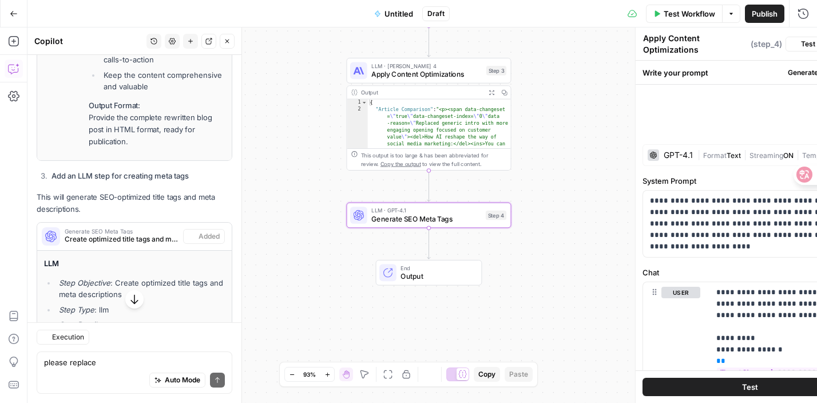
type textarea "Generate SEO Meta Tags"
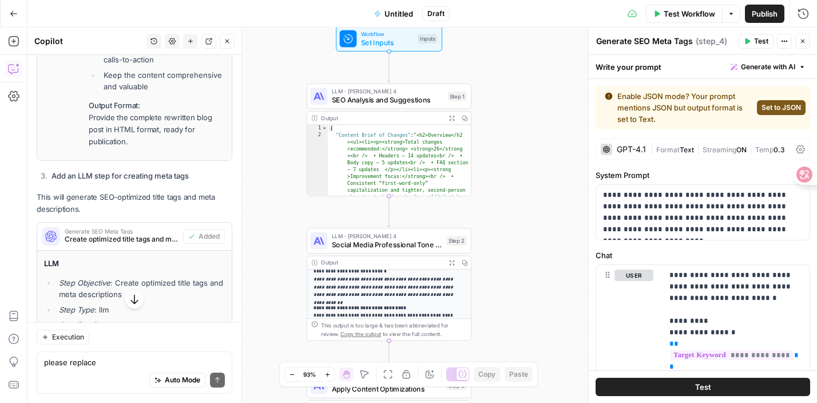
scroll to position [141, 0]
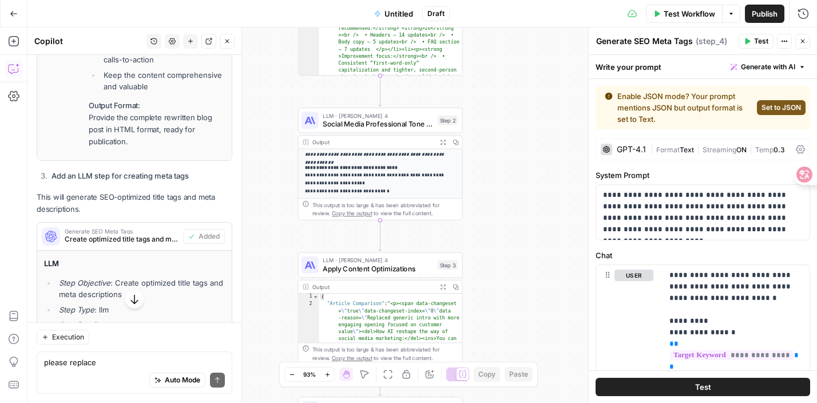
drag, startPoint x: 292, startPoint y: 259, endPoint x: 276, endPoint y: 181, distance: 80.0
click at [276, 181] on div "Workflow Set Inputs Inputs LLM · Claude Sonnet 4 SEO Analysis and Suggestions S…" at bounding box center [421, 214] width 789 height 375
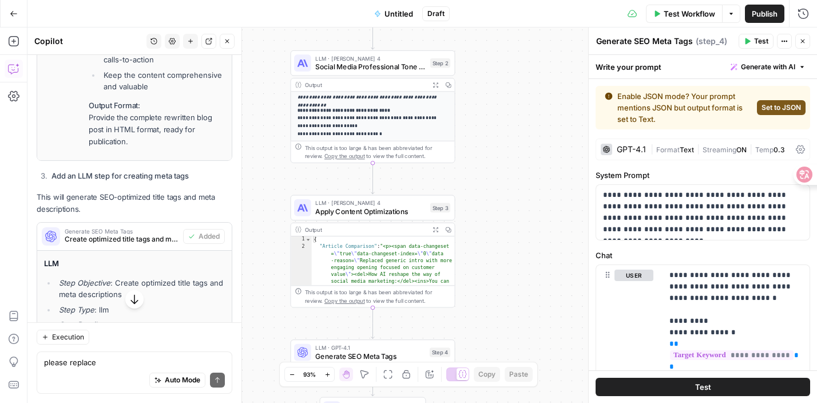
drag, startPoint x: 274, startPoint y: 217, endPoint x: 266, endPoint y: 144, distance: 73.1
click at [265, 144] on div "Workflow Set Inputs Inputs LLM · Claude Sonnet 4 SEO Analysis and Suggestions S…" at bounding box center [421, 214] width 789 height 375
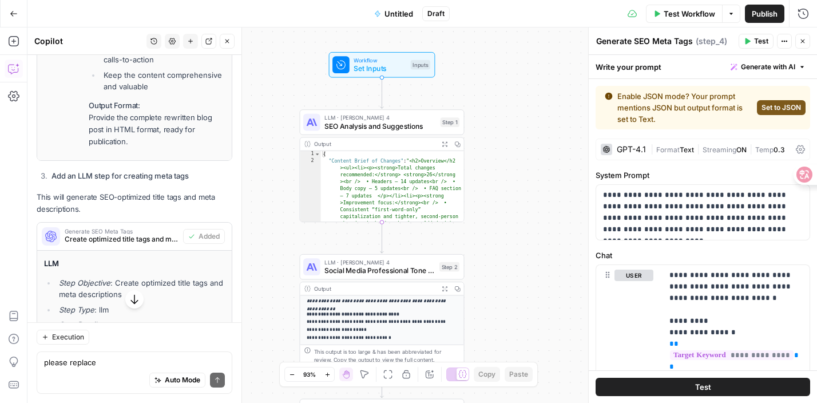
drag, startPoint x: 506, startPoint y: 65, endPoint x: 521, endPoint y: 303, distance: 238.5
click at [521, 303] on div "Workflow Set Inputs Inputs LLM · Claude Sonnet 4 SEO Analysis and Suggestions S…" at bounding box center [421, 214] width 789 height 375
click at [444, 148] on button "Expand Output" at bounding box center [444, 143] width 13 height 13
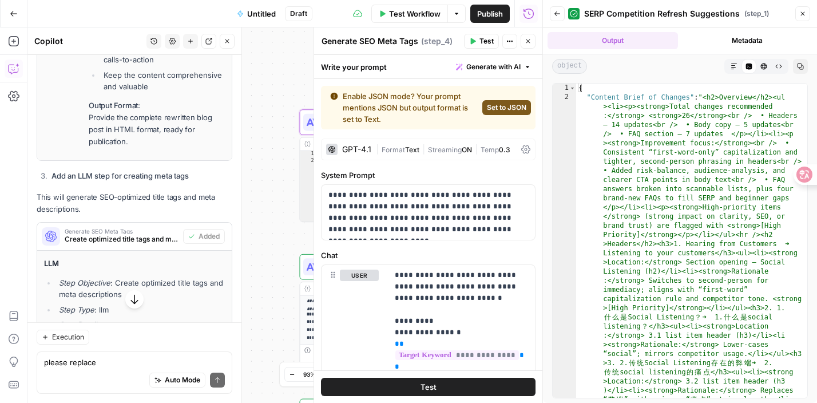
click at [732, 61] on button "Markdown" at bounding box center [734, 66] width 15 height 15
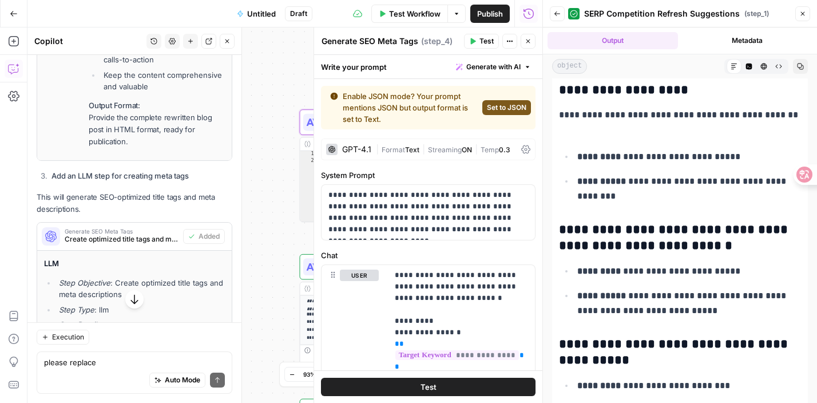
scroll to position [1301, 0]
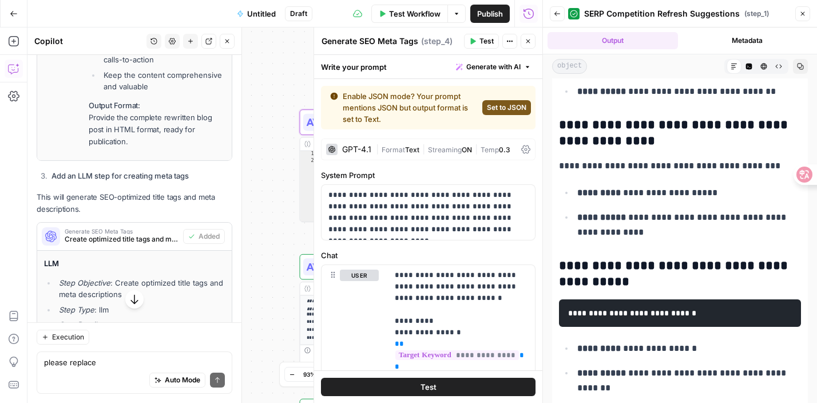
click at [800, 10] on icon "button" at bounding box center [802, 13] width 7 height 7
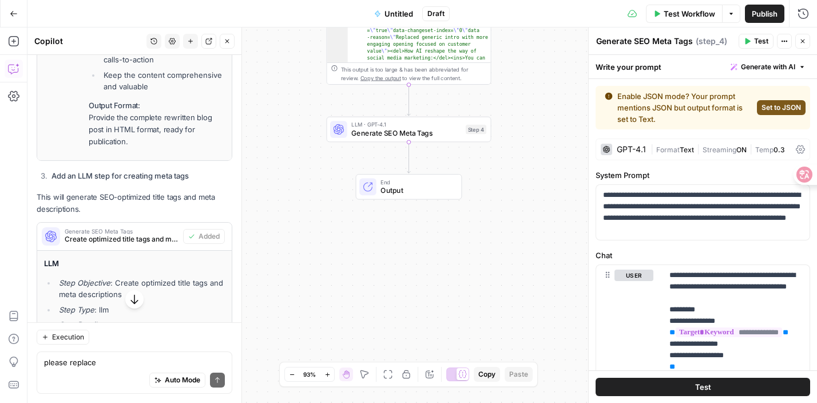
click at [110, 374] on div "Auto Mode Send" at bounding box center [134, 380] width 181 height 25
type textarea "w"
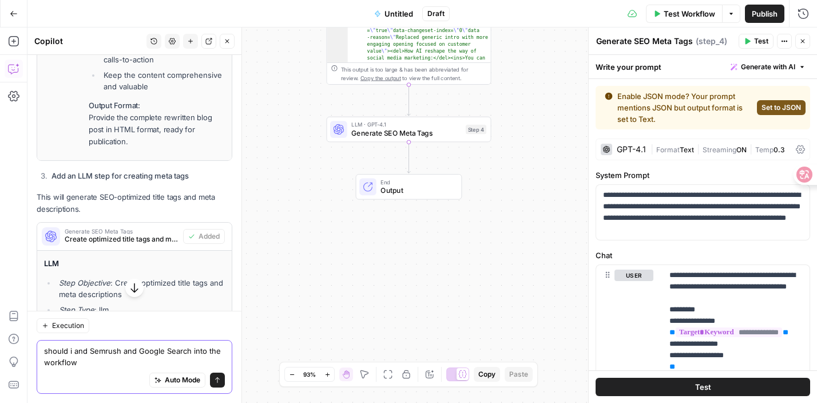
type textarea "should i and Semrush and Google Search into the workflow?"
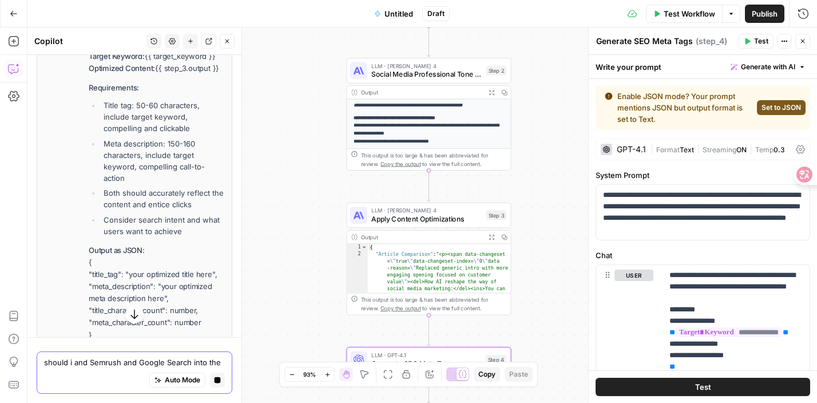
scroll to position [5132, 0]
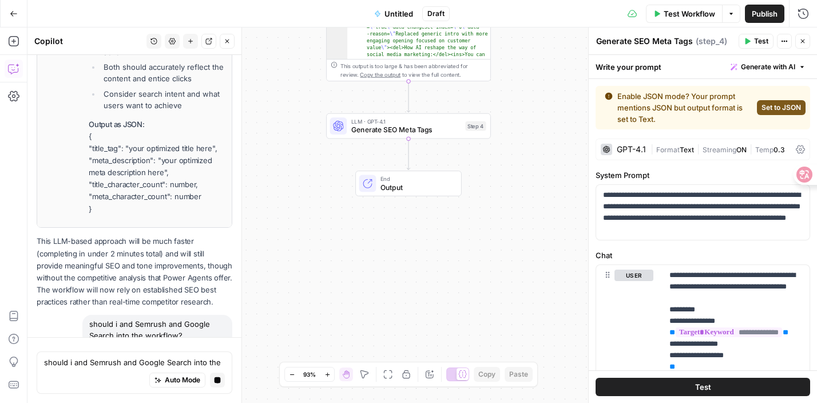
drag, startPoint x: 314, startPoint y: 162, endPoint x: 297, endPoint y: -88, distance: 250.0
click at [297, 0] on html "DomoAI New Home Browse Insights Opportunities Your Data Recent Grids Write Info…" at bounding box center [408, 201] width 817 height 403
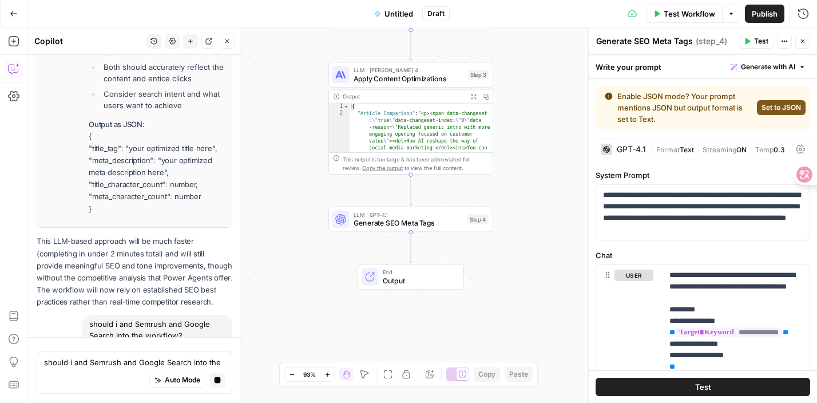
drag, startPoint x: 289, startPoint y: 114, endPoint x: 292, endPoint y: 207, distance: 93.3
click at [292, 207] on div "Workflow Set Inputs Inputs LLM · Claude Sonnet 4 SEO Analysis and Suggestions S…" at bounding box center [421, 214] width 789 height 375
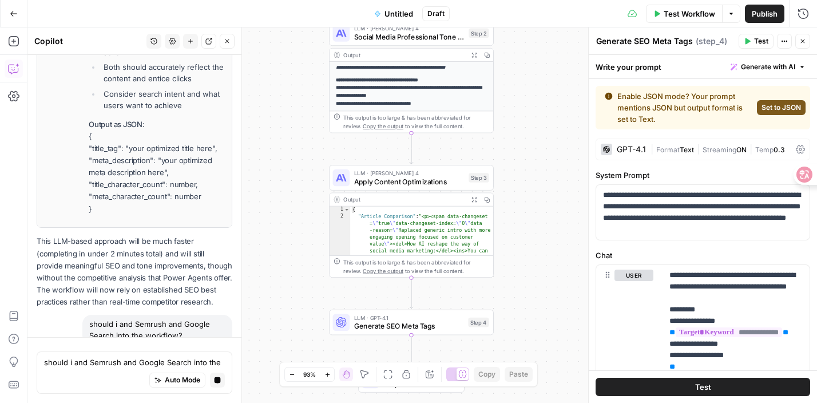
drag, startPoint x: 292, startPoint y: 120, endPoint x: 292, endPoint y: 208, distance: 88.7
click at [292, 221] on div "Workflow Set Inputs Inputs LLM · Claude Sonnet 4 SEO Analysis and Suggestions S…" at bounding box center [421, 214] width 789 height 375
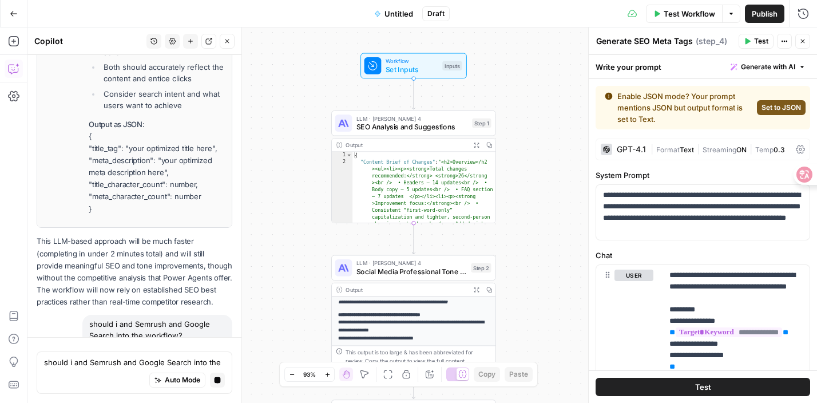
drag, startPoint x: 292, startPoint y: 102, endPoint x: 296, endPoint y: 340, distance: 238.0
click at [296, 340] on div "Workflow Set Inputs Inputs LLM · Claude Sonnet 4 SEO Analysis and Suggestions S…" at bounding box center [421, 214] width 789 height 375
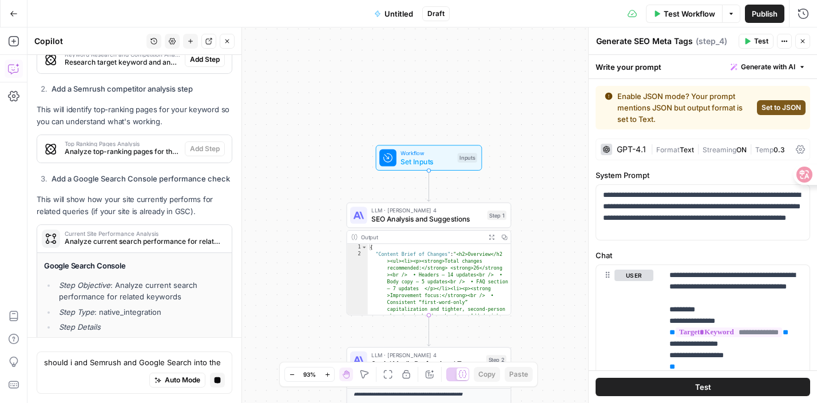
scroll to position [5657, 0]
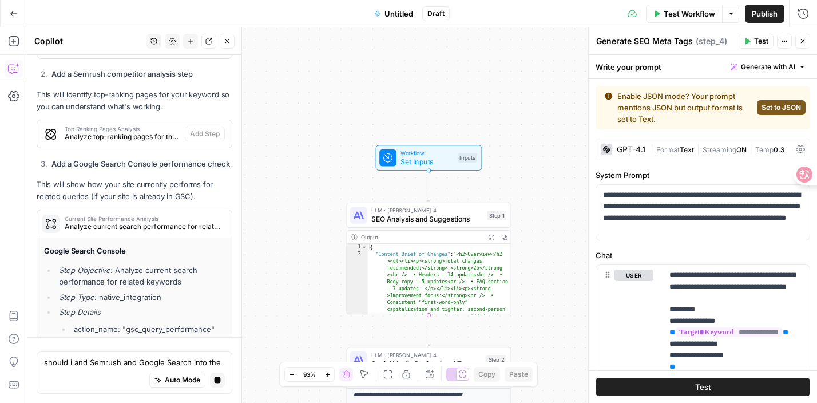
click at [161, 355] on div "should i and Semrush and Google Search into the workflow? Write your question h…" at bounding box center [135, 372] width 196 height 42
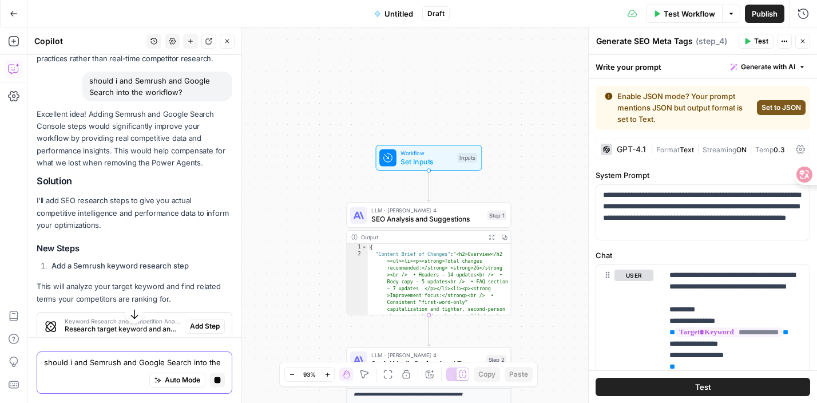
scroll to position [5421, 0]
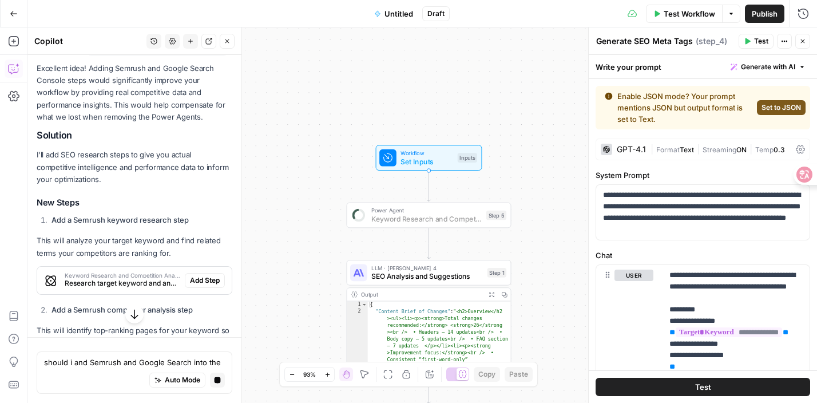
click at [207, 275] on span "Add Step" at bounding box center [205, 280] width 30 height 10
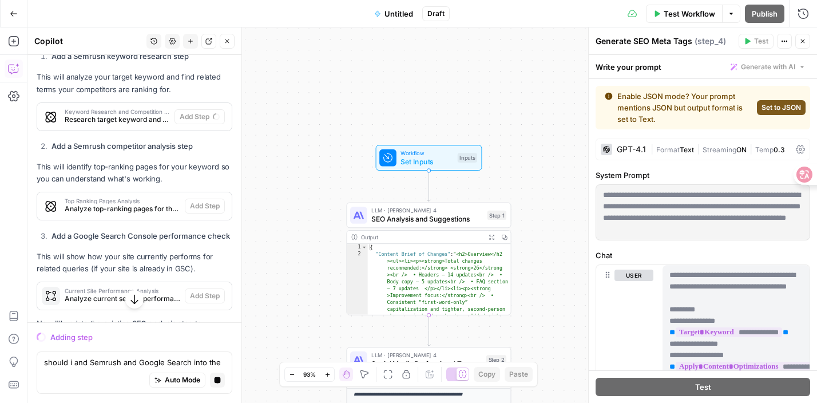
scroll to position [5589, 0]
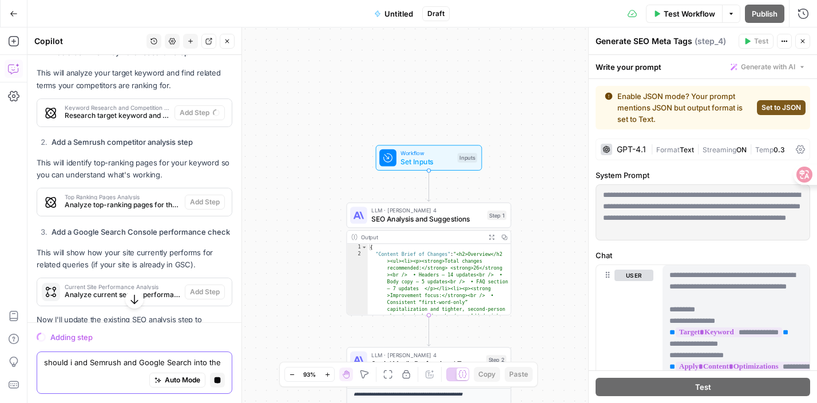
click at [145, 362] on textarea "should i and Semrush and Google Search into the workflow?" at bounding box center [134, 361] width 181 height 11
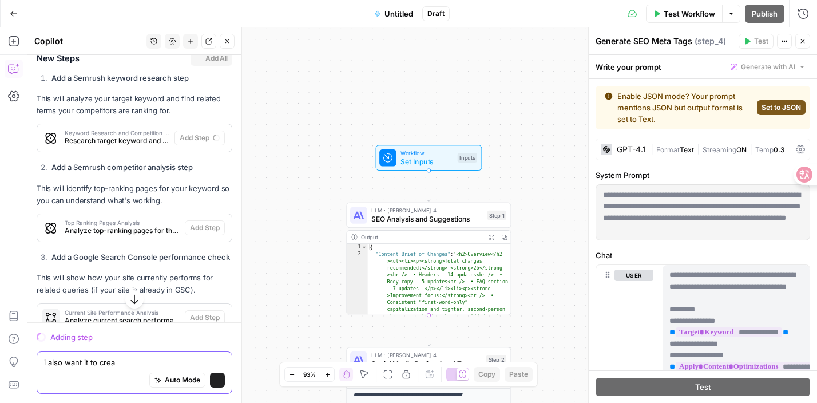
scroll to position [5614, 0]
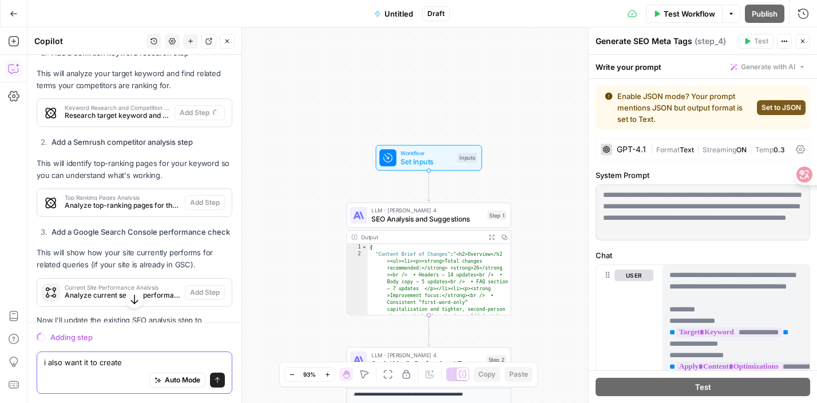
type textarea "i also want it to create"
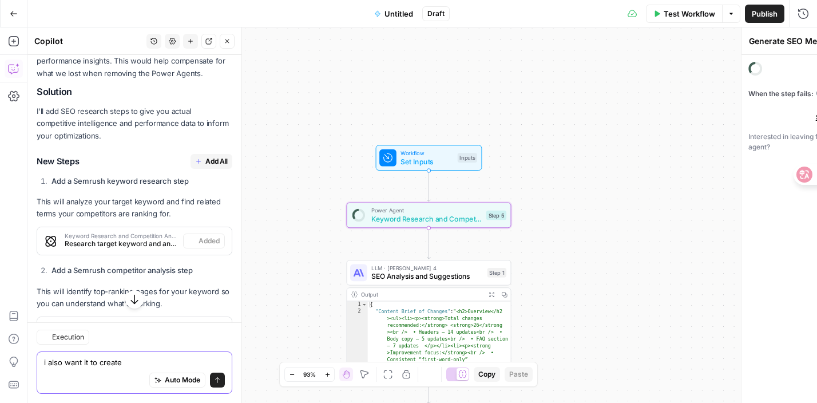
type textarea "Keyword Research and Competition Analysis"
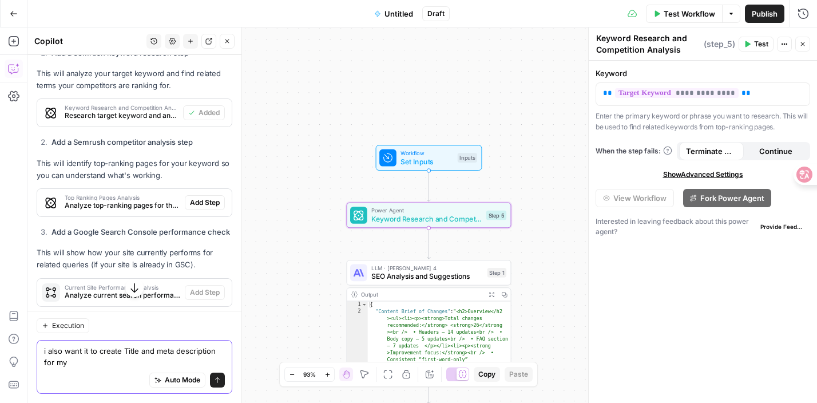
scroll to position [5719, 0]
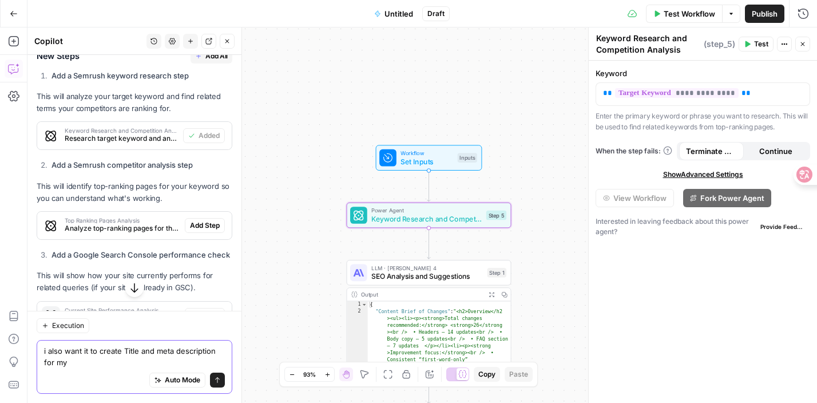
type textarea "i also want it to create Title and meta description for my"
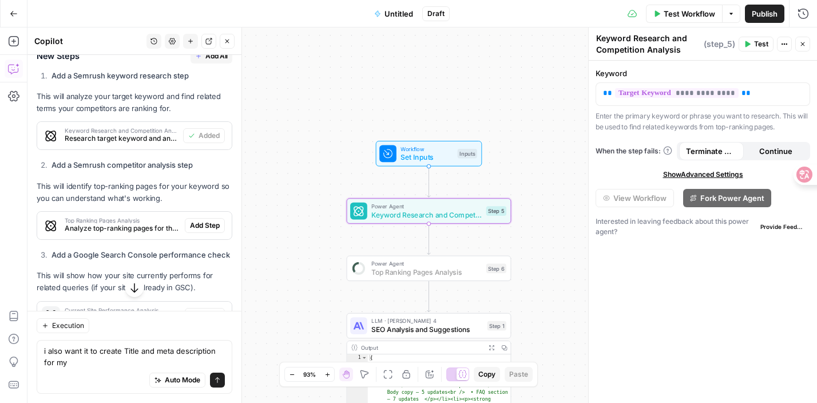
click at [203, 220] on span "Add Step" at bounding box center [205, 225] width 30 height 10
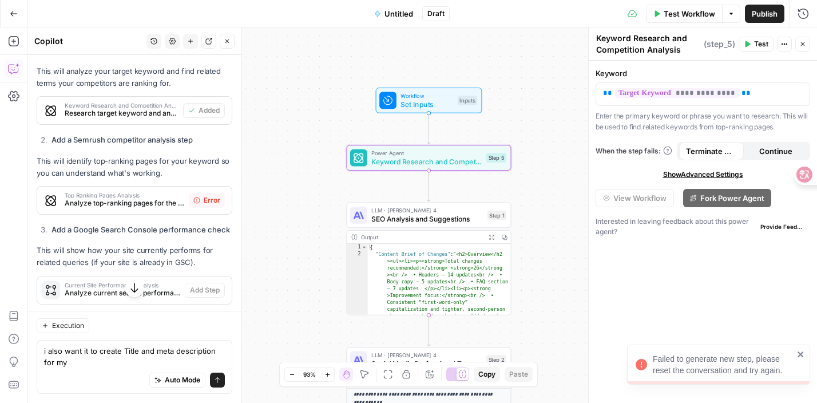
scroll to position [5761, 0]
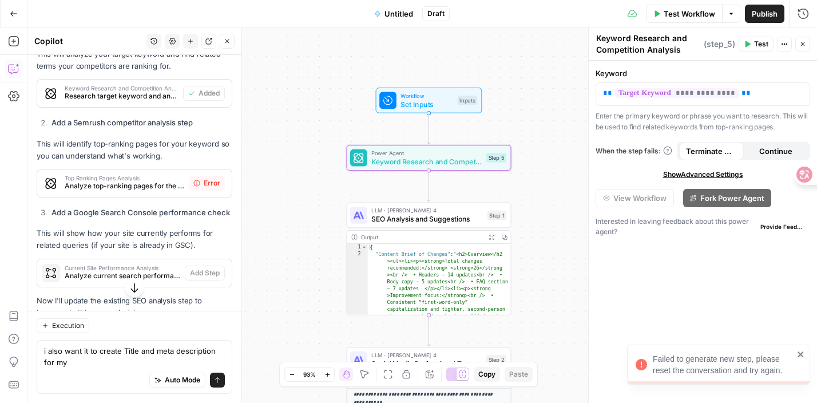
click at [216, 178] on span "Error" at bounding box center [212, 183] width 17 height 10
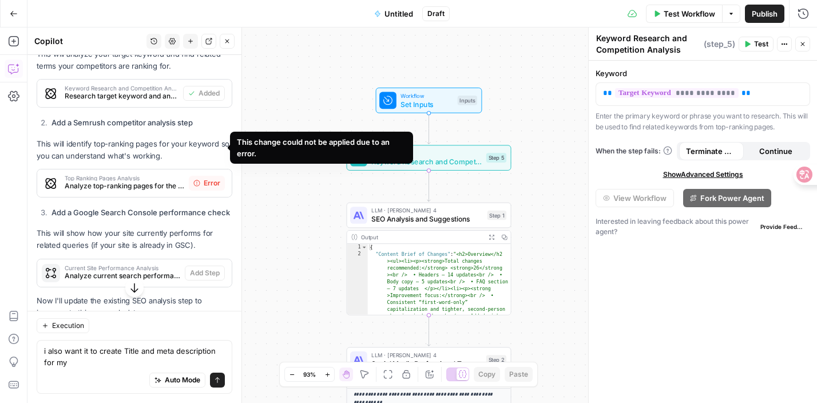
click at [205, 178] on span "Error" at bounding box center [212, 183] width 17 height 10
click at [143, 169] on div "Top Ranking Pages Analysis Analyze top-ranking pages for the target keyword" at bounding box center [113, 182] width 152 height 27
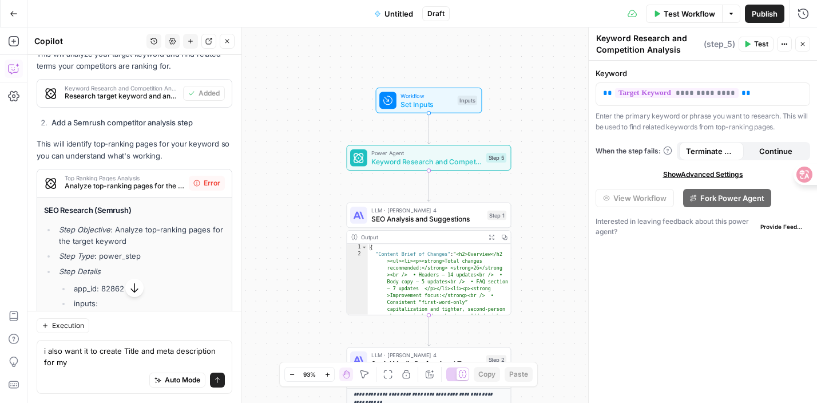
click at [154, 181] on span "Analyze top-ranking pages for the target keyword" at bounding box center [125, 186] width 120 height 10
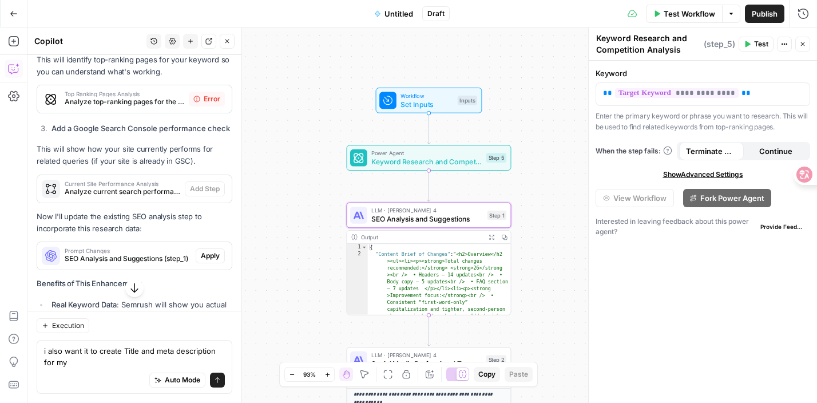
click at [212, 251] on span "Apply" at bounding box center [210, 256] width 19 height 10
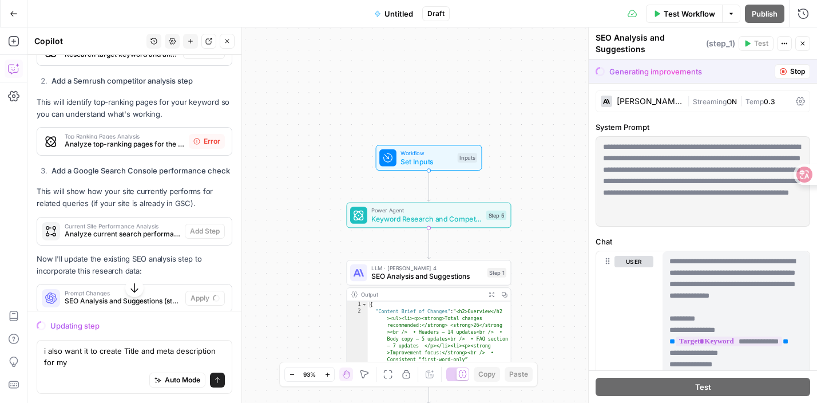
scroll to position [5673, 0]
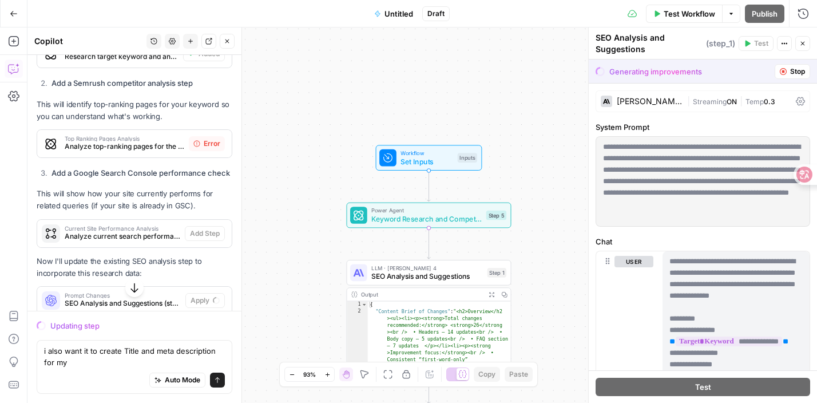
click at [109, 90] on div "Excellent idea! Adding Semrush and Google Search Console steps would significan…" at bounding box center [135, 201] width 196 height 739
click at [101, 130] on div "Top Ranking Pages Analysis Analyze top-ranking pages for the target keyword" at bounding box center [113, 143] width 152 height 27
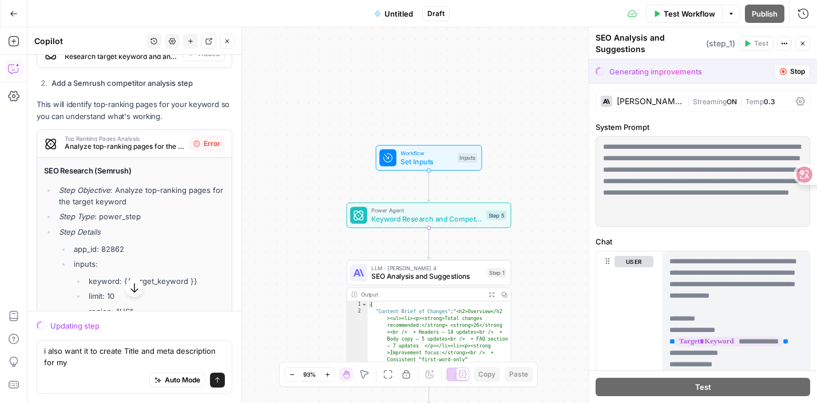
click at [101, 130] on div "Top Ranking Pages Analysis Analyze top-ranking pages for the target keyword" at bounding box center [113, 143] width 152 height 27
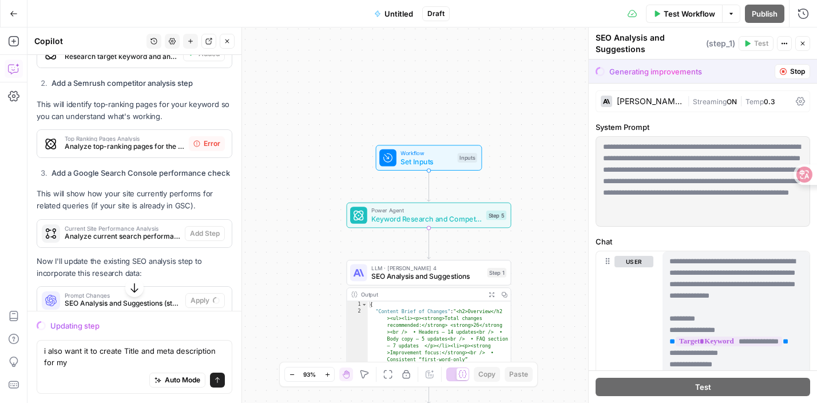
click at [101, 130] on div "Top Ranking Pages Analysis Analyze top-ranking pages for the target keyword" at bounding box center [113, 143] width 152 height 27
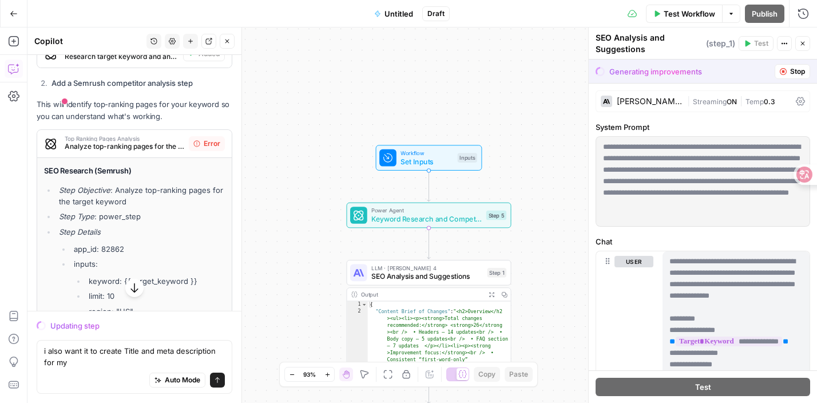
click at [101, 130] on div "Top Ranking Pages Analysis Analyze top-ranking pages for the target keyword" at bounding box center [113, 143] width 152 height 27
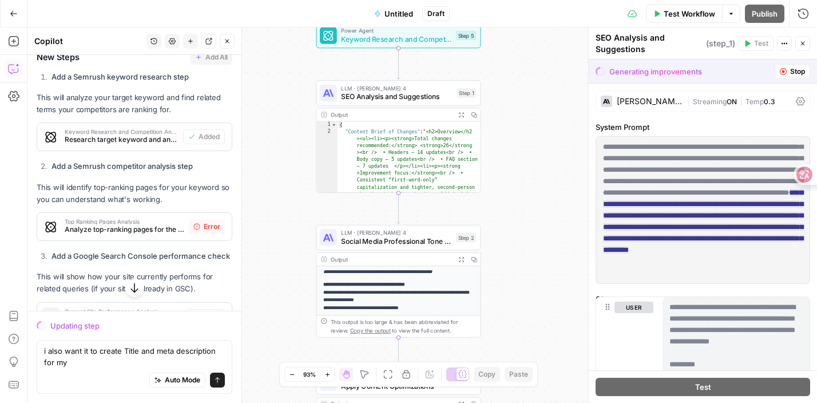
scroll to position [5554, 0]
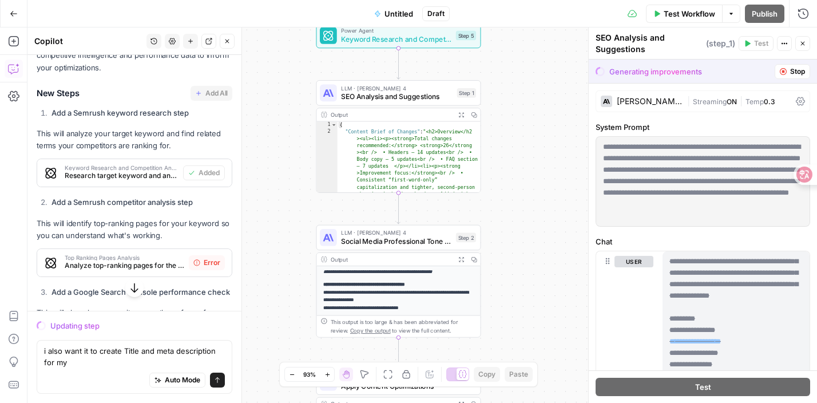
click at [159, 157] on div "Excellent idea! Adding Semrush and Google Search Console steps would significan…" at bounding box center [135, 320] width 196 height 739
click at [198, 259] on icon at bounding box center [196, 262] width 7 height 7
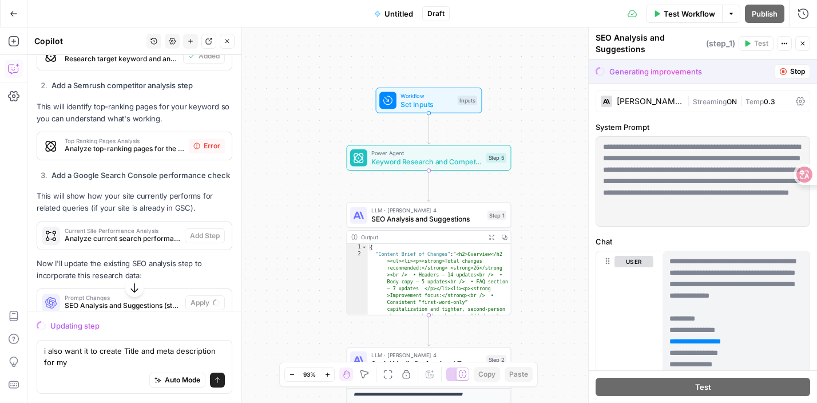
scroll to position [5733, 0]
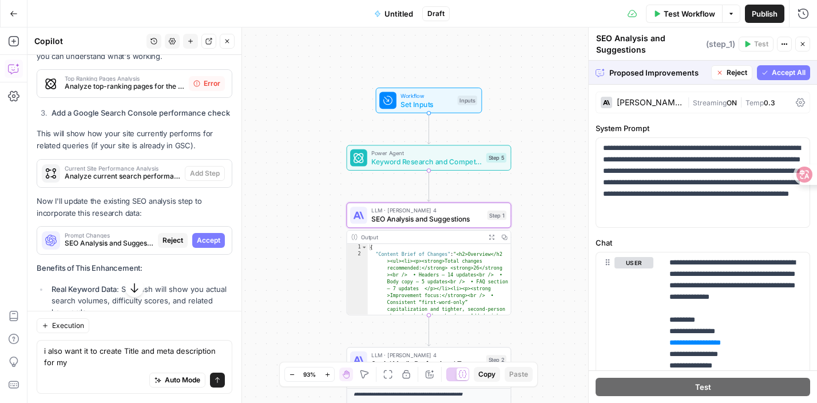
click at [216, 235] on span "Accept" at bounding box center [208, 240] width 23 height 10
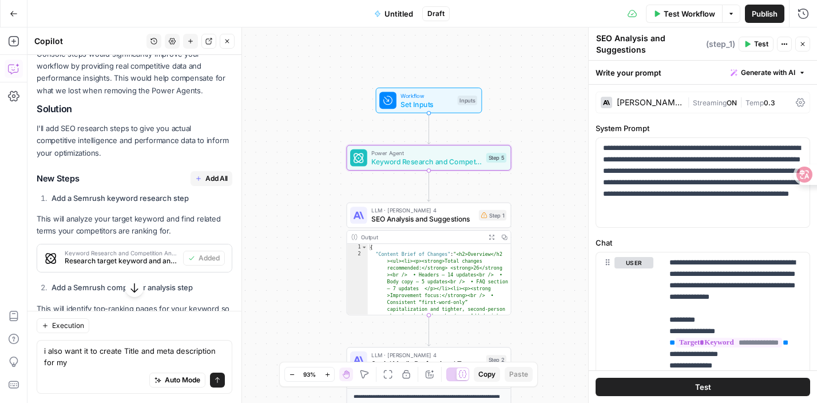
scroll to position [5606, 0]
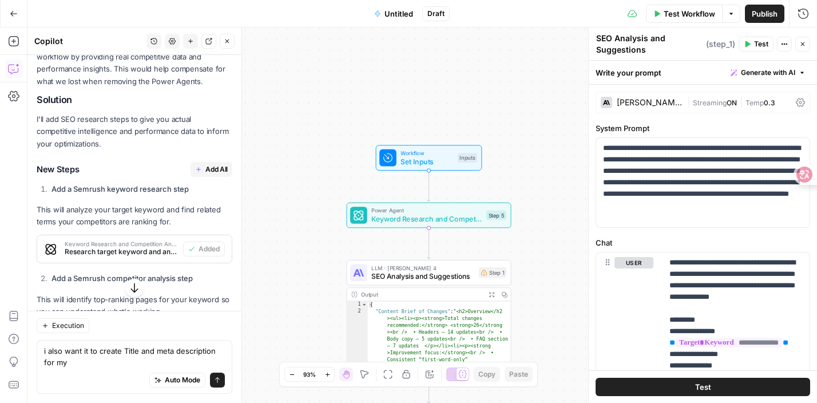
click at [221, 164] on span "Add All" at bounding box center [216, 169] width 22 height 10
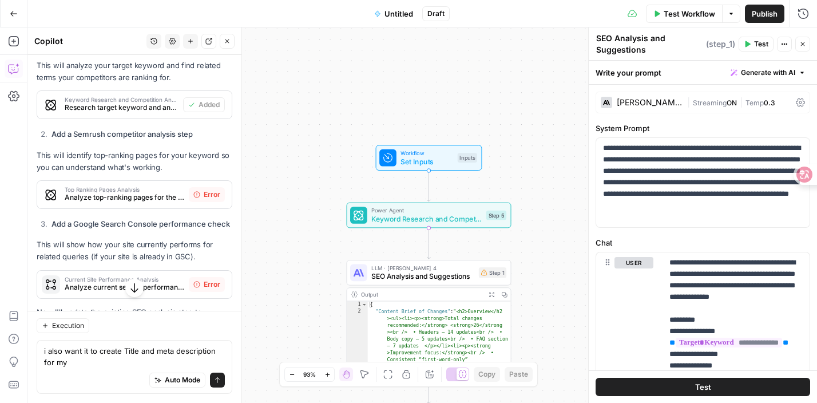
scroll to position [5757, 0]
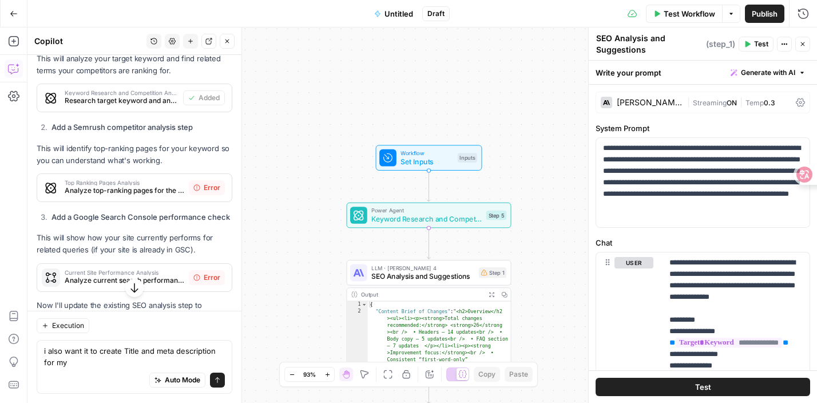
click at [187, 264] on div "Current Site Performance Analysis Analyze current search performance for relate…" at bounding box center [113, 277] width 152 height 27
click at [206, 272] on span "Error" at bounding box center [212, 277] width 17 height 10
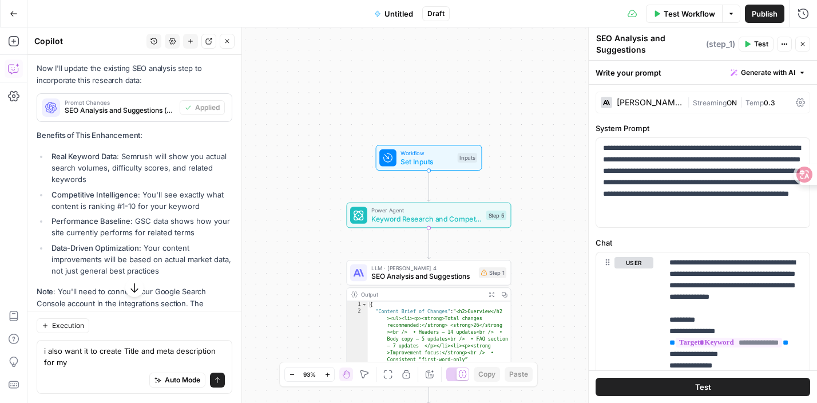
scroll to position [6053, 0]
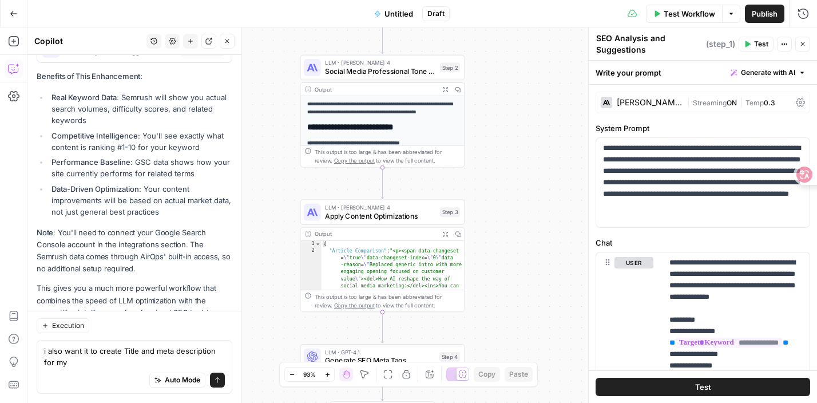
drag, startPoint x: 305, startPoint y: 262, endPoint x: 252, endPoint y: -88, distance: 353.6
click at [252, 0] on html "DomoAI New Home Browse Insights Opportunities Your Data Recent Grids Write Info…" at bounding box center [408, 201] width 817 height 403
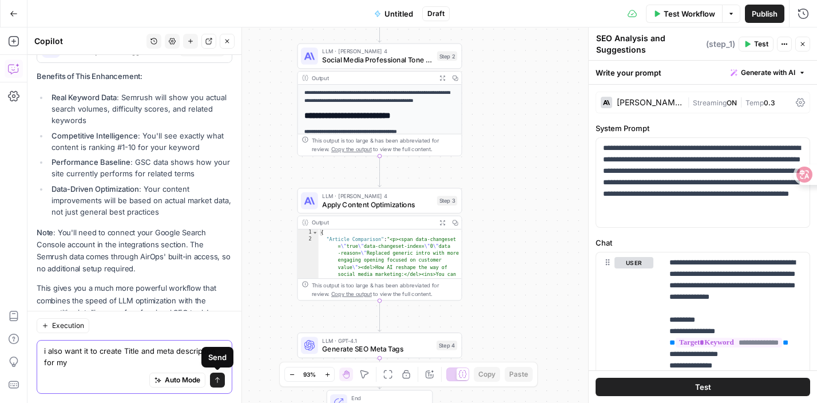
click at [221, 380] on button "Send" at bounding box center [217, 379] width 15 height 15
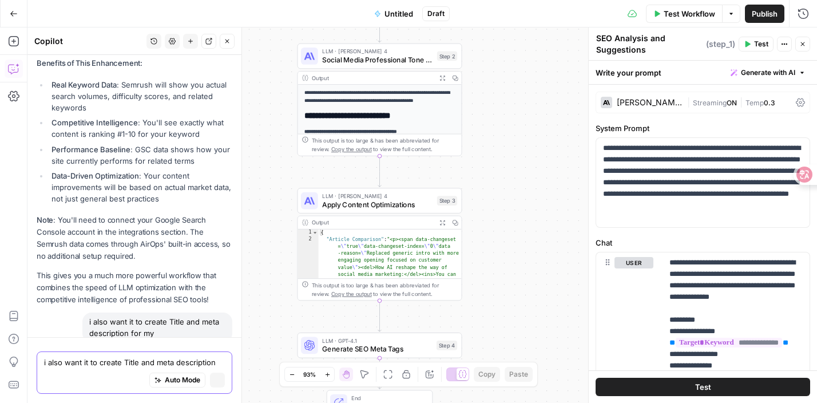
scroll to position [5910, 0]
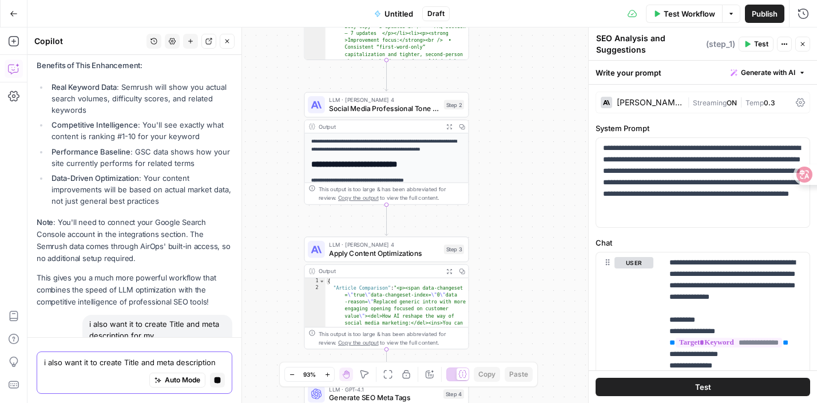
drag, startPoint x: 278, startPoint y: 221, endPoint x: 285, endPoint y: 280, distance: 59.4
click at [285, 280] on div "Workflow Set Inputs Inputs Power Agent Keyword Research and Competition Analysi…" at bounding box center [421, 214] width 789 height 375
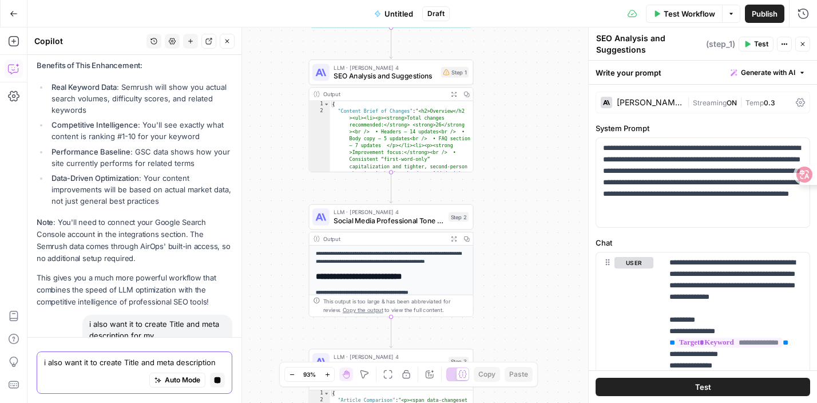
drag, startPoint x: 285, startPoint y: 280, endPoint x: 290, endPoint y: 385, distance: 104.8
click at [290, 384] on body "DomoAI New Home Browse Insights Opportunities Your Data Recent Grids Write Info…" at bounding box center [408, 201] width 817 height 403
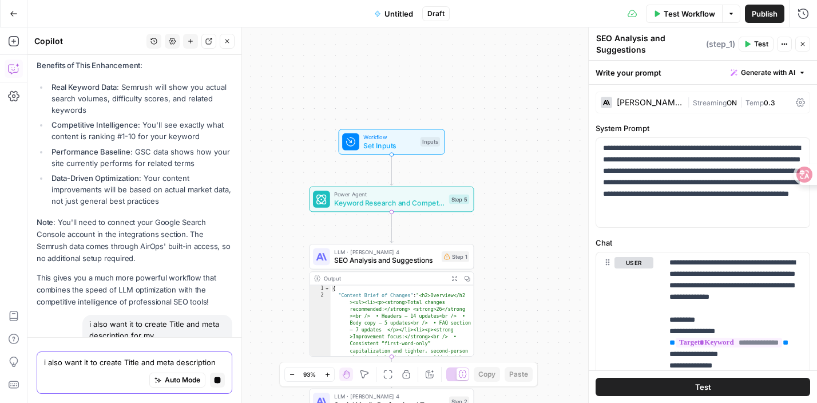
drag, startPoint x: 271, startPoint y: 140, endPoint x: 271, endPoint y: 322, distance: 181.9
click at [271, 322] on div "Workflow Set Inputs Inputs Power Agent Keyword Research and Competition Analysi…" at bounding box center [421, 214] width 789 height 375
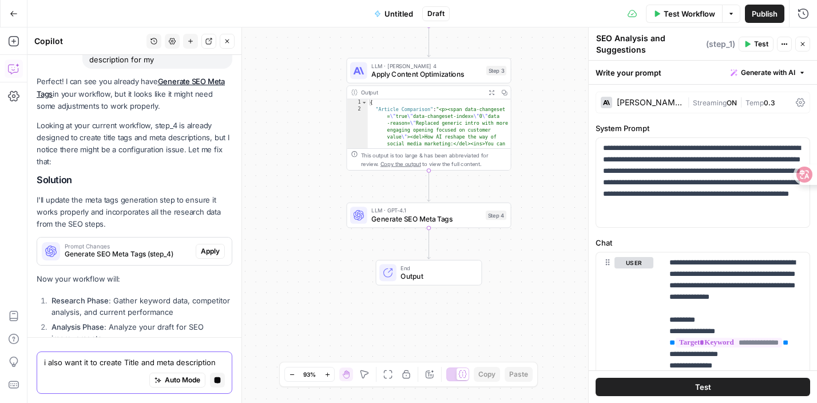
scroll to position [6187, 0]
click at [220, 243] on button "Apply" at bounding box center [210, 250] width 29 height 15
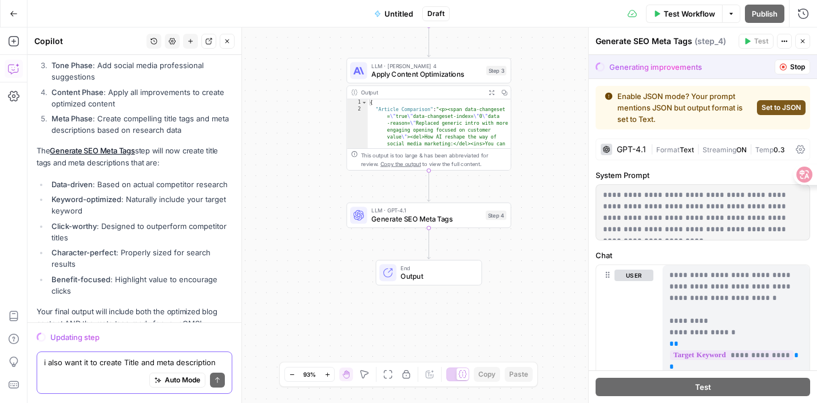
scroll to position [6485, 0]
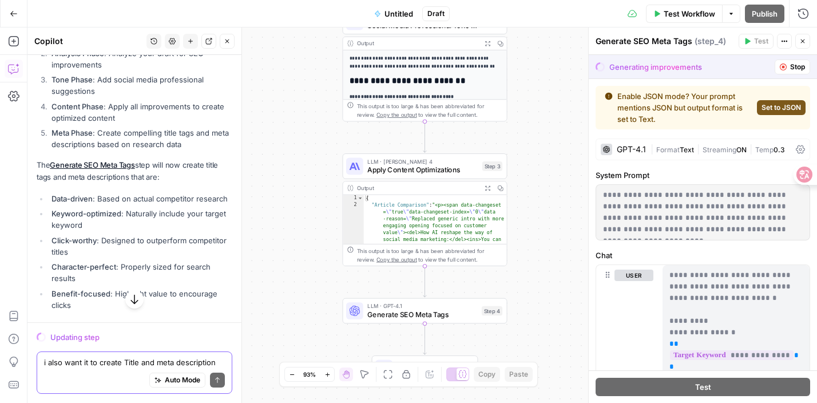
drag, startPoint x: 328, startPoint y: 114, endPoint x: 332, endPoint y: 167, distance: 53.4
click at [331, 167] on div "Workflow Set Inputs Inputs Power Agent Keyword Research and Competition Analysi…" at bounding box center [421, 214] width 789 height 375
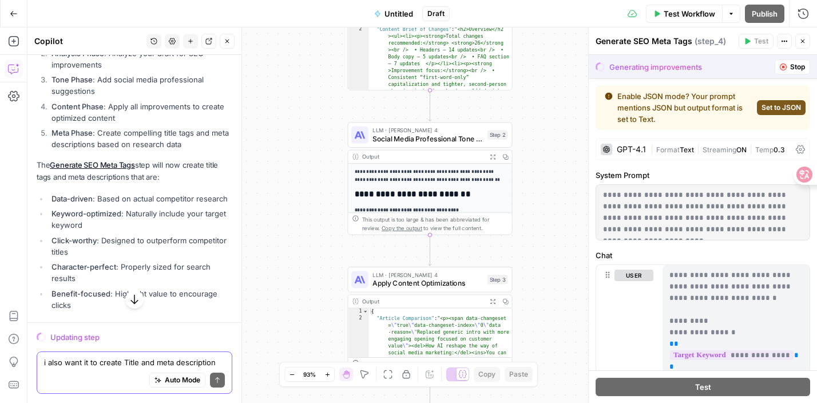
click at [784, 108] on span "Set to JSON" at bounding box center [780, 107] width 39 height 10
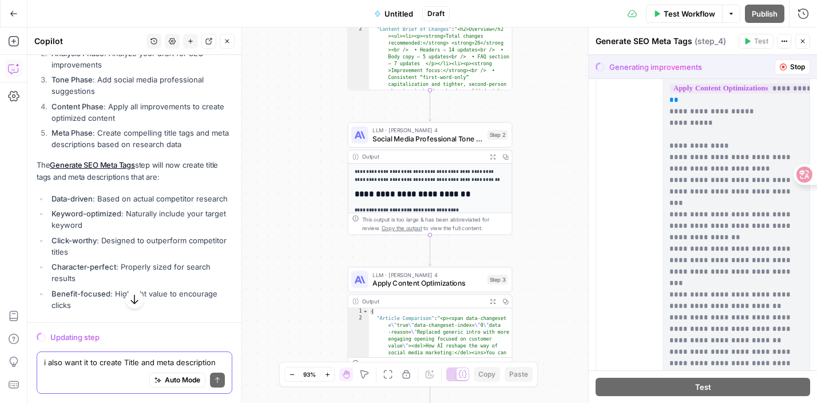
scroll to position [369, 0]
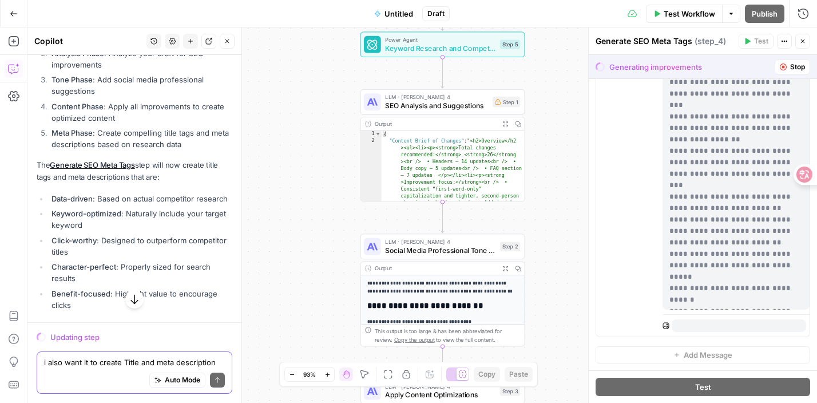
drag, startPoint x: 537, startPoint y: 260, endPoint x: 555, endPoint y: 395, distance: 135.6
click at [555, 395] on div "Workflow Set Inputs Inputs Power Agent Keyword Research and Competition Analysi…" at bounding box center [421, 214] width 789 height 375
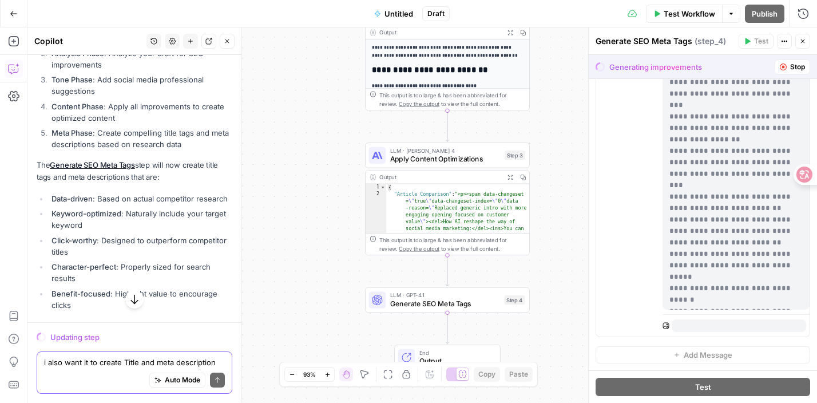
scroll to position [800, 0]
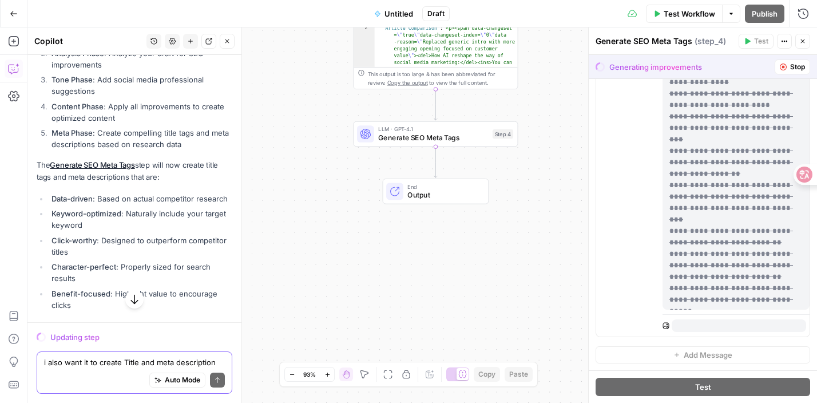
click at [128, 368] on div "Auto Mode Send" at bounding box center [134, 380] width 181 height 25
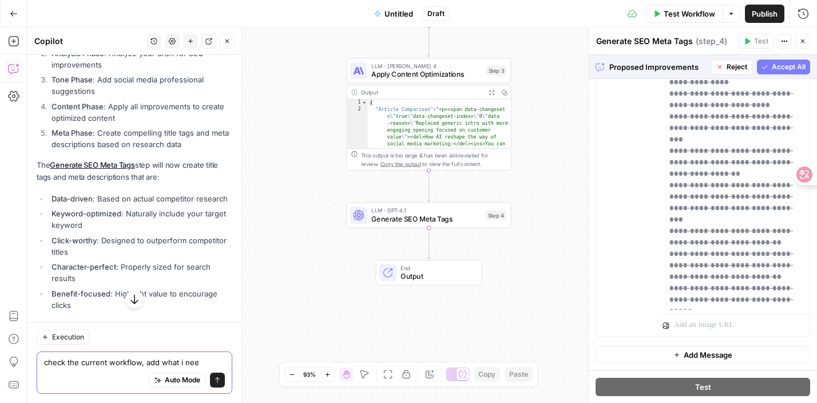
type textarea "check the current workflow, add what i need"
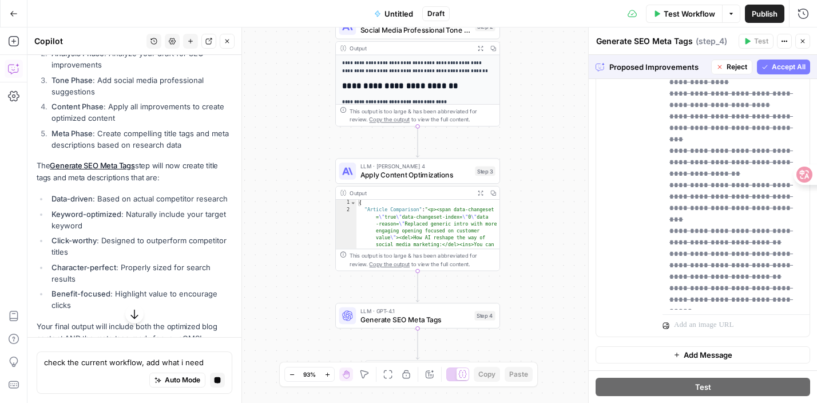
drag, startPoint x: 537, startPoint y: 155, endPoint x: 546, endPoint y: 299, distance: 144.5
click at [546, 301] on div "Workflow Set Inputs Inputs Power Agent Keyword Research and Competition Analysi…" at bounding box center [421, 214] width 789 height 375
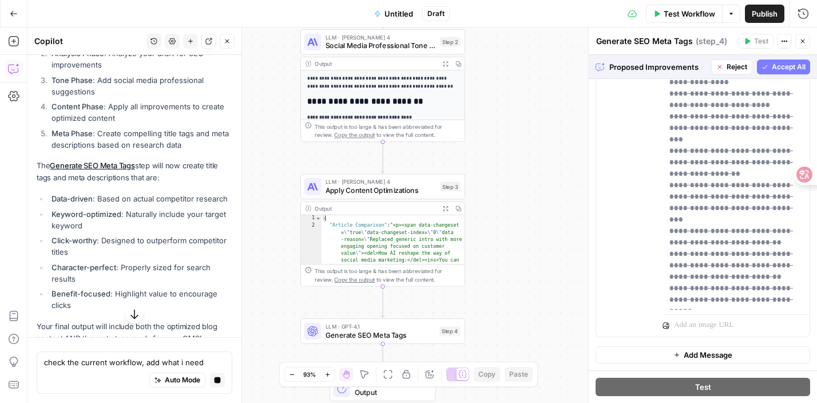
drag, startPoint x: 526, startPoint y: 129, endPoint x: 482, endPoint y: 30, distance: 108.6
click at [482, 30] on div "Workflow Set Inputs Inputs Power Agent Keyword Research and Competition Analysi…" at bounding box center [421, 214] width 789 height 375
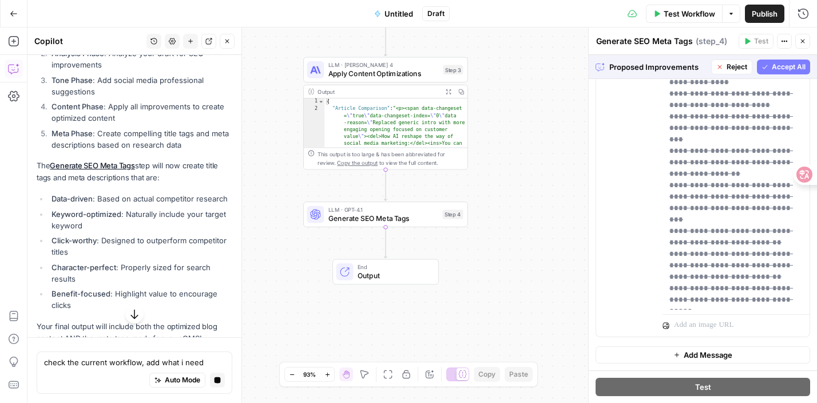
drag, startPoint x: 491, startPoint y: 225, endPoint x: 492, endPoint y: 110, distance: 115.0
click at [492, 110] on div "Workflow Set Inputs Inputs Power Agent Keyword Research and Competition Analysi…" at bounding box center [421, 214] width 789 height 375
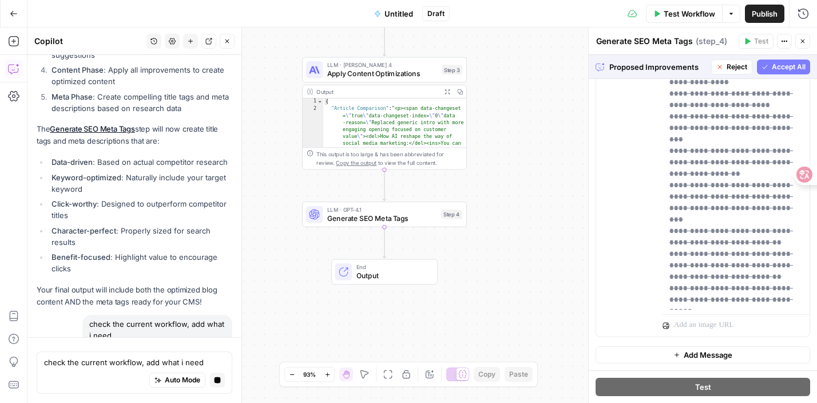
click at [113, 372] on div "Auto Mode Stop generating" at bounding box center [134, 380] width 181 height 25
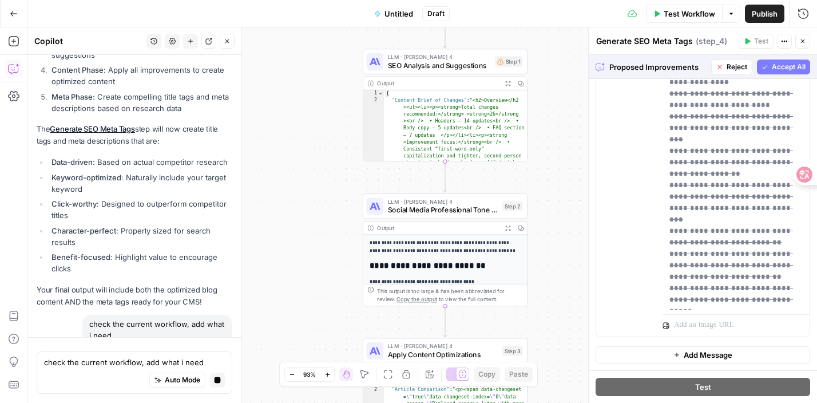
drag, startPoint x: 513, startPoint y: 137, endPoint x: 574, endPoint y: 418, distance: 287.4
click at [574, 402] on html "DomoAI New Home Browse Insights Opportunities Your Data Recent Grids Write Info…" at bounding box center [408, 201] width 817 height 403
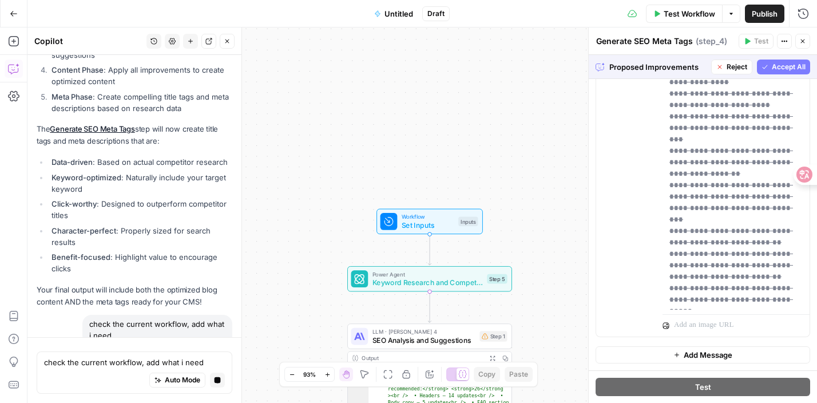
drag, startPoint x: 549, startPoint y: 146, endPoint x: 532, endPoint y: 421, distance: 275.1
click at [532, 402] on html "DomoAI New Home Browse Insights Opportunities Your Data Recent Grids Write Info…" at bounding box center [408, 201] width 817 height 403
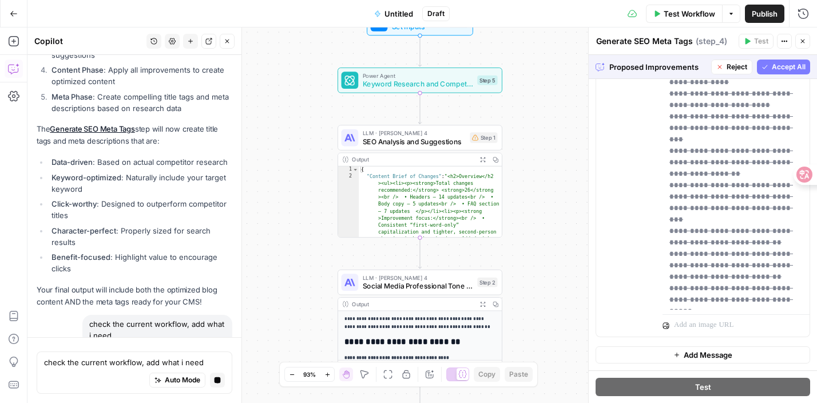
drag, startPoint x: 532, startPoint y: 291, endPoint x: 523, endPoint y: 94, distance: 197.6
click at [523, 93] on div "Workflow Set Inputs Inputs Power Agent Keyword Research and Competition Analysi…" at bounding box center [421, 214] width 789 height 375
click at [539, 70] on div "Workflow Set Inputs Inputs Power Agent Keyword Research and Competition Analysi…" at bounding box center [421, 214] width 789 height 375
click at [468, 88] on span "Keyword Research and Competition Analysis" at bounding box center [418, 84] width 110 height 11
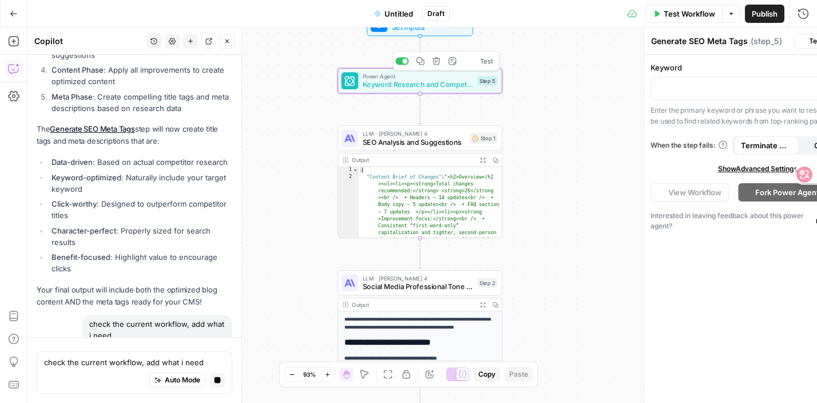
type textarea "Keyword Research and Competition Analysis"
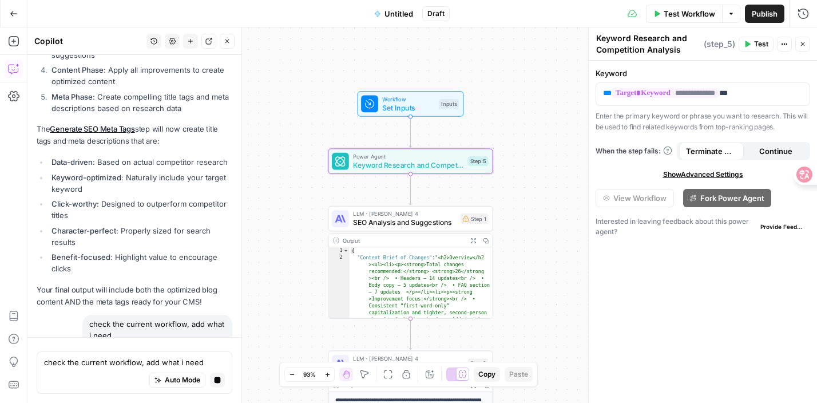
click at [372, 169] on span "Keyword Research and Competition Analysis" at bounding box center [408, 165] width 110 height 11
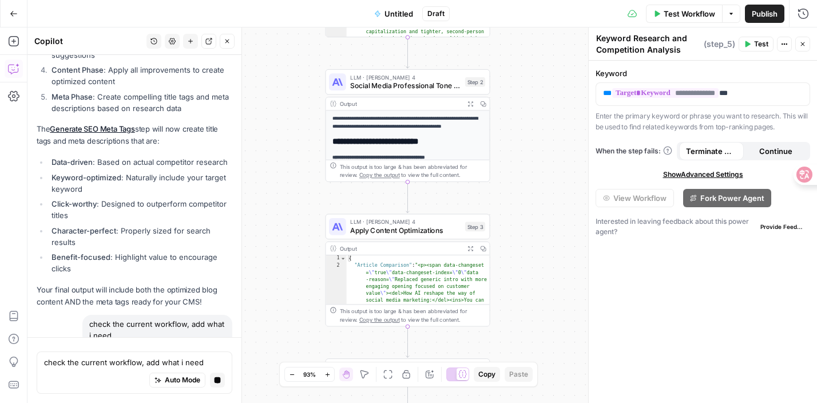
click at [142, 346] on div "check the current workflow, add what i need Write your question here Auto Mode …" at bounding box center [134, 370] width 214 height 66
click at [131, 365] on textarea "check the current workflow, add what i need" at bounding box center [134, 361] width 181 height 11
click at [217, 391] on div "Auto Mode Stop generating" at bounding box center [134, 380] width 181 height 25
click at [217, 380] on icon "button" at bounding box center [218, 380] width 6 height 6
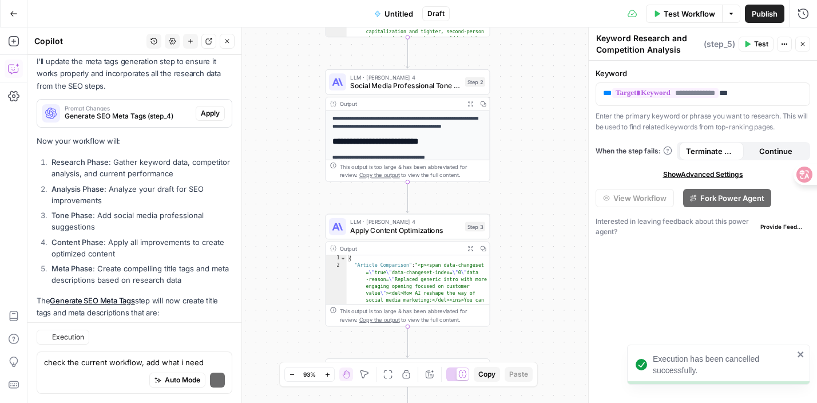
scroll to position [6682, 0]
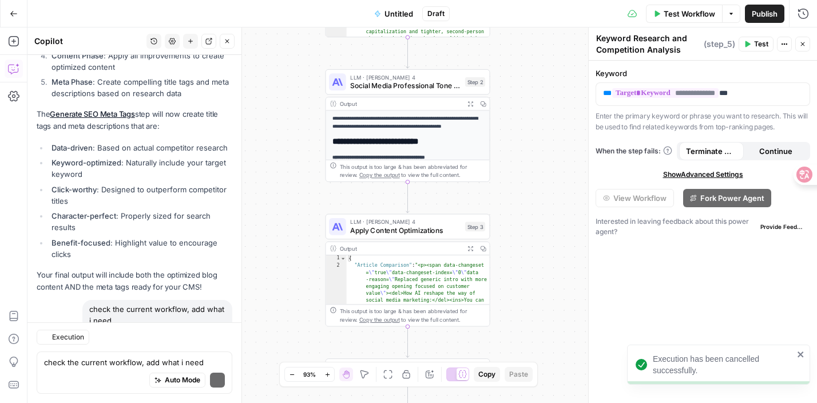
click at [120, 332] on div "Regenerate Helpful Not helpful" at bounding box center [135, 339] width 196 height 15
drag, startPoint x: 118, startPoint y: 287, endPoint x: 81, endPoint y: 266, distance: 42.8
click at [81, 300] on div "check the current workflow, add what i need Regenerate Helpful Not helpful" at bounding box center [135, 324] width 196 height 48
copy div "check the current workflow, add what i need"
click at [85, 375] on div "Auto Mode Send" at bounding box center [134, 380] width 181 height 25
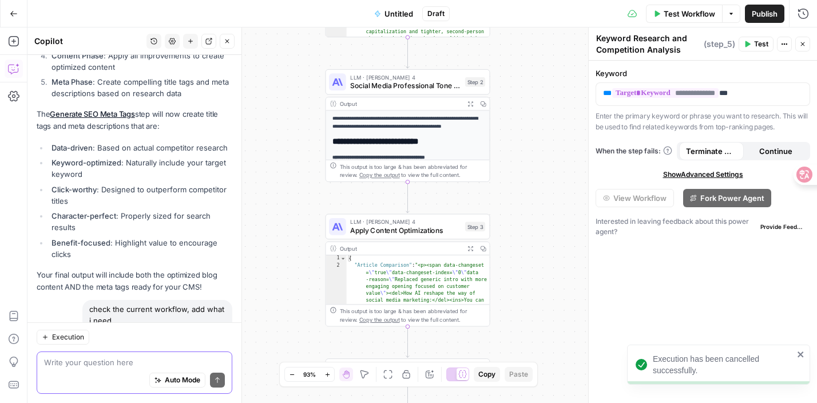
paste textarea "check the current workflow, add what i need"
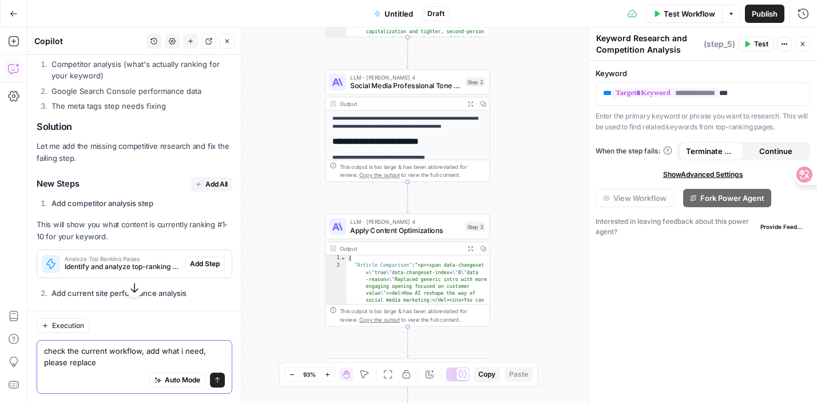
scroll to position [7172, 0]
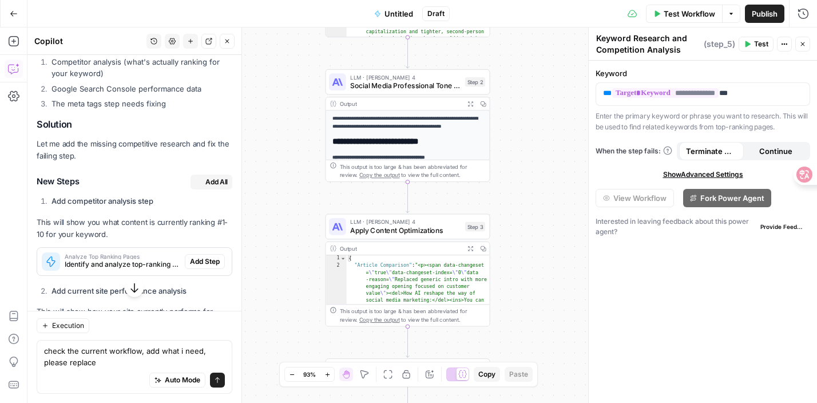
click at [209, 177] on span "Add All" at bounding box center [216, 182] width 22 height 10
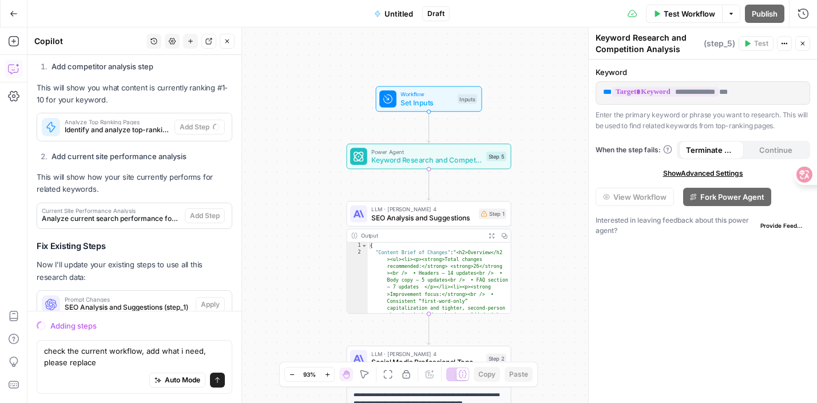
scroll to position [7195, 0]
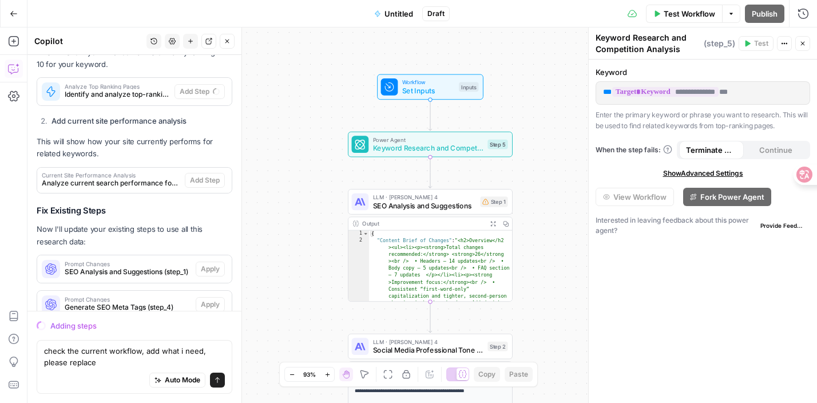
click at [138, 371] on div "Auto Mode Send" at bounding box center [134, 380] width 181 height 25
drag, startPoint x: 145, startPoint y: 351, endPoint x: 223, endPoint y: 348, distance: 77.9
click at [223, 350] on textarea "check the current workflow, add what i need, please replace" at bounding box center [134, 356] width 181 height 23
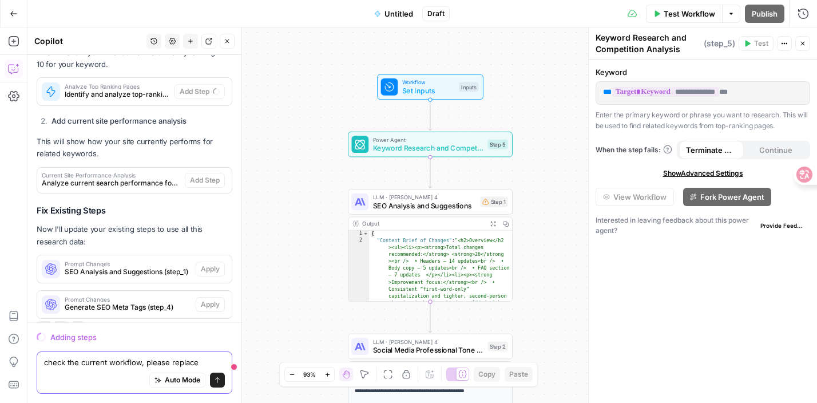
scroll to position [7184, 0]
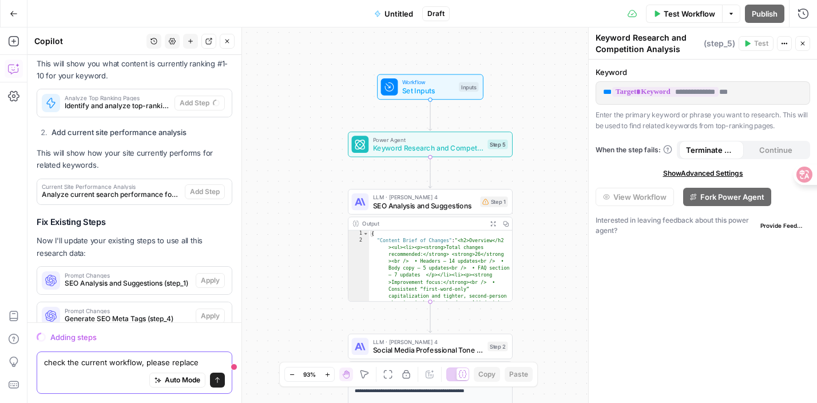
click at [204, 362] on textarea "check the current workflow, please replace" at bounding box center [134, 361] width 181 height 11
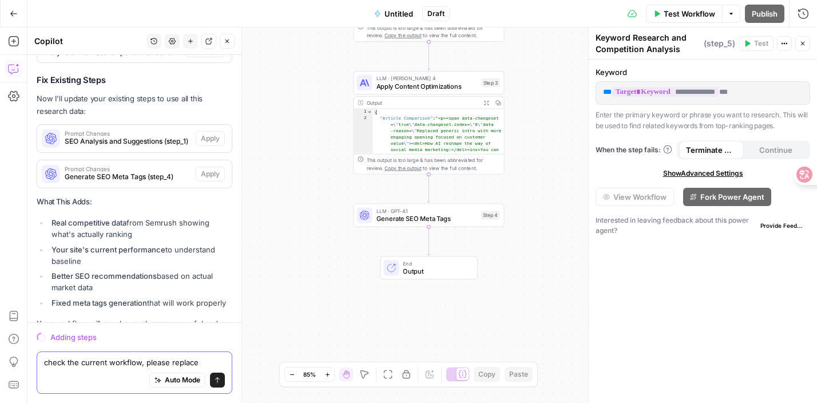
scroll to position [7338, 0]
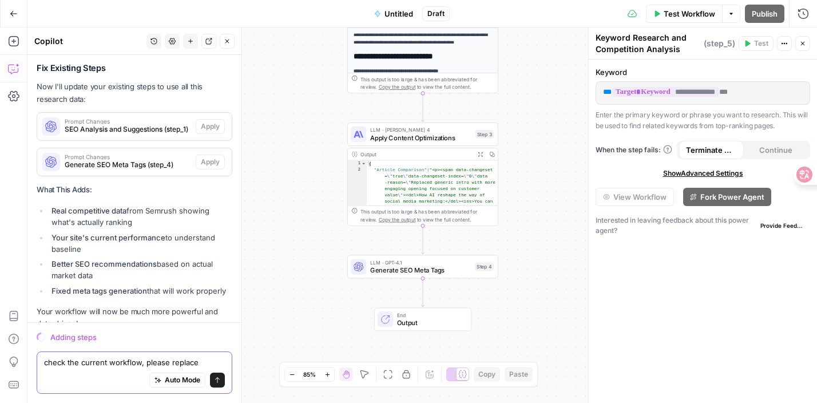
type textarea "check the current workflow, please replace"
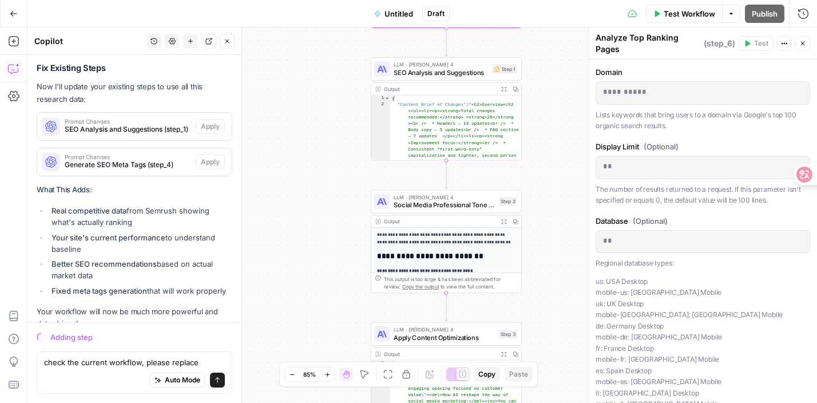
drag, startPoint x: 350, startPoint y: 315, endPoint x: 342, endPoint y: 285, distance: 31.4
click at [348, 314] on div "Workflow Set Inputs Inputs Power Agent Keyword Research and Competition Analysi…" at bounding box center [421, 214] width 789 height 375
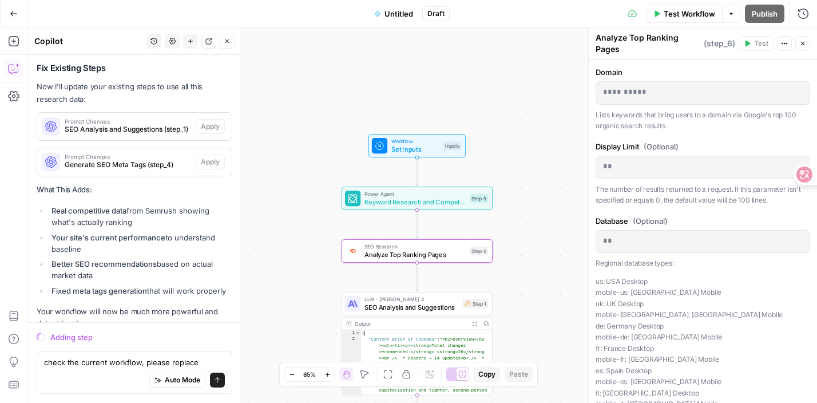
drag, startPoint x: 324, startPoint y: 130, endPoint x: 288, endPoint y: 352, distance: 224.9
click at [288, 352] on div "Workflow Set Inputs Inputs Power Agent Keyword Research and Competition Analysi…" at bounding box center [421, 214] width 789 height 375
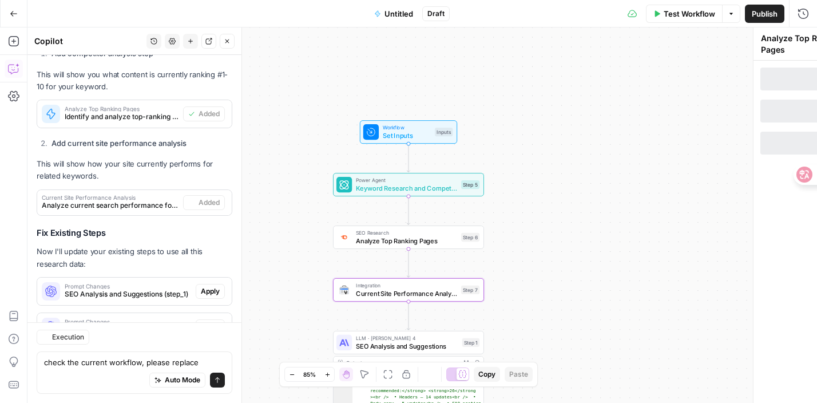
type textarea "Current Site Performance Analysis"
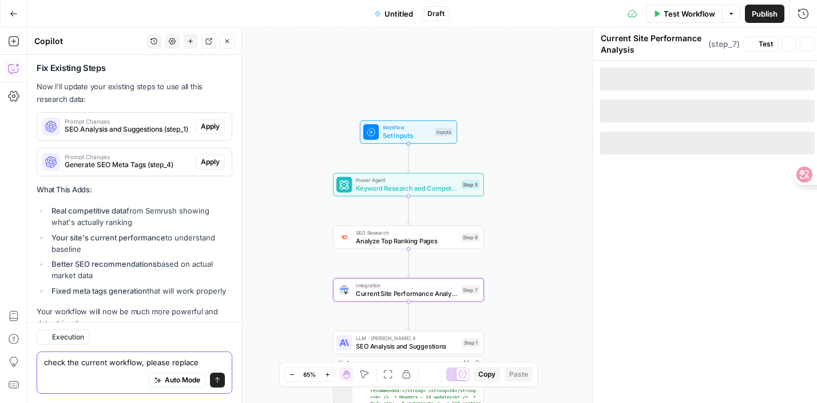
click at [214, 362] on textarea "check the current workflow, please replace" at bounding box center [134, 361] width 181 height 11
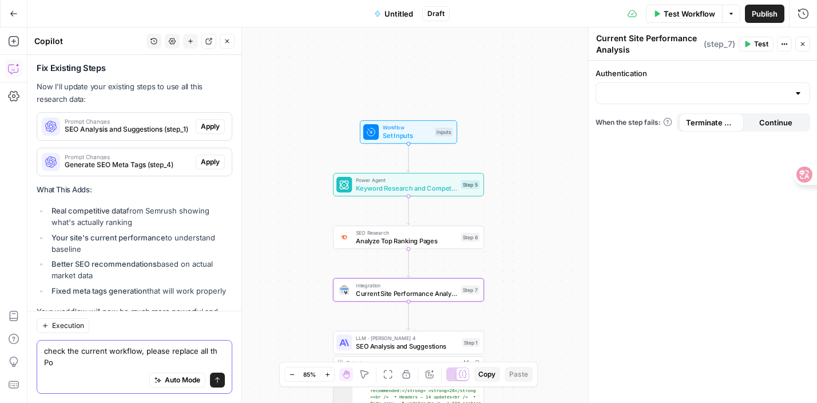
scroll to position [7514, 0]
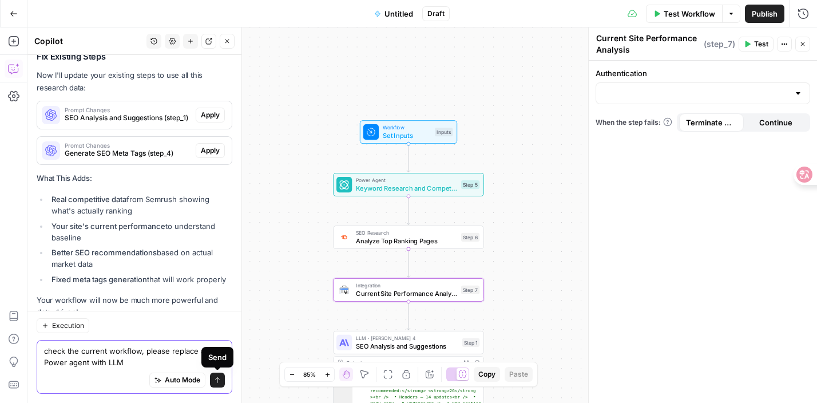
click at [168, 348] on textarea "check the current workflow, please replace all th Power agent with LLM" at bounding box center [134, 356] width 181 height 23
click at [216, 350] on textarea "check the current workflow, please replace all th Power agent with LLM" at bounding box center [134, 356] width 181 height 23
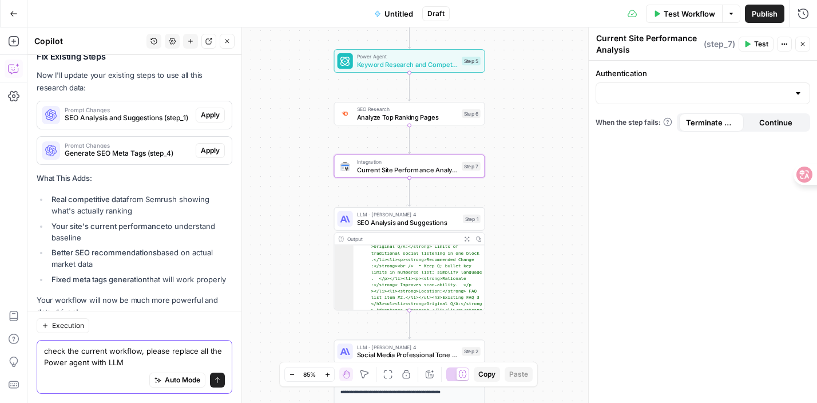
scroll to position [1311, 0]
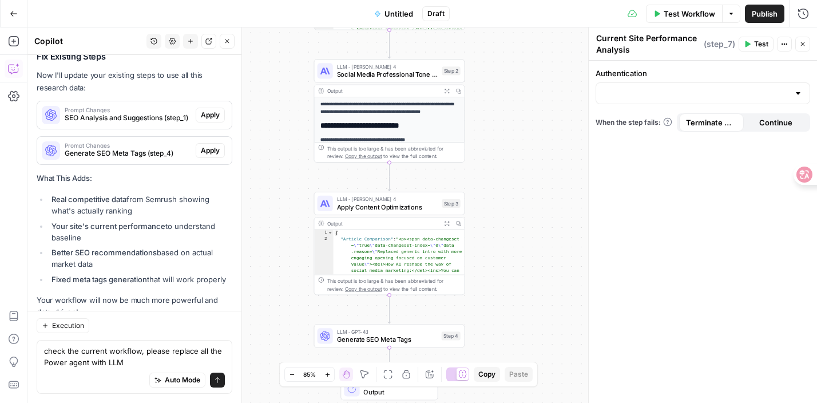
drag, startPoint x: 288, startPoint y: 203, endPoint x: 287, endPoint y: -46, distance: 248.3
click at [287, 0] on html "DomoAI New Home Browse Insights Opportunities Your Data Recent Grids Write Info…" at bounding box center [408, 201] width 817 height 403
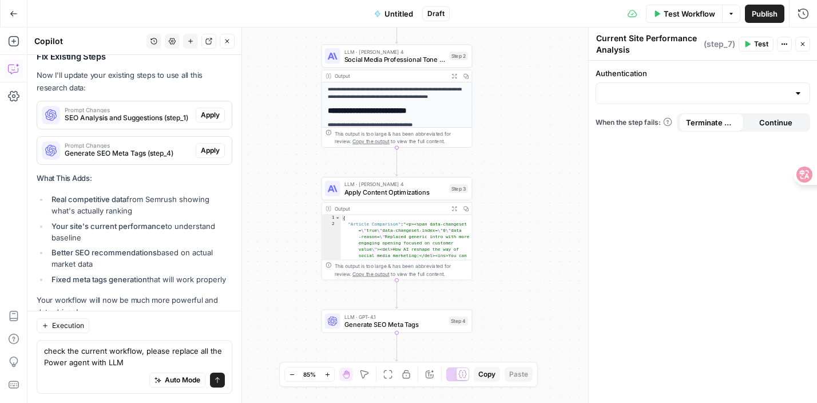
click at [182, 172] on p "What This Adds:" at bounding box center [135, 178] width 196 height 12
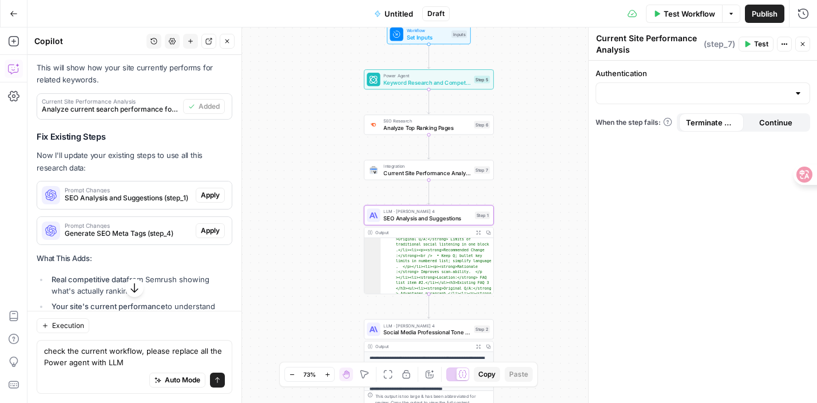
click at [205, 190] on span "Apply" at bounding box center [210, 195] width 19 height 10
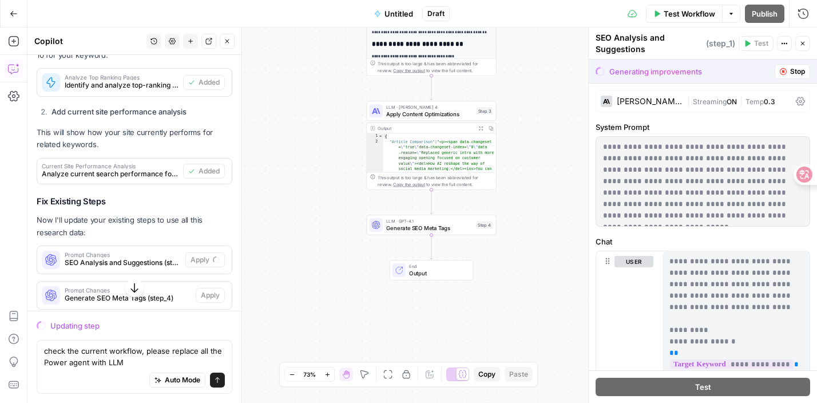
scroll to position [7200, 0]
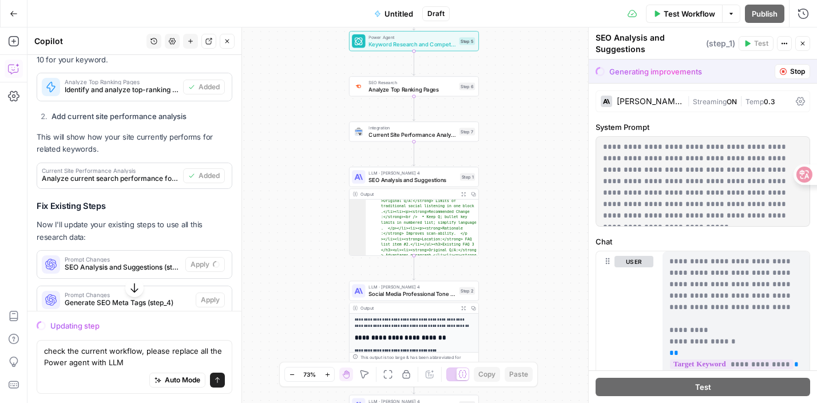
drag, startPoint x: 307, startPoint y: 77, endPoint x: 292, endPoint y: 38, distance: 41.6
click at [292, 38] on div "Workflow Set Inputs Inputs Power Agent Keyword Research and Competition Analysi…" at bounding box center [421, 214] width 789 height 375
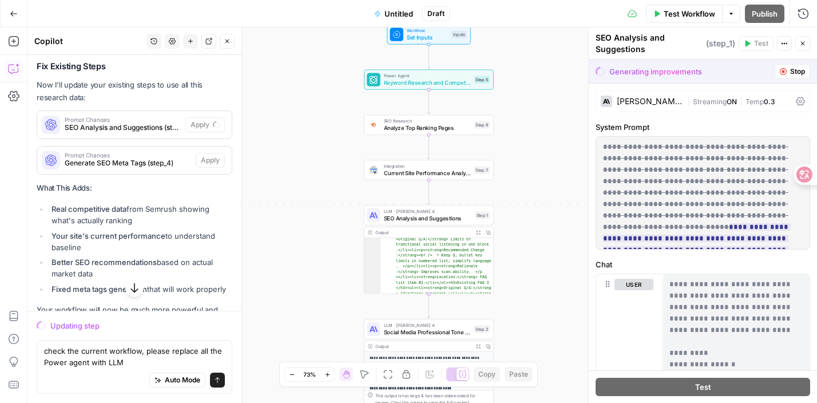
scroll to position [7349, 0]
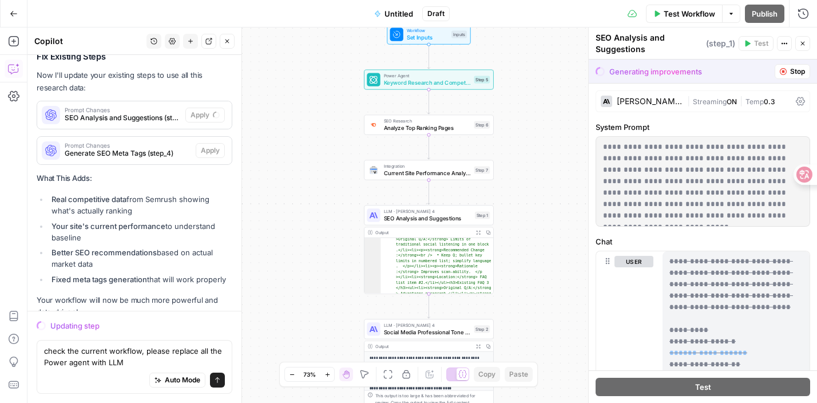
click at [123, 371] on div "Auto Mode Send" at bounding box center [134, 380] width 181 height 25
click at [125, 364] on textarea "check the current workflow, please replace all the Power agent with LLM" at bounding box center [134, 356] width 181 height 23
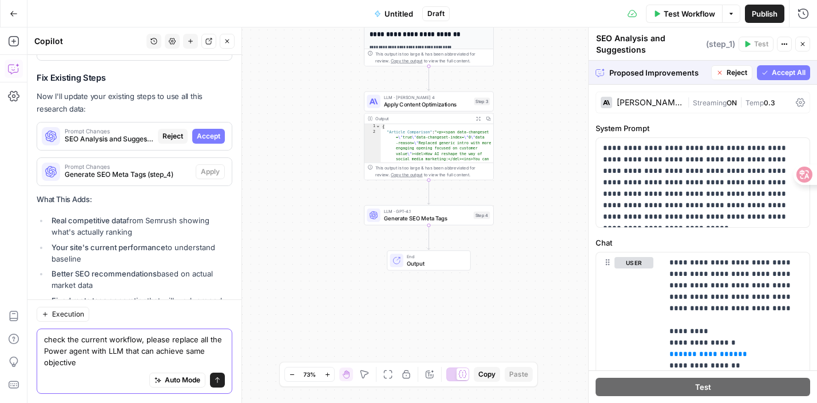
scroll to position [7318, 0]
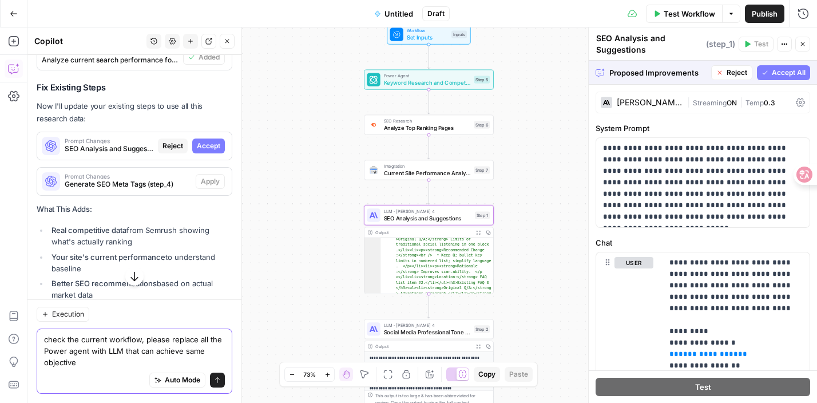
type textarea "check the current workflow, please replace all the Power agent with LLM that ca…"
click at [206, 141] on span "Accept" at bounding box center [208, 146] width 23 height 10
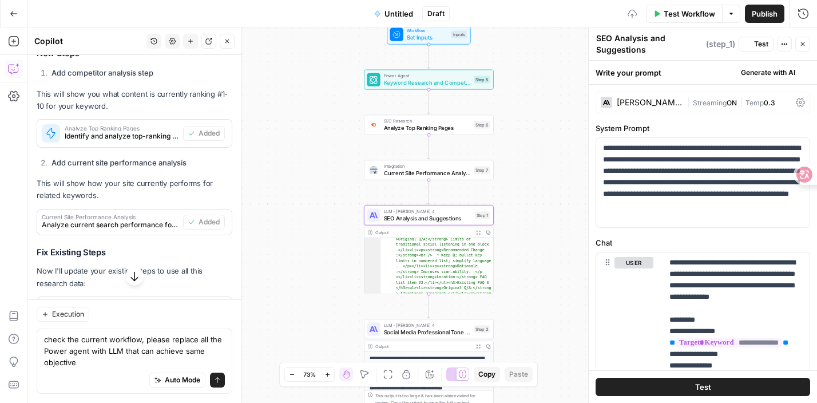
scroll to position [7483, 0]
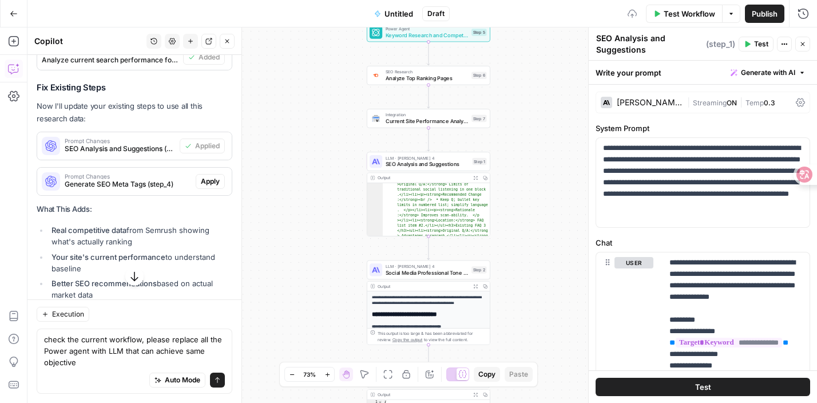
click at [215, 176] on span "Apply" at bounding box center [210, 181] width 19 height 10
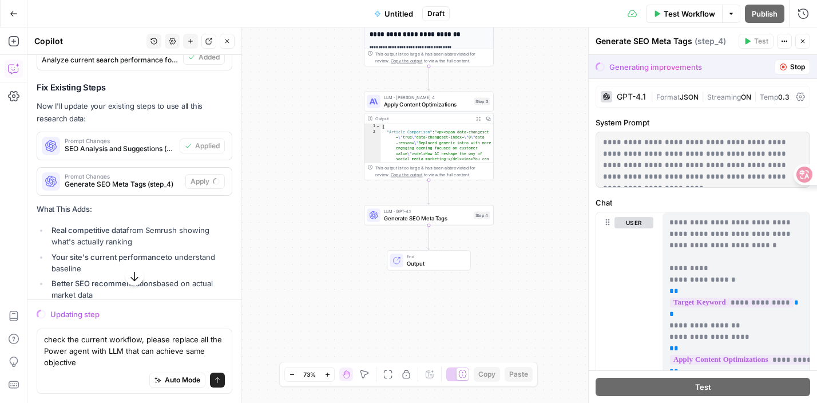
scroll to position [7360, 0]
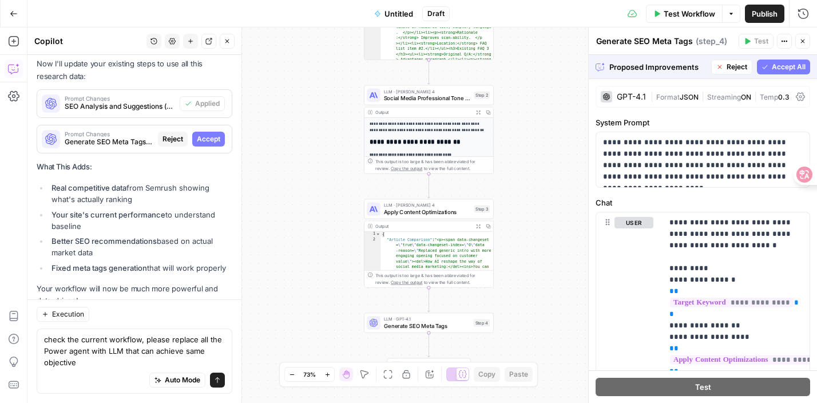
drag, startPoint x: 535, startPoint y: 98, endPoint x: 533, endPoint y: 210, distance: 112.1
click at [533, 210] on div "Workflow Set Inputs Inputs Power Agent Keyword Research and Competition Analysi…" at bounding box center [421, 214] width 789 height 375
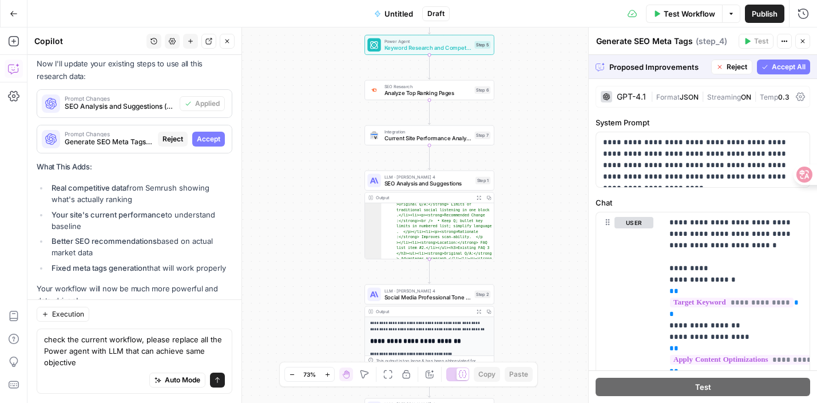
drag, startPoint x: 507, startPoint y: 128, endPoint x: 517, endPoint y: 352, distance: 223.9
click at [517, 352] on div "Workflow Set Inputs Inputs Power Agent Keyword Research and Competition Analysi…" at bounding box center [421, 214] width 789 height 375
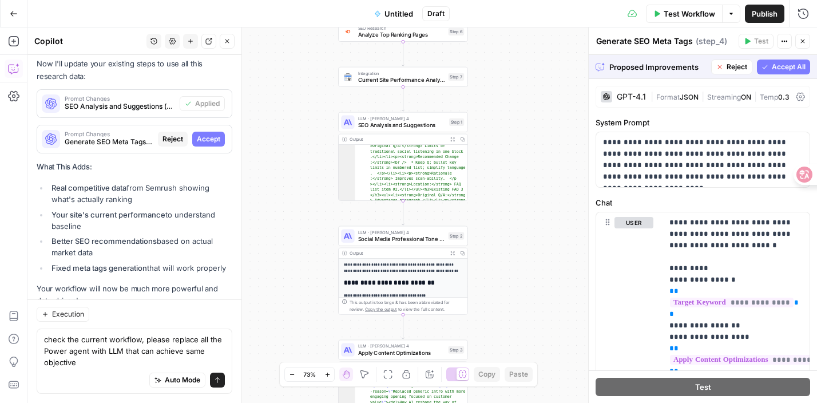
drag, startPoint x: 530, startPoint y: 172, endPoint x: 494, endPoint y: 72, distance: 106.4
click at [494, 72] on div "Workflow Set Inputs Inputs Power Agent Keyword Research and Competition Analysi…" at bounding box center [421, 214] width 789 height 375
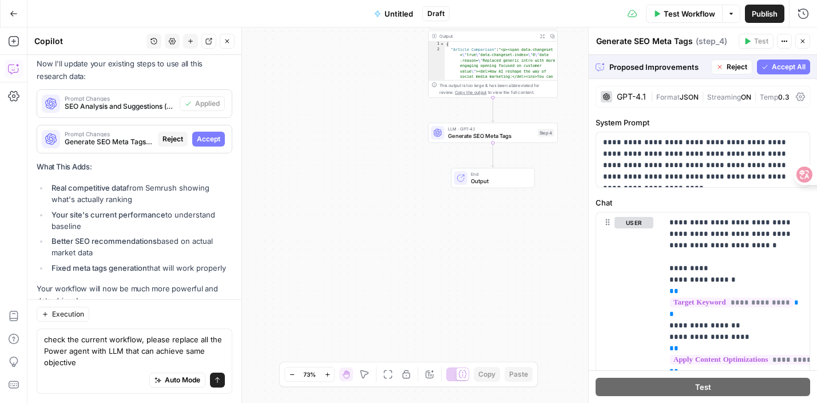
drag, startPoint x: 553, startPoint y: 233, endPoint x: 522, endPoint y: 419, distance: 188.4
click at [522, 402] on html "DomoAI New Home Browse Insights Opportunities Your Data Recent Grids Write Info…" at bounding box center [408, 201] width 817 height 403
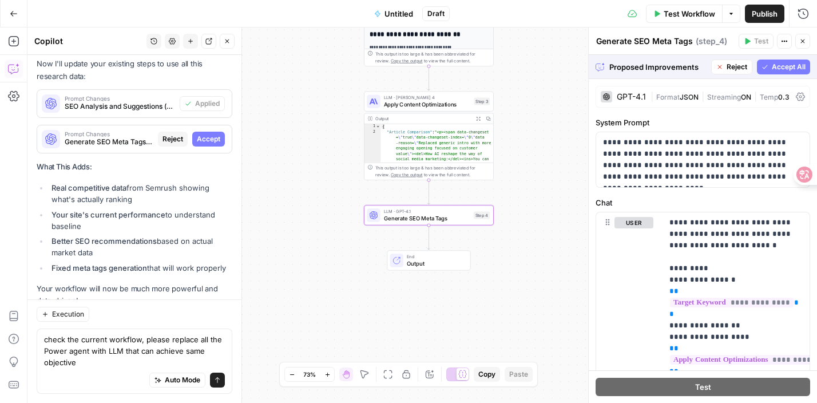
click at [220, 134] on span "Accept" at bounding box center [208, 139] width 23 height 10
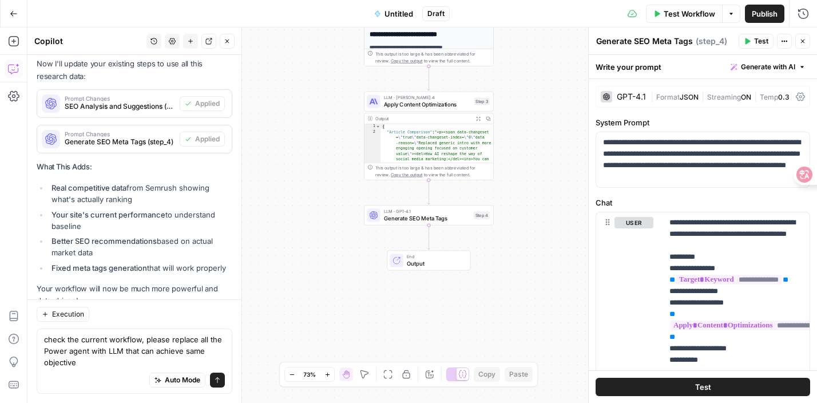
scroll to position [7525, 0]
click at [219, 380] on icon "submit" at bounding box center [217, 379] width 7 height 7
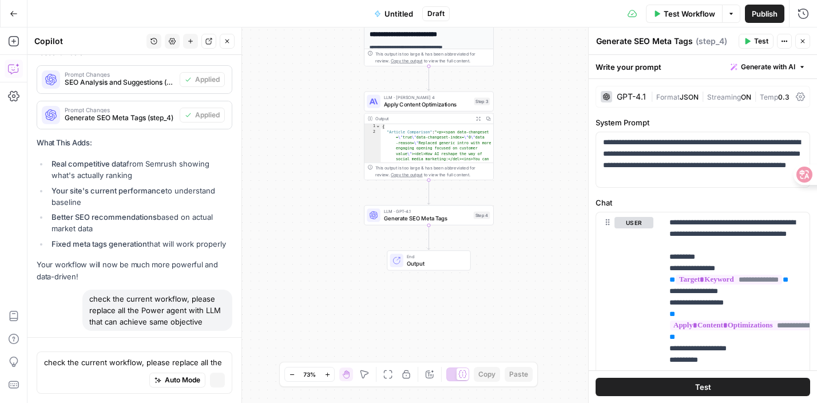
scroll to position [7341, 0]
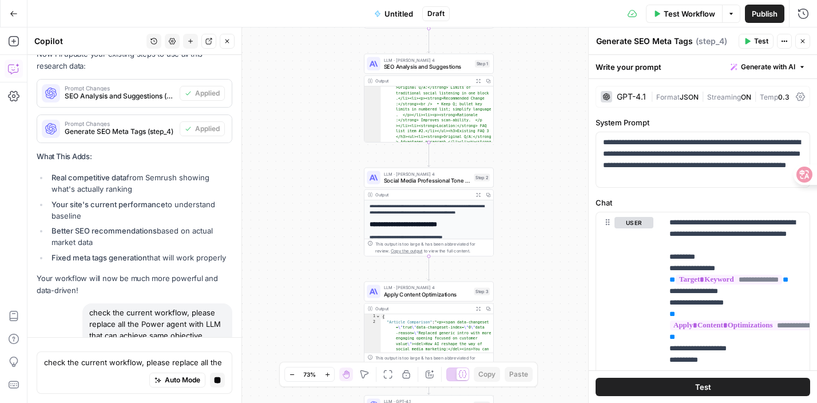
drag, startPoint x: 334, startPoint y: 100, endPoint x: 332, endPoint y: 313, distance: 213.4
click at [333, 314] on div "Workflow Set Inputs Inputs Power Agent Keyword Research and Competition Analysi…" at bounding box center [421, 214] width 789 height 375
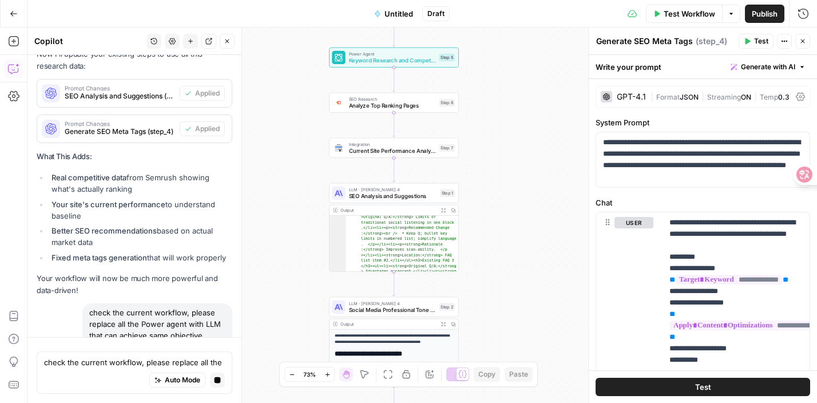
drag, startPoint x: 322, startPoint y: 166, endPoint x: 277, endPoint y: 237, distance: 83.8
click at [277, 237] on div "Workflow Set Inputs Inputs Power Agent Keyword Research and Competition Analysi…" at bounding box center [421, 214] width 789 height 375
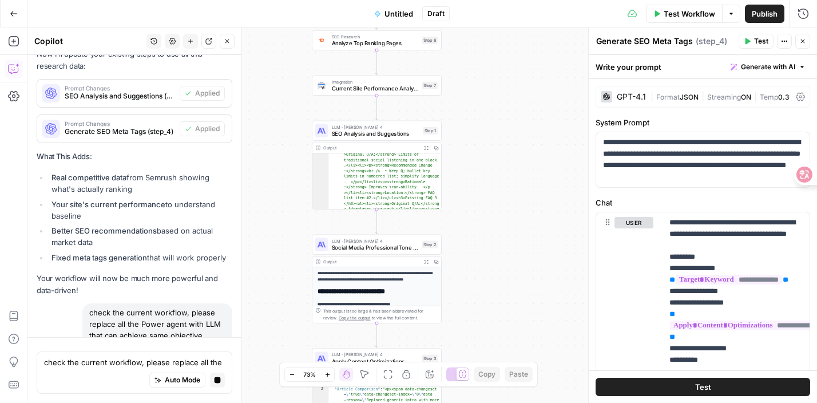
drag, startPoint x: 516, startPoint y: 149, endPoint x: 510, endPoint y: 121, distance: 29.2
click at [510, 121] on div "Workflow Set Inputs Inputs Power Agent Keyword Research and Competition Analysi…" at bounding box center [421, 214] width 789 height 375
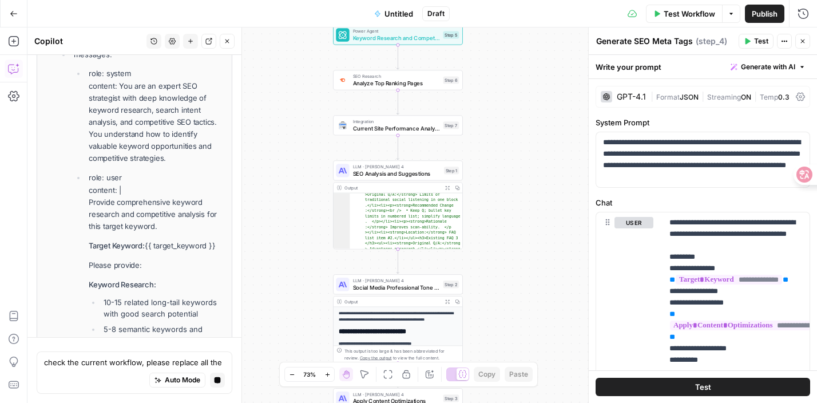
drag, startPoint x: 302, startPoint y: 275, endPoint x: 280, endPoint y: 68, distance: 208.3
click at [280, 70] on div "Workflow Set Inputs Inputs Power Agent Keyword Research and Competition Analysi…" at bounding box center [421, 214] width 789 height 375
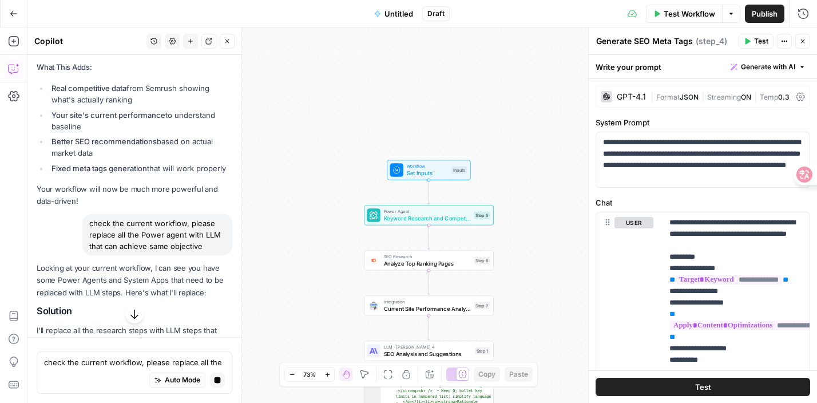
scroll to position [7634, 0]
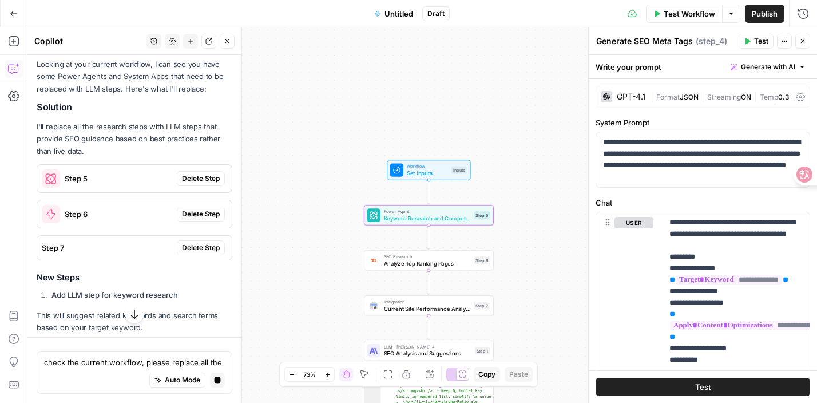
click at [204, 173] on span "Delete Step" at bounding box center [201, 178] width 38 height 10
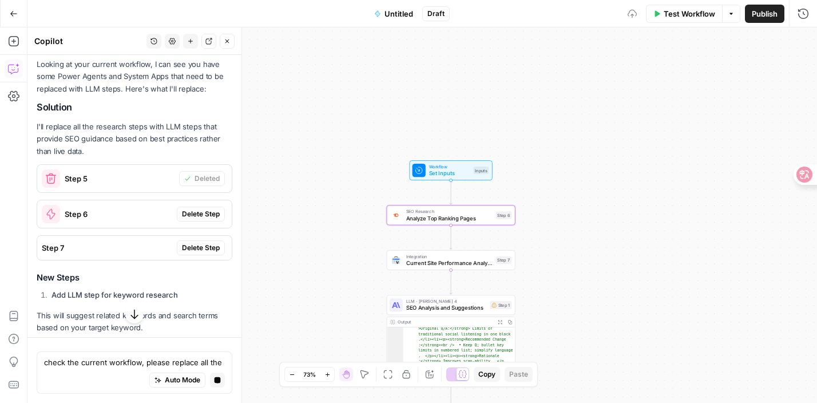
click at [205, 209] on span "Delete Step" at bounding box center [201, 214] width 38 height 10
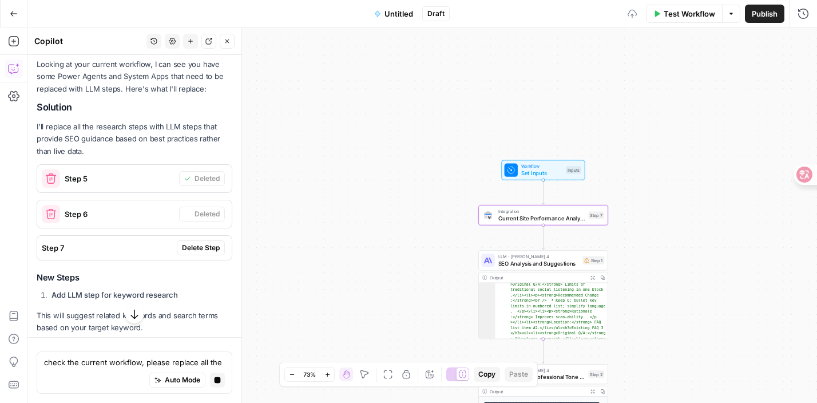
click at [212, 243] on span "Delete Step" at bounding box center [201, 248] width 38 height 10
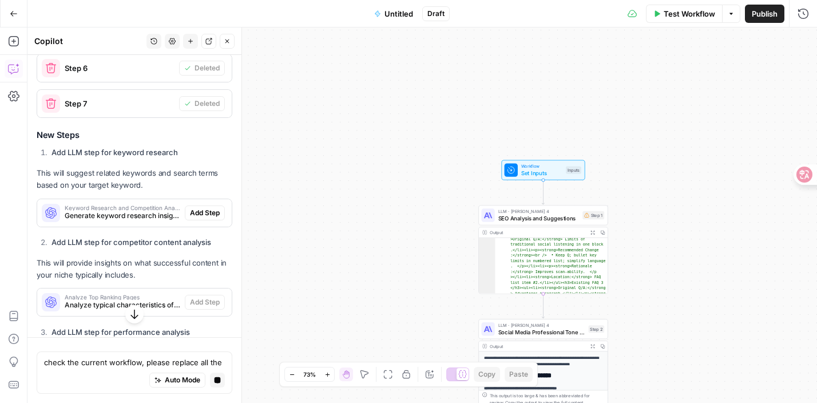
scroll to position [7810, 0]
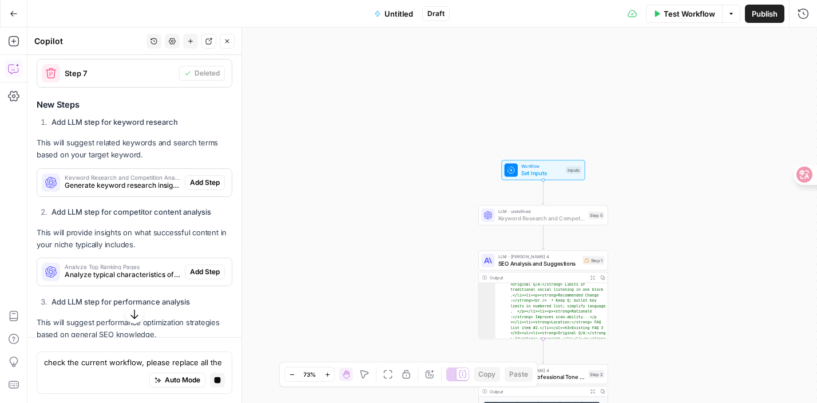
click at [208, 175] on button "Add Step" at bounding box center [205, 182] width 40 height 15
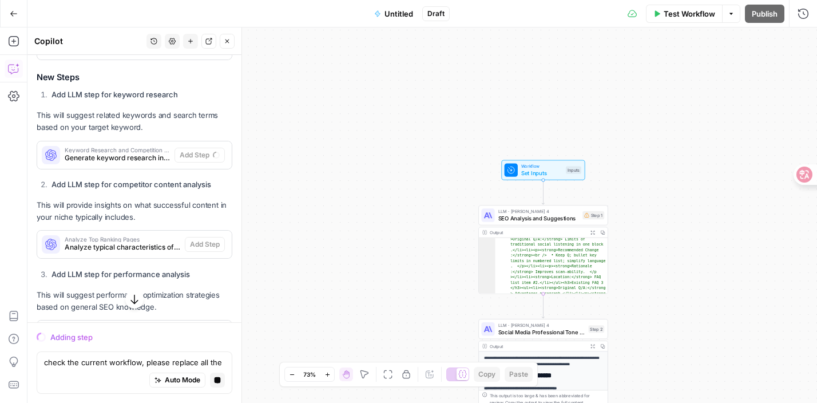
scroll to position [7827, 0]
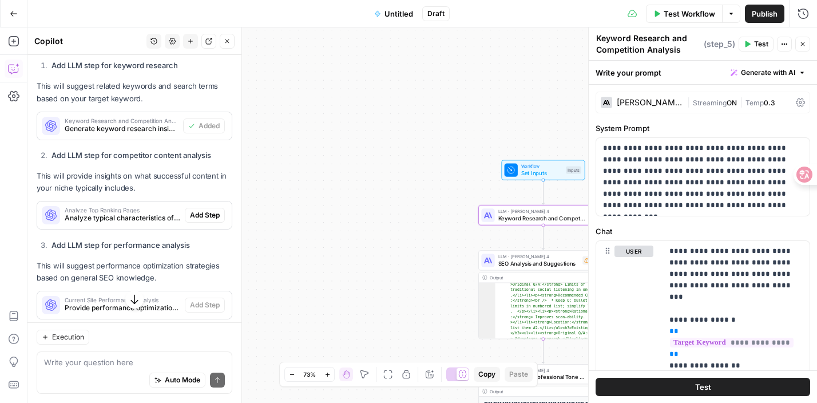
scroll to position [8049, 0]
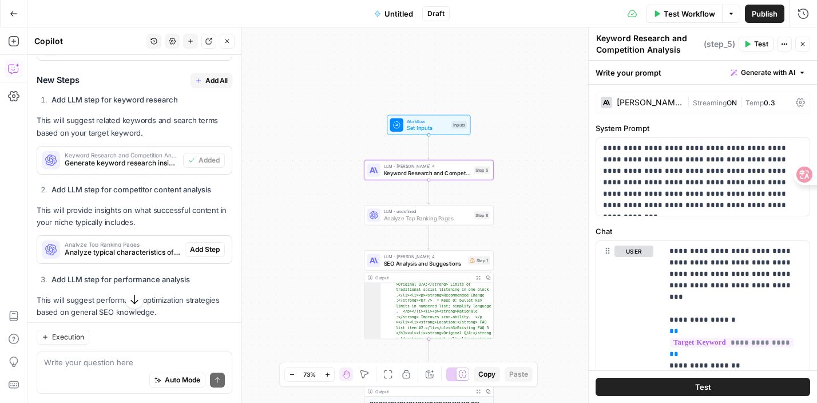
click at [198, 242] on button "Add Step" at bounding box center [205, 249] width 40 height 15
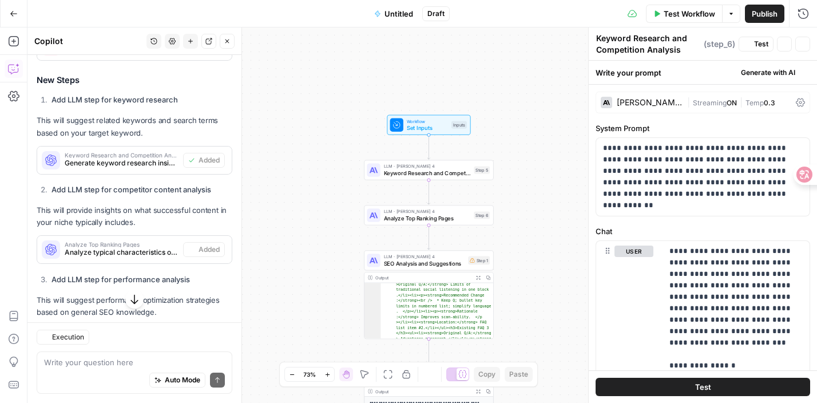
type textarea "Analyze Top Ranking Pages"
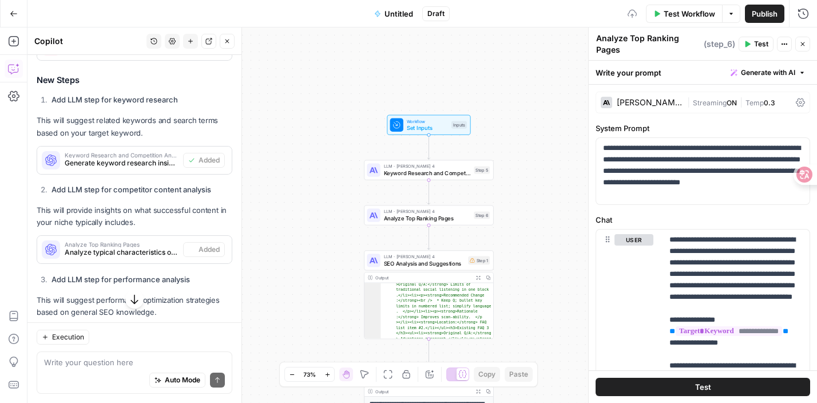
scroll to position [8124, 0]
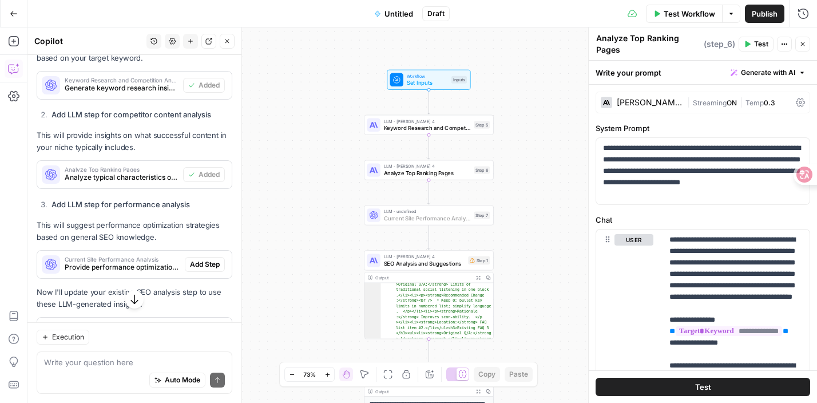
click at [211, 259] on span "Add Step" at bounding box center [205, 264] width 30 height 10
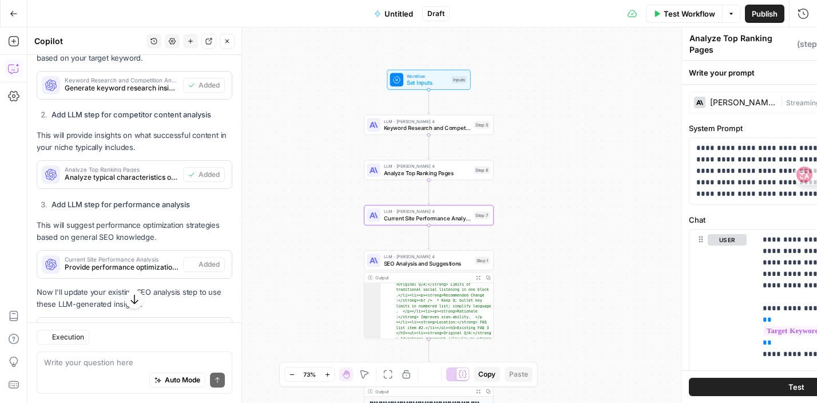
type textarea "Current Site Performance Analysis"
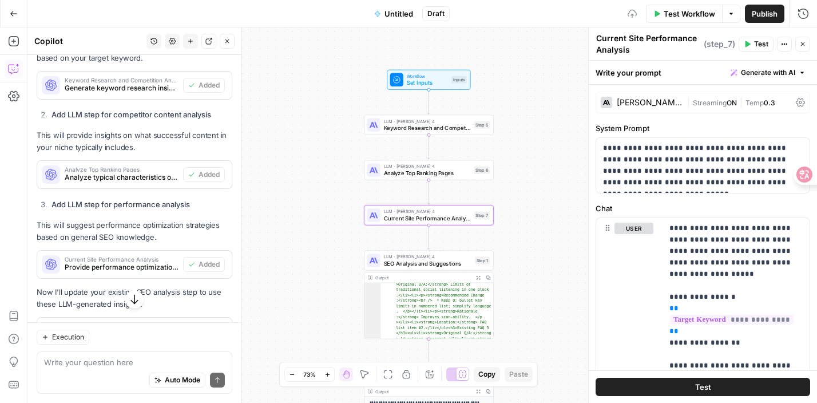
scroll to position [8154, 0]
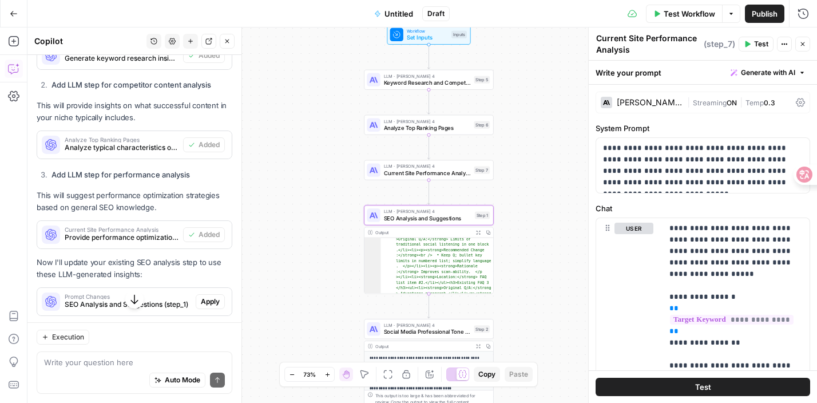
click at [208, 296] on span "Apply" at bounding box center [210, 301] width 19 height 10
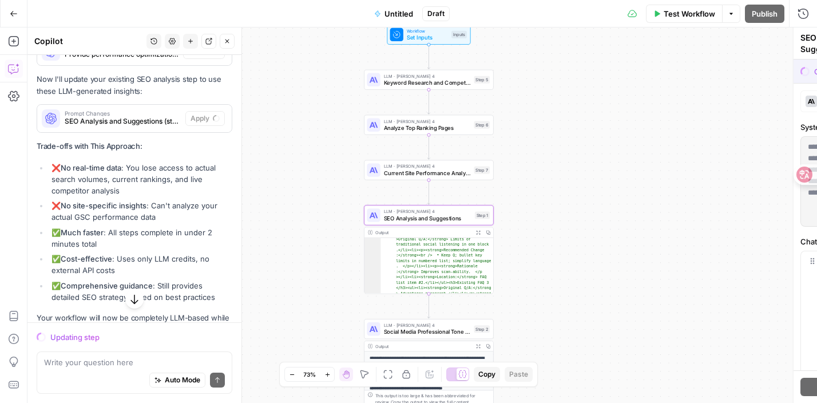
scroll to position [7971, 0]
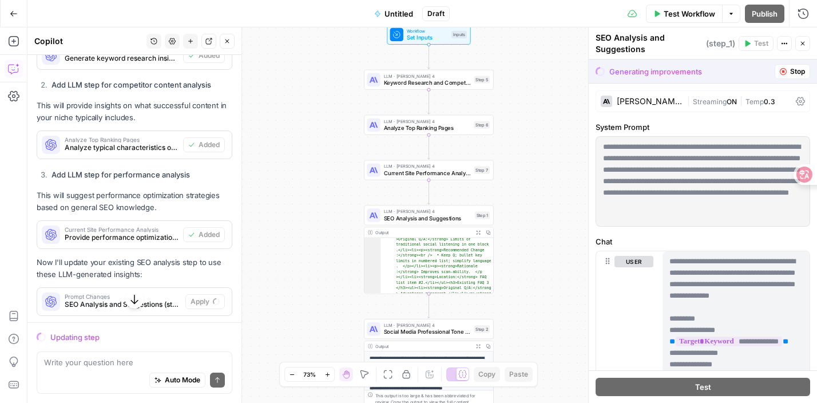
click at [709, 99] on span "Streaming" at bounding box center [710, 101] width 34 height 9
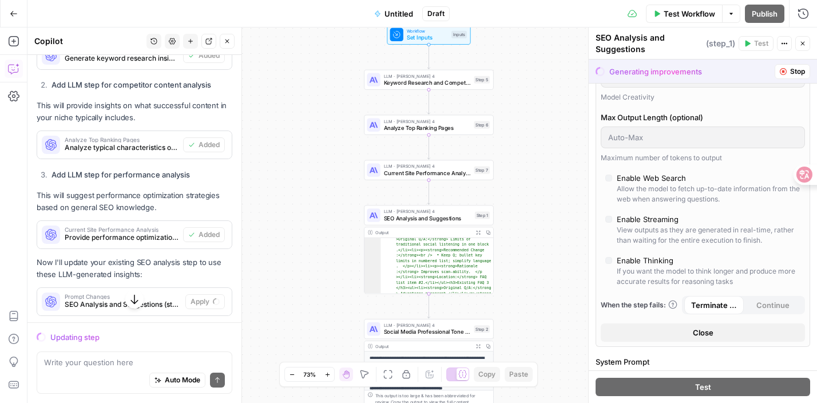
scroll to position [59, 0]
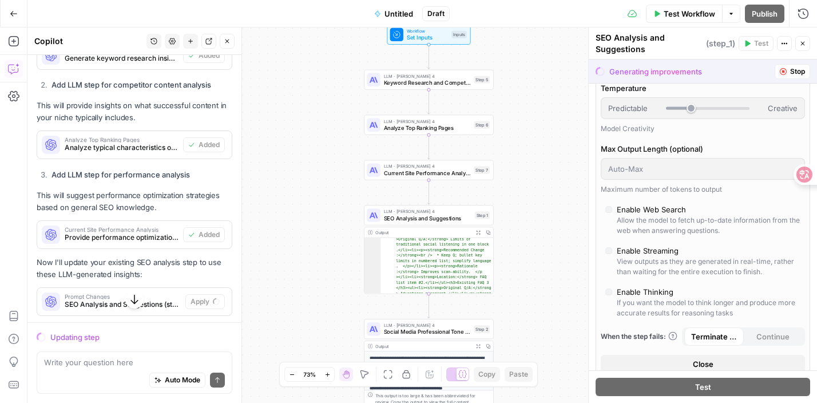
click at [435, 88] on div "LLM · Claude Sonnet 4 Keyword Research and Competition Analysis Step 5" at bounding box center [428, 80] width 129 height 20
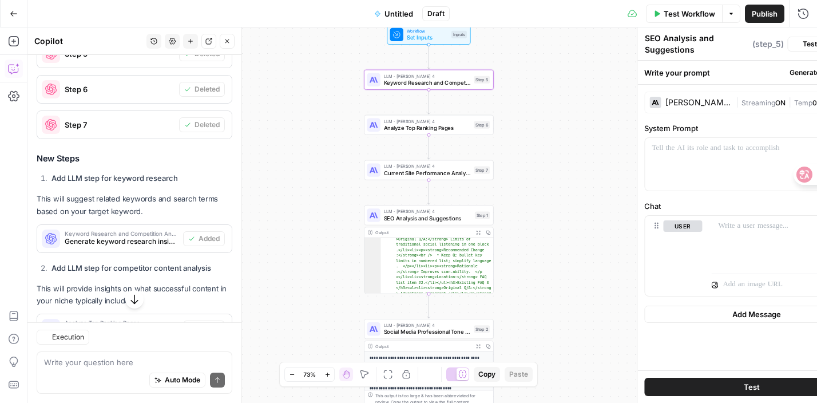
type textarea "Keyword Research and Competition Analysis"
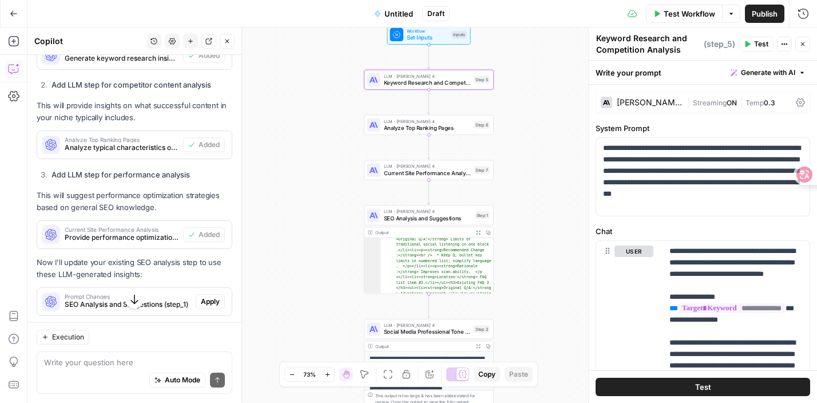
click at [727, 106] on div "| Streaming ON | Temp 0.3" at bounding box center [739, 102] width 104 height 11
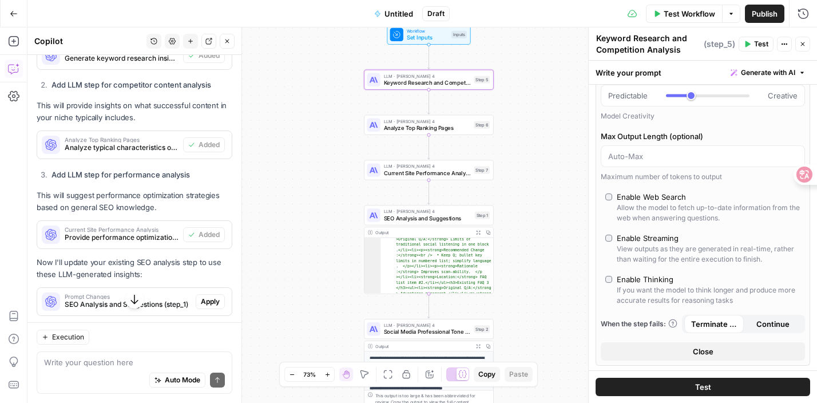
scroll to position [75, 0]
click at [609, 199] on label "Enable Web Search Allow the model to fetch up-to-date information from the web …" at bounding box center [702, 205] width 195 height 32
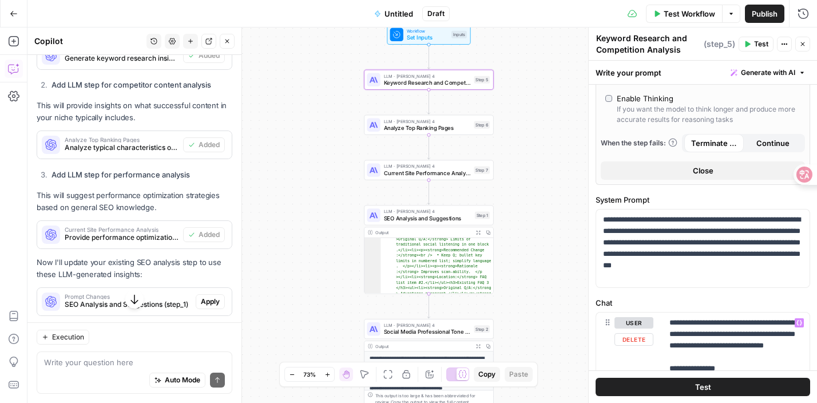
scroll to position [195, 0]
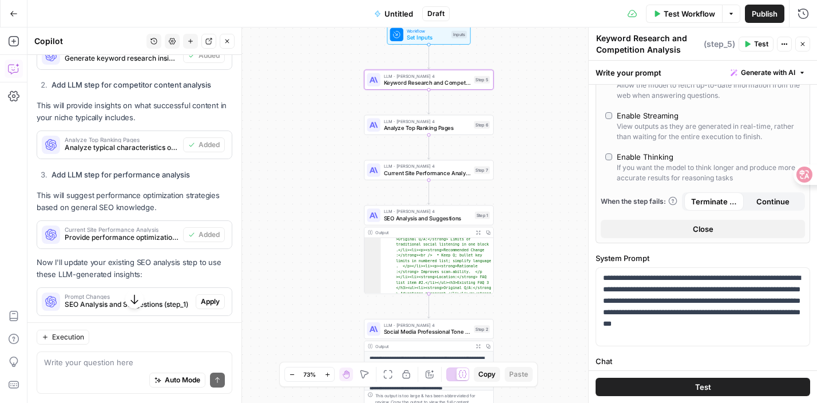
click at [544, 223] on div "Workflow Set Inputs Inputs LLM · Claude Sonnet 4 Keyword Research and Competiti…" at bounding box center [421, 214] width 789 height 375
click at [435, 134] on div "Workflow Set Inputs Inputs LLM · Claude Sonnet 4 Keyword Research and Competiti…" at bounding box center [421, 214] width 789 height 375
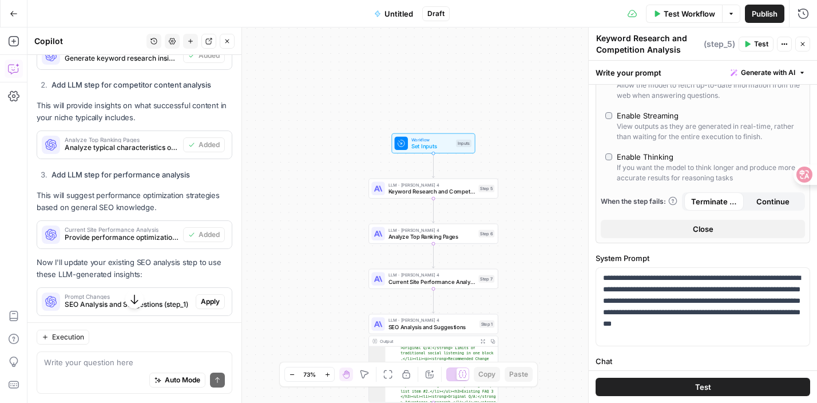
drag, startPoint x: 555, startPoint y: 120, endPoint x: 559, endPoint y: 229, distance: 109.9
click at [559, 230] on div "Workflow Set Inputs Inputs LLM · Claude Sonnet 4 Keyword Research and Competiti…" at bounding box center [421, 214] width 789 height 375
click at [403, 13] on span "Untitled" at bounding box center [398, 13] width 29 height 11
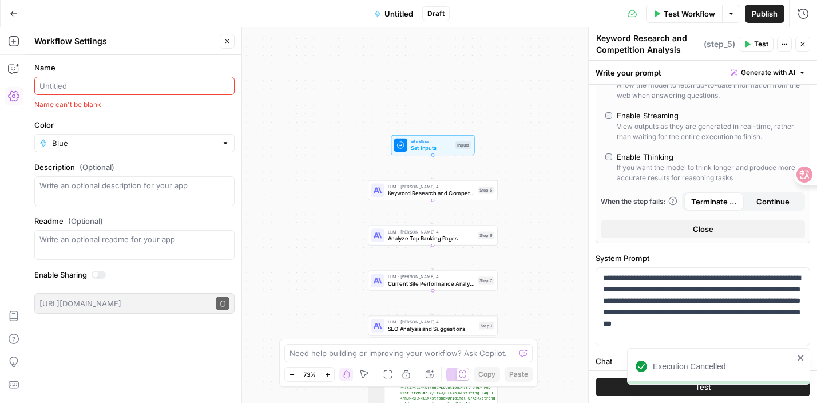
click at [143, 89] on input "Name" at bounding box center [134, 85] width 190 height 11
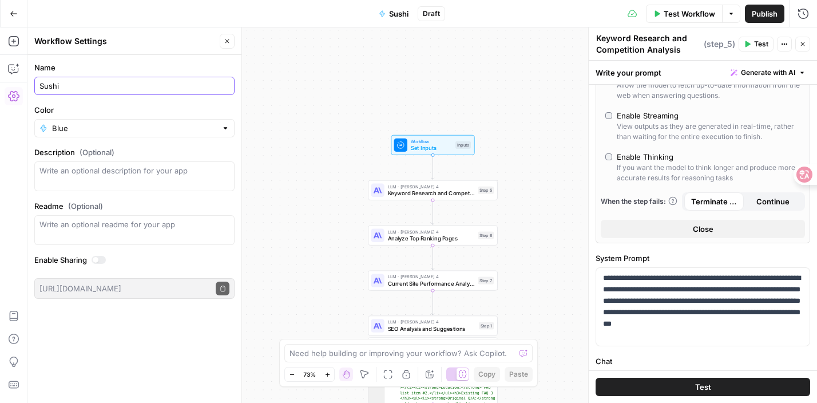
type input "Sushi"
click at [301, 132] on div "Workflow Set Inputs Inputs LLM · Claude Sonnet 4 Keyword Research and Competiti…" at bounding box center [421, 214] width 789 height 375
click at [550, 186] on div "Workflow Set Inputs Inputs LLM · Claude Sonnet 4 Keyword Research and Competiti…" at bounding box center [421, 214] width 789 height 375
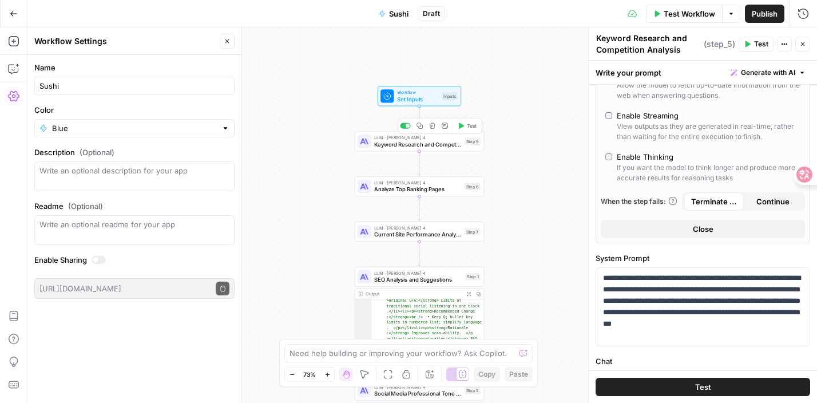
click at [439, 140] on span "Keyword Research and Competition Analysis" at bounding box center [417, 144] width 87 height 9
click at [440, 146] on span "Keyword Research and Competition Analysis" at bounding box center [417, 144] width 87 height 9
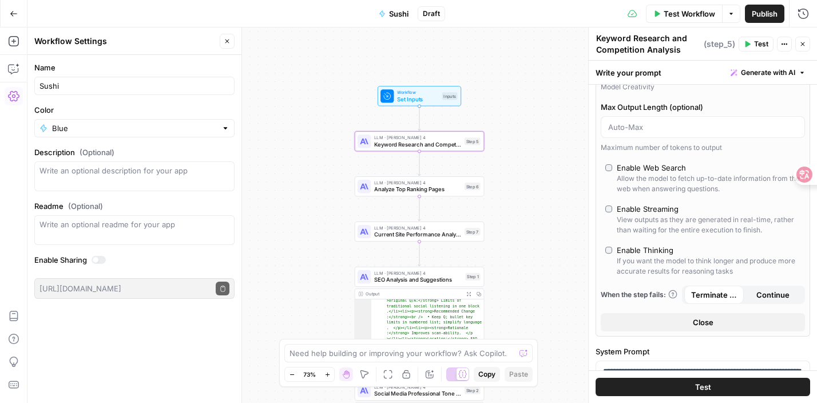
scroll to position [64, 0]
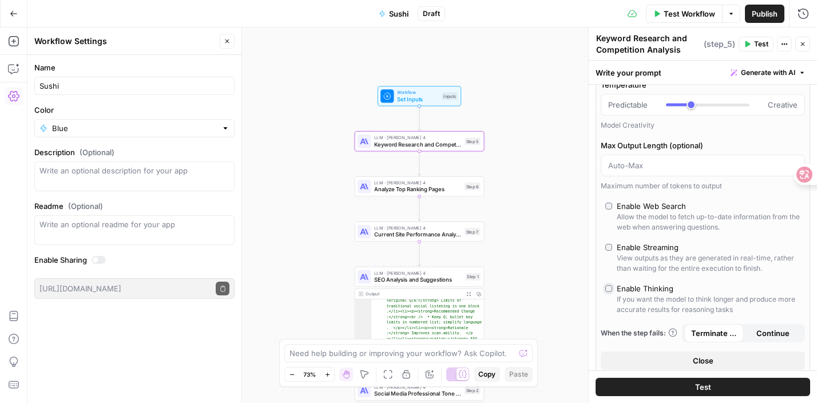
type input "*"
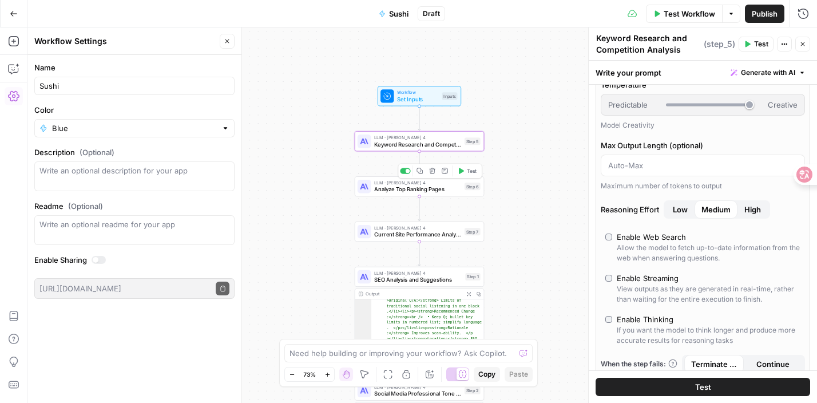
click at [430, 189] on span "Analyze Top Ranking Pages" at bounding box center [417, 189] width 87 height 9
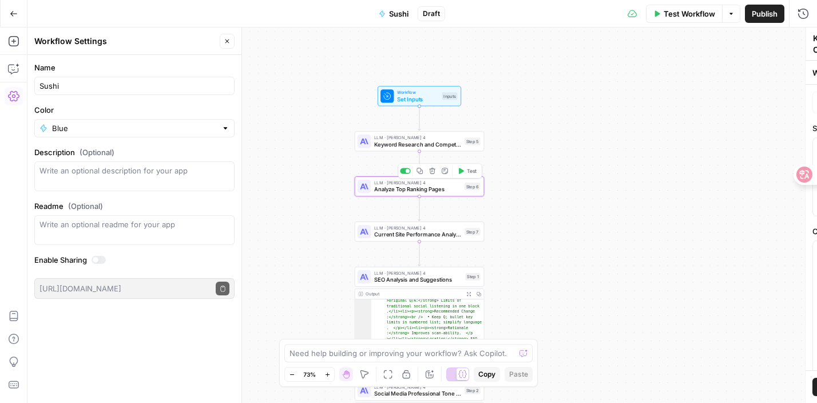
type textarea "Analyze Top Ranking Pages"
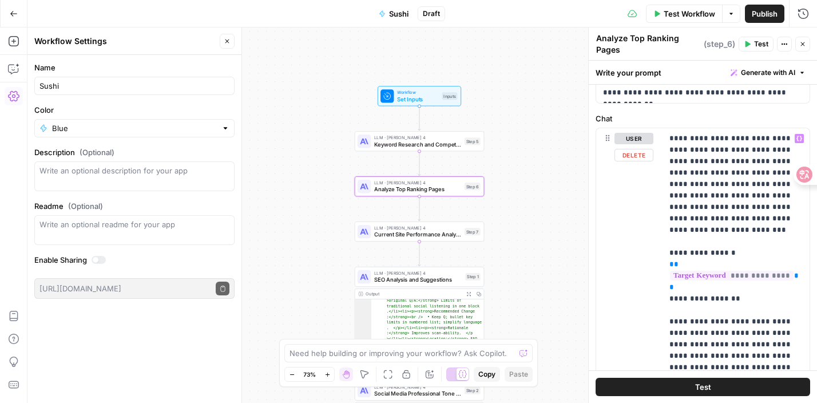
scroll to position [0, 0]
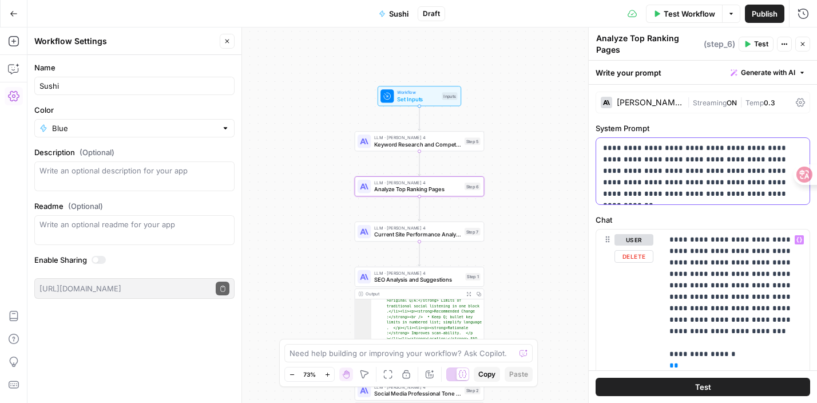
click at [665, 174] on p "**********" at bounding box center [703, 170] width 200 height 57
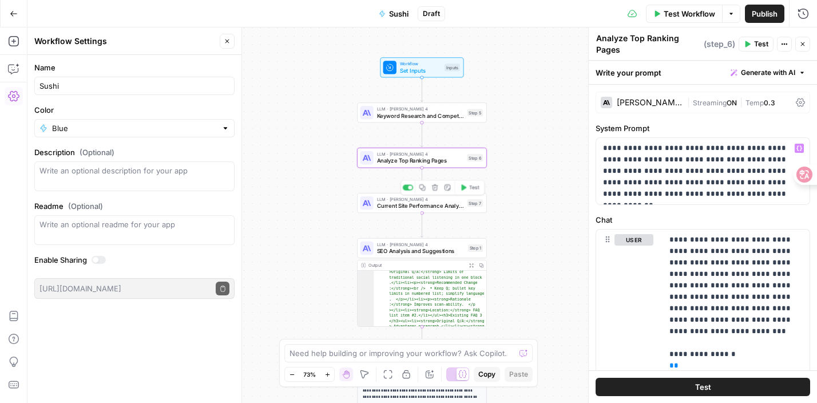
click at [449, 212] on div "LLM · Claude Sonnet 4 Current Site Performance Analysis Step 7 Copy step Delete…" at bounding box center [421, 203] width 129 height 20
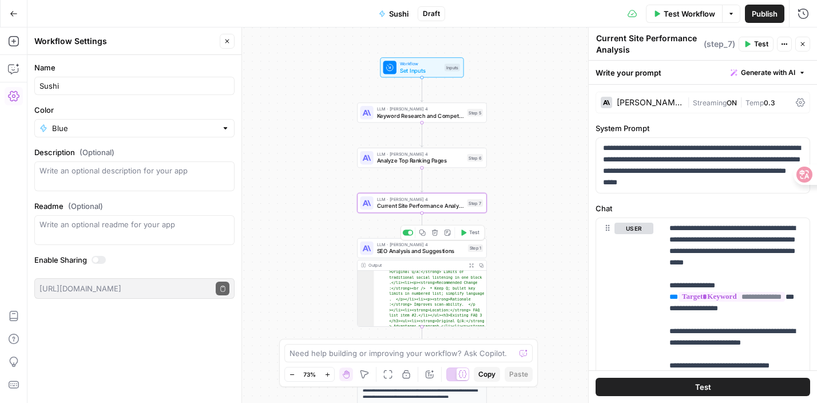
click at [443, 249] on span "SEO Analysis and Suggestions" at bounding box center [421, 251] width 88 height 9
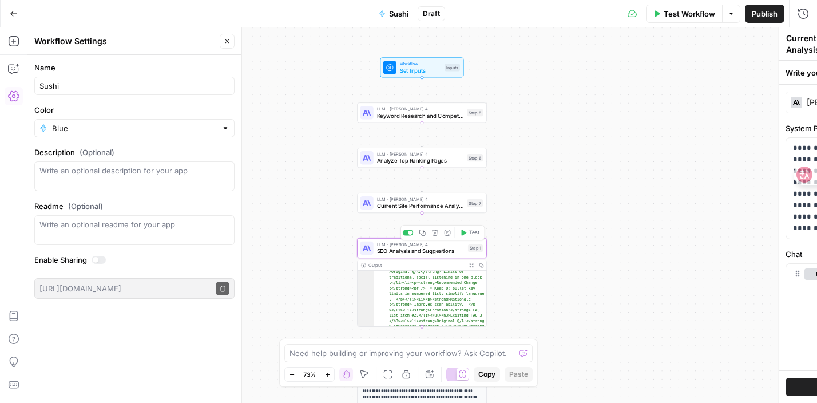
type textarea "SEO Analysis and Suggestions"
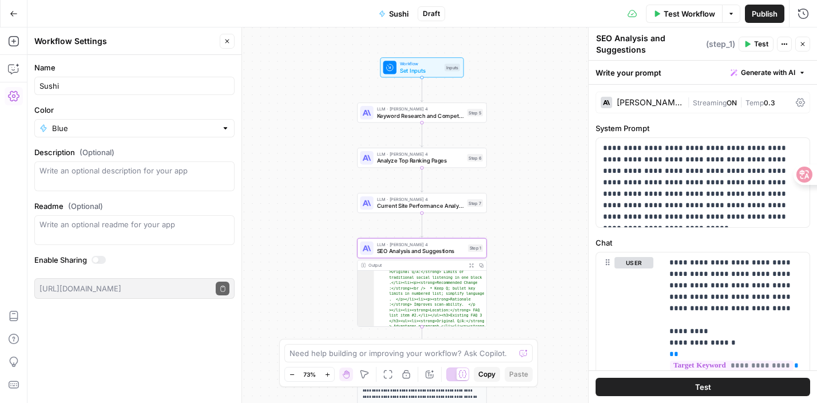
click at [443, 264] on div "Output" at bounding box center [416, 265] width 96 height 7
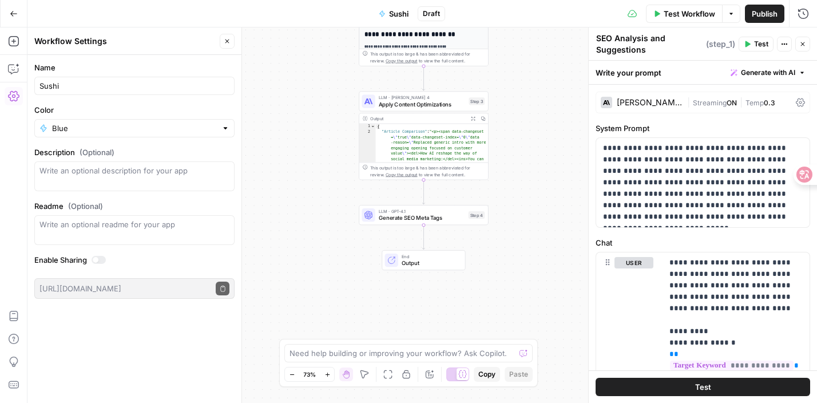
click at [669, 391] on button "Test" at bounding box center [703, 387] width 215 height 18
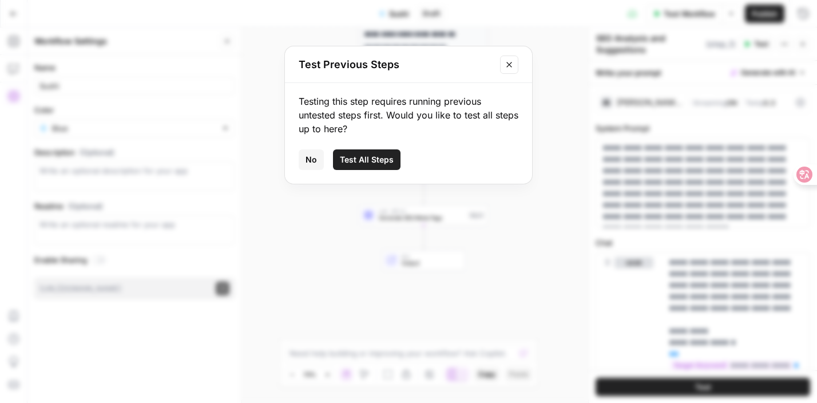
click at [377, 169] on button "Test All Steps" at bounding box center [367, 159] width 68 height 21
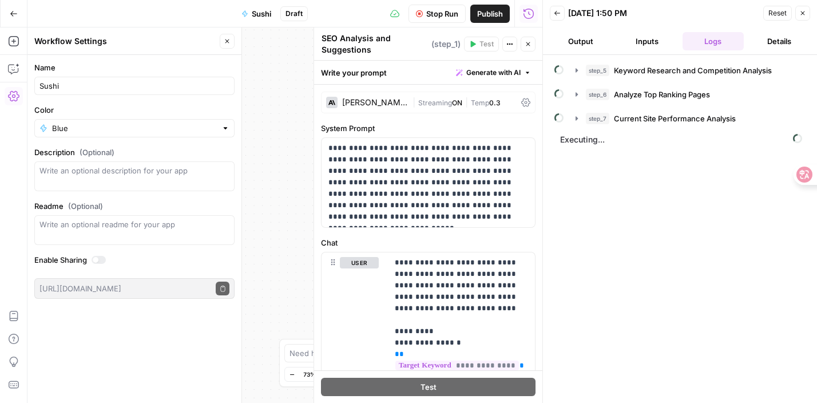
click at [636, 43] on button "Inputs" at bounding box center [647, 41] width 62 height 18
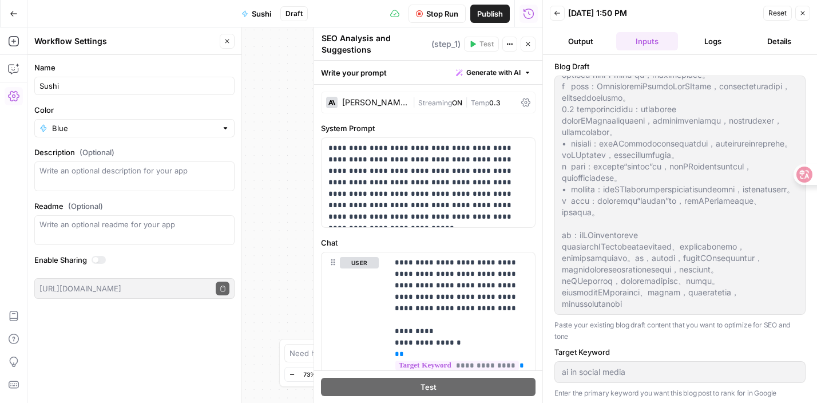
scroll to position [3032, 0]
click at [437, 10] on span "Stop Run" at bounding box center [442, 13] width 32 height 11
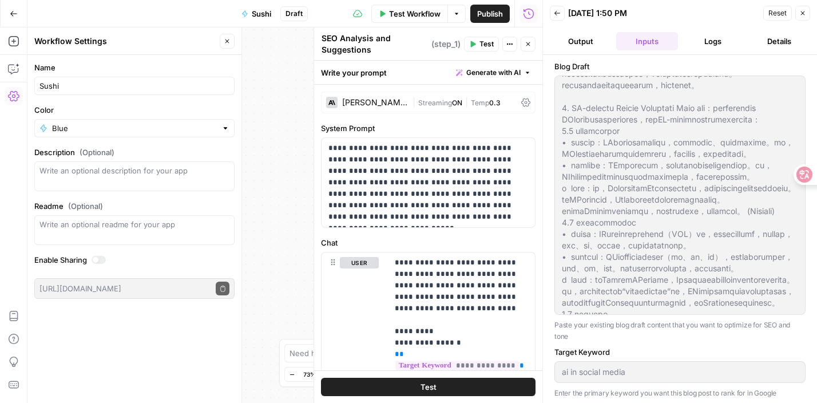
scroll to position [370, 0]
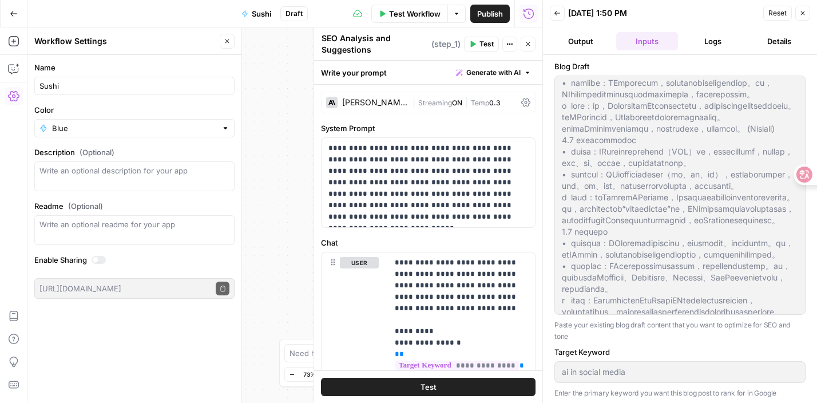
click at [413, 18] on span "Test Workflow" at bounding box center [414, 13] width 51 height 11
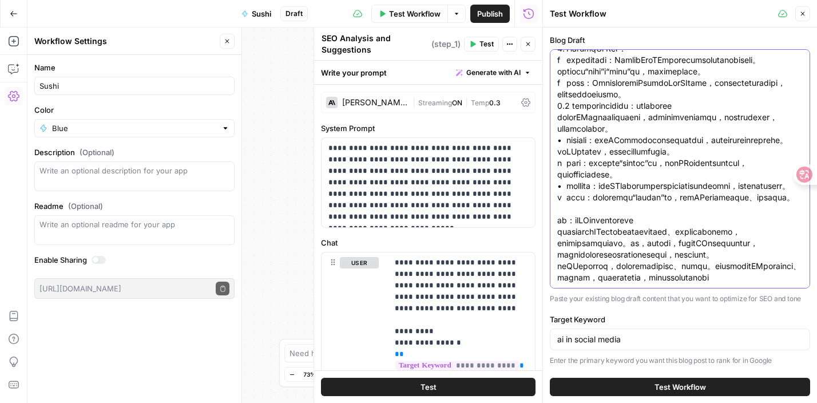
scroll to position [2929, 0]
drag, startPoint x: 558, startPoint y: 58, endPoint x: 604, endPoint y: 368, distance: 313.3
click at [604, 368] on div "Blog Draft Paste your existing blog draft content that you want to optimize for…" at bounding box center [680, 253] width 260 height 439
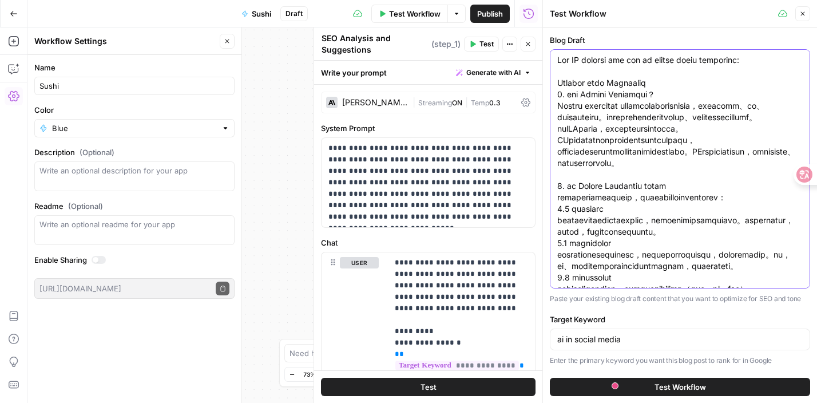
paste textarea "Reshapes the Way of Social Media Marketing: Hearing from Customers 1. What is S…"
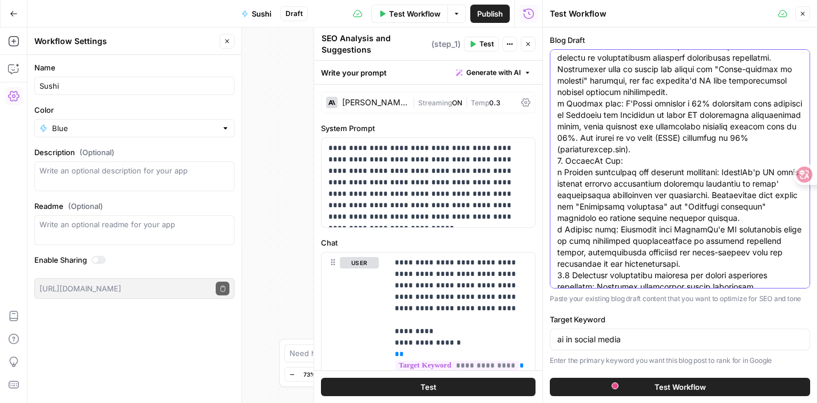
scroll to position [4897, 0]
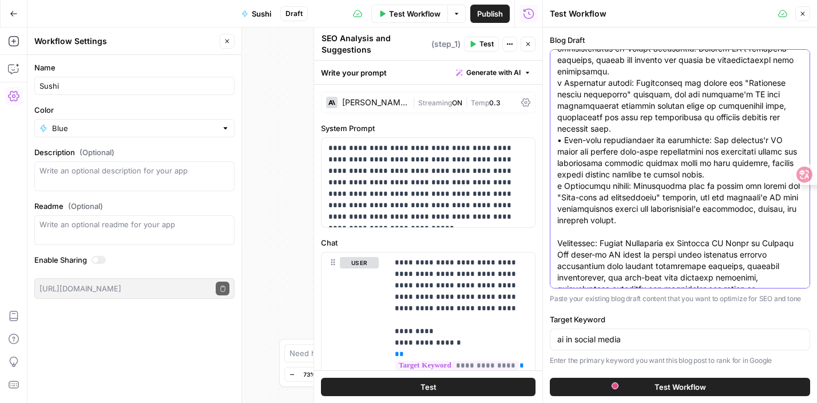
type textarea "How AI Reshapes the Way of Social Media Marketing: Hearing from Customers 1. Wh…"
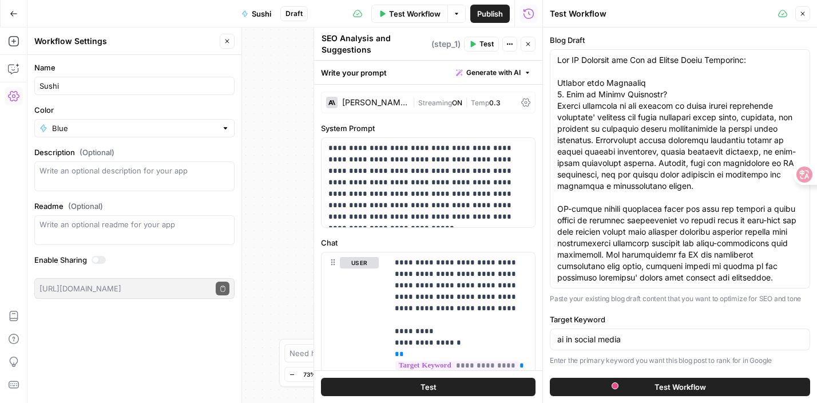
click at [602, 382] on button "Test Workflow" at bounding box center [680, 387] width 260 height 18
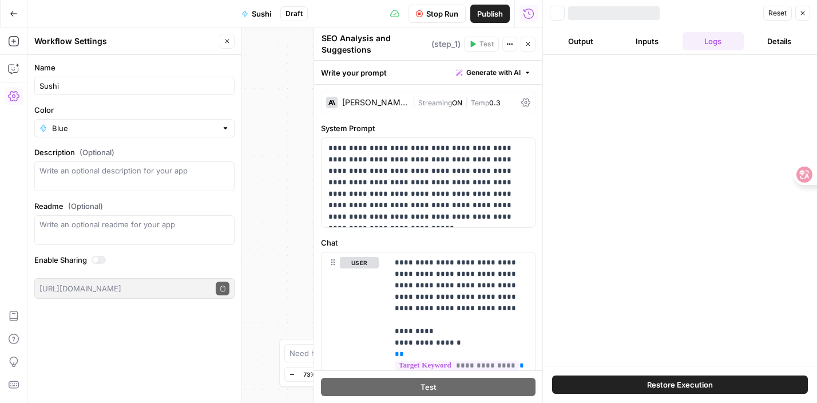
click at [529, 43] on icon "button" at bounding box center [528, 44] width 7 height 7
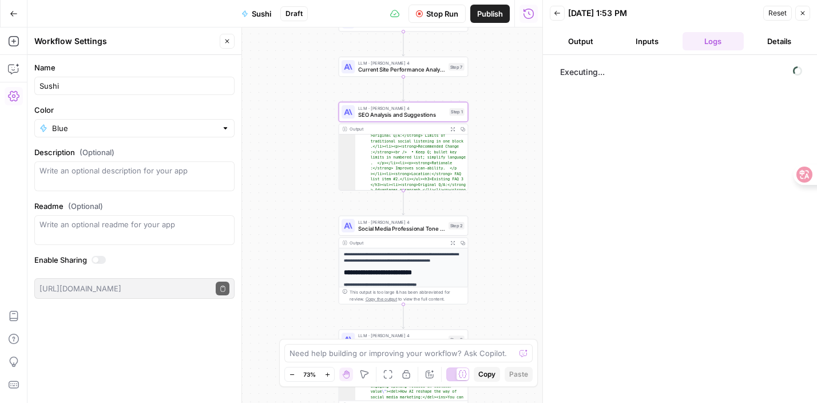
drag, startPoint x: 503, startPoint y: 96, endPoint x: 489, endPoint y: 297, distance: 201.8
click at [491, 297] on div "**********" at bounding box center [284, 214] width 515 height 375
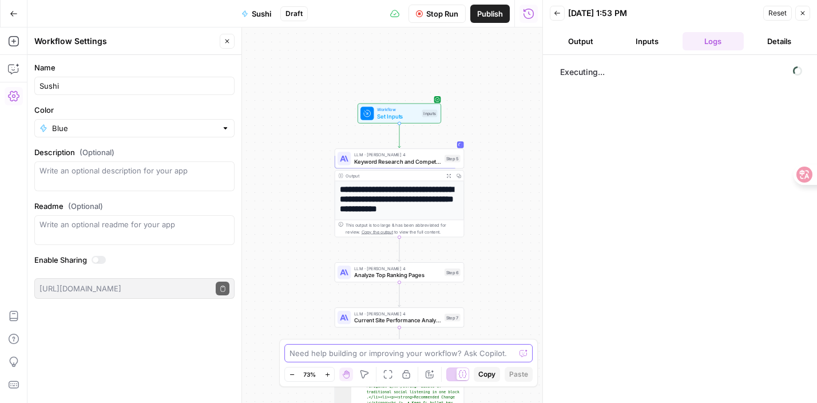
drag, startPoint x: 495, startPoint y: 145, endPoint x: 492, endPoint y: 376, distance: 231.1
click at [492, 377] on body "**********" at bounding box center [408, 201] width 817 height 403
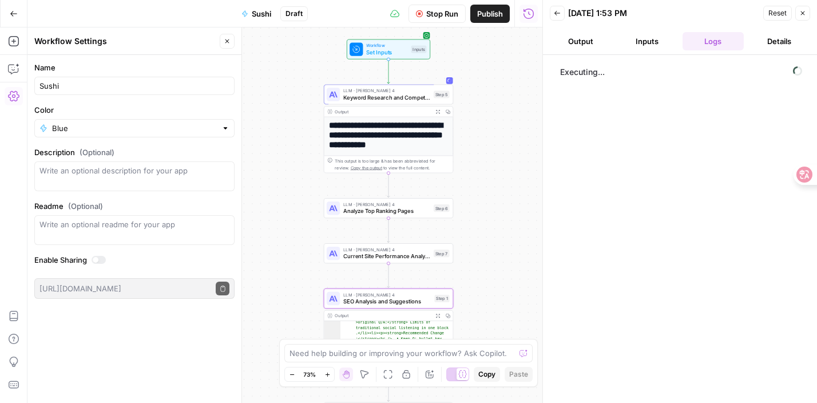
click at [656, 39] on button "Inputs" at bounding box center [647, 41] width 62 height 18
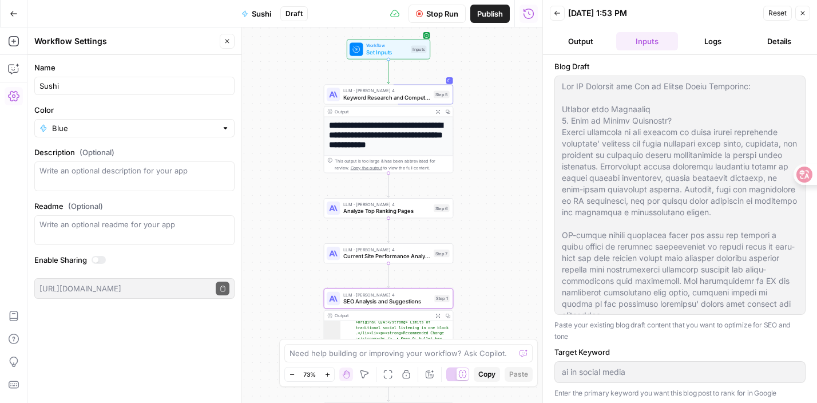
click at [717, 41] on button "Logs" at bounding box center [713, 41] width 62 height 18
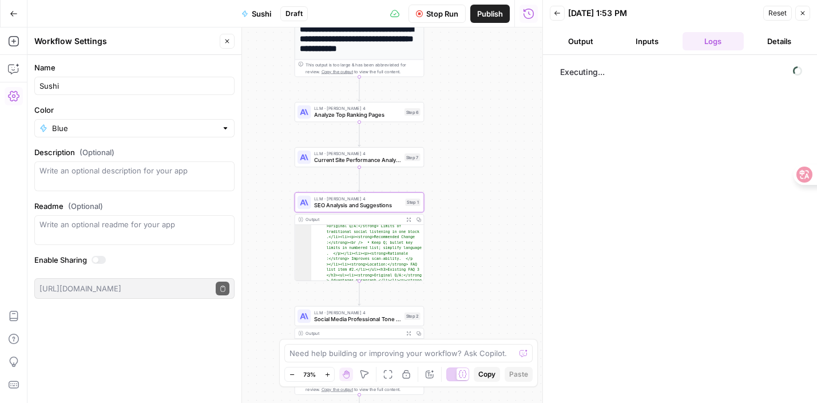
drag, startPoint x: 521, startPoint y: 201, endPoint x: 493, endPoint y: 105, distance: 99.6
click at [493, 105] on div "**********" at bounding box center [284, 214] width 515 height 375
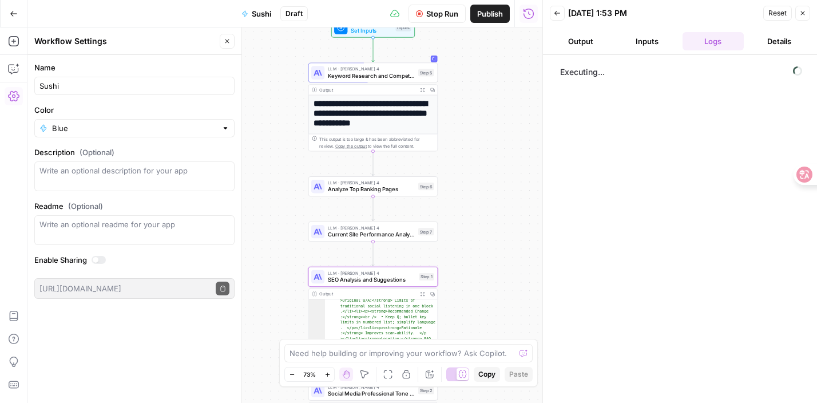
drag, startPoint x: 493, startPoint y: 105, endPoint x: 505, endPoint y: 178, distance: 74.2
click at [506, 179] on div "**********" at bounding box center [284, 214] width 515 height 375
click at [422, 89] on icon "button" at bounding box center [422, 90] width 5 height 5
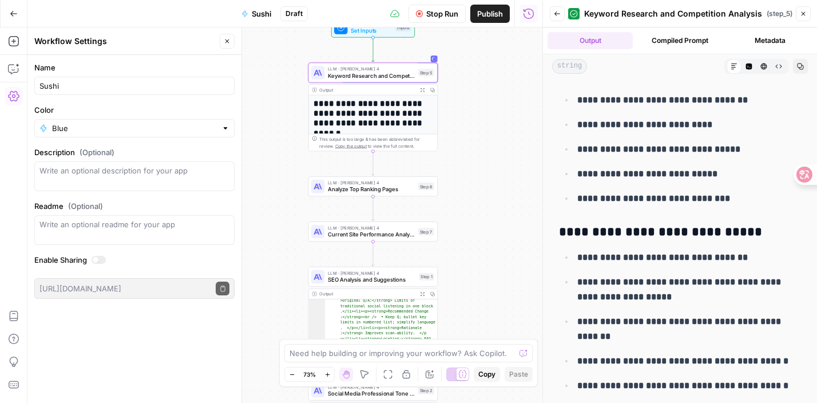
scroll to position [656, 0]
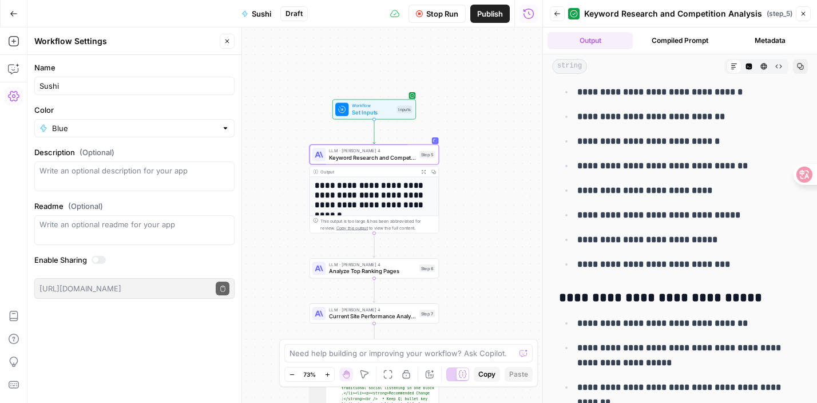
drag, startPoint x: 503, startPoint y: 166, endPoint x: 503, endPoint y: 247, distance: 80.7
click at [503, 248] on div "**********" at bounding box center [284, 214] width 515 height 375
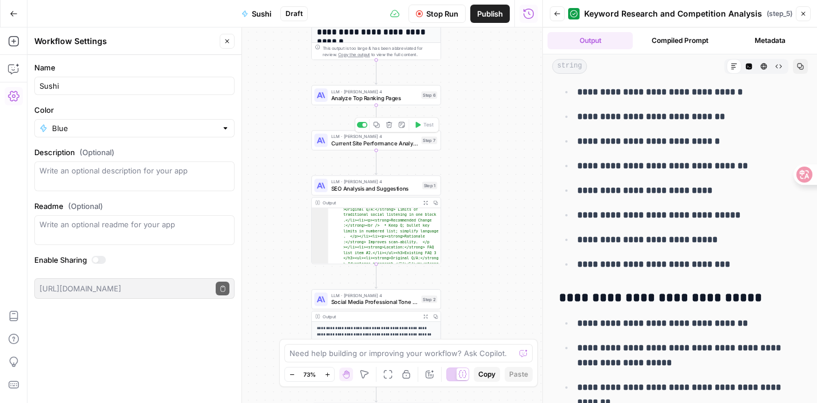
click at [388, 142] on span "Current Site Performance Analysis" at bounding box center [374, 143] width 87 height 9
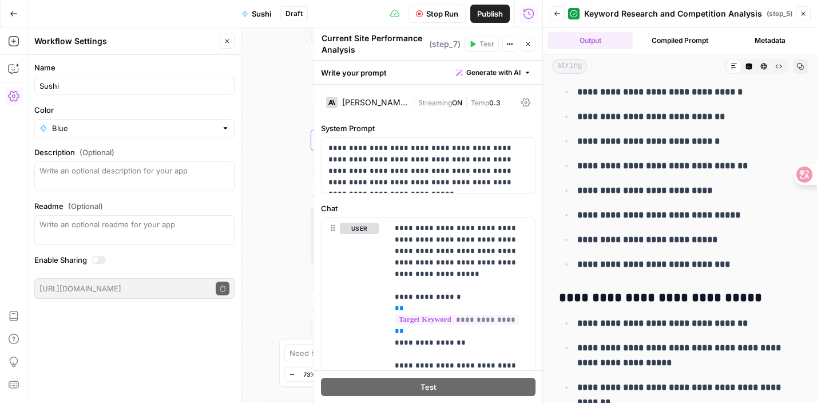
click at [263, 122] on div "**********" at bounding box center [284, 214] width 515 height 375
click at [529, 41] on icon "button" at bounding box center [528, 44] width 7 height 7
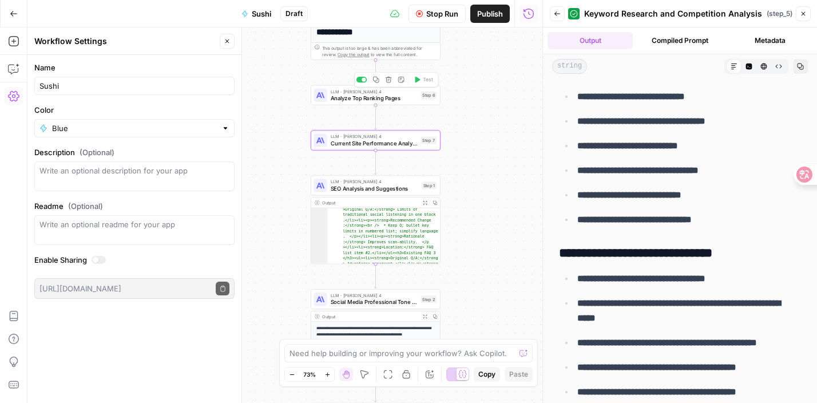
click at [415, 100] on span "Analyze Top Ranking Pages" at bounding box center [374, 98] width 87 height 9
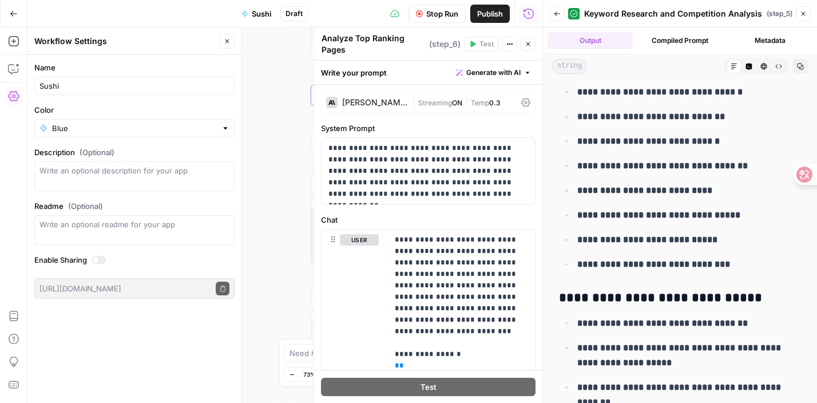
click at [276, 142] on div "**********" at bounding box center [284, 214] width 515 height 375
click at [533, 41] on button "Close" at bounding box center [528, 44] width 15 height 15
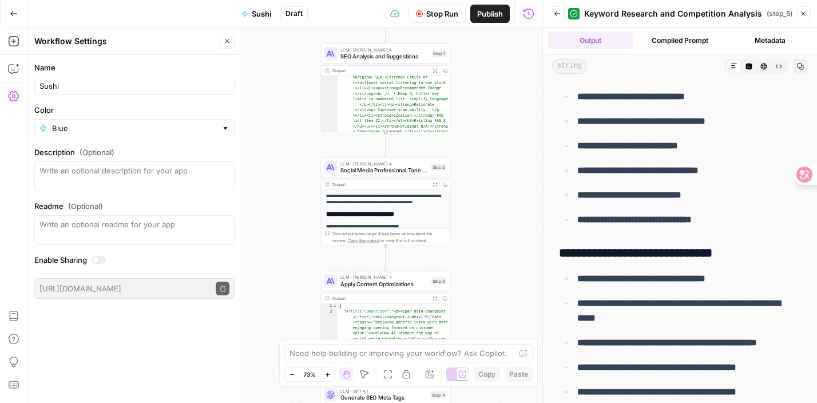
drag, startPoint x: 500, startPoint y: 168, endPoint x: 499, endPoint y: 69, distance: 98.4
click at [500, 78] on div "**********" at bounding box center [284, 214] width 515 height 375
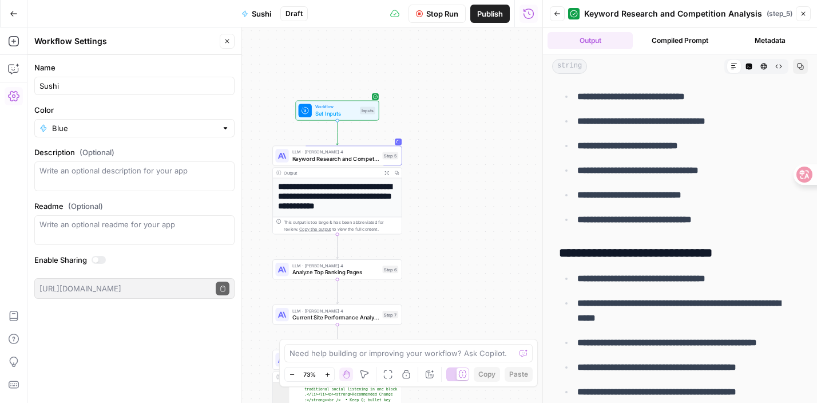
click at [554, 19] on button "Back" at bounding box center [557, 13] width 15 height 15
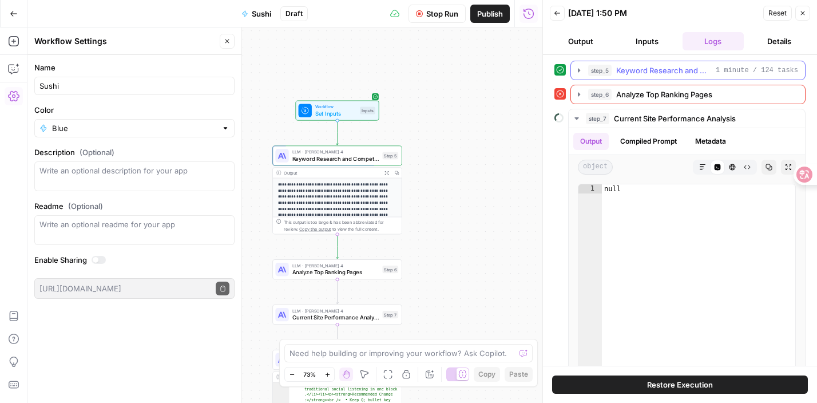
click at [596, 70] on span "step_5" at bounding box center [599, 70] width 23 height 11
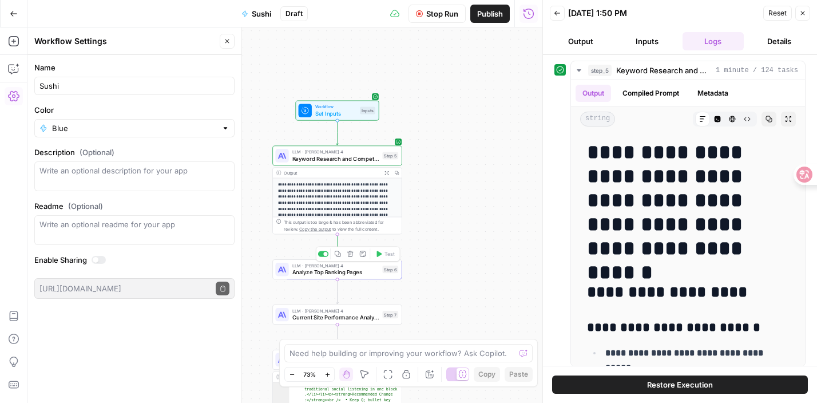
click at [384, 267] on div "Step 6" at bounding box center [390, 268] width 16 height 7
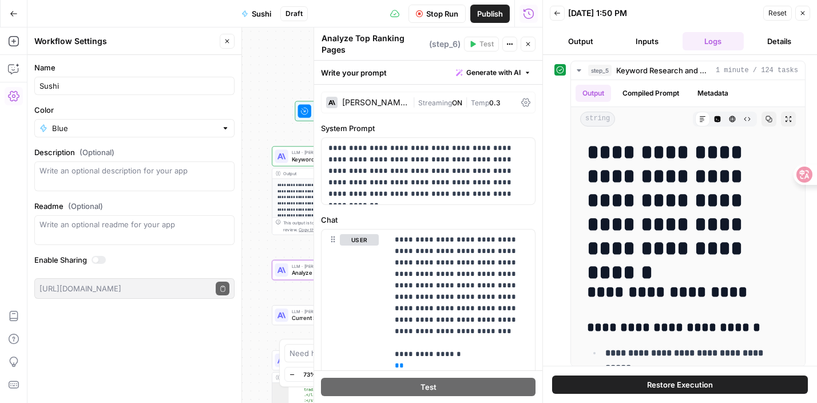
click at [258, 115] on div "**********" at bounding box center [284, 214] width 515 height 375
click at [526, 47] on icon "button" at bounding box center [528, 44] width 7 height 7
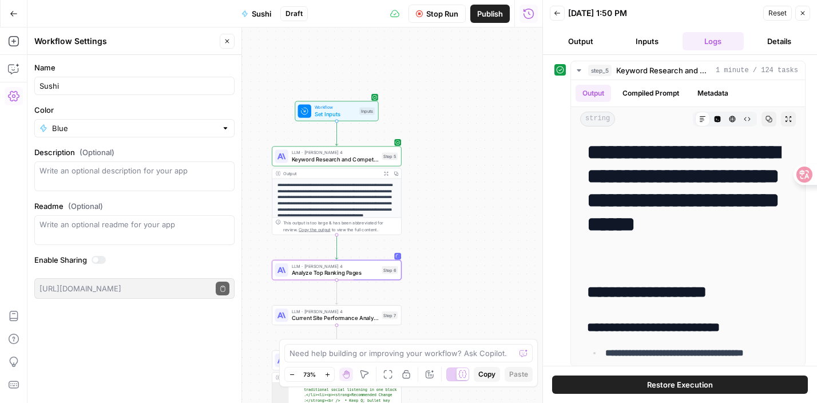
click at [588, 47] on button "Output" at bounding box center [581, 41] width 62 height 18
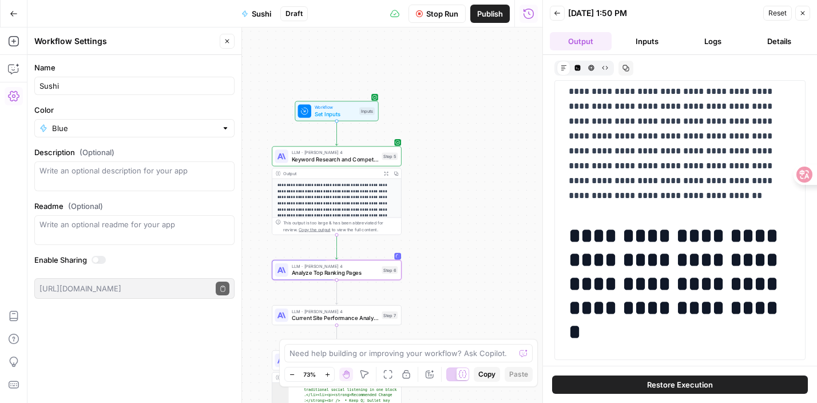
scroll to position [45, 0]
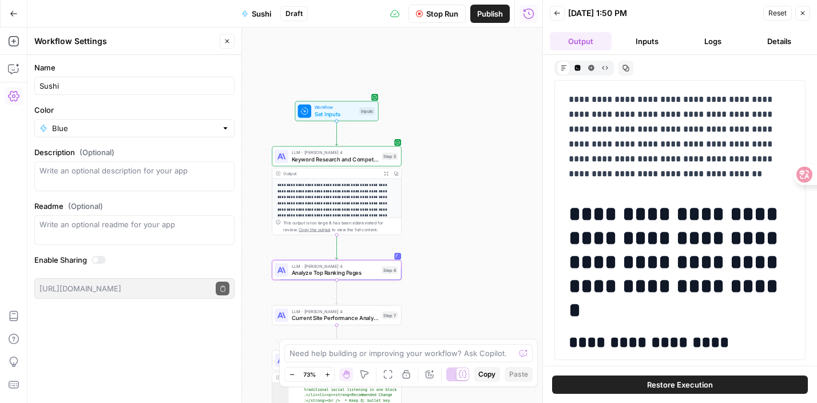
click at [381, 173] on button "Expand Output" at bounding box center [386, 173] width 10 height 10
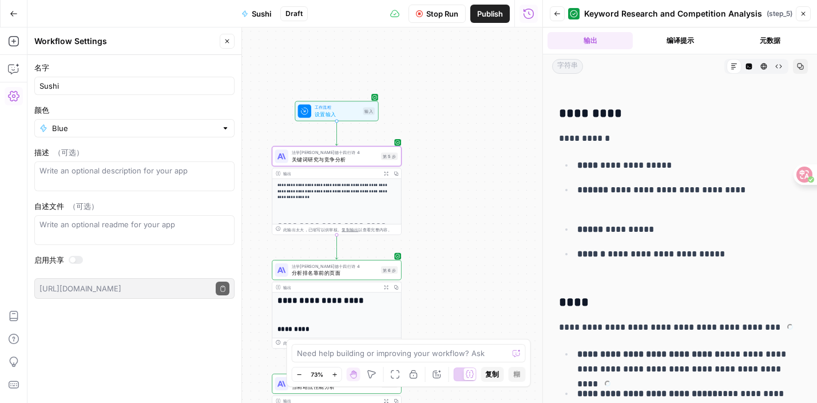
scroll to position [1888, 0]
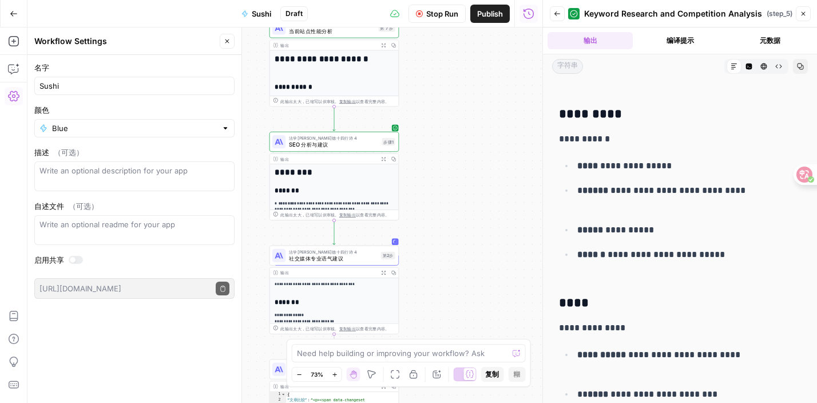
click at [380, 158] on button "Expand Output" at bounding box center [383, 159] width 10 height 10
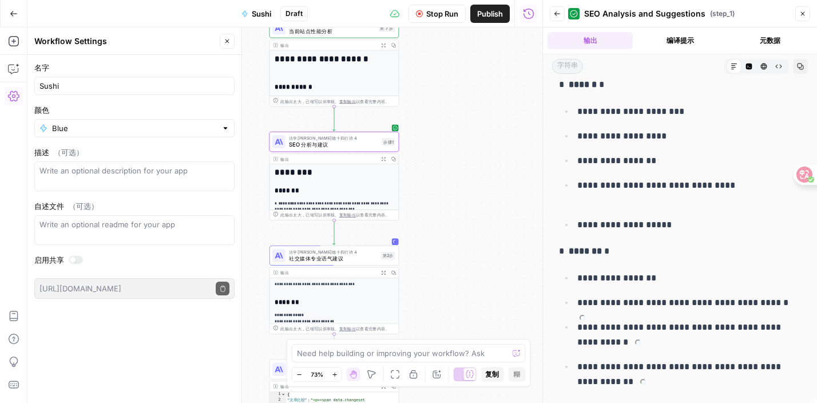
scroll to position [2379, 0]
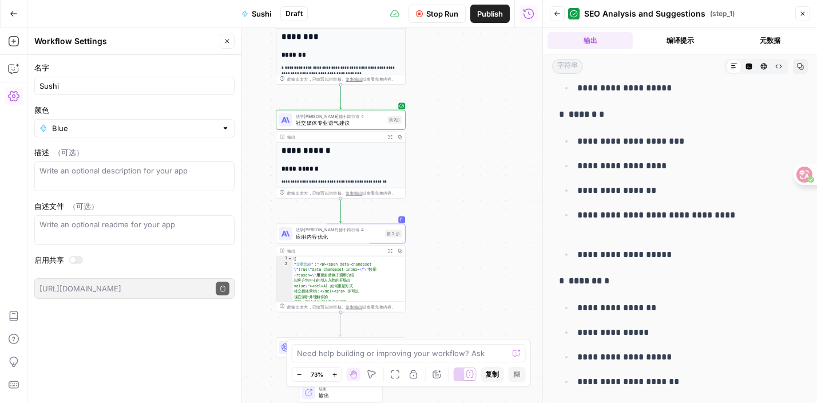
click at [389, 140] on button "Expand Output" at bounding box center [390, 137] width 10 height 10
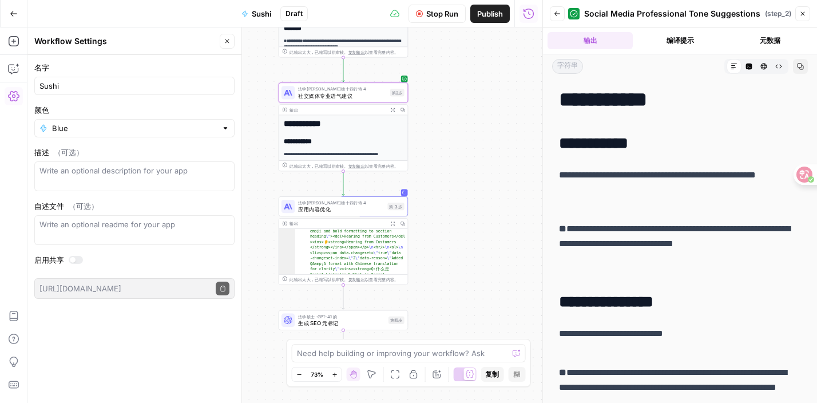
scroll to position [96, 0]
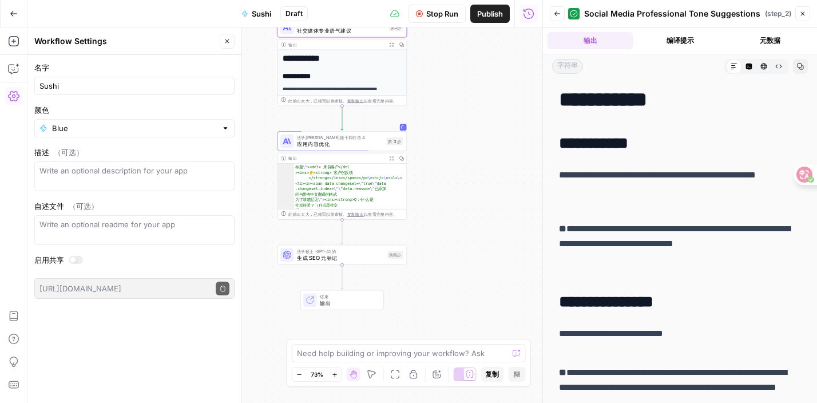
drag, startPoint x: 439, startPoint y: 294, endPoint x: 438, endPoint y: 228, distance: 66.4
click at [438, 228] on div "**********" at bounding box center [284, 214] width 515 height 375
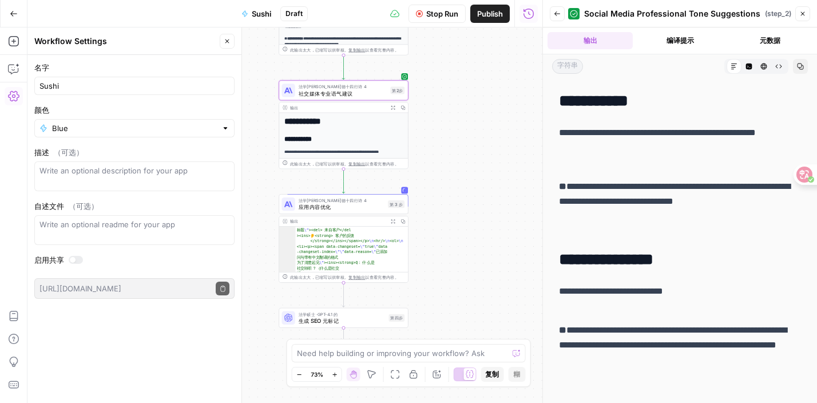
scroll to position [46, 0]
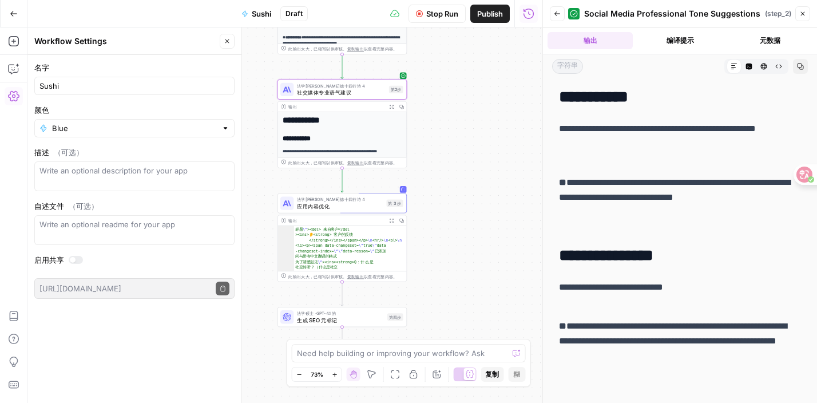
click at [392, 222] on icon "button" at bounding box center [391, 220] width 5 height 5
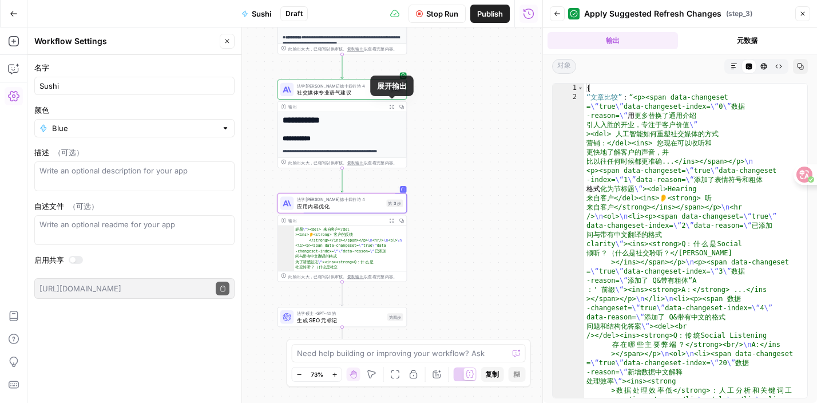
click at [390, 108] on icon "button" at bounding box center [391, 106] width 5 height 5
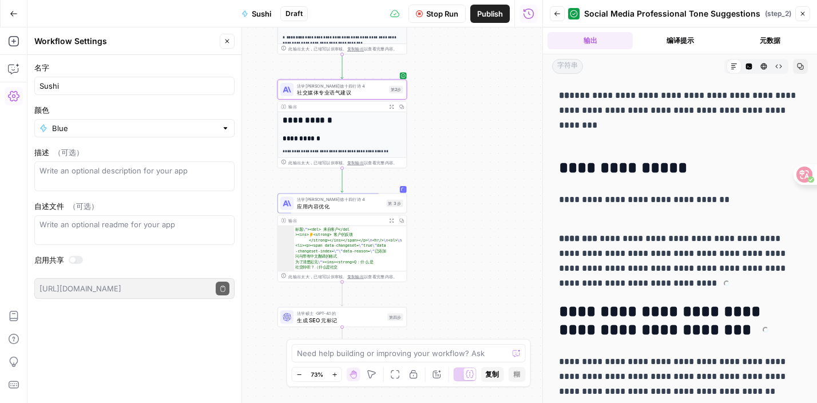
scroll to position [1826, 0]
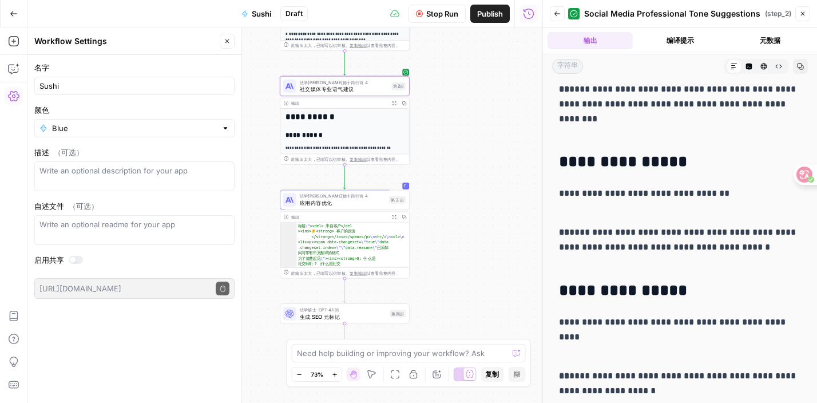
click at [389, 98] on button "Expand Output" at bounding box center [394, 103] width 10 height 10
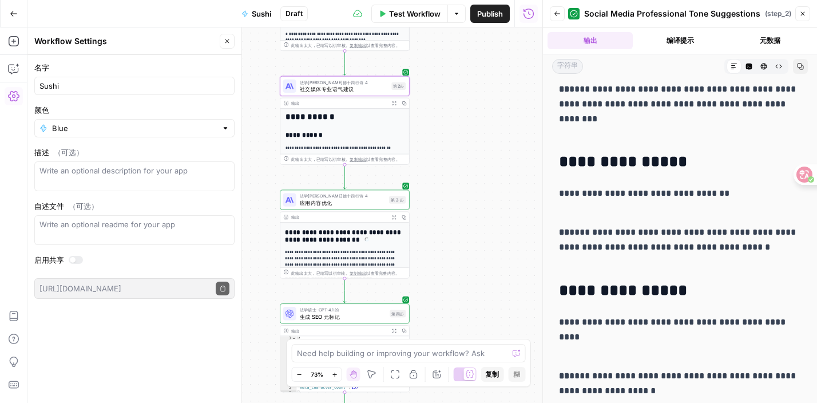
scroll to position [115, 0]
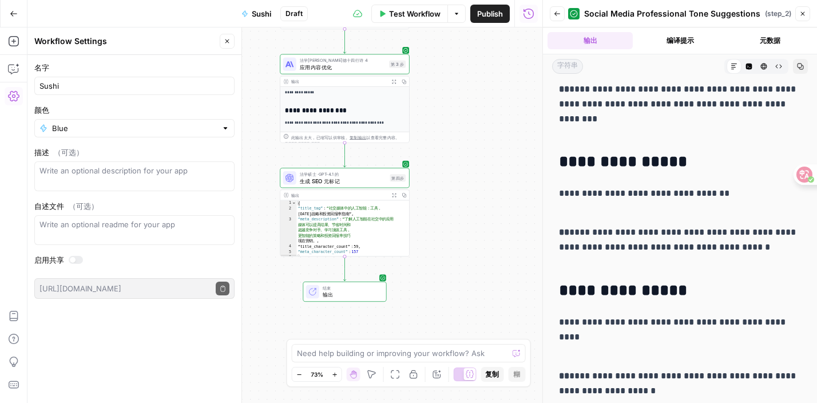
click at [395, 79] on icon "button" at bounding box center [394, 81] width 5 height 5
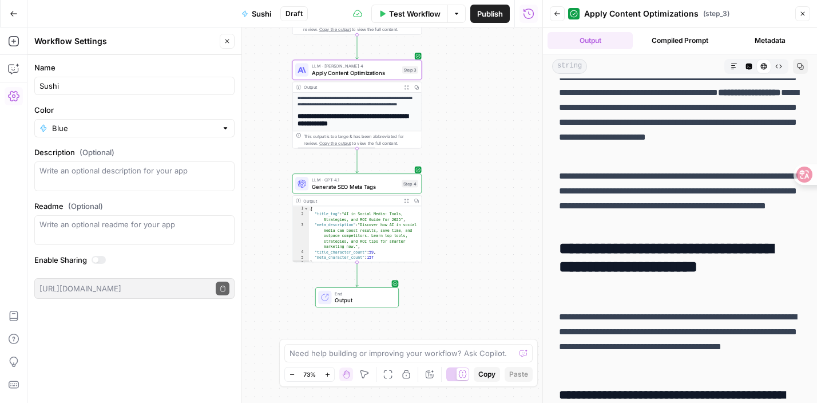
scroll to position [0, 0]
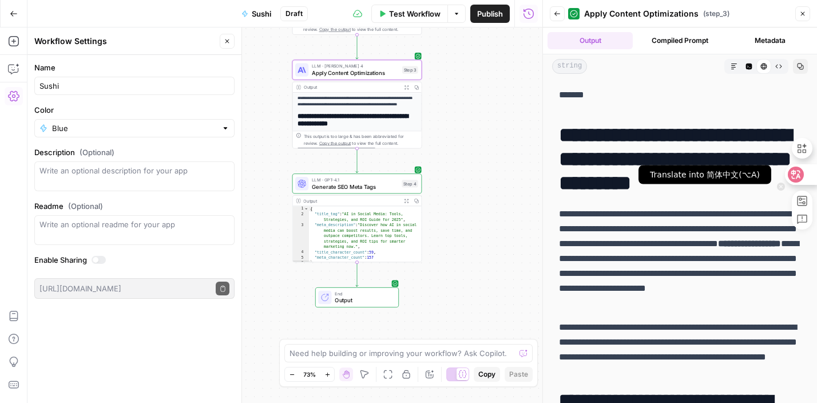
drag, startPoint x: 560, startPoint y: 135, endPoint x: 779, endPoint y: 170, distance: 221.3
click at [780, 170] on html "**********" at bounding box center [408, 201] width 817 height 403
click at [779, 170] on div at bounding box center [797, 174] width 40 height 21
click at [785, 189] on div at bounding box center [797, 180] width 40 height 97
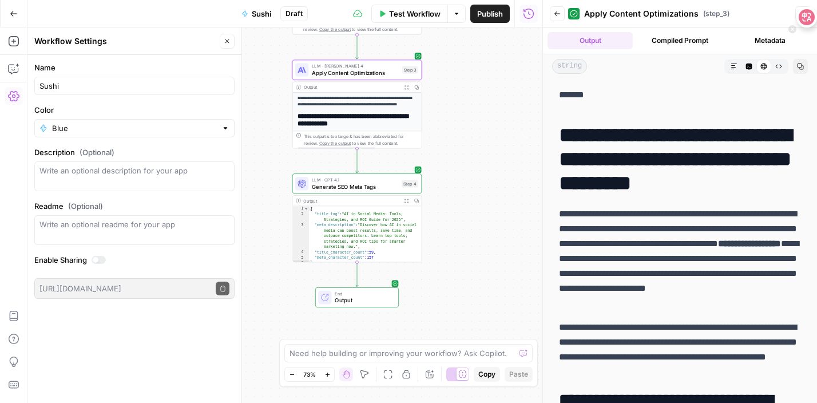
drag, startPoint x: 801, startPoint y: 172, endPoint x: 815, endPoint y: -7, distance: 180.2
click at [815, 0] on html "**********" at bounding box center [408, 201] width 817 height 403
click at [789, 182] on h1 "**********" at bounding box center [680, 159] width 242 height 72
click at [777, 181] on h1 "**********" at bounding box center [680, 159] width 242 height 72
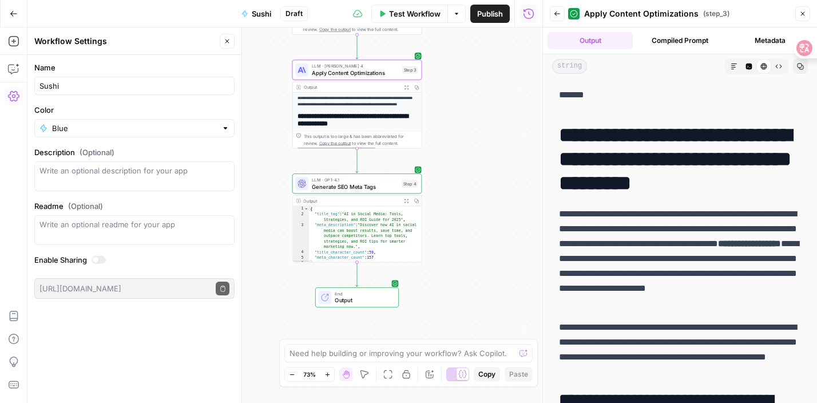
click at [788, 181] on h1 "**********" at bounding box center [680, 159] width 242 height 72
drag, startPoint x: 783, startPoint y: 182, endPoint x: 723, endPoint y: 168, distance: 61.1
click at [723, 168] on h1 "**********" at bounding box center [680, 159] width 242 height 72
click at [609, 165] on h1 "**********" at bounding box center [680, 159] width 242 height 72
drag, startPoint x: 558, startPoint y: 134, endPoint x: 793, endPoint y: 184, distance: 240.3
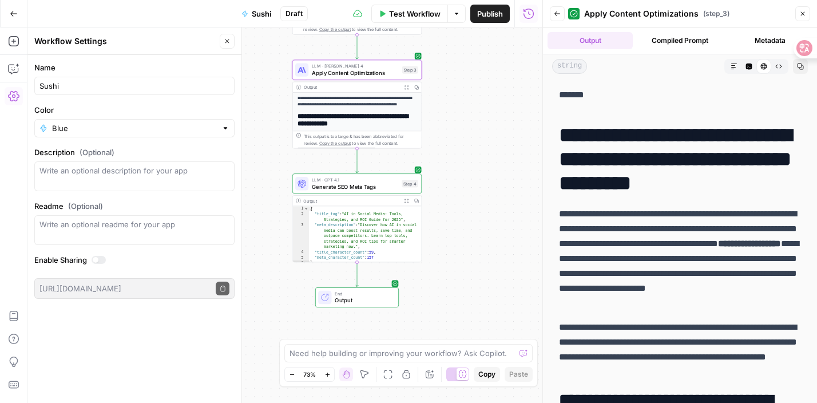
copy h1 "**********"
click at [731, 213] on p "**********" at bounding box center [680, 259] width 242 height 104
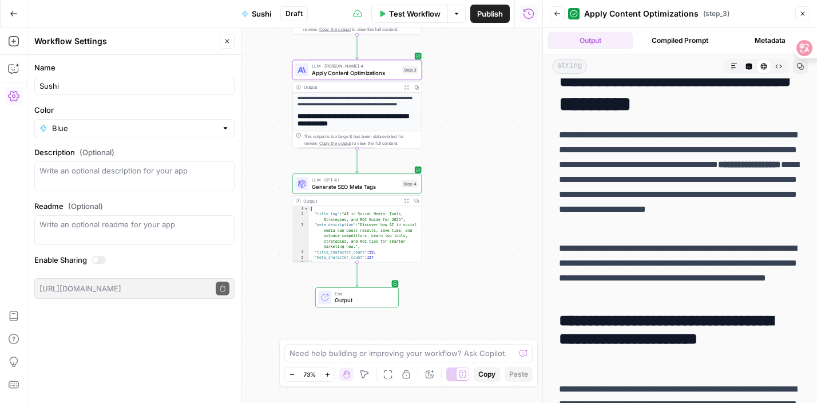
scroll to position [85, 0]
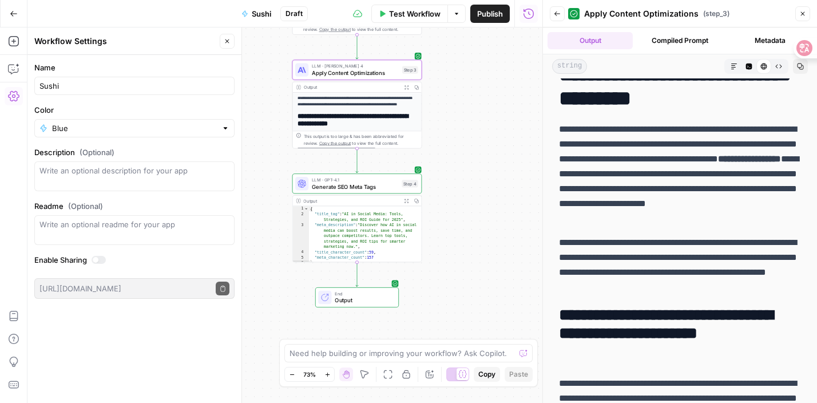
click at [735, 71] on button "Markdown" at bounding box center [734, 66] width 15 height 15
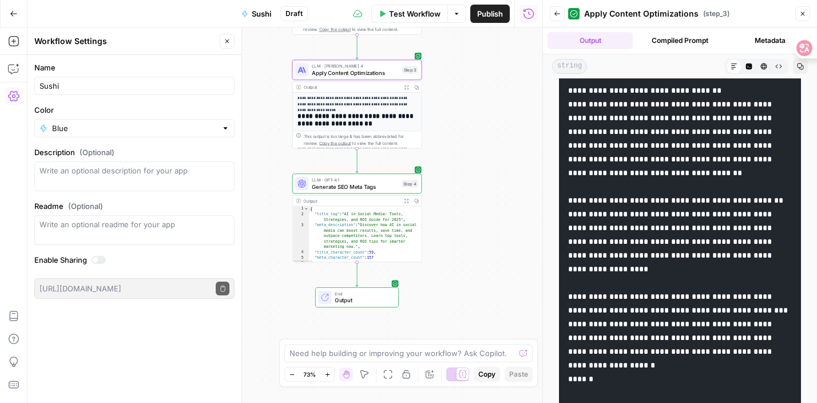
scroll to position [800, 0]
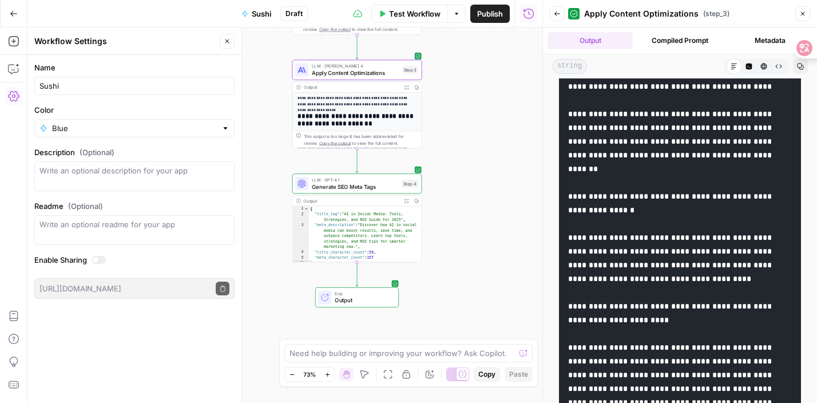
scroll to position [0, 0]
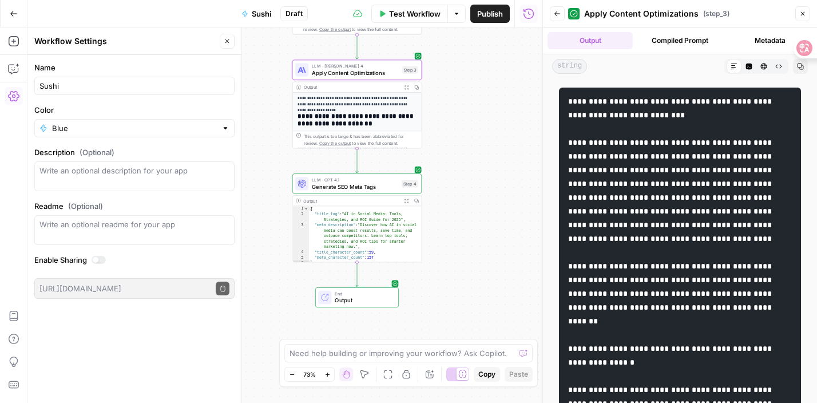
click at [732, 65] on icon at bounding box center [734, 67] width 6 height 6
click at [747, 65] on icon "button" at bounding box center [749, 67] width 6 height 6
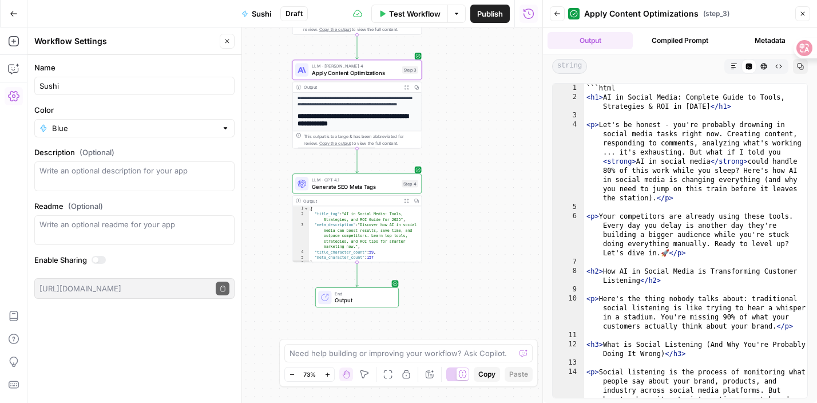
click at [736, 65] on icon "button" at bounding box center [734, 66] width 7 height 7
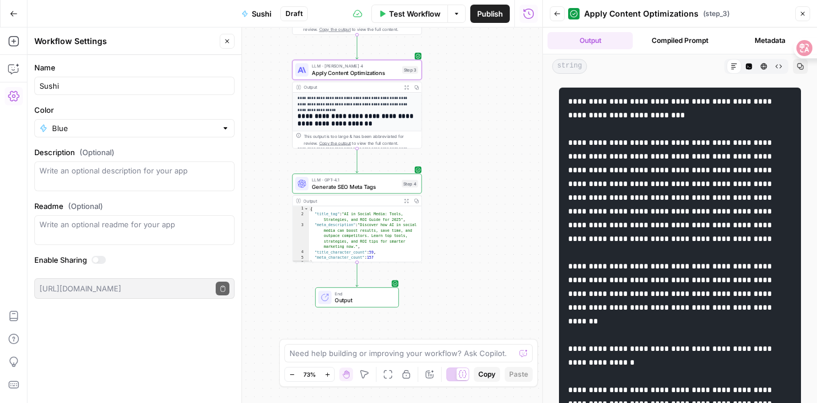
click at [771, 65] on button "HTML Viewer" at bounding box center [763, 66] width 15 height 15
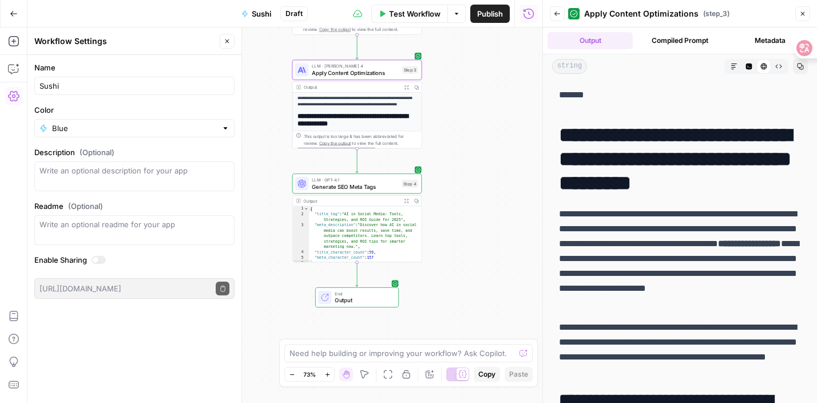
click at [729, 66] on button "Markdown" at bounding box center [734, 66] width 15 height 15
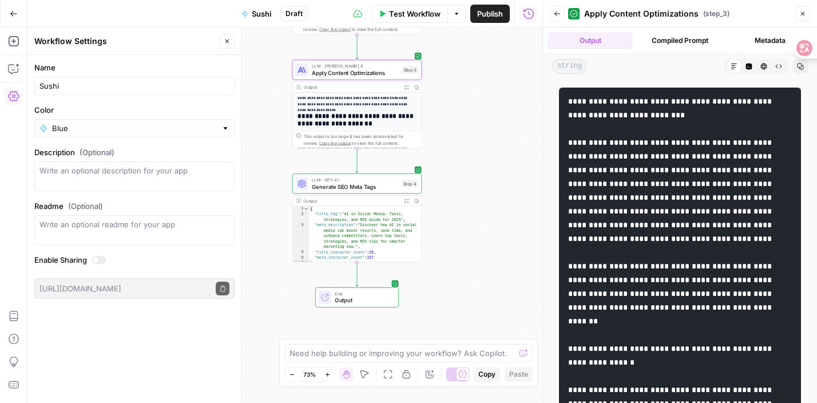
click at [763, 67] on icon "button" at bounding box center [764, 67] width 6 height 6
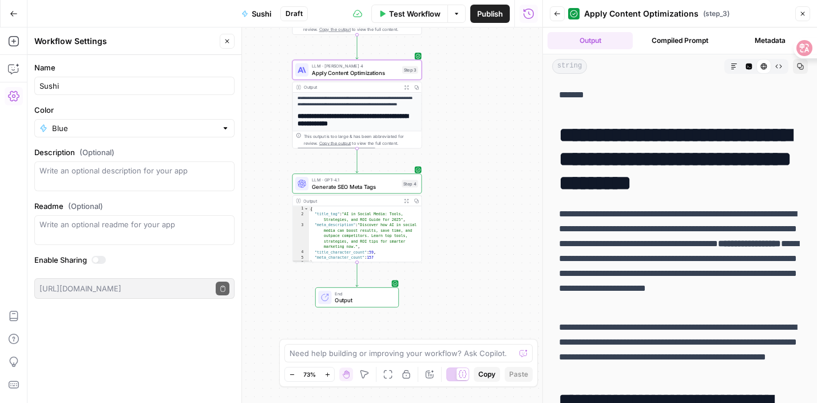
click at [736, 69] on icon "button" at bounding box center [734, 66] width 7 height 7
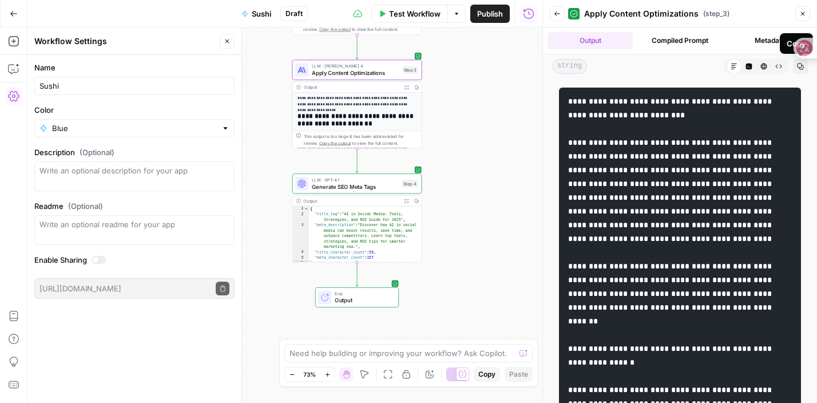
click at [800, 68] on icon "button" at bounding box center [800, 67] width 6 height 6
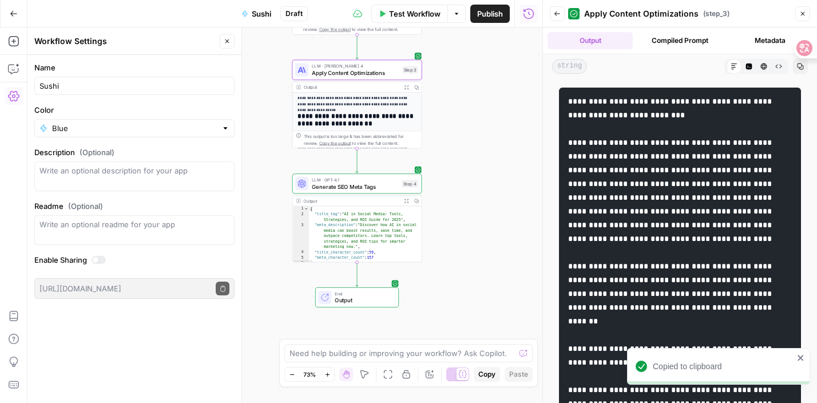
click at [736, 67] on icon at bounding box center [734, 66] width 7 height 7
click at [749, 67] on icon "button" at bounding box center [748, 66] width 7 height 7
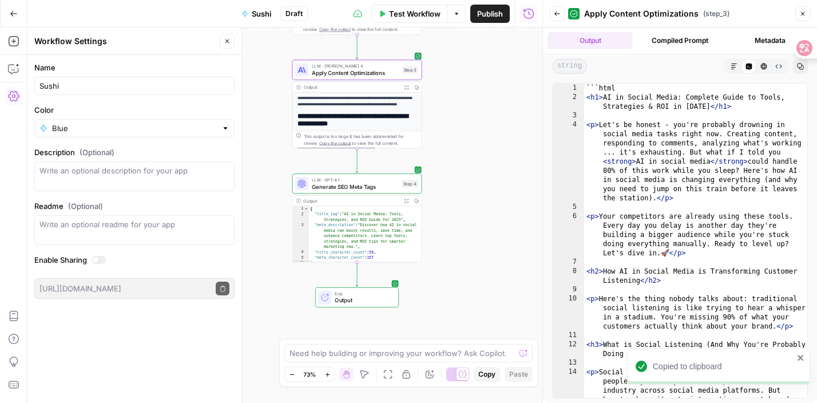
click at [767, 67] on icon "button" at bounding box center [763, 66] width 7 height 7
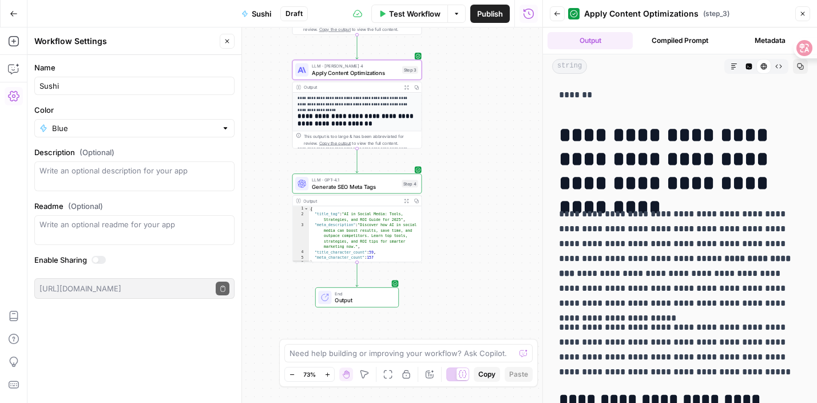
click at [805, 67] on button "Copy" at bounding box center [800, 66] width 15 height 15
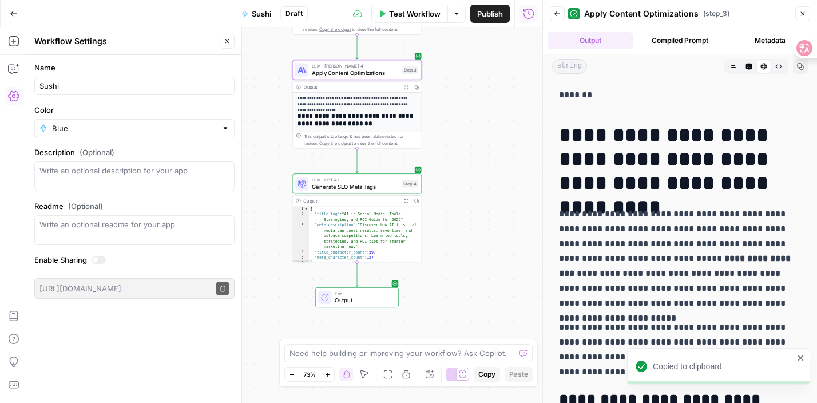
click at [761, 66] on icon at bounding box center [763, 66] width 7 height 7
click at [802, 69] on icon "button" at bounding box center [800, 67] width 6 height 6
click at [802, 69] on icon "button" at bounding box center [800, 66] width 7 height 7
click at [565, 133] on h1 "**********" at bounding box center [680, 159] width 242 height 72
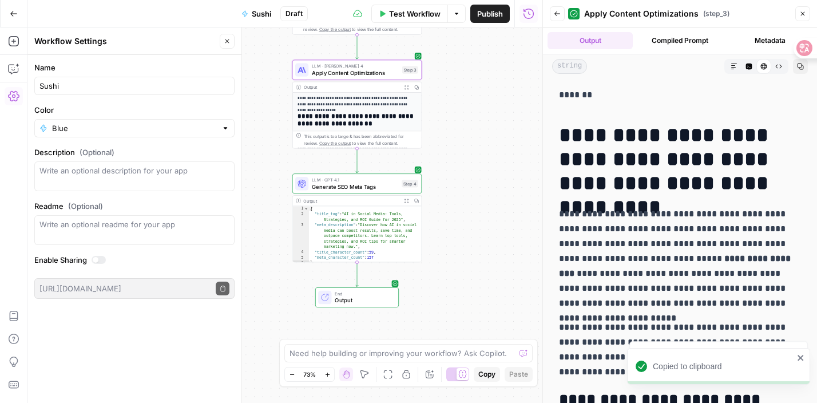
drag, startPoint x: 560, startPoint y: 130, endPoint x: 645, endPoint y: 201, distance: 110.1
click at [739, 72] on button "Markdown" at bounding box center [734, 66] width 15 height 15
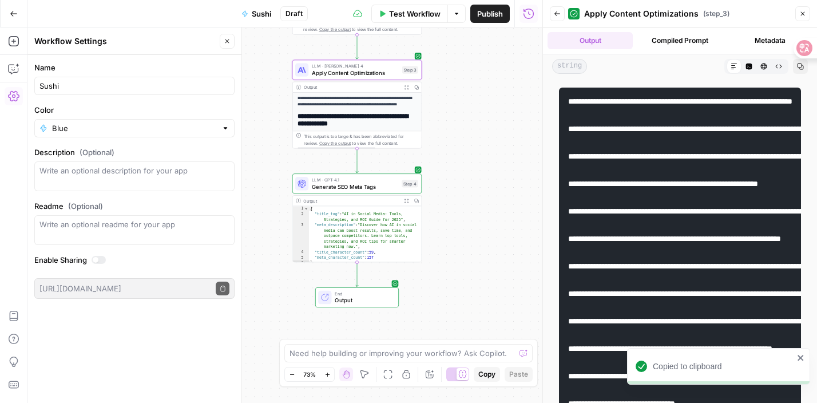
click at [755, 70] on button "Code Editor" at bounding box center [748, 66] width 15 height 15
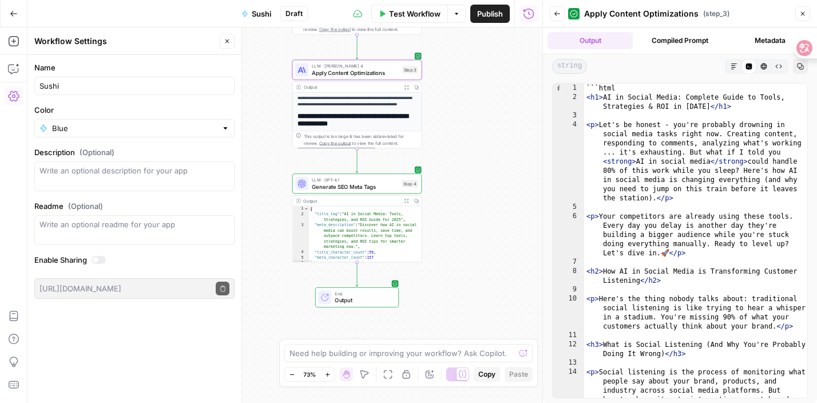
click at [763, 70] on button "HTML Viewer" at bounding box center [763, 66] width 15 height 15
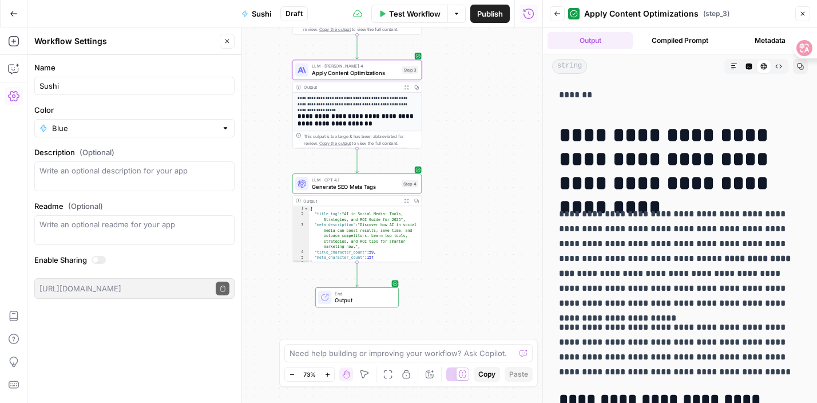
click at [692, 134] on h1 "**********" at bounding box center [680, 159] width 242 height 72
click at [800, 70] on button "Copy" at bounding box center [800, 66] width 15 height 15
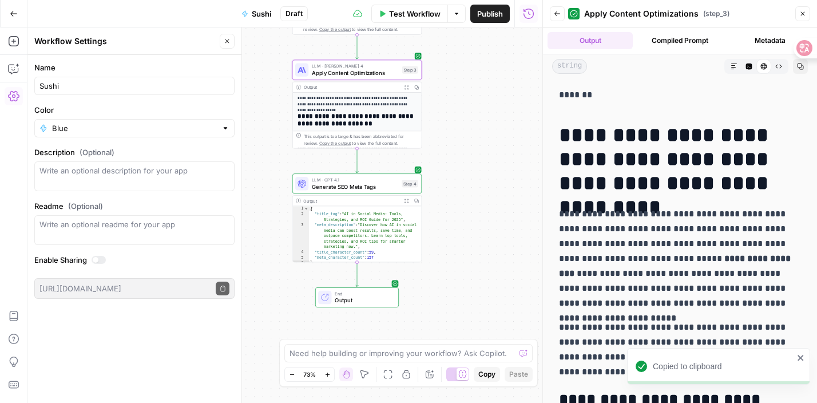
click at [764, 68] on icon at bounding box center [763, 66] width 7 height 7
click at [682, 213] on p "**********" at bounding box center [680, 259] width 242 height 104
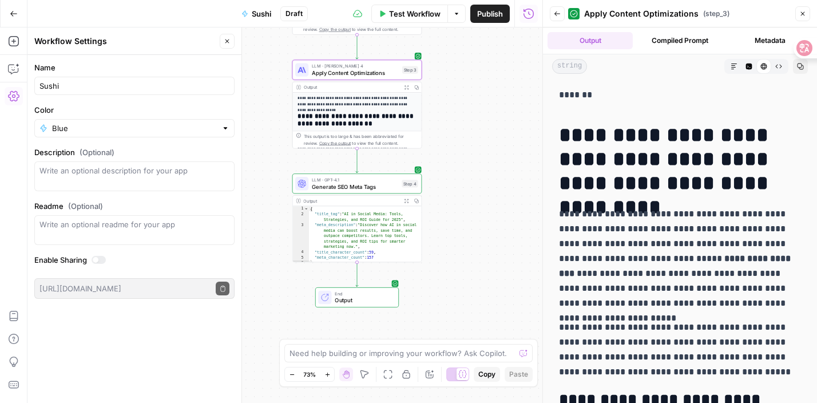
click at [681, 150] on h1 "**********" at bounding box center [680, 159] width 242 height 72
drag, startPoint x: 594, startPoint y: 131, endPoint x: 632, endPoint y: 173, distance: 56.3
click at [633, 174] on h1 "**********" at bounding box center [680, 159] width 242 height 72
copy h1 "**********"
click at [709, 101] on p "*******" at bounding box center [680, 95] width 242 height 15
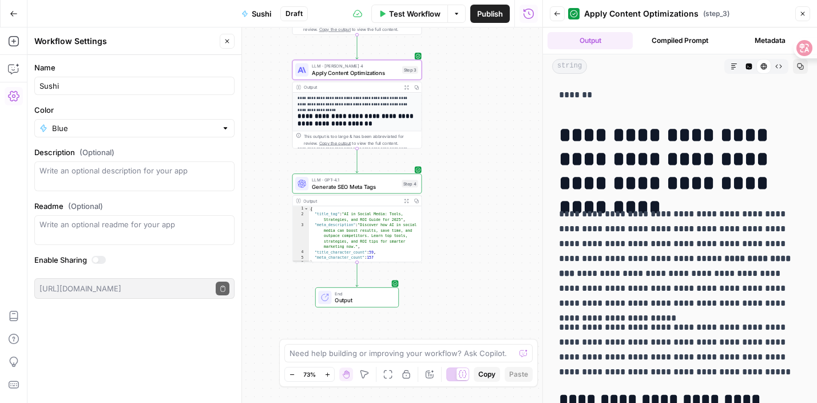
click at [801, 70] on button "Copy" at bounding box center [800, 66] width 15 height 15
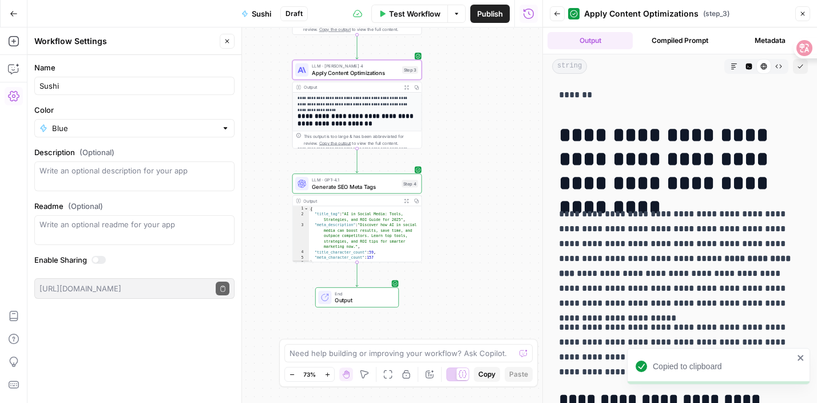
click at [801, 70] on button "Copied" at bounding box center [800, 66] width 15 height 15
click at [780, 62] on button "Raw Output" at bounding box center [778, 66] width 15 height 15
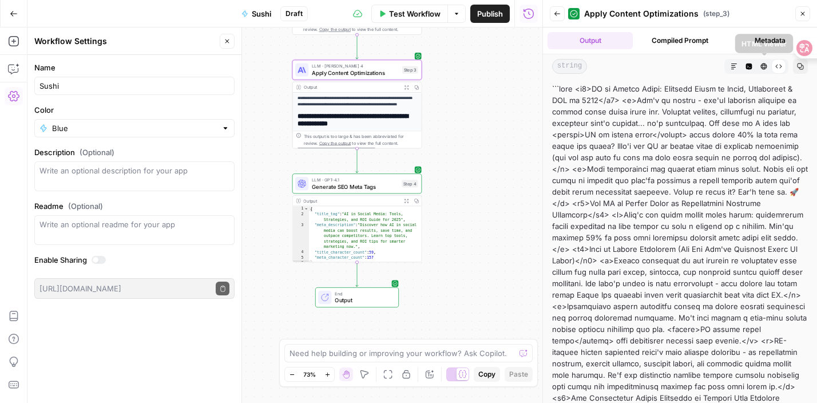
click at [763, 65] on icon "button" at bounding box center [764, 67] width 6 height 6
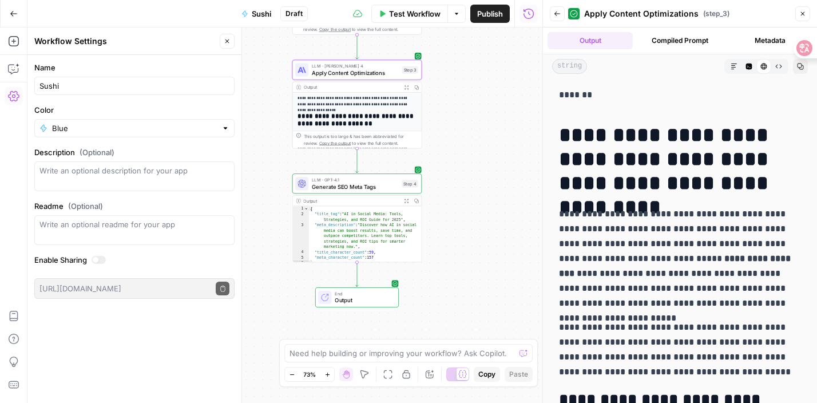
click at [576, 64] on span "string" at bounding box center [569, 66] width 35 height 15
click at [736, 68] on icon "button" at bounding box center [734, 66] width 7 height 7
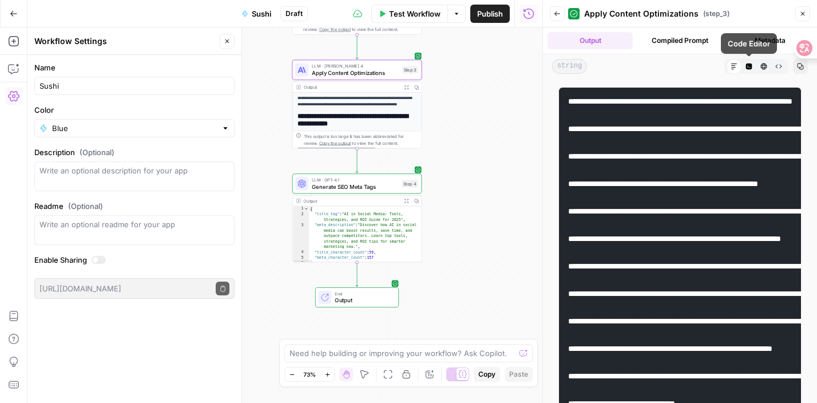
click at [744, 64] on button "Code Editor" at bounding box center [748, 66] width 15 height 15
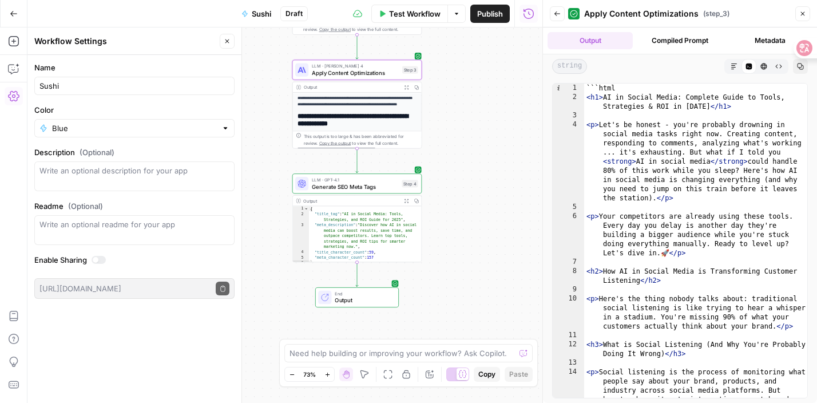
click at [768, 68] on button "HTML Viewer" at bounding box center [763, 66] width 15 height 15
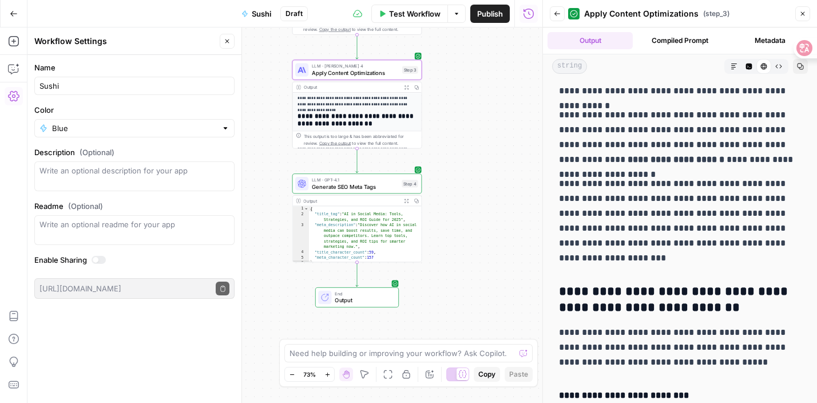
scroll to position [720, 0]
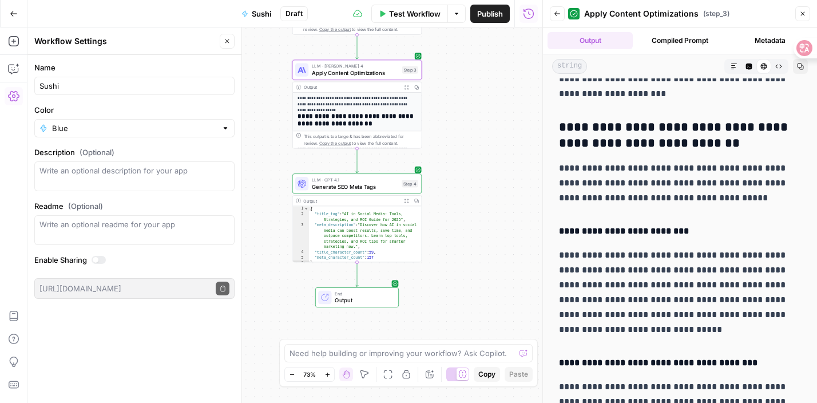
click at [565, 69] on span "string" at bounding box center [569, 66] width 35 height 15
click at [633, 173] on p "**********" at bounding box center [680, 183] width 242 height 45
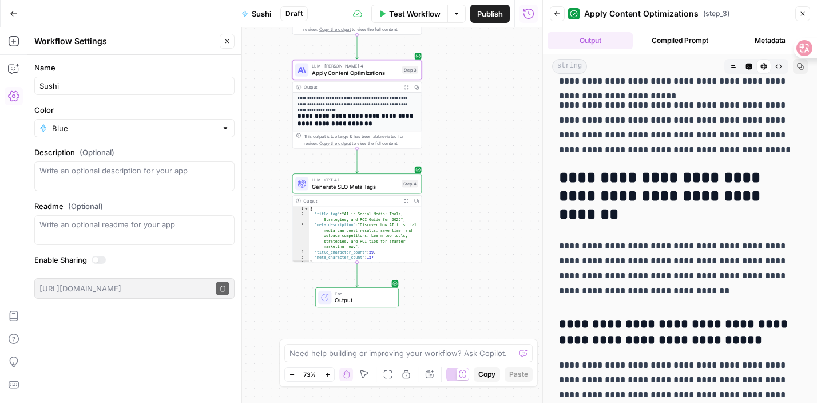
scroll to position [0, 0]
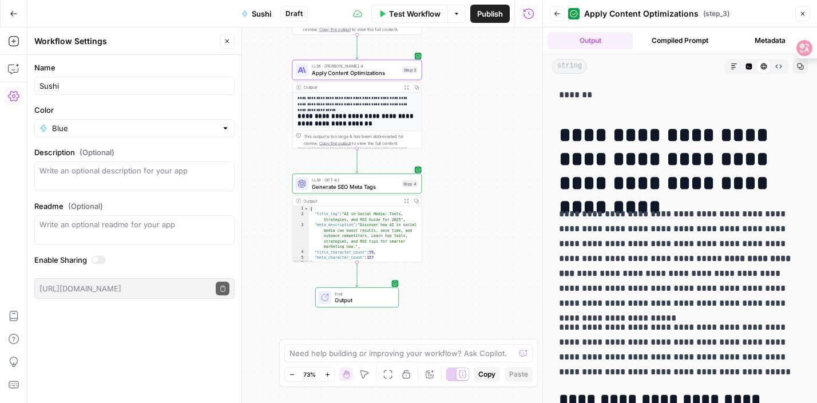
click at [701, 41] on button "Compiled Prompt" at bounding box center [679, 40] width 85 height 17
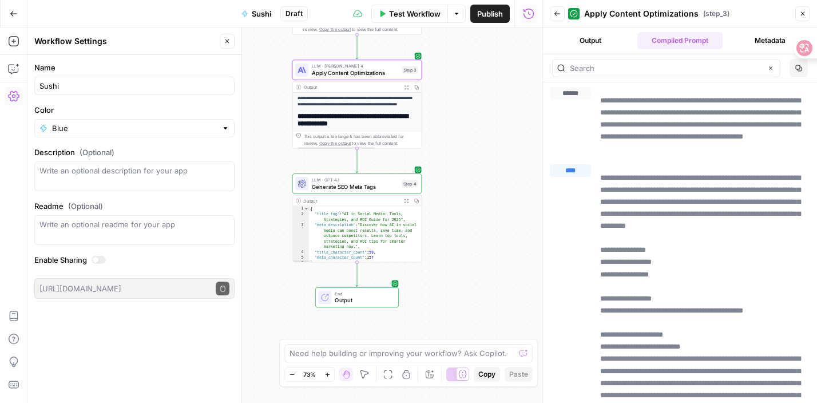
click at [759, 39] on button "Metadata" at bounding box center [769, 40] width 85 height 17
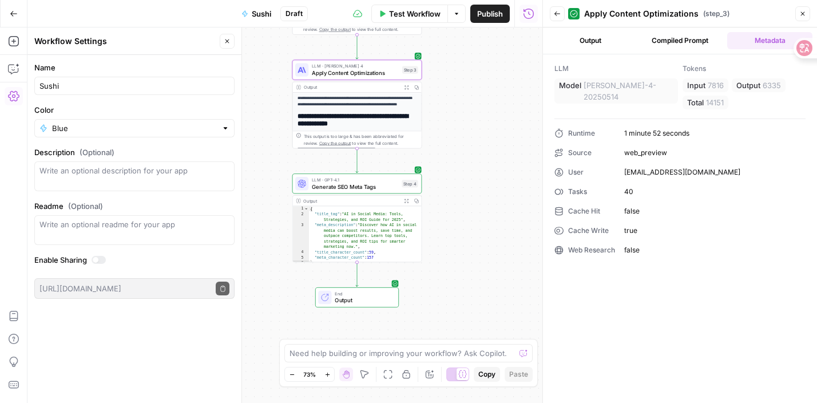
click at [590, 39] on button "Output" at bounding box center [589, 40] width 85 height 17
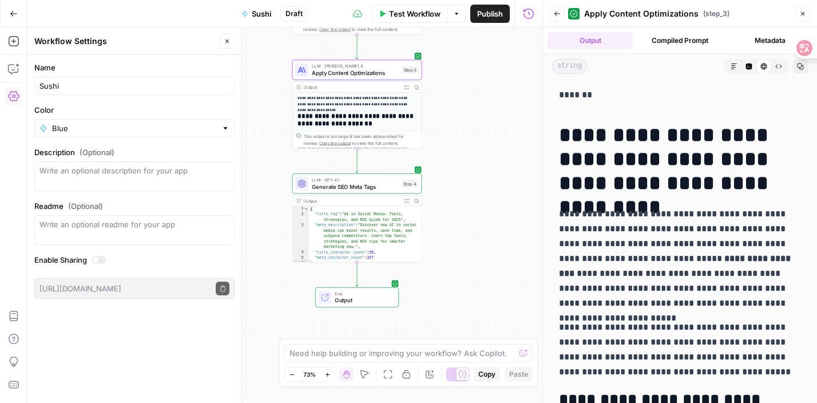
click at [603, 96] on p "*******" at bounding box center [680, 95] width 242 height 15
drag, startPoint x: 572, startPoint y: 96, endPoint x: 596, endPoint y: 96, distance: 24.0
click at [596, 96] on p "*******" at bounding box center [680, 95] width 242 height 15
click at [594, 96] on p "*******" at bounding box center [680, 95] width 242 height 15
drag, startPoint x: 594, startPoint y: 95, endPoint x: 532, endPoint y: 94, distance: 61.8
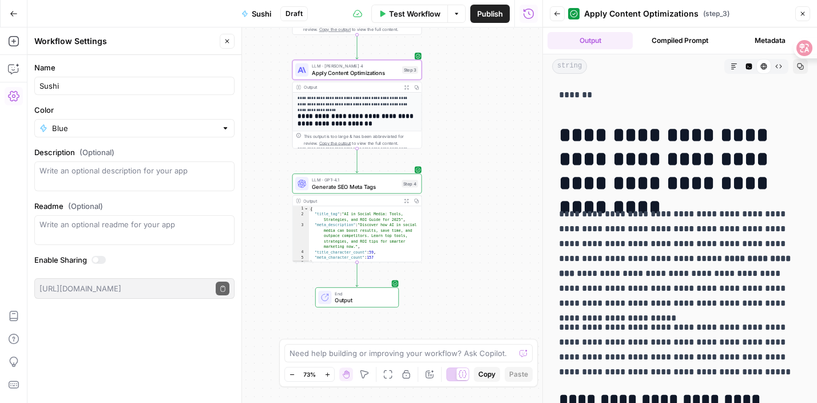
click at [532, 94] on body "**********" at bounding box center [408, 201] width 817 height 403
click at [591, 96] on p "*******" at bounding box center [680, 95] width 242 height 15
click at [669, 168] on h1 "**********" at bounding box center [680, 159] width 242 height 72
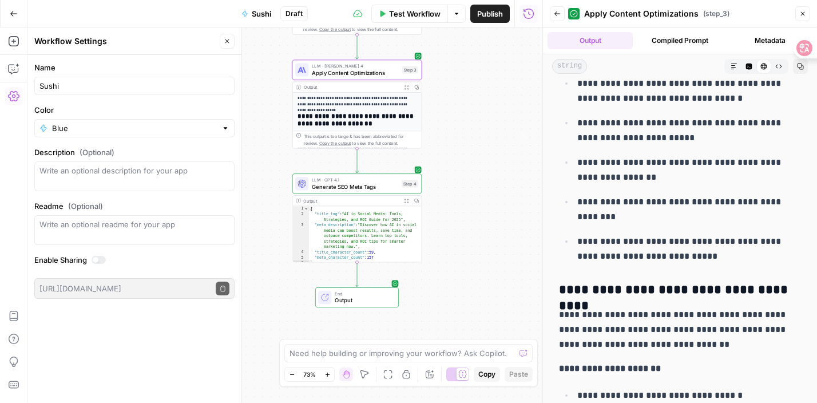
scroll to position [8589, 0]
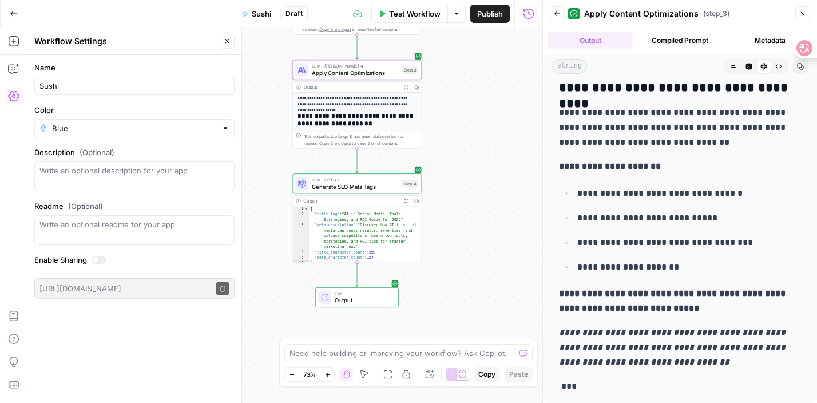
drag, startPoint x: 560, startPoint y: 128, endPoint x: 693, endPoint y: 367, distance: 274.3
copy div "**********"
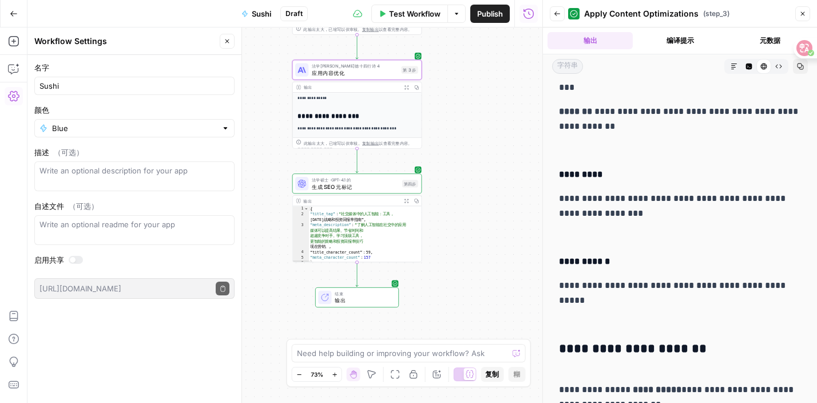
scroll to position [877, 0]
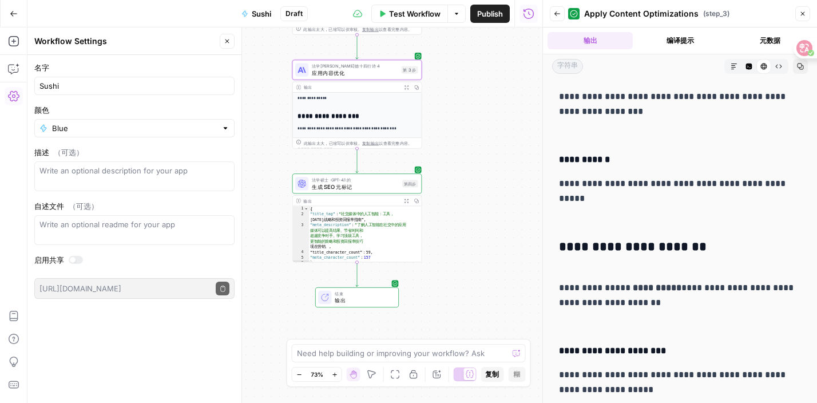
click at [235, 40] on header "Workflow Settings Close" at bounding box center [134, 40] width 214 height 27
click at [227, 40] on icon "button" at bounding box center [227, 41] width 7 height 7
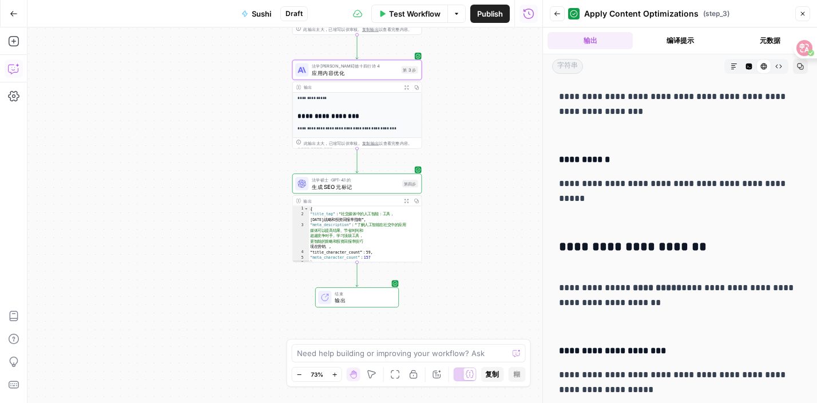
click at [9, 71] on icon "button" at bounding box center [13, 68] width 11 height 11
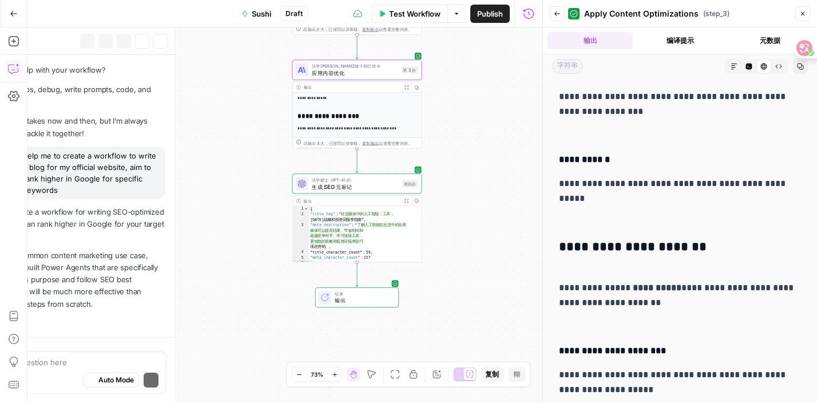
scroll to position [6800, 0]
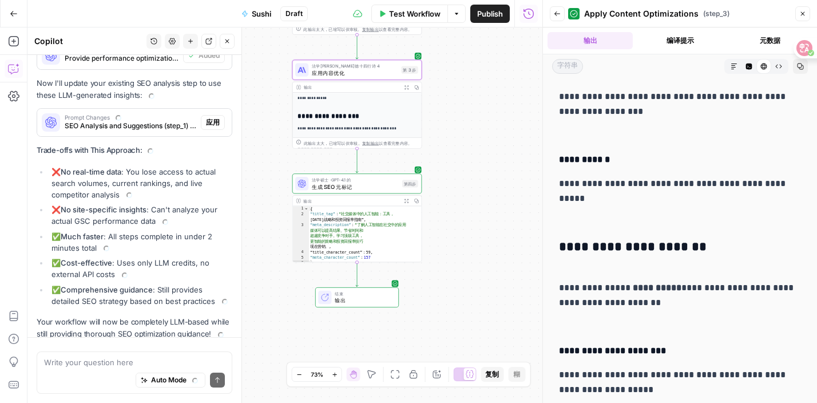
click at [92, 362] on textarea at bounding box center [134, 361] width 181 height 11
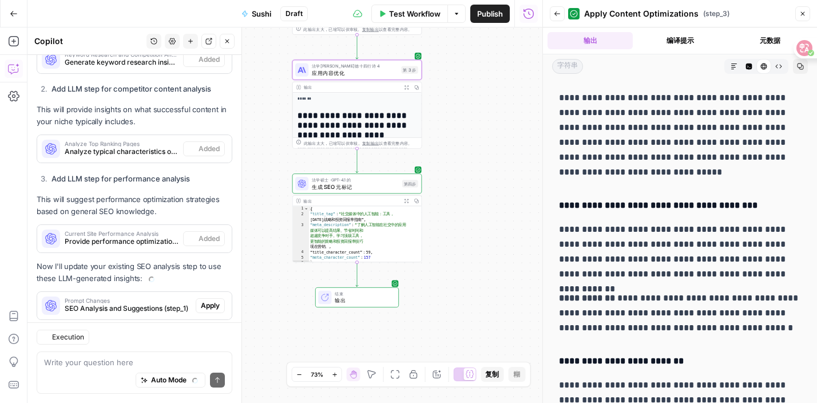
scroll to position [0, 0]
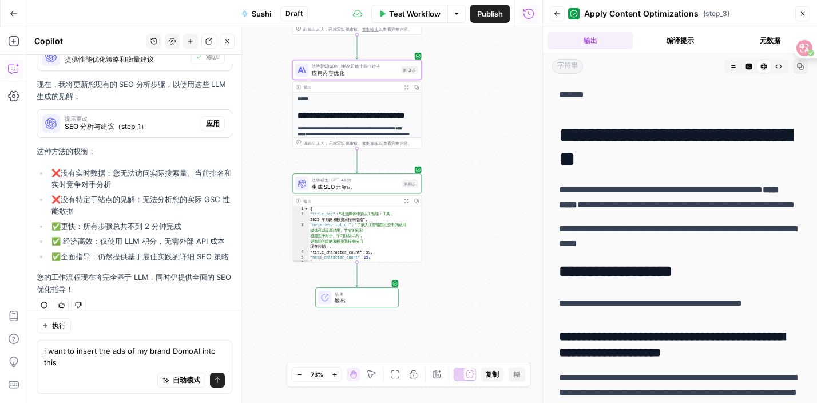
scroll to position [6970, 0]
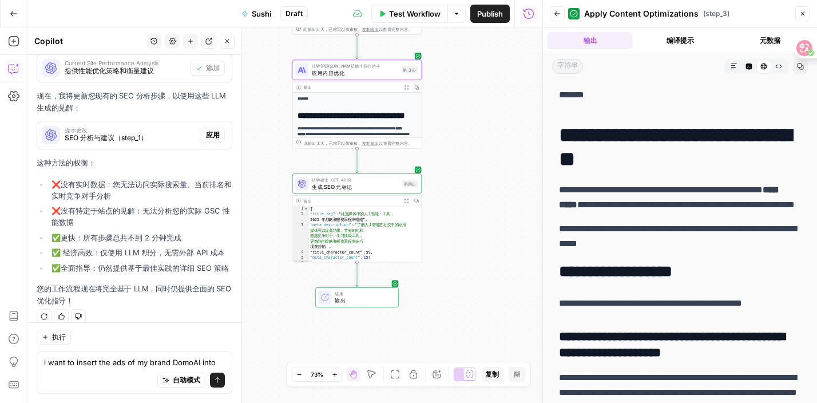
click at [225, 356] on div "i want to insert the ads of my brand DomoAI into this 我想将我的品牌 DomoAI 的广告插入其中 自动…" at bounding box center [135, 372] width 196 height 42
click at [211, 363] on textarea "i want to insert the ads of my brand DomoAI into this" at bounding box center [134, 361] width 181 height 11
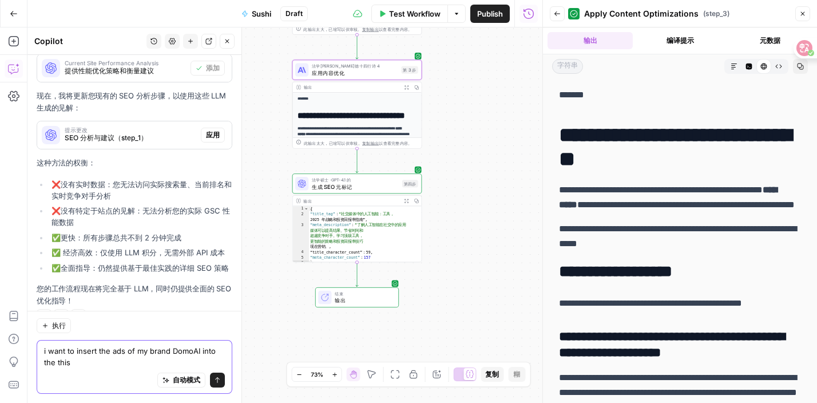
scroll to position [6982, 0]
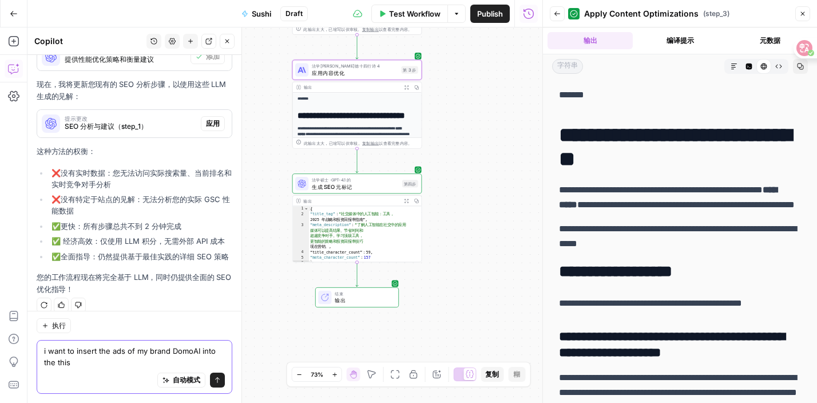
click at [114, 360] on textarea "i want to insert the ads of my brand DomoAI into the this" at bounding box center [134, 356] width 181 height 23
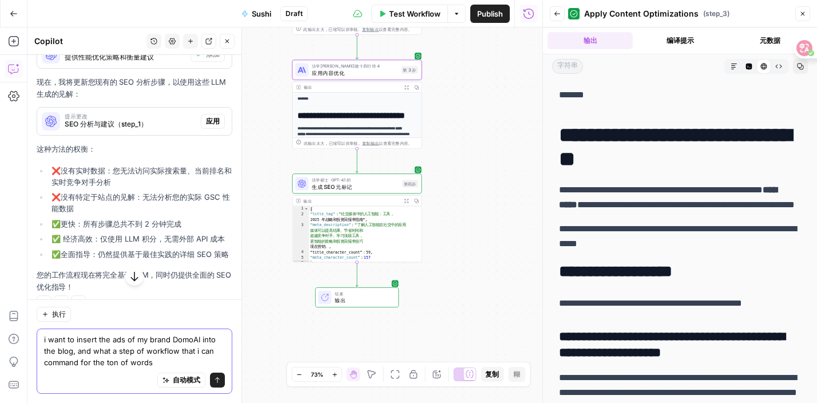
type textarea "i want to insert the ads of my brand DomoAI into the blog, and what a step of w…"
click at [227, 384] on div "i want to insert the ads of my brand DomoAI into the blog, and what a step of w…" at bounding box center [135, 360] width 196 height 65
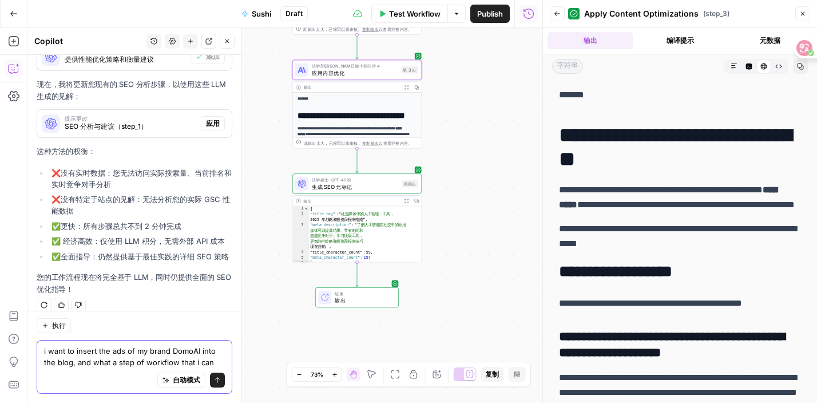
click at [223, 383] on button "Send" at bounding box center [217, 379] width 15 height 15
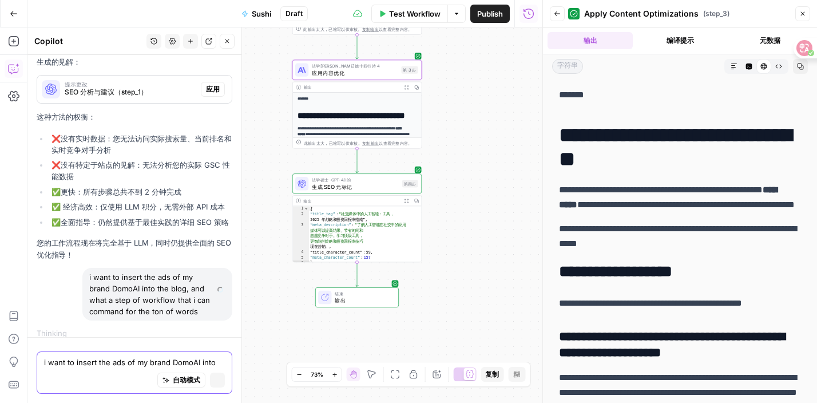
scroll to position [6787, 0]
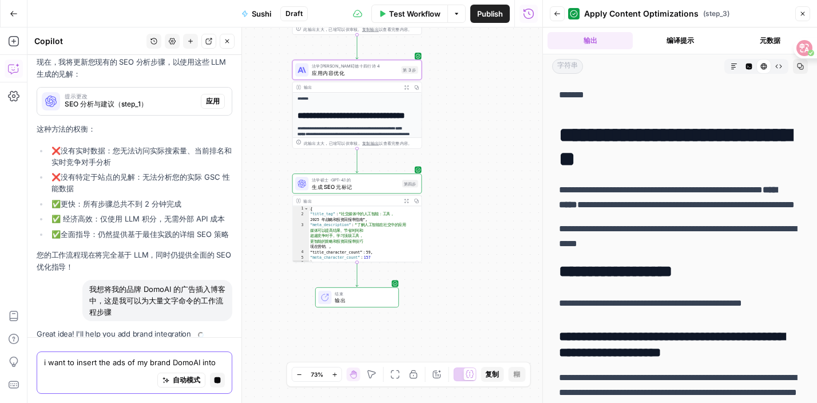
click at [224, 384] on button "Stop generating" at bounding box center [217, 379] width 15 height 15
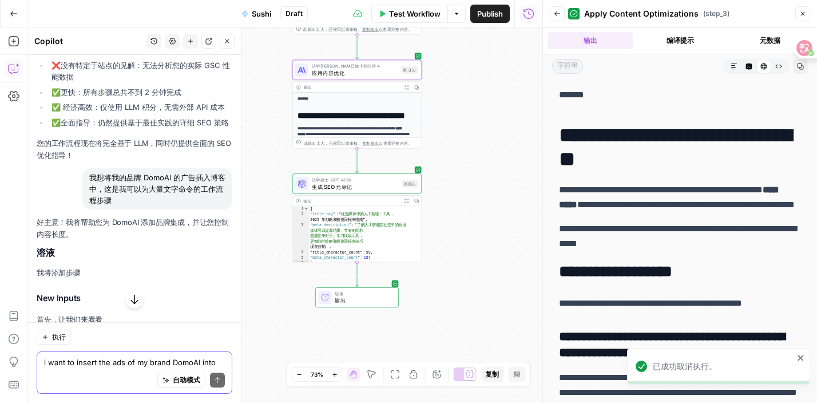
scroll to position [7114, 0]
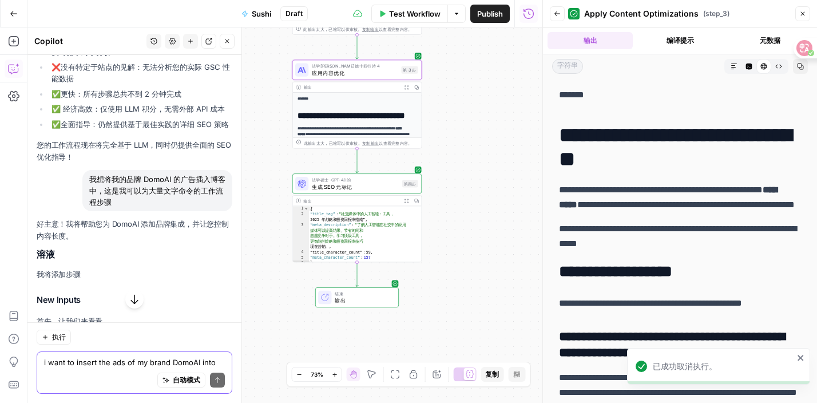
drag, startPoint x: 126, startPoint y: 187, endPoint x: 97, endPoint y: 151, distance: 45.9
click at [118, 268] on div "好主意！我将帮助您为 DomoAI 添加品牌集成，并让您控制内容长度。 溶液 我将添加步骤 New Inputs 首先，让我们来看看 Add a number…" at bounding box center [135, 368] width 196 height 300
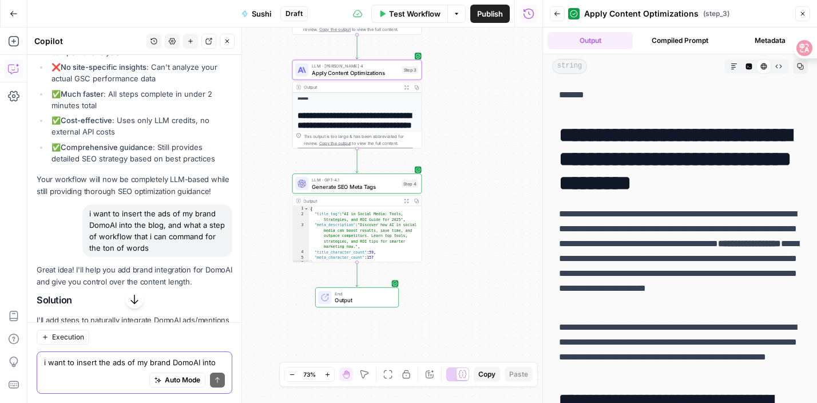
drag, startPoint x: 146, startPoint y: 232, endPoint x: 102, endPoint y: 204, distance: 52.2
click at [102, 204] on div "i want to insert the ads of my brand DomoAI into the blog, and what a step of w…" at bounding box center [157, 230] width 150 height 53
click at [95, 204] on div "i want to insert the ads of my brand DomoAI into the blog, and what a step of w…" at bounding box center [157, 230] width 150 height 53
drag, startPoint x: 90, startPoint y: 201, endPoint x: 150, endPoint y: 233, distance: 68.9
click at [150, 233] on div "i want to insert the ads of my brand DomoAI into the blog, and what a step of w…" at bounding box center [157, 230] width 150 height 53
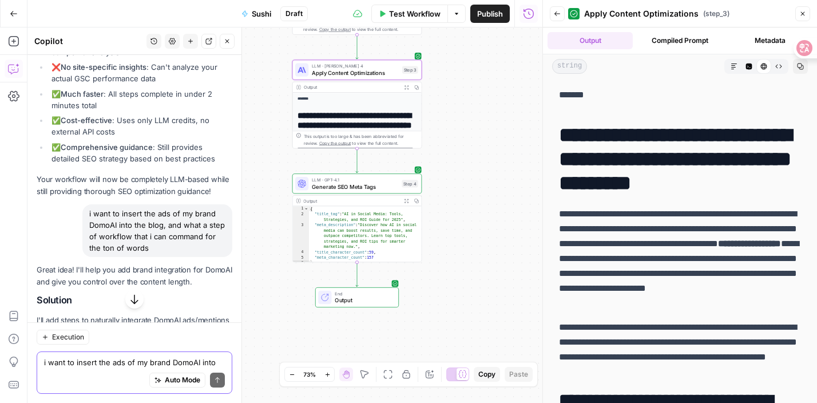
drag, startPoint x: 146, startPoint y: 235, endPoint x: 85, endPoint y: 197, distance: 71.9
click at [85, 204] on div "i want to insert the ads of my brand DomoAI into the blog, and what a step of w…" at bounding box center [157, 230] width 150 height 53
copy div "i want to insert the ads of my brand DomoAI into the blog, and what a step of w…"
click at [84, 362] on textarea "i want to insert the ads of my brand DomoAI into the blog, and what a step of w…" at bounding box center [134, 361] width 181 height 11
paste textarea "i want to insert the ads of my brand DomoAI into the blog, and what a step of w…"
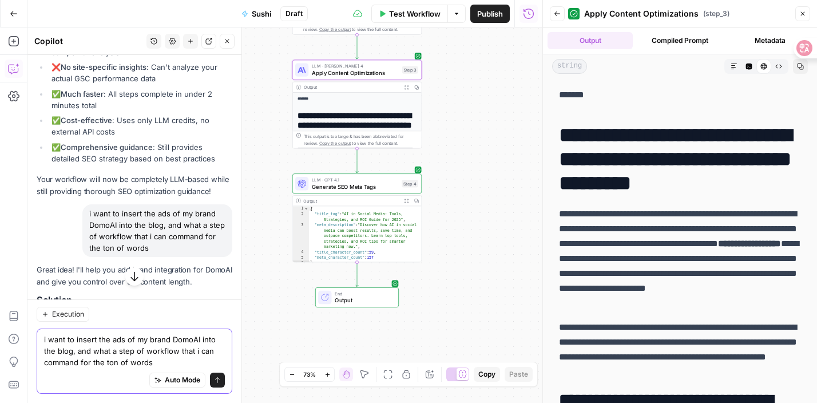
click at [118, 363] on textarea "i want to insert the ads of my brand DomoAI into the blog, and what a step of w…" at bounding box center [134, 351] width 181 height 34
type textarea "i want to insert the ads of my brand DomoAI into the blog, and what a step of w…"
click at [216, 380] on icon "submit" at bounding box center [217, 379] width 7 height 7
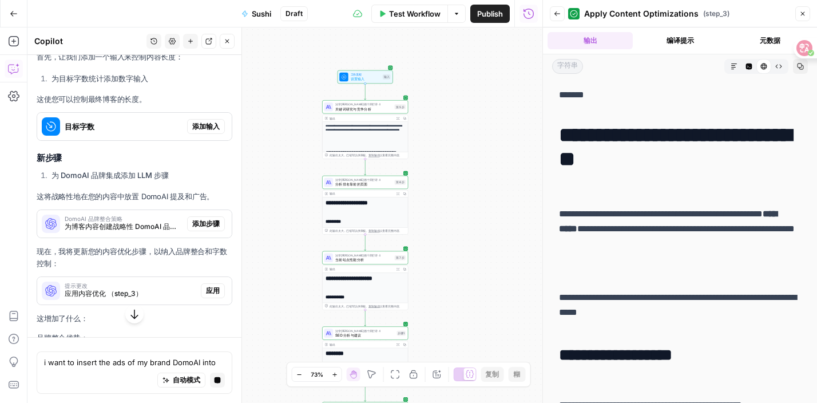
scroll to position [7265, 0]
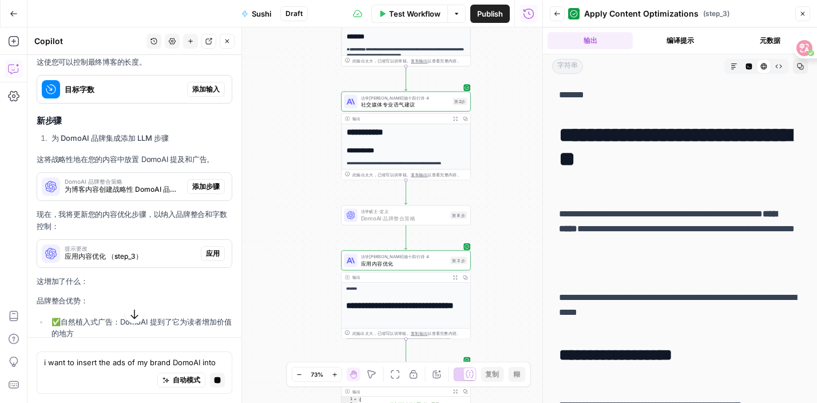
click at [209, 182] on font "添加步骤" at bounding box center [205, 186] width 27 height 9
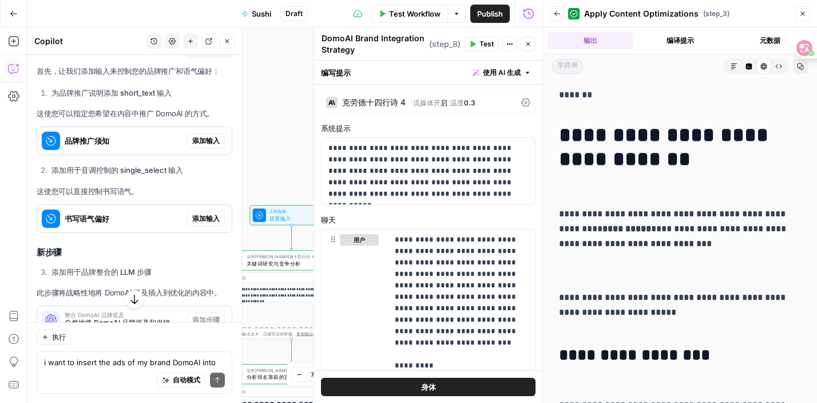
scroll to position [8179, 0]
click at [213, 135] on span "添加输入" at bounding box center [205, 140] width 27 height 10
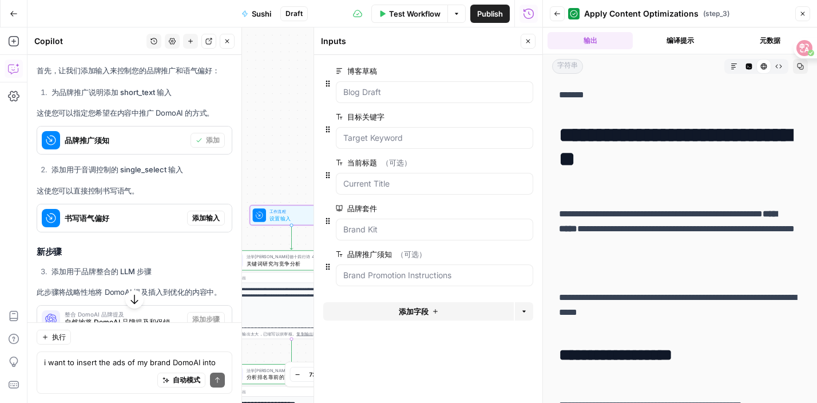
click at [207, 213] on font "添加输入" at bounding box center [205, 217] width 27 height 9
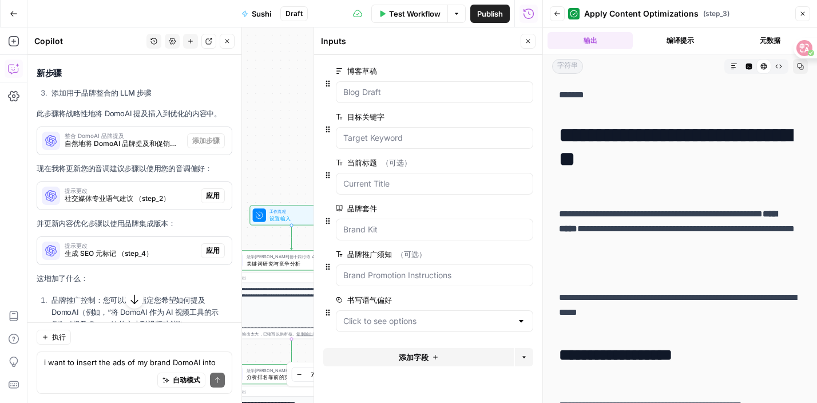
scroll to position [8357, 0]
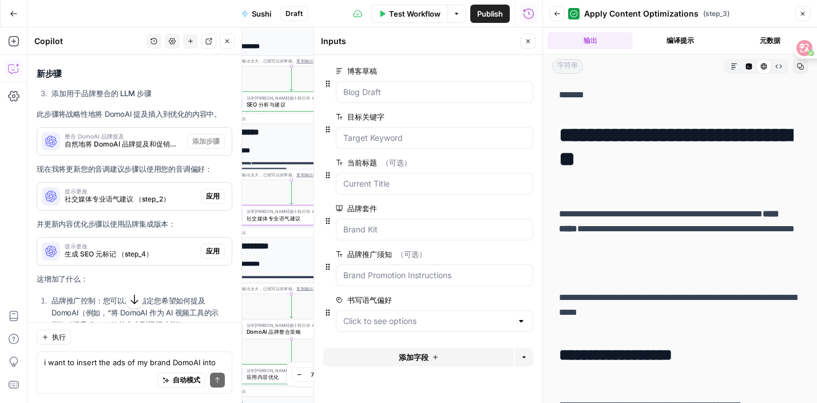
click at [213, 192] on font "应用" at bounding box center [213, 196] width 14 height 9
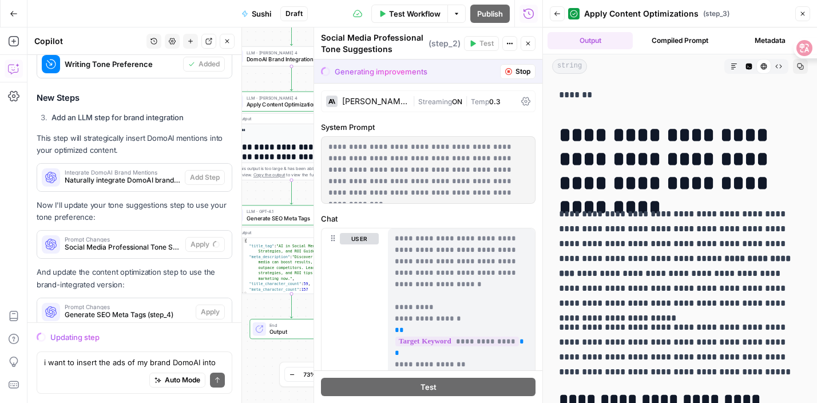
scroll to position [8652, 0]
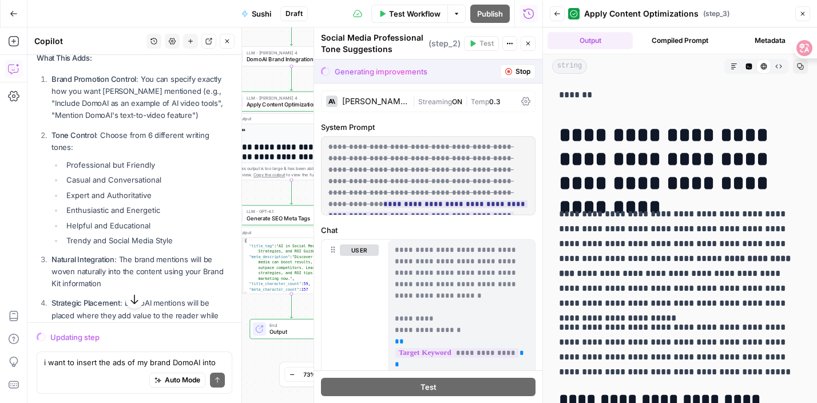
click at [284, 192] on div "**********" at bounding box center [284, 214] width 515 height 375
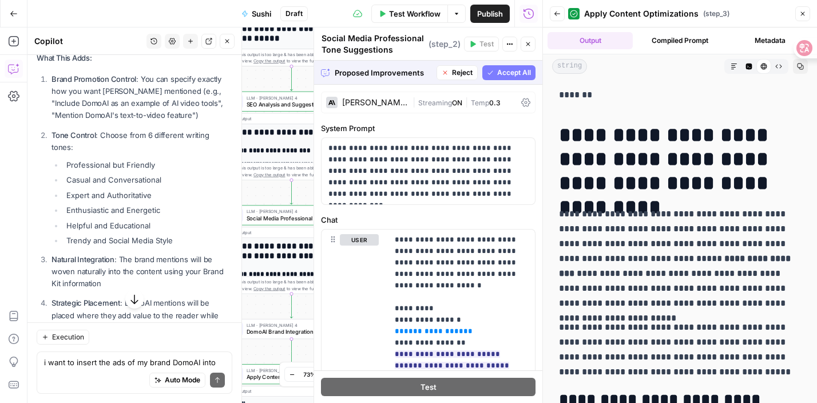
scroll to position [8700, 0]
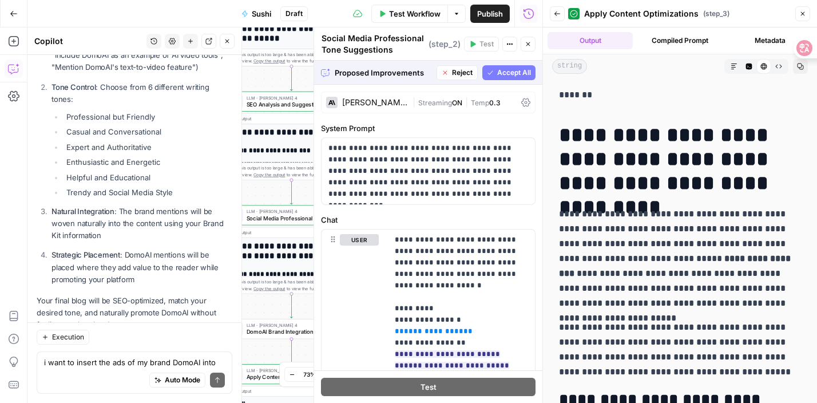
click at [495, 73] on button "Accept All" at bounding box center [508, 72] width 53 height 15
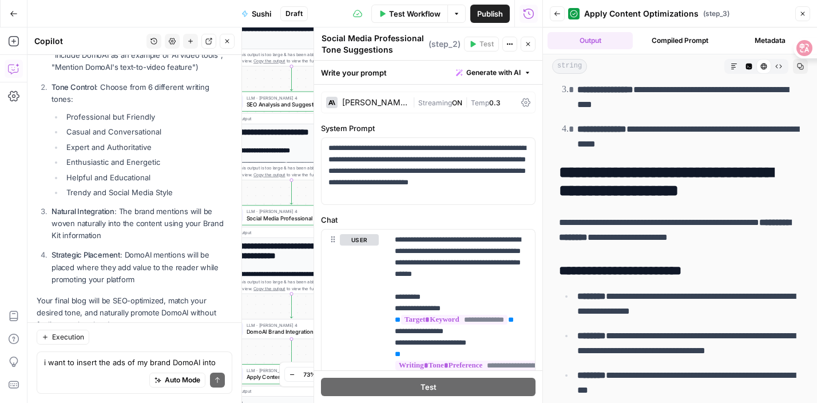
scroll to position [7378, 0]
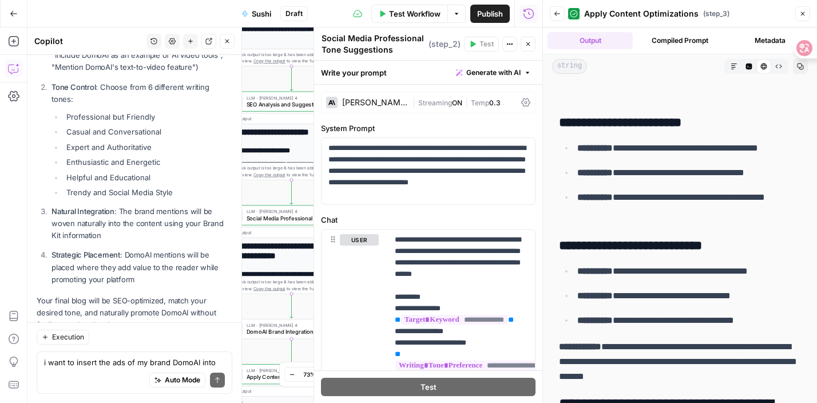
click at [534, 46] on button "Close" at bounding box center [528, 44] width 15 height 15
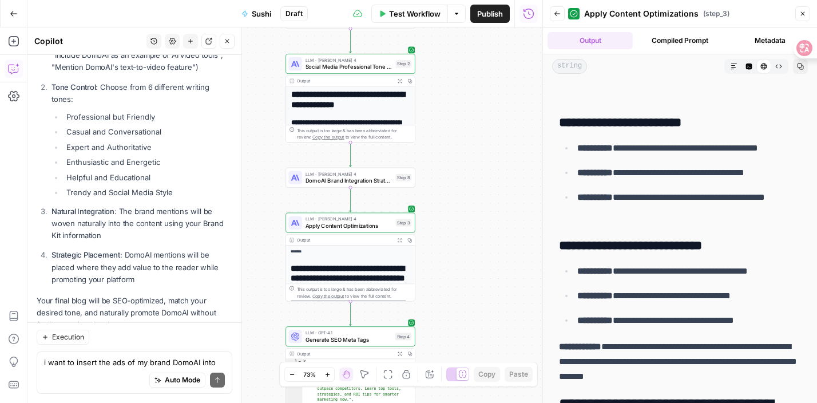
scroll to position [37, 0]
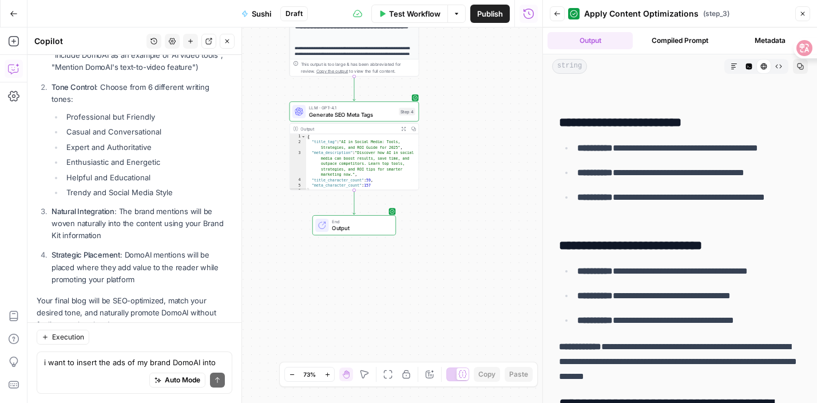
drag, startPoint x: 513, startPoint y: 161, endPoint x: 490, endPoint y: -11, distance: 173.7
click at [490, 0] on html "**********" at bounding box center [408, 201] width 817 height 403
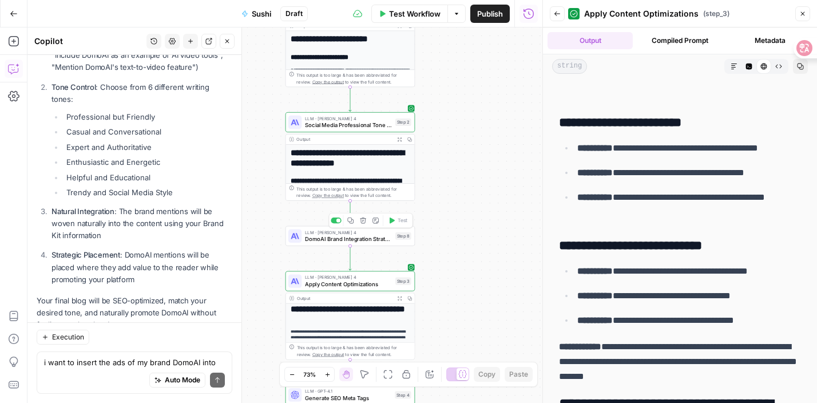
click at [349, 236] on span "DomoAI Brand Integration Strategy" at bounding box center [348, 239] width 87 height 9
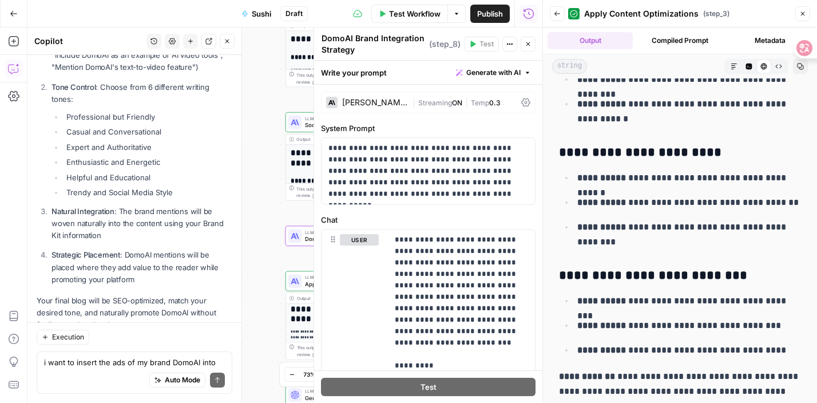
click at [269, 207] on div "**********" at bounding box center [284, 214] width 515 height 375
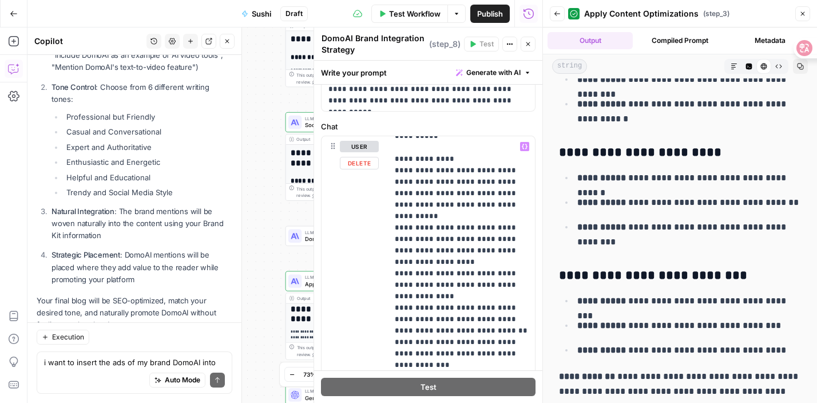
scroll to position [692, 0]
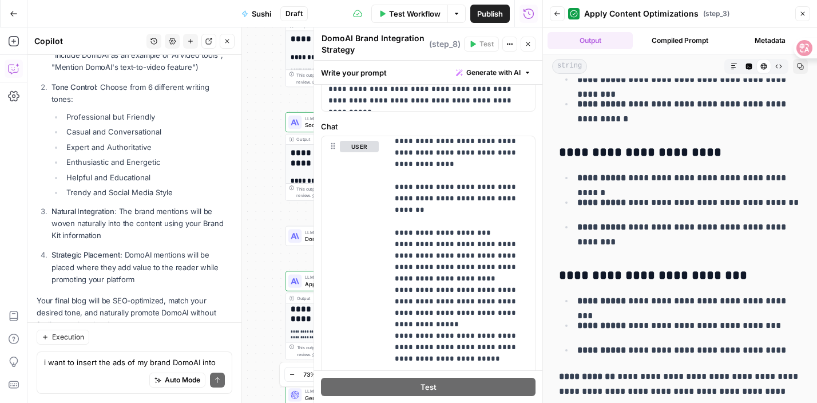
click at [529, 44] on icon "button" at bounding box center [528, 44] width 7 height 7
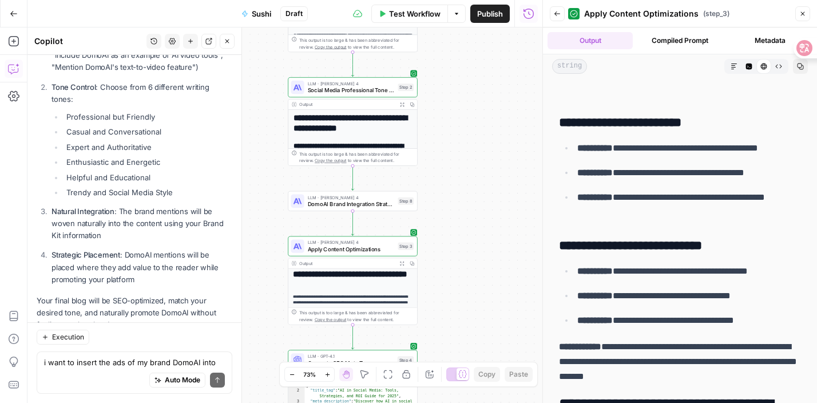
click at [483, 122] on div "**********" at bounding box center [284, 214] width 515 height 375
click at [413, 13] on span "Test Workflow" at bounding box center [414, 13] width 51 height 11
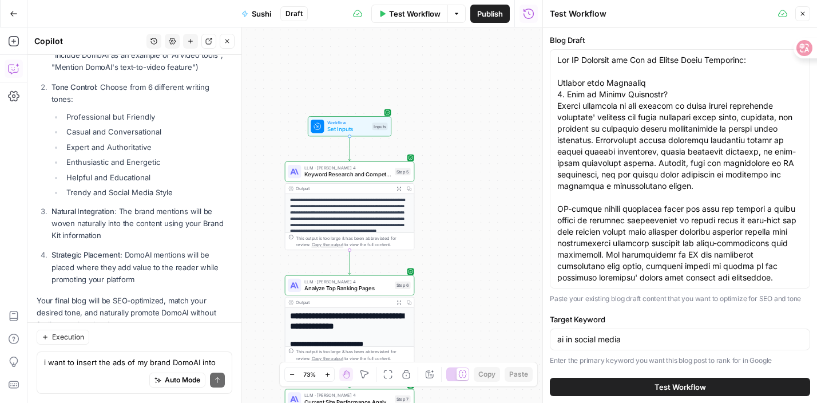
click at [598, 380] on button "Test Workflow" at bounding box center [680, 387] width 260 height 18
click at [604, 391] on button "Test Workflow" at bounding box center [680, 387] width 260 height 18
click at [638, 382] on button "Test Workflow" at bounding box center [680, 387] width 260 height 18
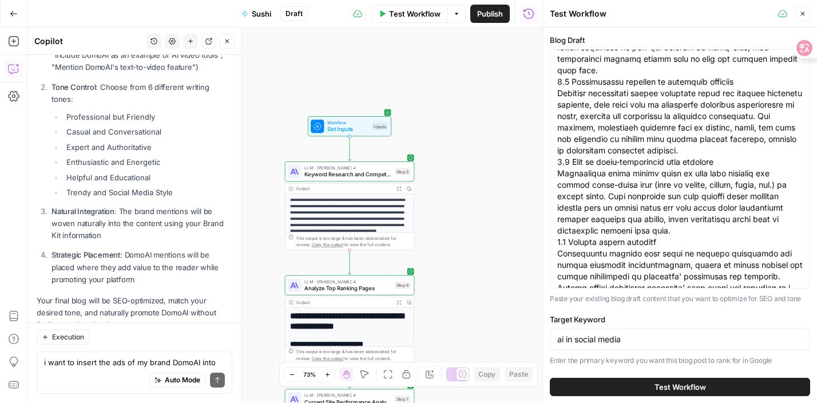
scroll to position [442, 0]
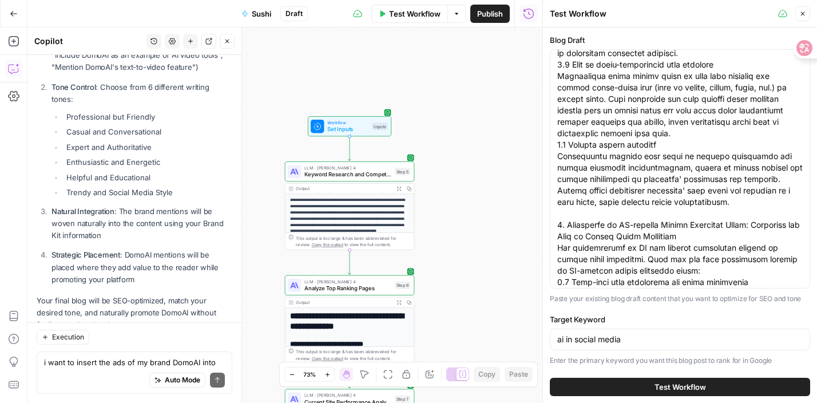
click at [674, 386] on span "Test Workflow" at bounding box center [679, 386] width 51 height 11
click at [412, 19] on span "Test Workflow" at bounding box center [414, 13] width 51 height 11
click at [389, 14] on span "Test Workflow" at bounding box center [414, 13] width 51 height 11
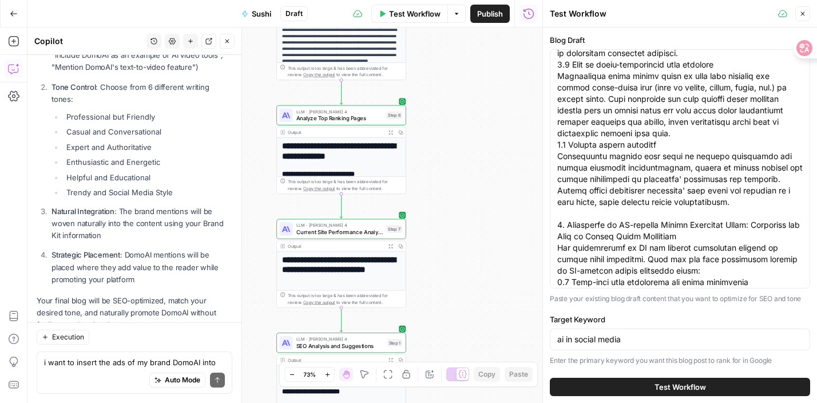
drag, startPoint x: 435, startPoint y: 304, endPoint x: 428, endPoint y: 154, distance: 150.0
click at [428, 154] on div "**********" at bounding box center [284, 214] width 515 height 375
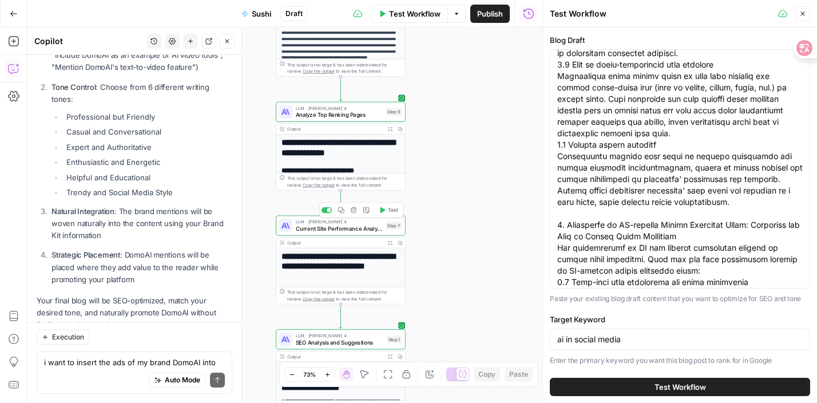
click at [348, 230] on span "Current Site Performance Analysis" at bounding box center [339, 228] width 87 height 9
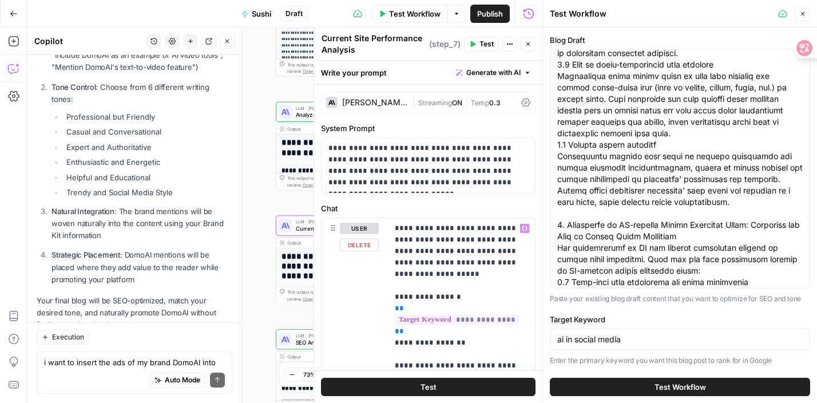
scroll to position [30, 0]
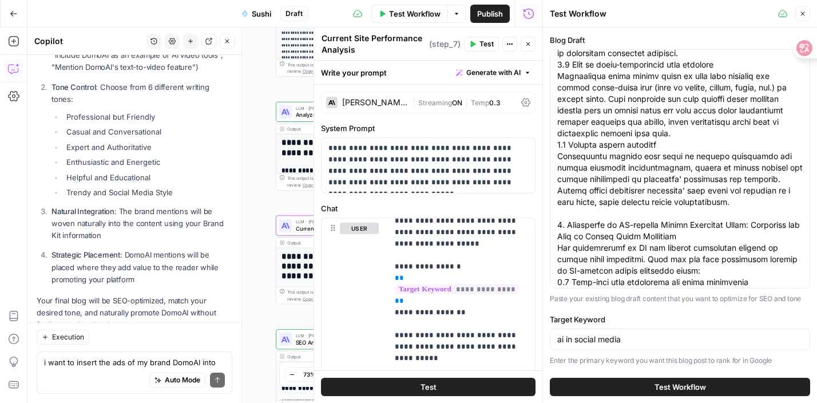
click at [254, 289] on div "**********" at bounding box center [284, 214] width 515 height 375
click at [530, 39] on button "Close" at bounding box center [528, 44] width 15 height 15
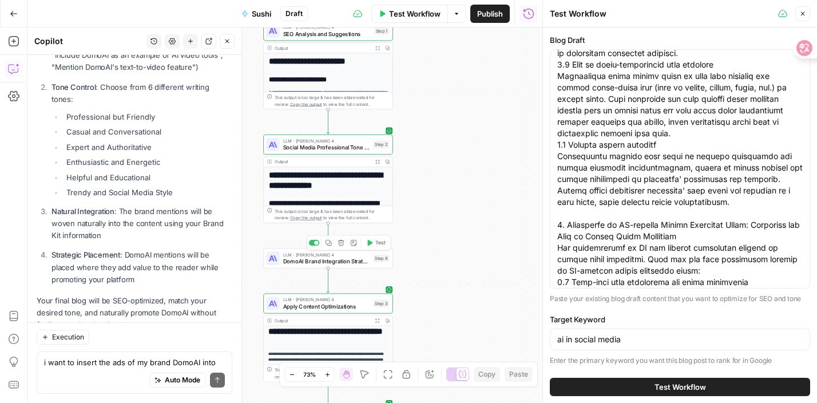
click at [361, 259] on span "DomoAI Brand Integration Strategy" at bounding box center [326, 261] width 87 height 9
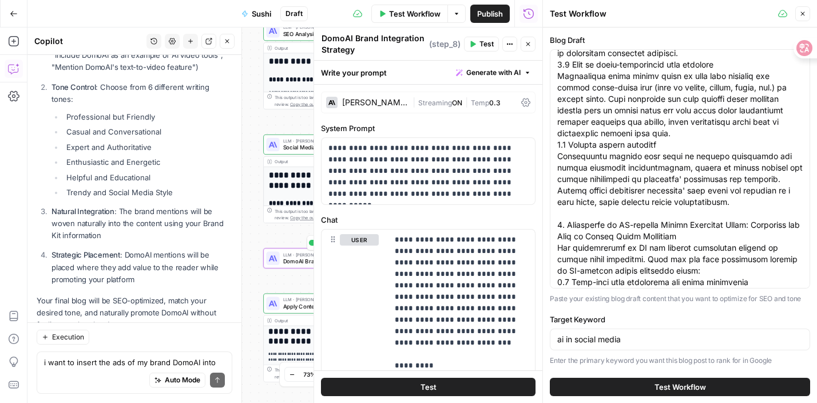
click at [293, 260] on span "DomoAI Brand Integration Strategy" at bounding box center [326, 261] width 87 height 9
click at [395, 381] on button "Test" at bounding box center [428, 387] width 215 height 18
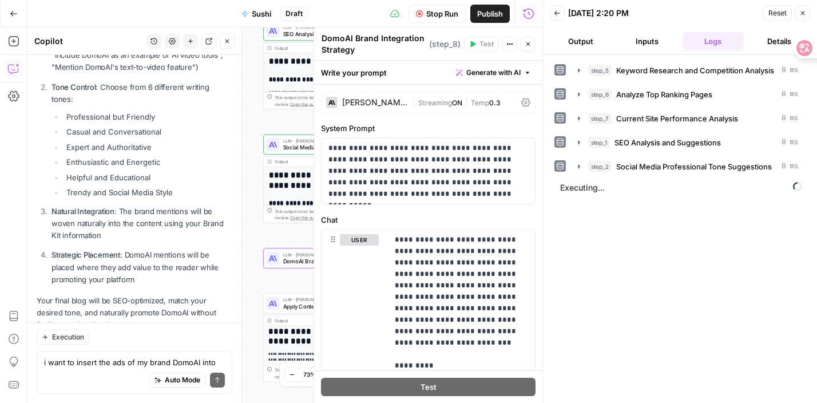
click at [527, 42] on icon "button" at bounding box center [528, 44] width 7 height 7
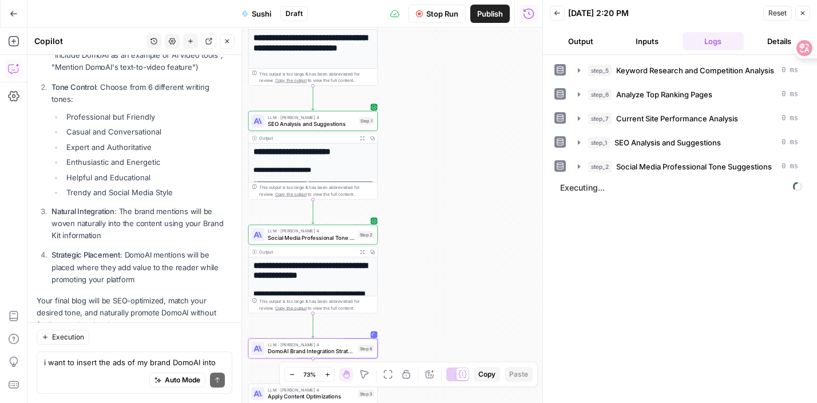
click at [653, 37] on button "Inputs" at bounding box center [647, 41] width 62 height 18
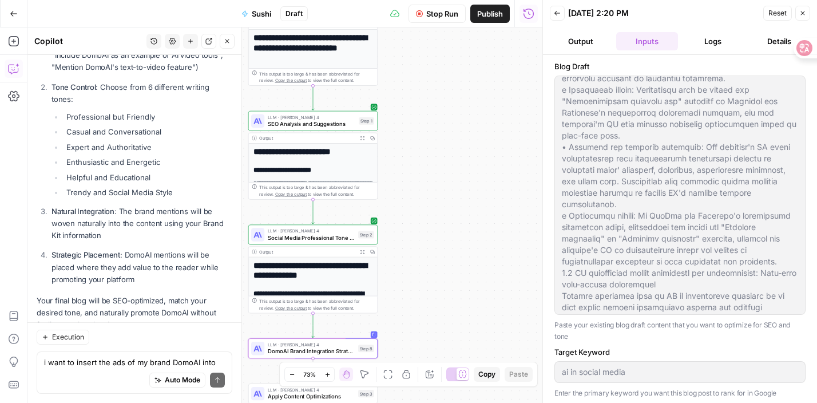
scroll to position [224, 0]
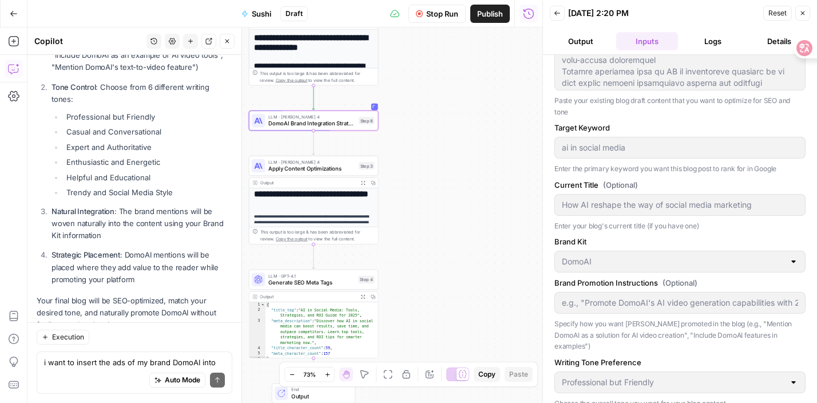
click at [590, 42] on button "Output" at bounding box center [581, 41] width 62 height 18
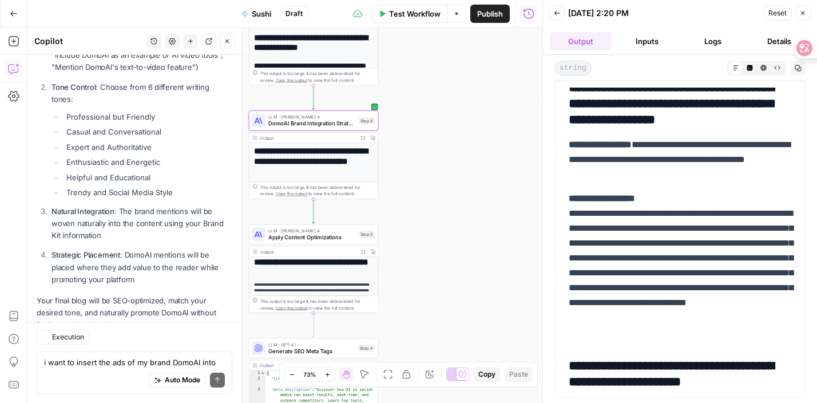
scroll to position [915, 0]
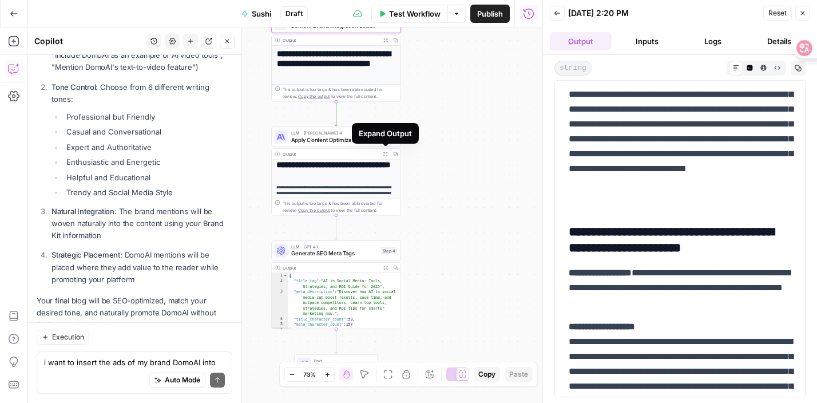
click at [383, 157] on button "Expand Output" at bounding box center [385, 154] width 10 height 10
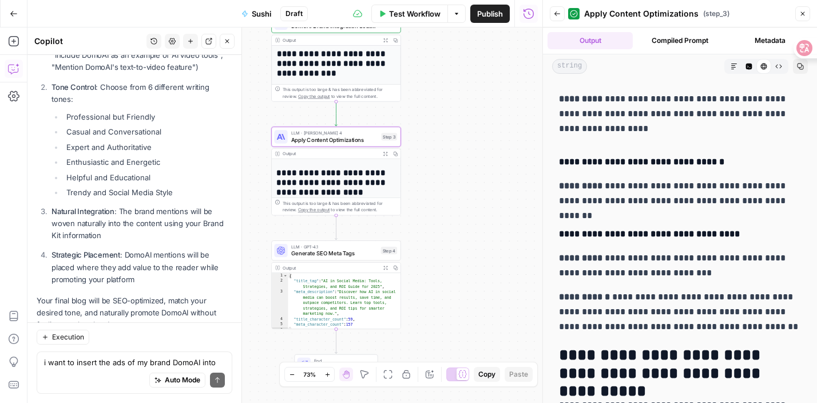
scroll to position [0, 0]
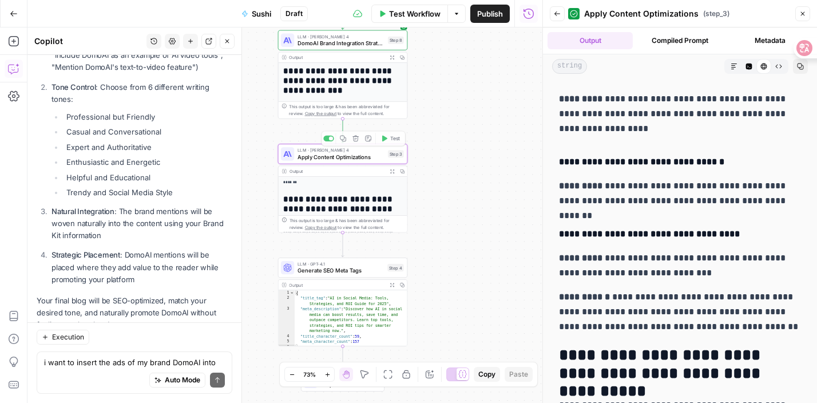
click at [394, 172] on button "Expand Output" at bounding box center [392, 171] width 10 height 10
click at [394, 172] on icon "button" at bounding box center [392, 171] width 4 height 4
click at [392, 172] on icon "button" at bounding box center [392, 171] width 5 height 5
click at [390, 173] on button "Expand Output" at bounding box center [392, 171] width 10 height 10
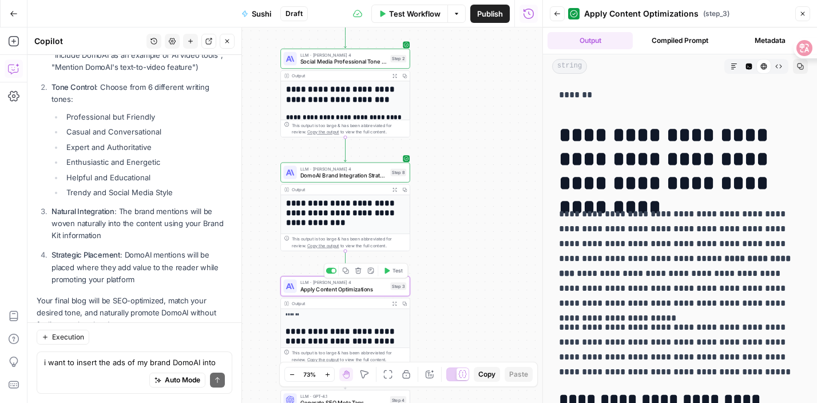
click at [385, 274] on button "Test" at bounding box center [393, 270] width 26 height 11
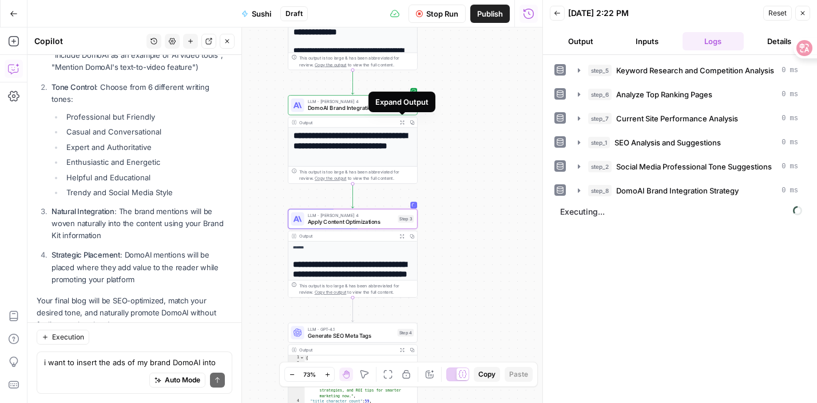
click at [399, 122] on button "Expand Output" at bounding box center [402, 122] width 10 height 10
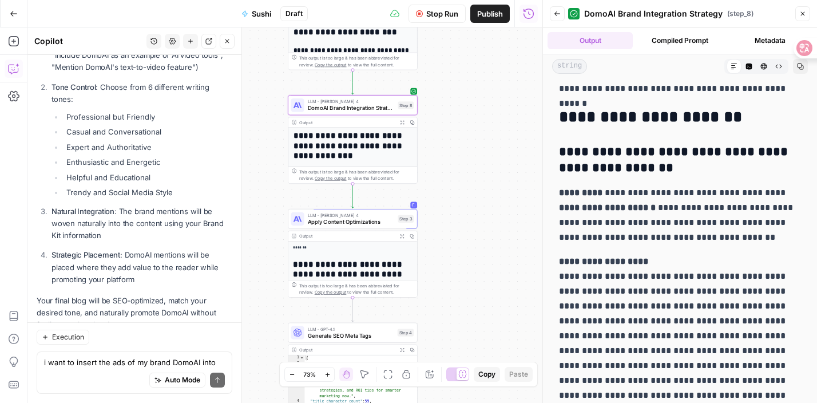
scroll to position [3043, 0]
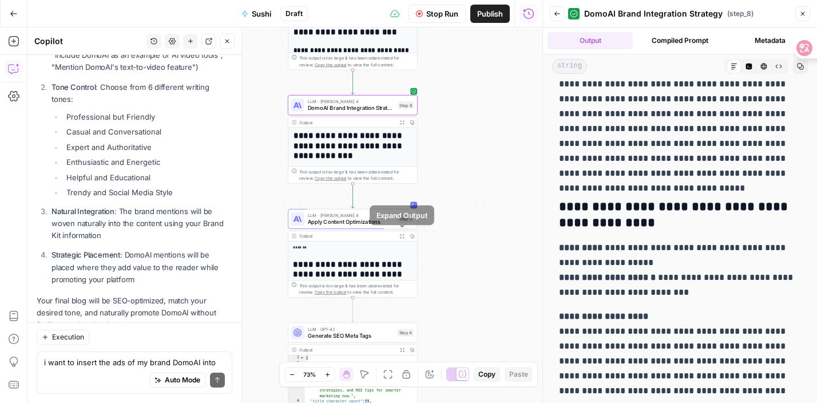
click at [397, 234] on button "Expand Output" at bounding box center [402, 236] width 10 height 10
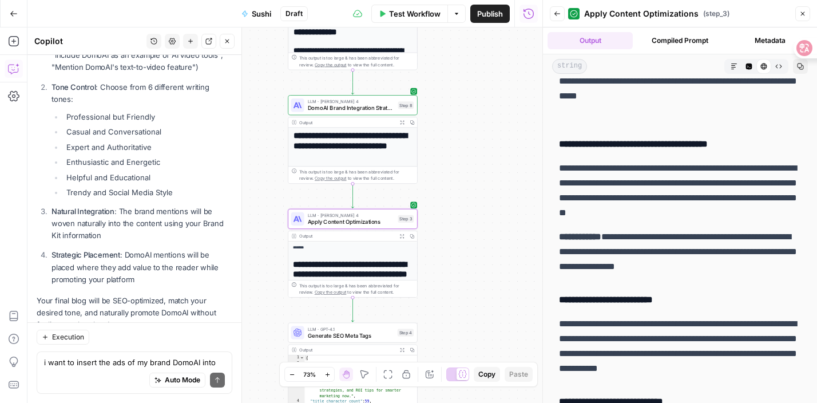
scroll to position [148, 0]
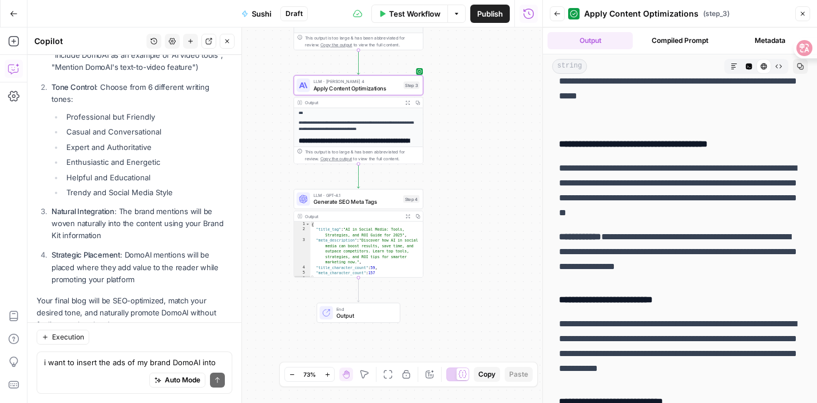
click at [406, 102] on icon "button" at bounding box center [408, 102] width 5 height 5
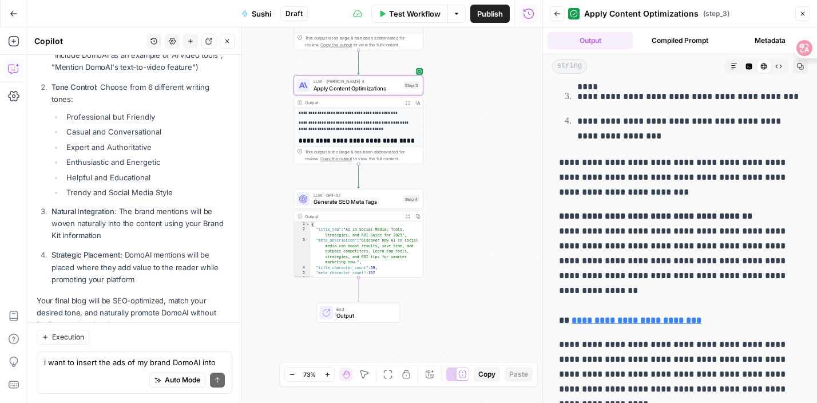
scroll to position [9402, 0]
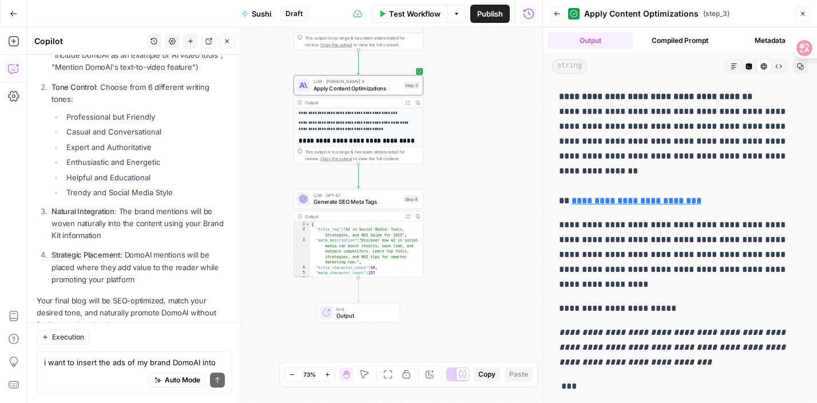
drag, startPoint x: 562, startPoint y: 134, endPoint x: 638, endPoint y: 169, distance: 83.7
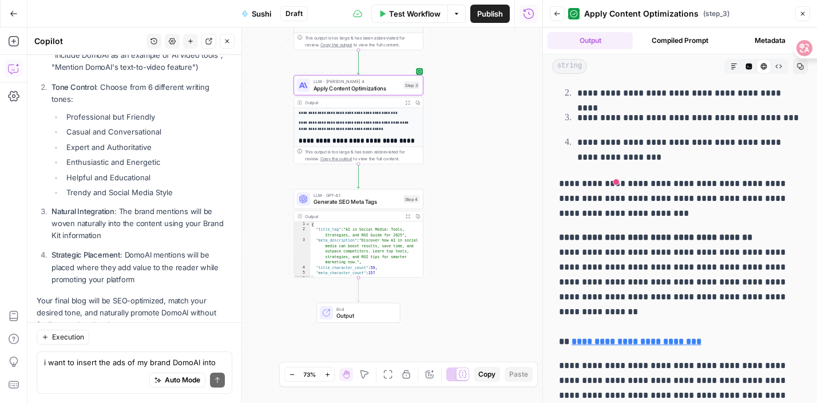
scroll to position [9244, 0]
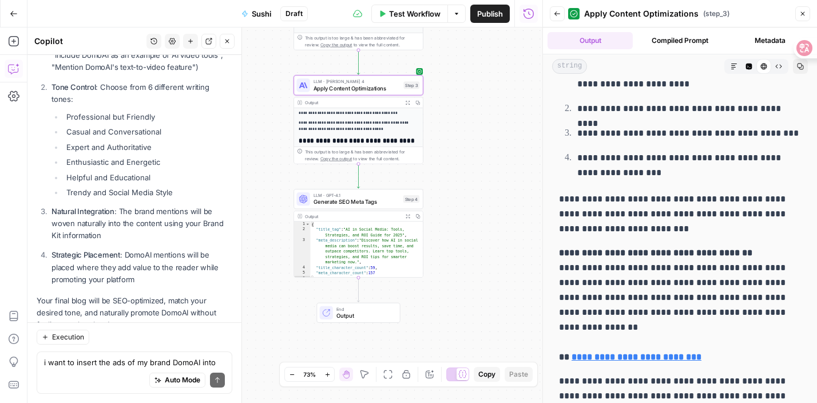
click at [634, 196] on p "**********" at bounding box center [680, 214] width 242 height 45
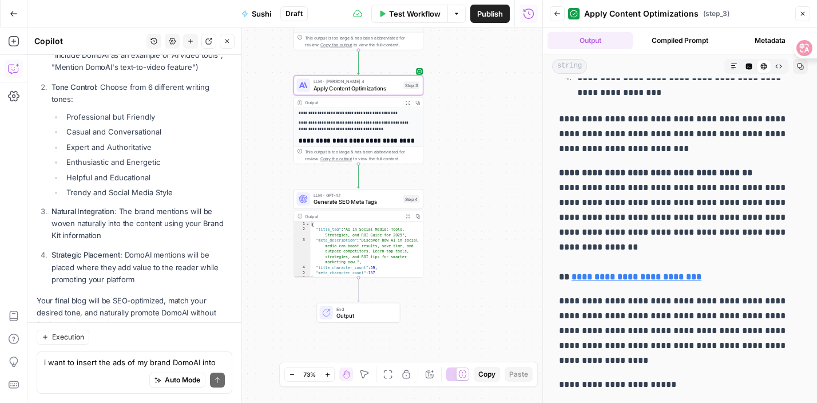
scroll to position [9402, 0]
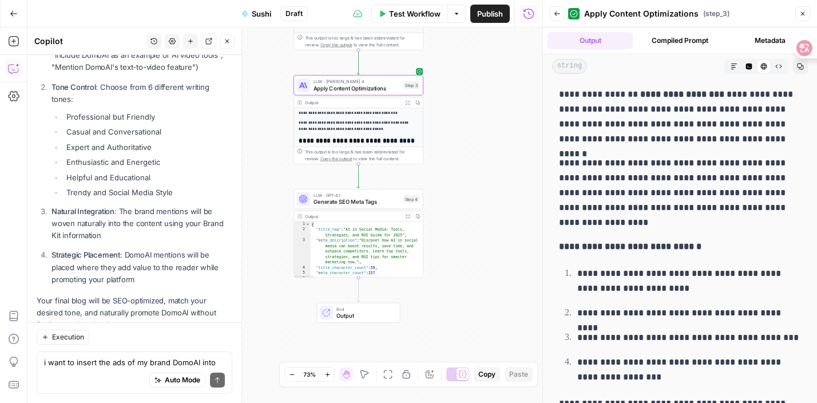
drag, startPoint x: 648, startPoint y: 356, endPoint x: 642, endPoint y: 59, distance: 297.0
click at [642, 59] on div "**********" at bounding box center [680, 214] width 274 height 375
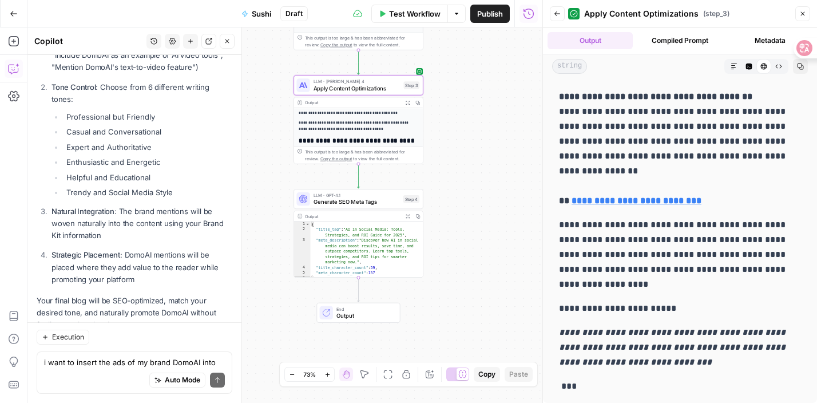
click at [635, 261] on p "**********" at bounding box center [680, 254] width 242 height 74
click at [642, 203] on strong "**********" at bounding box center [637, 200] width 130 height 9
copy div "**********"
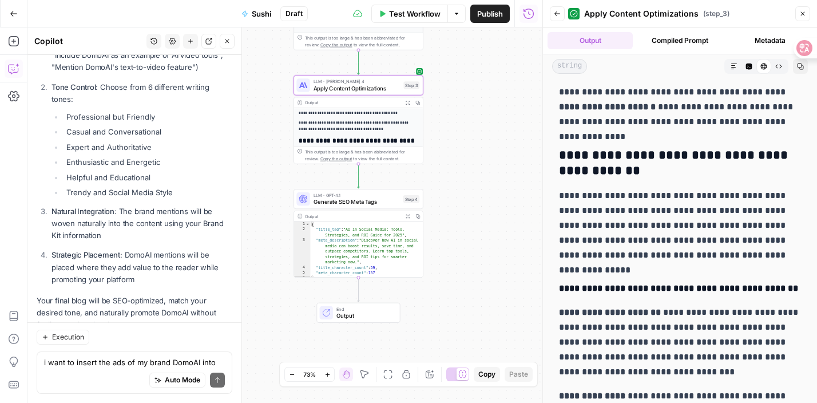
click at [654, 252] on p "**********" at bounding box center [680, 225] width 242 height 74
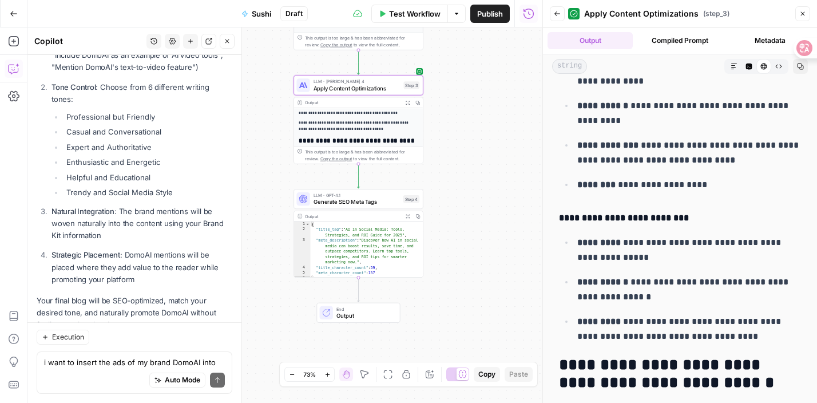
scroll to position [4450, 0]
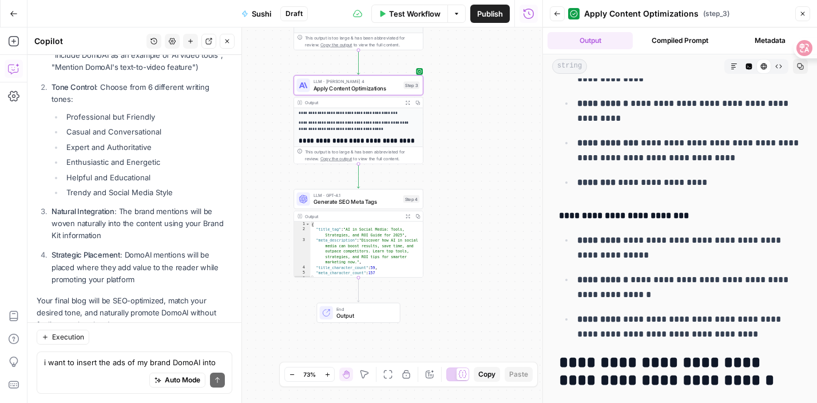
drag, startPoint x: 558, startPoint y: 212, endPoint x: 737, endPoint y: 336, distance: 218.2
copy div "**********"
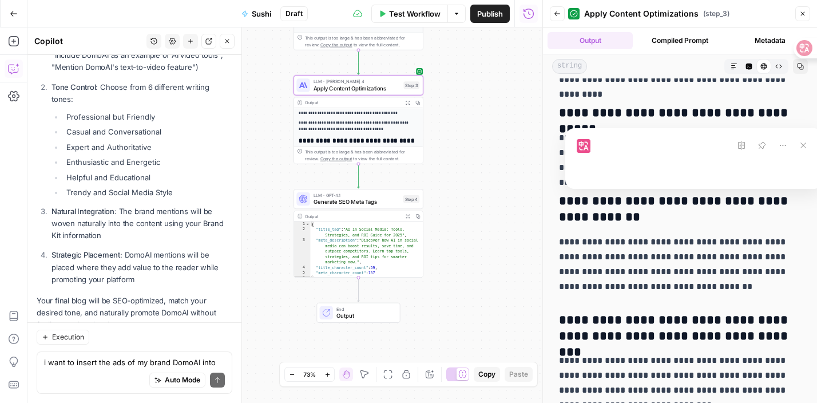
scroll to position [8659, 0]
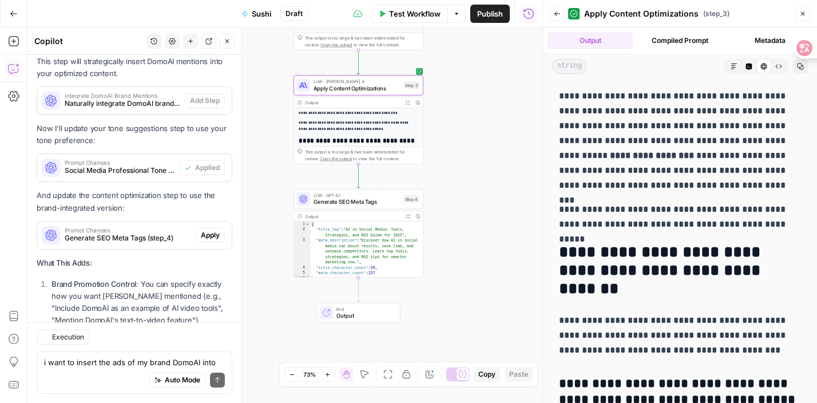
scroll to position [8919, 0]
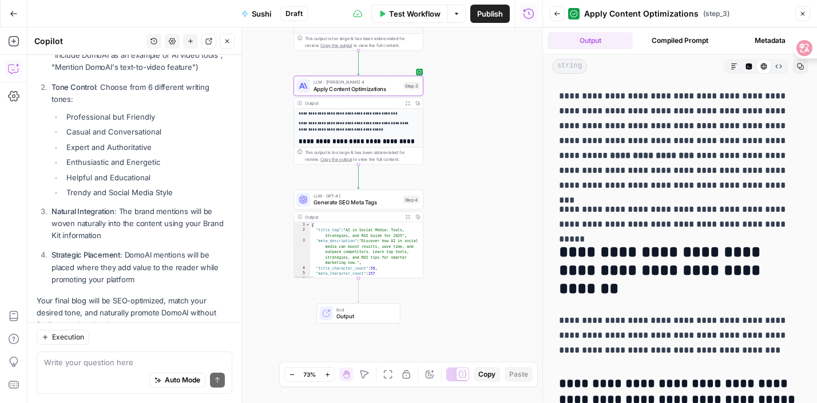
click at [456, 228] on div "**********" at bounding box center [284, 214] width 515 height 375
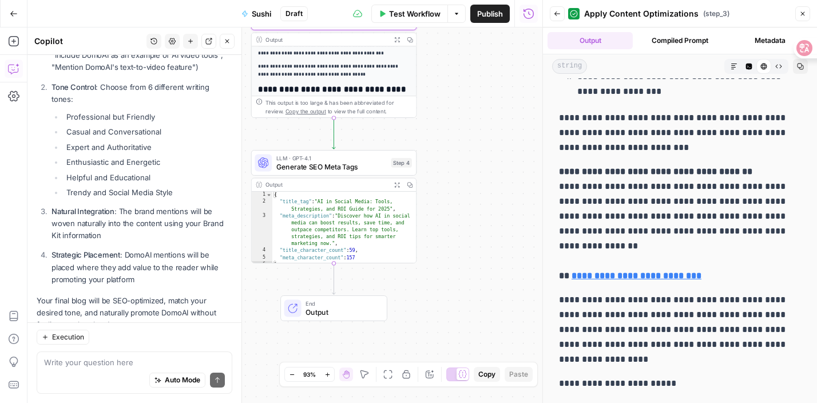
scroll to position [9402, 0]
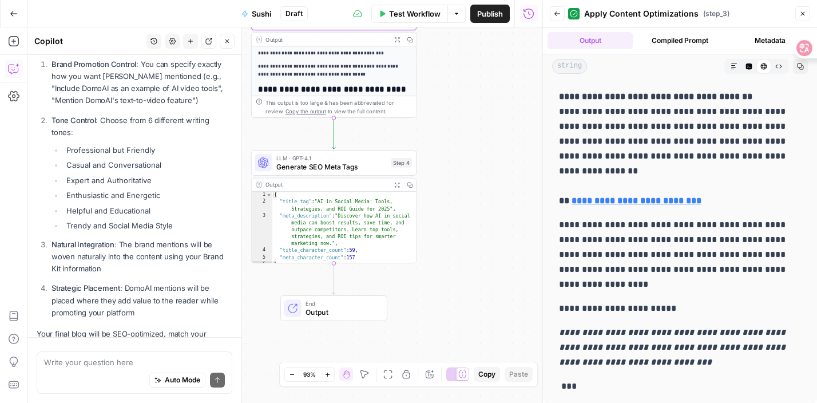
click at [108, 370] on div "Auto Mode Send" at bounding box center [134, 380] width 181 height 25
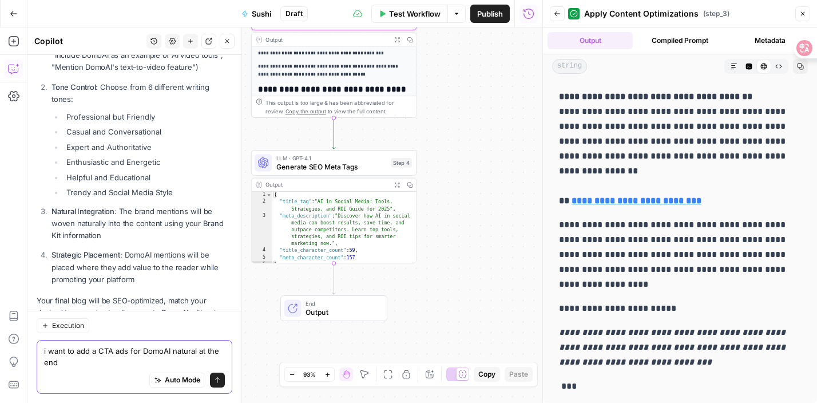
scroll to position [8931, 0]
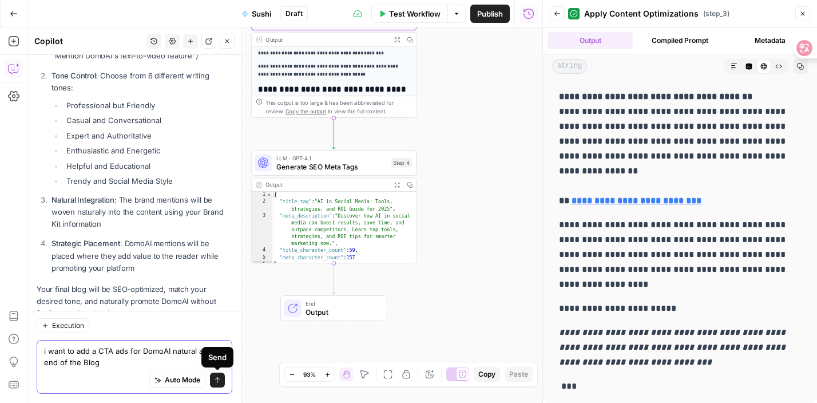
type textarea "i want to add a CTA ads for DomoAI natural at the end of the Blog"
click at [219, 382] on icon "submit" at bounding box center [217, 379] width 7 height 7
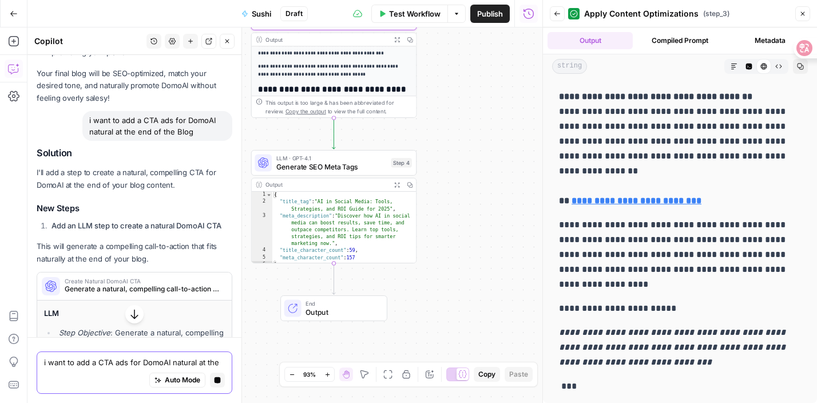
scroll to position [8875, 0]
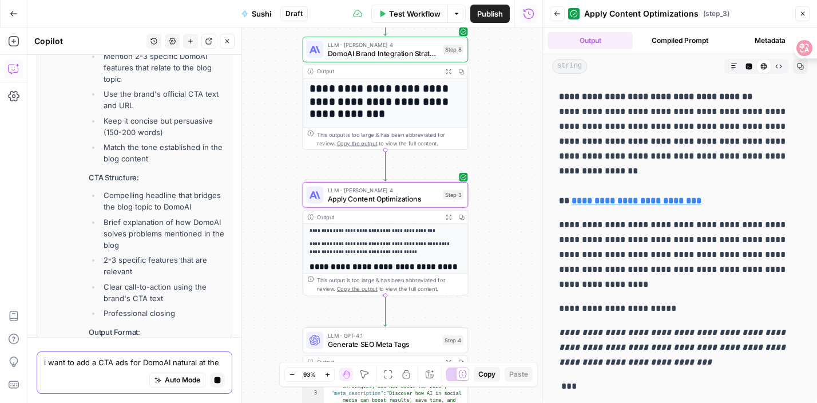
drag, startPoint x: 432, startPoint y: 108, endPoint x: 483, endPoint y: 166, distance: 78.3
click at [483, 263] on div "**********" at bounding box center [284, 214] width 515 height 375
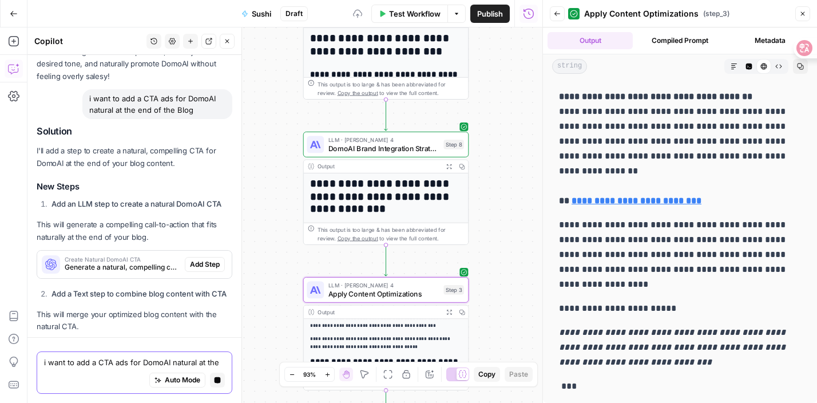
drag, startPoint x: 487, startPoint y: 187, endPoint x: 472, endPoint y: 361, distance: 174.6
click at [473, 361] on body "**********" at bounding box center [408, 201] width 817 height 403
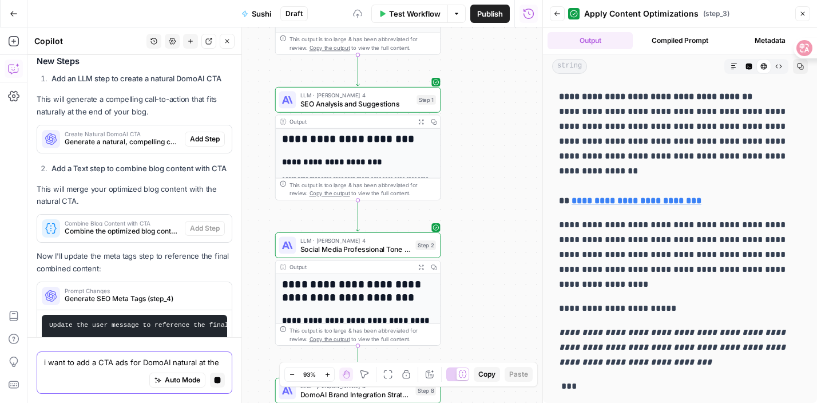
drag, startPoint x: 501, startPoint y: 121, endPoint x: 486, endPoint y: 191, distance: 71.9
click at [486, 192] on div "**********" at bounding box center [284, 214] width 515 height 375
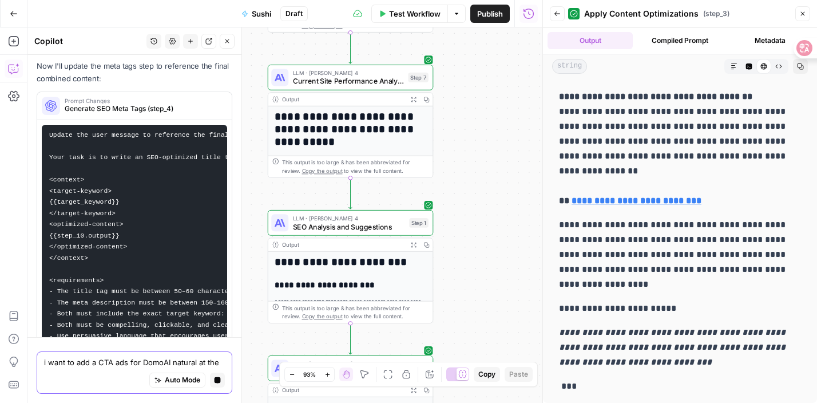
drag, startPoint x: 486, startPoint y: 191, endPoint x: 477, endPoint y: 312, distance: 121.7
click at [477, 313] on div "**********" at bounding box center [284, 214] width 515 height 375
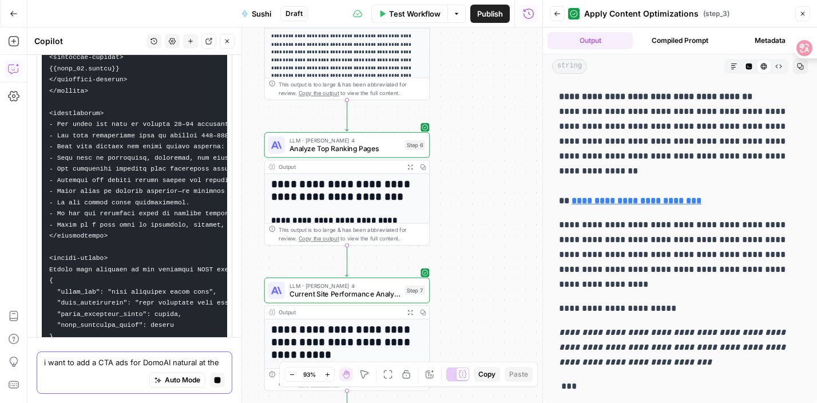
drag, startPoint x: 484, startPoint y: 256, endPoint x: 480, endPoint y: 342, distance: 85.9
click at [480, 343] on div "**********" at bounding box center [284, 214] width 515 height 375
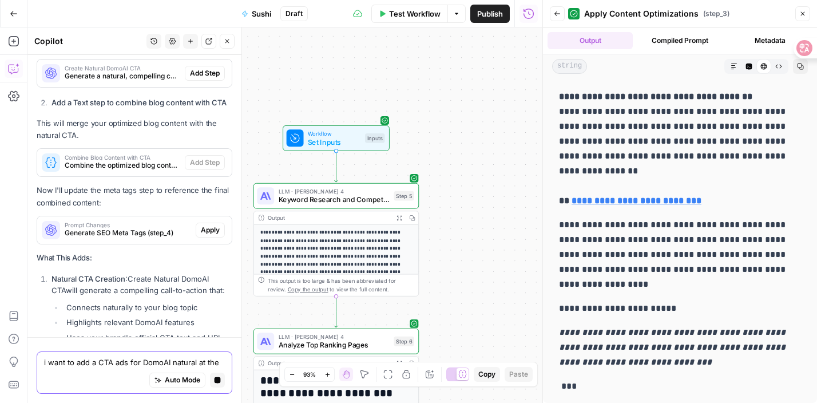
drag, startPoint x: 512, startPoint y: 137, endPoint x: 586, endPoint y: -292, distance: 436.0
click at [586, 0] on html "**********" at bounding box center [408, 201] width 817 height 403
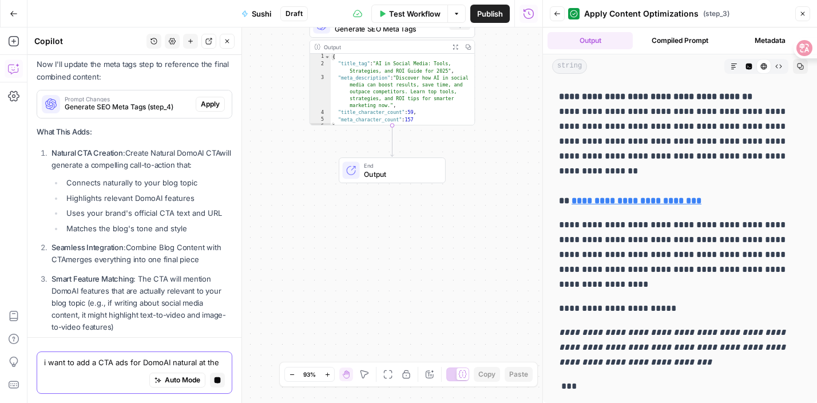
scroll to position [8867, 0]
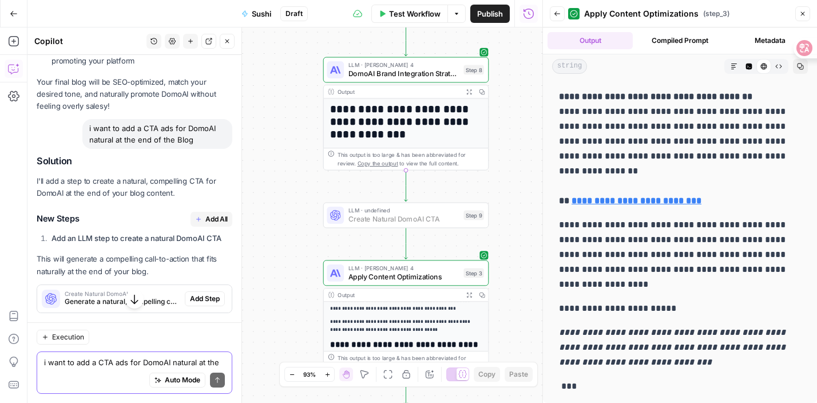
click at [211, 293] on span "Add Step" at bounding box center [205, 298] width 30 height 10
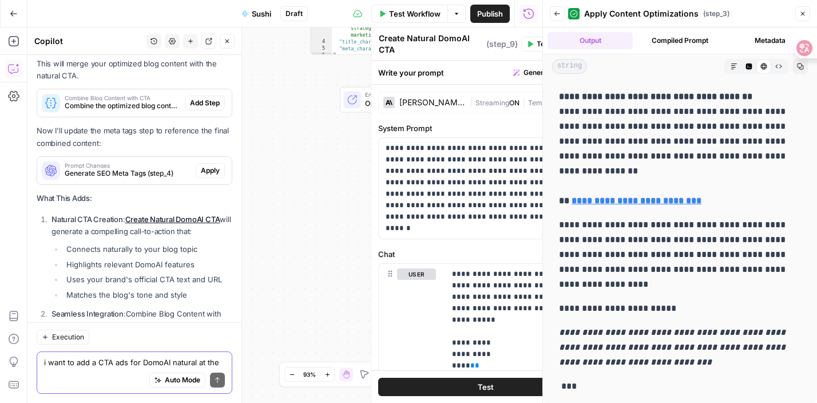
scroll to position [9679, 0]
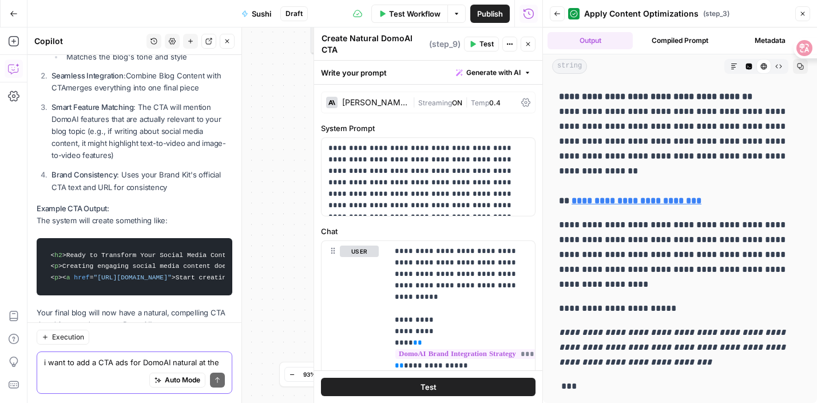
click at [386, 382] on button "Test" at bounding box center [428, 387] width 215 height 18
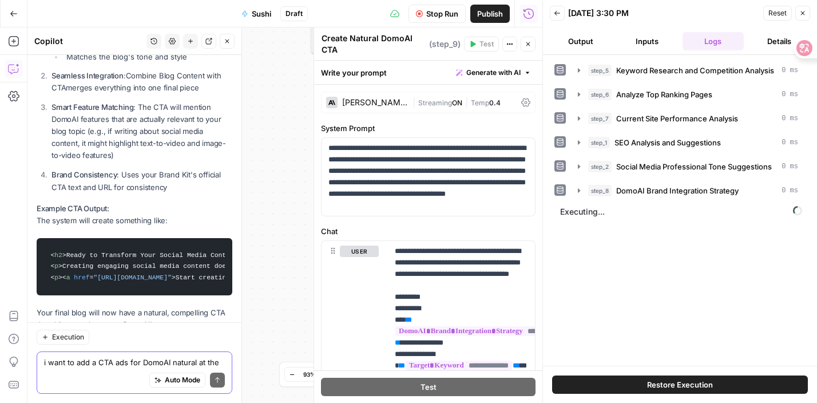
click at [268, 291] on div "**********" at bounding box center [284, 214] width 515 height 375
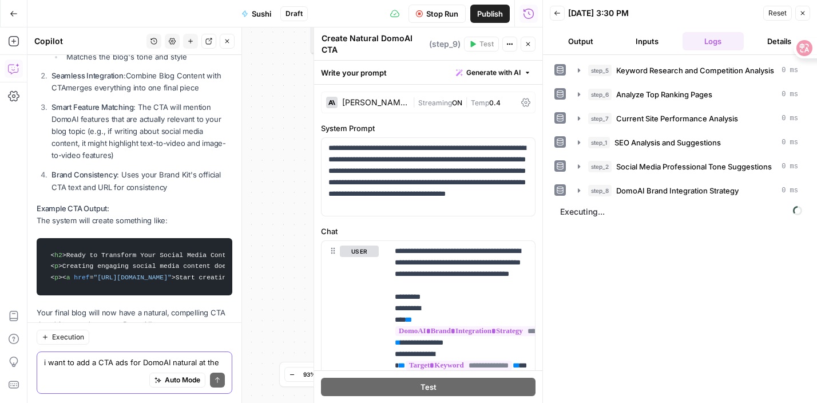
click at [527, 48] on button "Close" at bounding box center [528, 44] width 15 height 15
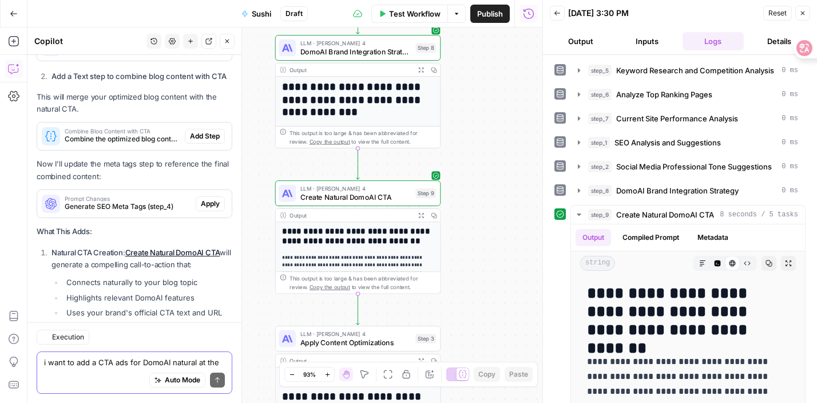
scroll to position [9679, 0]
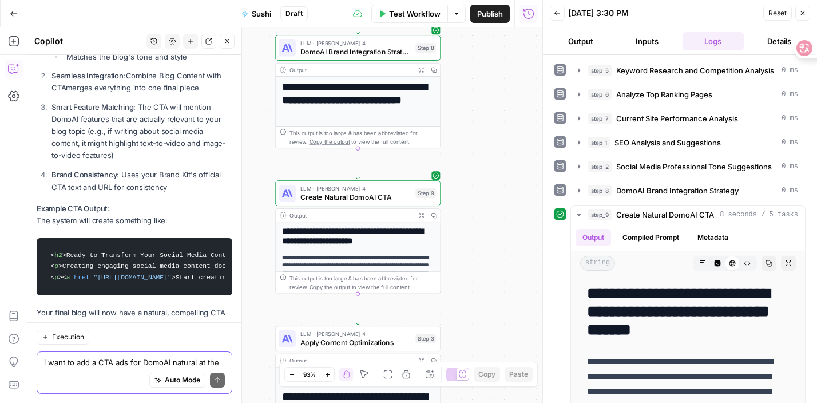
click at [424, 215] on button "Expand Output" at bounding box center [420, 215] width 13 height 13
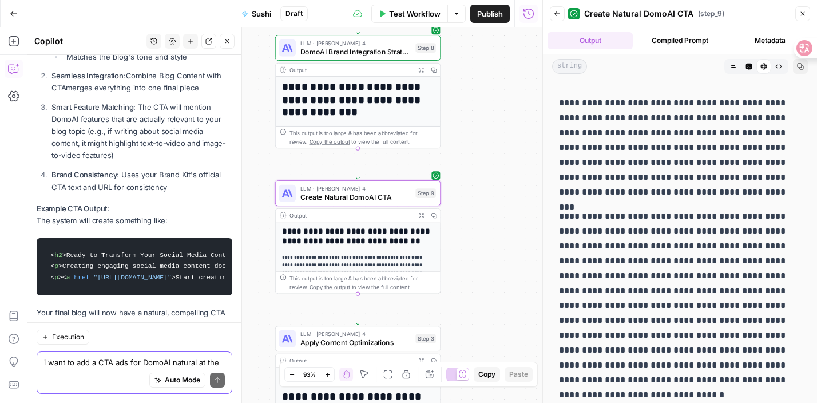
scroll to position [0, 0]
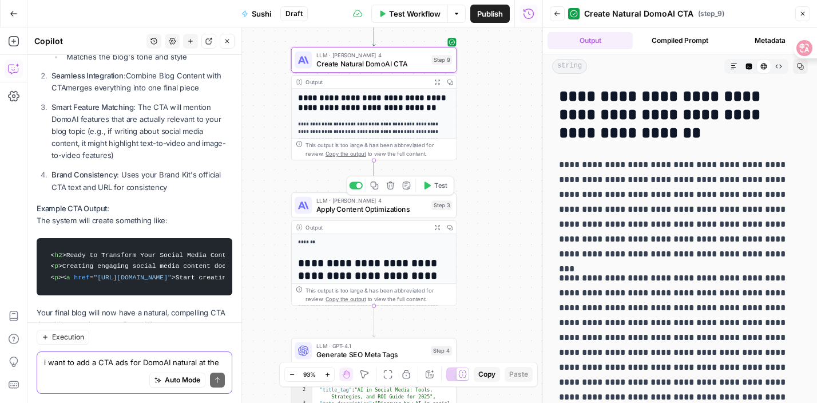
click at [429, 188] on icon "button" at bounding box center [426, 185] width 9 height 9
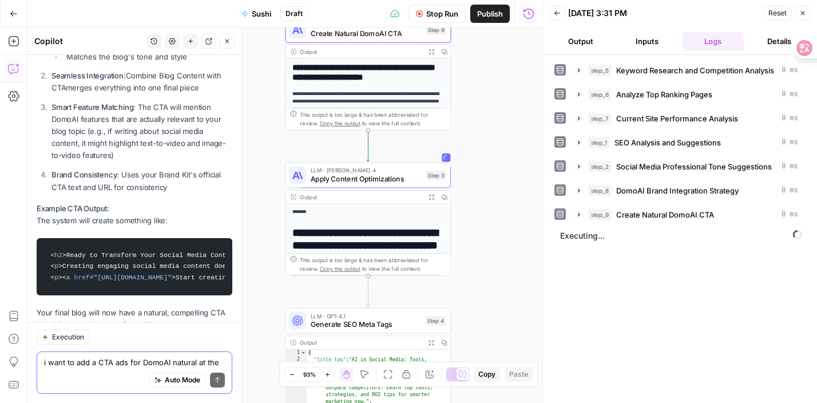
click at [429, 53] on icon "button" at bounding box center [430, 51] width 5 height 5
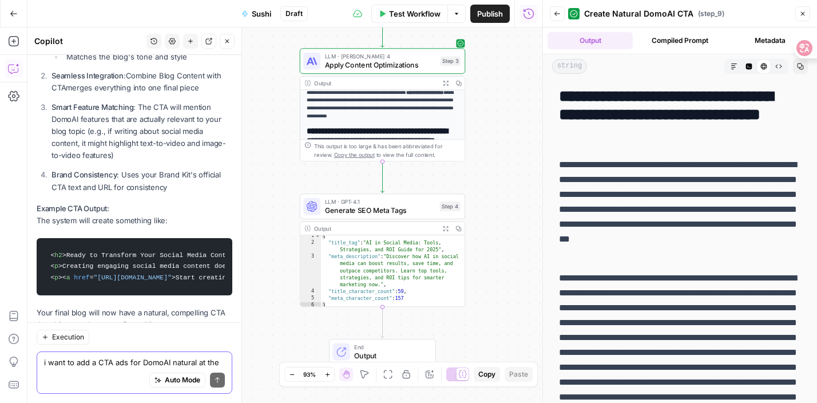
scroll to position [5, 0]
click at [446, 229] on icon "button" at bounding box center [446, 228] width 6 height 6
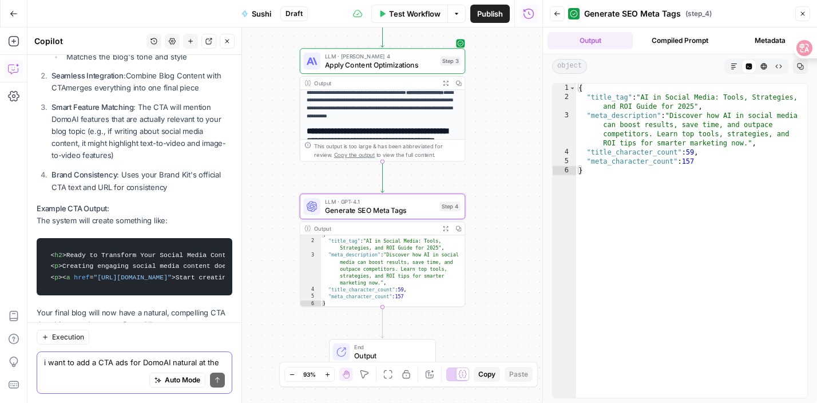
type textarea "**********"
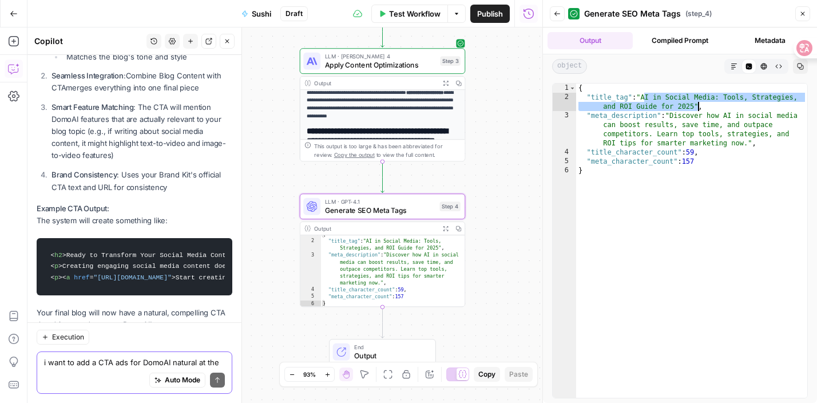
drag, startPoint x: 644, startPoint y: 97, endPoint x: 696, endPoint y: 106, distance: 53.3
click at [697, 106] on div "{ "title_tag" : "AI in Social Media: Tools, Strategies, and ROI Guide for 2025"…" at bounding box center [691, 250] width 231 height 332
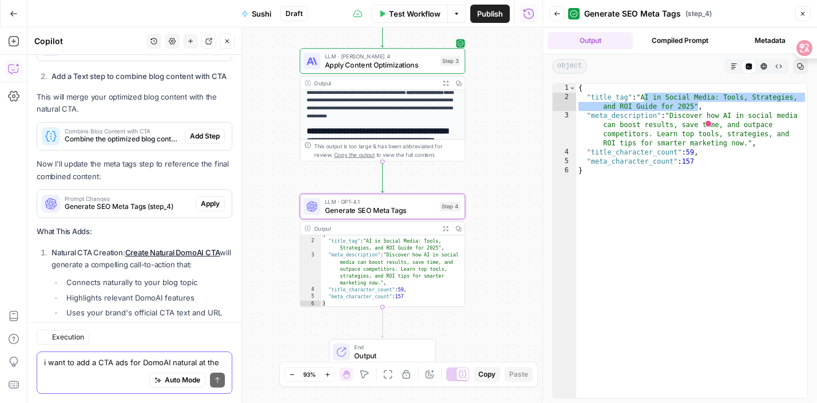
scroll to position [9679, 0]
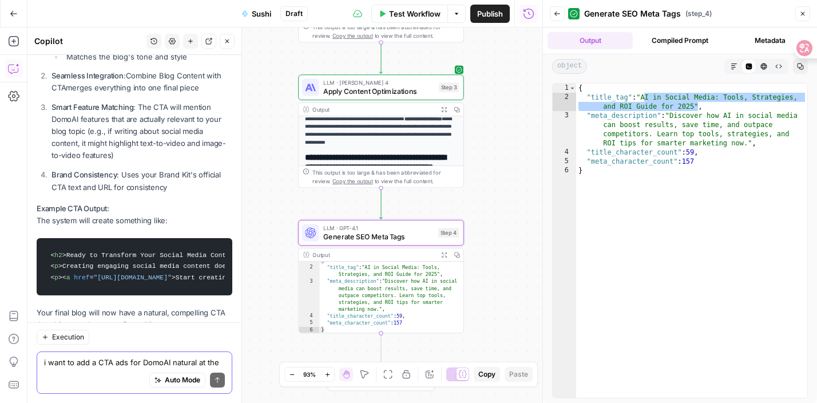
click at [445, 109] on icon "button" at bounding box center [444, 109] width 6 height 6
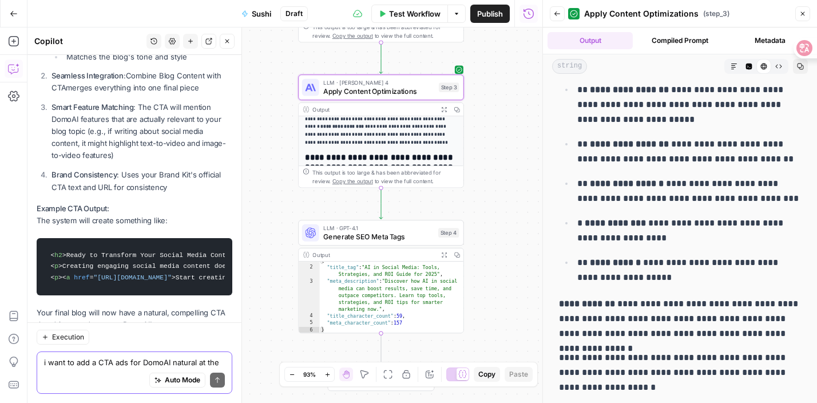
scroll to position [10133, 0]
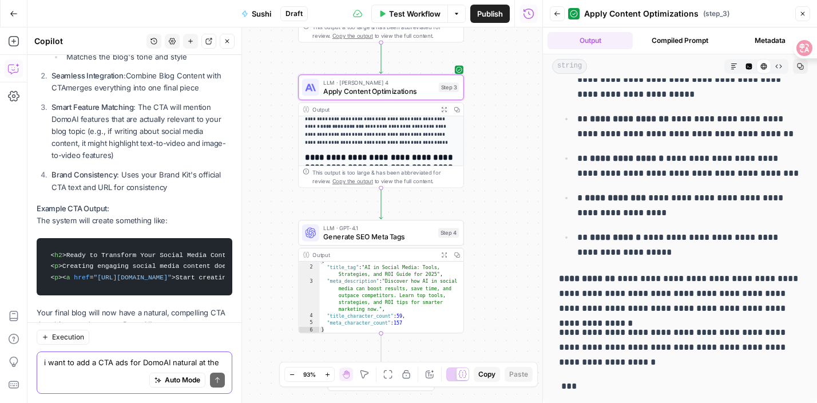
drag, startPoint x: 781, startPoint y: 308, endPoint x: 553, endPoint y: 275, distance: 230.7
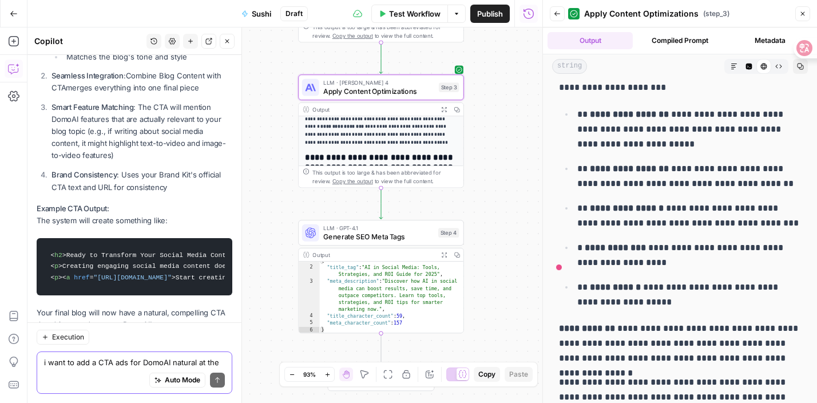
scroll to position [10082, 0]
click at [584, 116] on p "**********" at bounding box center [689, 128] width 224 height 45
drag, startPoint x: 576, startPoint y: 116, endPoint x: 584, endPoint y: 116, distance: 7.4
click at [584, 116] on li "**********" at bounding box center [687, 128] width 227 height 45
copy p "**"
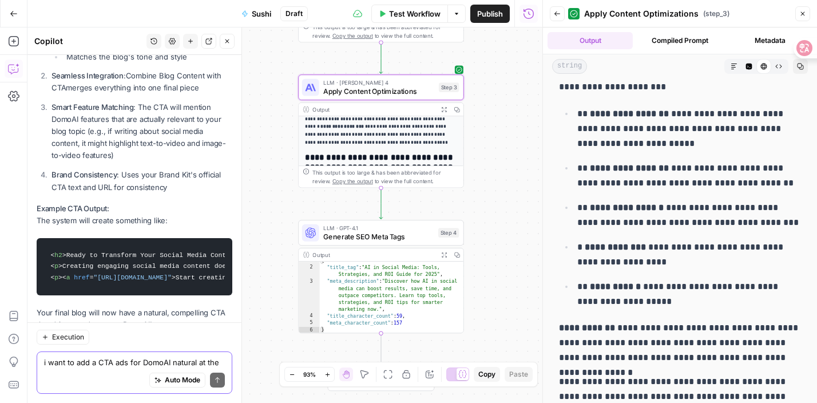
click at [580, 166] on p "**********" at bounding box center [689, 176] width 224 height 30
copy p "**"
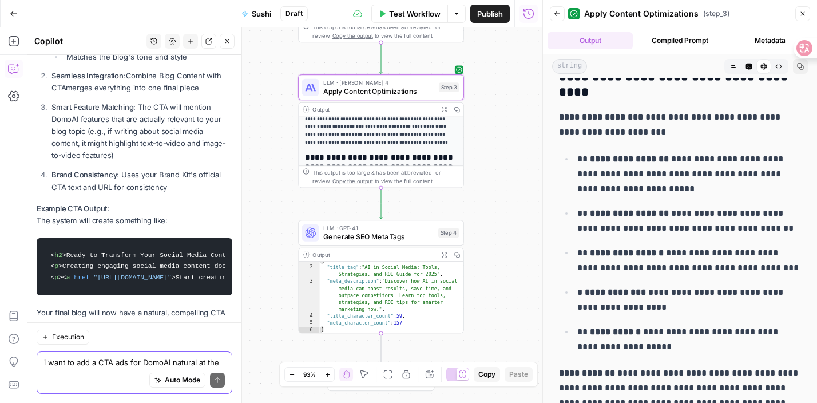
drag, startPoint x: 653, startPoint y: 345, endPoint x: 551, endPoint y: 104, distance: 262.0
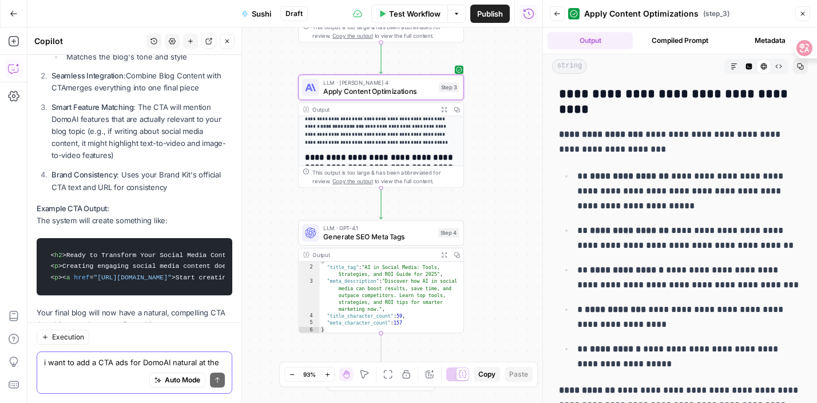
scroll to position [10133, 0]
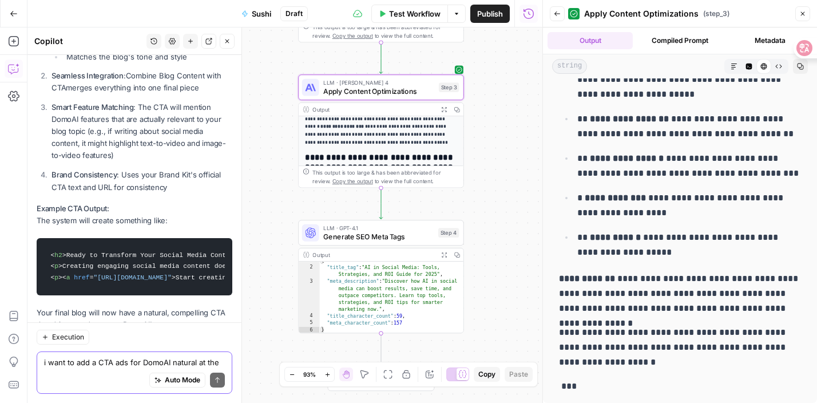
drag, startPoint x: 560, startPoint y: 225, endPoint x: 661, endPoint y: 251, distance: 104.5
copy div "**********"
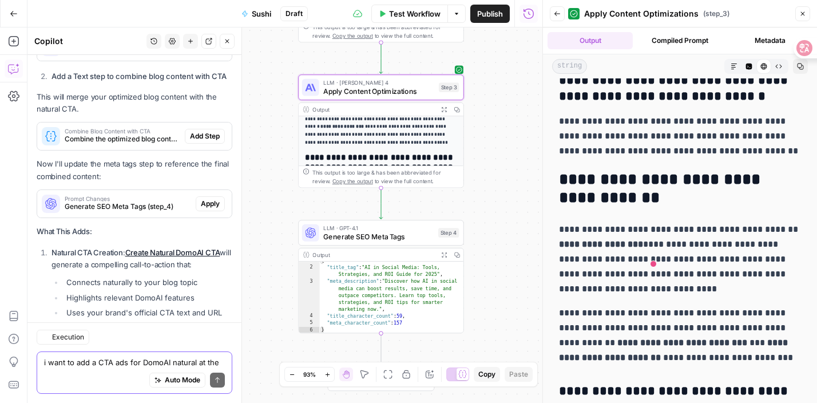
scroll to position [9679, 0]
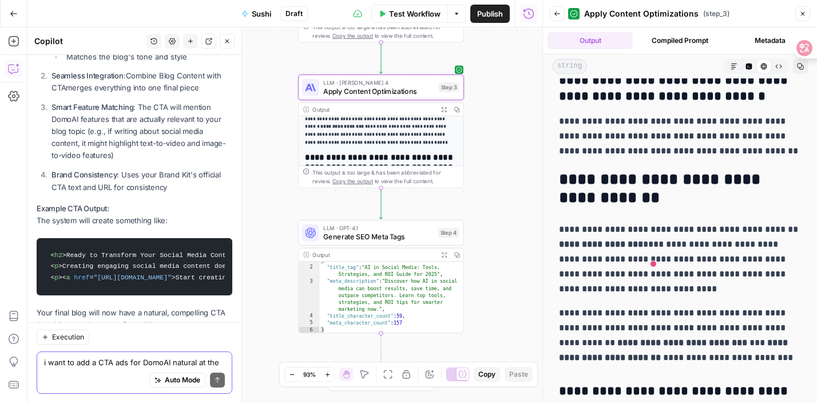
click at [800, 69] on icon "button" at bounding box center [800, 66] width 7 height 7
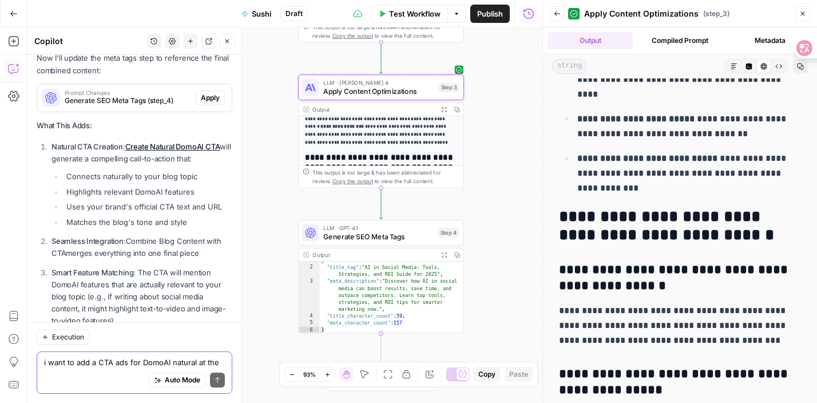
scroll to position [9477, 0]
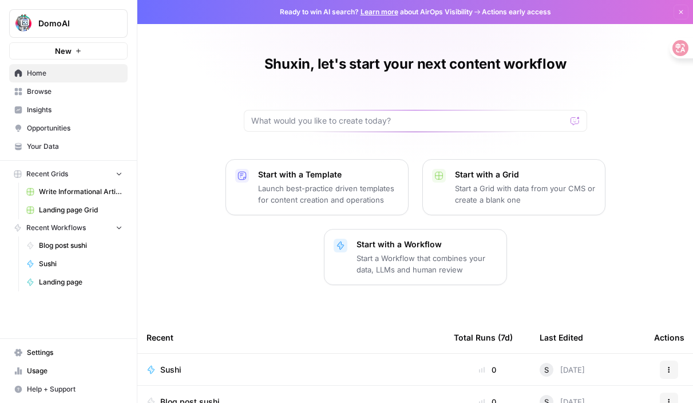
click at [76, 77] on span "Home" at bounding box center [75, 73] width 96 height 10
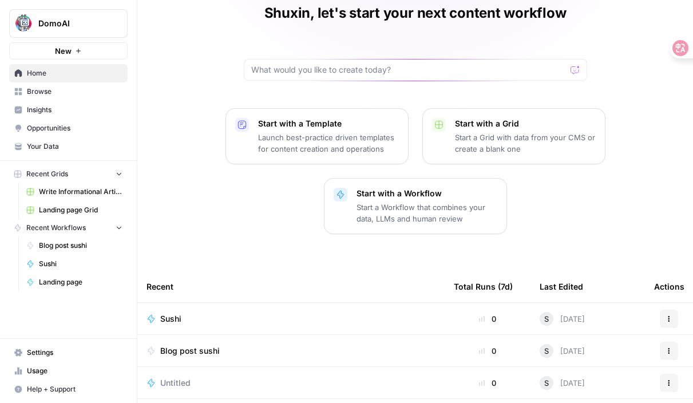
scroll to position [77, 0]
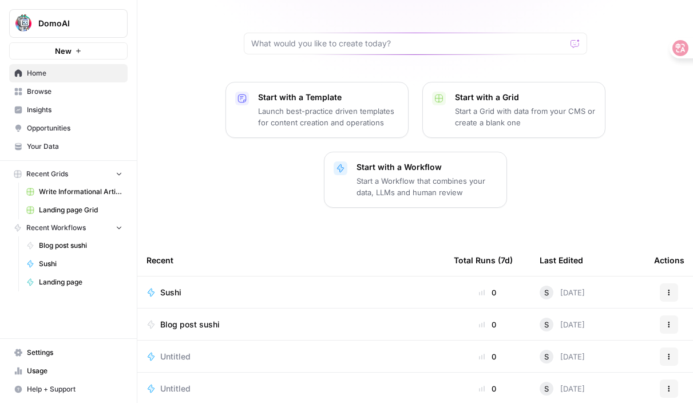
click at [166, 290] on span "Sushi" at bounding box center [170, 292] width 21 height 11
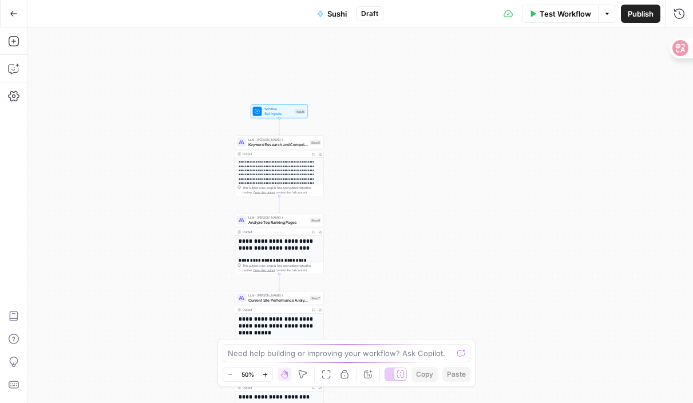
click at [372, 212] on div "**********" at bounding box center [359, 214] width 665 height 375
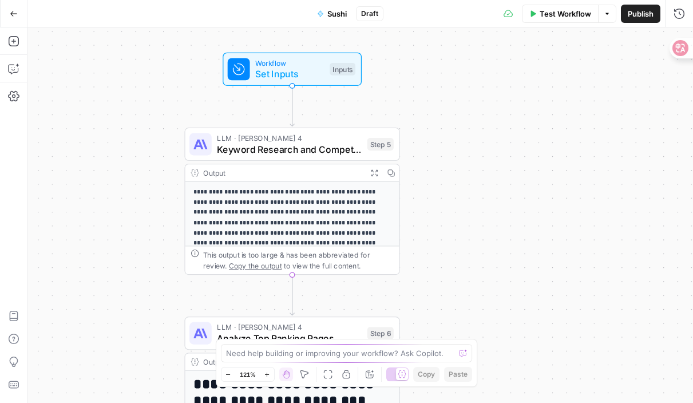
drag, startPoint x: 372, startPoint y: 212, endPoint x: 515, endPoint y: 309, distance: 173.4
click at [515, 309] on div "**********" at bounding box center [359, 214] width 665 height 375
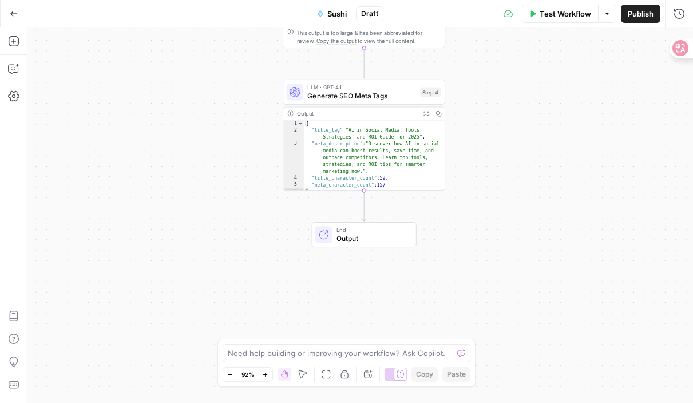
click at [428, 115] on icon "button" at bounding box center [425, 113] width 5 height 5
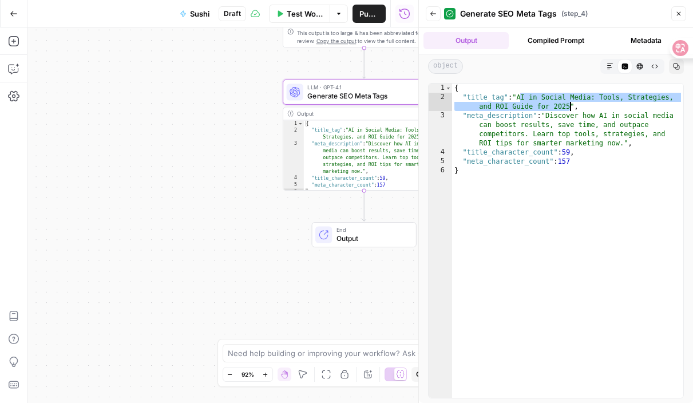
drag, startPoint x: 521, startPoint y: 99, endPoint x: 569, endPoint y: 108, distance: 49.4
click at [569, 108] on div "{ "title_tag" : "AI in Social Media: Tools, Strategies, and ROI Guide for 2025"…" at bounding box center [567, 250] width 231 height 332
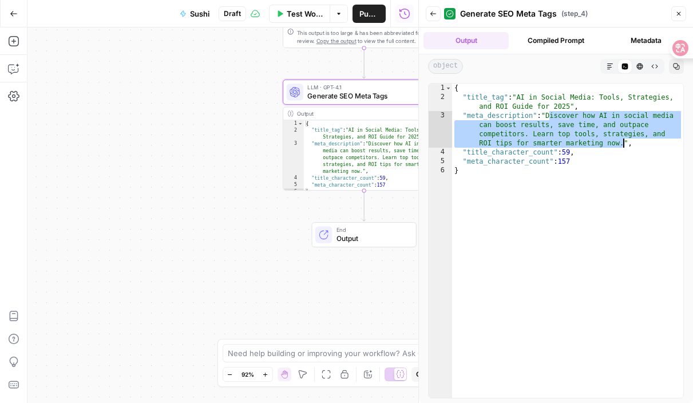
drag, startPoint x: 548, startPoint y: 117, endPoint x: 622, endPoint y: 142, distance: 78.5
click at [622, 142] on div "{ "title_tag" : "AI in Social Media: Tools, Strategies, and ROI Guide for 2025"…" at bounding box center [567, 250] width 231 height 332
type textarea "**********"
